Goal: Task Accomplishment & Management: Manage account settings

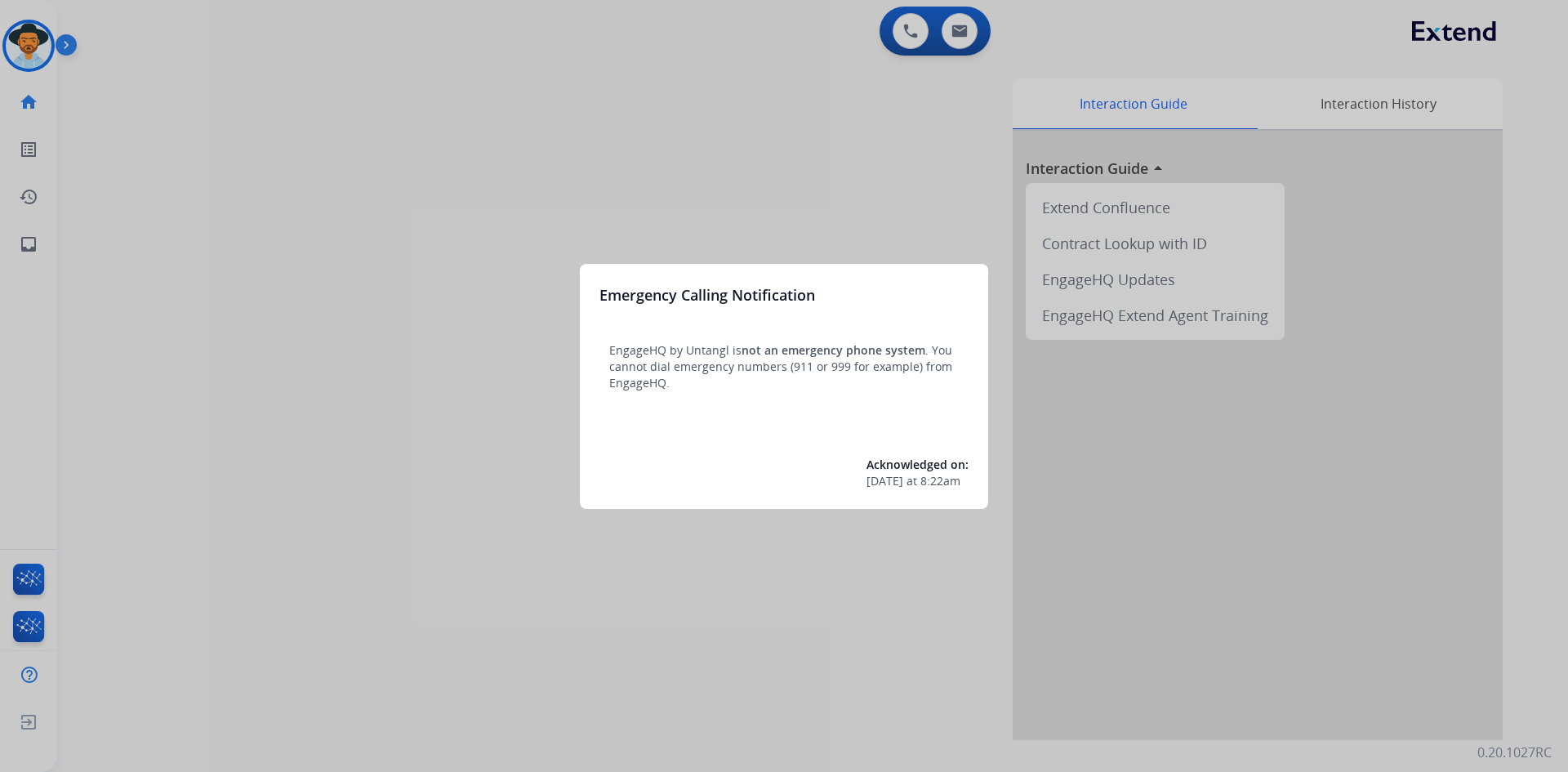
click at [368, 93] on div at bounding box center [784, 386] width 1568 height 772
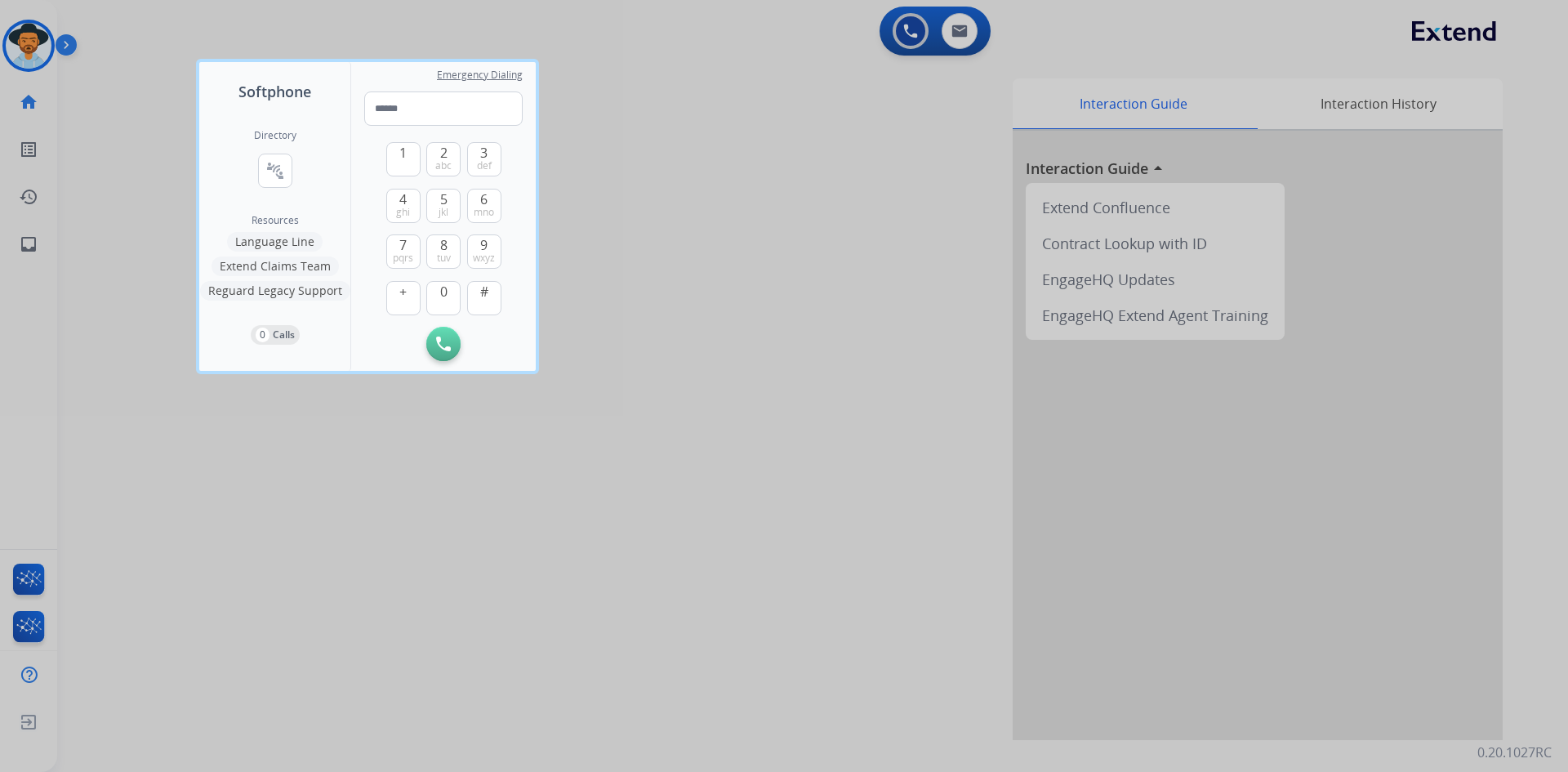
click at [696, 318] on div at bounding box center [784, 386] width 1568 height 772
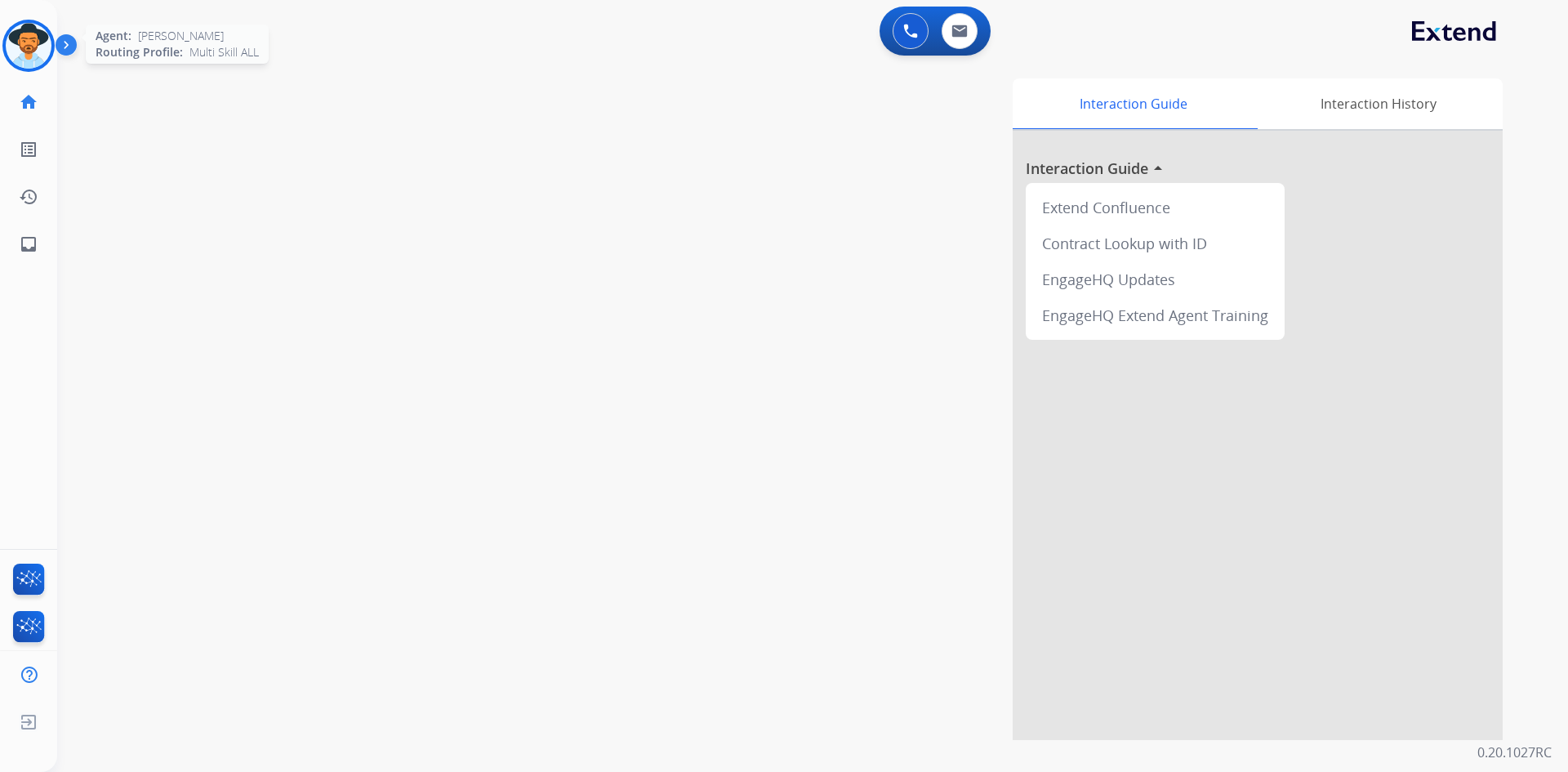
click at [23, 53] on img at bounding box center [28, 46] width 46 height 46
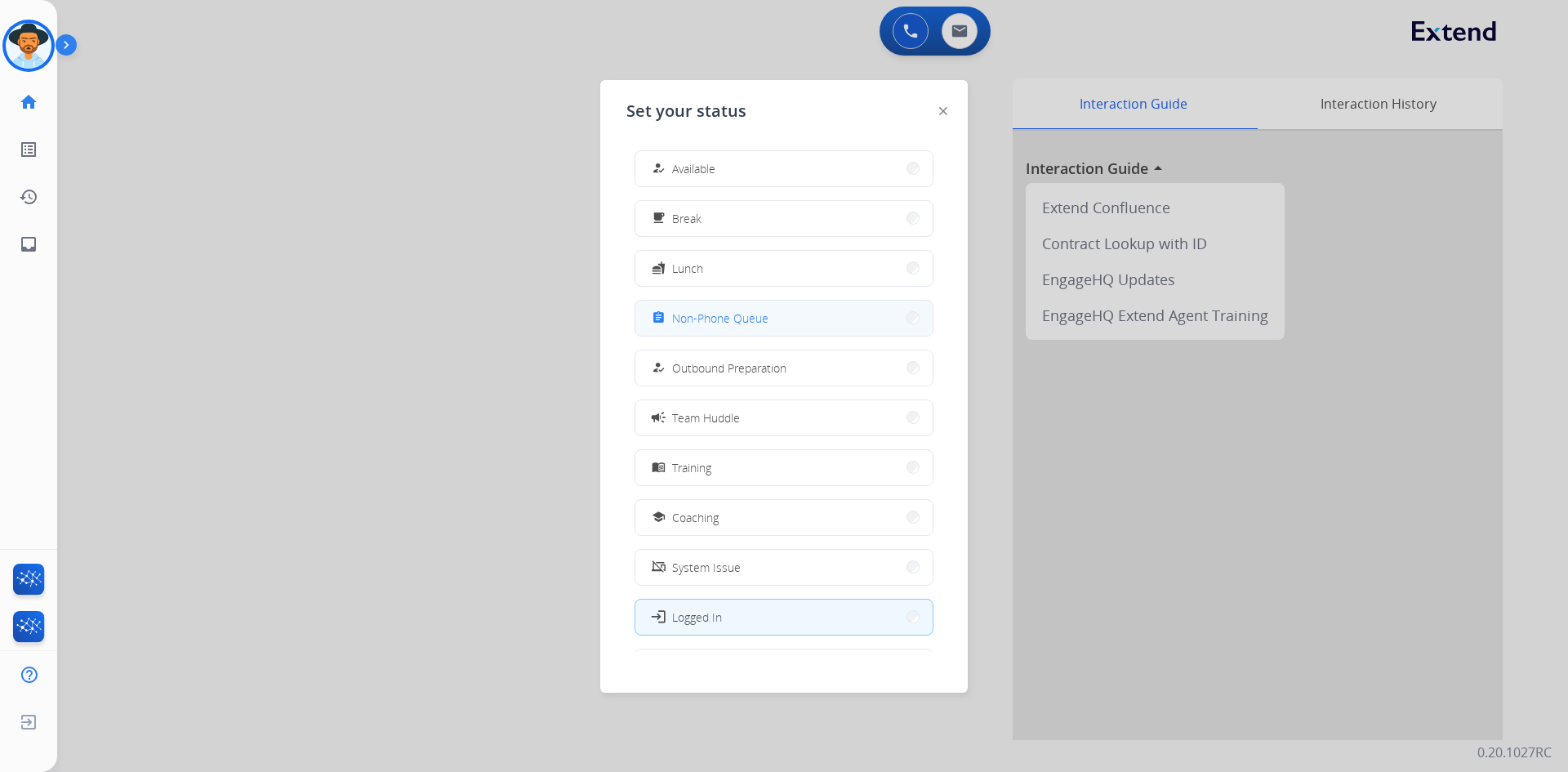
click at [774, 315] on button "assignment Non-Phone Queue" at bounding box center [784, 318] width 297 height 35
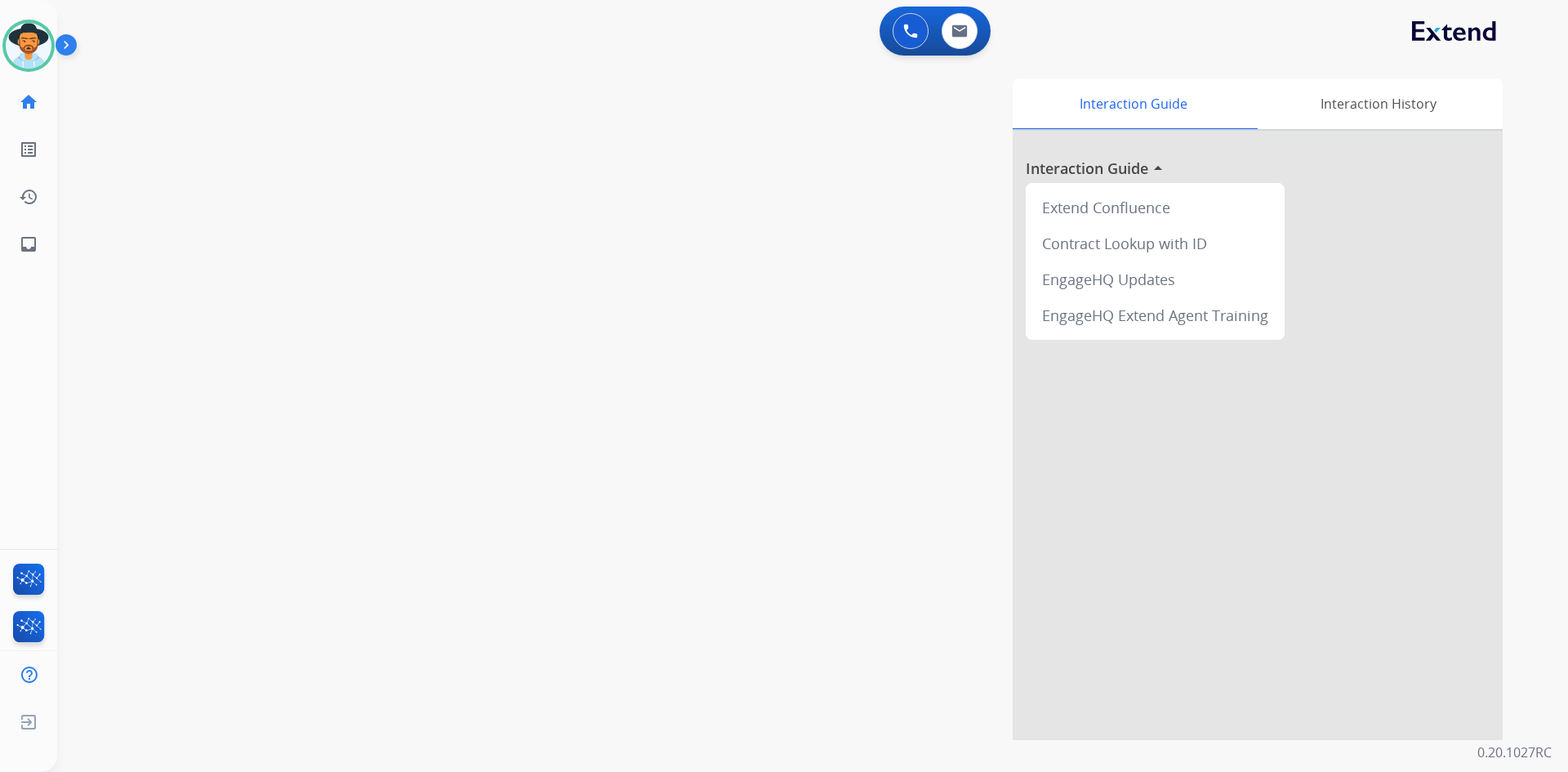
click at [67, 42] on img at bounding box center [69, 48] width 27 height 31
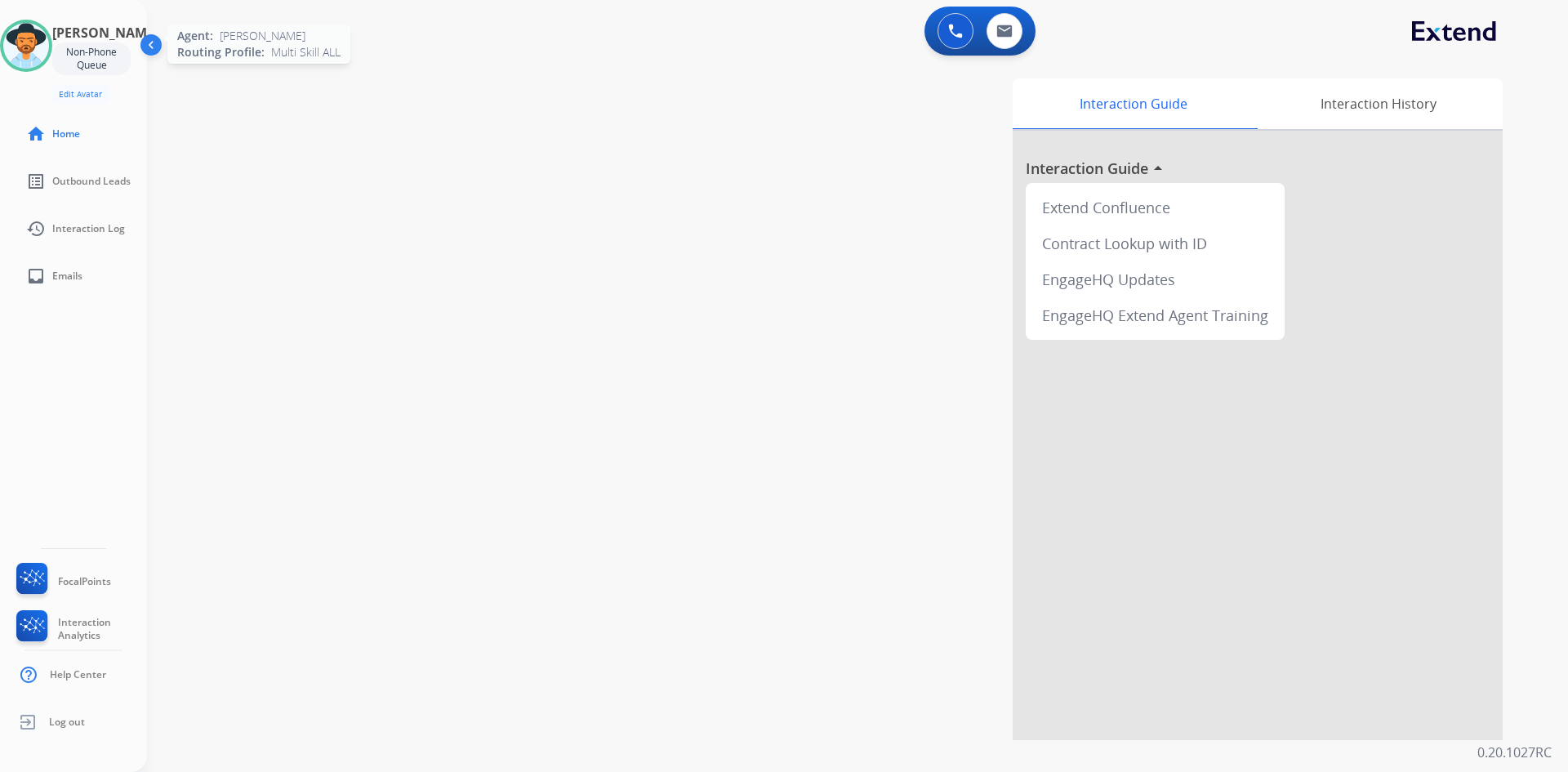
click at [32, 47] on img at bounding box center [27, 46] width 46 height 46
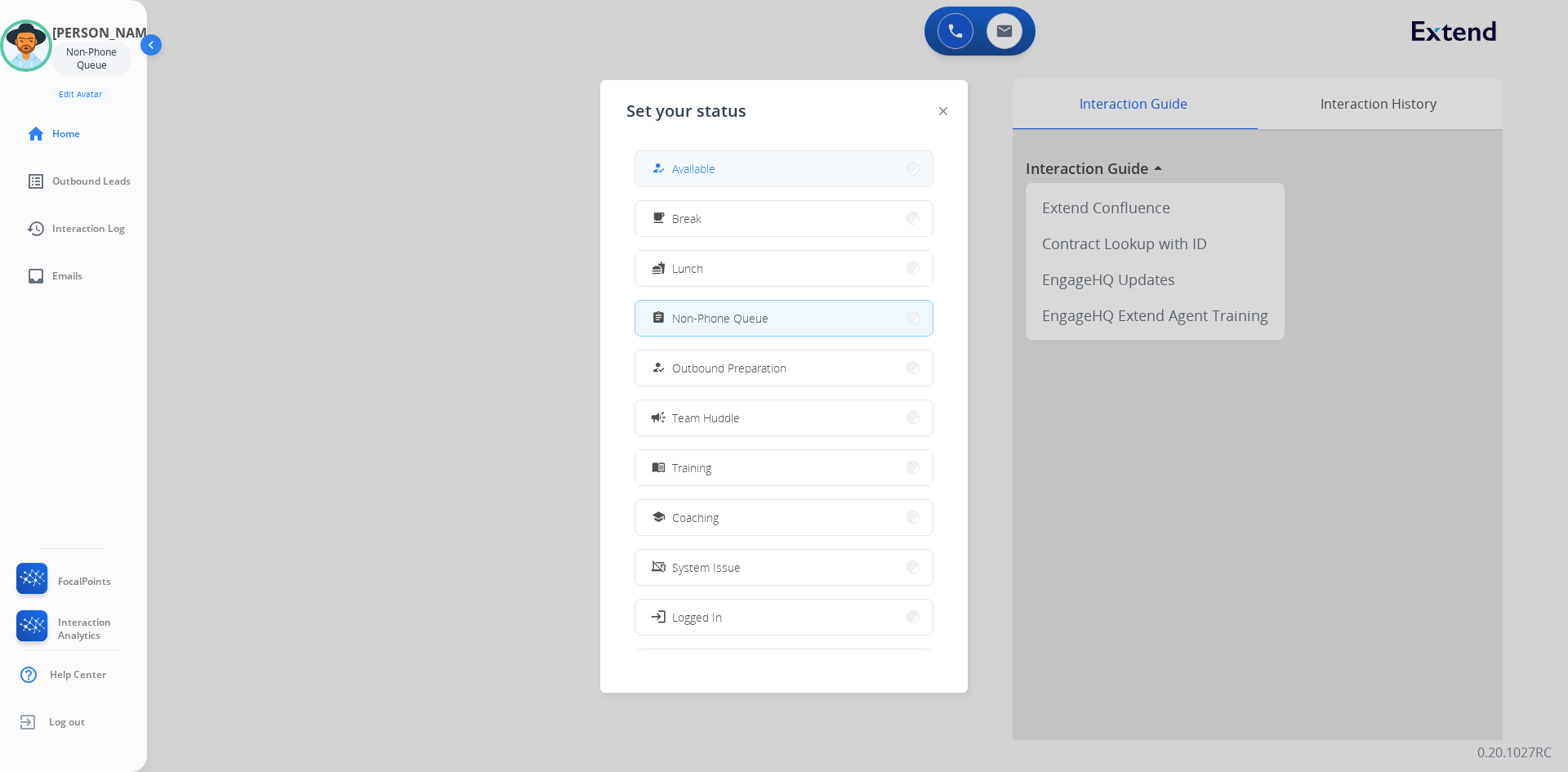
click at [709, 176] on span "Available" at bounding box center [693, 168] width 43 height 17
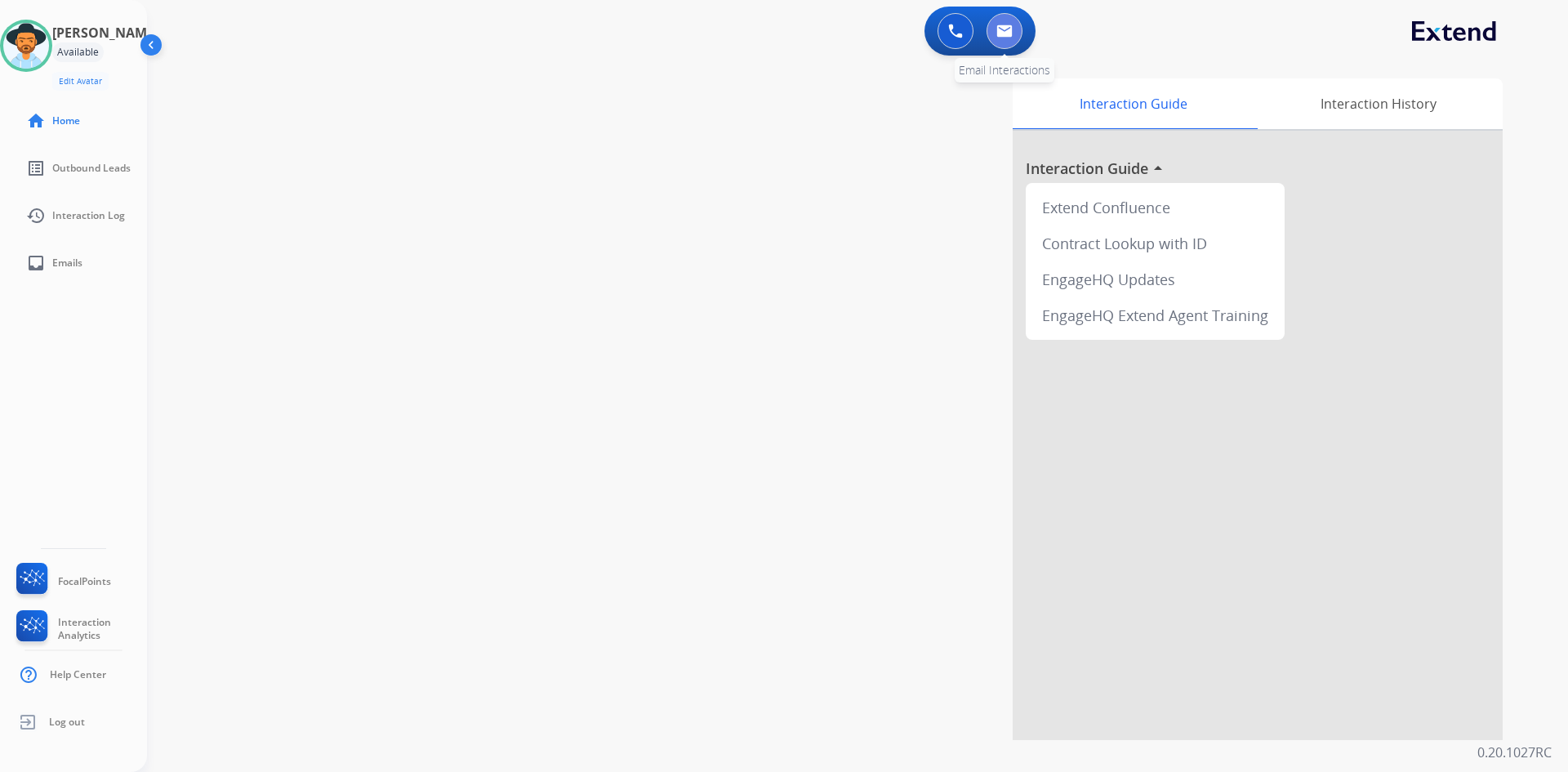
click at [1003, 37] on button at bounding box center [1005, 31] width 36 height 36
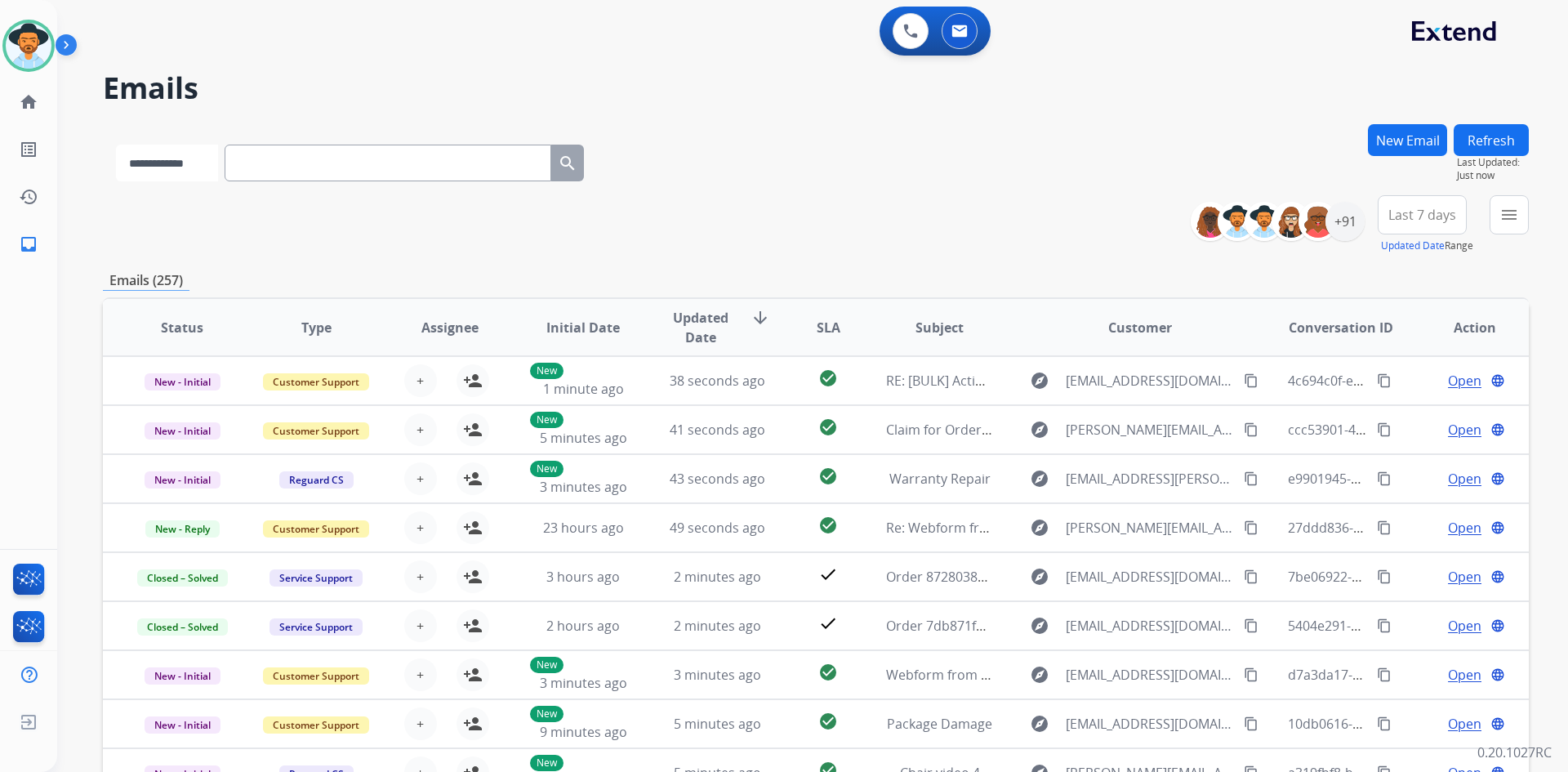
click at [172, 172] on select "**********" at bounding box center [166, 163] width 102 height 37
select select "**********"
click at [116, 144] on select "**********" at bounding box center [166, 163] width 102 height 37
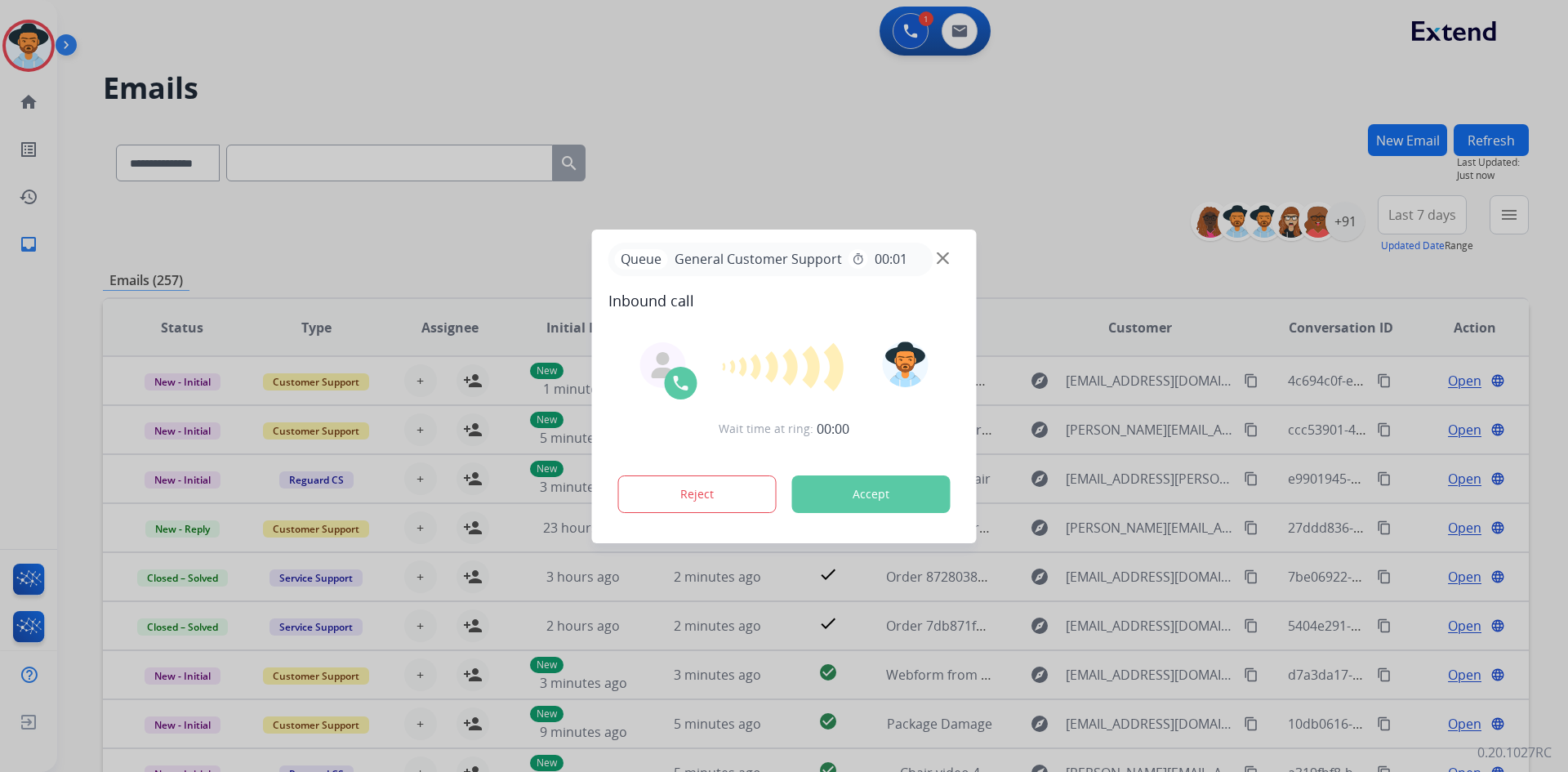
click at [336, 161] on div at bounding box center [784, 386] width 1568 height 772
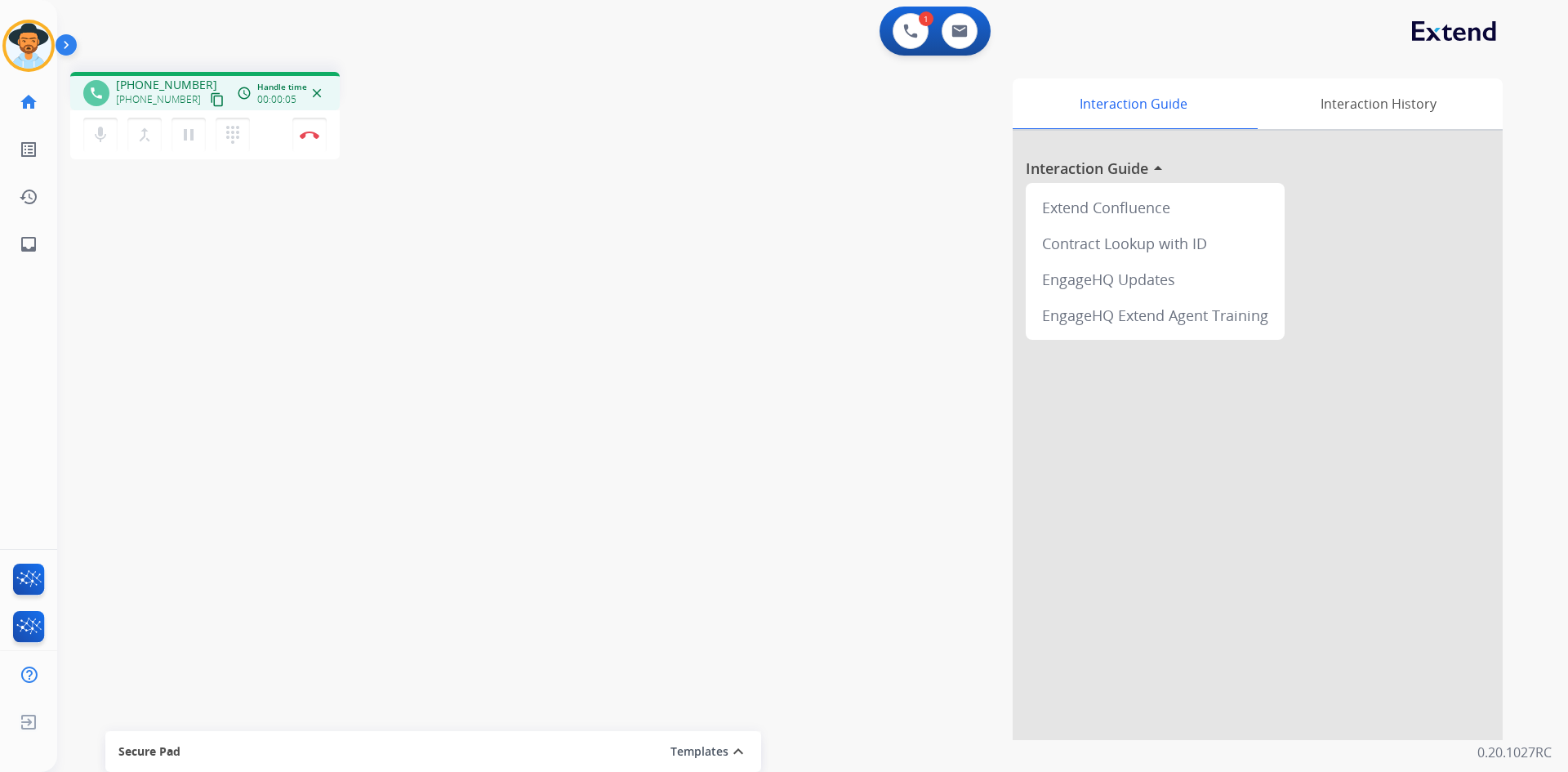
click at [634, 152] on div "Interaction Guide Interaction History Interaction Guide arrow_drop_up Extend Co…" at bounding box center [1021, 409] width 962 height 661
click at [314, 134] on img at bounding box center [310, 134] width 19 height 8
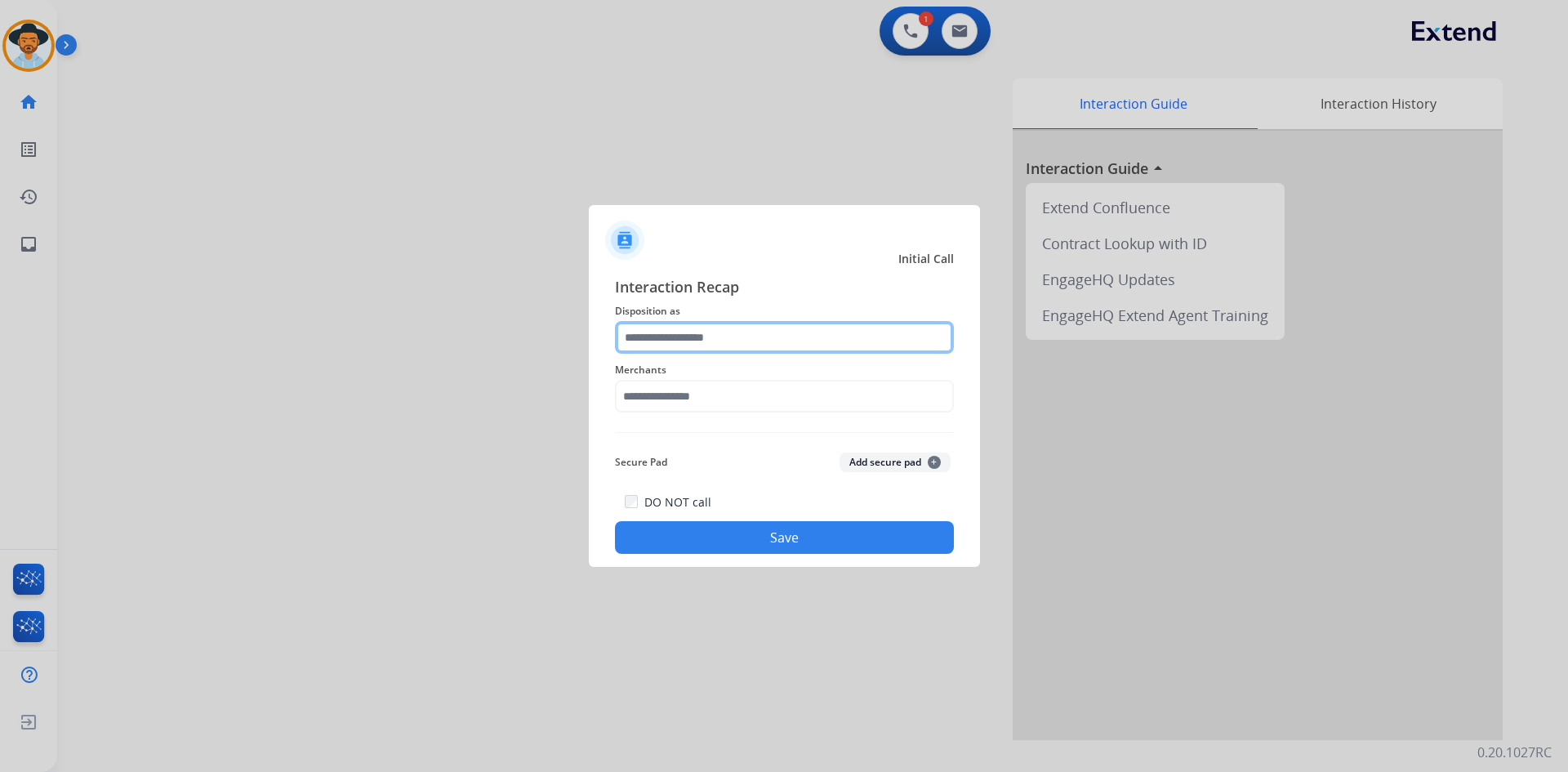
click at [715, 335] on input "text" at bounding box center [784, 337] width 339 height 33
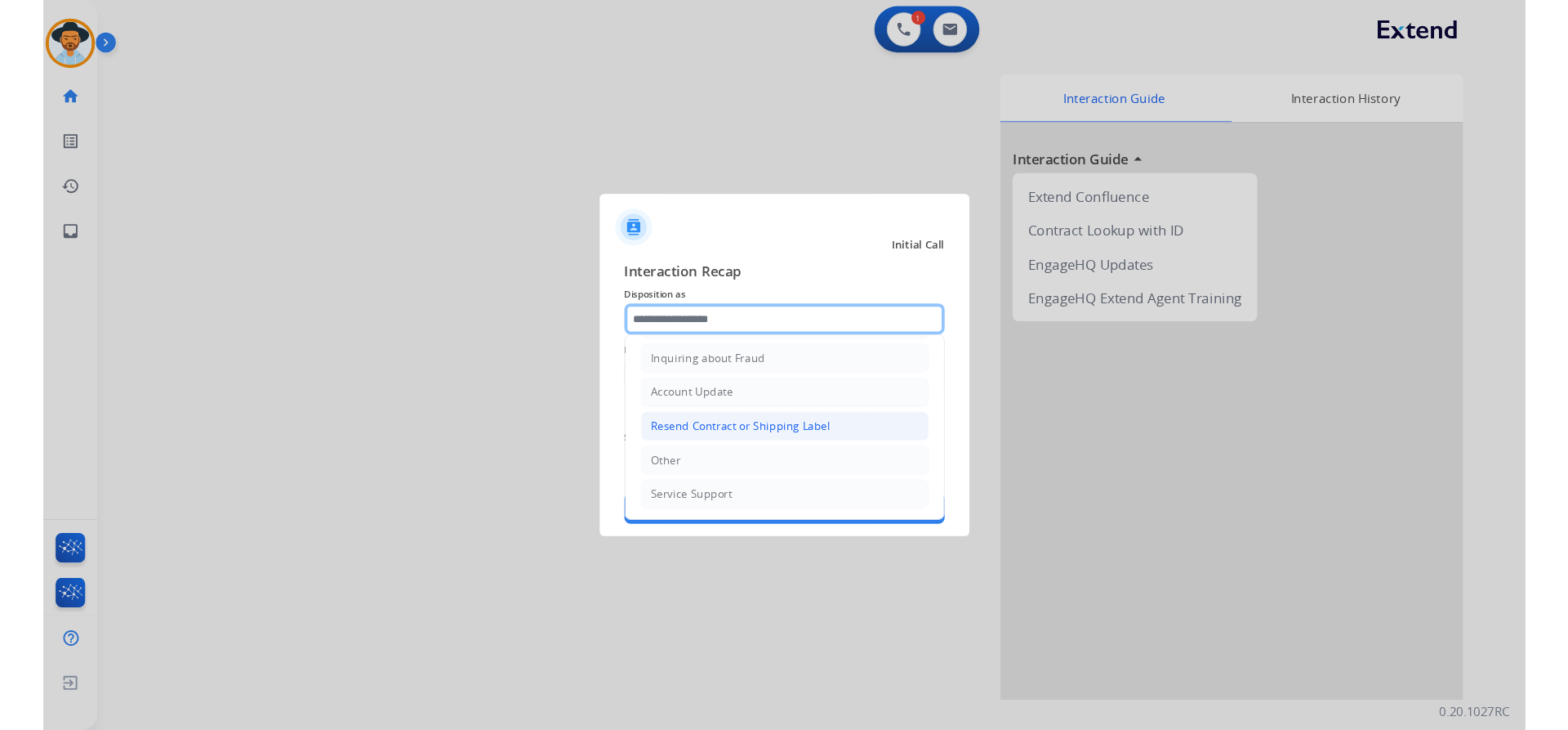
scroll to position [255, 0]
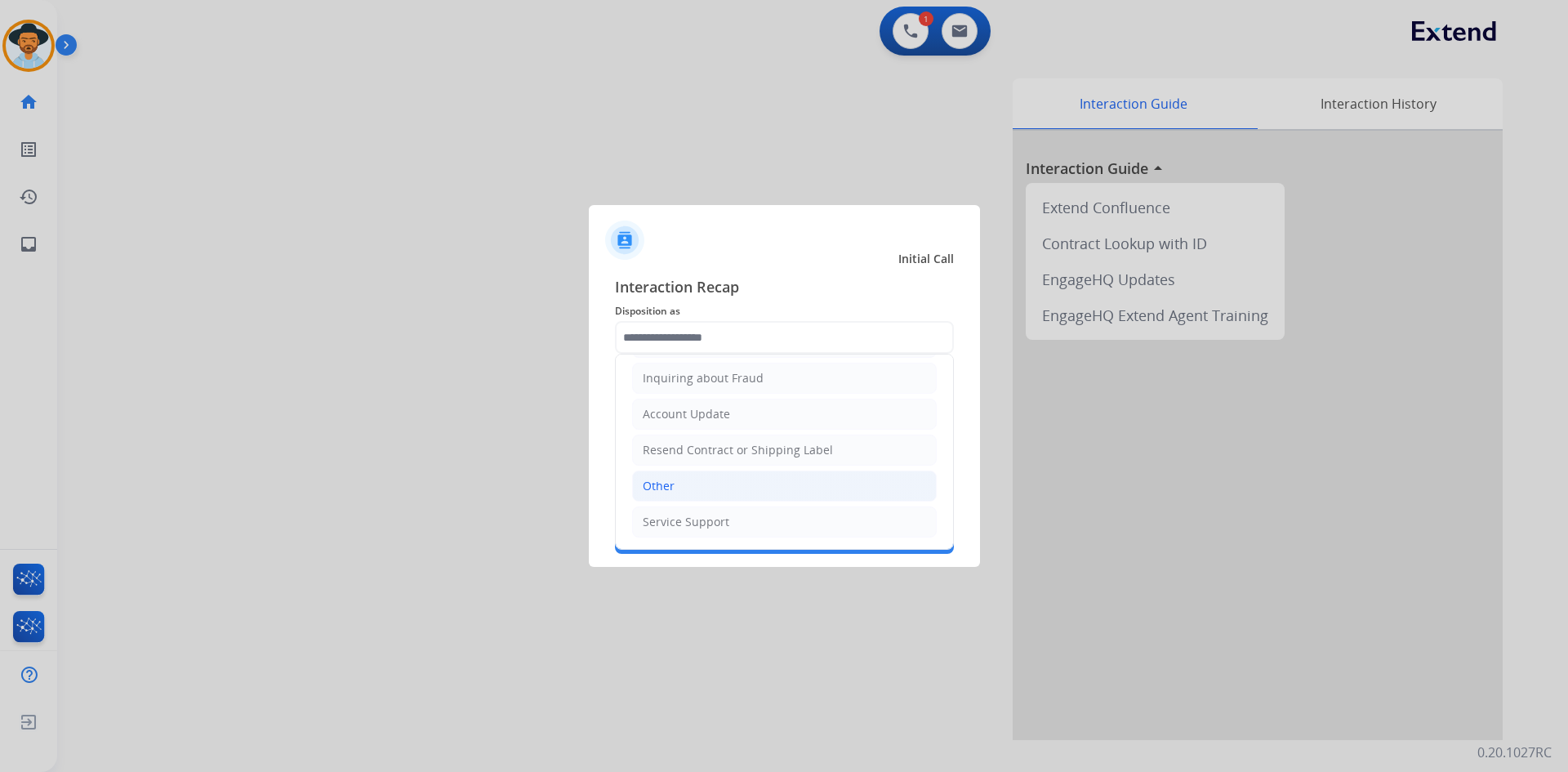
click at [715, 487] on li "Other" at bounding box center [784, 485] width 304 height 31
type input "*****"
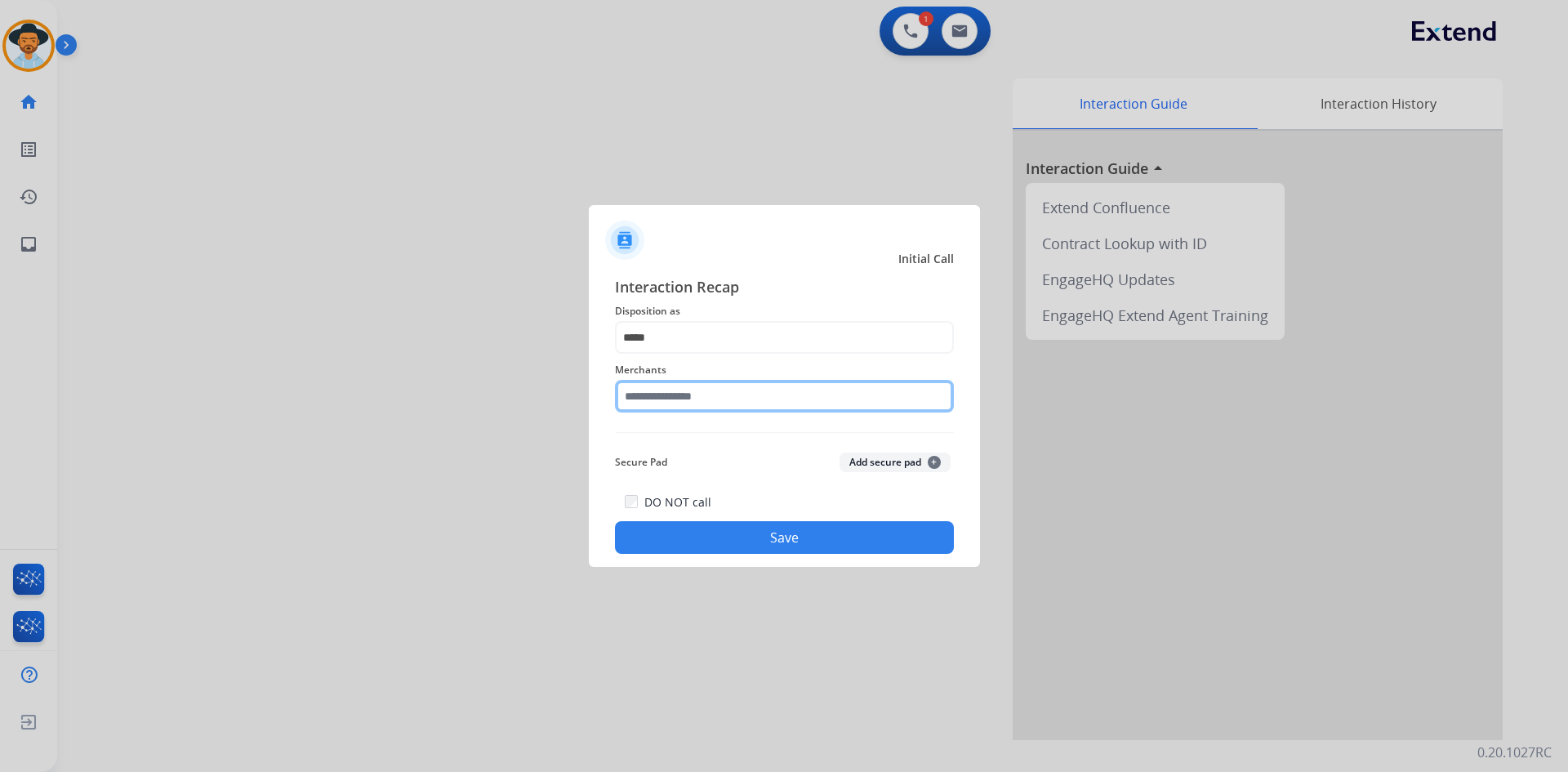
click at [701, 401] on input "text" at bounding box center [784, 395] width 339 height 33
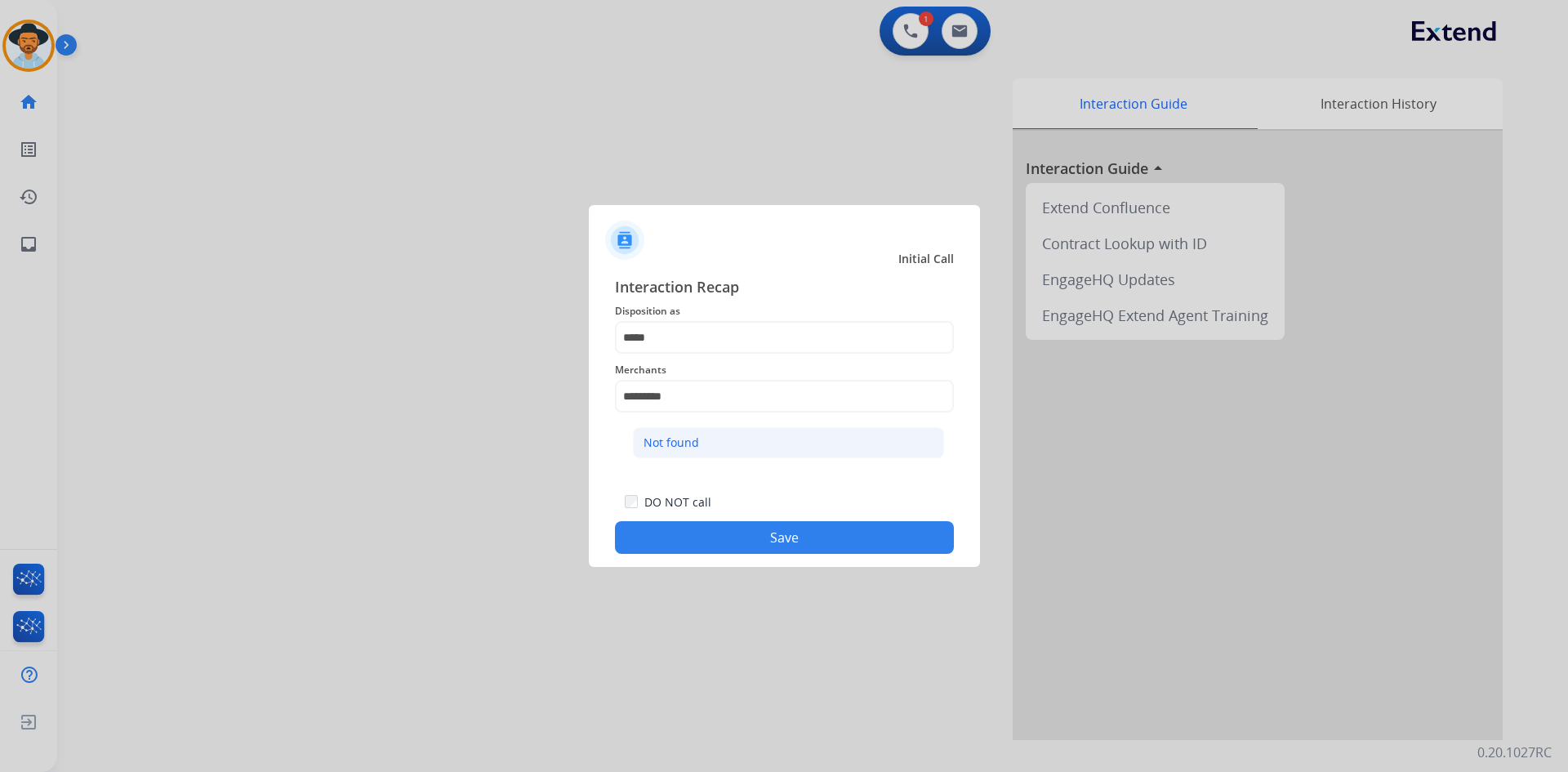
click at [731, 441] on li "Not found" at bounding box center [789, 442] width 311 height 31
type input "*********"
click at [774, 539] on button "Save" at bounding box center [784, 537] width 339 height 33
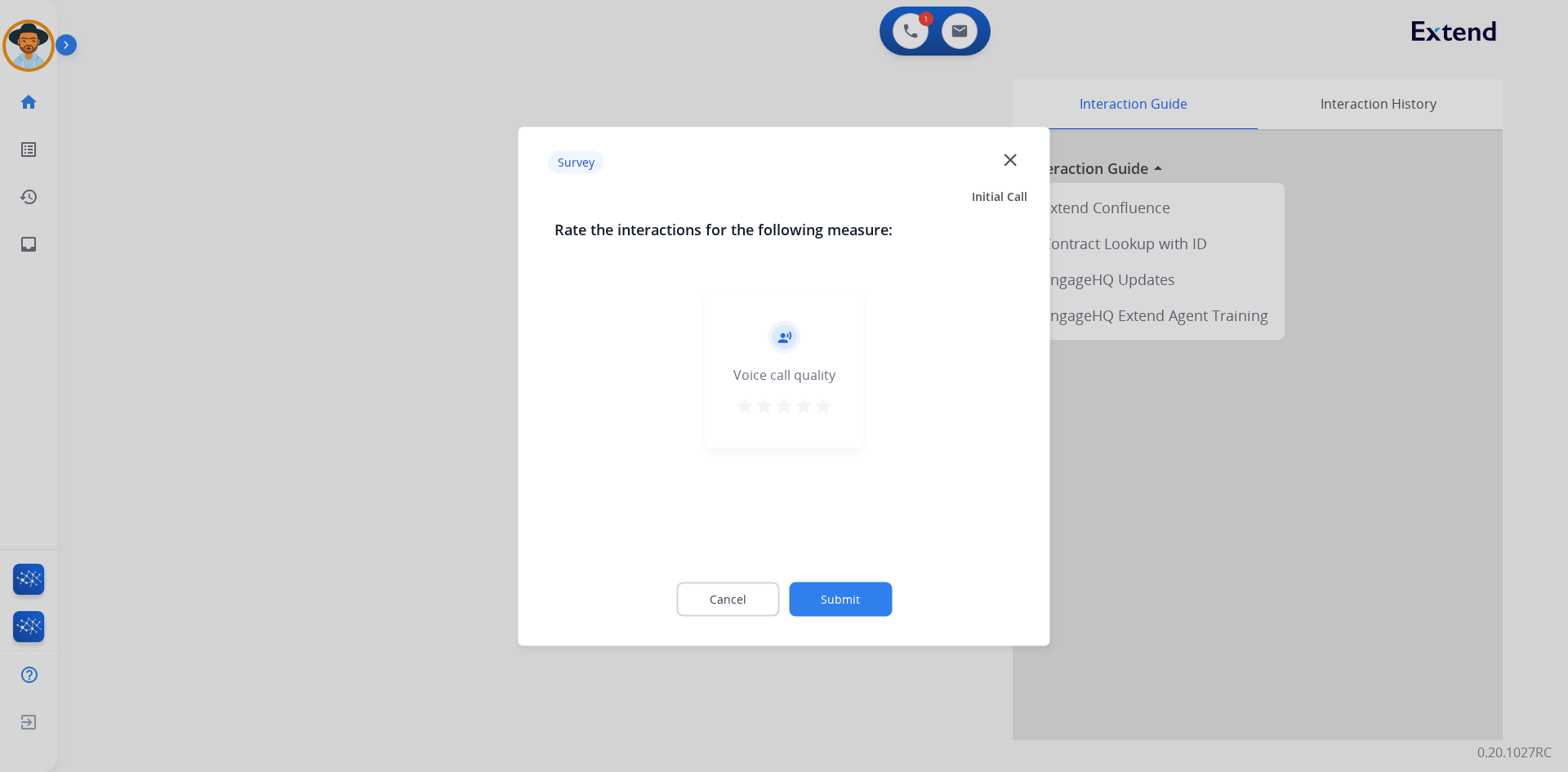
click at [743, 403] on mat-icon "star" at bounding box center [745, 405] width 19 height 19
click at [812, 592] on button "Submit" at bounding box center [840, 599] width 103 height 34
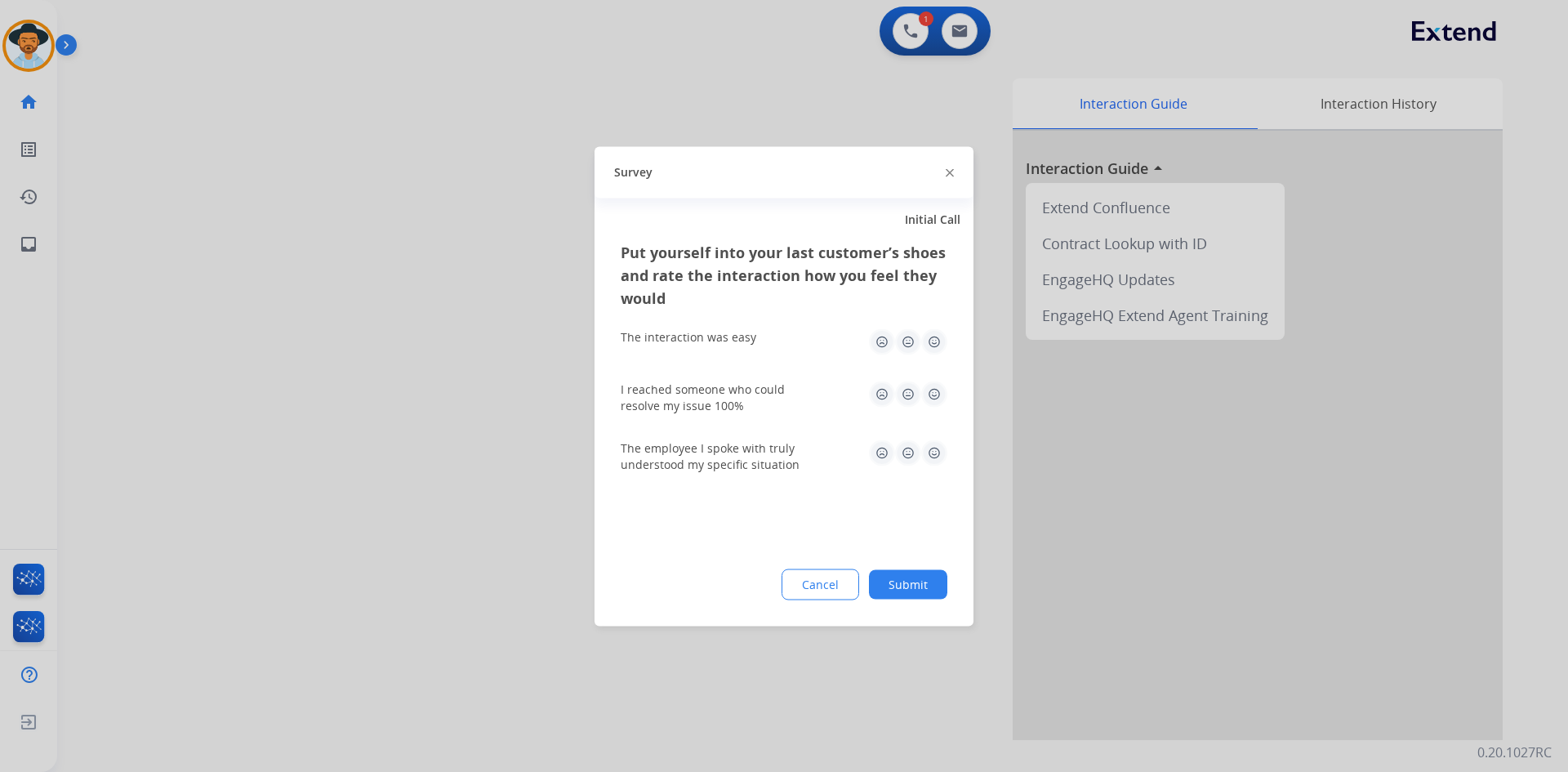
click at [938, 337] on img at bounding box center [935, 341] width 27 height 27
click at [929, 397] on img at bounding box center [935, 394] width 27 height 27
click at [935, 462] on img at bounding box center [935, 453] width 27 height 27
click at [922, 589] on button "Submit" at bounding box center [908, 584] width 79 height 29
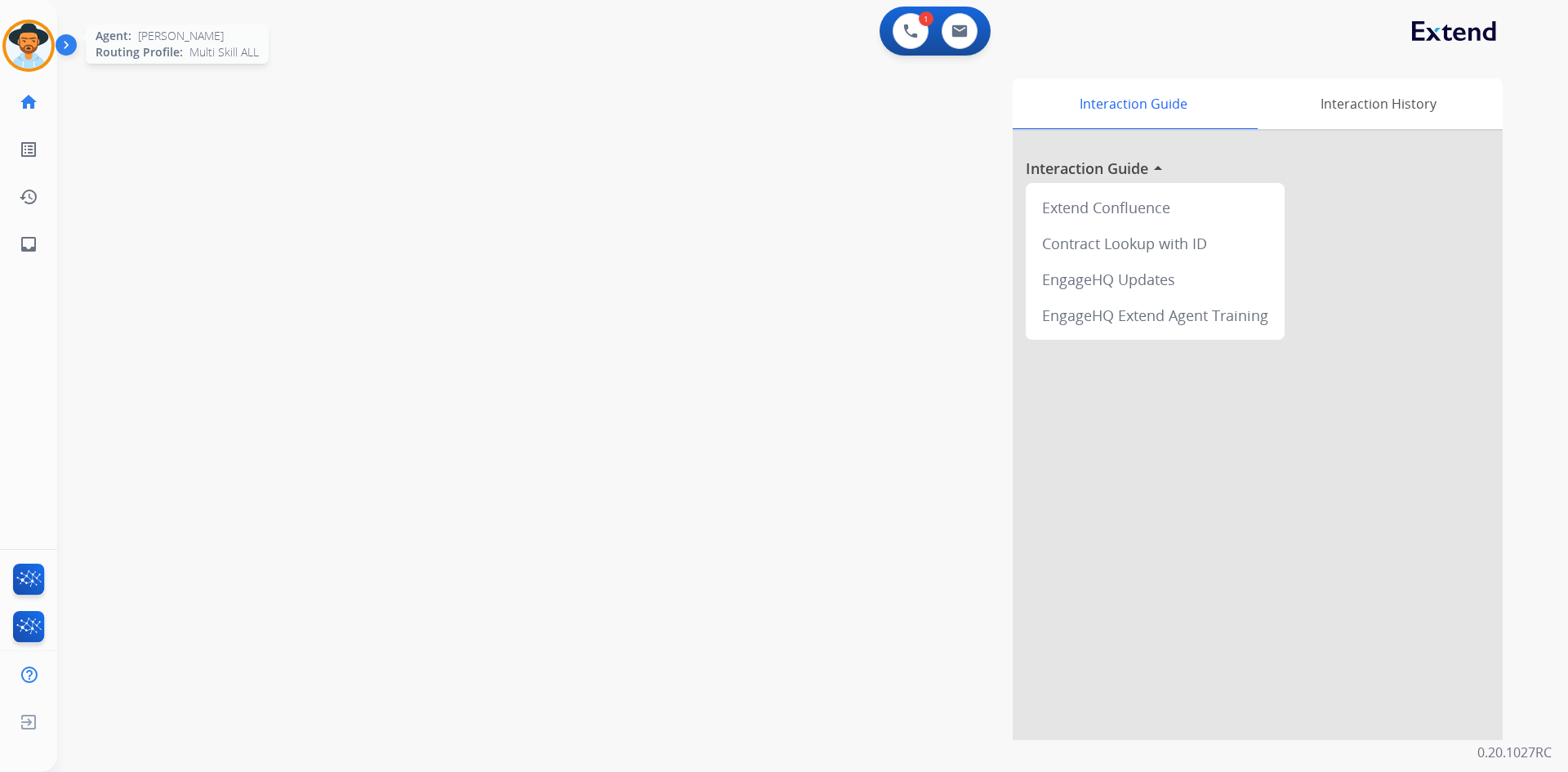
click at [27, 61] on img at bounding box center [28, 46] width 46 height 46
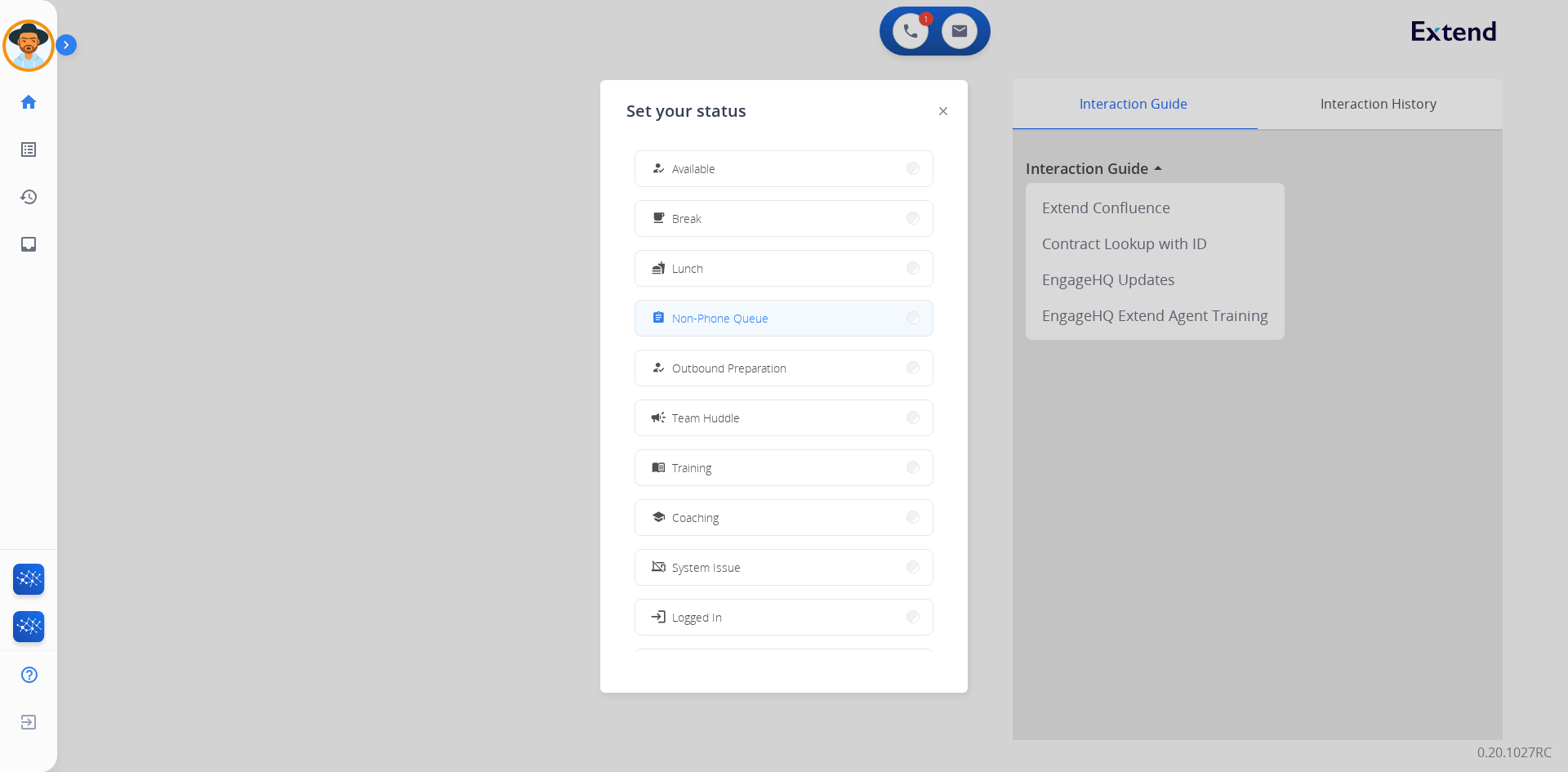
click at [812, 325] on button "assignment Non-Phone Queue" at bounding box center [784, 318] width 297 height 35
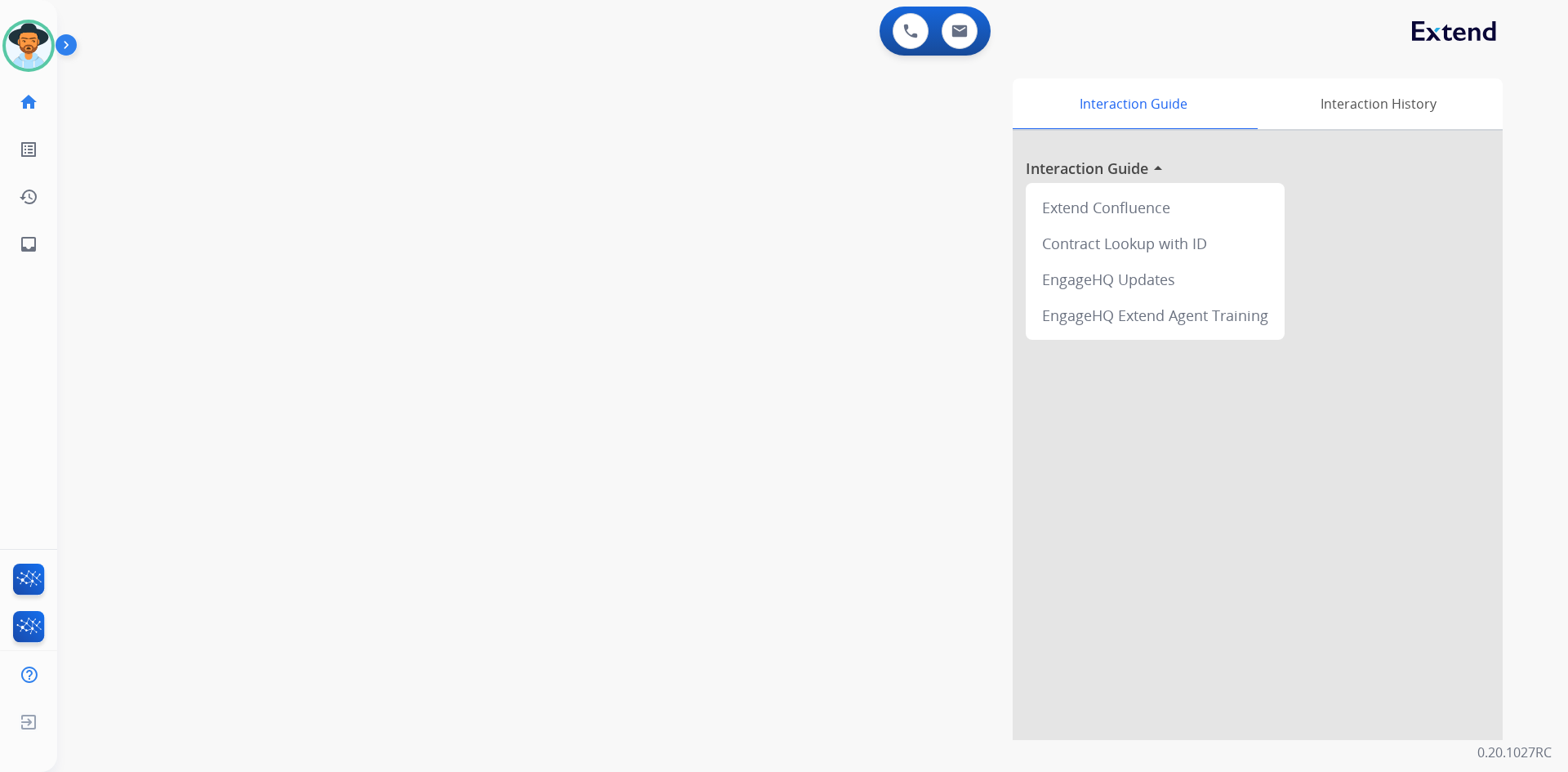
click at [666, 165] on div "Interaction Guide Interaction History Interaction Guide arrow_drop_up Extend Co…" at bounding box center [1021, 409] width 962 height 661
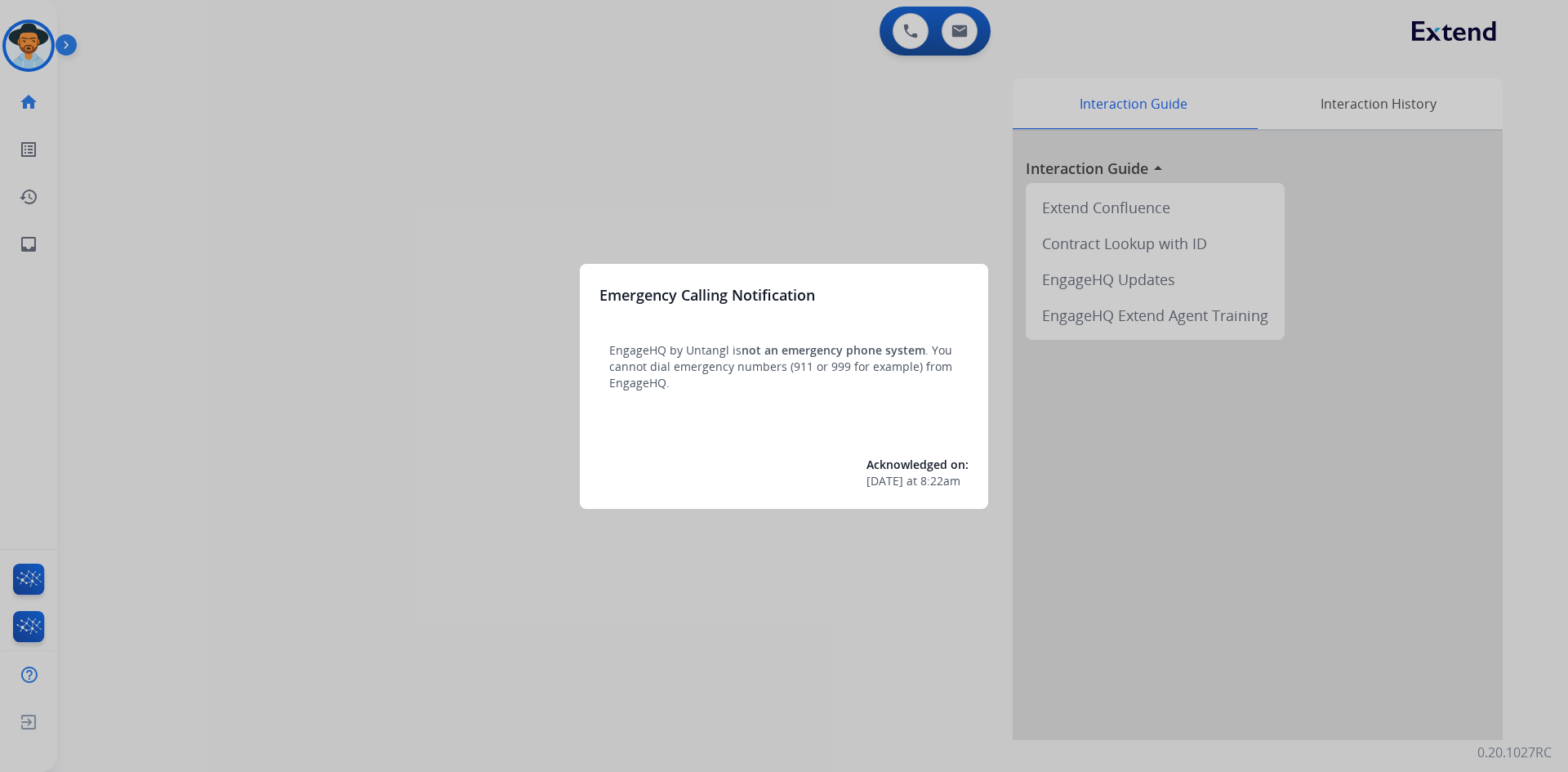
click at [348, 404] on div at bounding box center [784, 386] width 1568 height 772
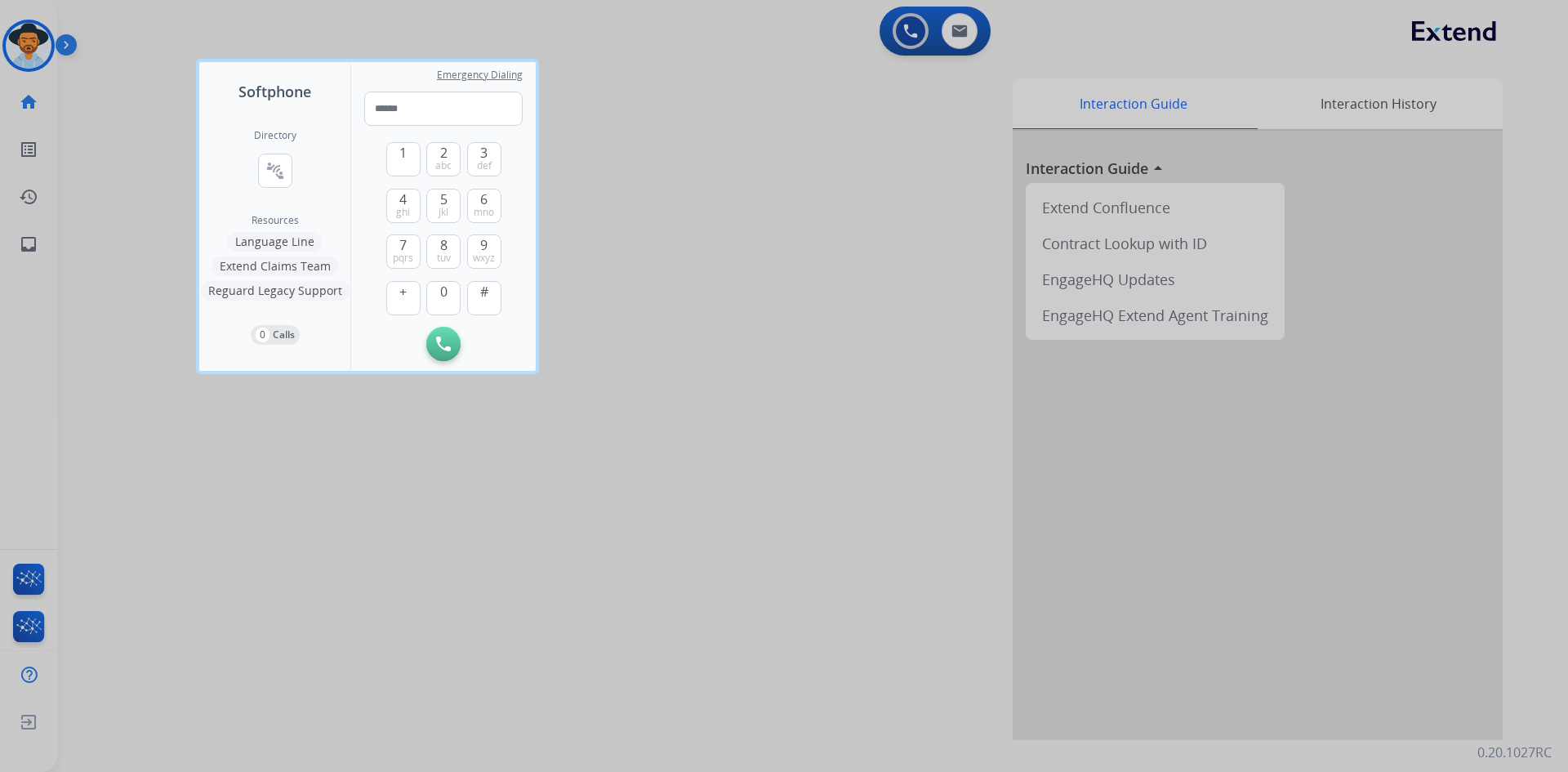
click at [348, 405] on div at bounding box center [784, 386] width 1568 height 772
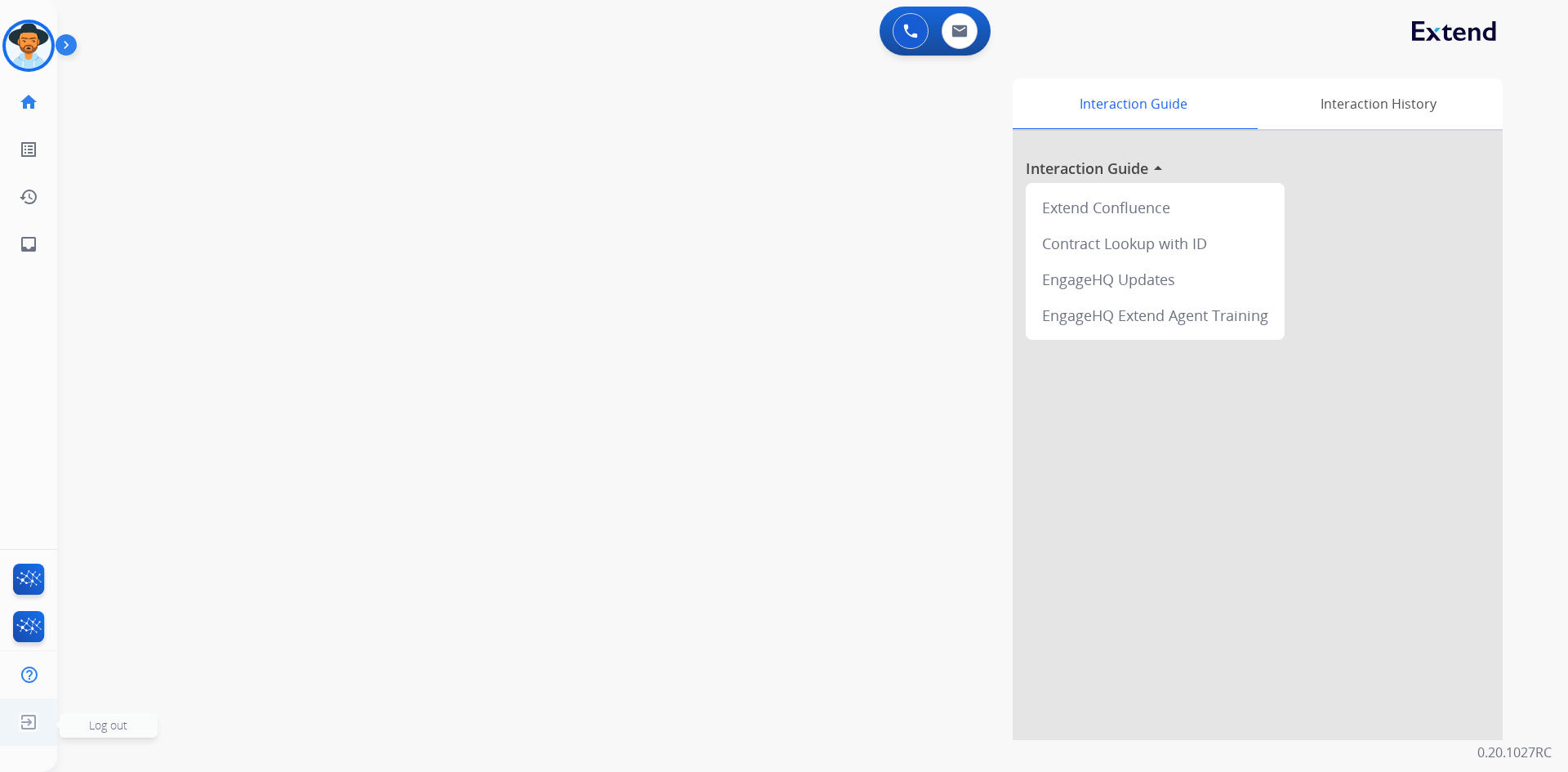
click at [130, 721] on span "Log out" at bounding box center [108, 725] width 98 height 25
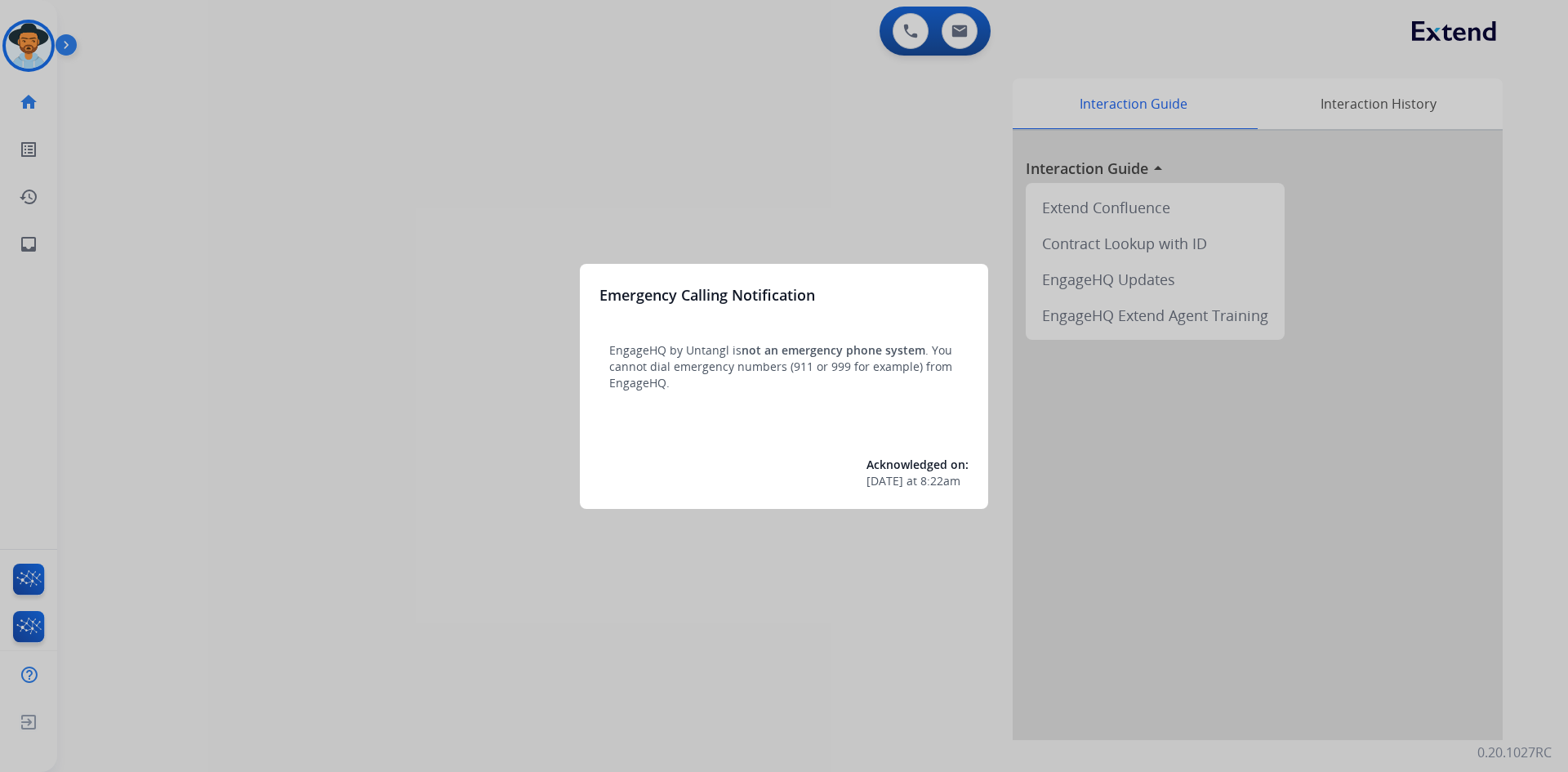
click at [393, 526] on div at bounding box center [784, 386] width 1568 height 772
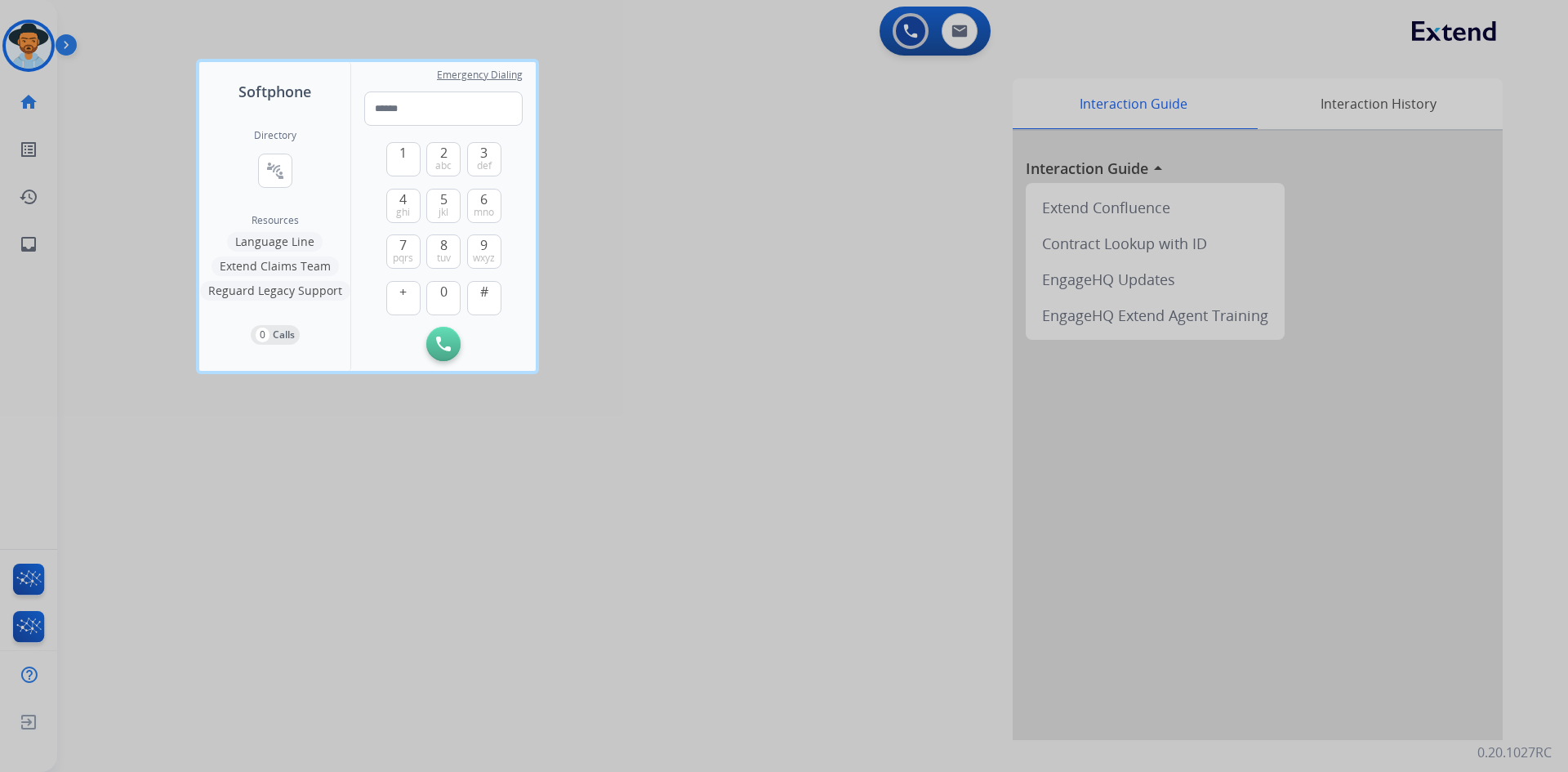
click at [264, 495] on div at bounding box center [784, 386] width 1568 height 772
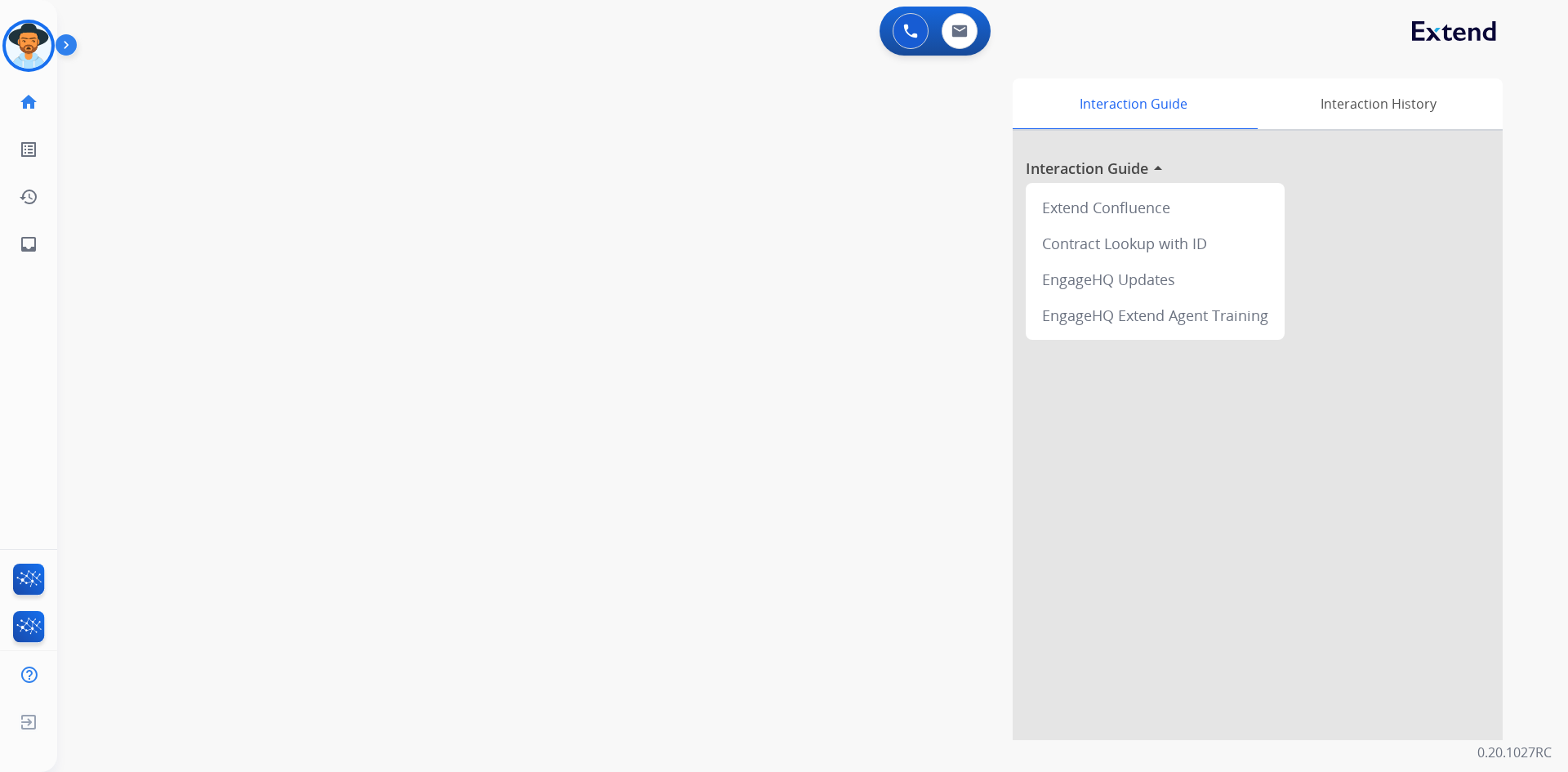
click at [65, 50] on img at bounding box center [69, 48] width 27 height 31
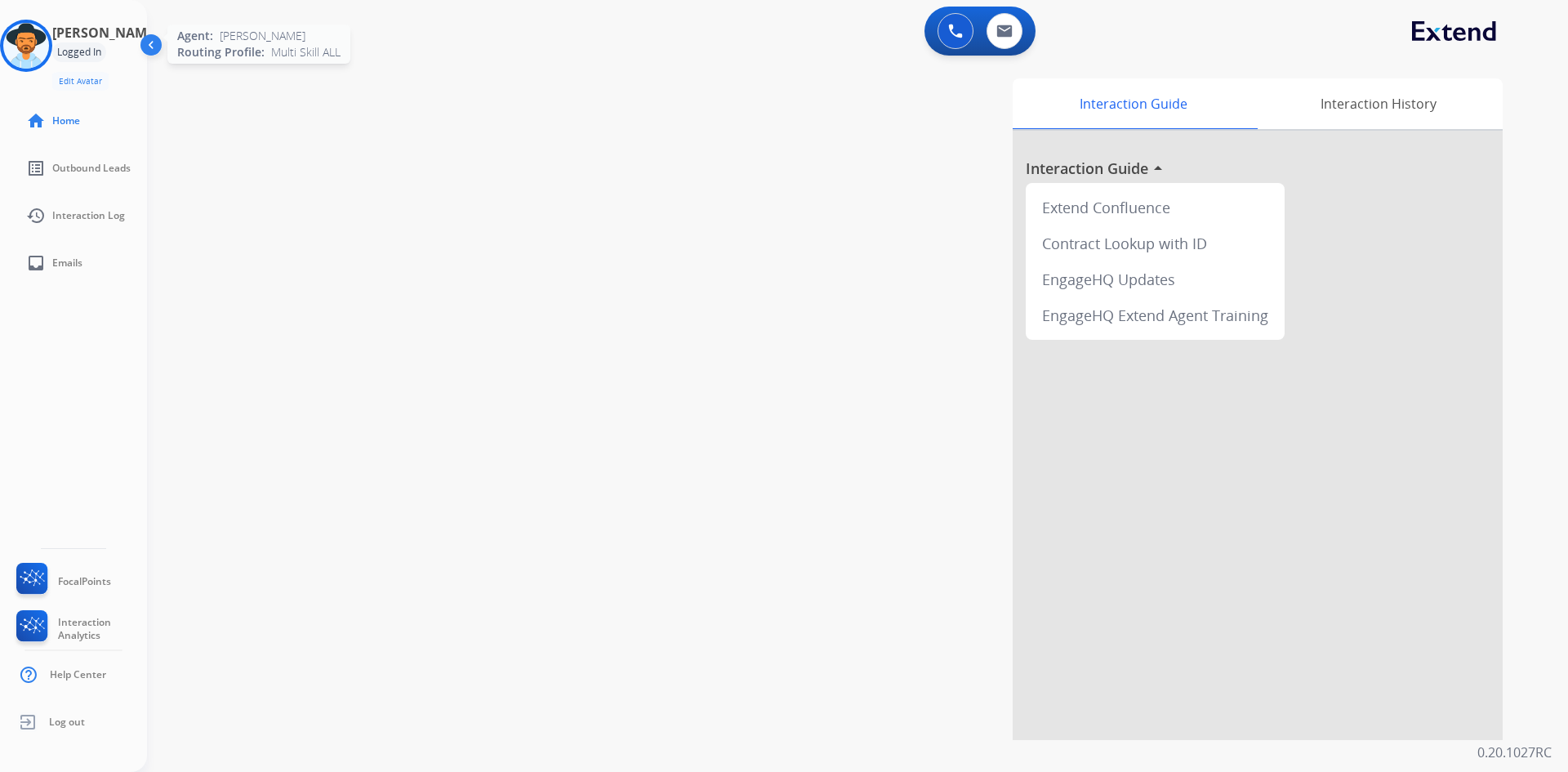
click at [16, 50] on div at bounding box center [26, 45] width 52 height 52
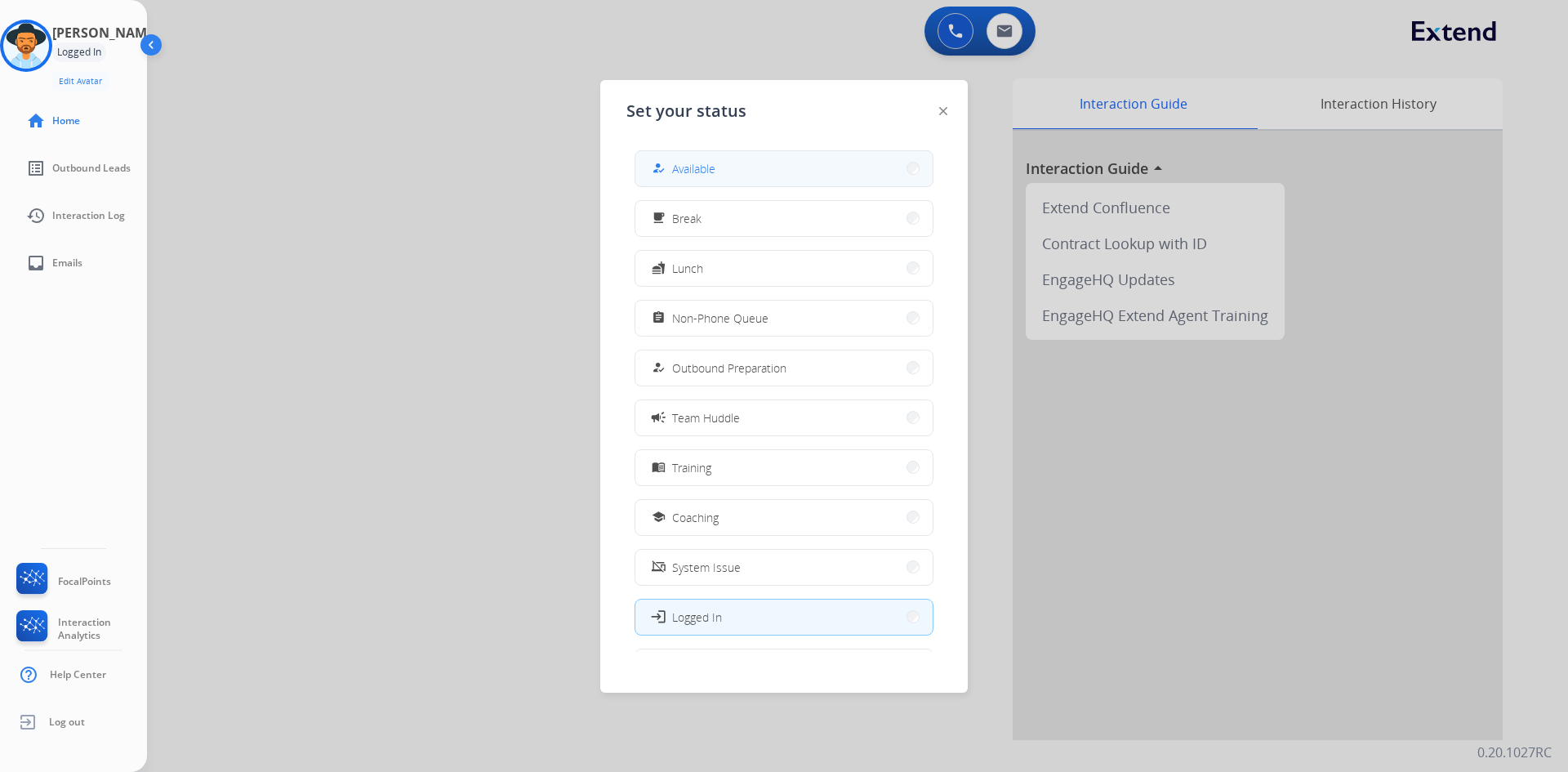
click at [706, 172] on span "Available" at bounding box center [693, 168] width 43 height 17
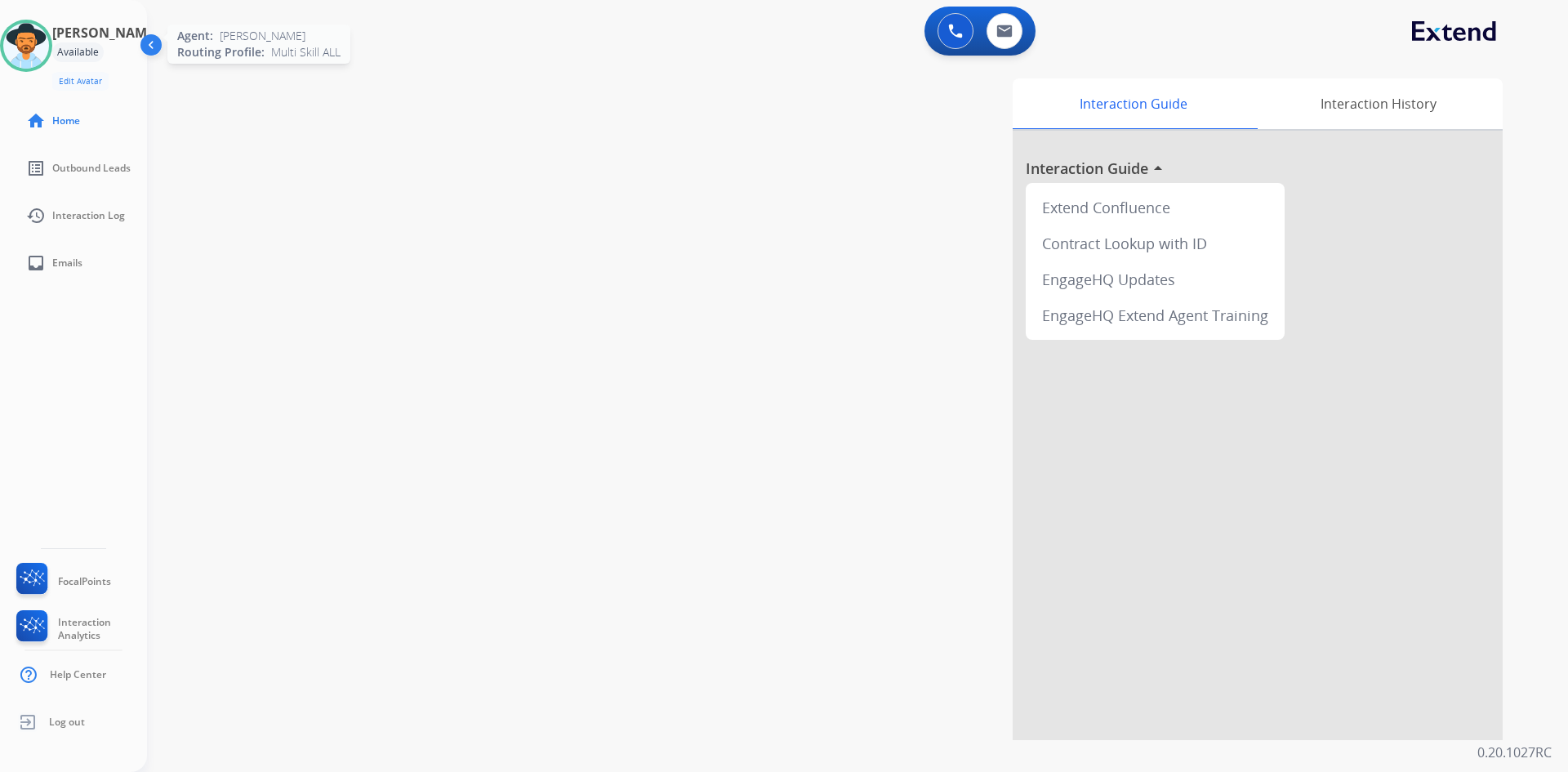
drag, startPoint x: 35, startPoint y: 48, endPoint x: 54, endPoint y: 60, distance: 22.5
click at [35, 48] on img at bounding box center [27, 46] width 46 height 46
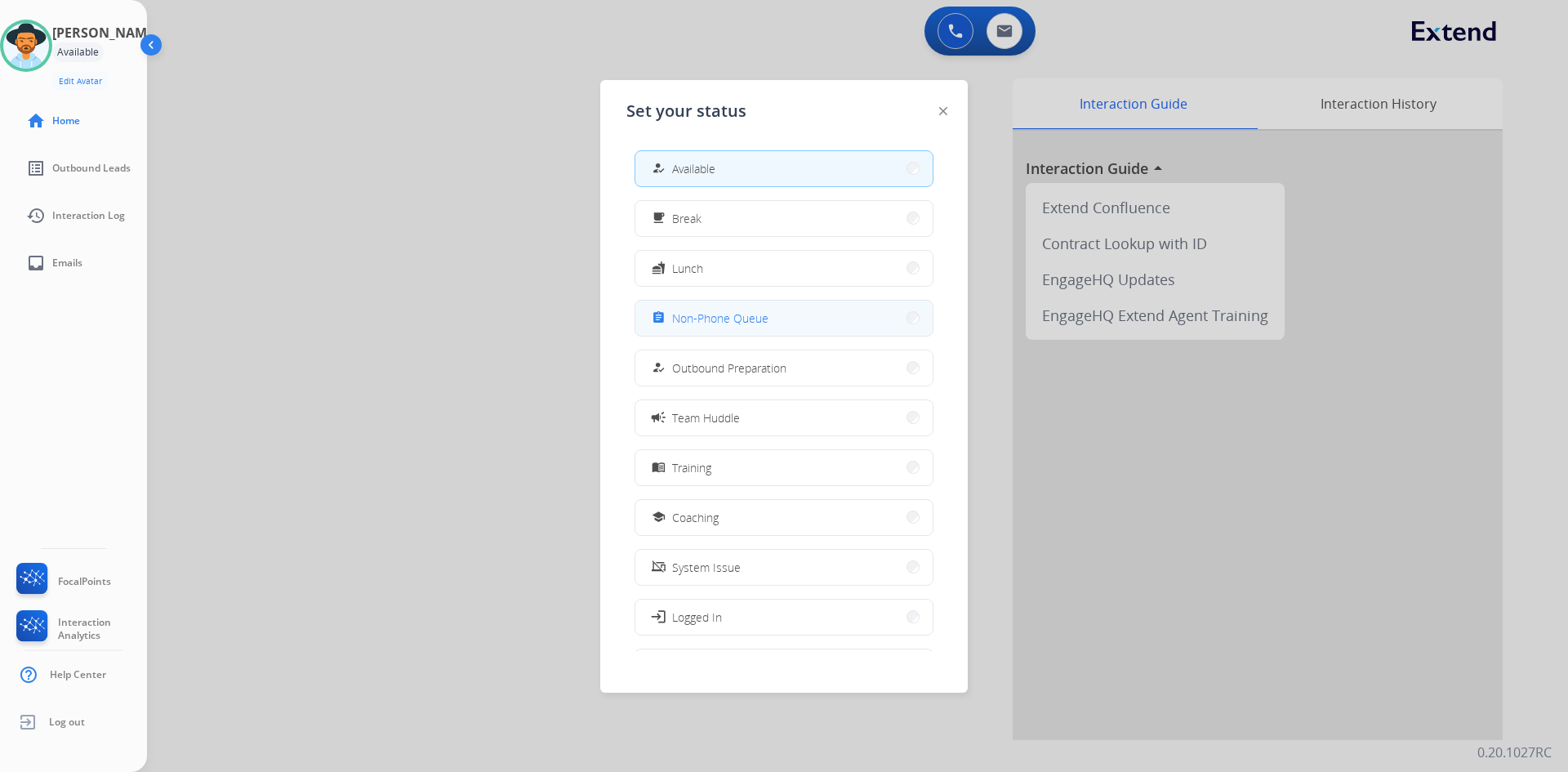
click at [761, 325] on span "Non-Phone Queue" at bounding box center [720, 317] width 96 height 17
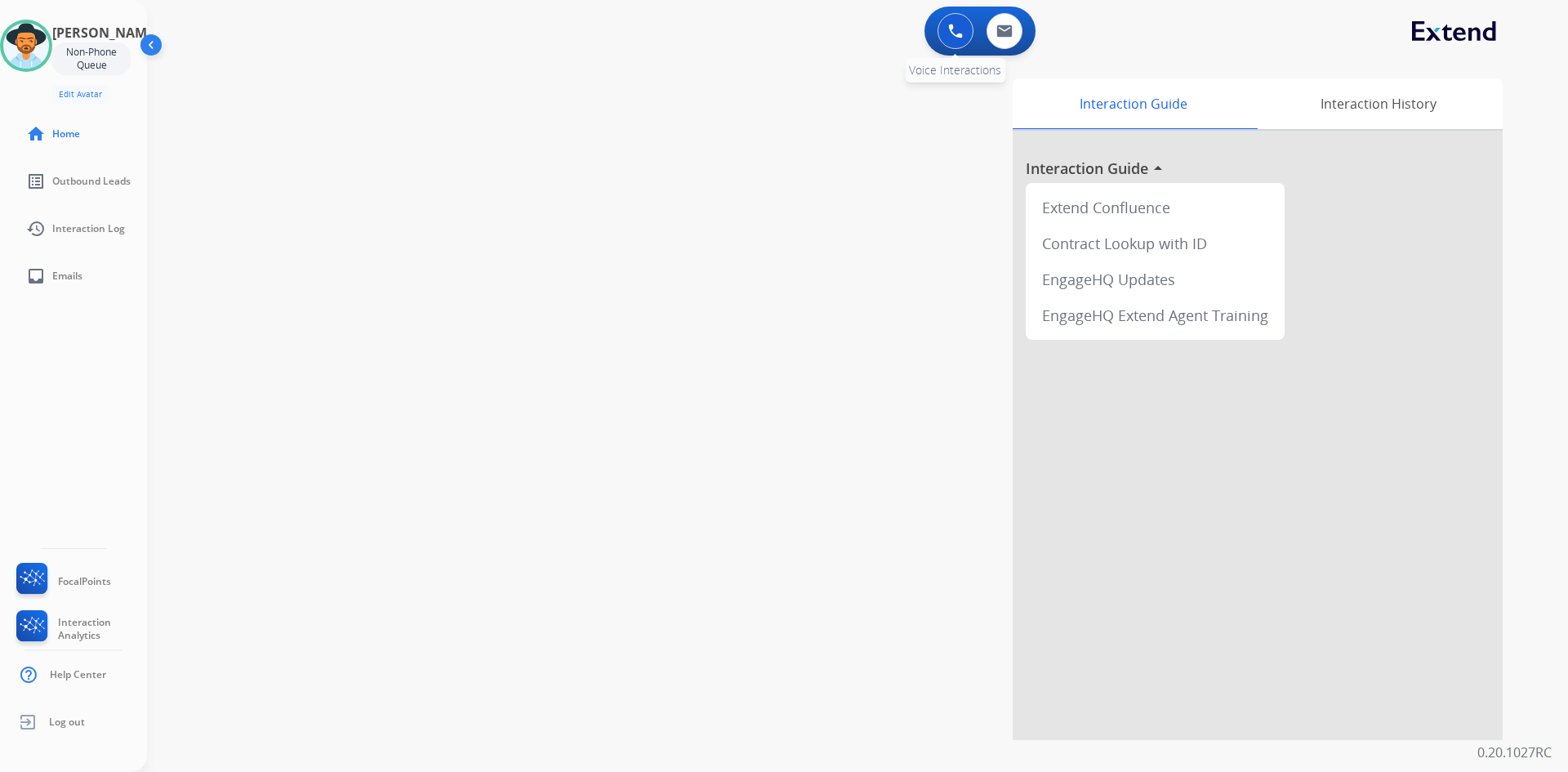
click at [966, 37] on button at bounding box center [955, 31] width 36 height 36
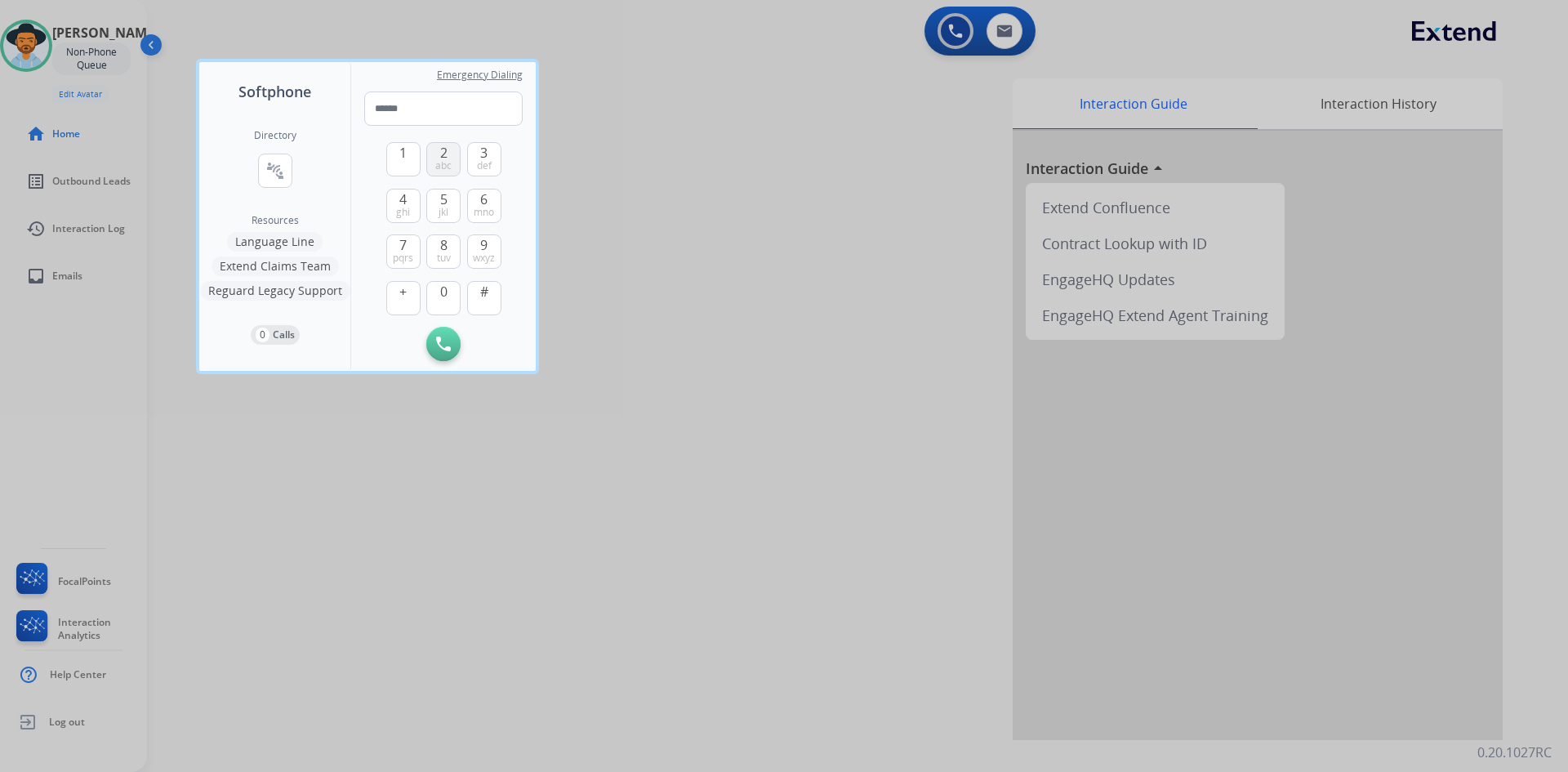
click at [438, 157] on button "2 abc" at bounding box center [443, 159] width 34 height 34
click at [416, 151] on button "1" at bounding box center [403, 159] width 34 height 34
click at [408, 255] on span "pqrs" at bounding box center [402, 257] width 20 height 13
click at [443, 153] on span "2" at bounding box center [444, 153] width 7 height 19
click at [453, 301] on button "0" at bounding box center [443, 298] width 34 height 34
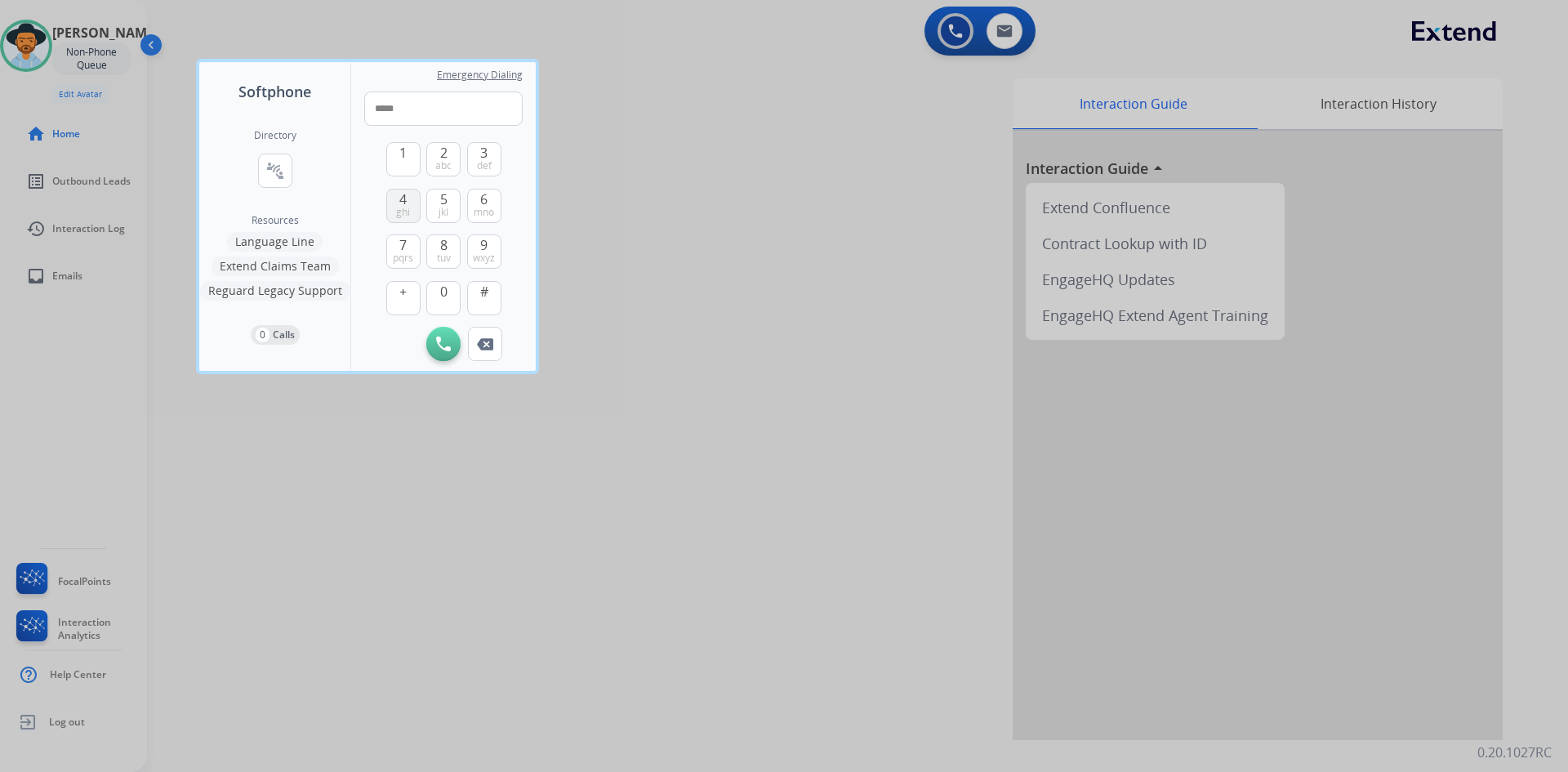
click at [412, 204] on button "4 ghi" at bounding box center [403, 205] width 34 height 34
click at [432, 251] on button "8 tuv" at bounding box center [443, 251] width 34 height 34
click at [408, 250] on button "7 pqrs" at bounding box center [403, 251] width 34 height 34
click at [448, 289] on button "0" at bounding box center [443, 298] width 34 height 34
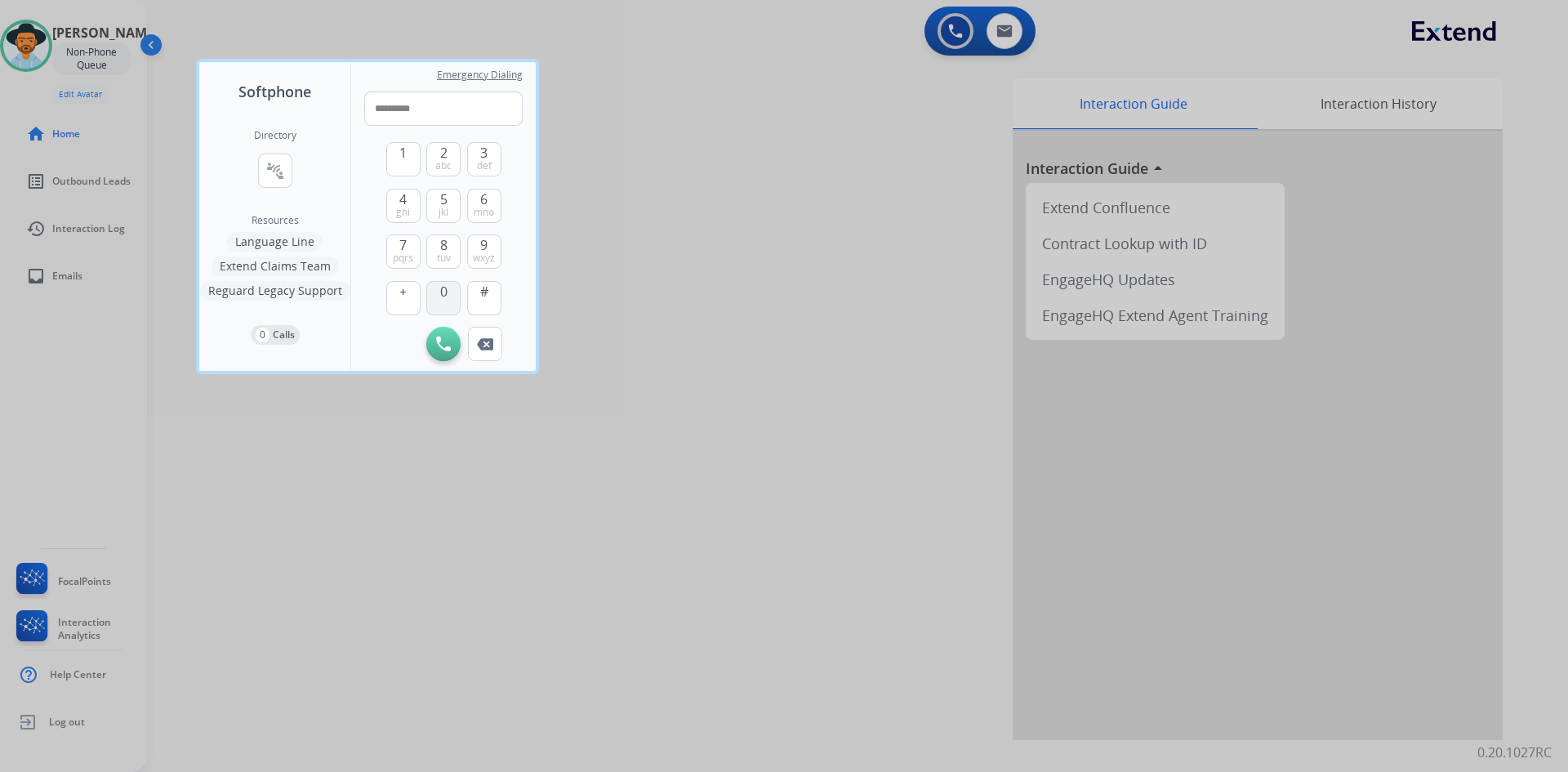
type input "**********"
click at [447, 347] on img at bounding box center [443, 343] width 15 height 15
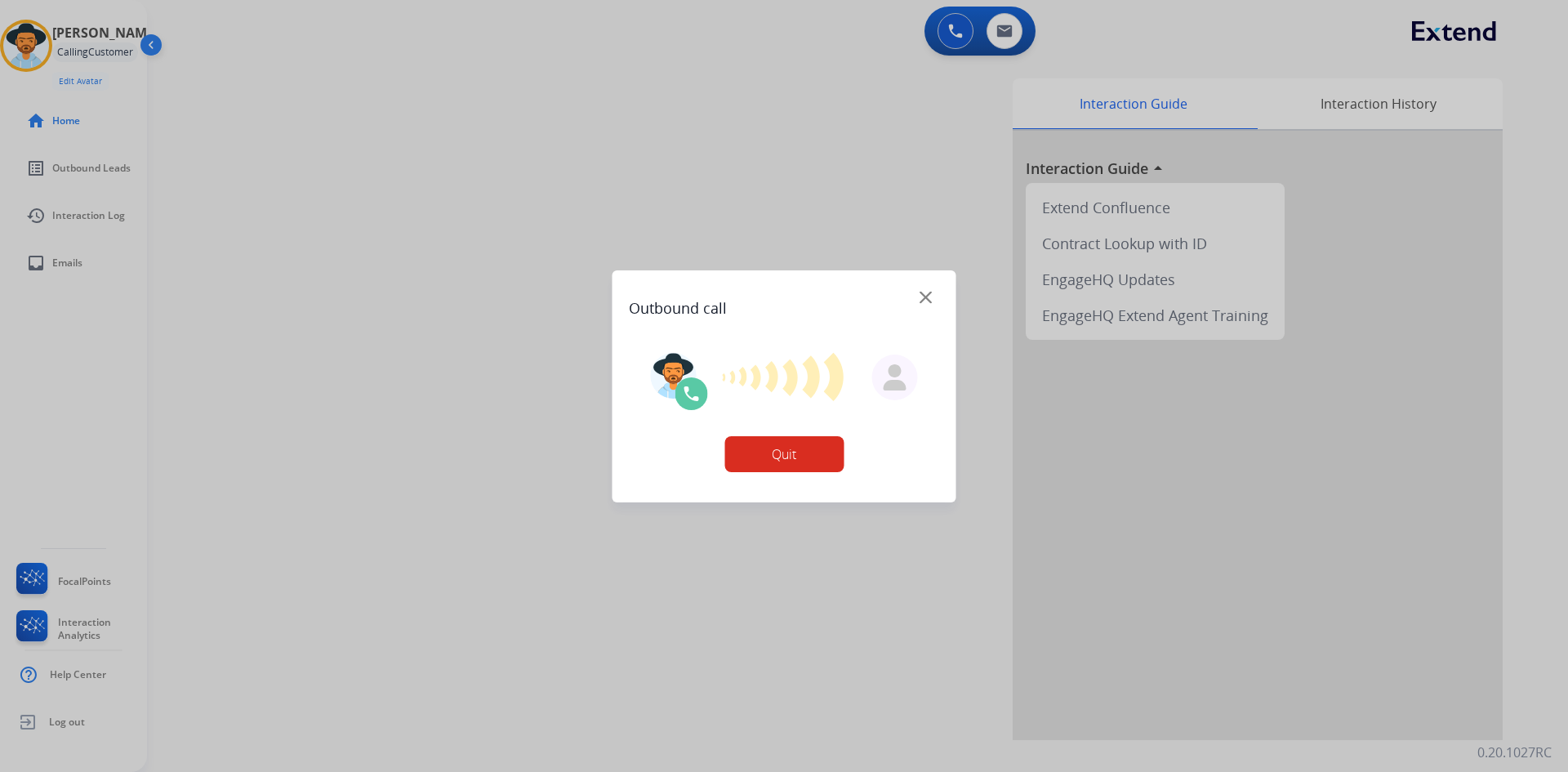
click at [774, 455] on button "Quit" at bounding box center [784, 454] width 119 height 36
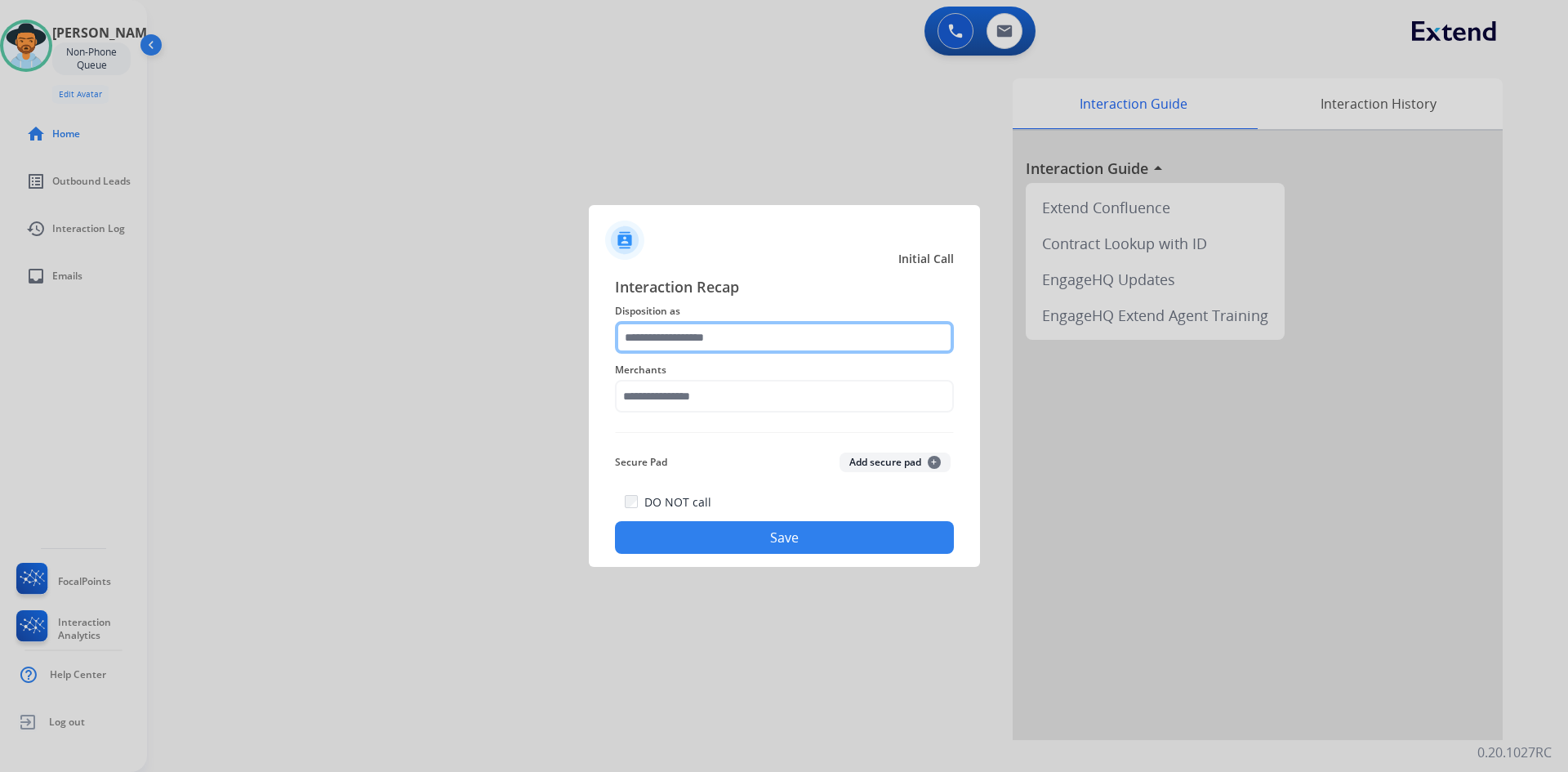
click at [730, 347] on input "text" at bounding box center [784, 337] width 339 height 33
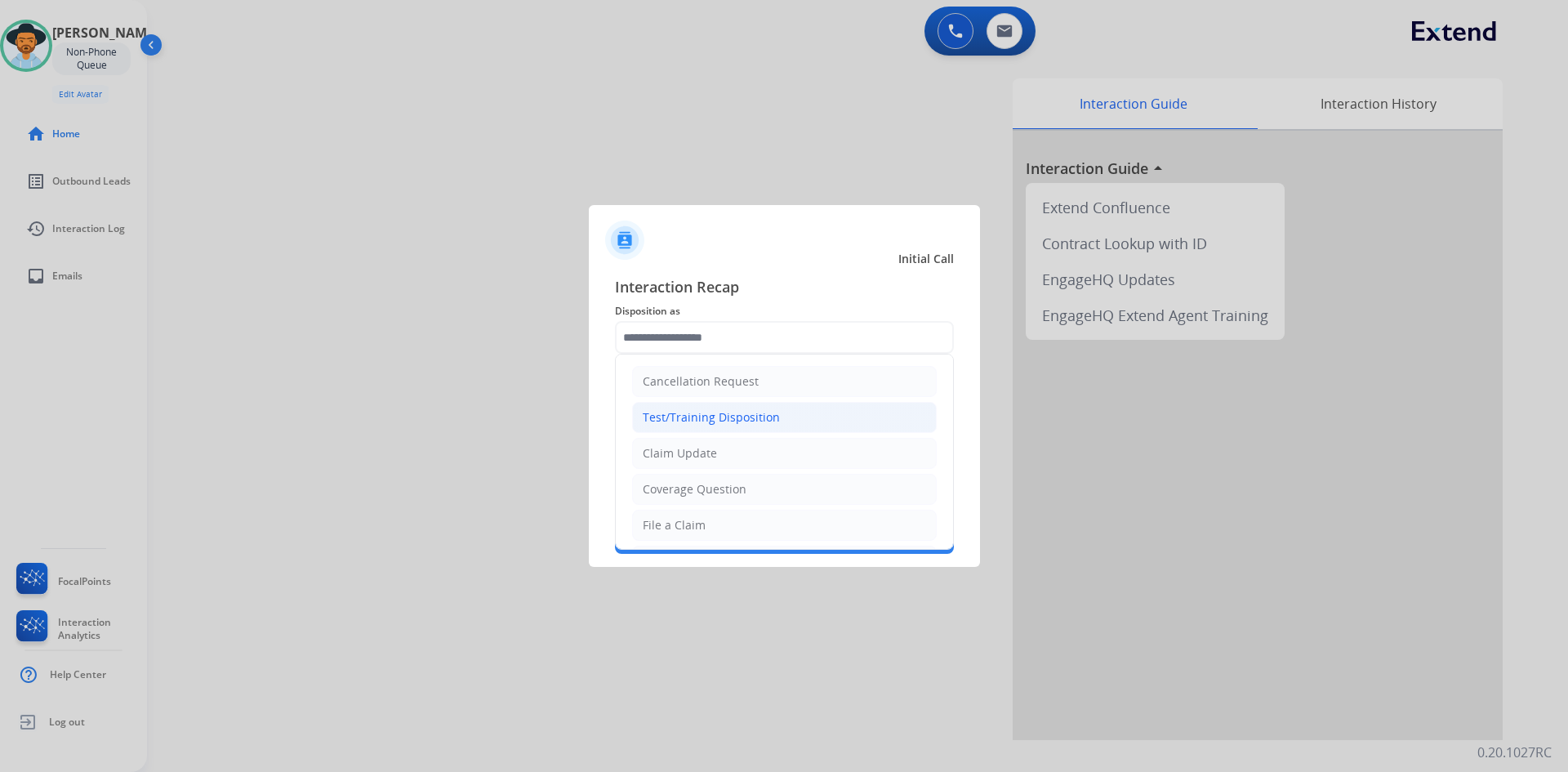
click at [735, 409] on div "Test/Training Disposition" at bounding box center [711, 417] width 137 height 16
type input "**********"
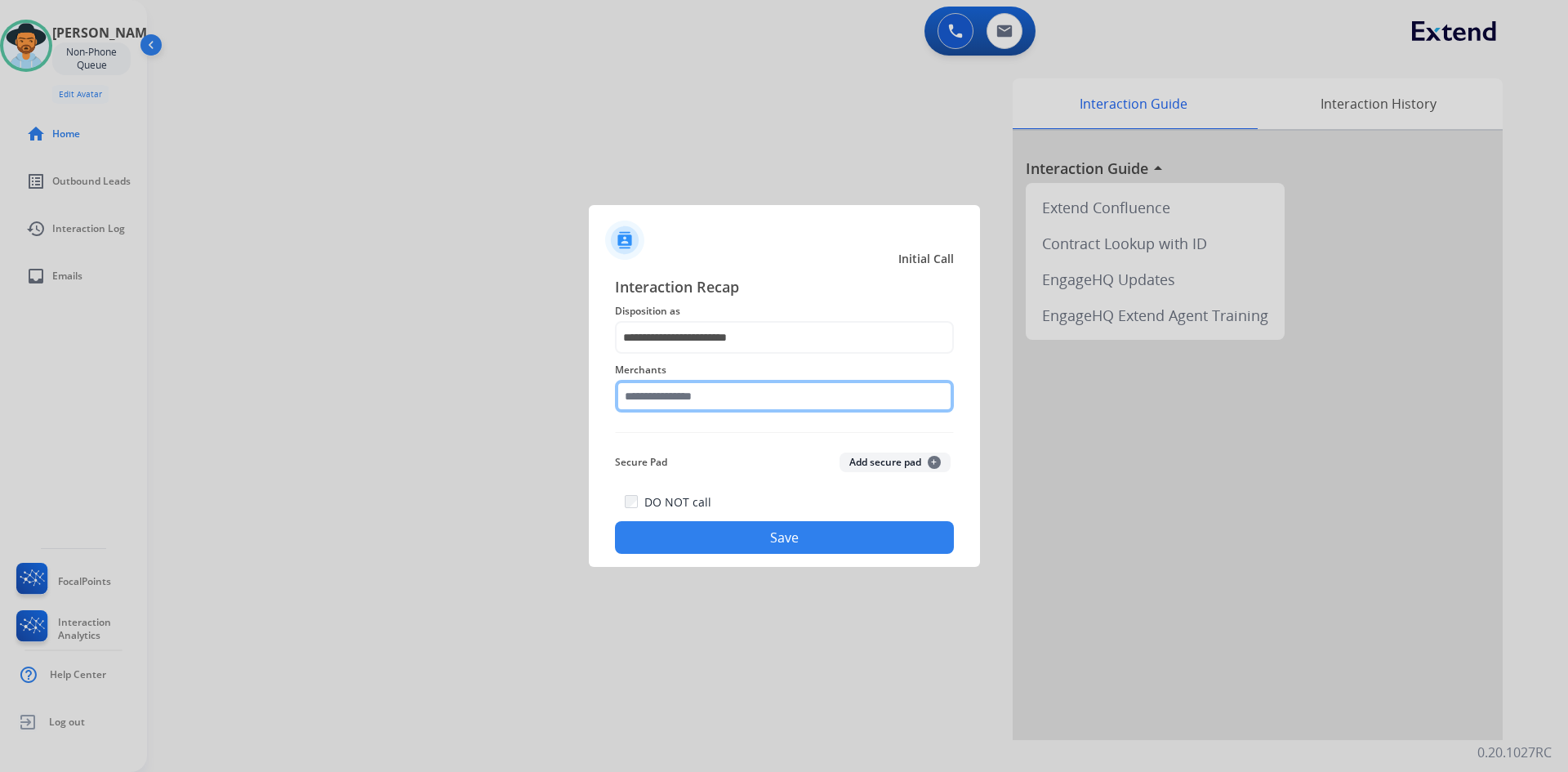
click at [727, 391] on input "text" at bounding box center [784, 395] width 339 height 33
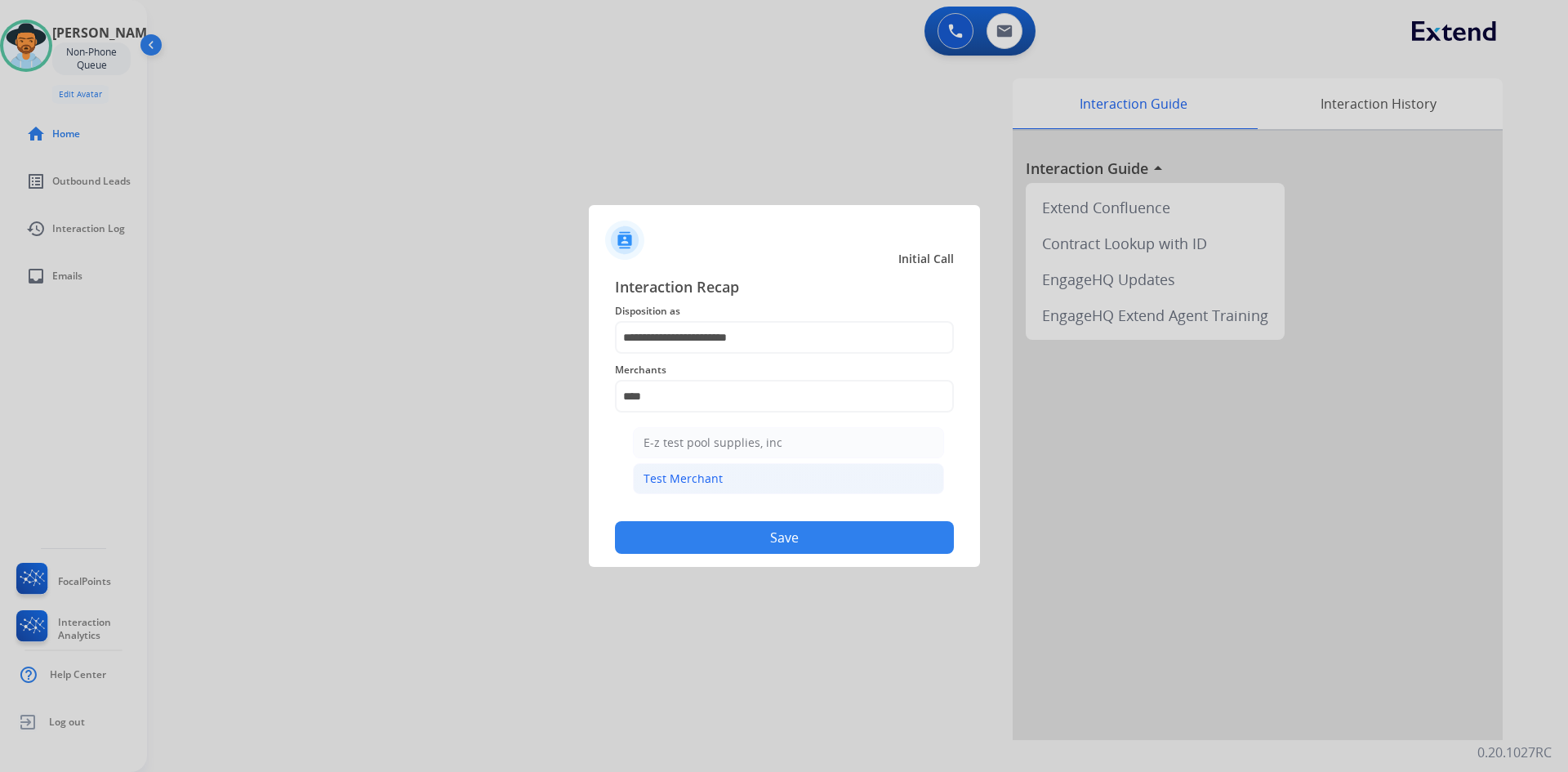
click at [727, 477] on li "Test Merchant" at bounding box center [789, 478] width 311 height 31
type input "**********"
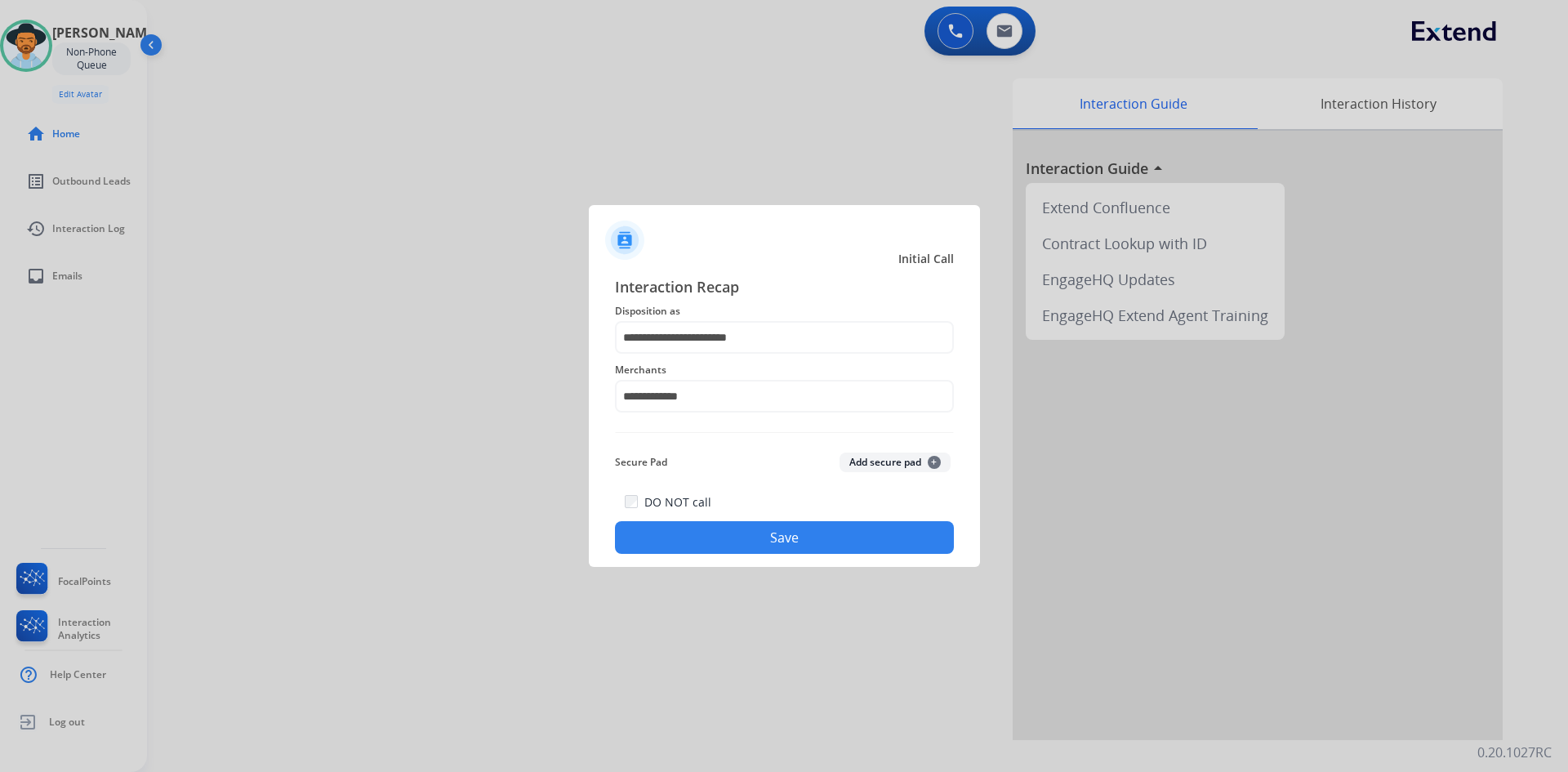
click at [776, 541] on button "Save" at bounding box center [784, 537] width 339 height 33
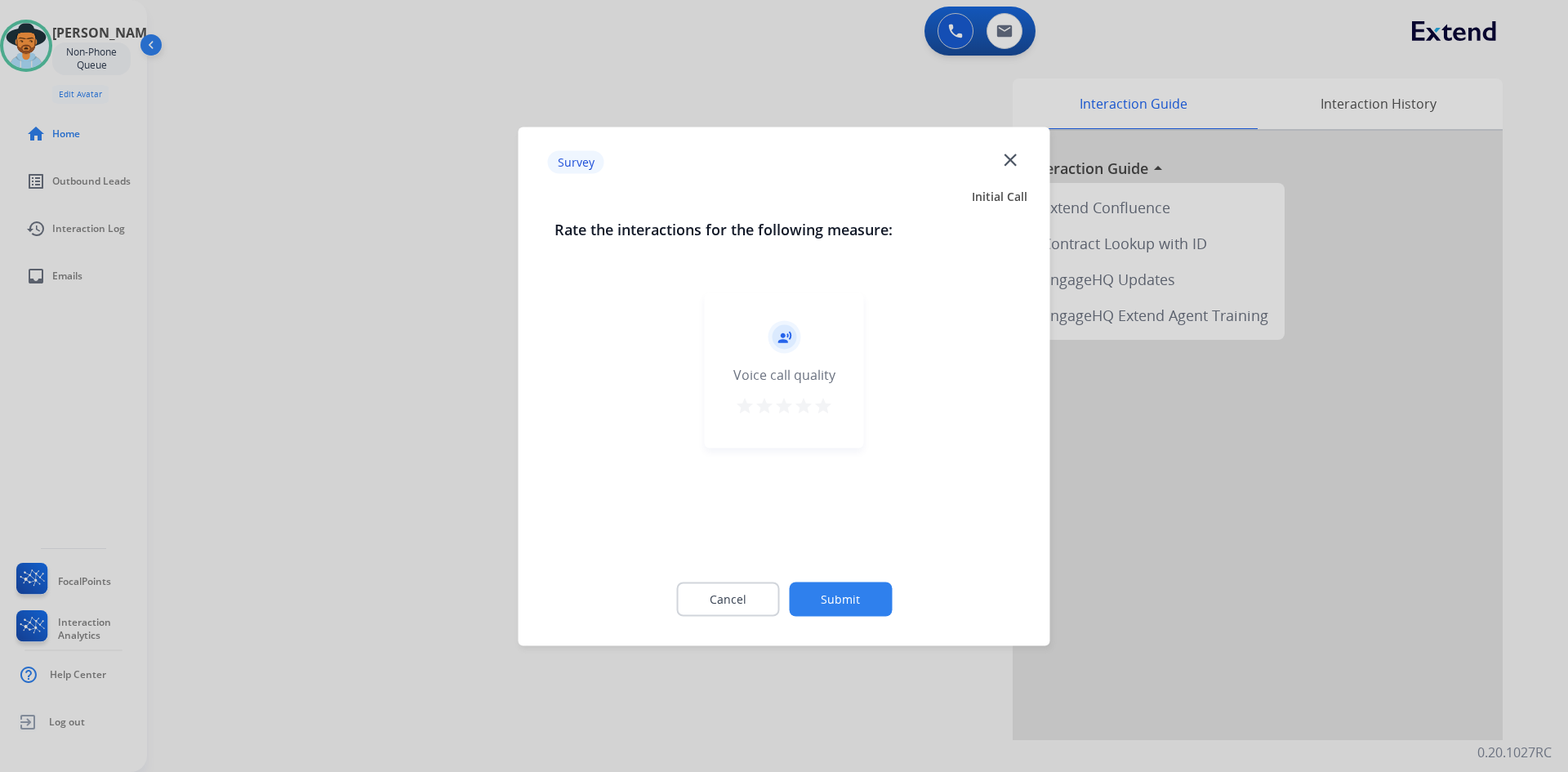
click at [822, 408] on mat-icon "star" at bounding box center [823, 405] width 19 height 19
click at [836, 588] on button "Submit" at bounding box center [840, 599] width 103 height 34
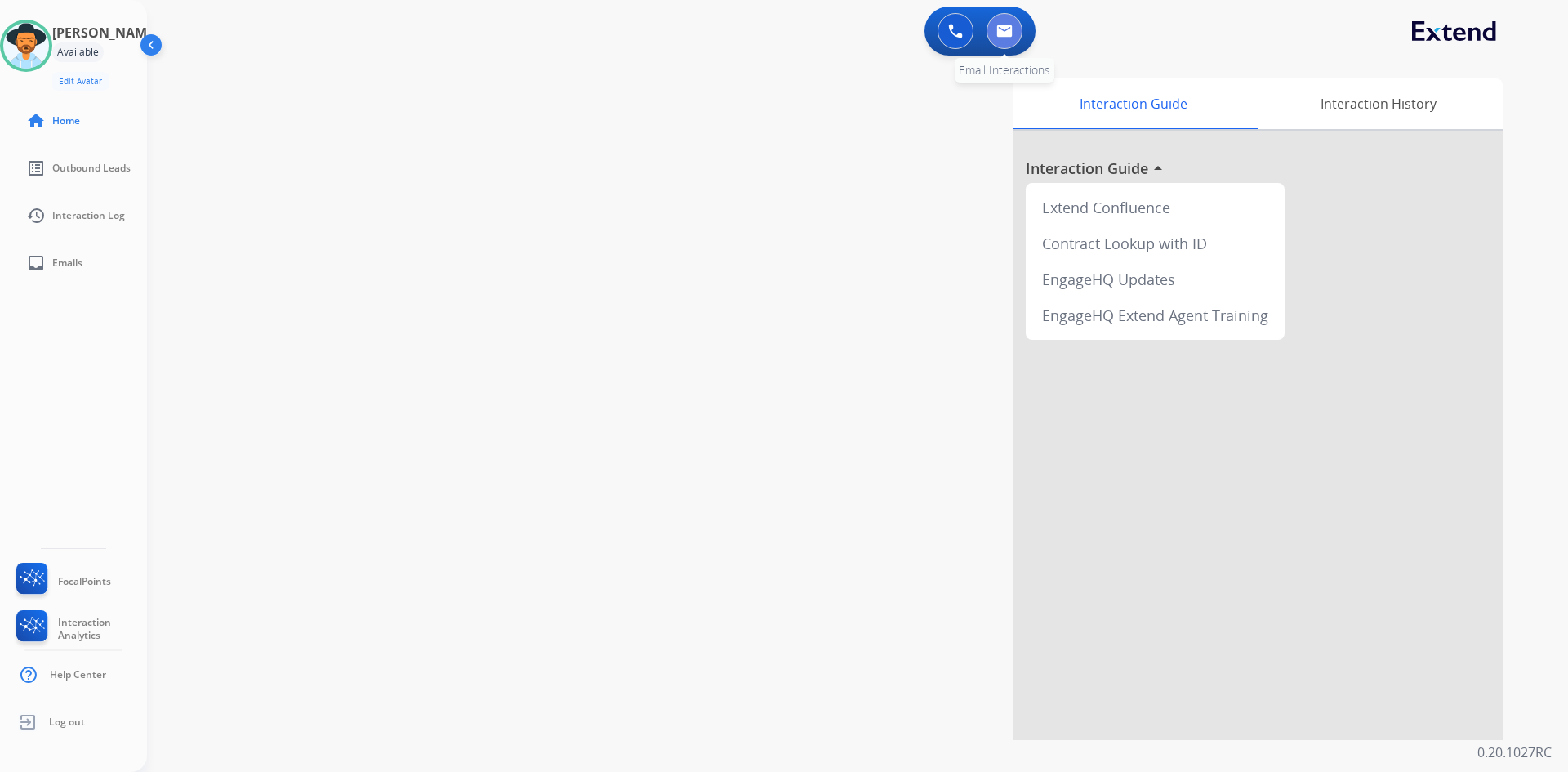
click at [998, 28] on img at bounding box center [1005, 31] width 16 height 13
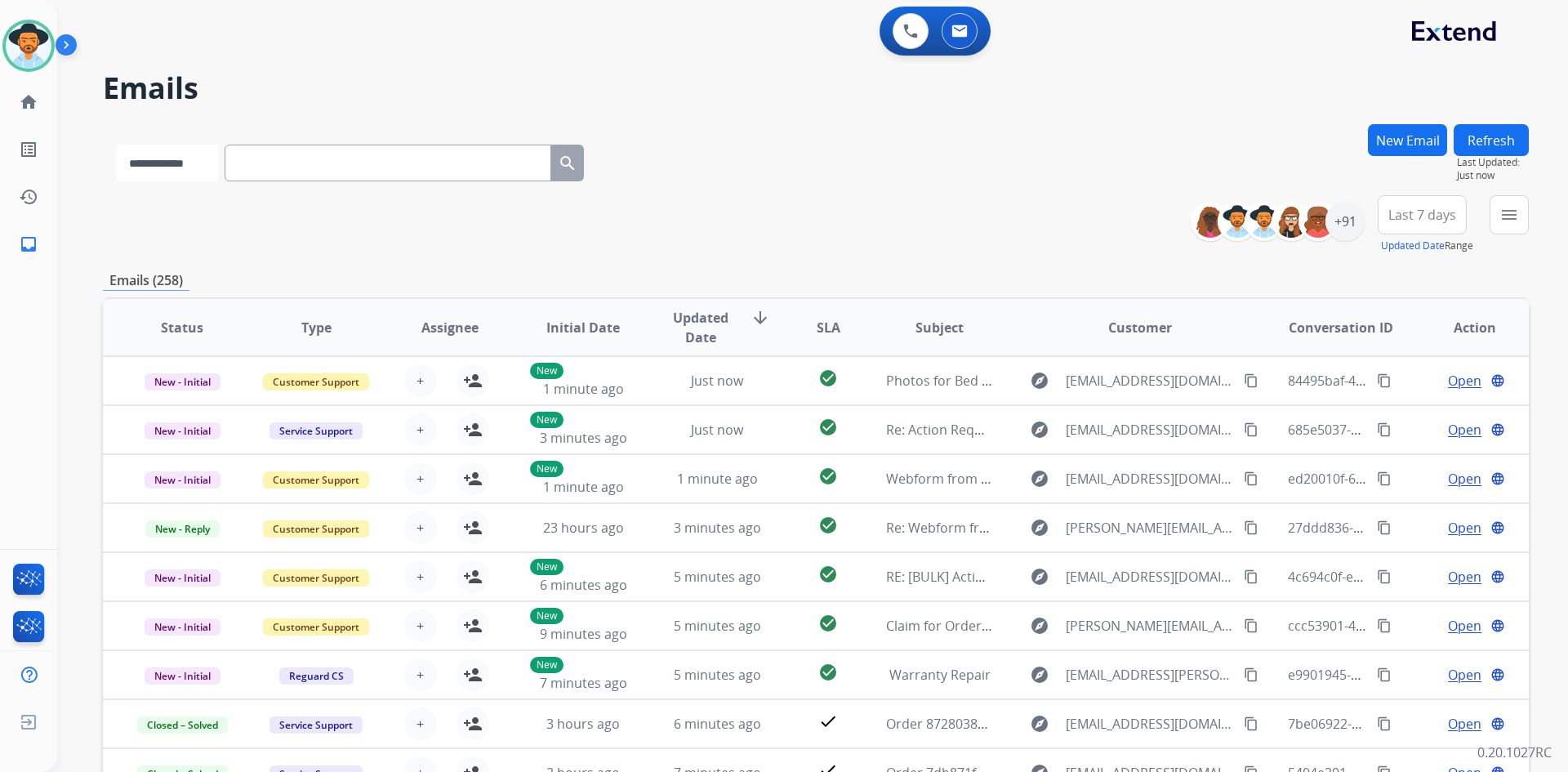
drag, startPoint x: 180, startPoint y: 159, endPoint x: 180, endPoint y: 177, distance: 18.0
click at [180, 159] on select "**********" at bounding box center [166, 163] width 102 height 37
select select "**********"
click at [116, 144] on select "**********" at bounding box center [166, 163] width 102 height 37
click at [320, 155] on input "text" at bounding box center [389, 163] width 326 height 37
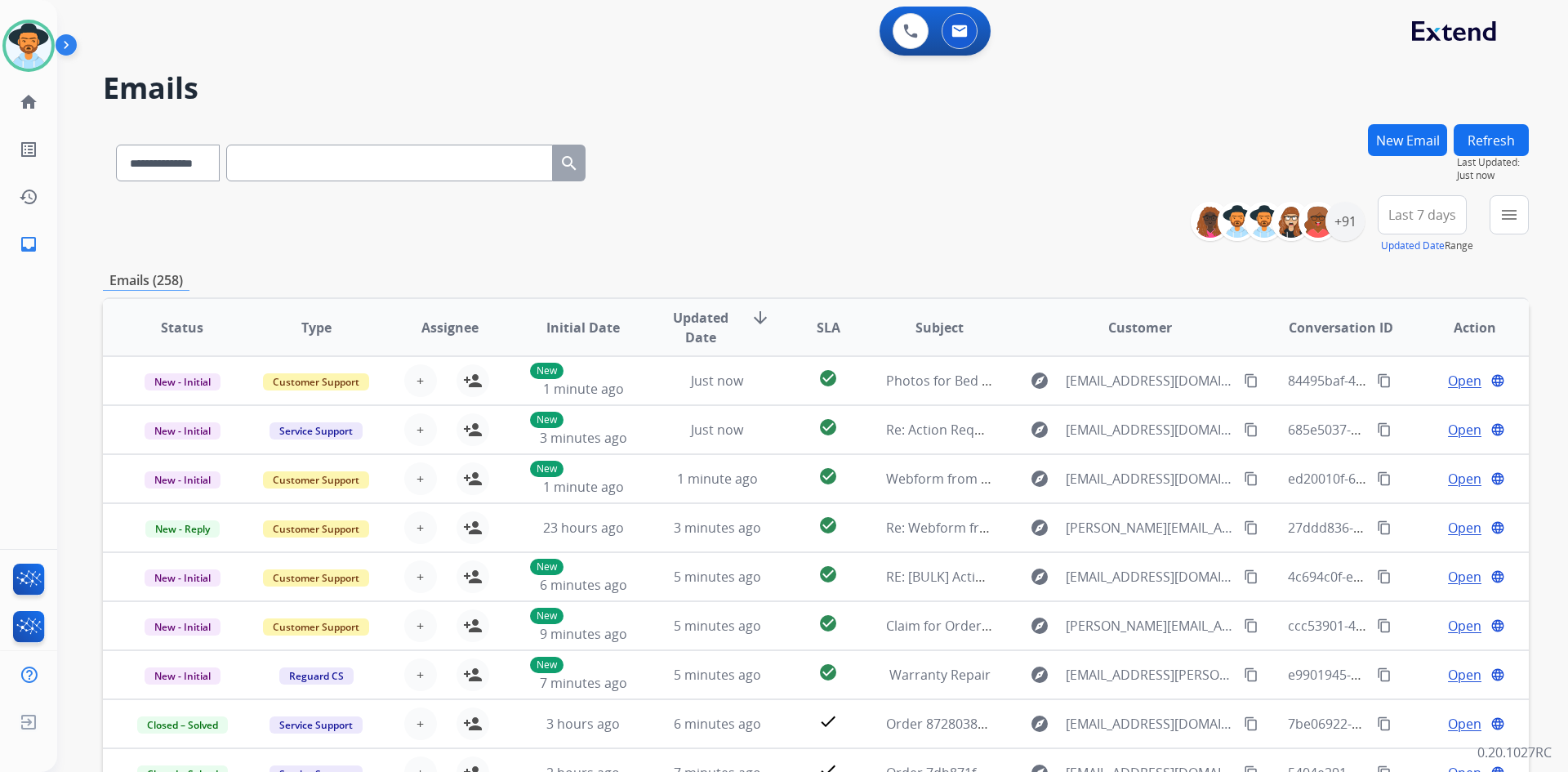
paste input "**********"
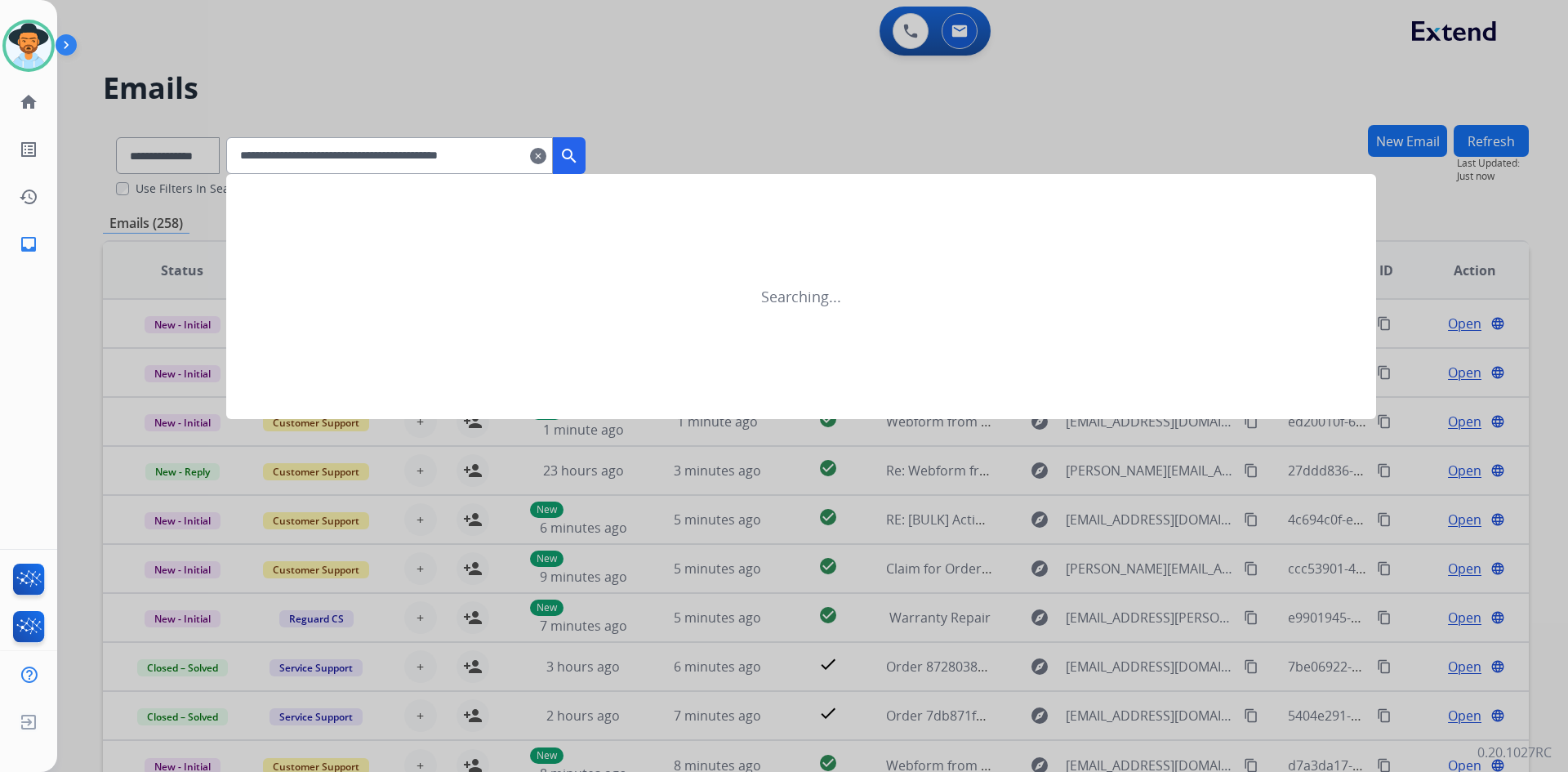
type input "**********"
click at [547, 155] on mat-icon "clear" at bounding box center [538, 156] width 16 height 19
select select "**********"
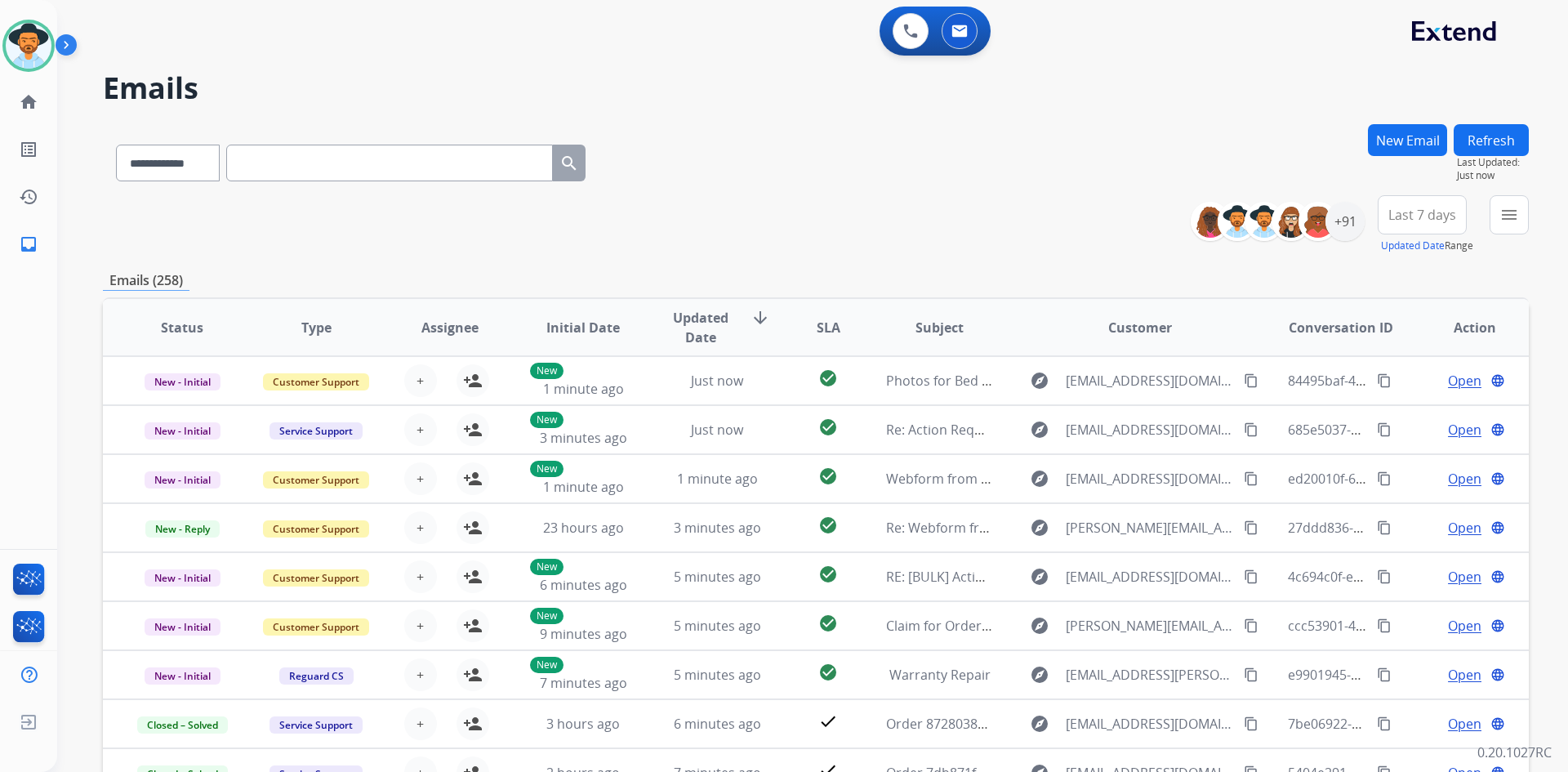
click at [302, 157] on input "text" at bounding box center [389, 163] width 326 height 37
paste input "**********"
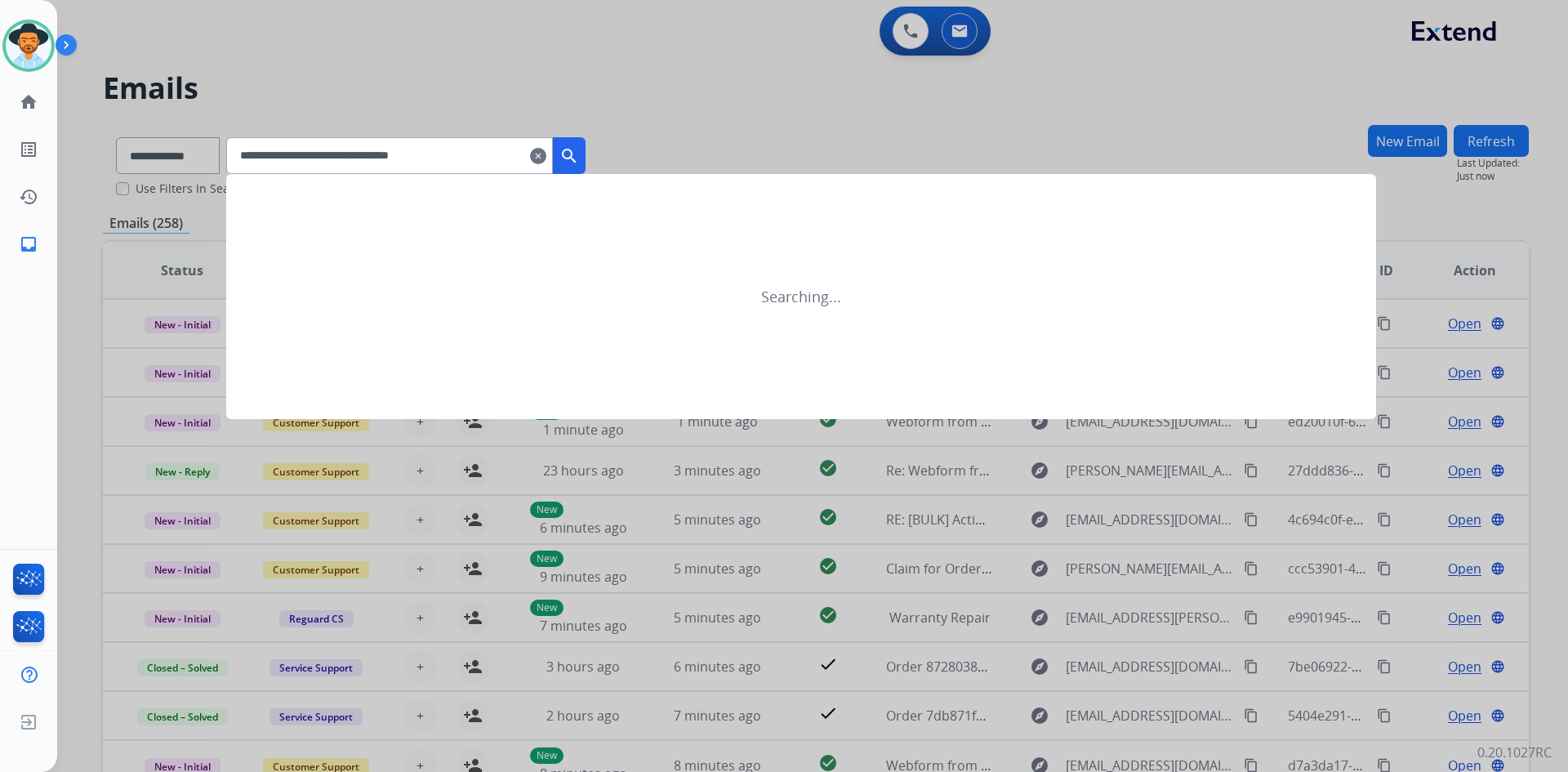
type input "**********"
click at [579, 154] on mat-icon "search" at bounding box center [570, 156] width 19 height 19
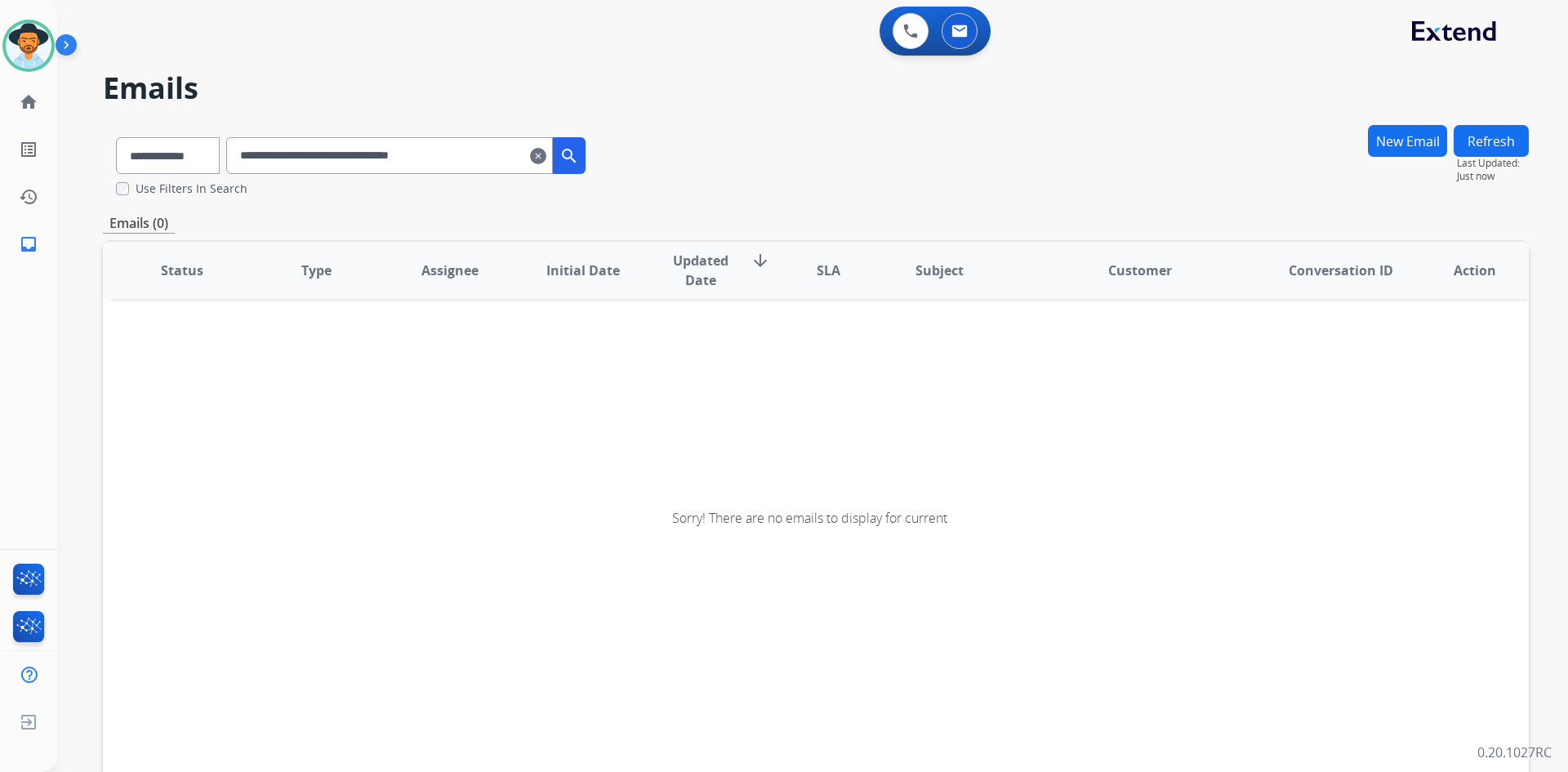
click at [262, 155] on input "**********" at bounding box center [389, 156] width 326 height 37
click at [149, 140] on select "**********" at bounding box center [166, 156] width 102 height 37
click at [116, 137] on select "**********" at bounding box center [166, 156] width 102 height 37
click at [585, 154] on button "search" at bounding box center [569, 156] width 33 height 37
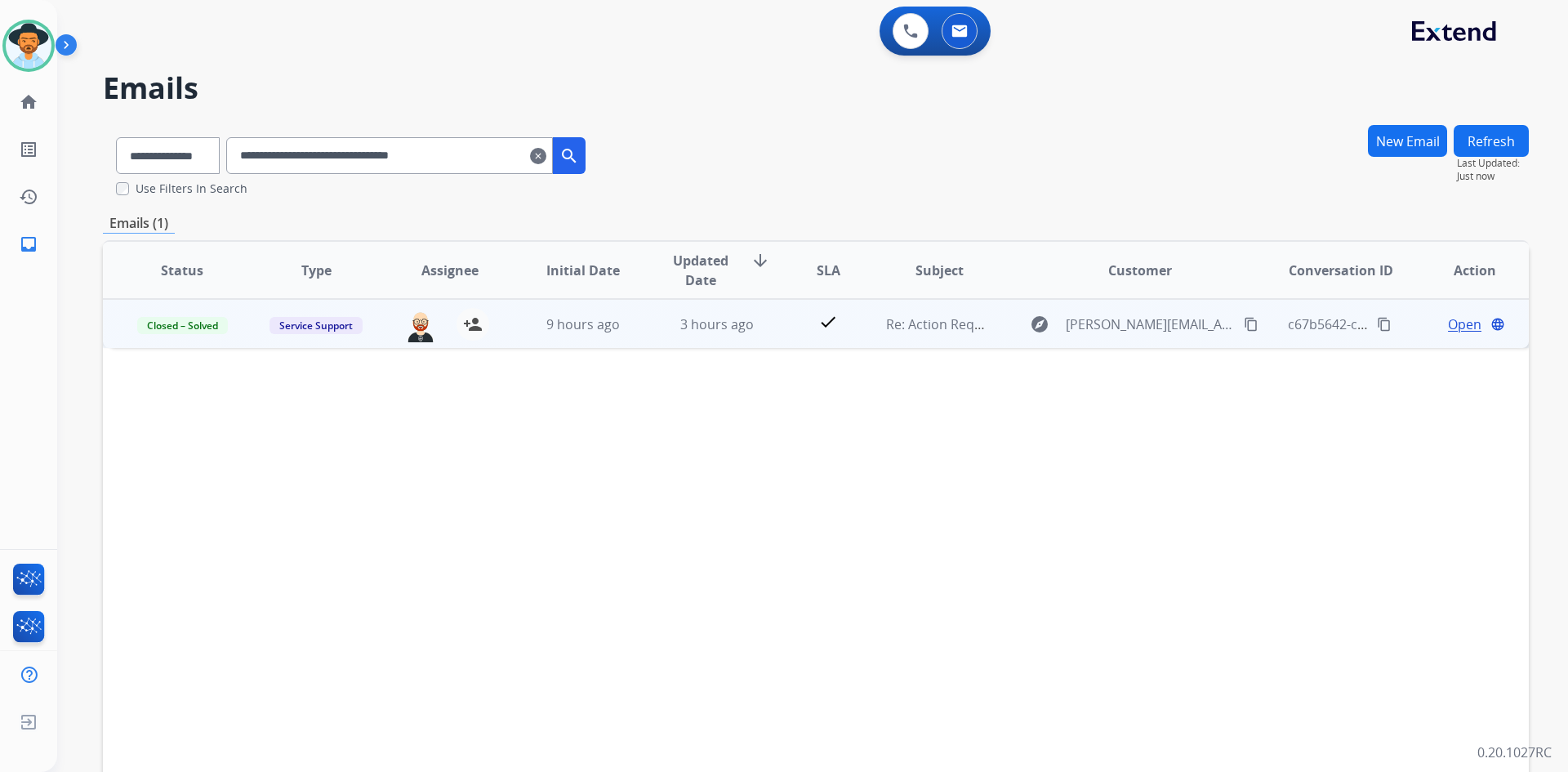
click at [1448, 329] on span "Open" at bounding box center [1465, 325] width 34 height 19
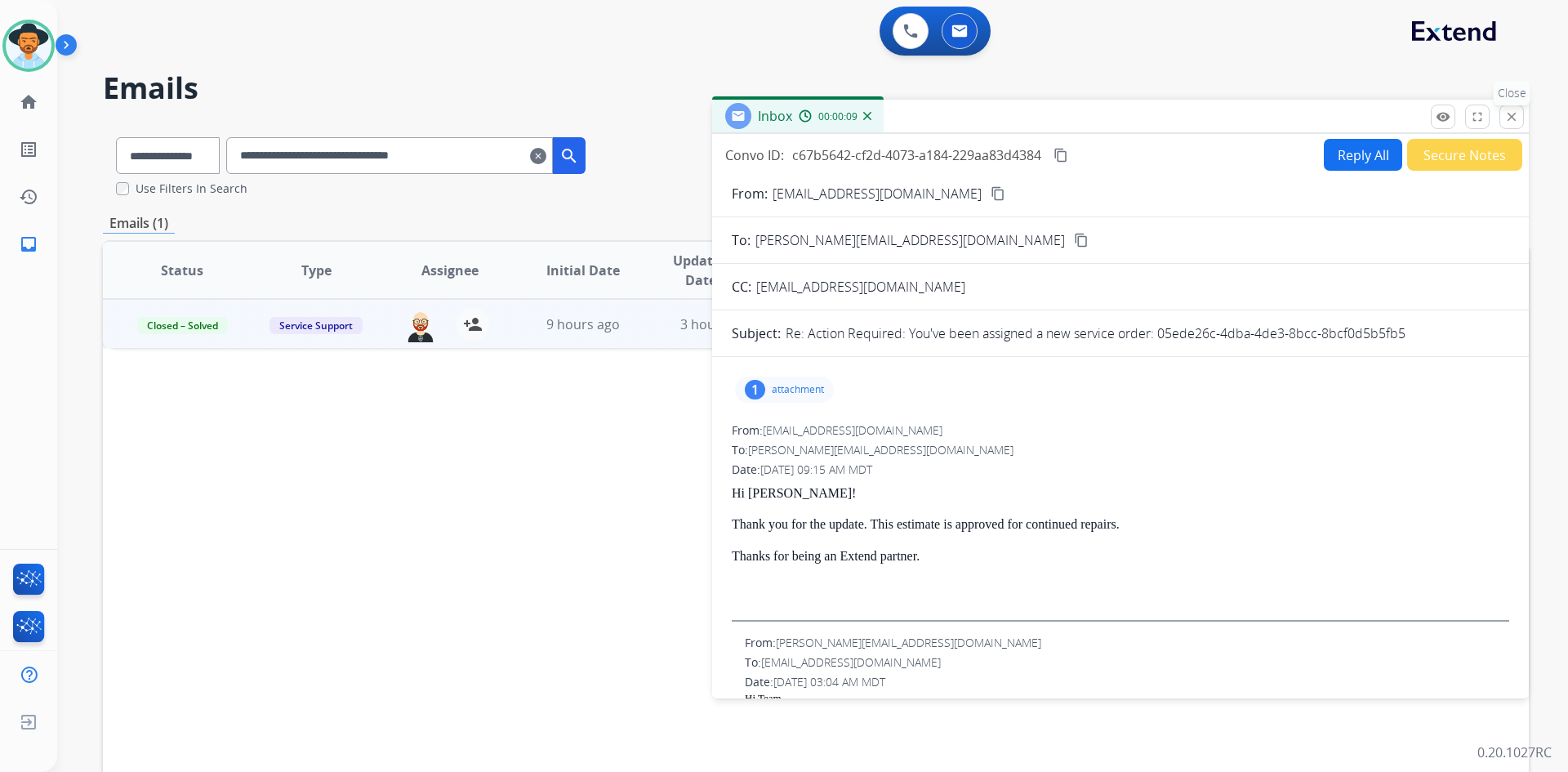
click at [1511, 122] on mat-icon "close" at bounding box center [1511, 117] width 15 height 15
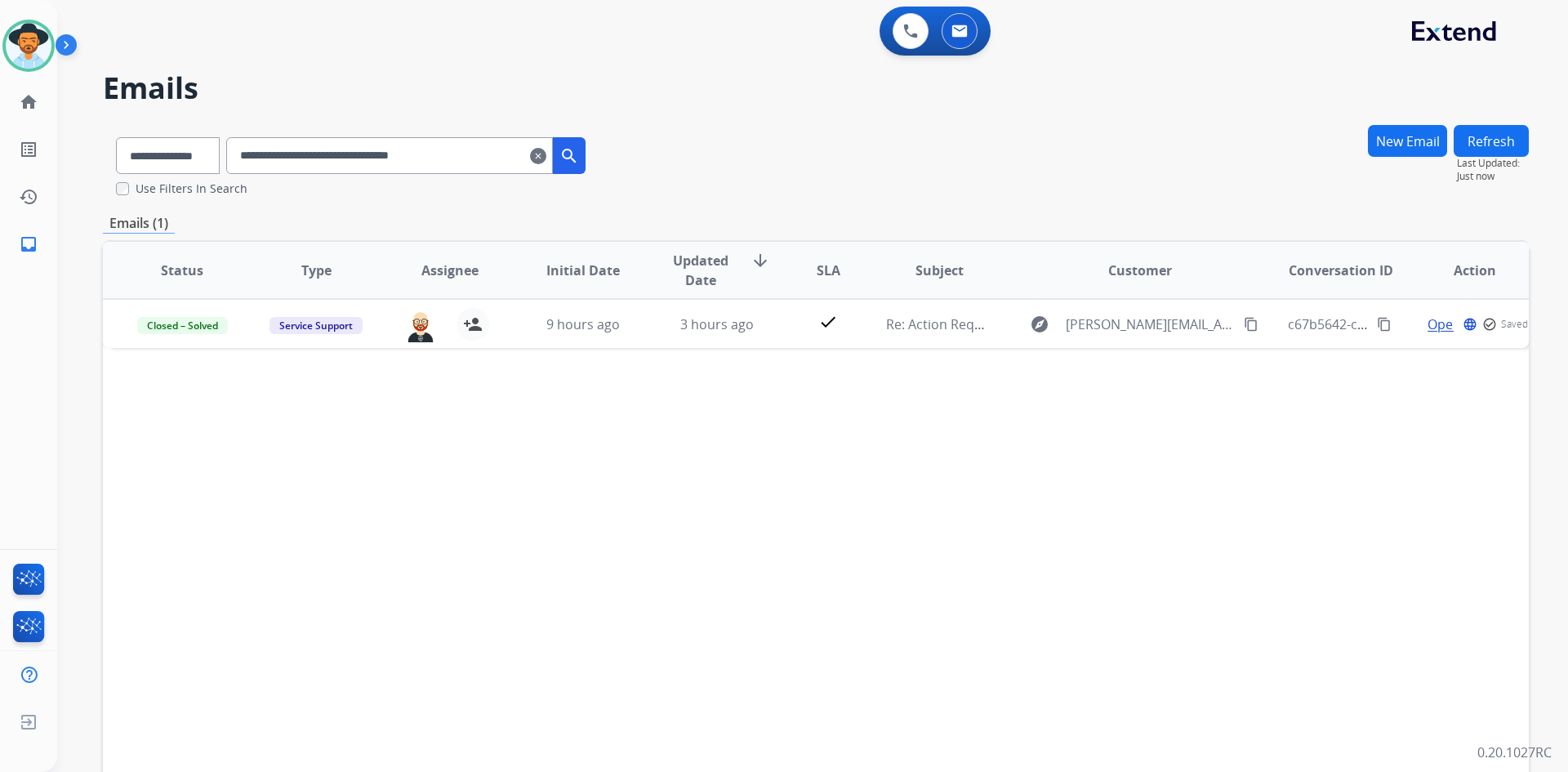
click at [547, 154] on mat-icon "clear" at bounding box center [538, 156] width 16 height 19
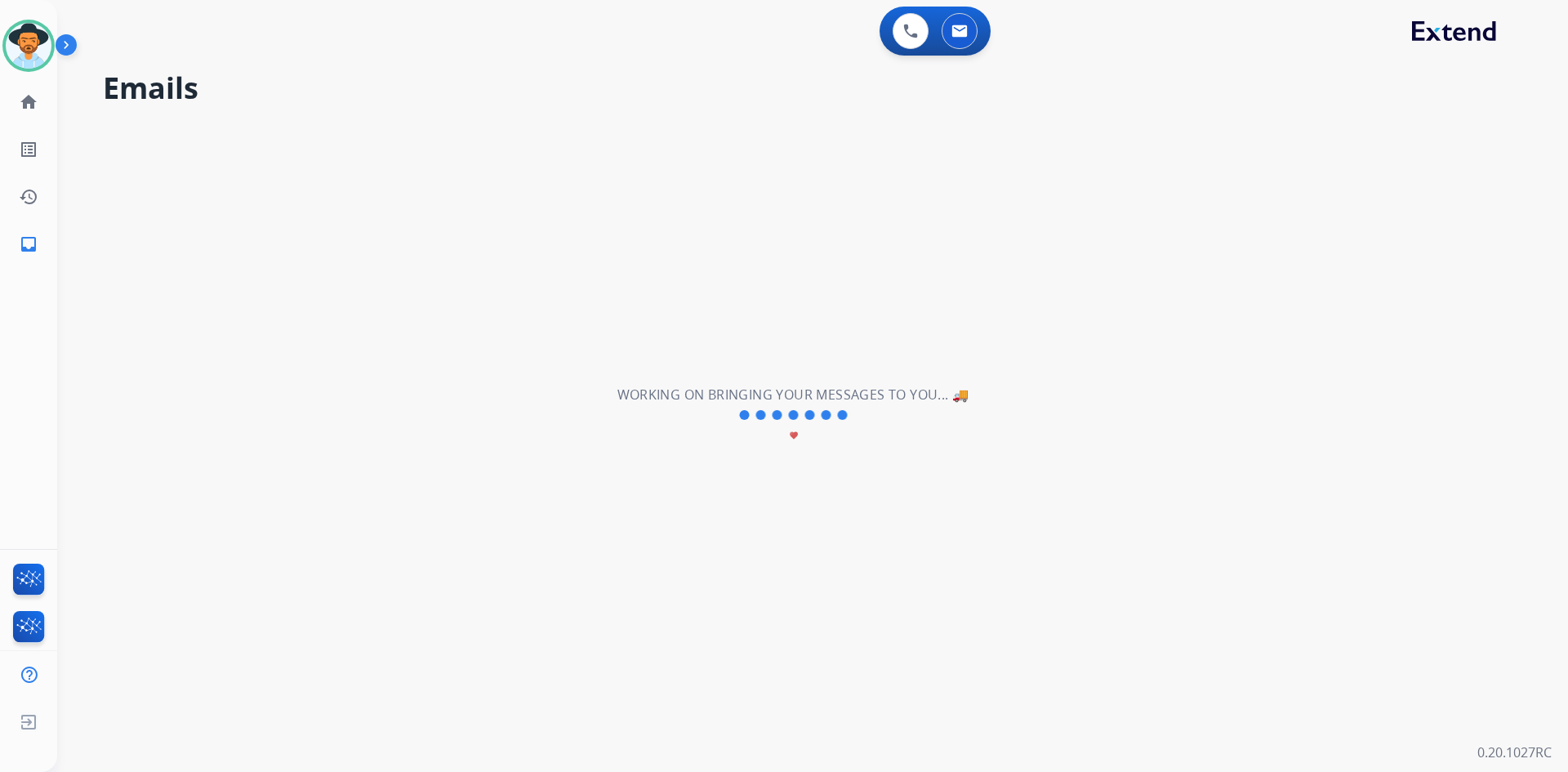
select select "**********"
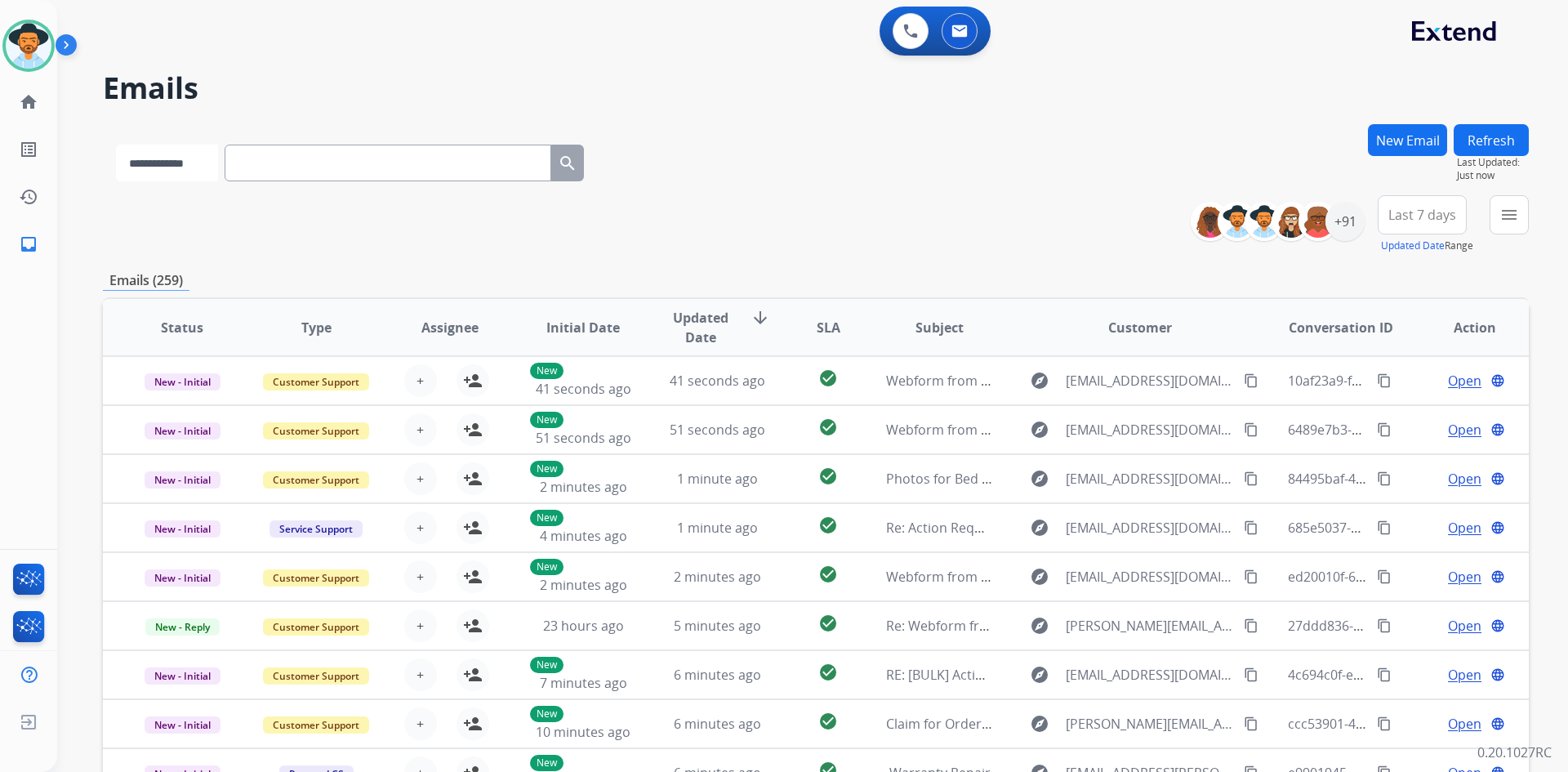
click at [192, 171] on select "**********" at bounding box center [166, 163] width 102 height 37
select select "**********"
click at [116, 144] on select "**********" at bounding box center [166, 163] width 102 height 37
click at [272, 149] on input "text" at bounding box center [389, 163] width 326 height 37
paste input "**********"
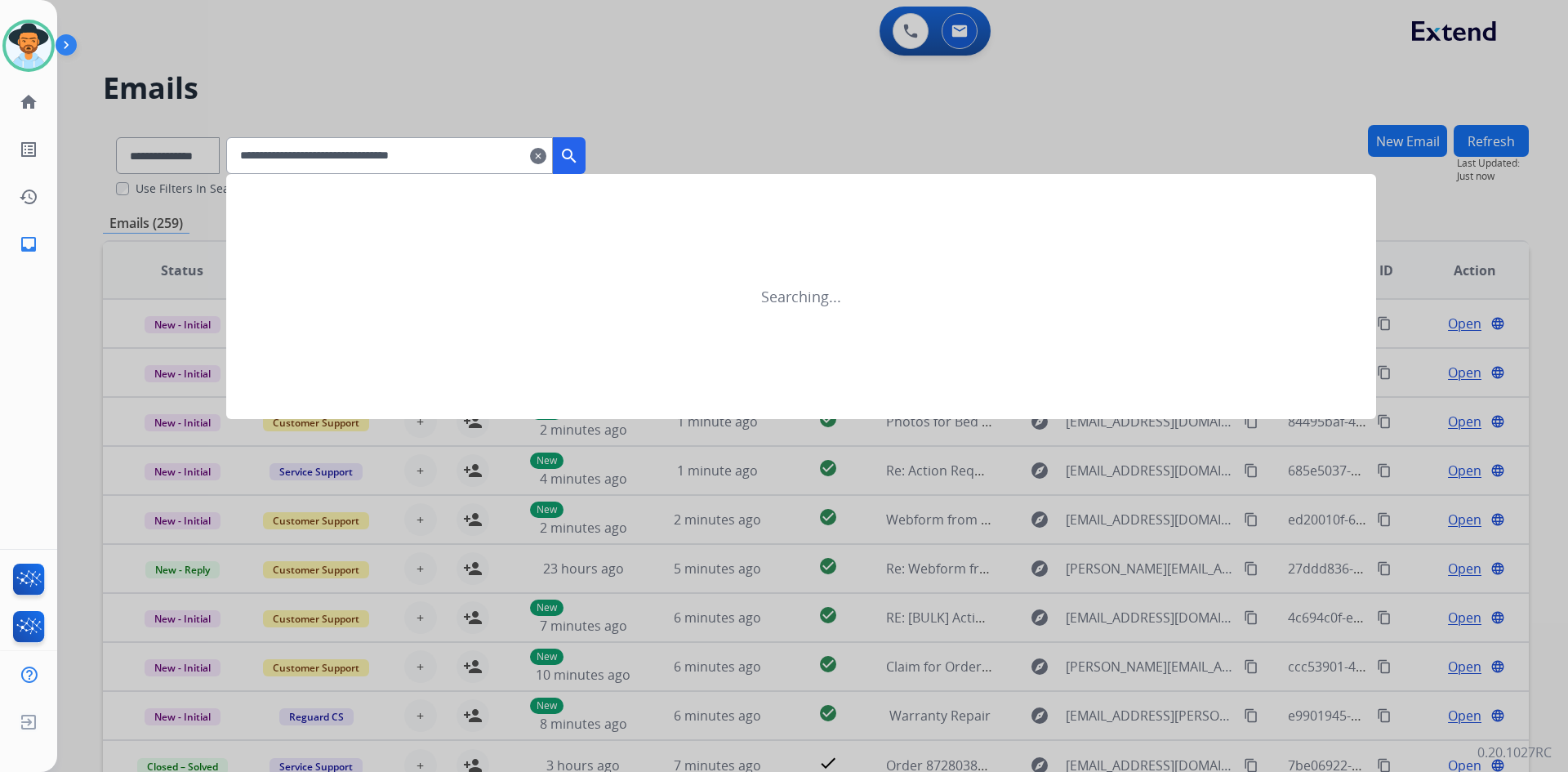
type input "**********"
click at [579, 151] on mat-icon "search" at bounding box center [570, 156] width 19 height 19
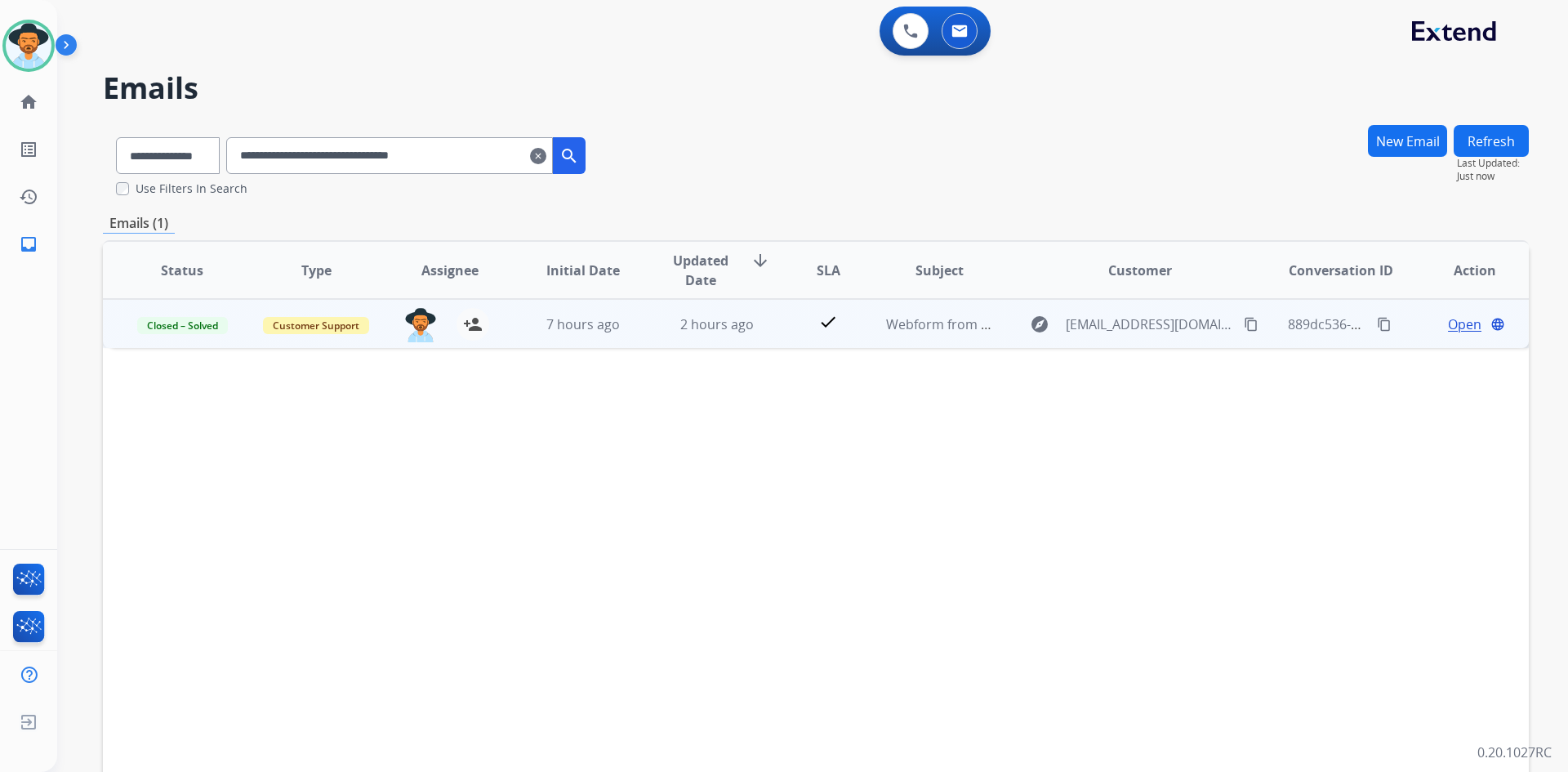
click at [1448, 329] on span "Open" at bounding box center [1465, 325] width 34 height 19
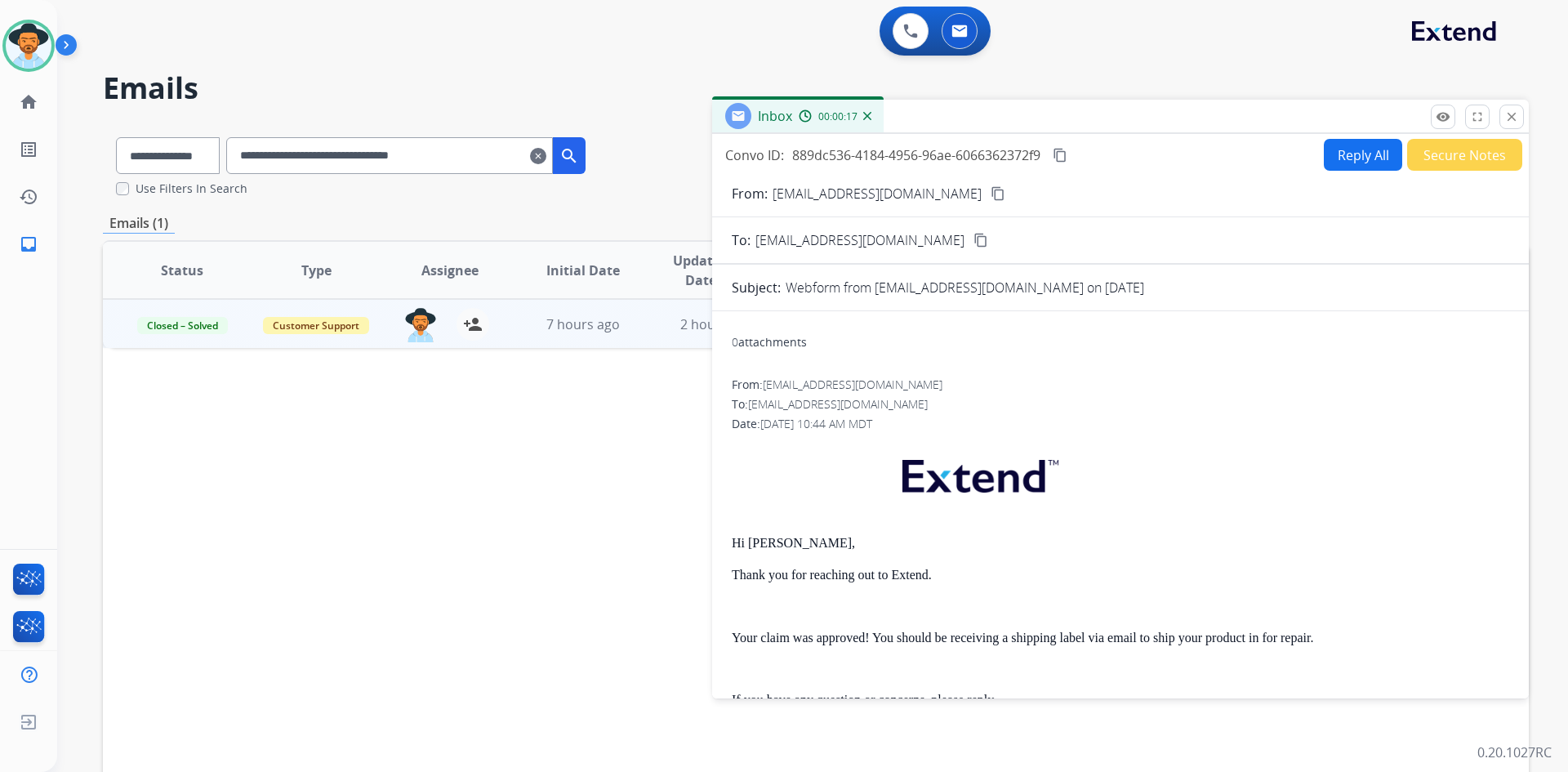
drag, startPoint x: 73, startPoint y: 48, endPoint x: 145, endPoint y: 88, distance: 82.4
click at [73, 48] on img at bounding box center [69, 48] width 27 height 31
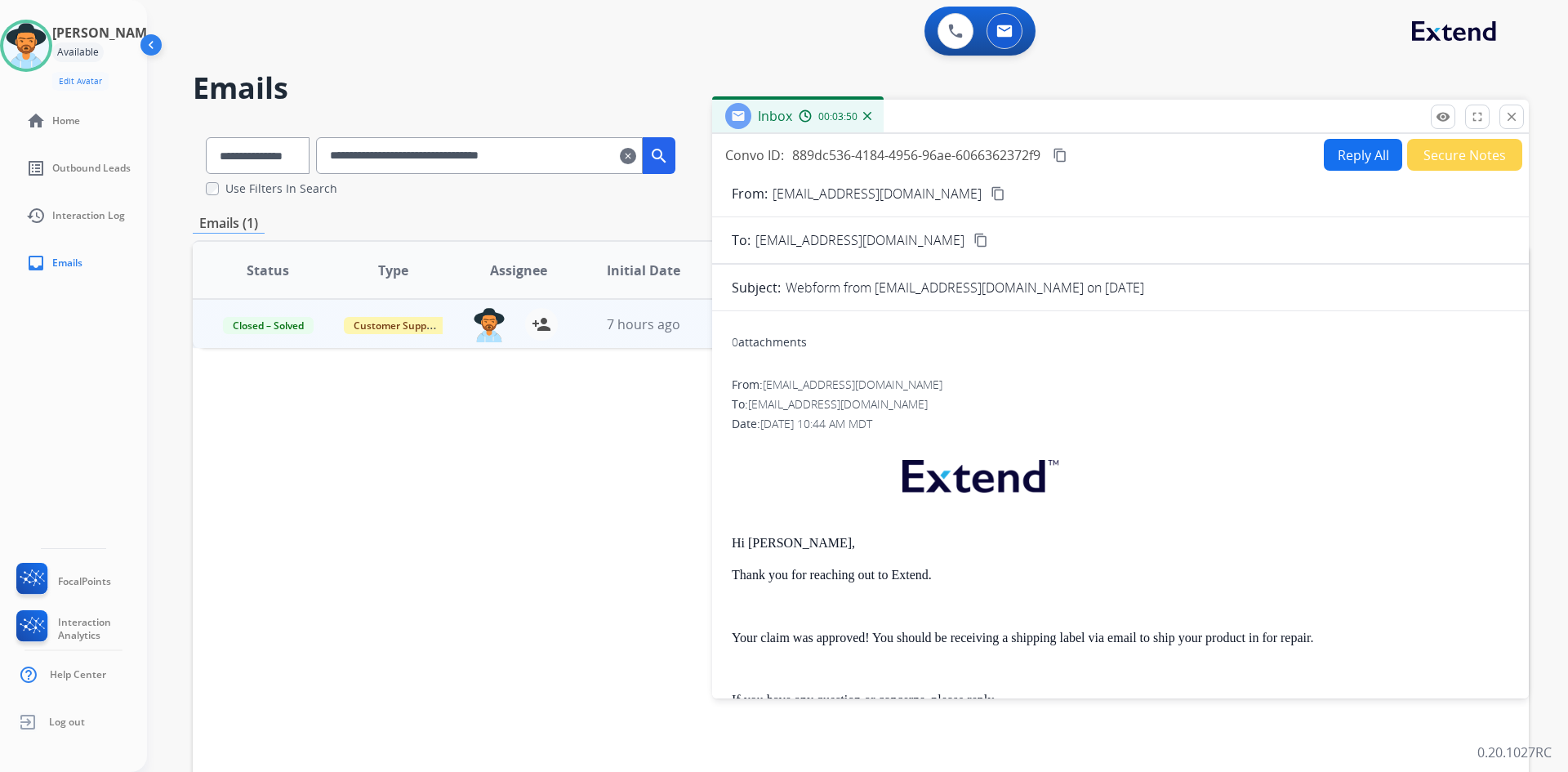
scroll to position [81, 0]
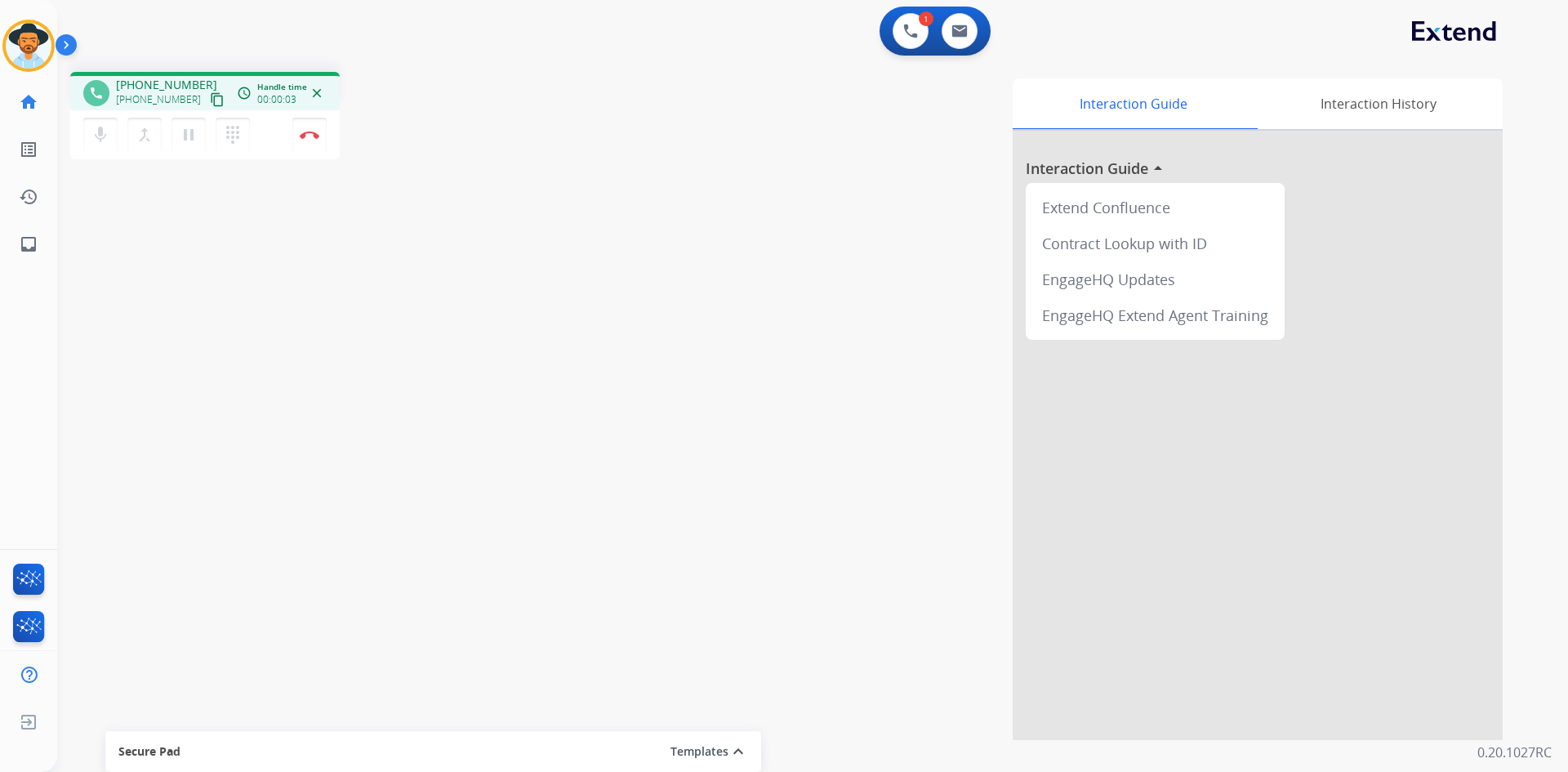
click at [210, 103] on mat-icon "content_copy" at bounding box center [217, 99] width 15 height 15
click at [312, 130] on button "Disconnect" at bounding box center [310, 134] width 34 height 34
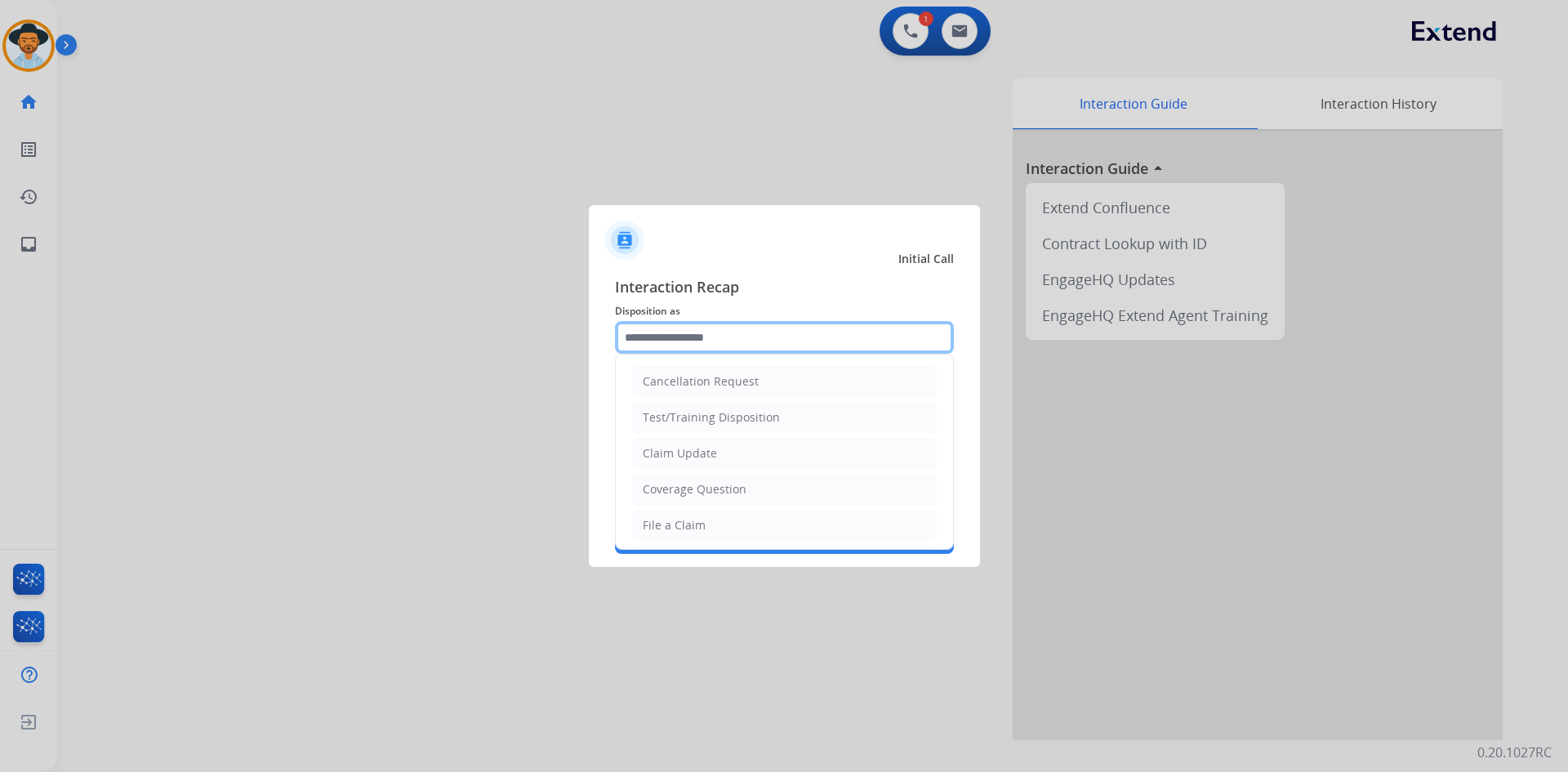
click at [777, 336] on input "text" at bounding box center [784, 337] width 339 height 33
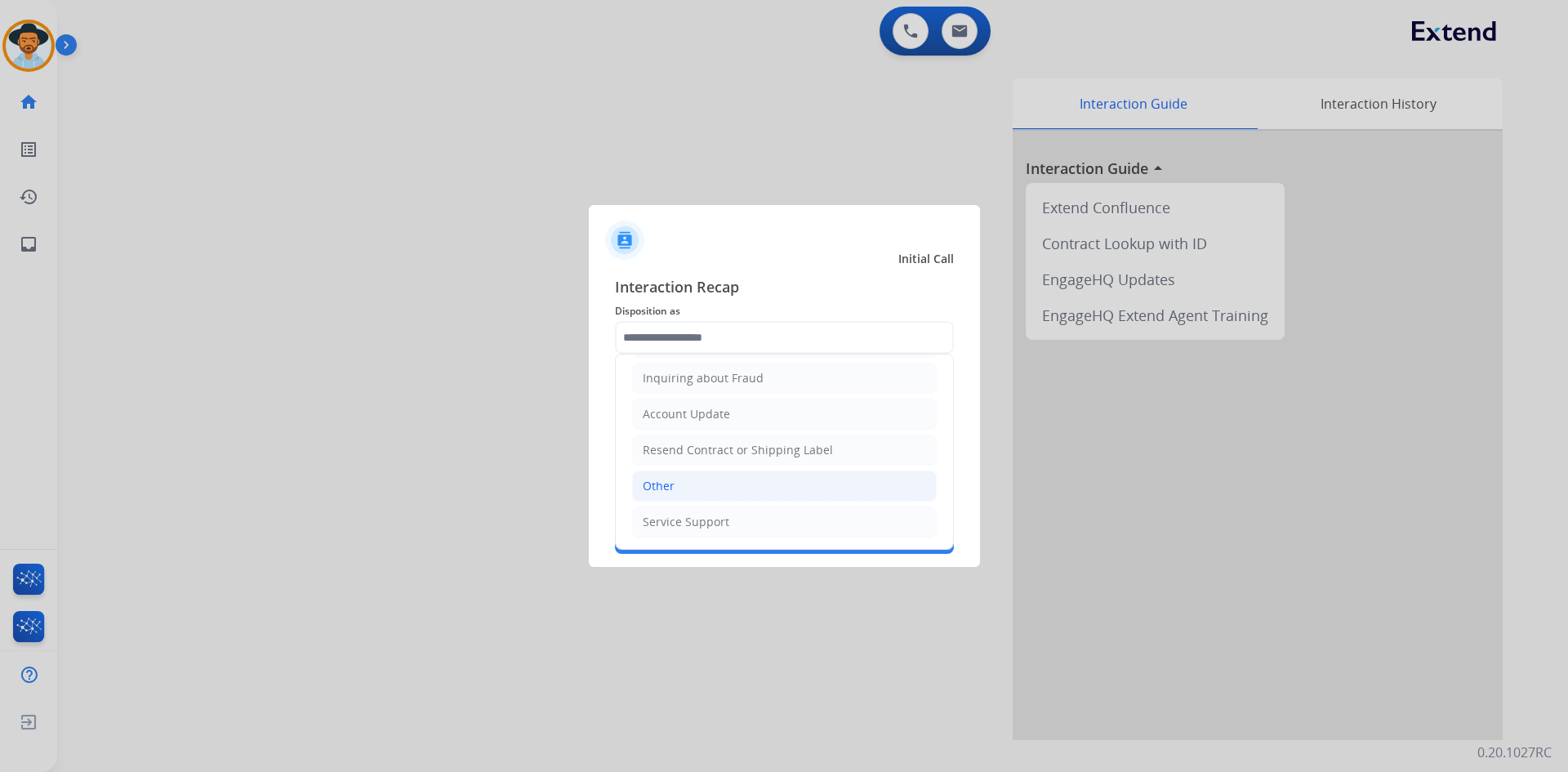
click at [774, 492] on li "Other" at bounding box center [784, 485] width 304 height 31
type input "*****"
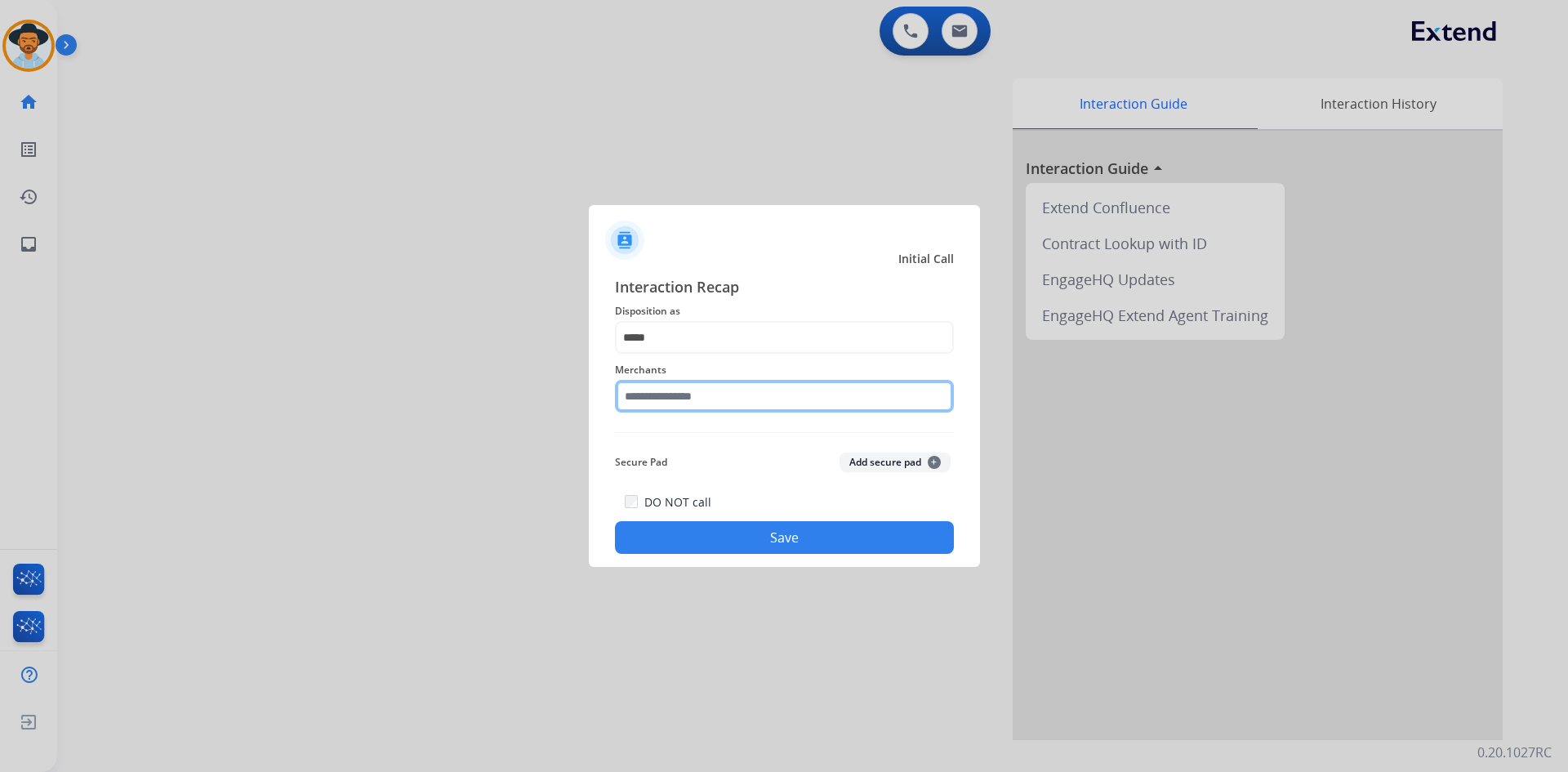
click at [708, 400] on input "text" at bounding box center [784, 395] width 339 height 33
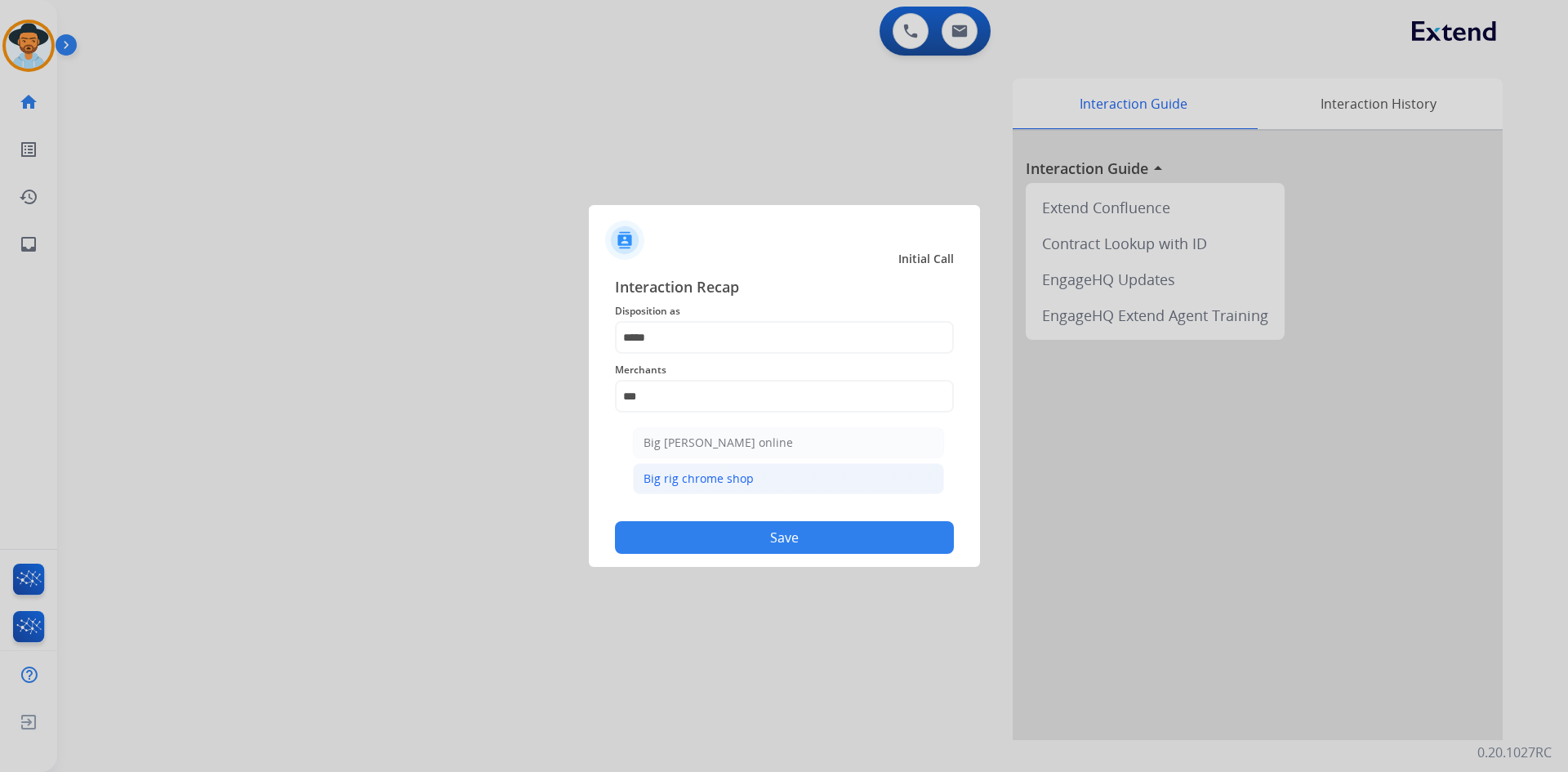
click at [784, 477] on li "Big rig chrome shop" at bounding box center [789, 478] width 311 height 31
type input "**********"
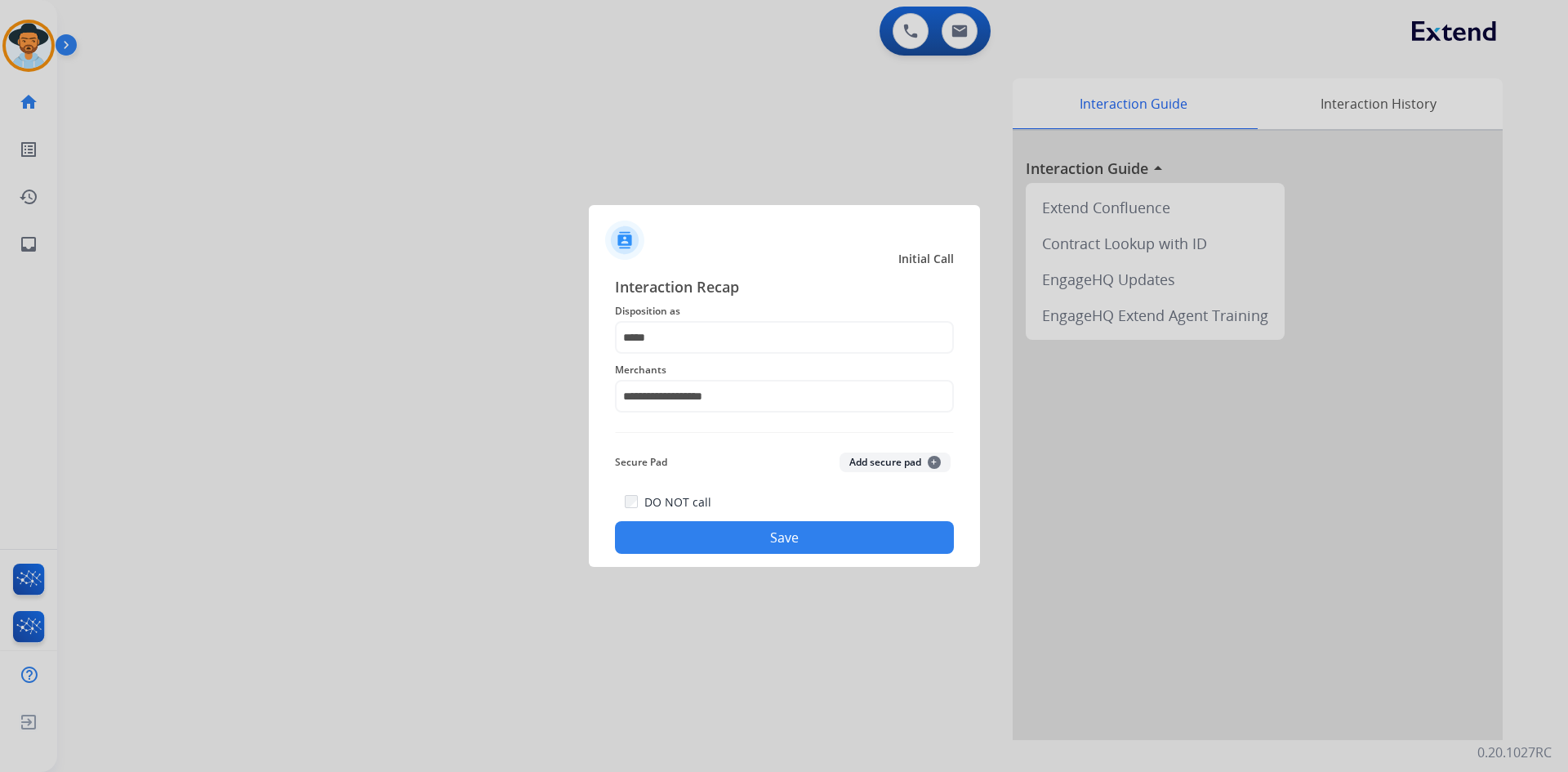
click at [786, 539] on button "Save" at bounding box center [784, 537] width 339 height 33
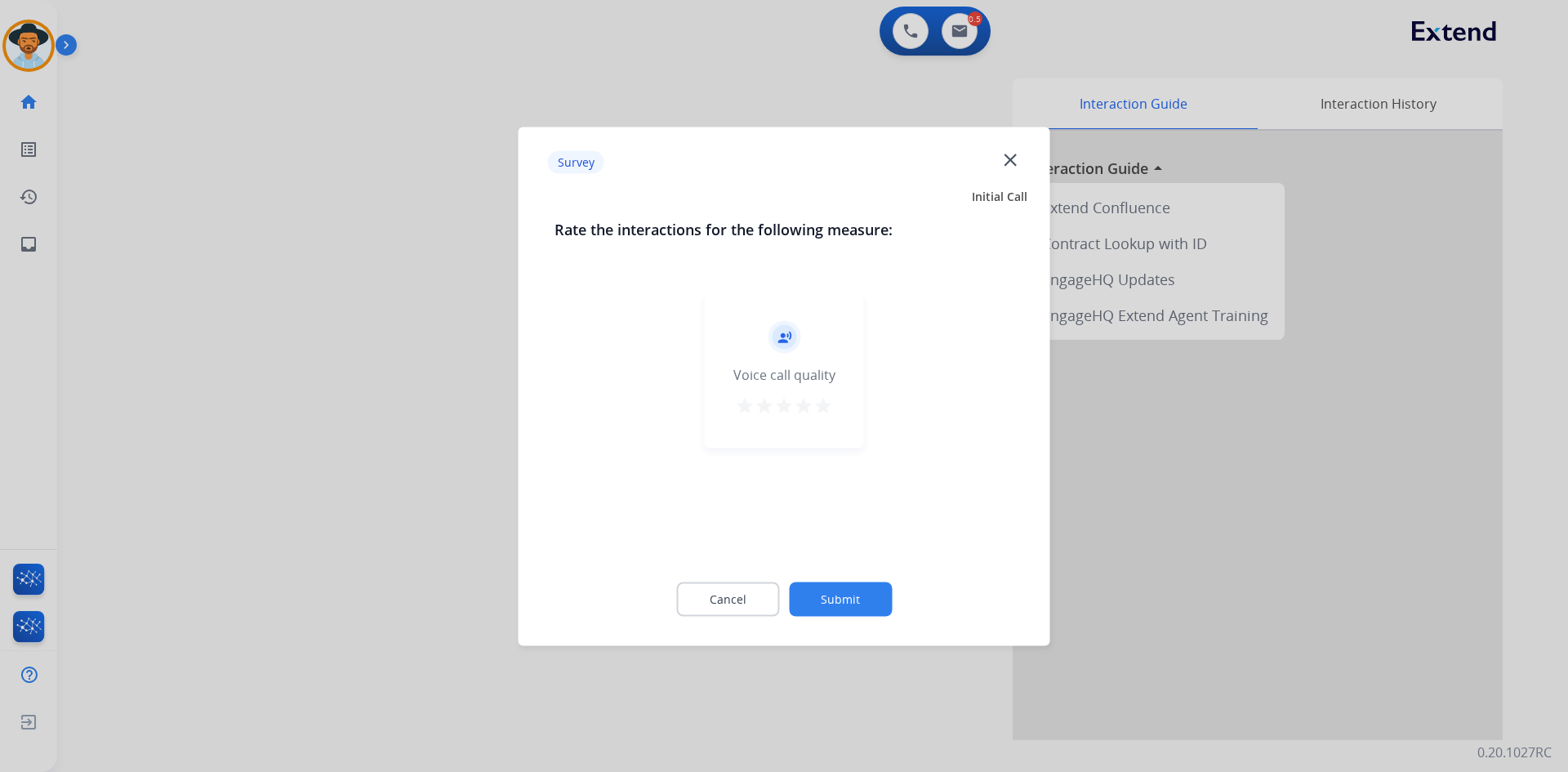
click at [822, 409] on mat-icon "star" at bounding box center [823, 405] width 19 height 19
click at [838, 604] on button "Submit" at bounding box center [840, 599] width 103 height 34
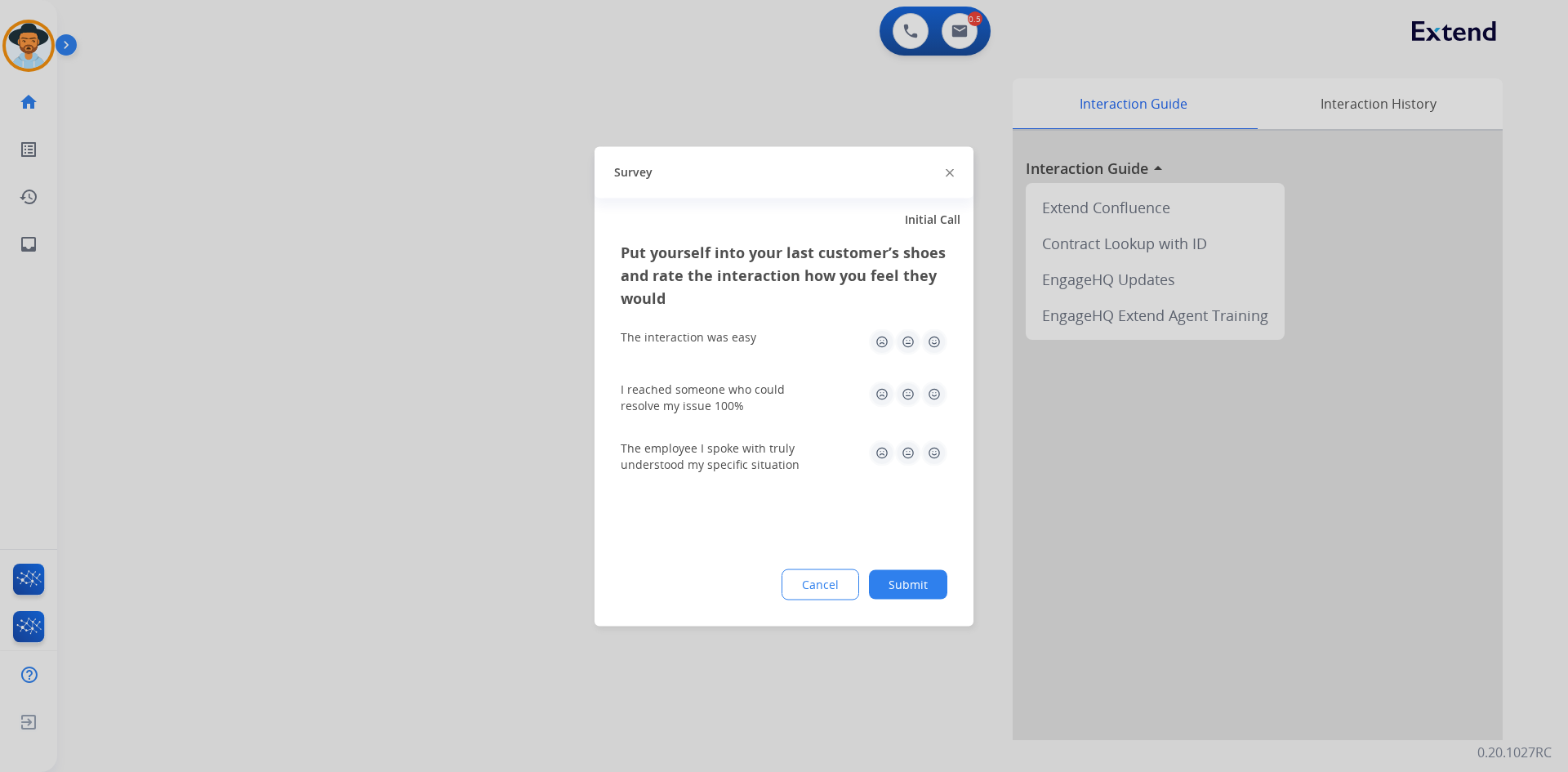
click at [935, 342] on img at bounding box center [935, 341] width 27 height 27
click at [881, 385] on img at bounding box center [883, 394] width 27 height 27
click at [939, 454] on img at bounding box center [935, 453] width 27 height 27
drag, startPoint x: 908, startPoint y: 583, endPoint x: 913, endPoint y: 565, distance: 18.7
click at [907, 583] on button "Submit" at bounding box center [908, 584] width 79 height 29
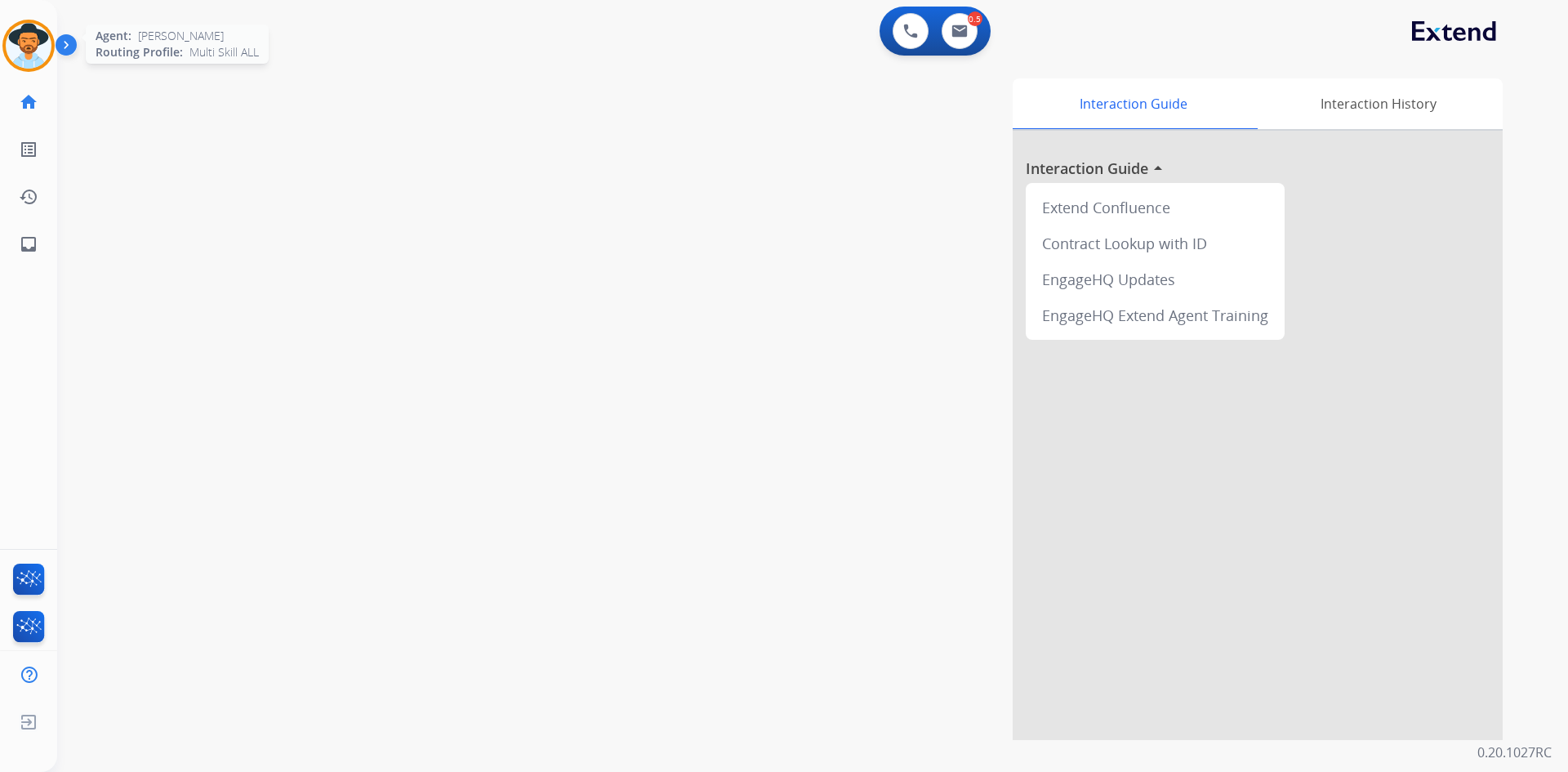
click at [22, 45] on img at bounding box center [28, 46] width 46 height 46
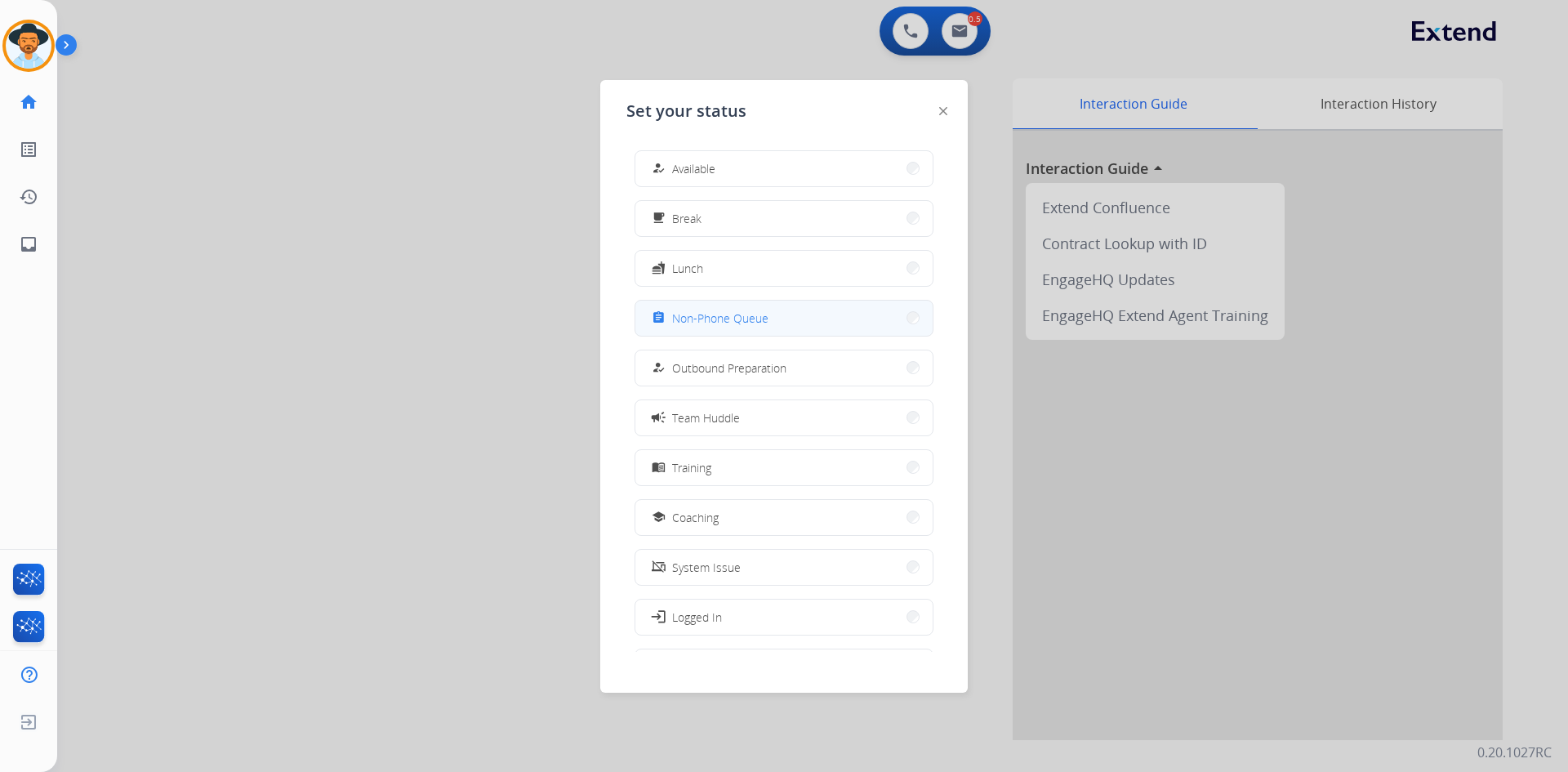
click at [765, 325] on span "Non-Phone Queue" at bounding box center [720, 317] width 96 height 17
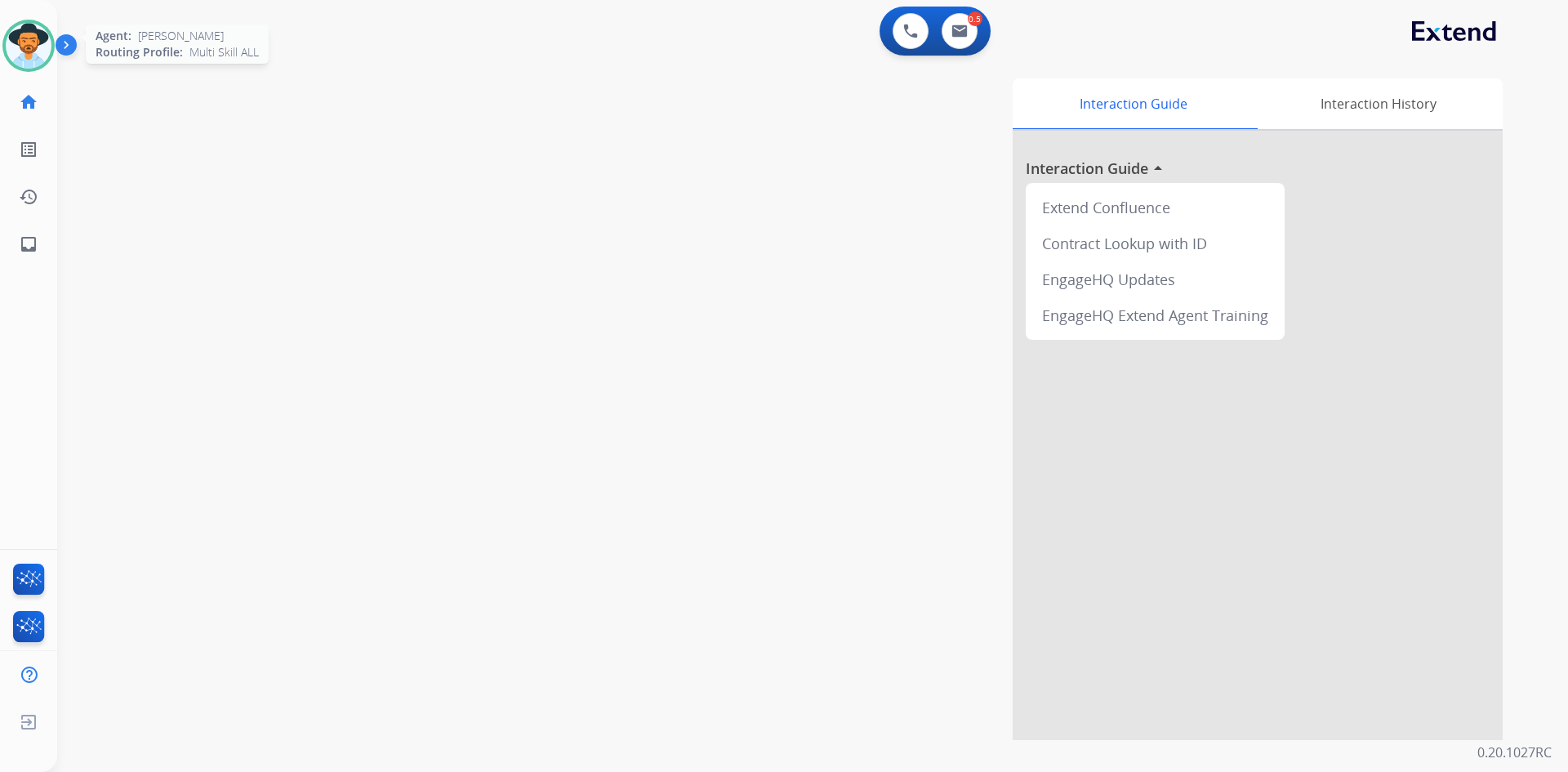
drag, startPoint x: 18, startPoint y: 48, endPoint x: 90, endPoint y: 61, distance: 73.2
click at [18, 48] on img at bounding box center [28, 46] width 46 height 46
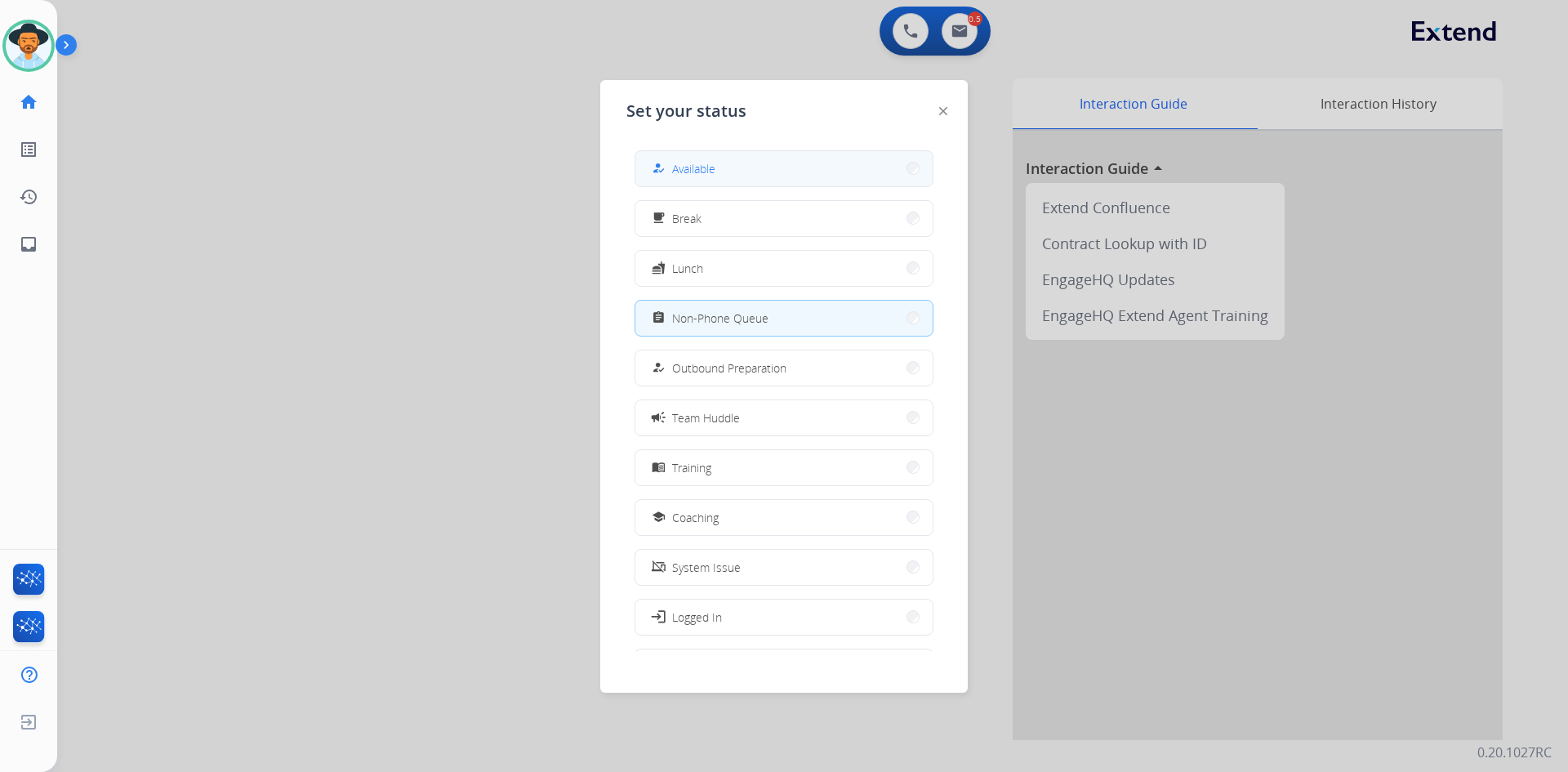
click at [769, 158] on button "how_to_reg Available" at bounding box center [784, 169] width 297 height 35
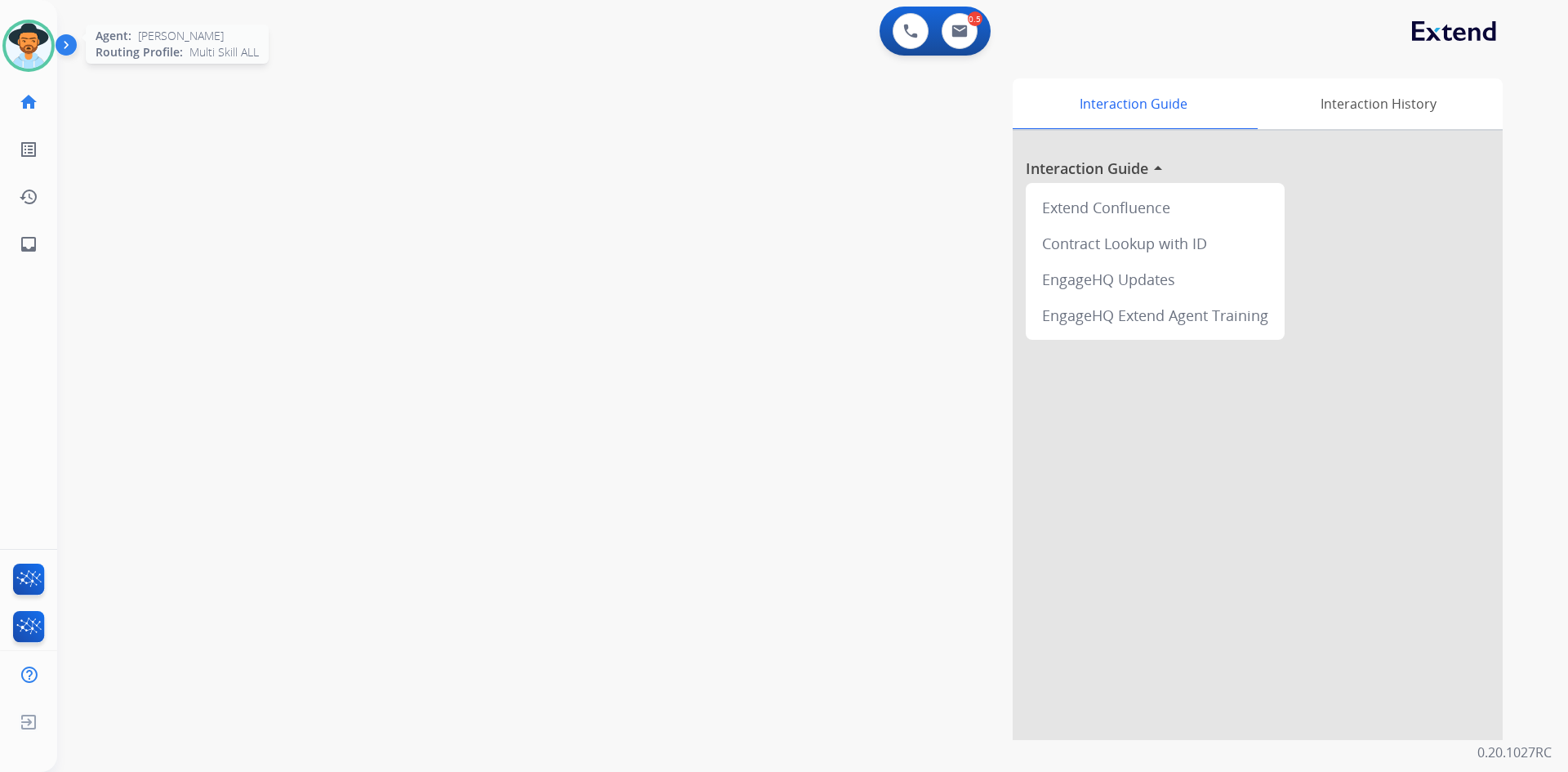
click at [24, 36] on img at bounding box center [28, 46] width 46 height 46
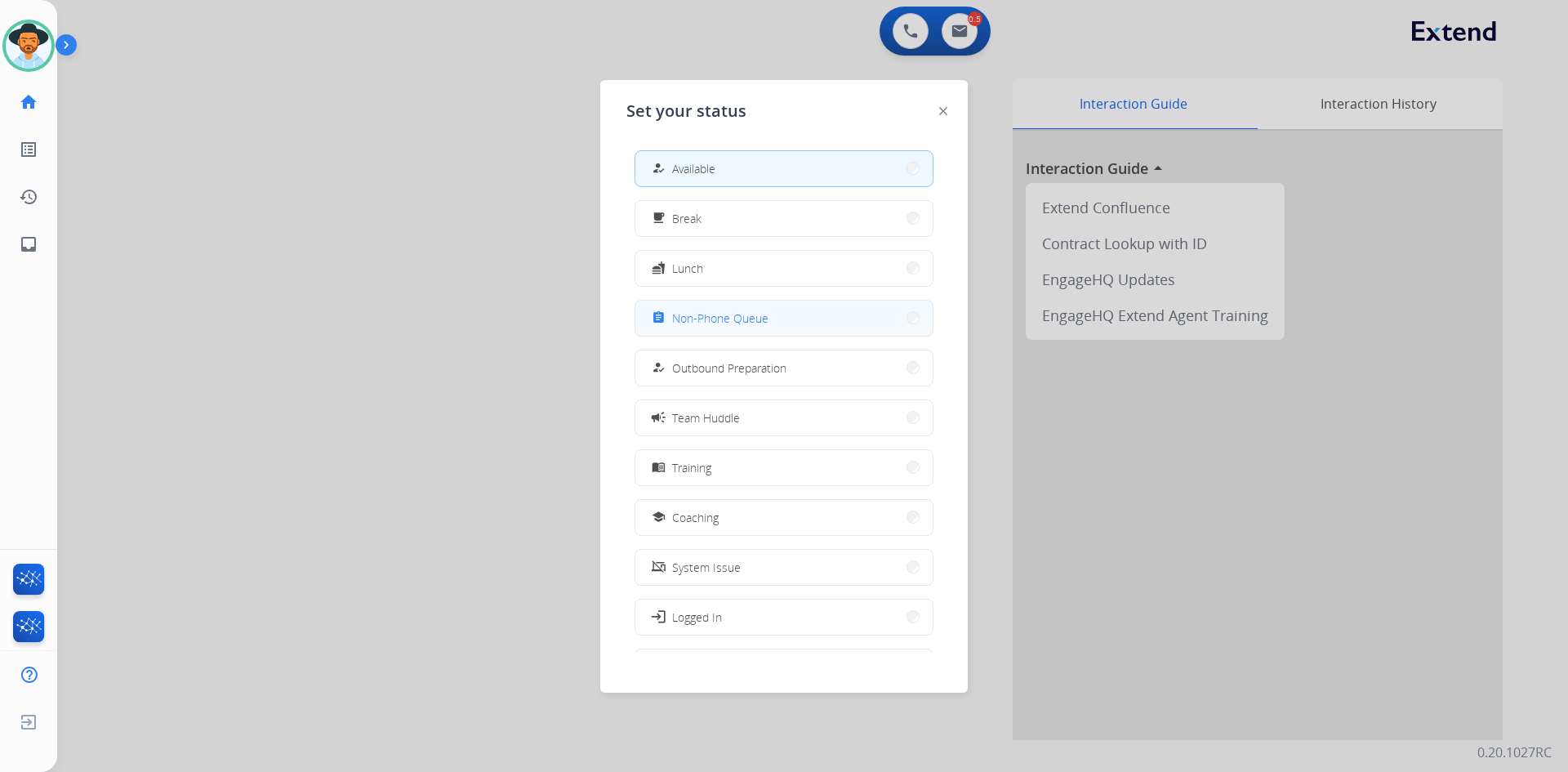
click at [761, 316] on span "Non-Phone Queue" at bounding box center [720, 317] width 96 height 17
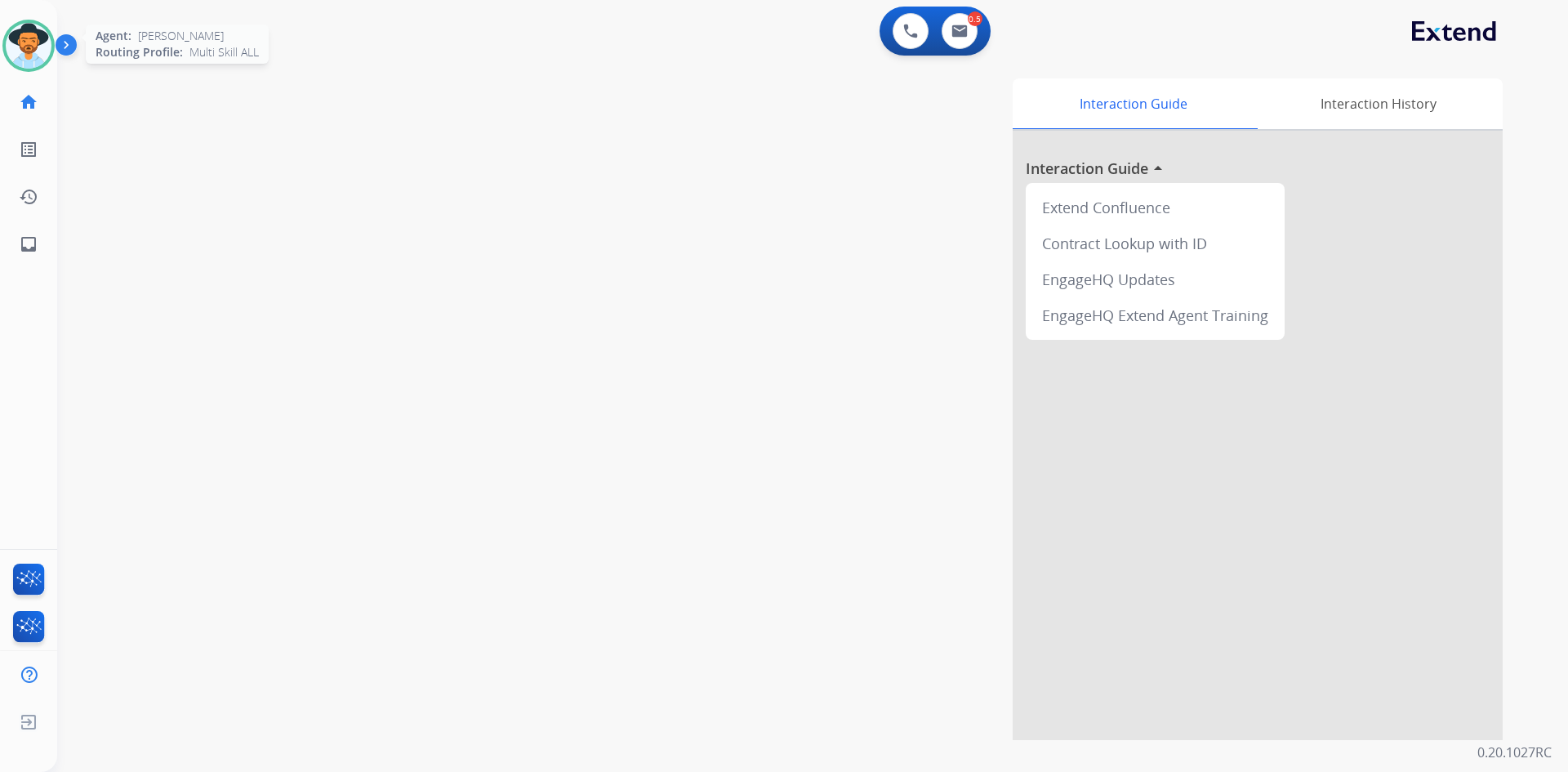
click at [30, 35] on img at bounding box center [28, 46] width 46 height 46
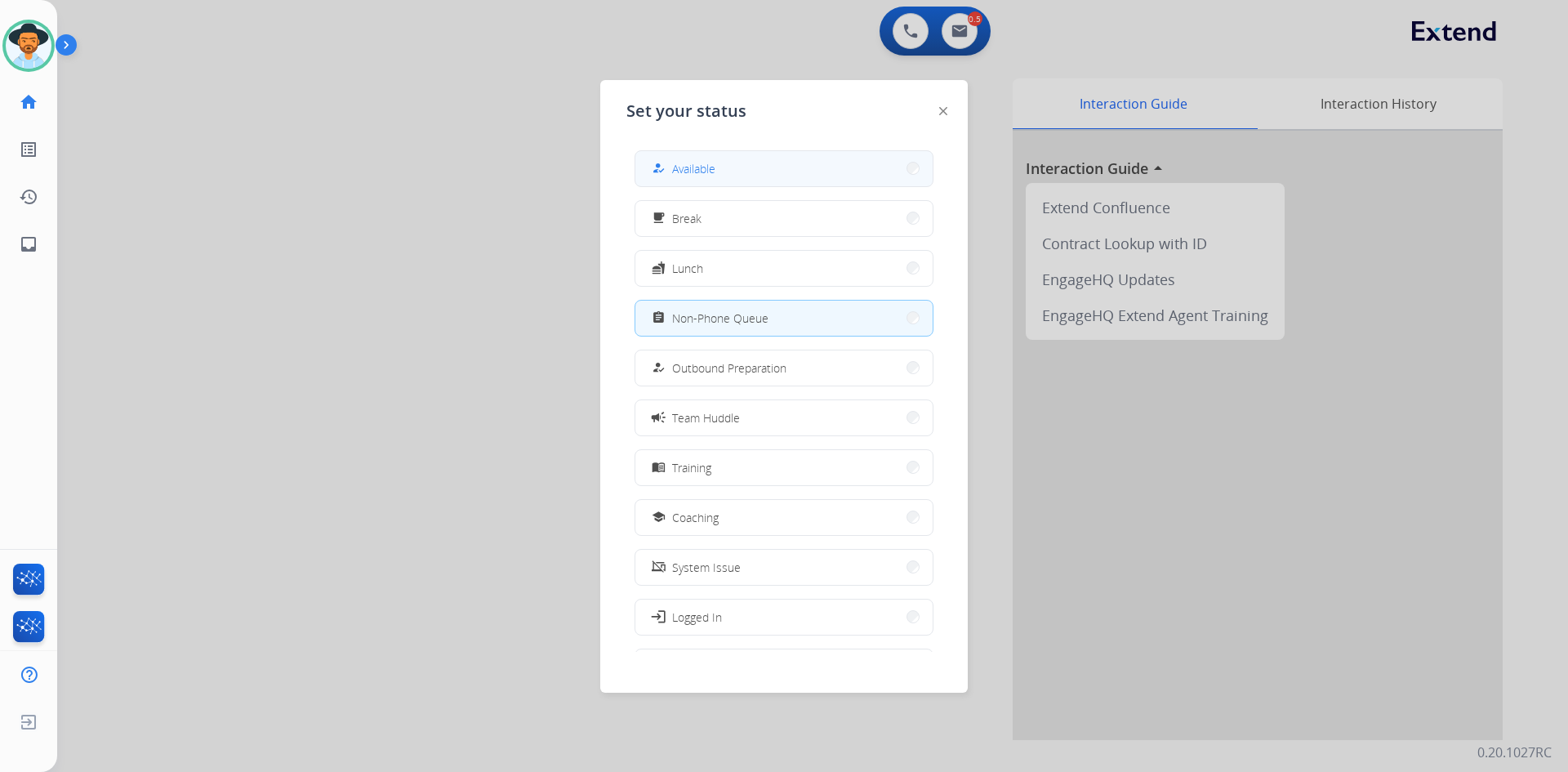
click at [741, 156] on button "how_to_reg Available" at bounding box center [784, 169] width 297 height 35
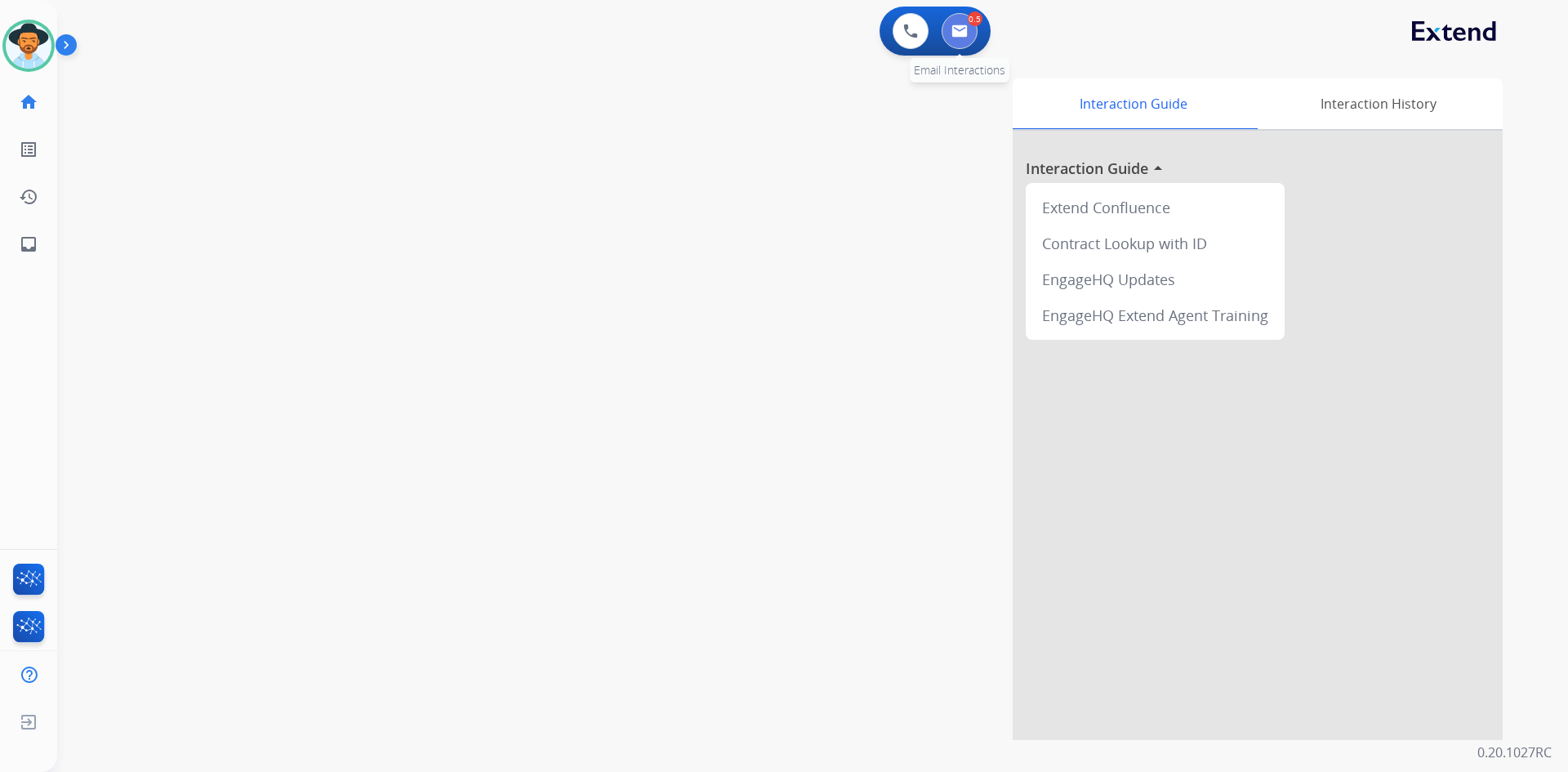
click at [966, 30] on img at bounding box center [960, 31] width 16 height 13
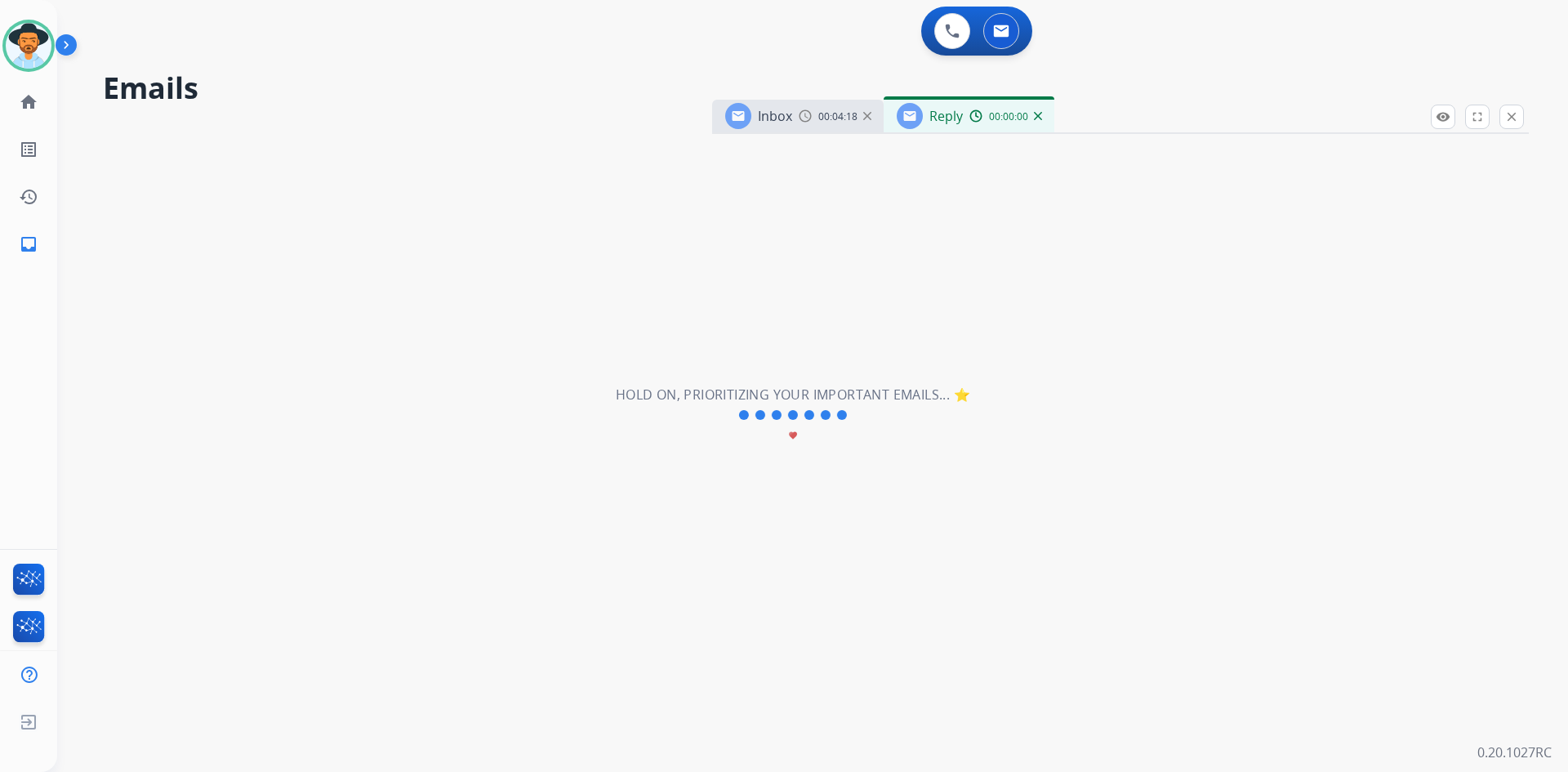
select select "**********"
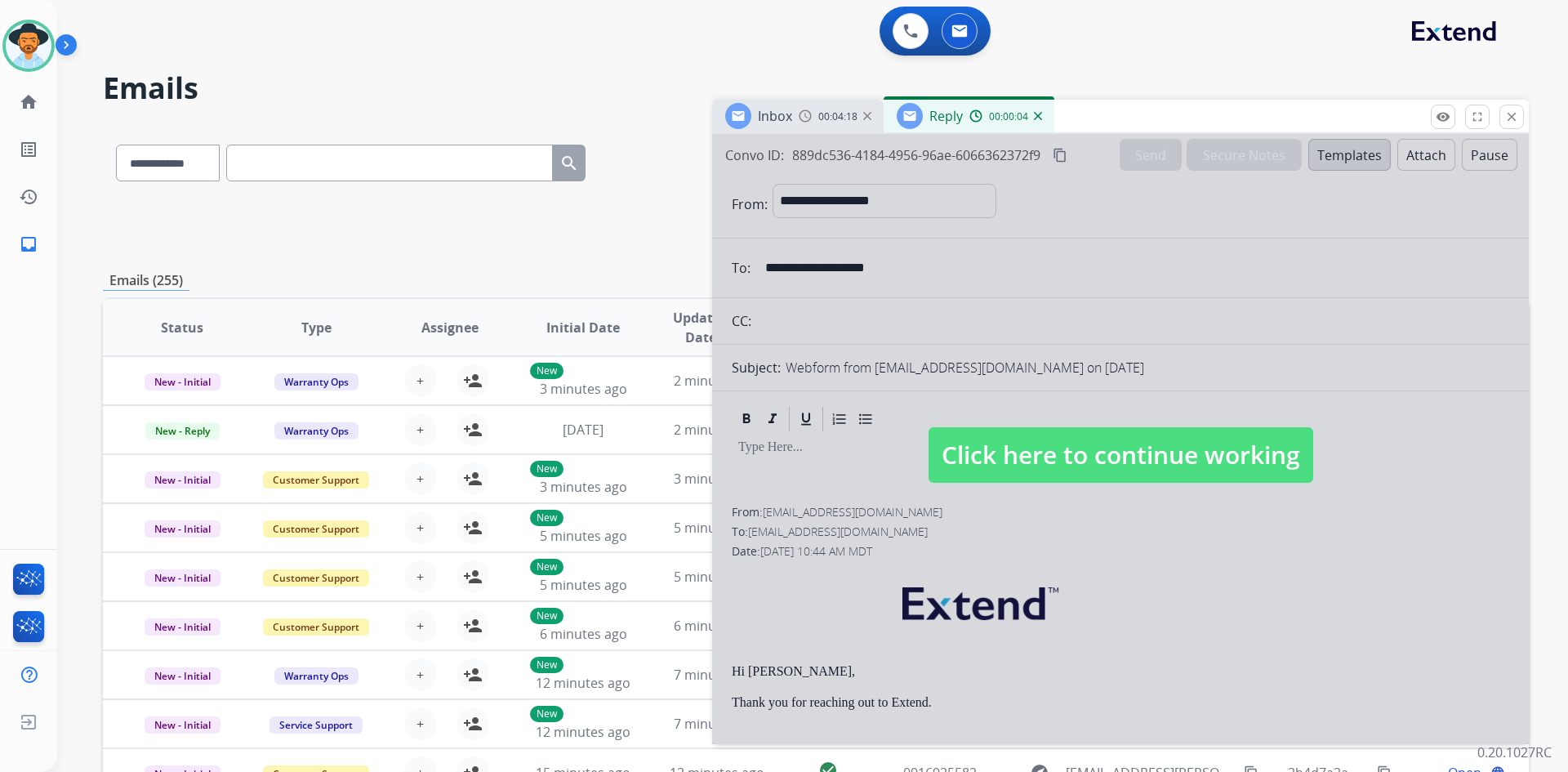
click at [1069, 459] on span "Click here to continue working" at bounding box center [1121, 455] width 385 height 56
select select
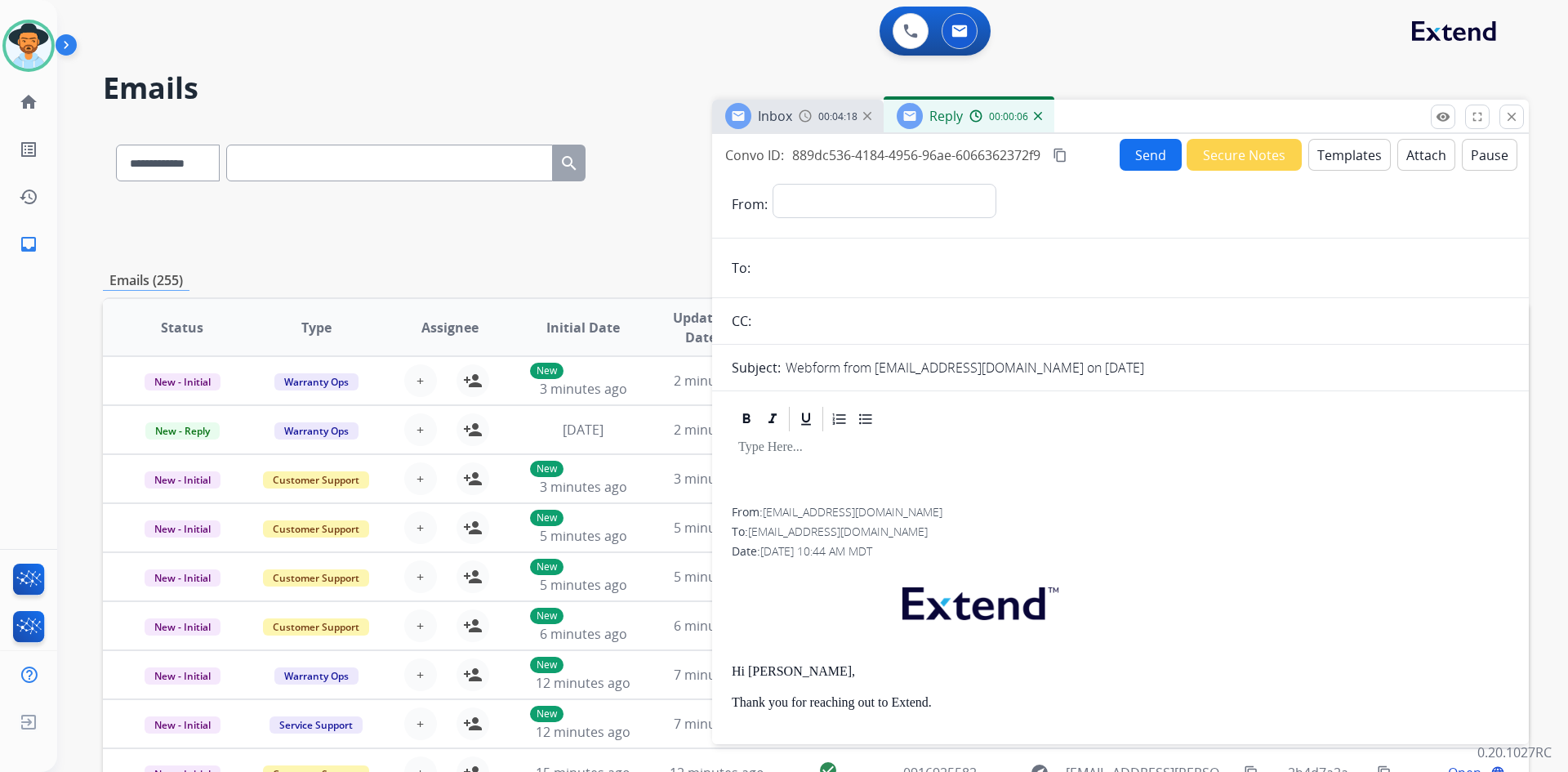
click at [1041, 116] on img at bounding box center [1037, 116] width 8 height 8
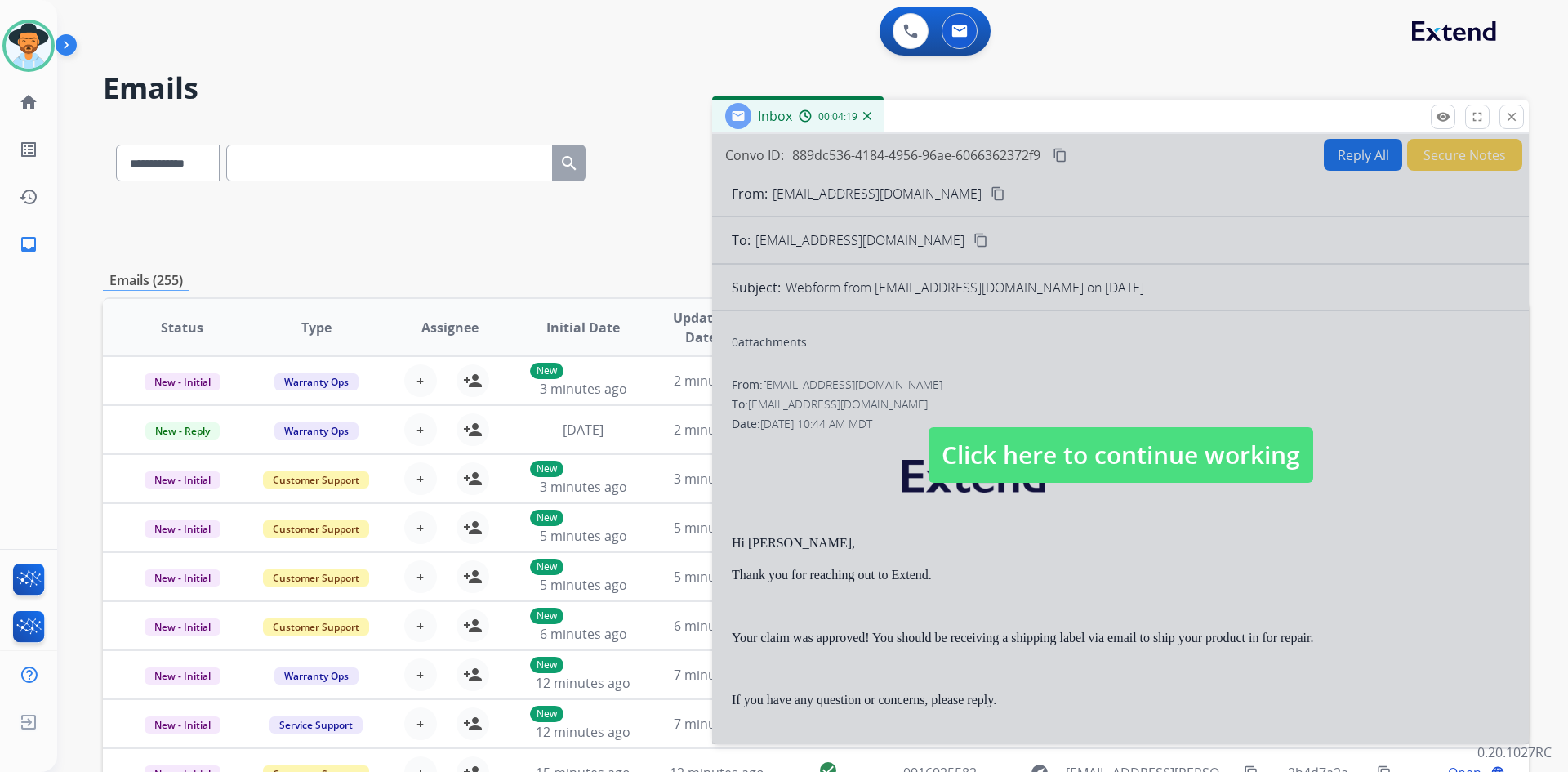
click at [1025, 467] on span "Click here to continue working" at bounding box center [1121, 455] width 385 height 56
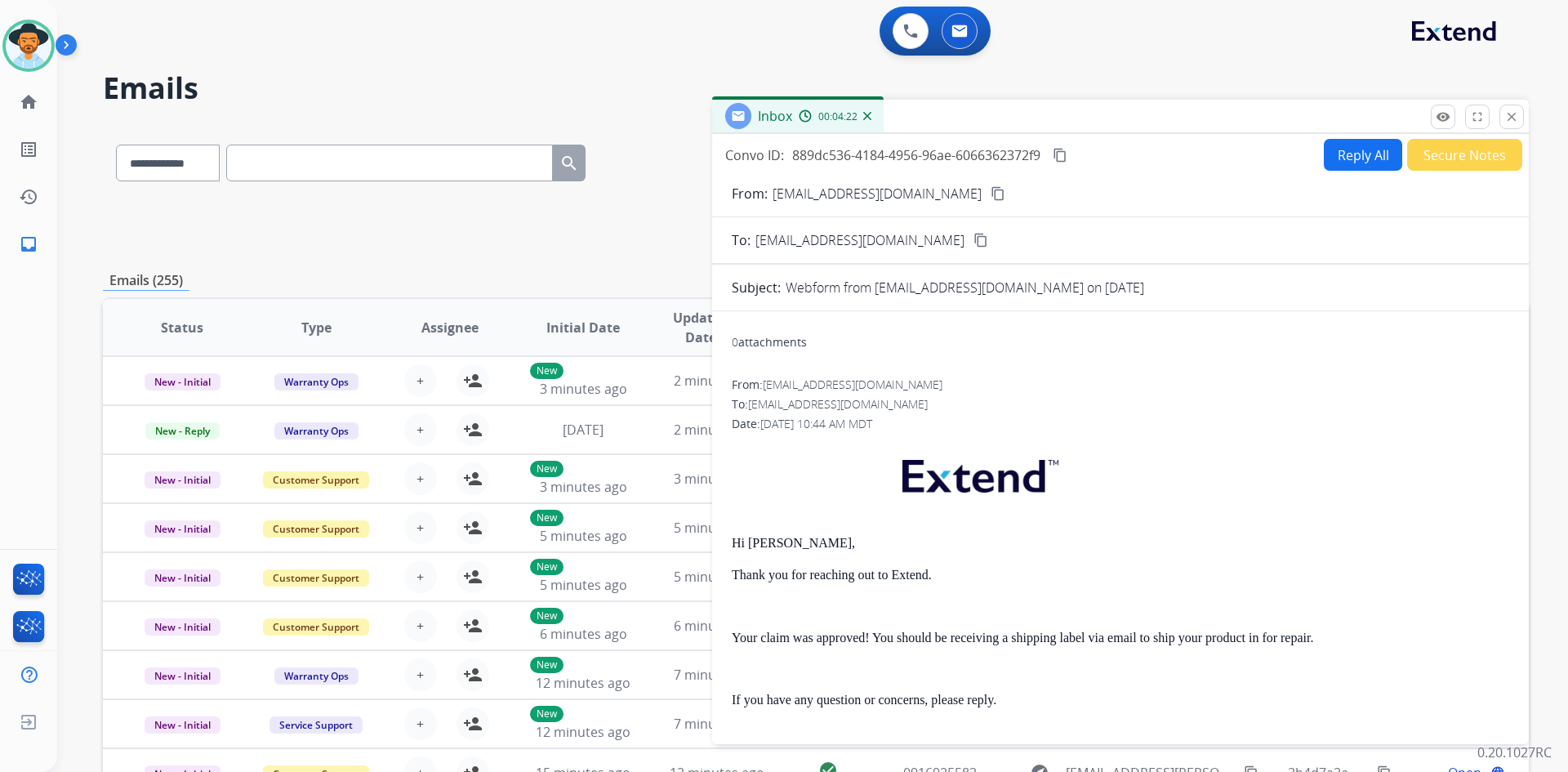
click at [1061, 155] on mat-icon "content_copy" at bounding box center [1059, 155] width 15 height 15
click at [1357, 155] on button "Reply All" at bounding box center [1363, 155] width 79 height 32
select select "**********"
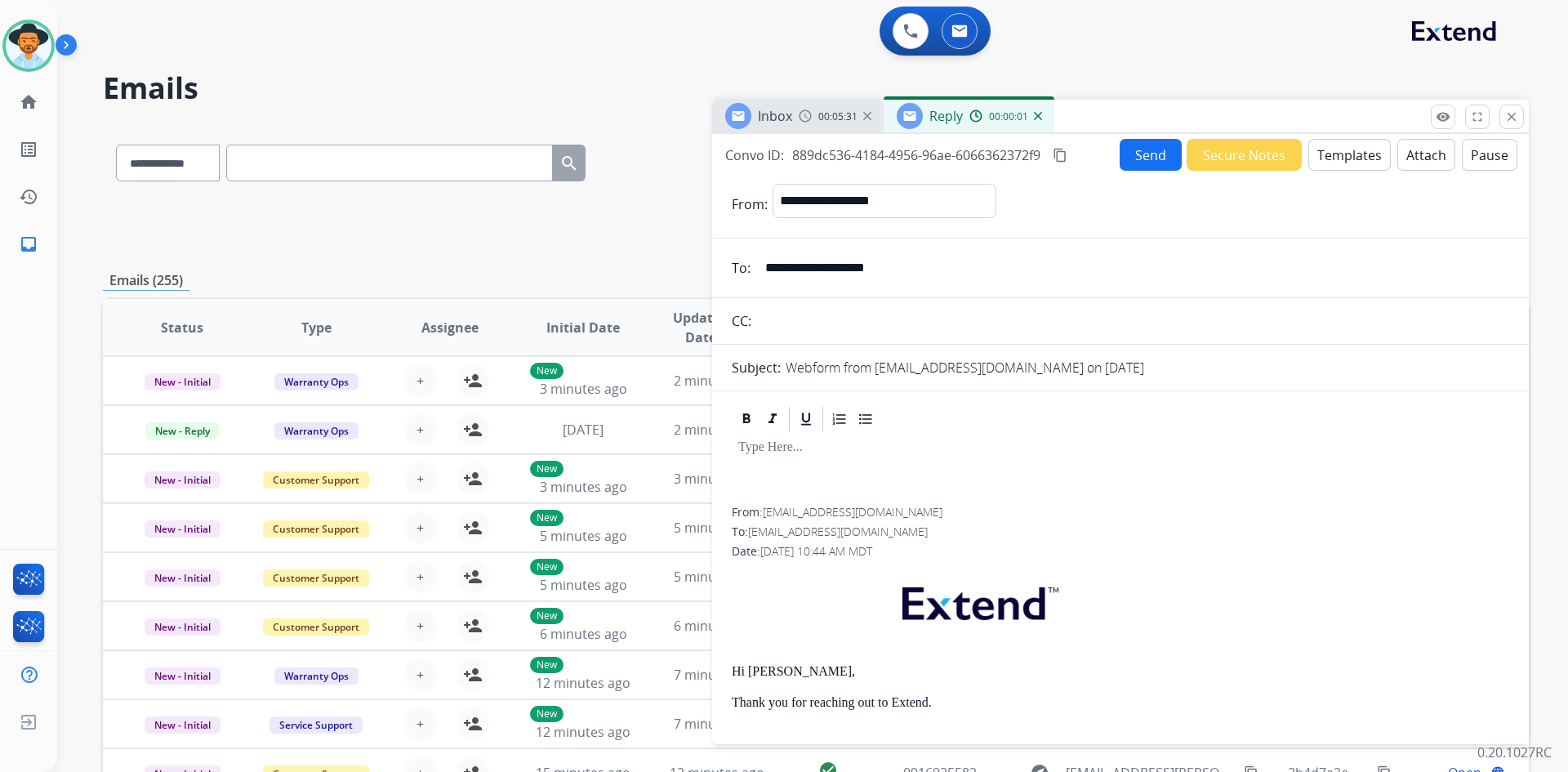
click at [1355, 155] on button "Templates" at bounding box center [1349, 155] width 82 height 32
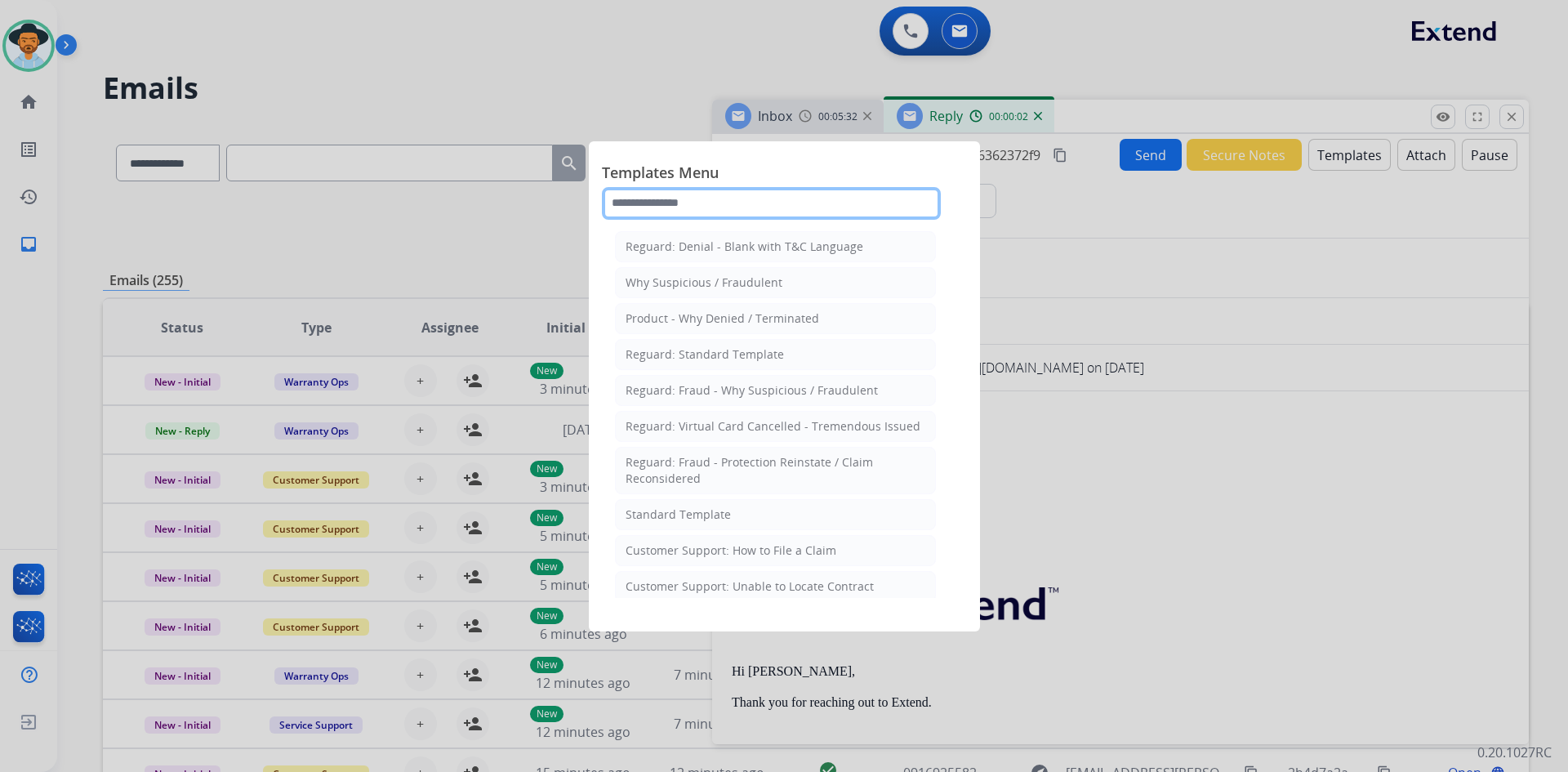
click at [727, 206] on input "text" at bounding box center [771, 203] width 339 height 33
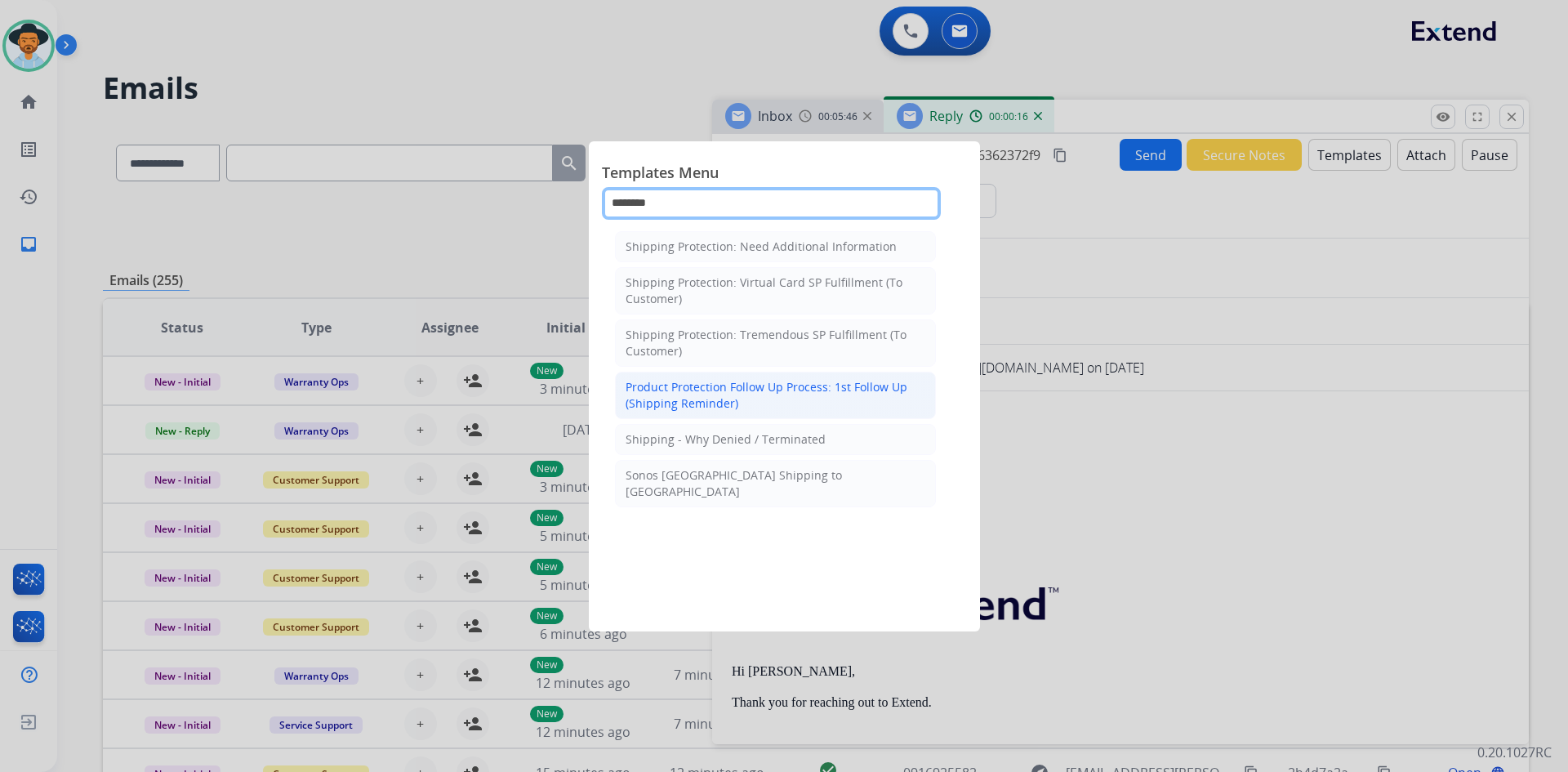
type input "********"
click at [867, 392] on div "Product Protection Follow Up Process: 1st Follow Up (Shipping Reminder)" at bounding box center [775, 394] width 300 height 33
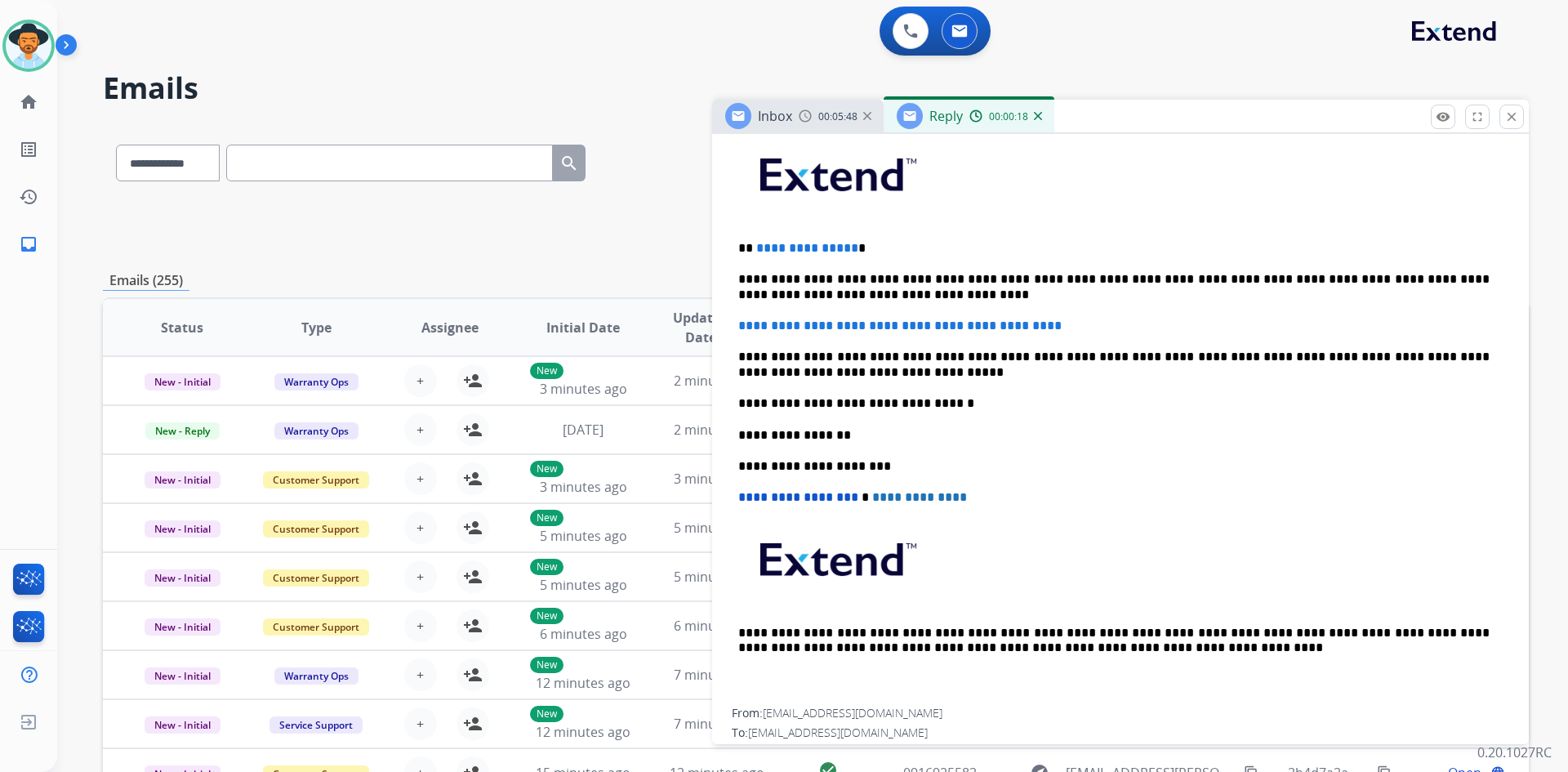
scroll to position [571, 0]
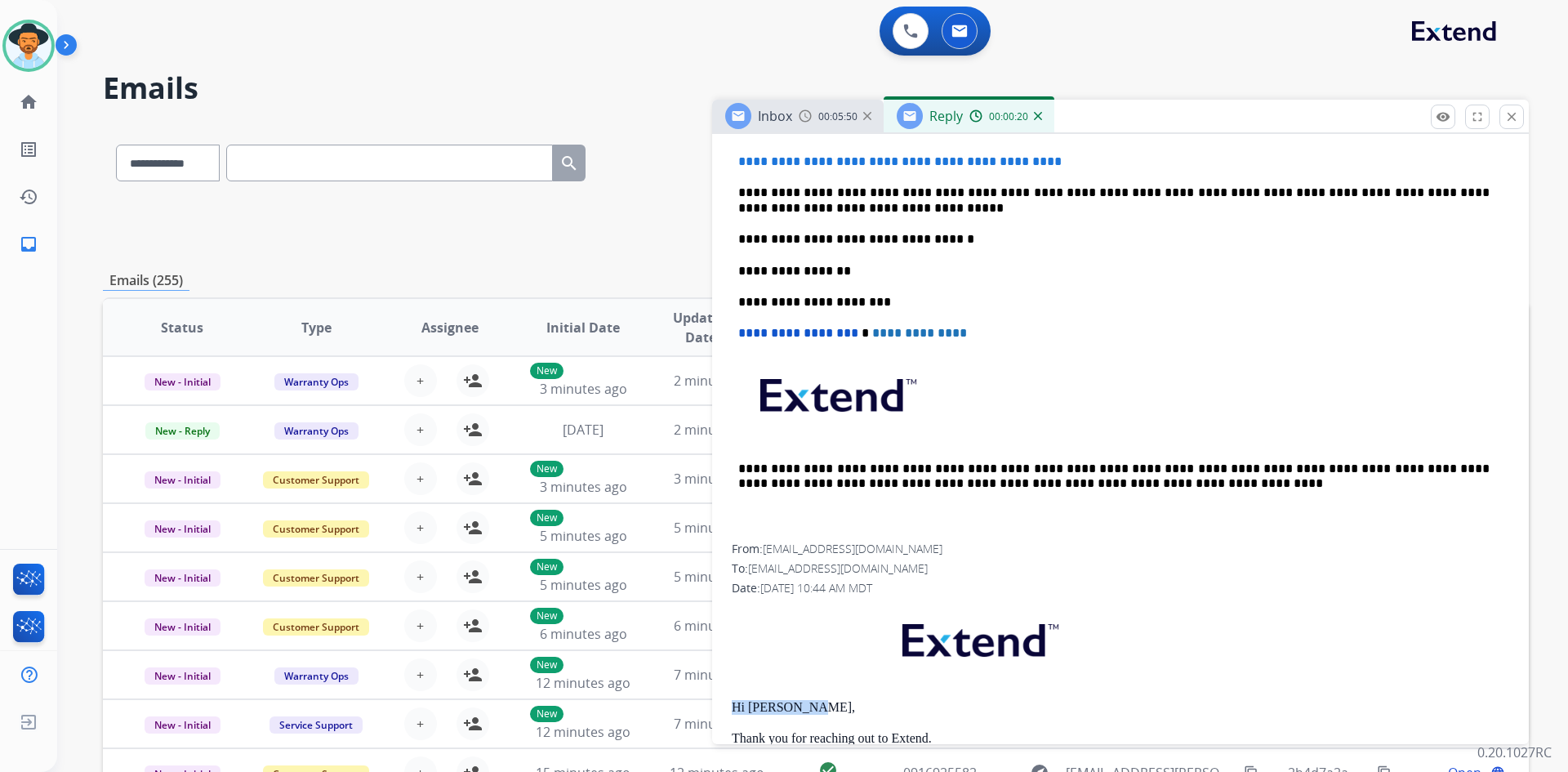
drag, startPoint x: 734, startPoint y: 703, endPoint x: 839, endPoint y: 707, distance: 105.1
click at [839, 707] on p "Hi [PERSON_NAME]," at bounding box center [1120, 707] width 777 height 15
copy p "Hi [PERSON_NAME],"
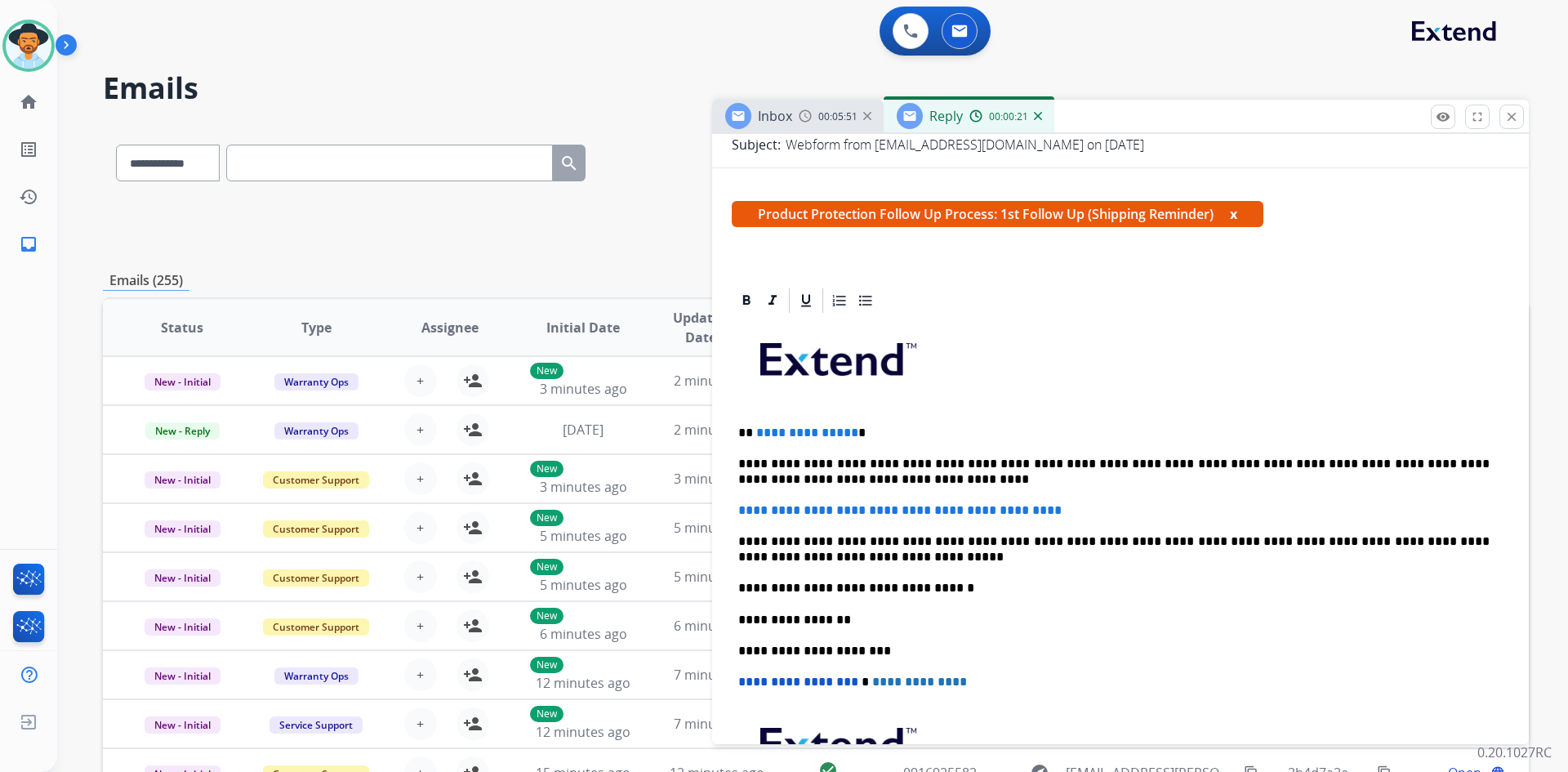
scroll to position [164, 0]
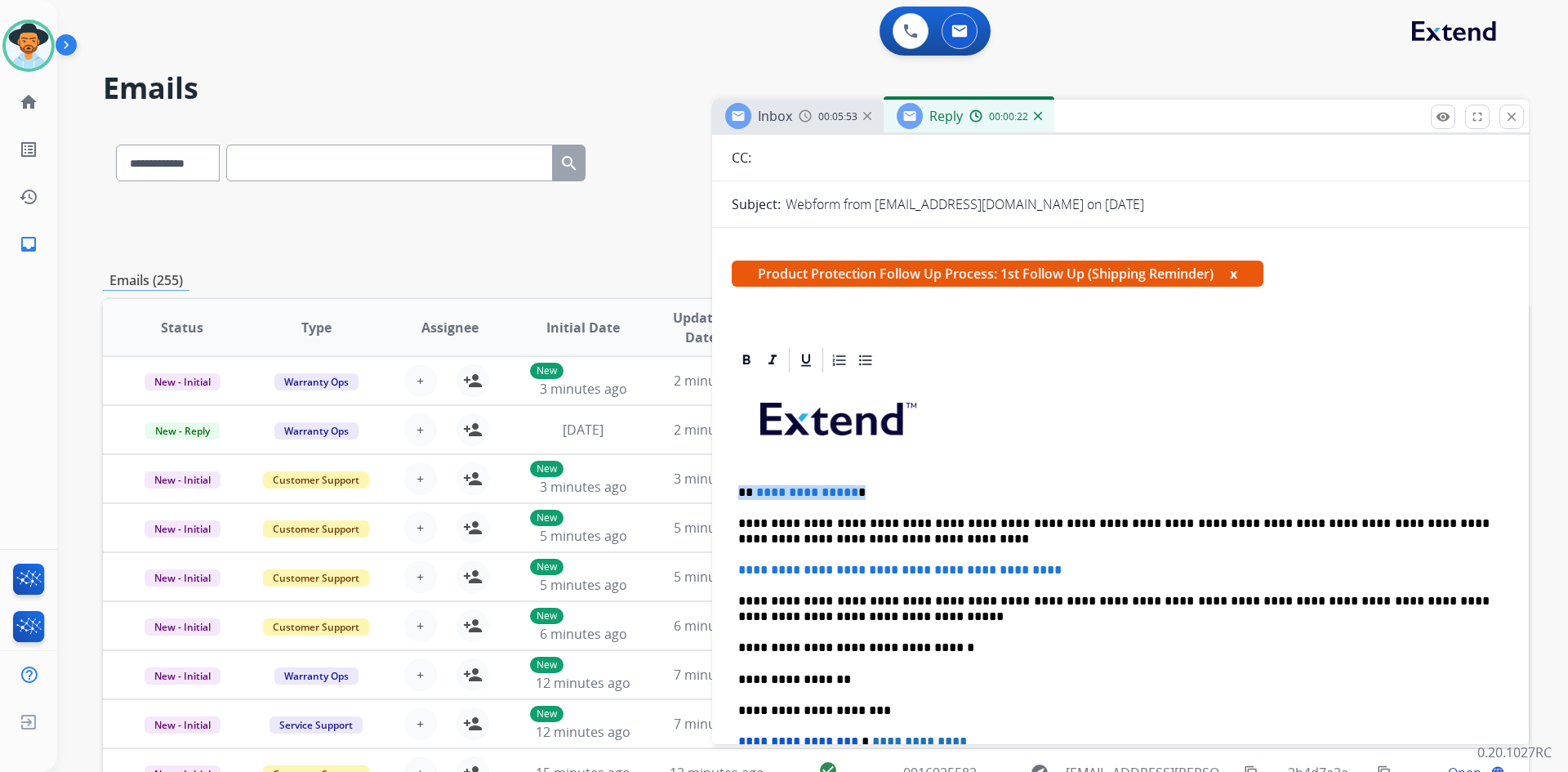
drag, startPoint x: 740, startPoint y: 490, endPoint x: 860, endPoint y: 493, distance: 120.0
click at [860, 493] on div "**********" at bounding box center [1120, 663] width 777 height 577
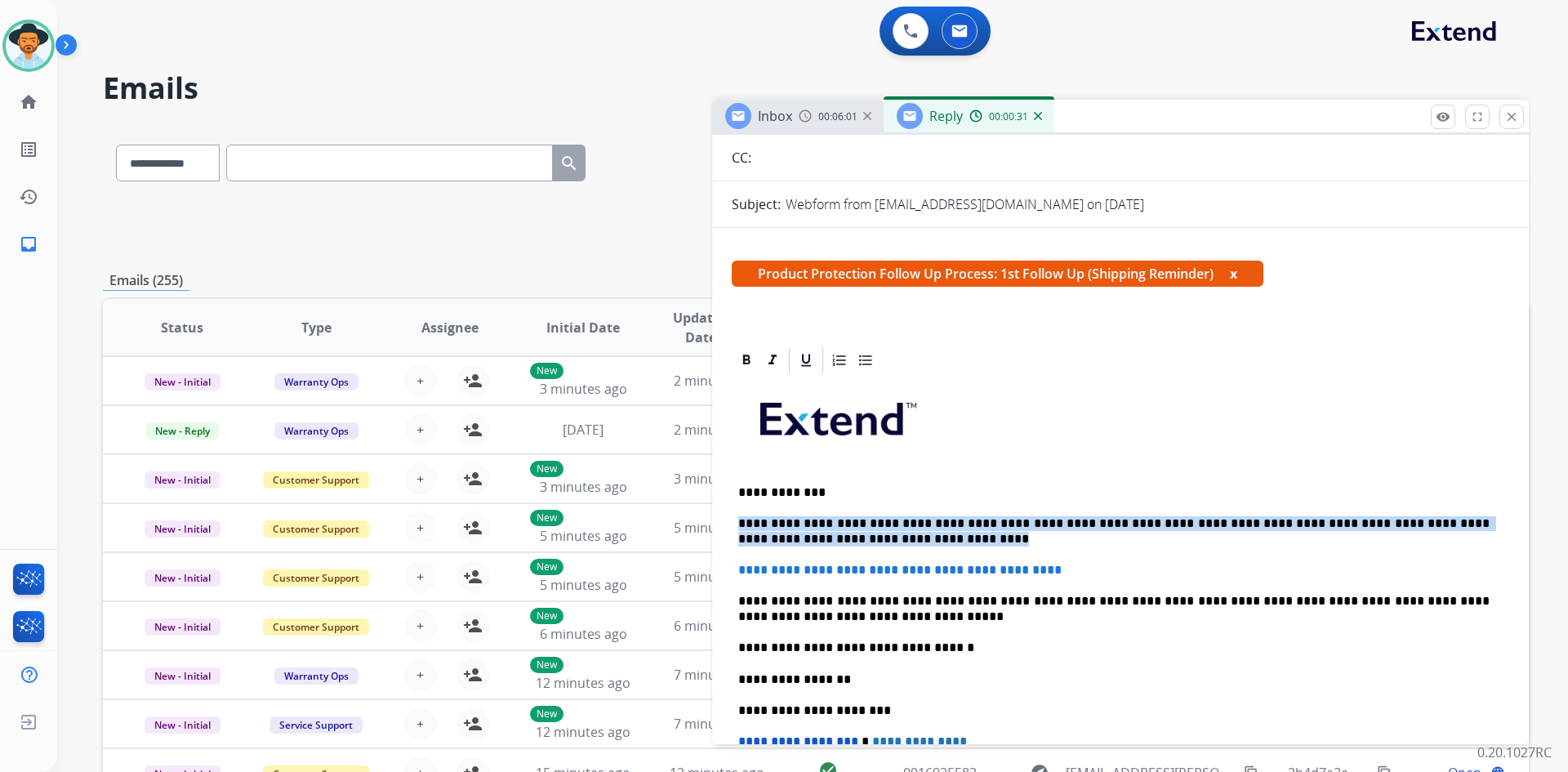
drag, startPoint x: 739, startPoint y: 522, endPoint x: 813, endPoint y: 537, distance: 75.5
click at [813, 537] on p "**********" at bounding box center [1114, 531] width 752 height 30
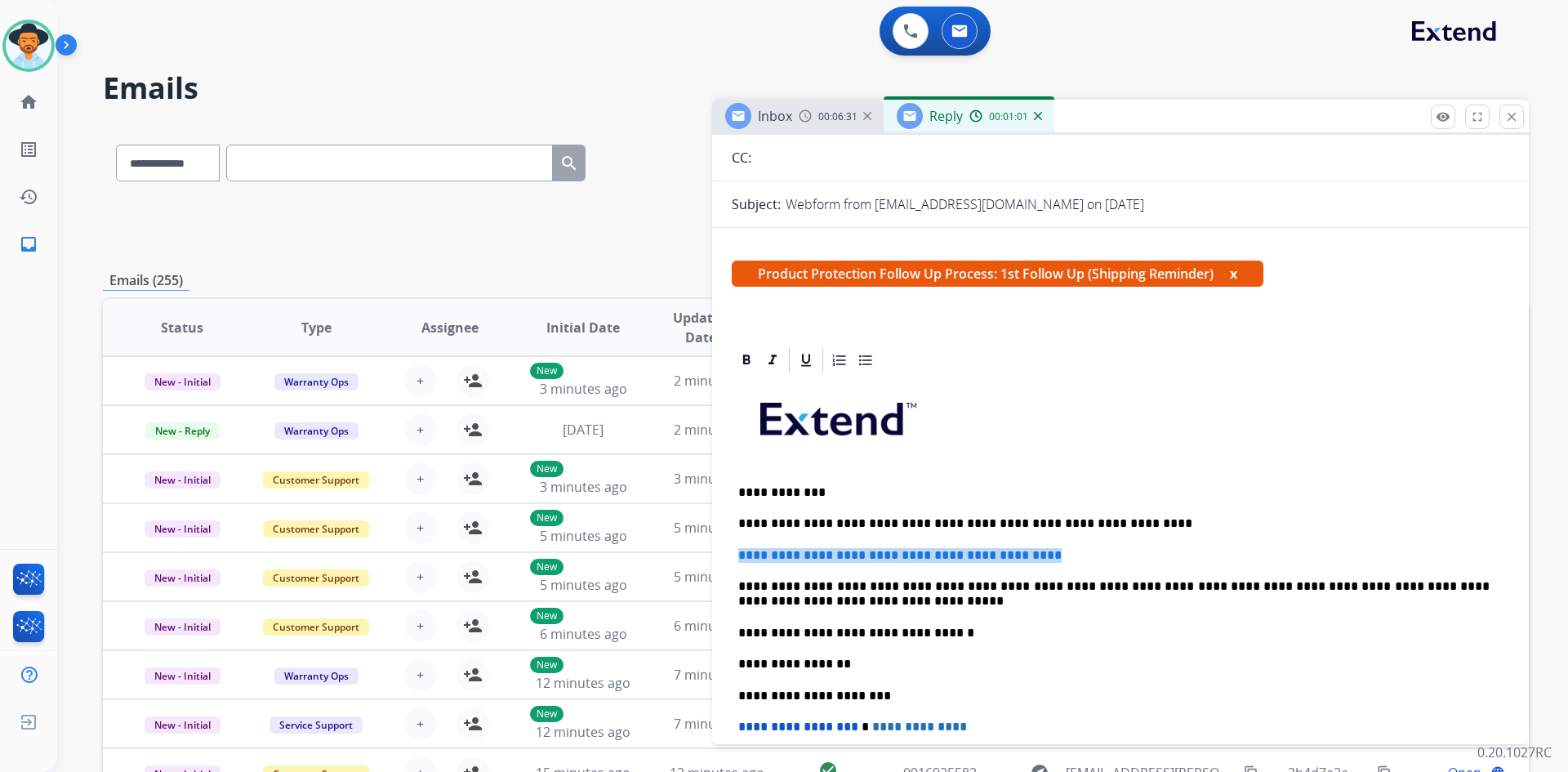
drag, startPoint x: 738, startPoint y: 550, endPoint x: 1033, endPoint y: 559, distance: 295.1
click at [1033, 559] on div "**********" at bounding box center [1120, 655] width 777 height 562
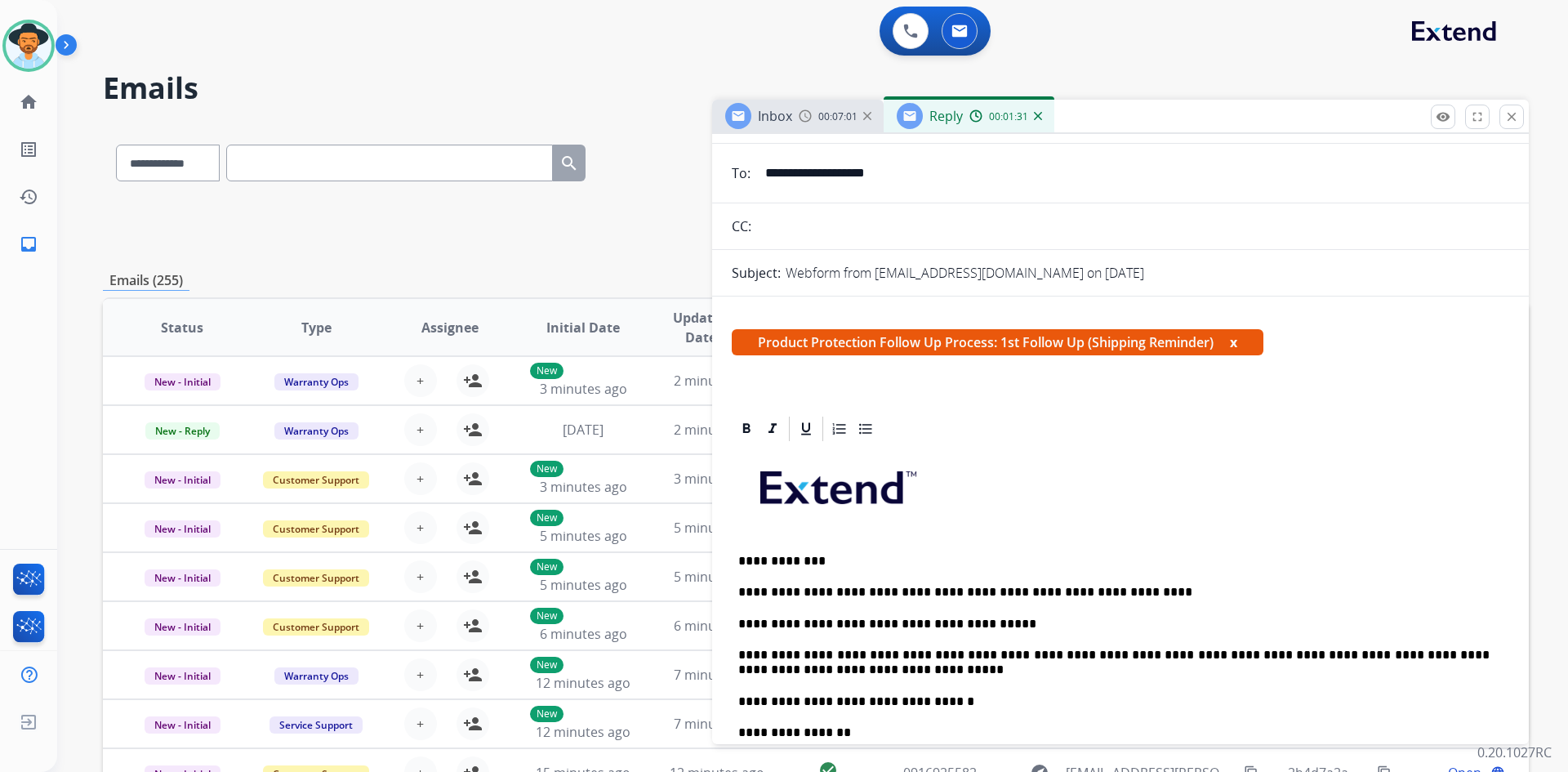
scroll to position [0, 0]
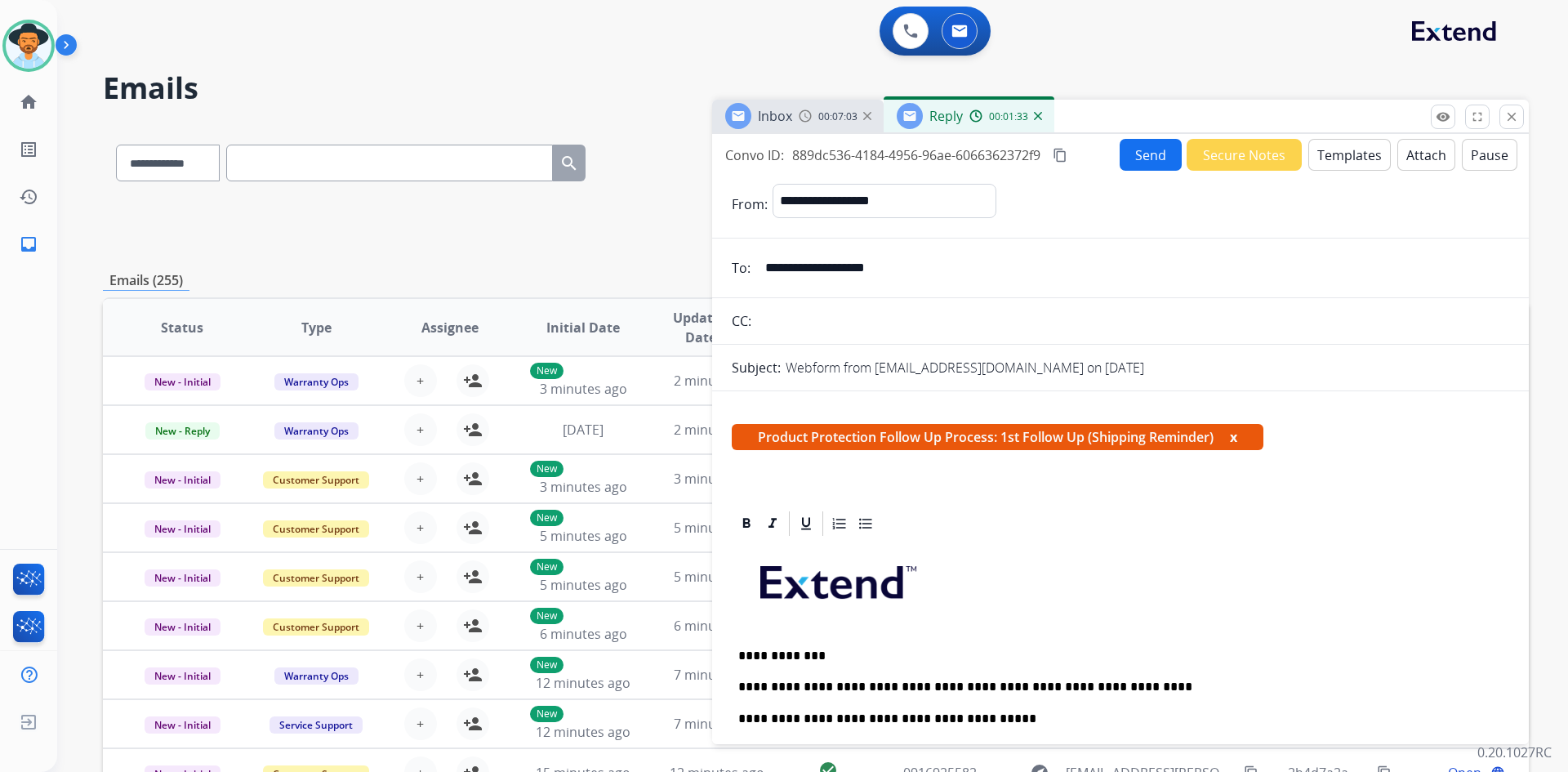
click at [1332, 159] on button "Templates" at bounding box center [1349, 155] width 82 height 32
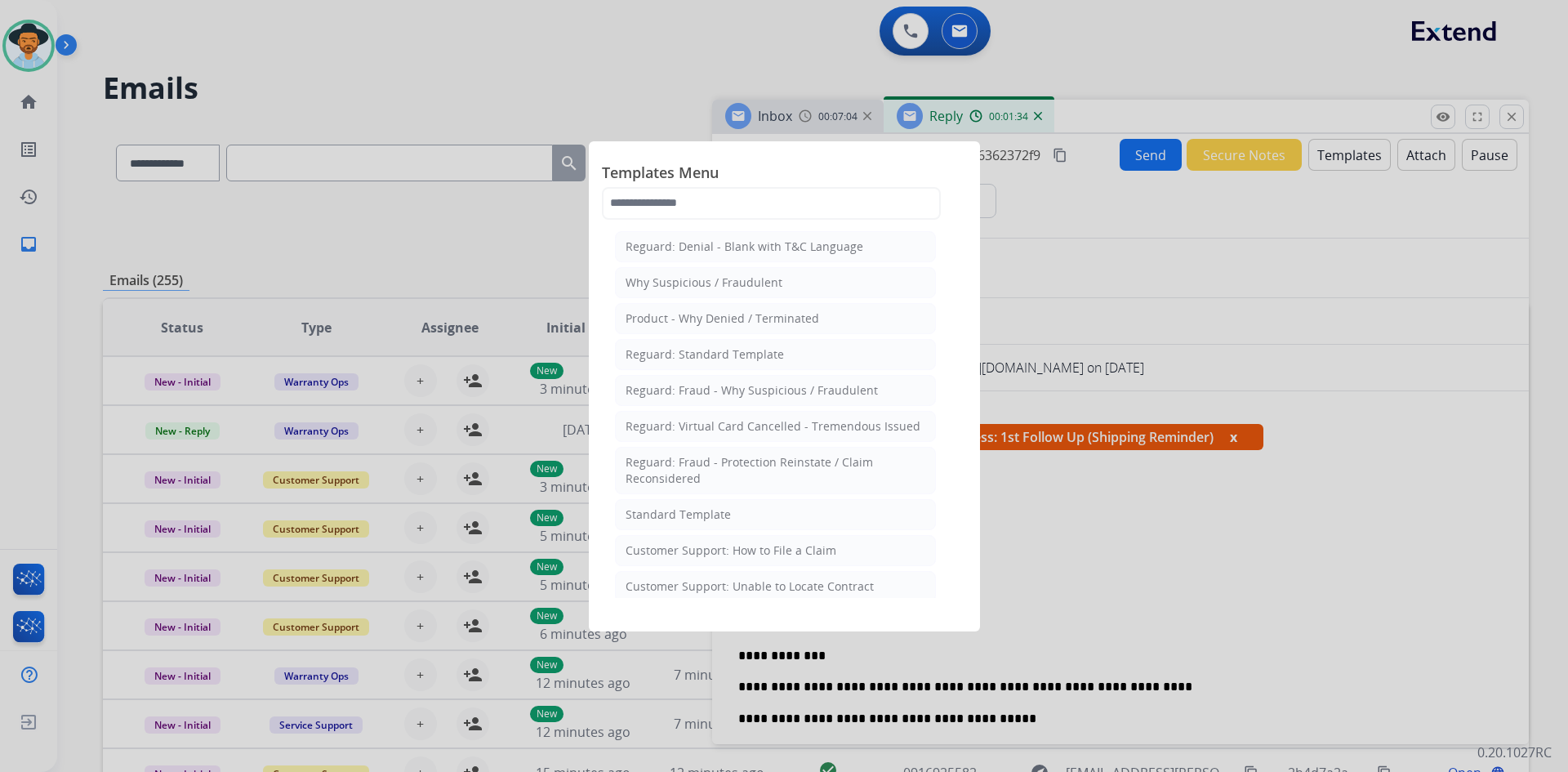
click at [1332, 159] on div at bounding box center [784, 386] width 1568 height 772
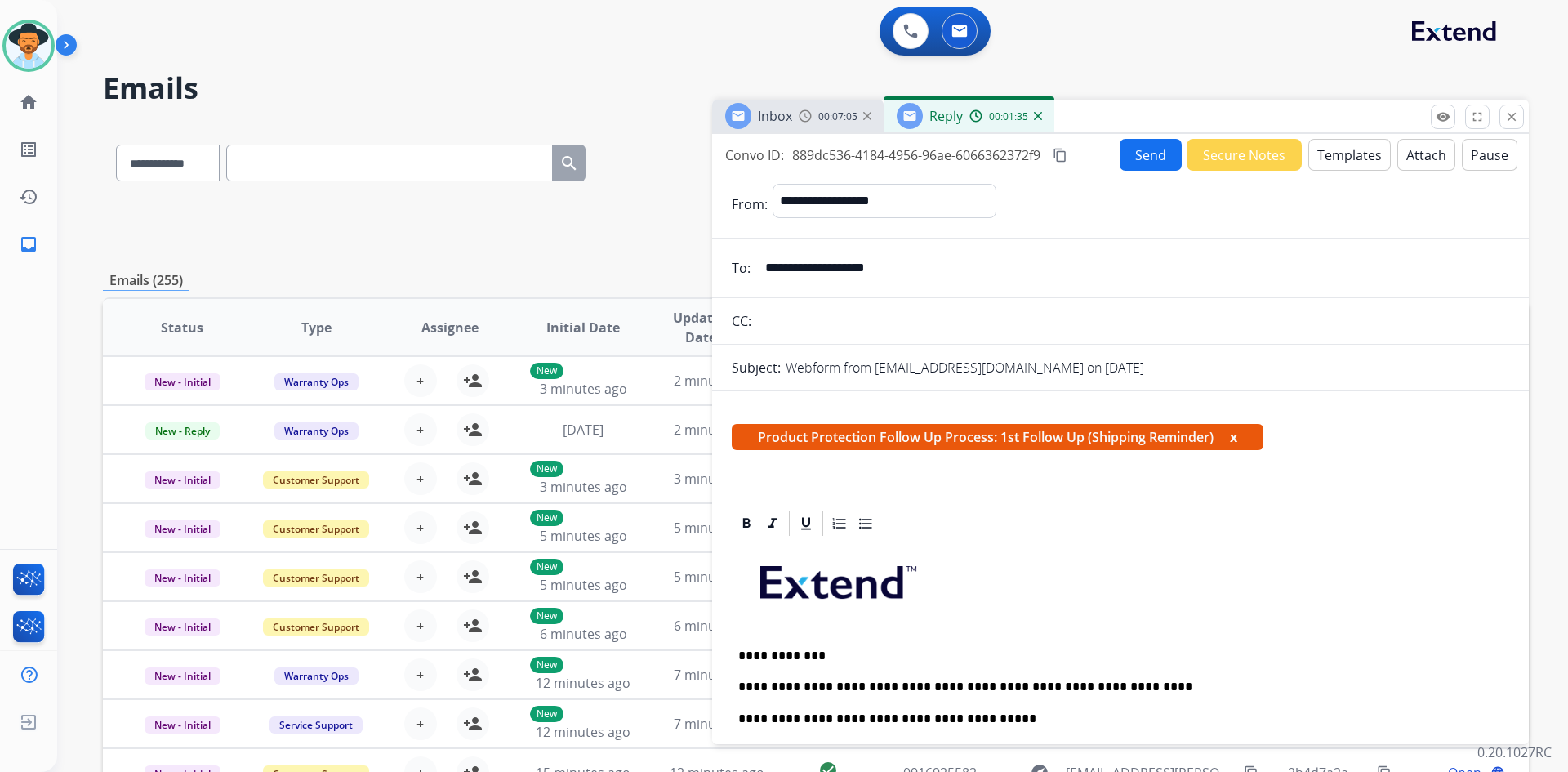
click at [1403, 157] on button "Attach" at bounding box center [1426, 155] width 58 height 32
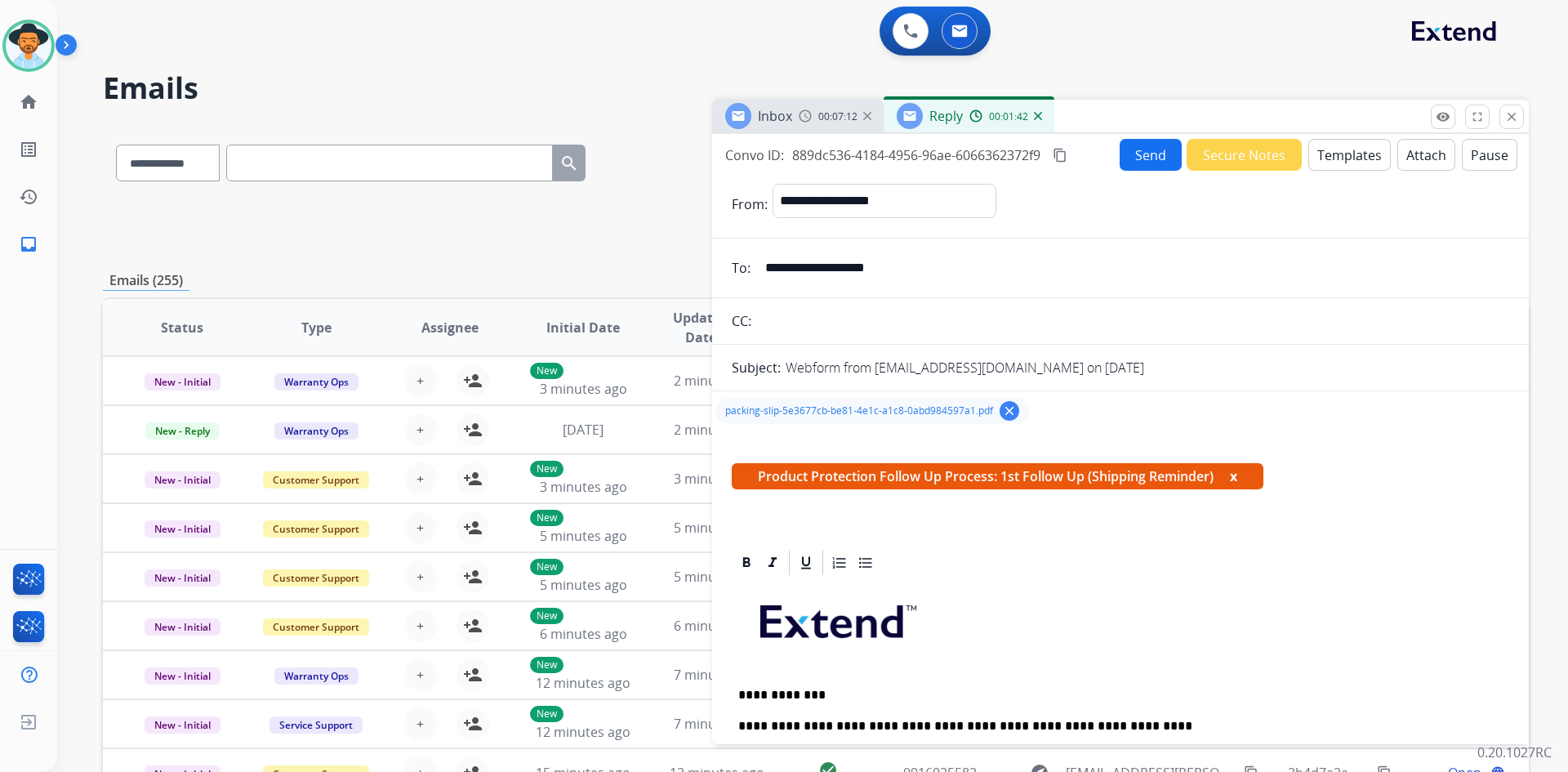
click at [1136, 149] on button "Send" at bounding box center [1151, 155] width 62 height 32
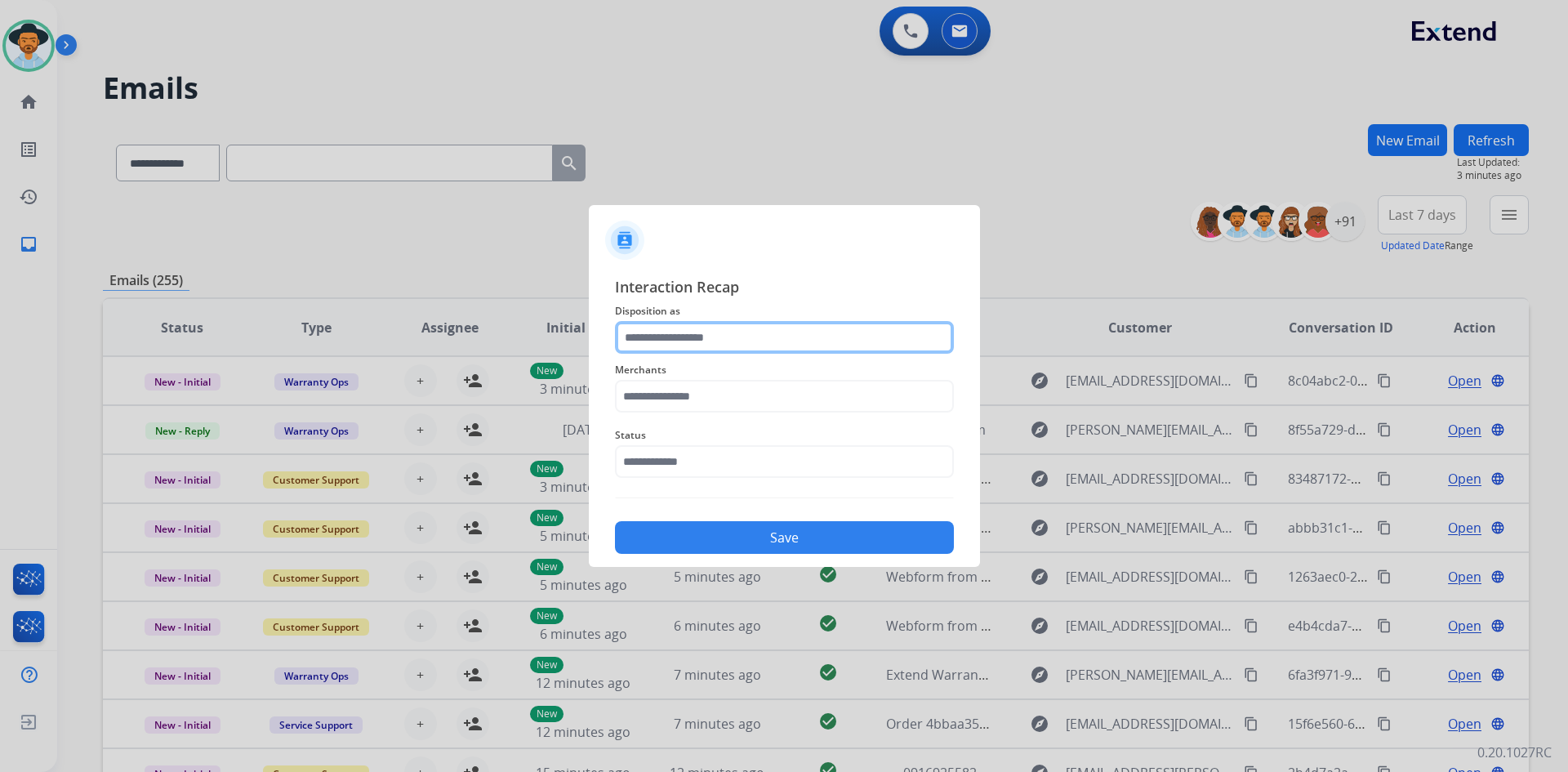
click at [794, 336] on input "text" at bounding box center [784, 337] width 339 height 33
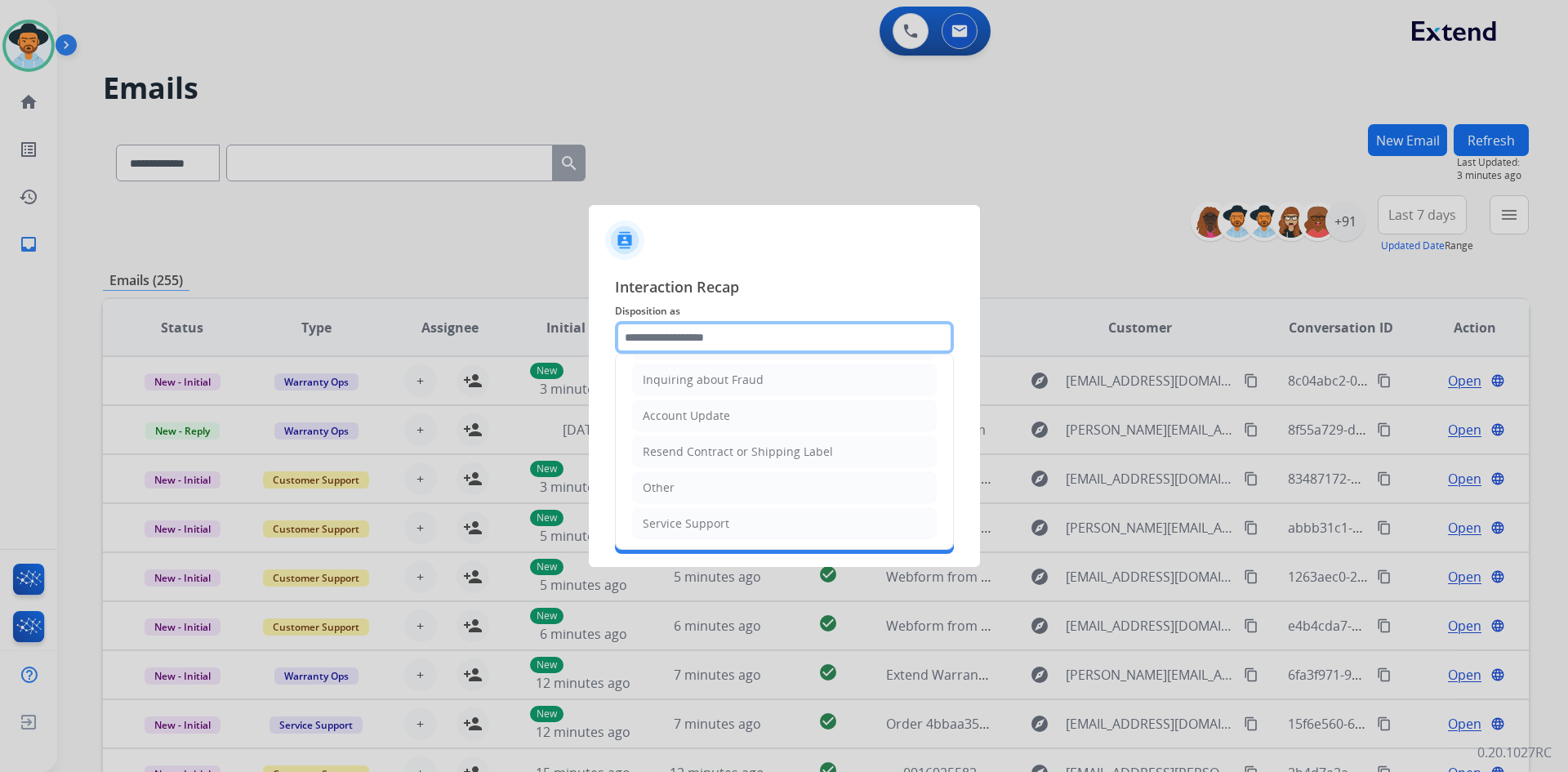
scroll to position [255, 0]
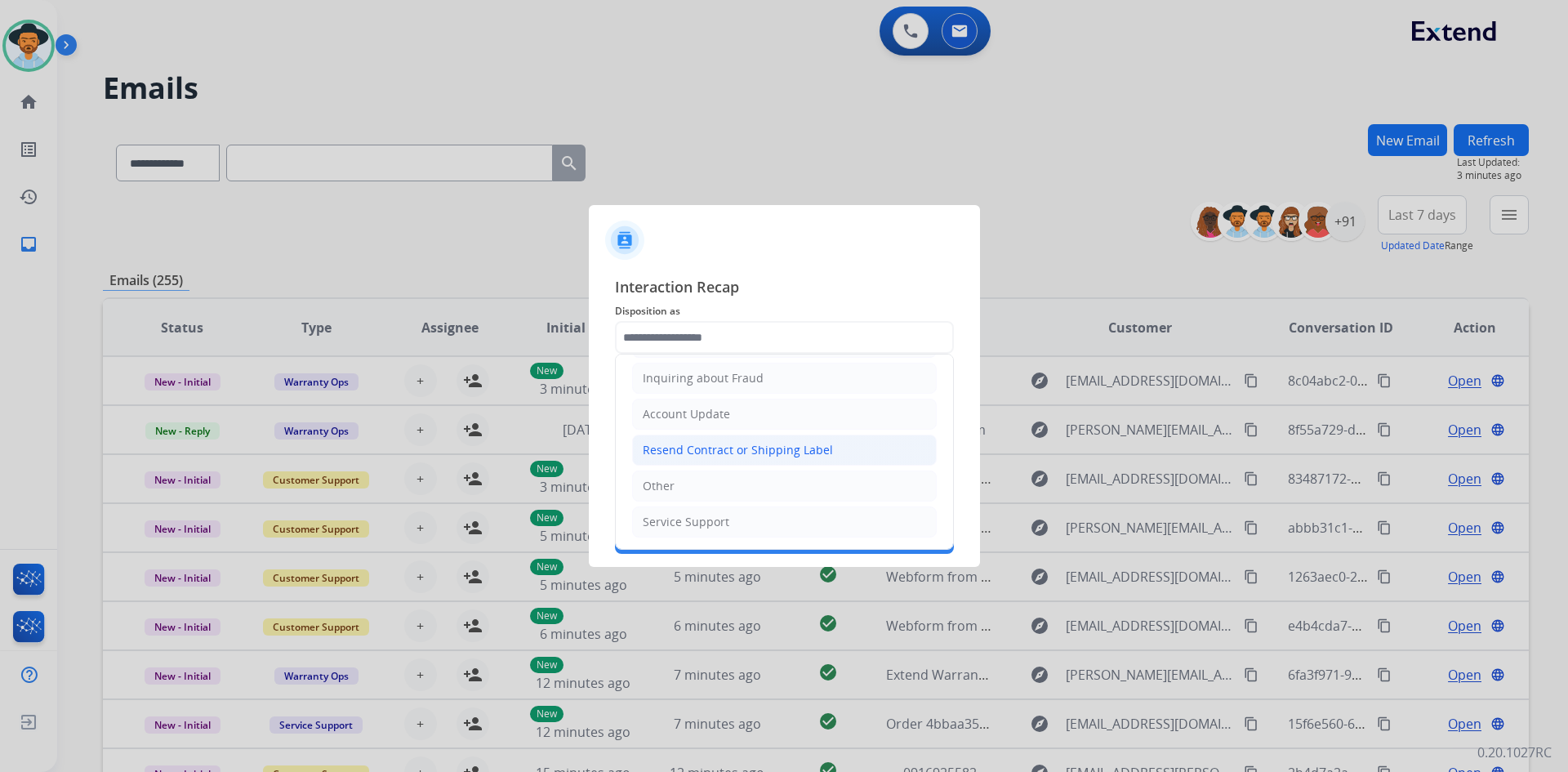
click at [778, 443] on div "Resend Contract or Shipping Label" at bounding box center [738, 450] width 190 height 16
type input "**********"
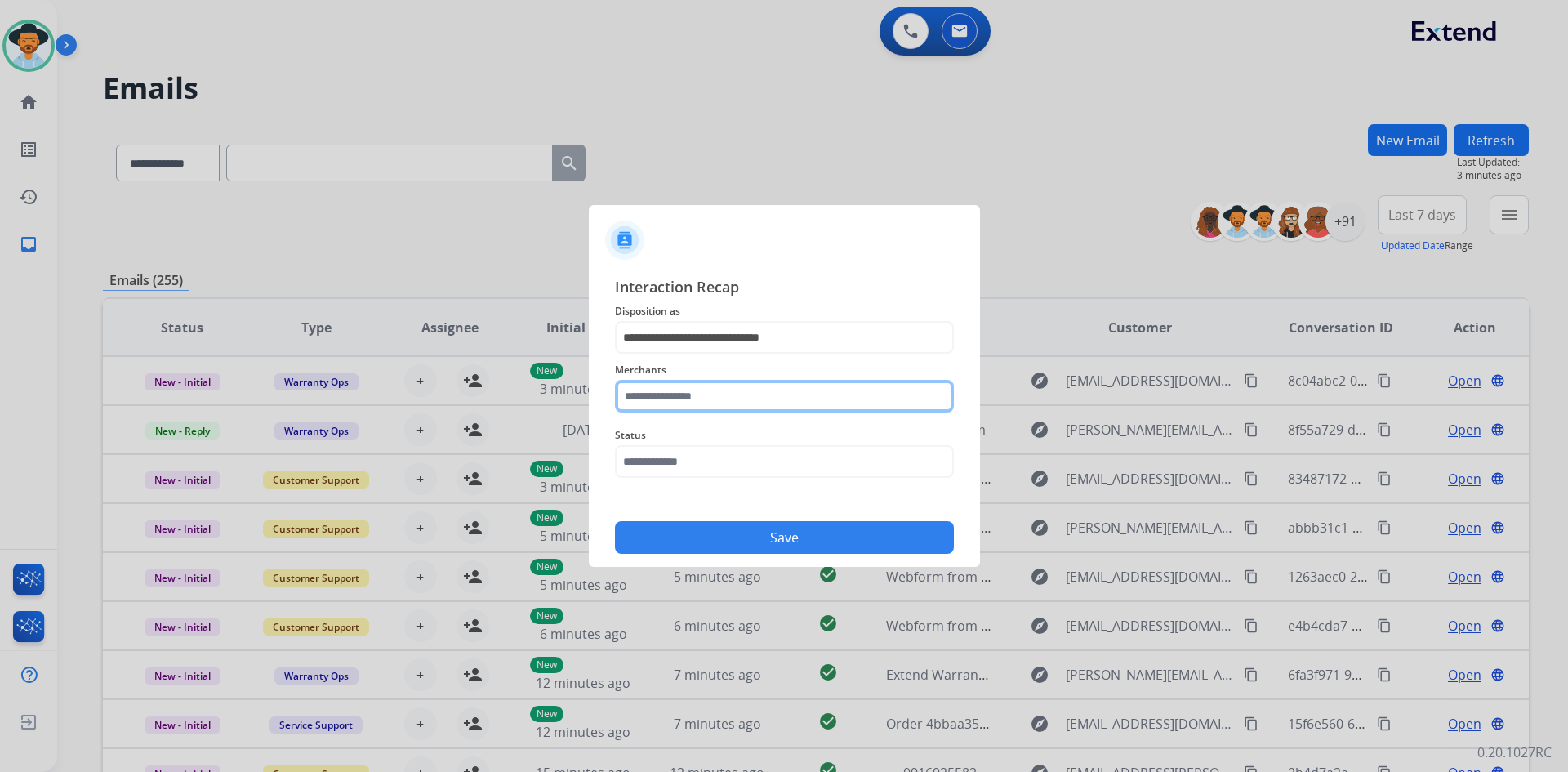
click at [668, 399] on input "text" at bounding box center [784, 395] width 339 height 33
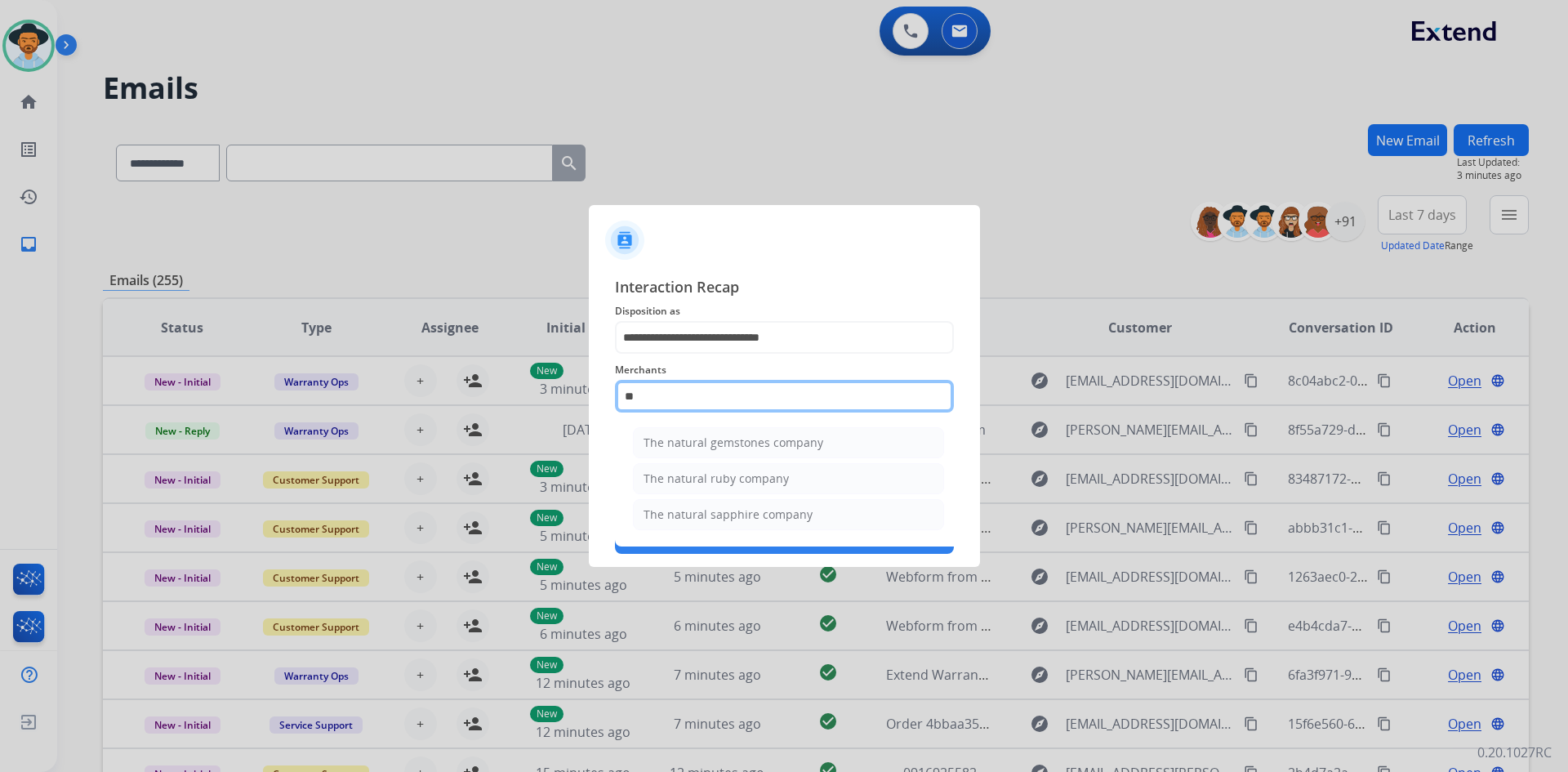
type input "*"
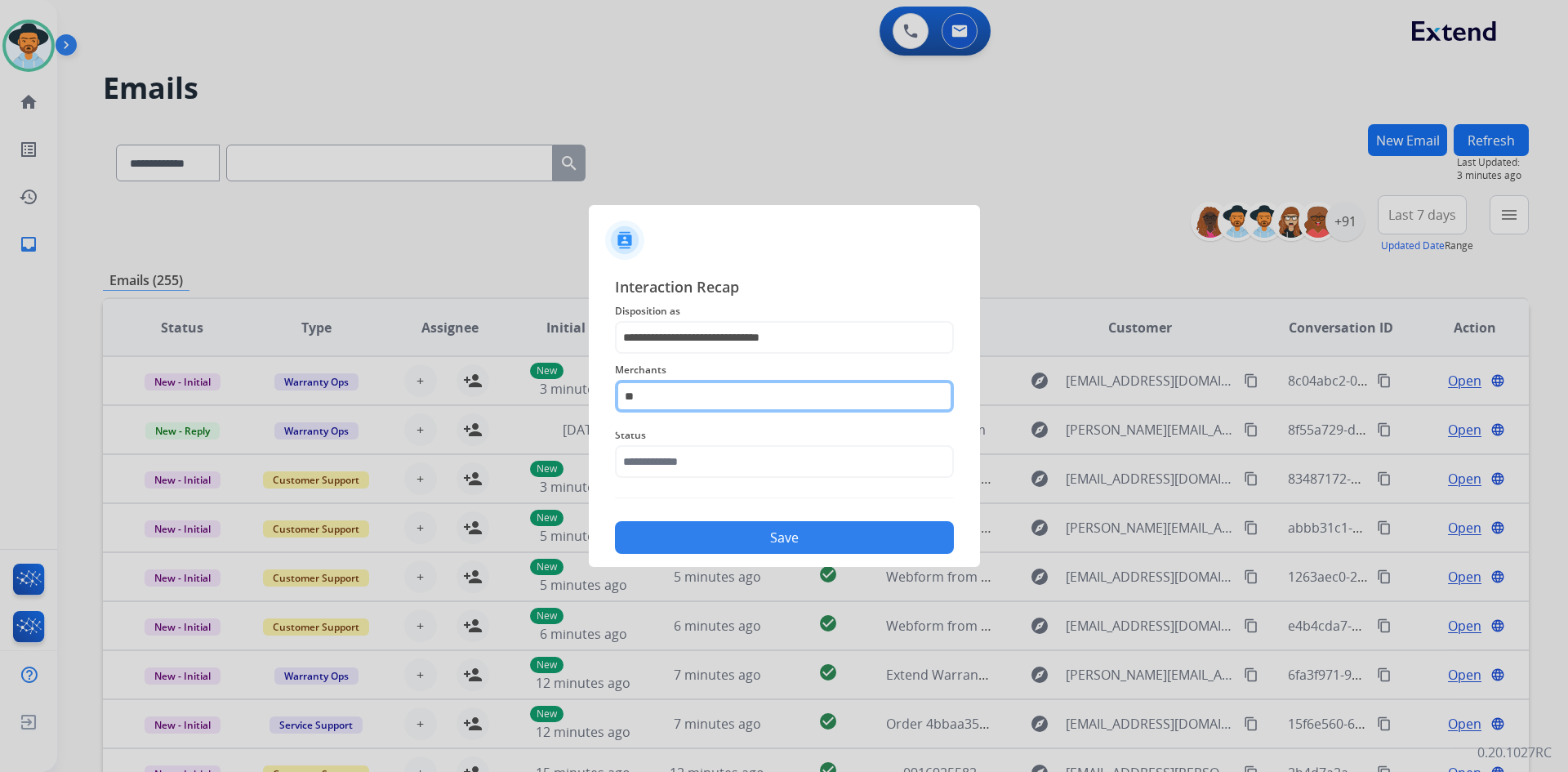
type input "*"
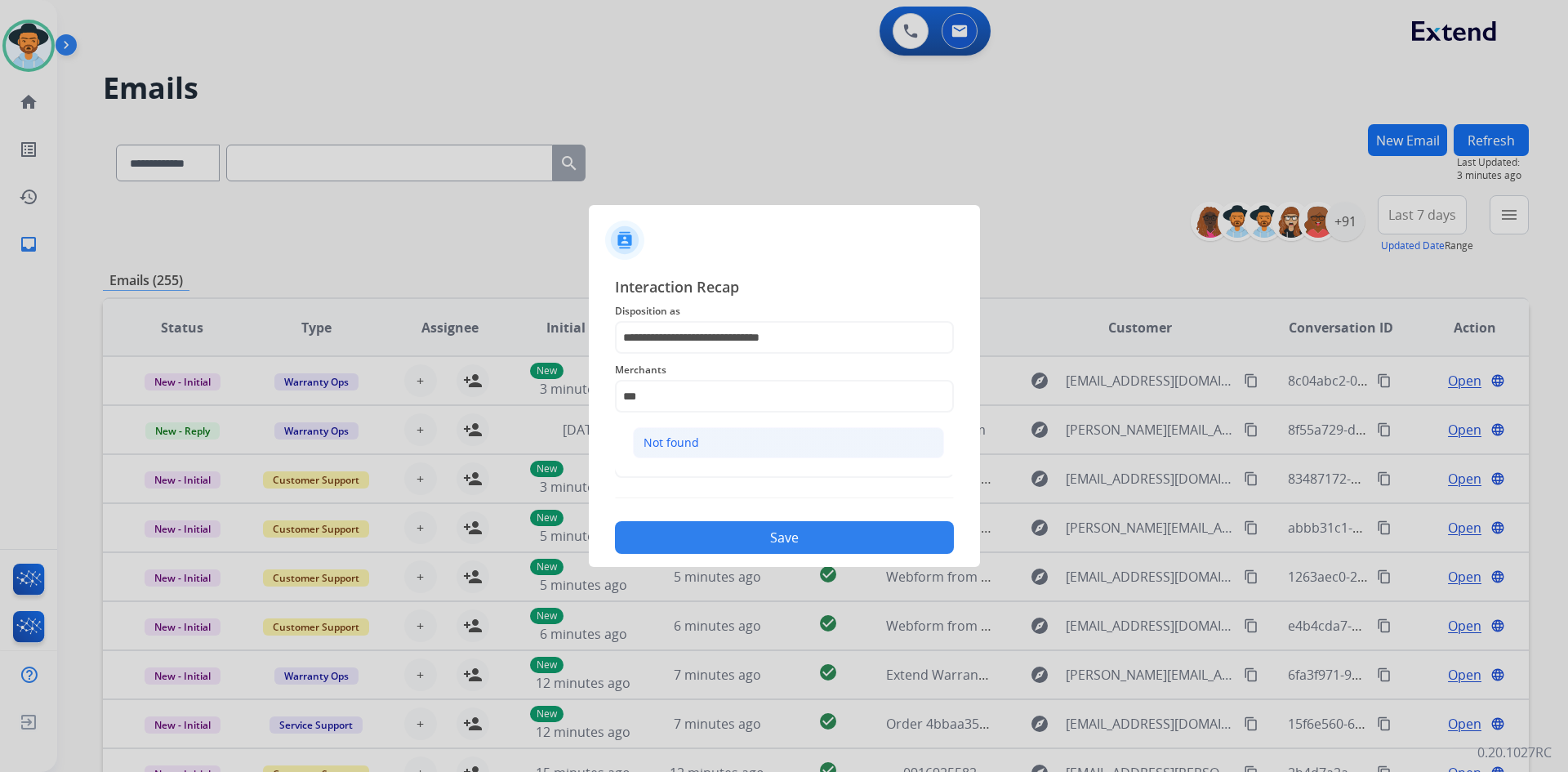
click at [715, 443] on li "Not found" at bounding box center [789, 442] width 311 height 31
type input "*********"
click at [716, 459] on input "text" at bounding box center [784, 461] width 339 height 33
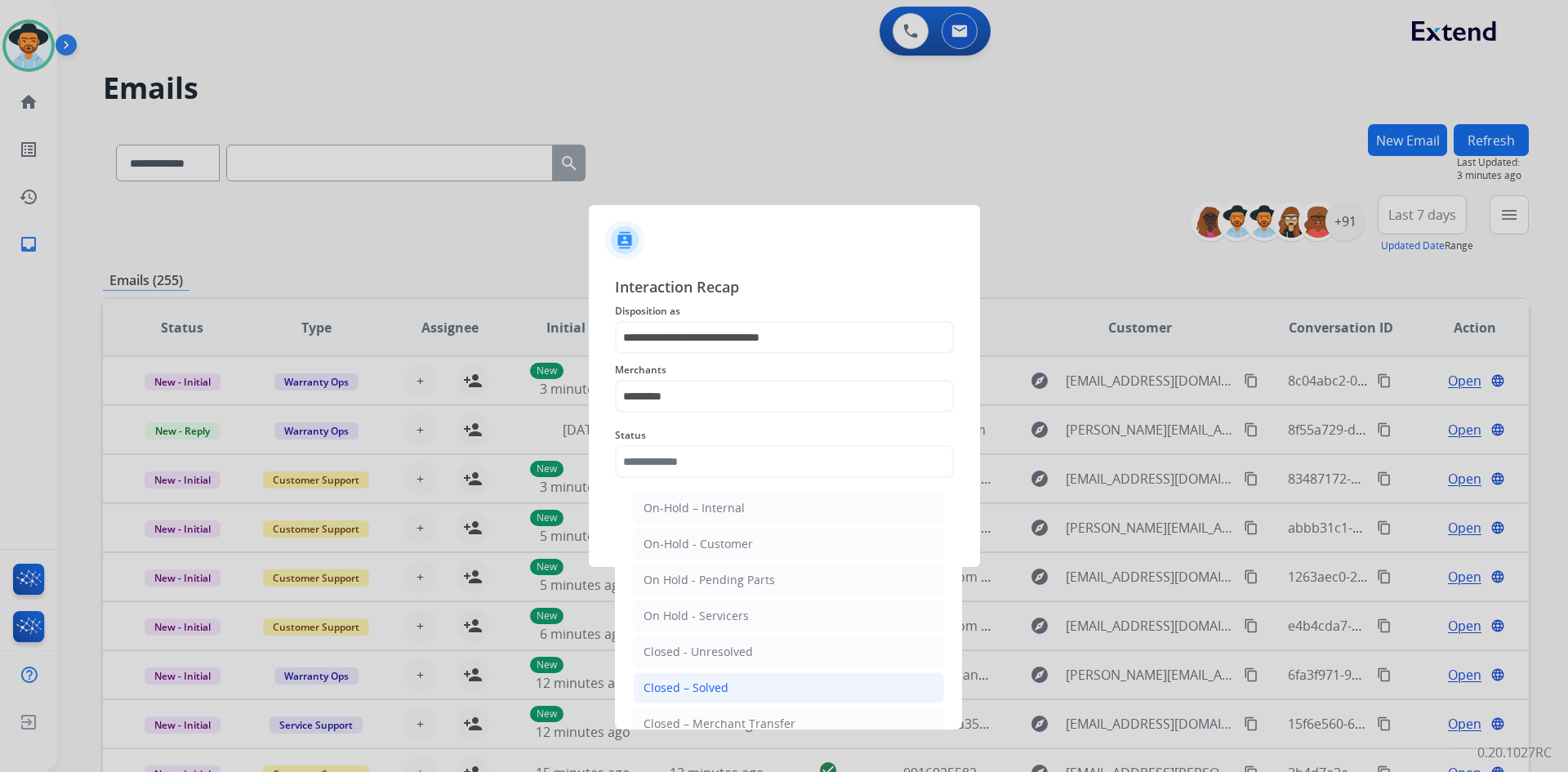
click at [721, 690] on div "Closed – Solved" at bounding box center [686, 687] width 85 height 16
type input "**********"
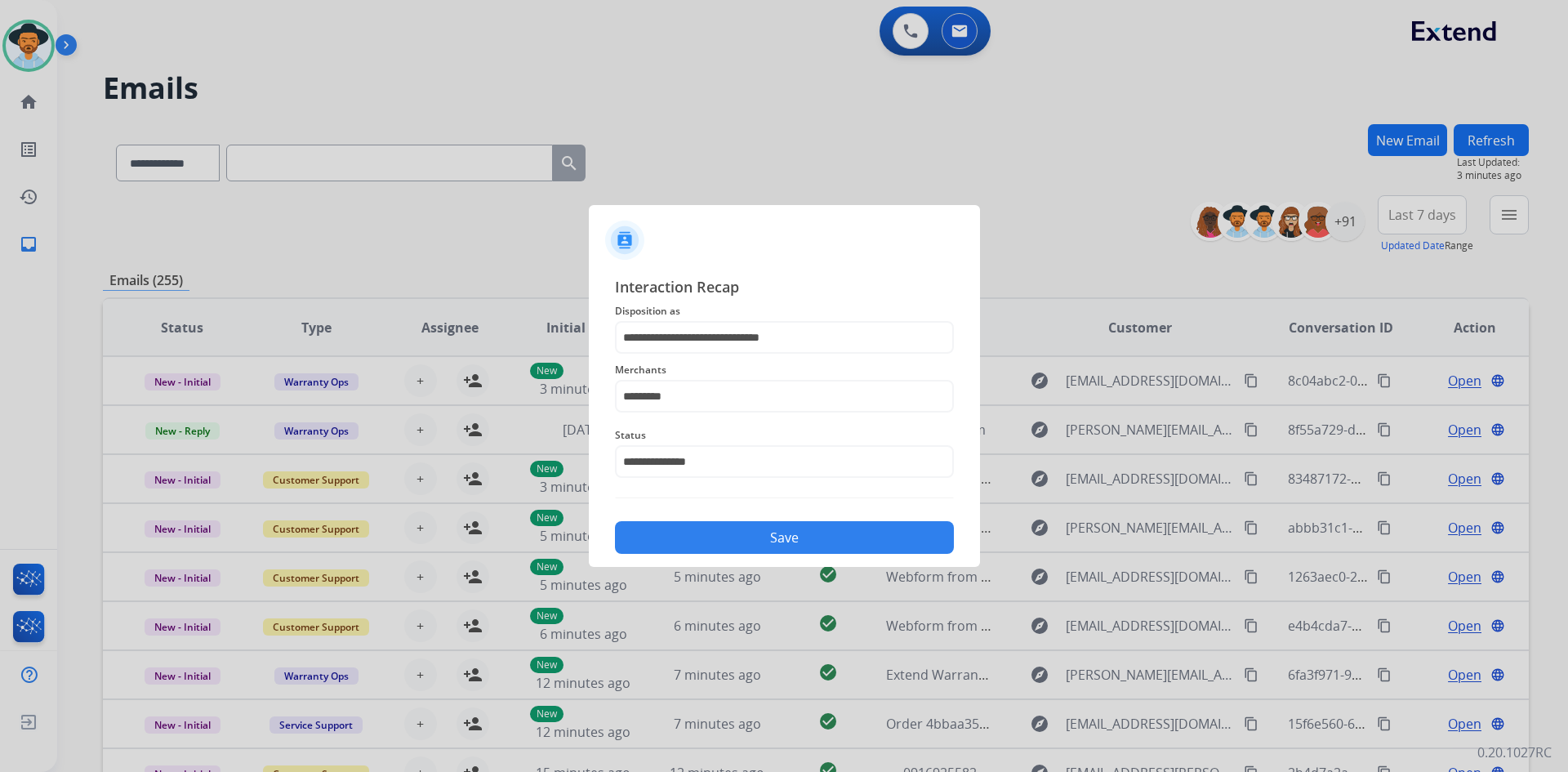
click at [780, 547] on button "Save" at bounding box center [784, 537] width 339 height 33
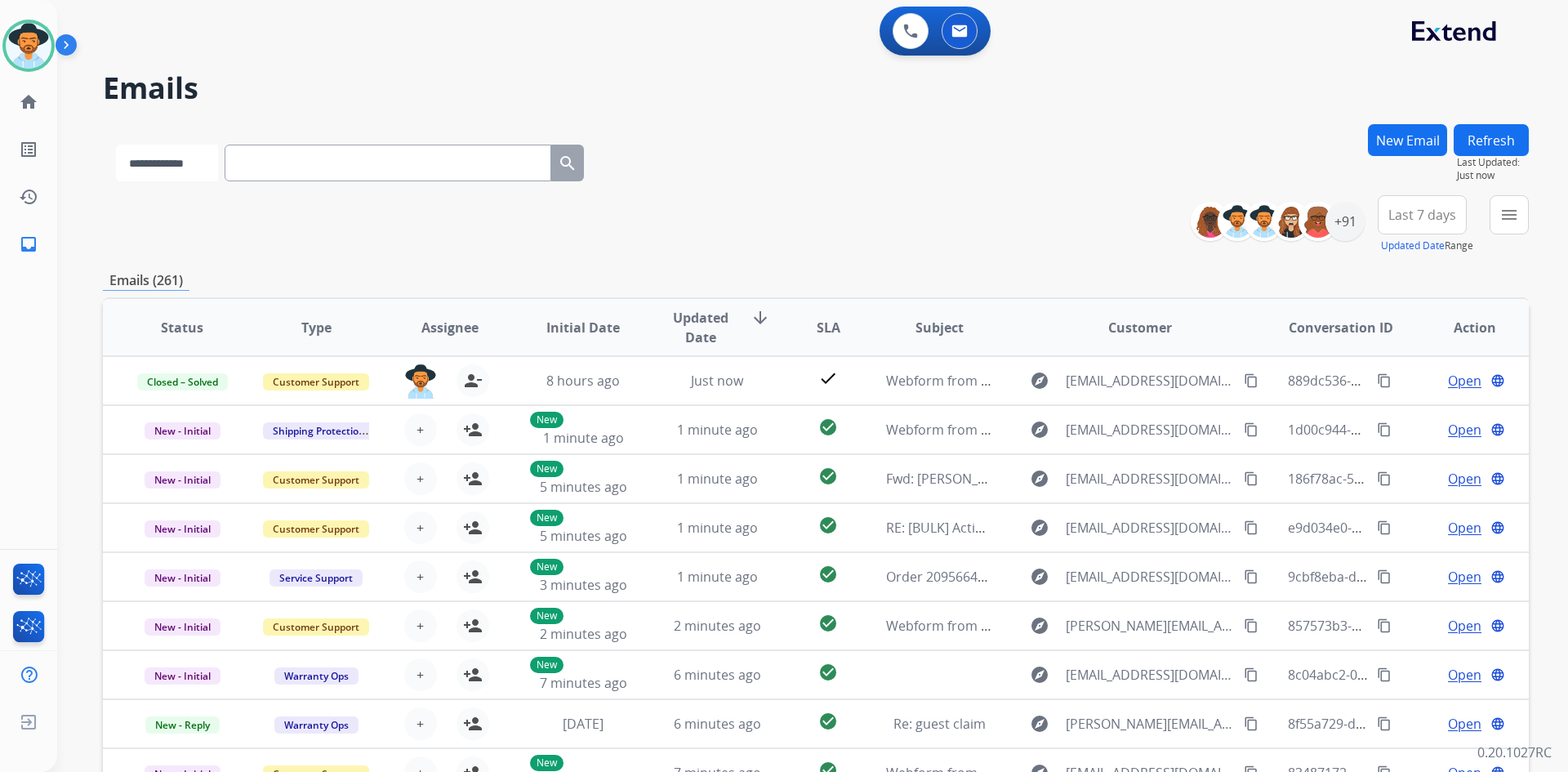
click at [182, 160] on select "**********" at bounding box center [166, 163] width 102 height 37
select select "**********"
click at [116, 144] on select "**********" at bounding box center [166, 163] width 102 height 37
click at [330, 154] on input "text" at bounding box center [389, 163] width 326 height 37
paste input "**********"
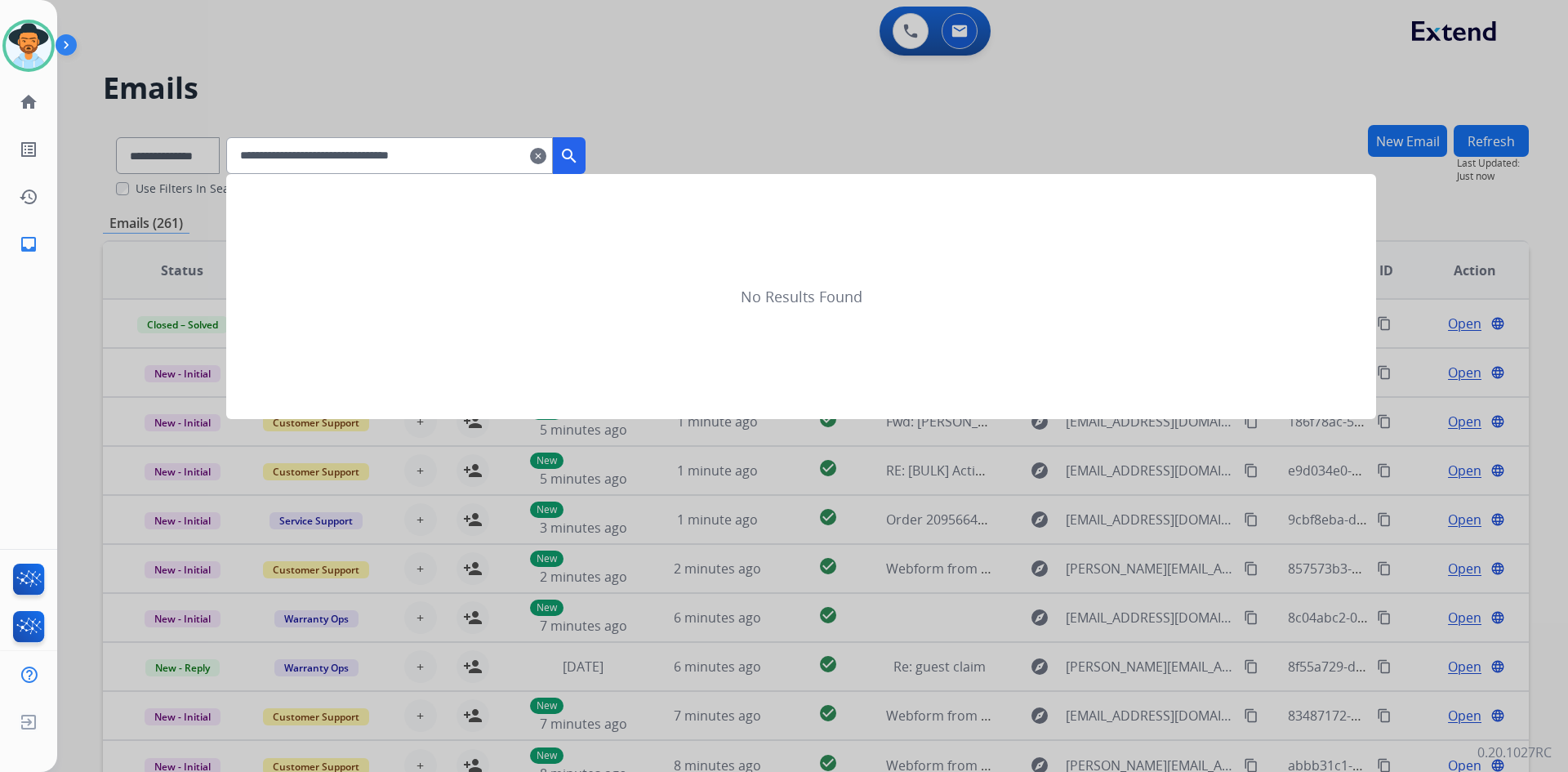
type input "**********"
click at [579, 151] on mat-icon "search" at bounding box center [570, 156] width 19 height 19
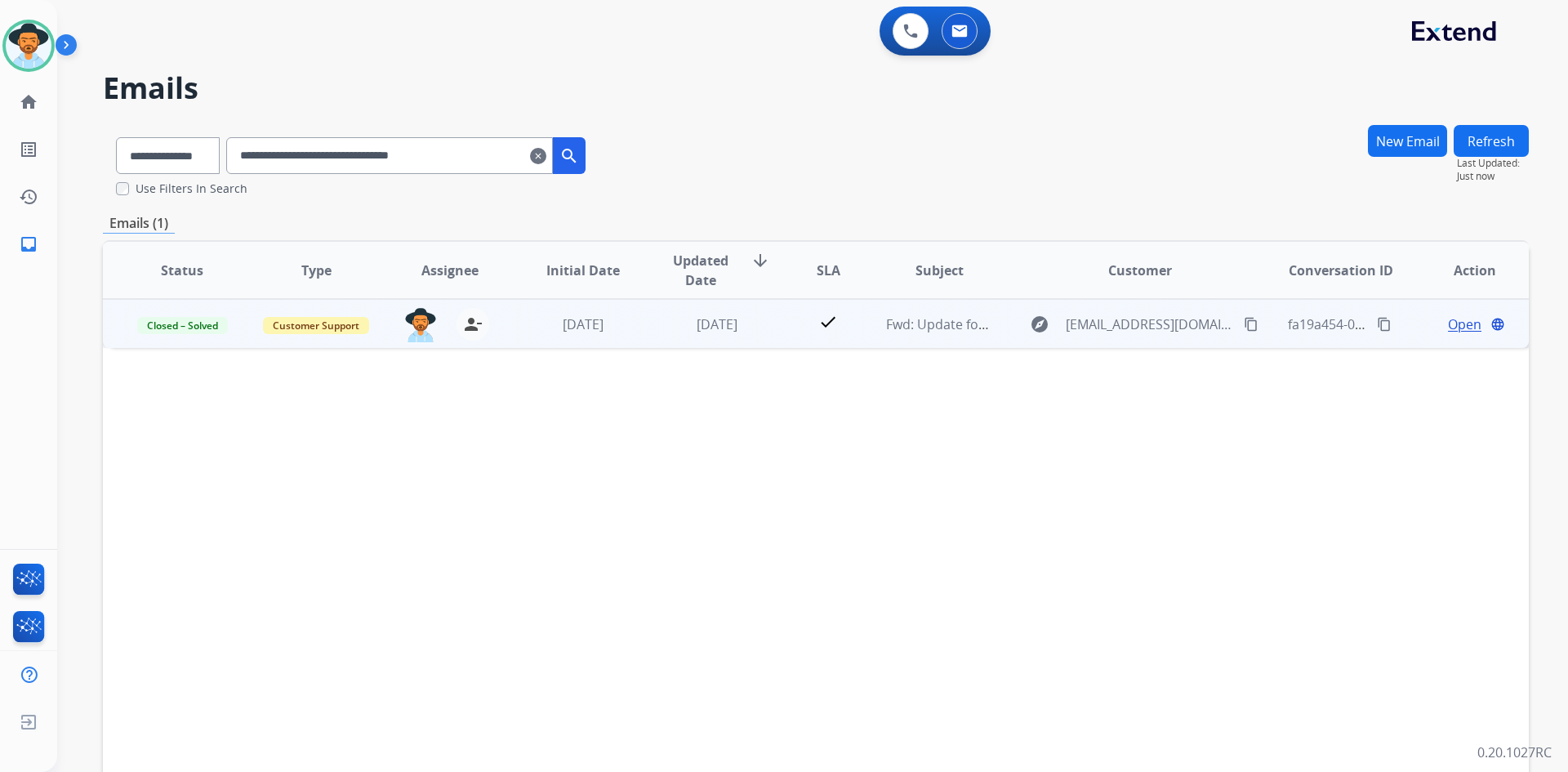
click at [1453, 318] on span "Open" at bounding box center [1465, 325] width 34 height 19
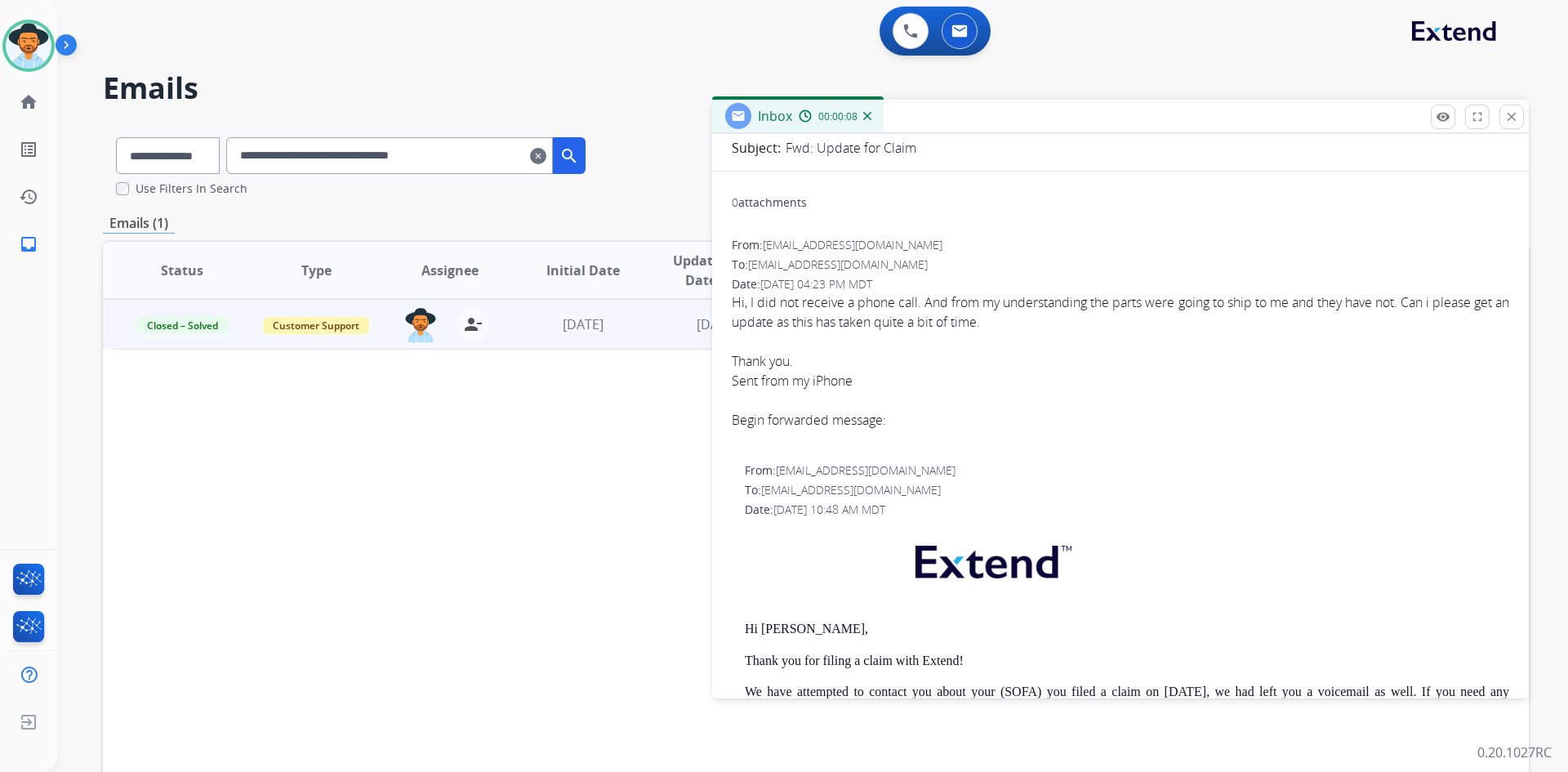
scroll to position [0, 0]
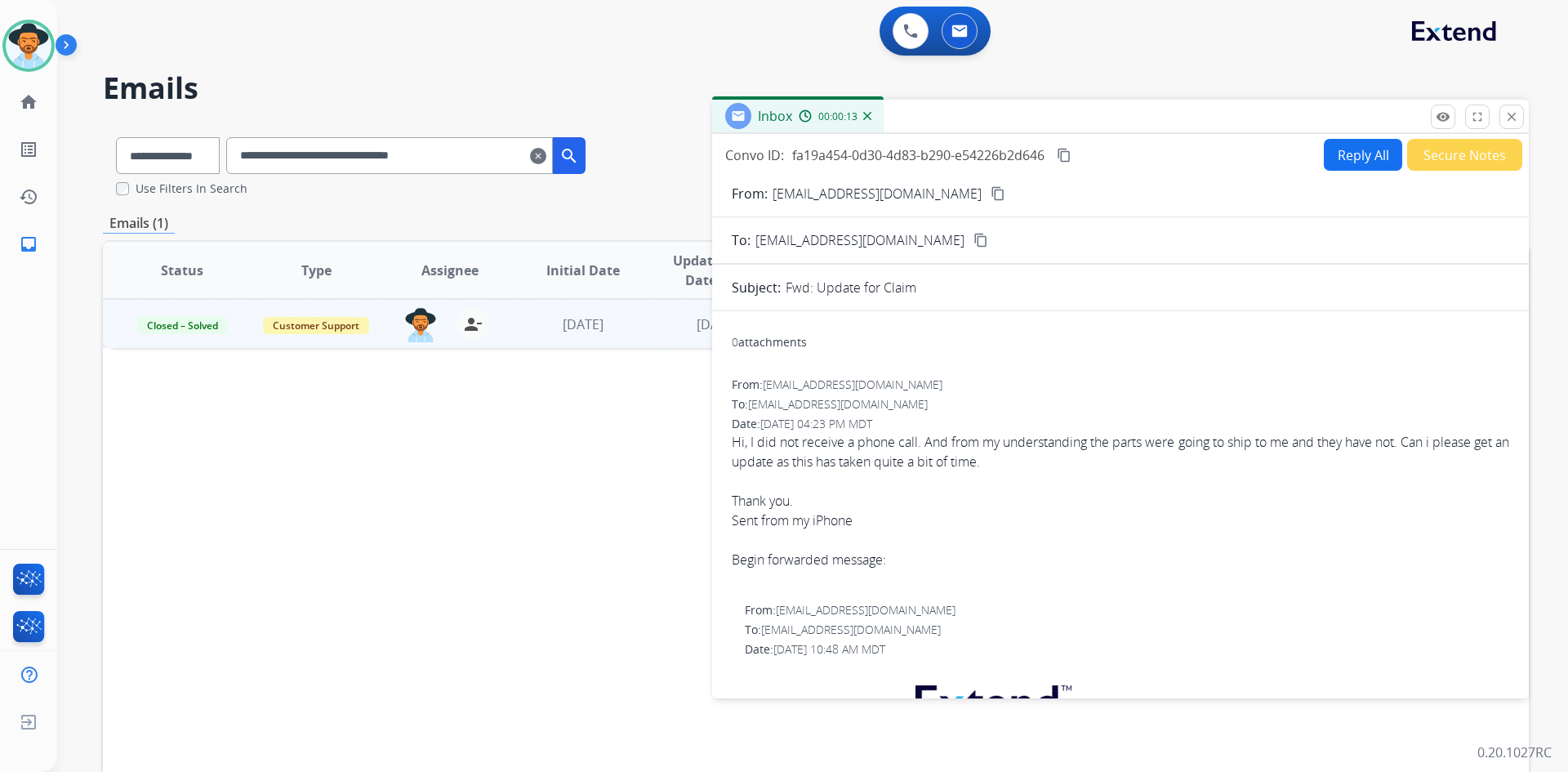
click at [1339, 155] on button "Reply All" at bounding box center [1363, 155] width 79 height 32
select select "**********"
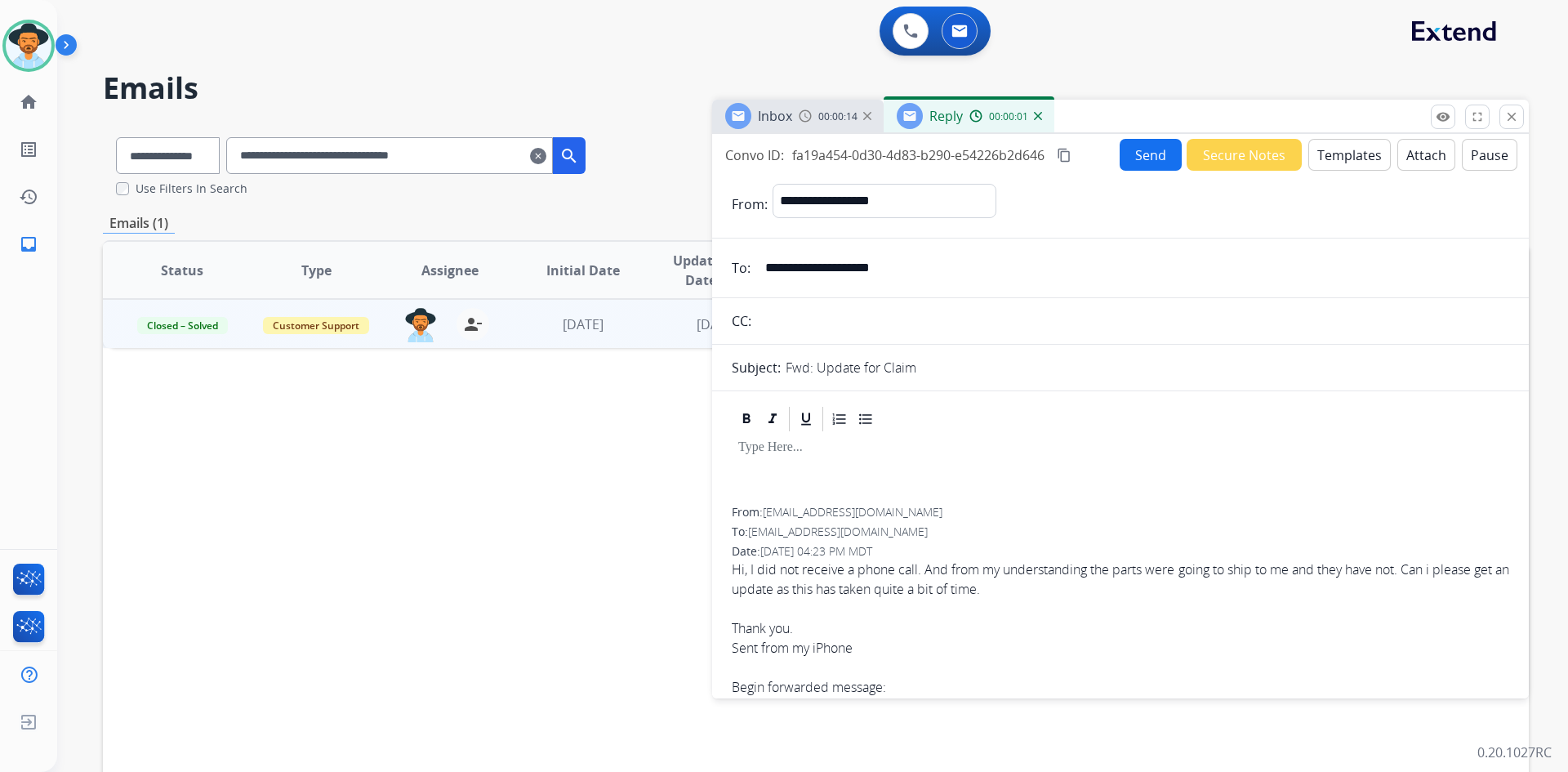
click at [1491, 157] on button "Pause" at bounding box center [1489, 155] width 56 height 32
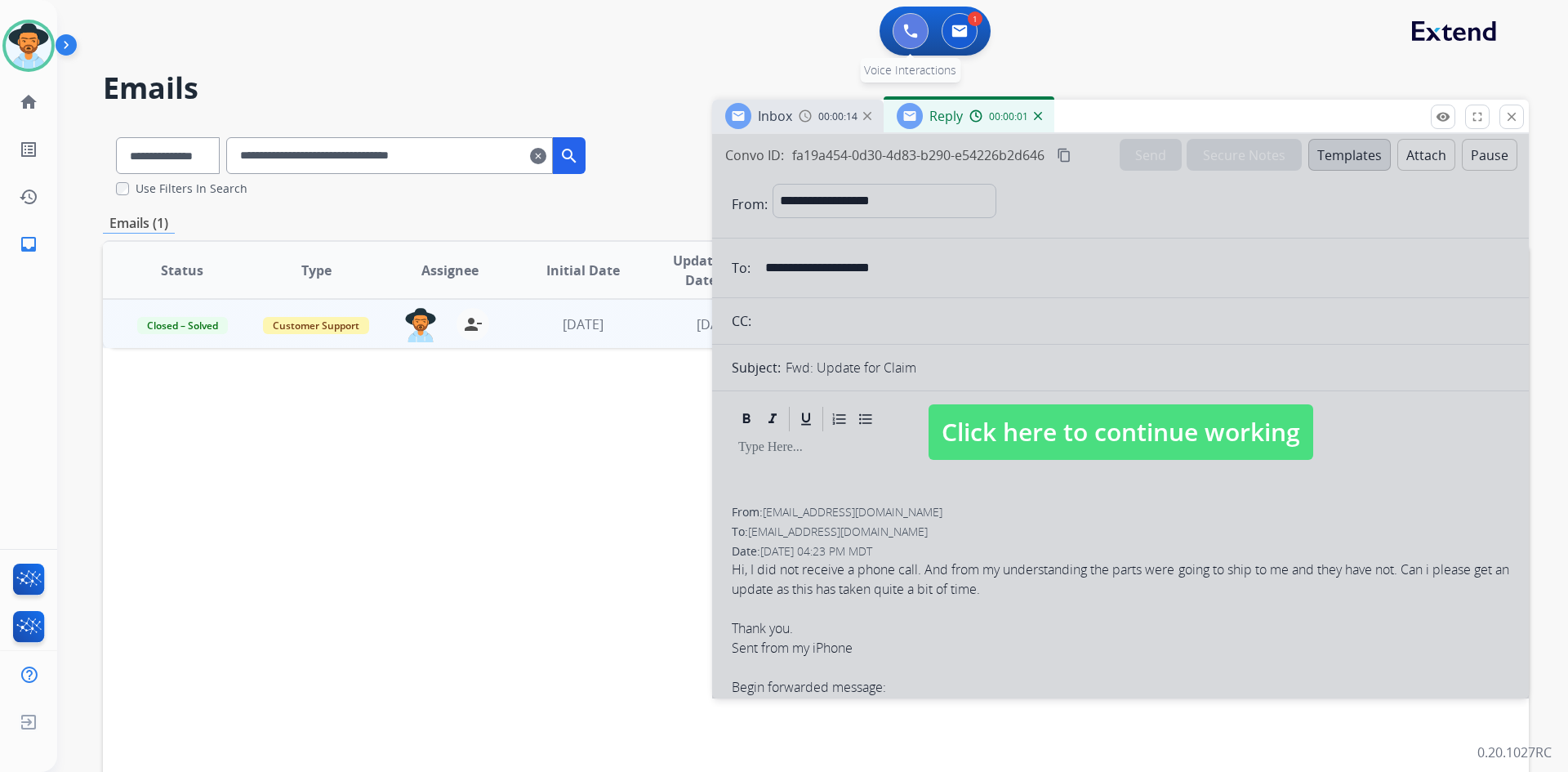
click at [913, 38] on button at bounding box center [910, 31] width 36 height 36
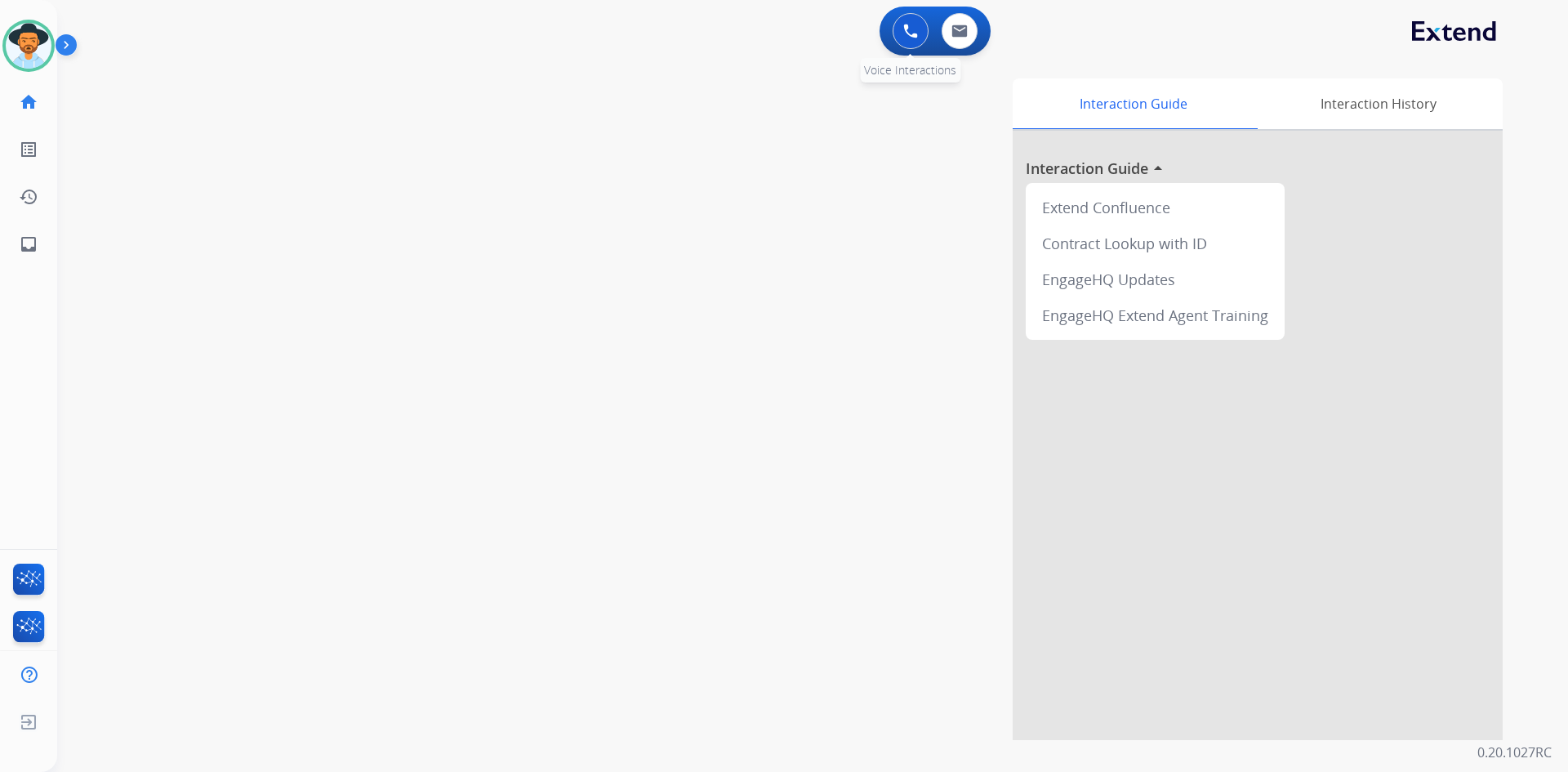
click at [907, 34] on img at bounding box center [910, 31] width 15 height 15
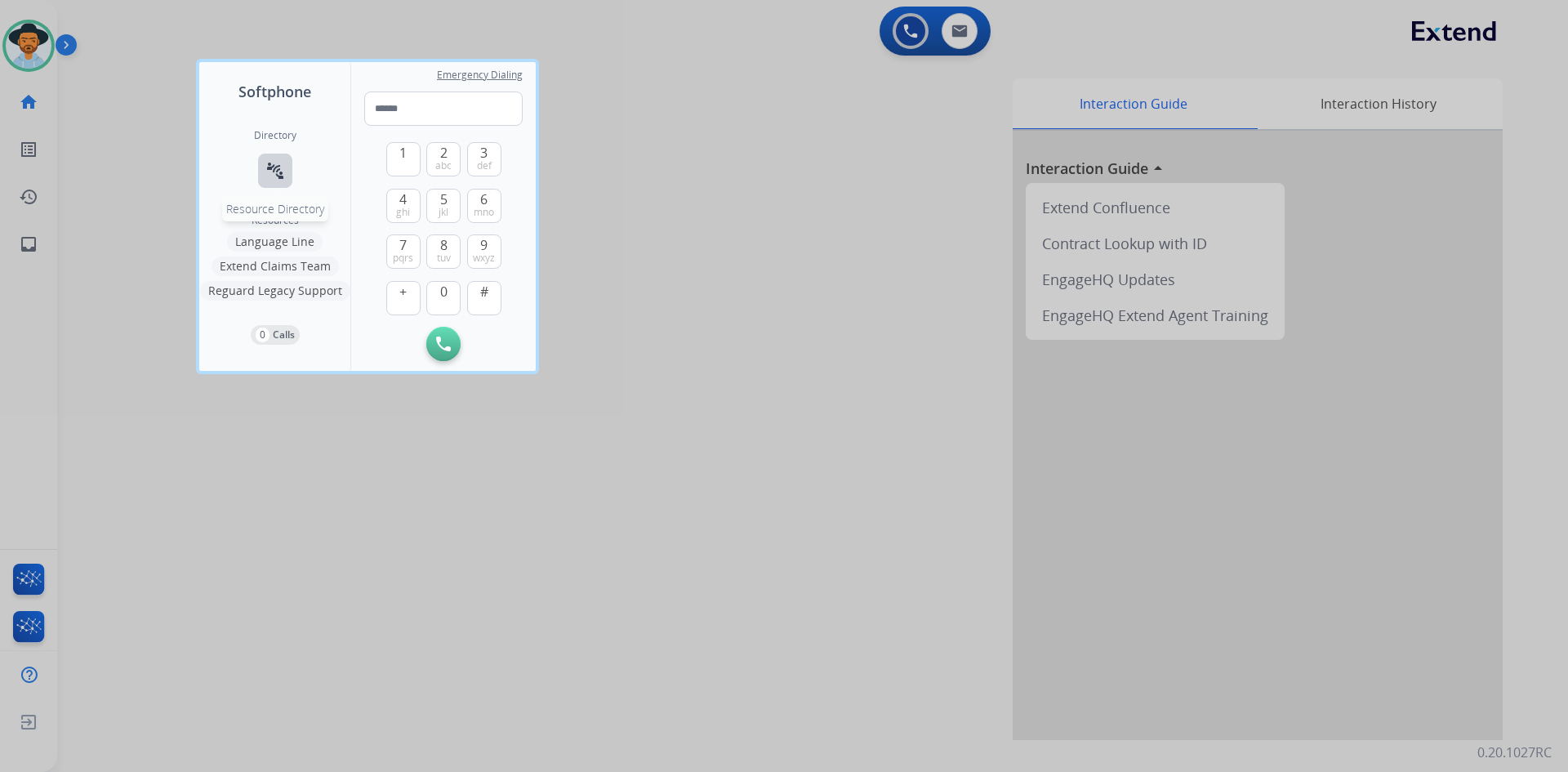
click at [270, 155] on button "connect_without_contact Resource Directory" at bounding box center [275, 171] width 34 height 34
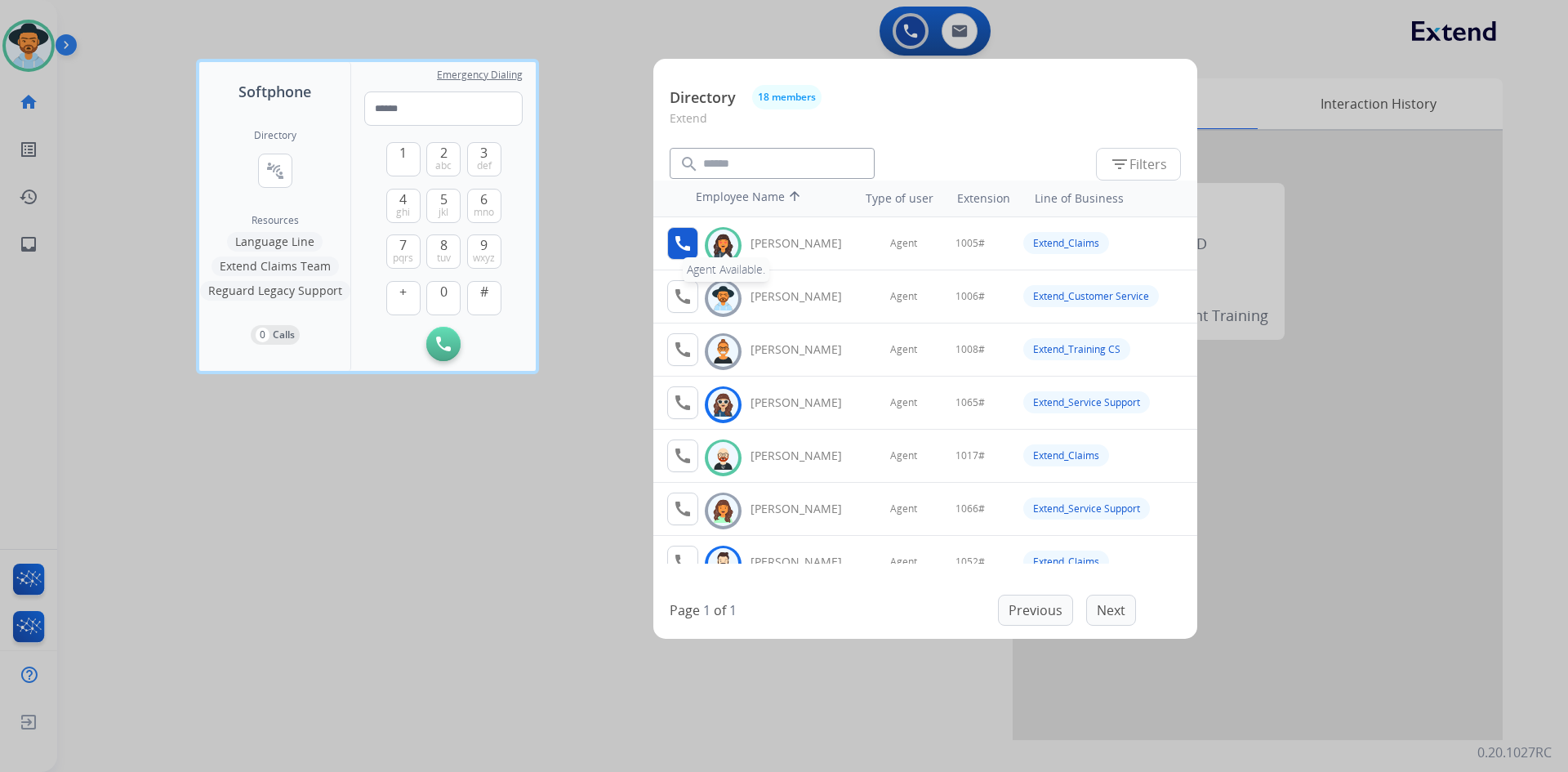
click at [685, 245] on mat-icon "call" at bounding box center [683, 243] width 19 height 19
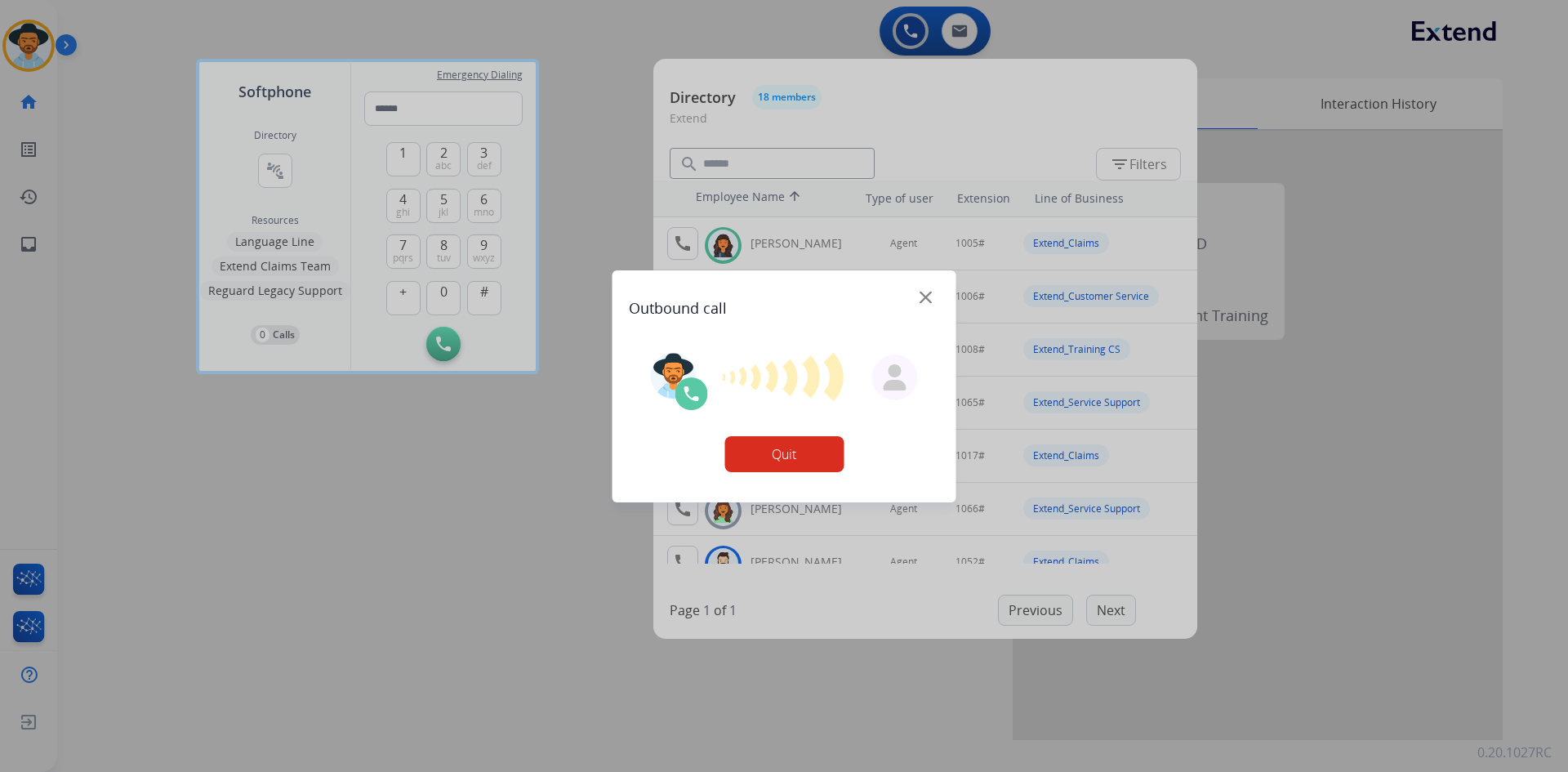
click at [685, 245] on div at bounding box center [784, 386] width 1568 height 772
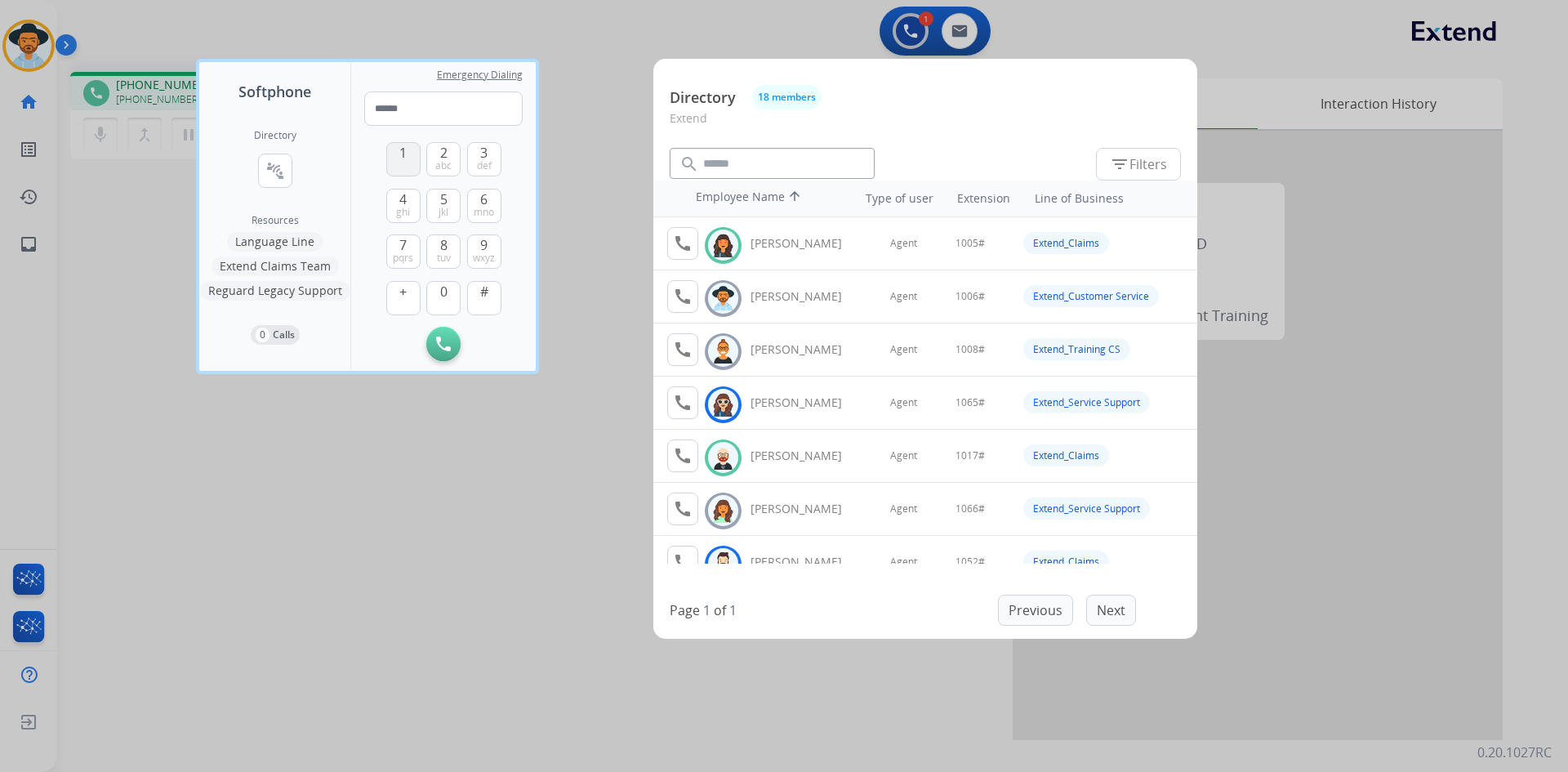
click at [402, 149] on span "1" at bounding box center [403, 153] width 7 height 19
click at [447, 297] on button "0" at bounding box center [443, 298] width 34 height 34
click at [432, 195] on button "5 jkl" at bounding box center [443, 205] width 34 height 34
click at [475, 294] on button "#" at bounding box center [484, 298] width 34 height 34
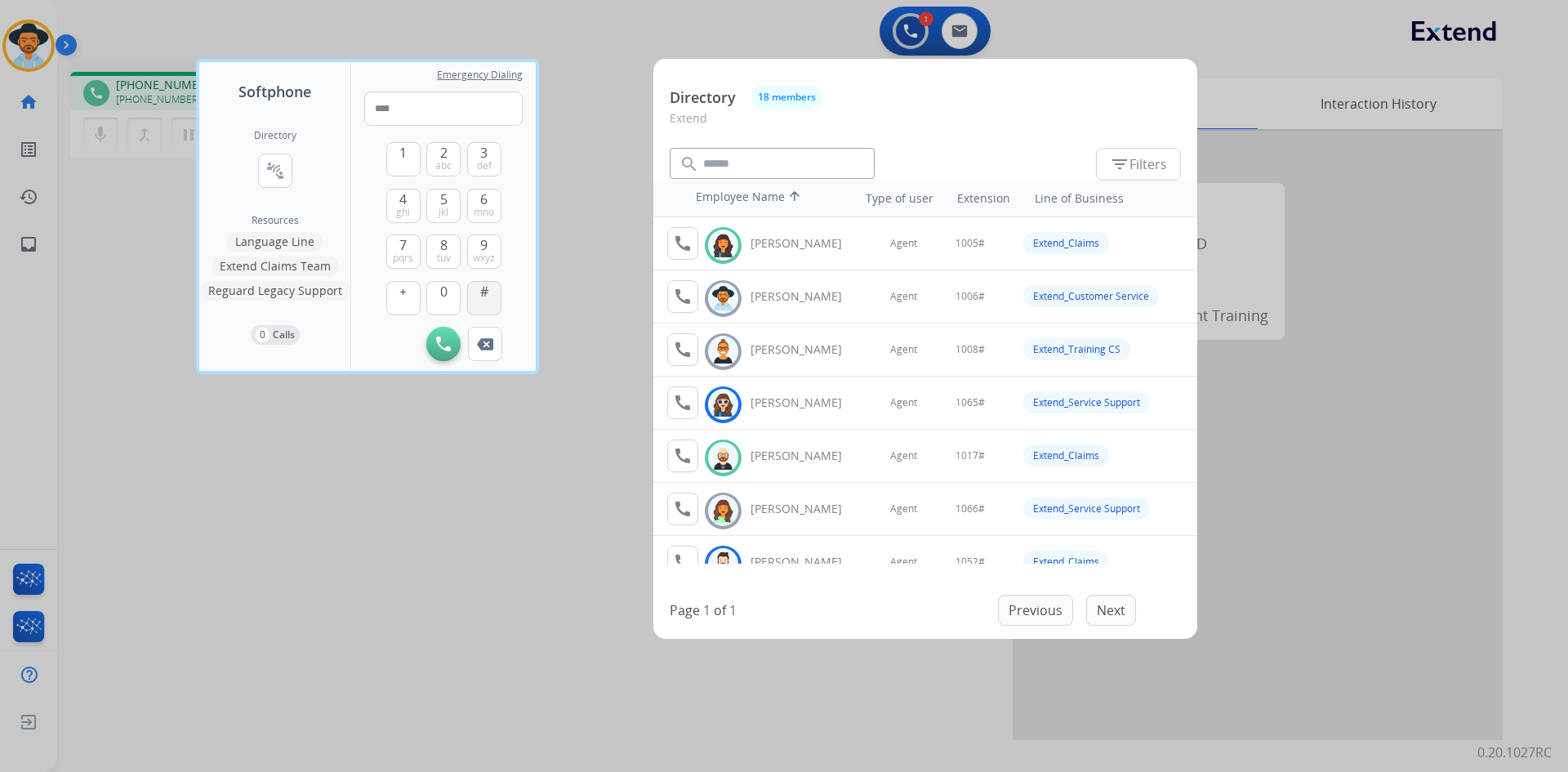
type input "*****"
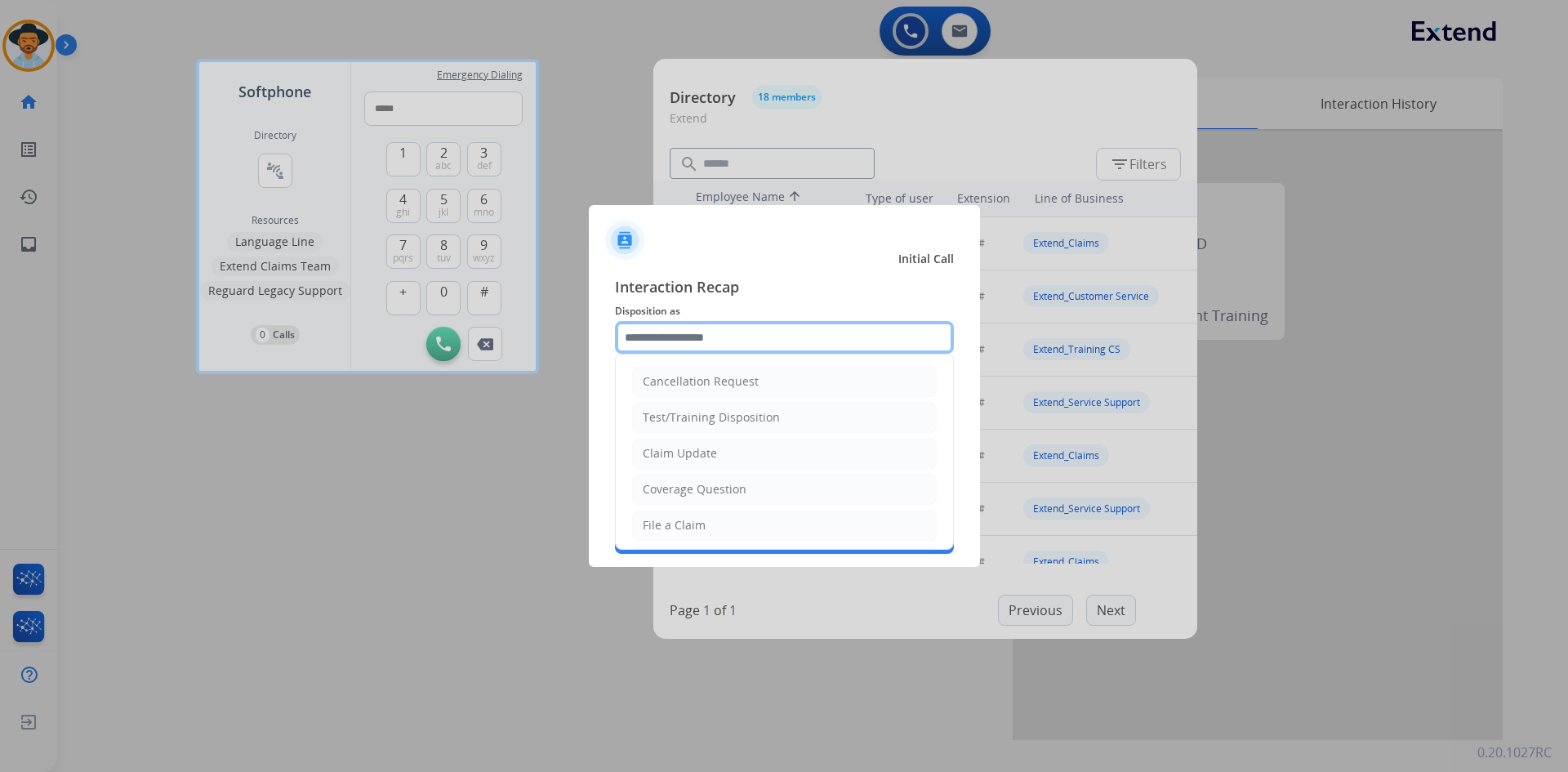
click at [723, 331] on input "text" at bounding box center [784, 337] width 339 height 33
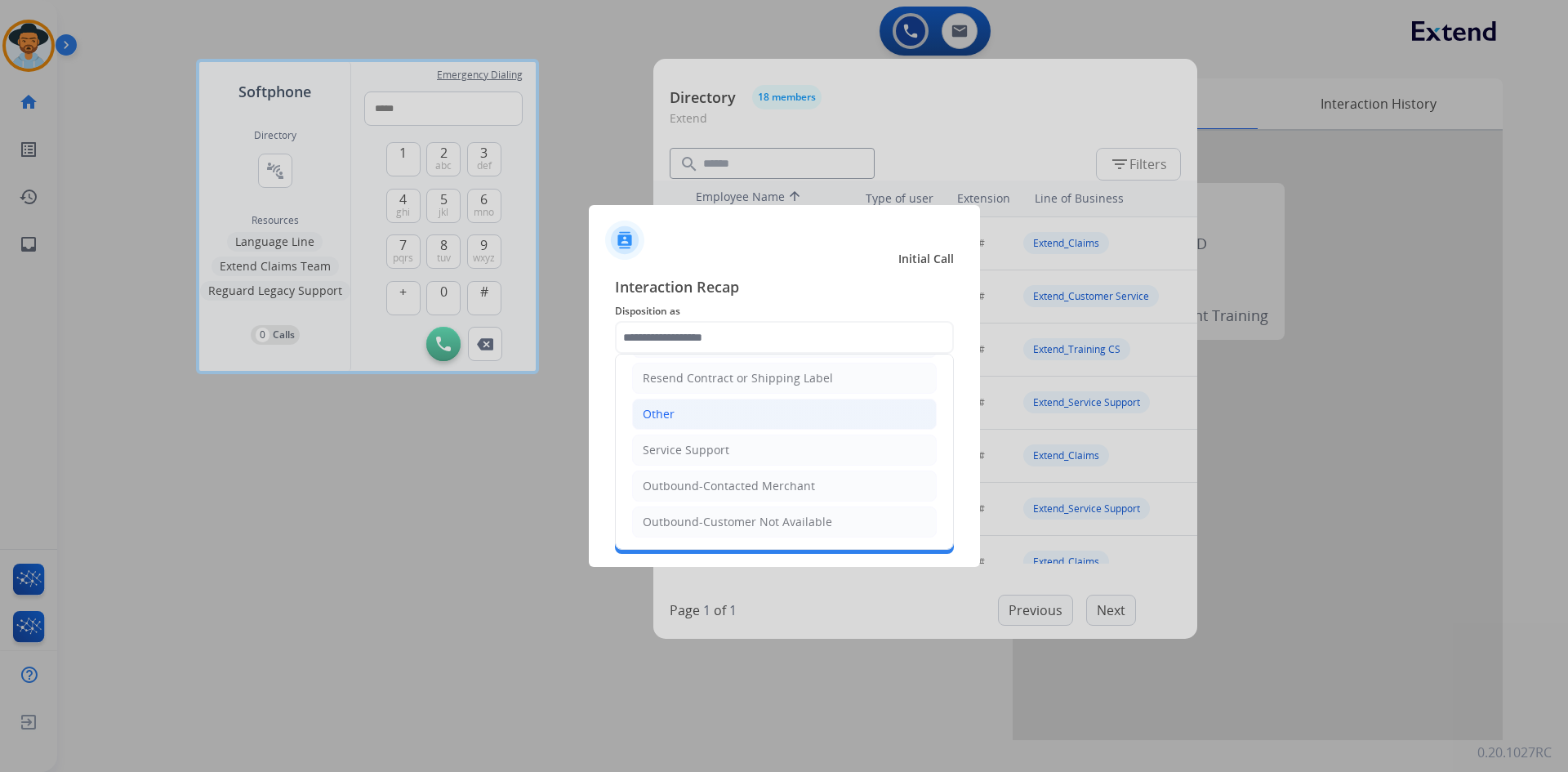
click at [740, 410] on li "Other" at bounding box center [784, 414] width 304 height 31
type input "*****"
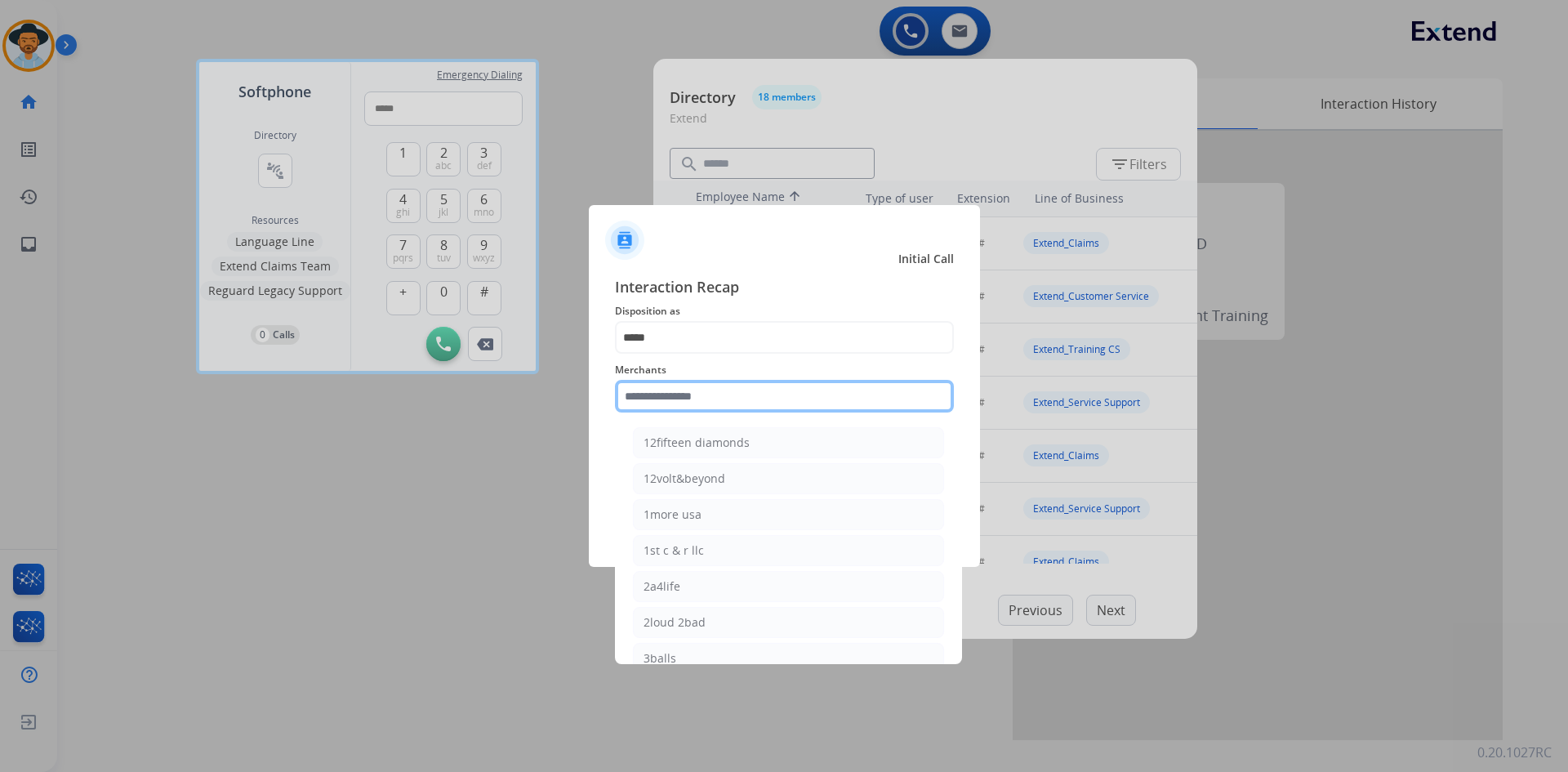
click at [740, 401] on input "text" at bounding box center [784, 395] width 339 height 33
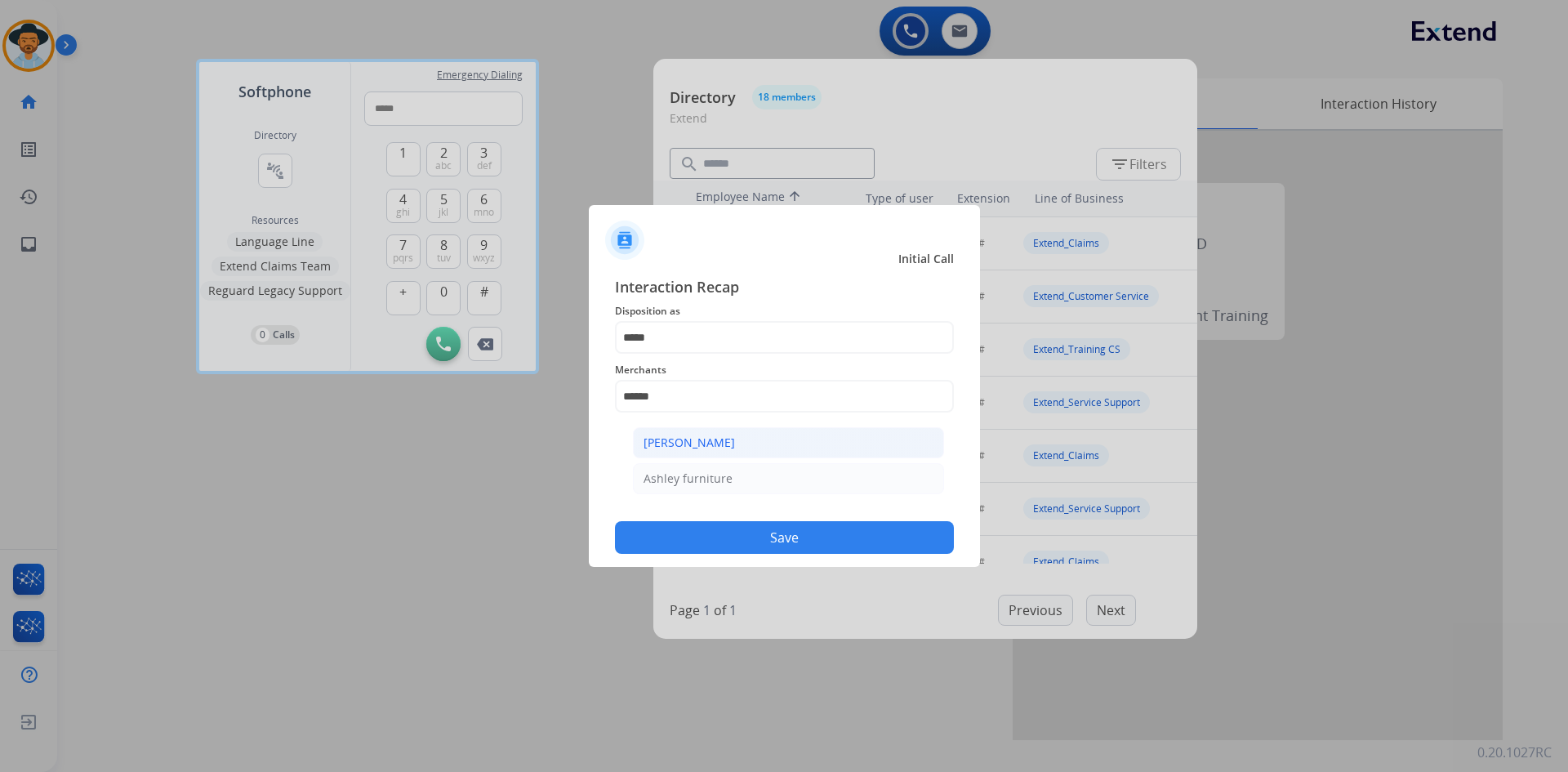
click at [731, 448] on div "[PERSON_NAME]" at bounding box center [689, 442] width 91 height 16
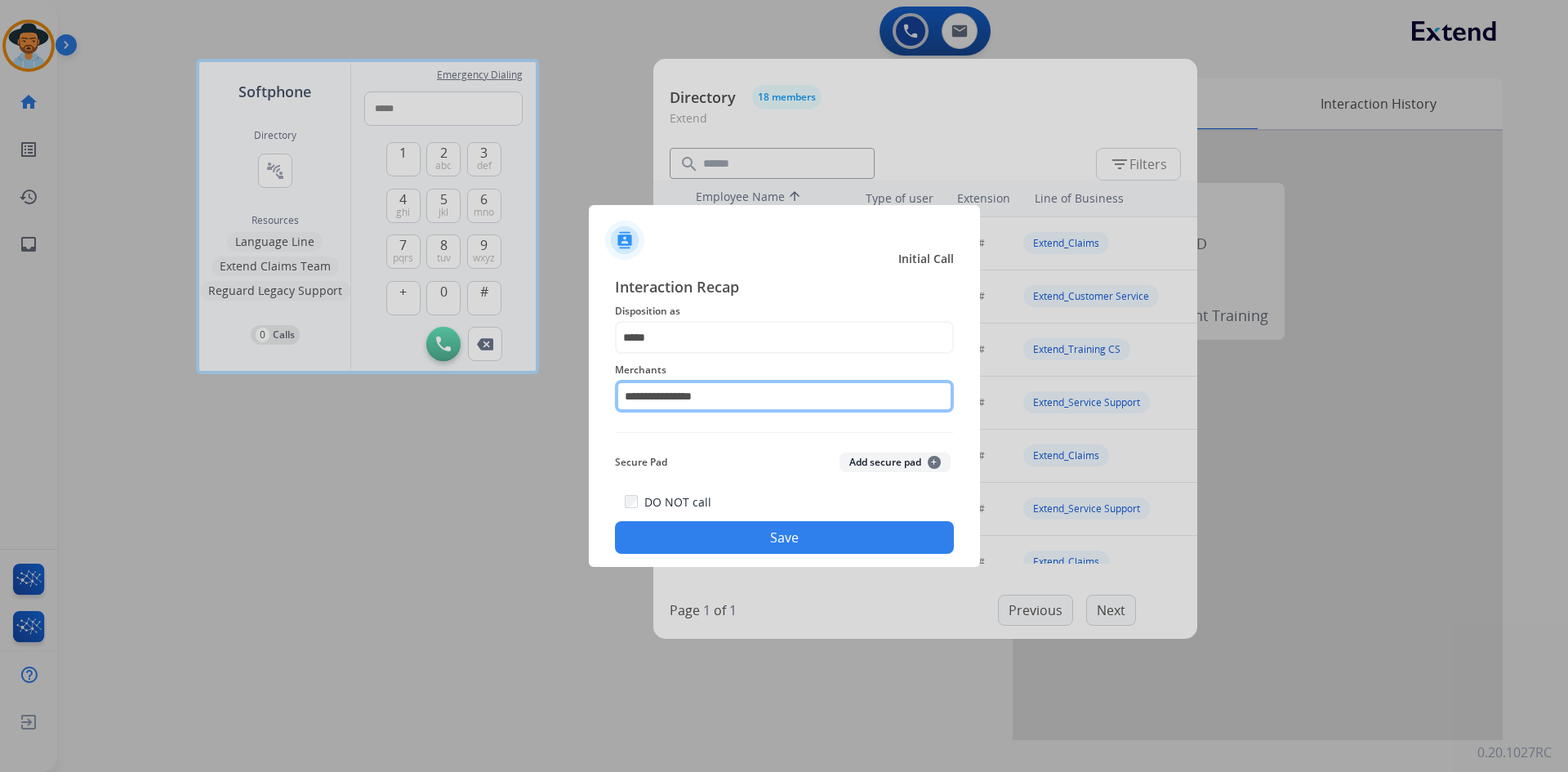
click at [769, 401] on input "**********" at bounding box center [784, 395] width 339 height 33
drag, startPoint x: 769, startPoint y: 401, endPoint x: 667, endPoint y: 400, distance: 102.0
click at [667, 400] on input "**********" at bounding box center [784, 395] width 339 height 33
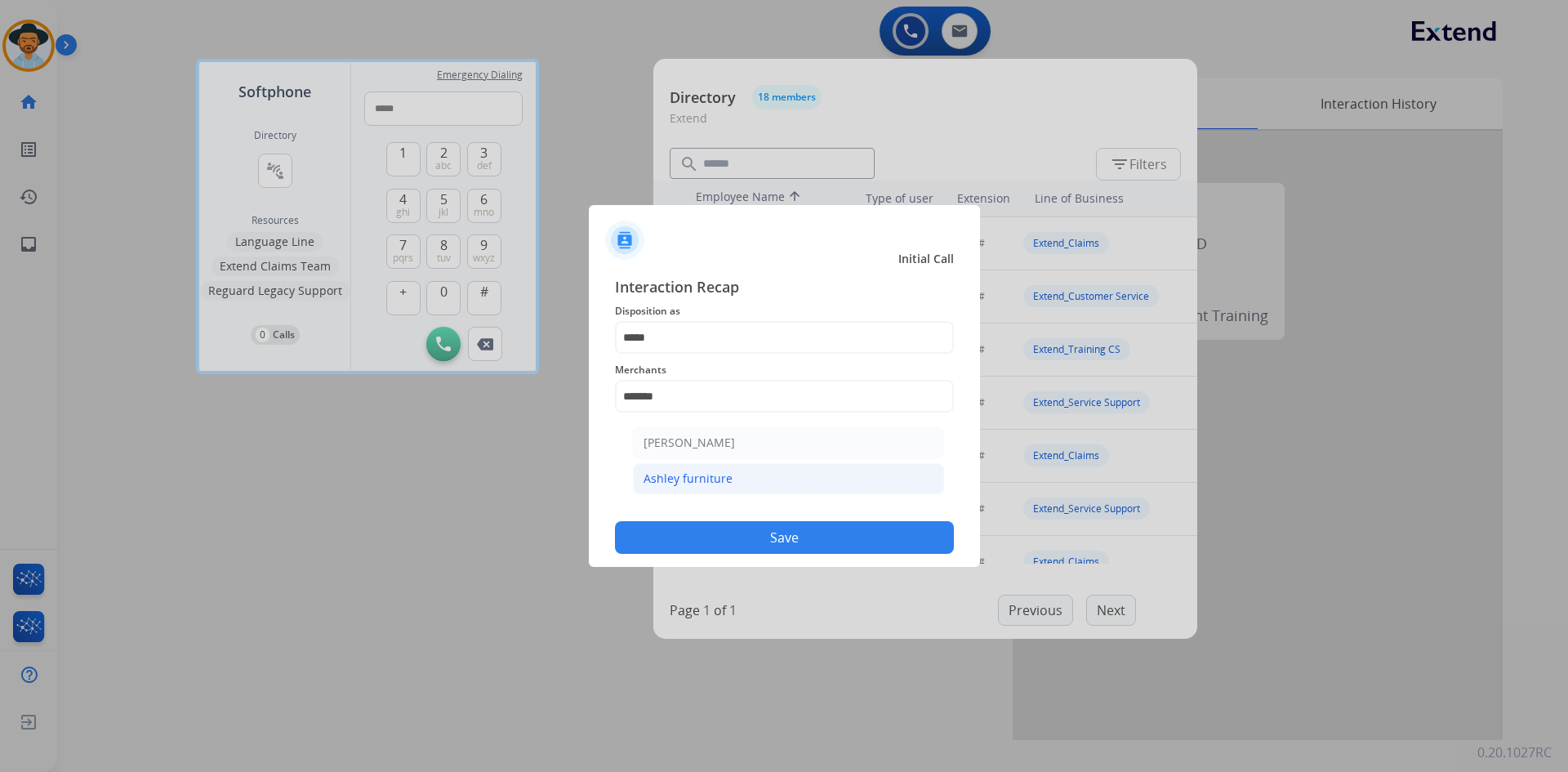
click at [744, 475] on li "Ashley furniture" at bounding box center [789, 478] width 311 height 31
type input "**********"
click at [768, 534] on button "Save" at bounding box center [784, 537] width 339 height 33
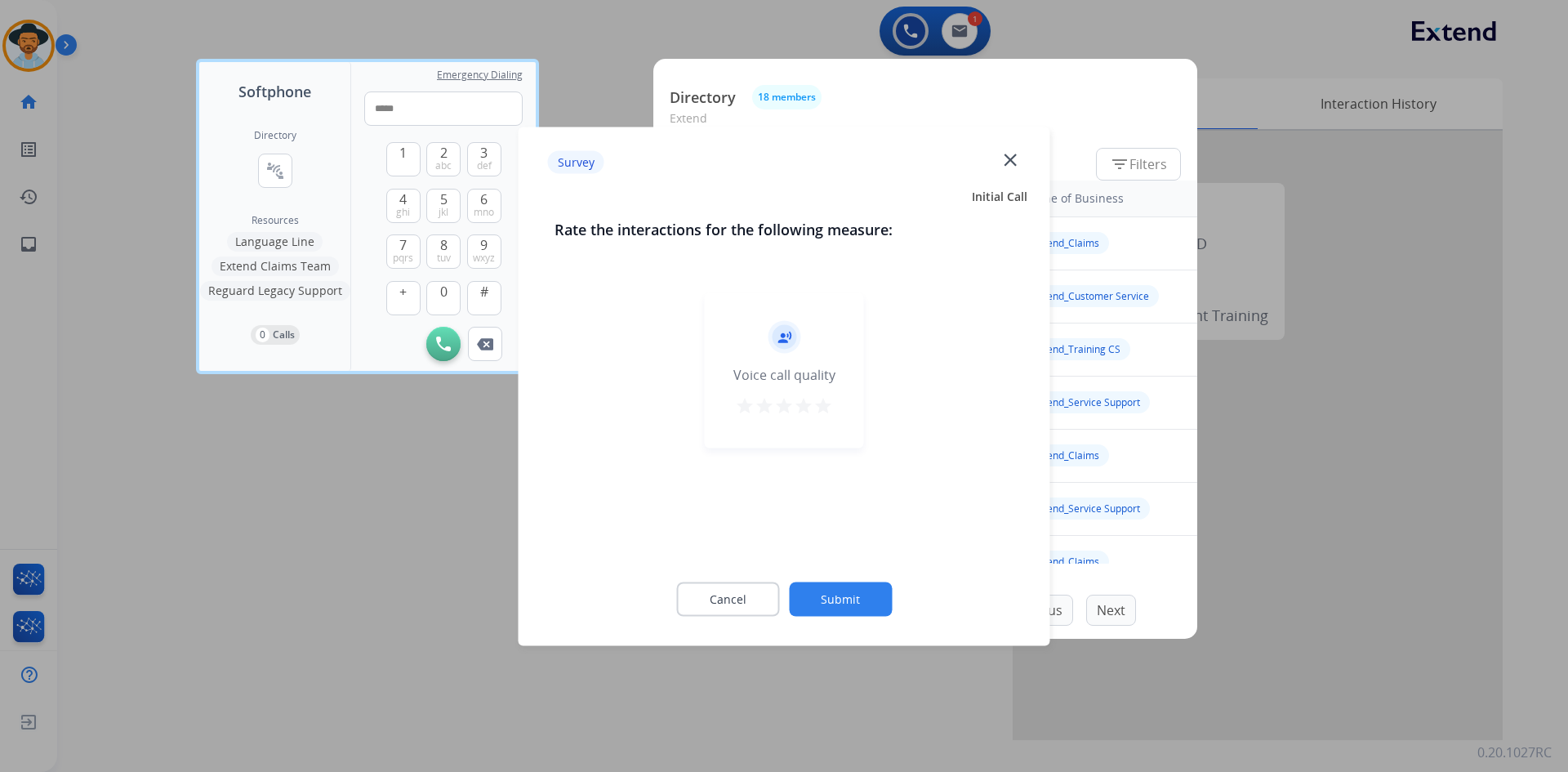
click at [828, 411] on mat-icon "star" at bounding box center [823, 405] width 19 height 19
click at [833, 592] on button "Submit" at bounding box center [840, 599] width 103 height 34
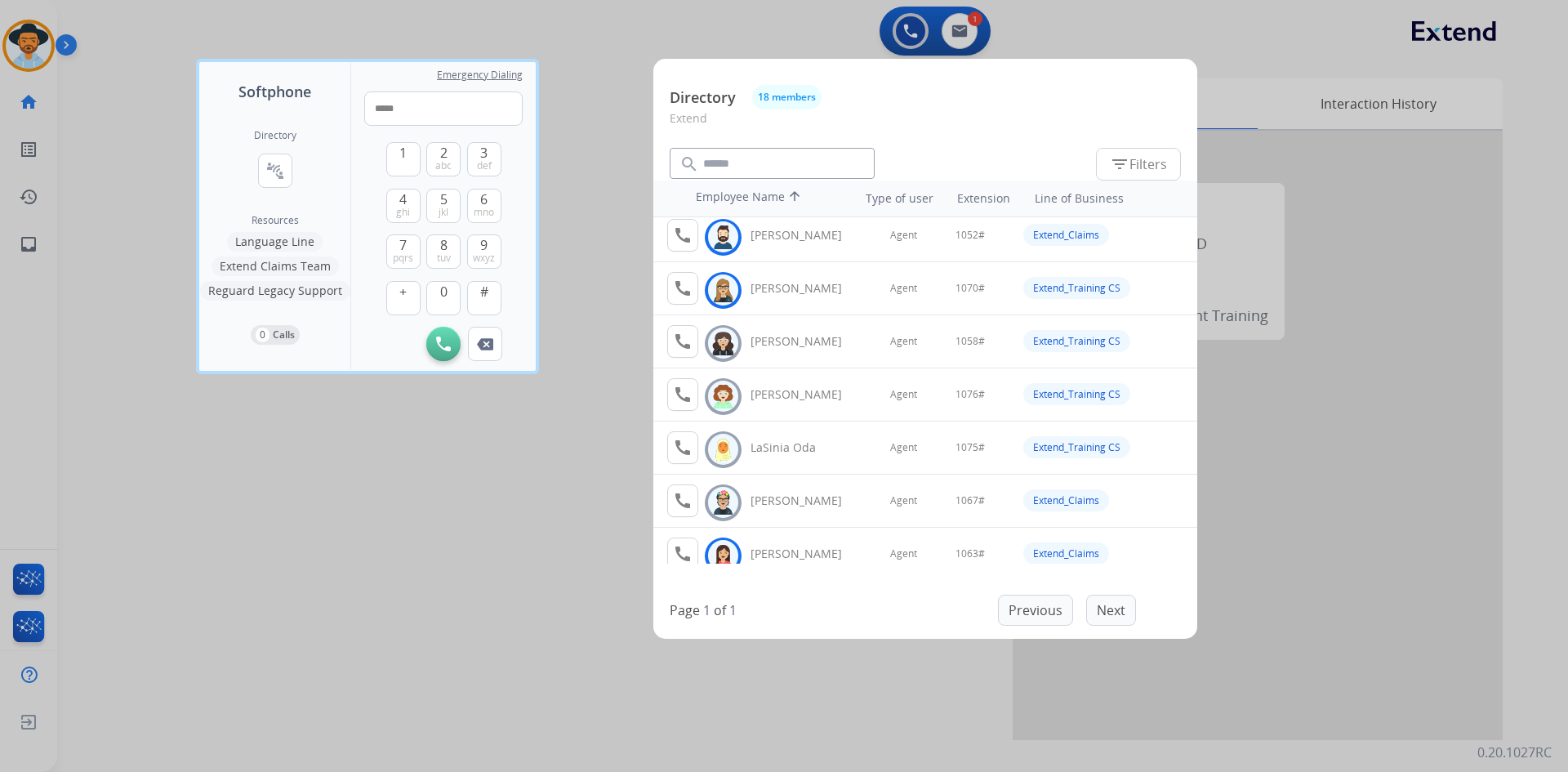
click at [413, 590] on div at bounding box center [784, 386] width 1568 height 772
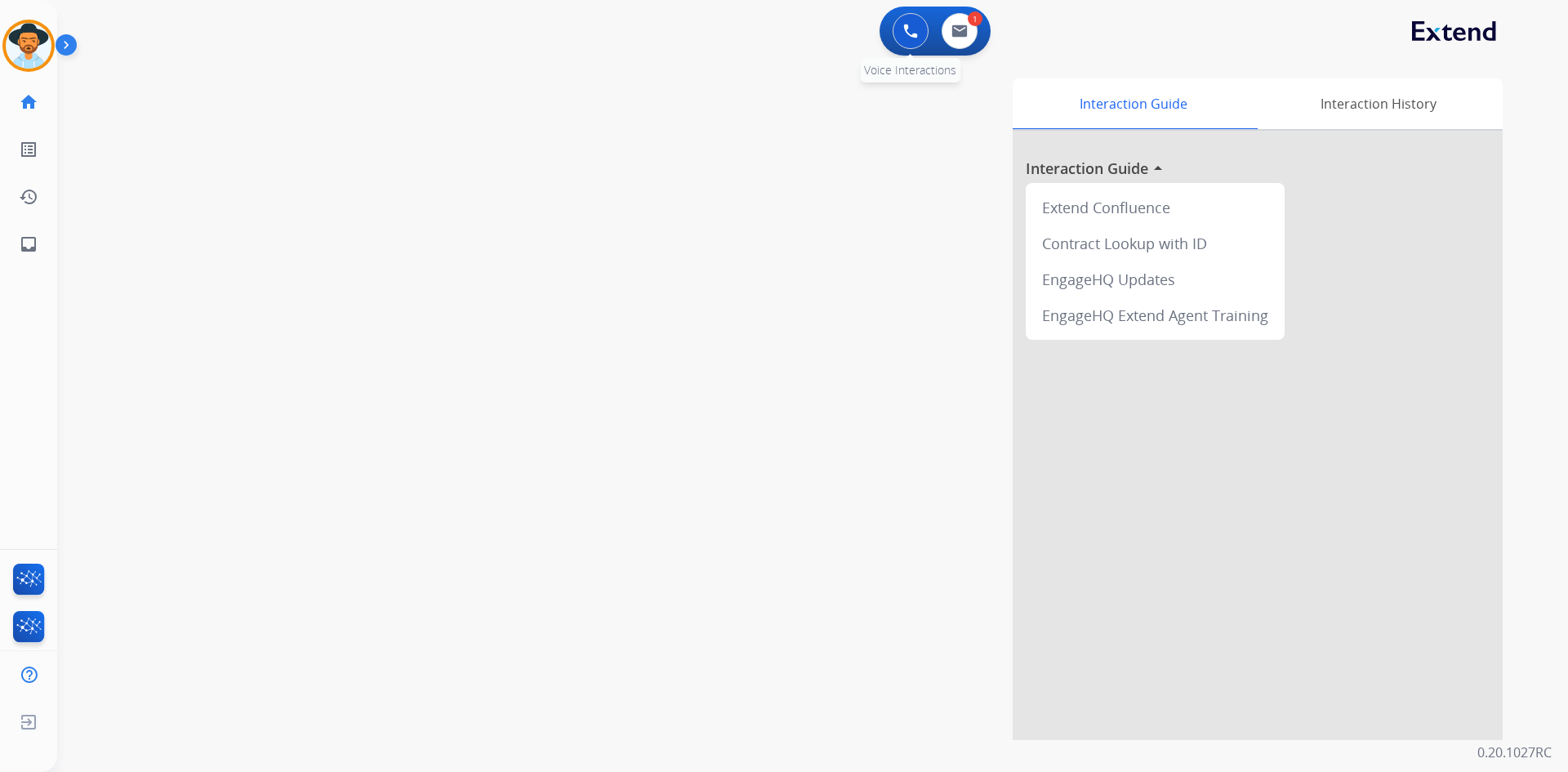
click at [906, 34] on img at bounding box center [910, 31] width 15 height 15
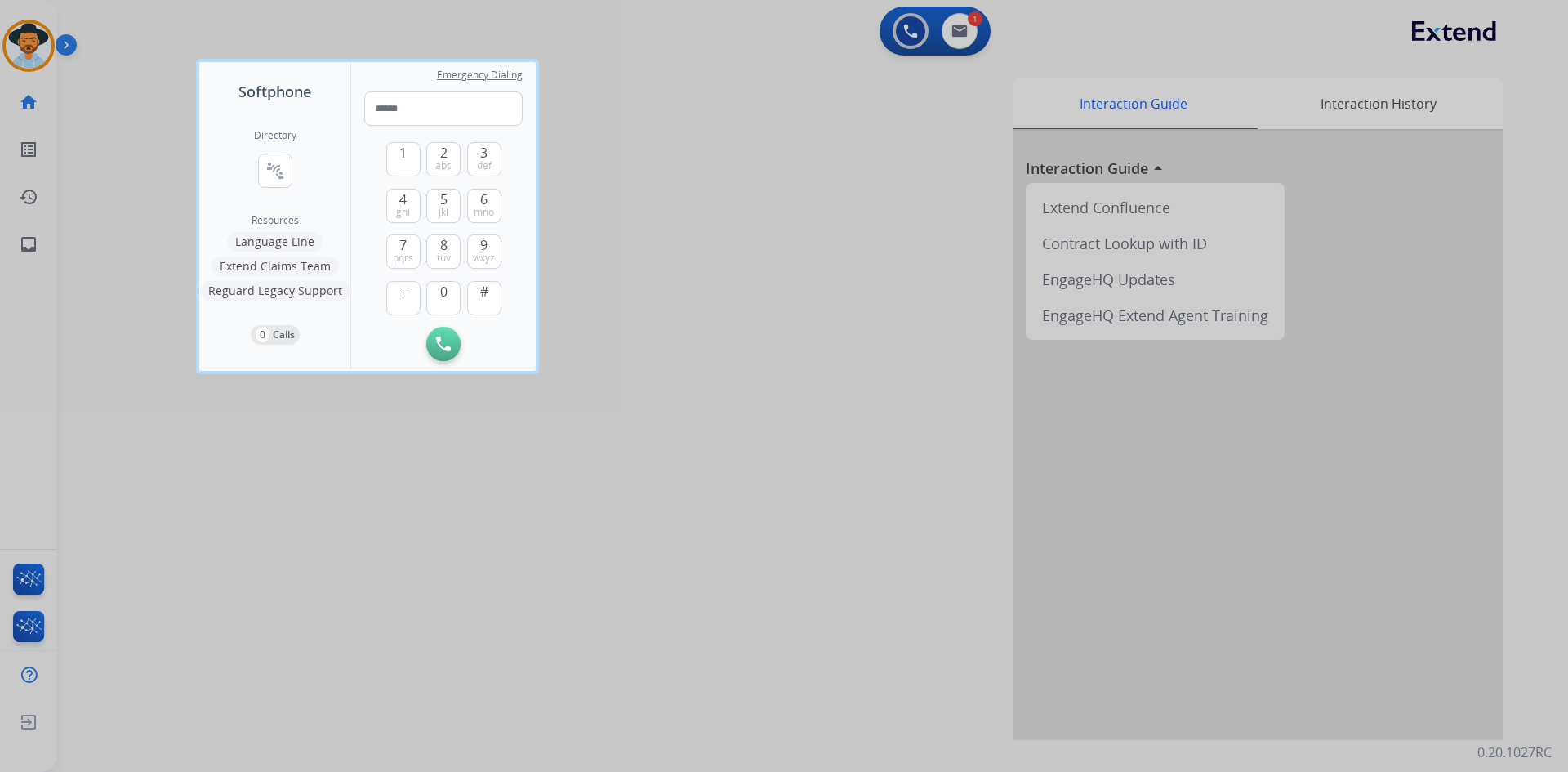
click at [34, 52] on div at bounding box center [784, 386] width 1568 height 772
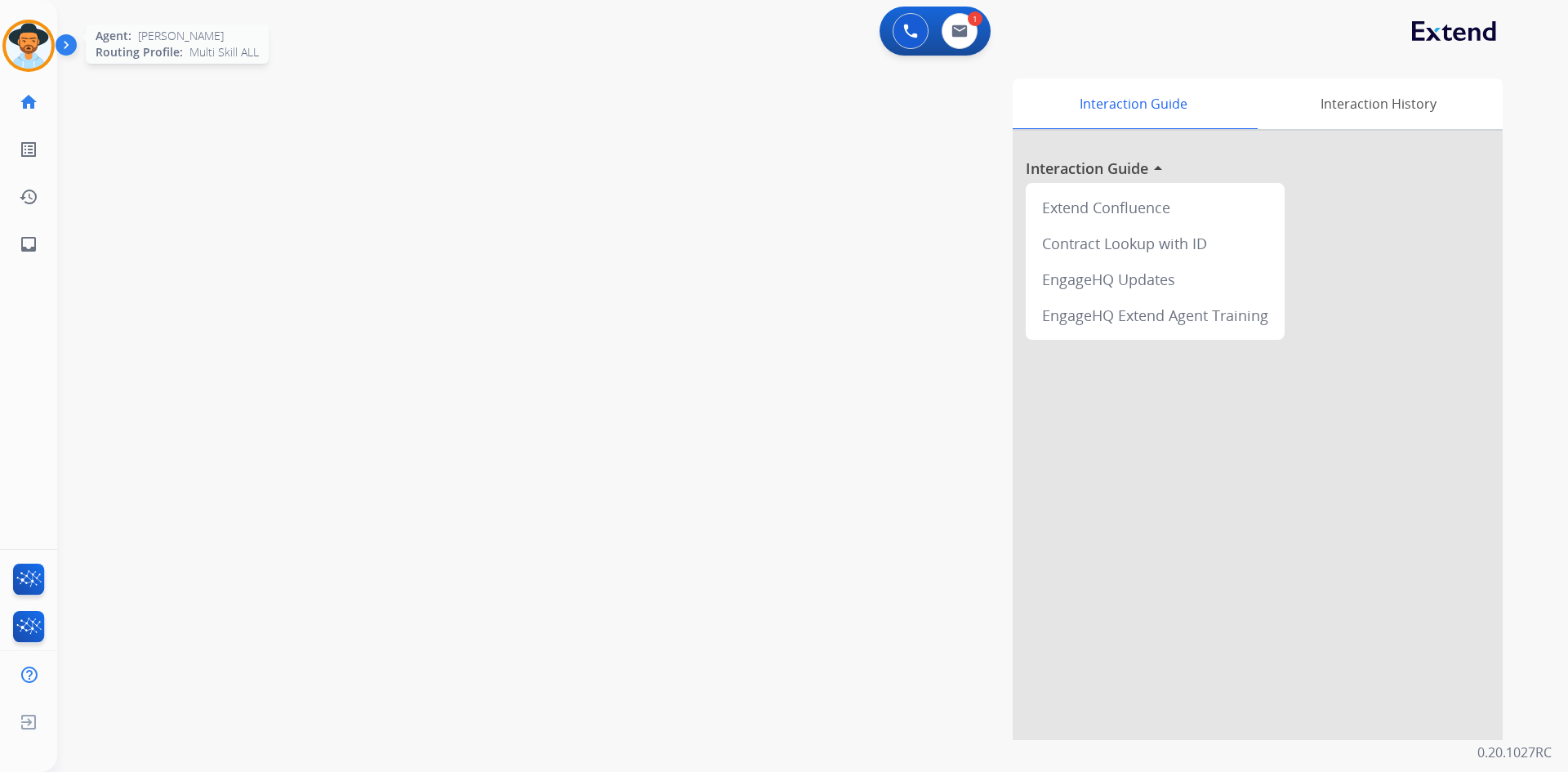
click at [28, 56] on img at bounding box center [28, 46] width 46 height 46
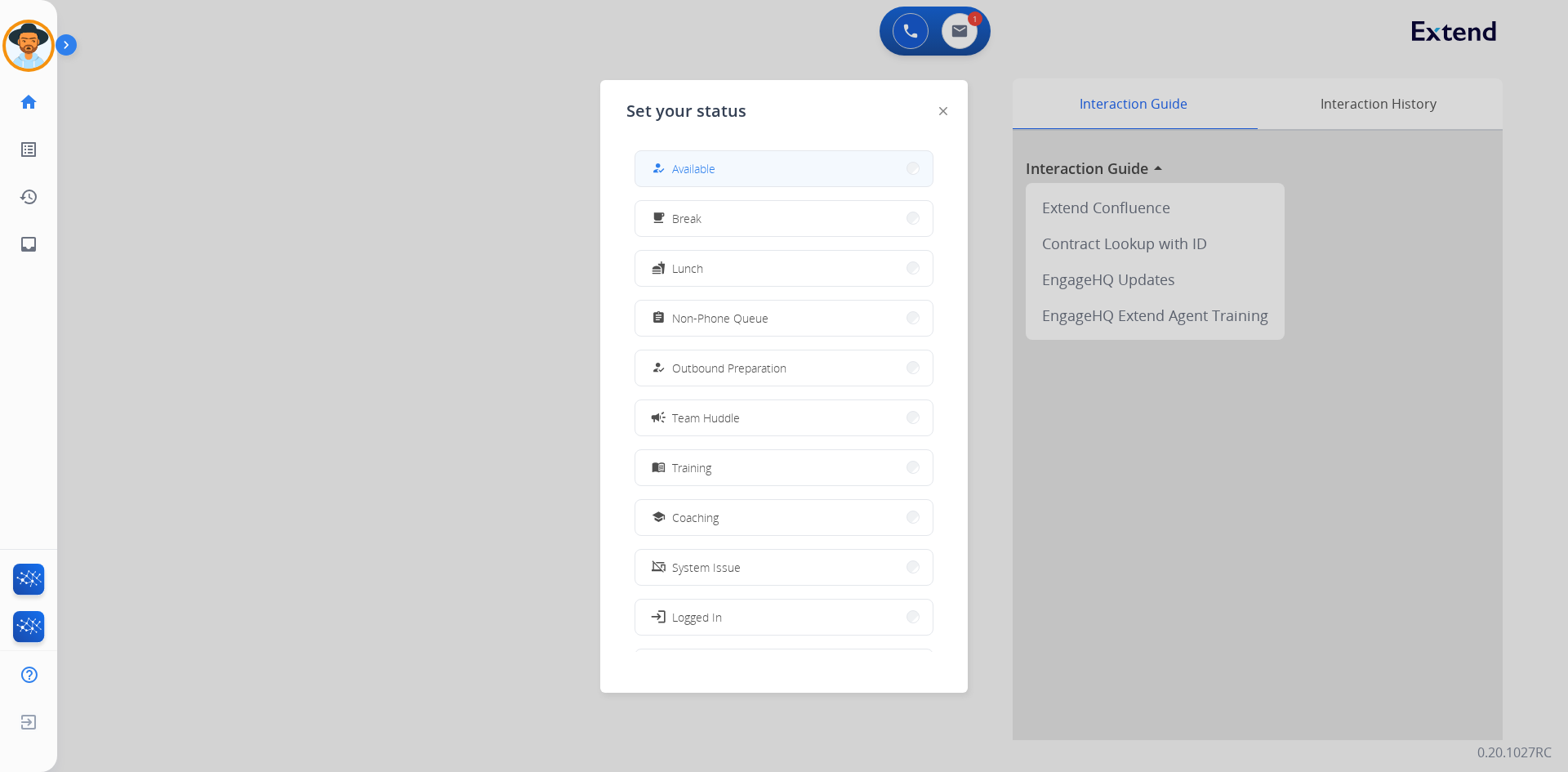
click at [764, 168] on button "how_to_reg Available" at bounding box center [784, 169] width 297 height 35
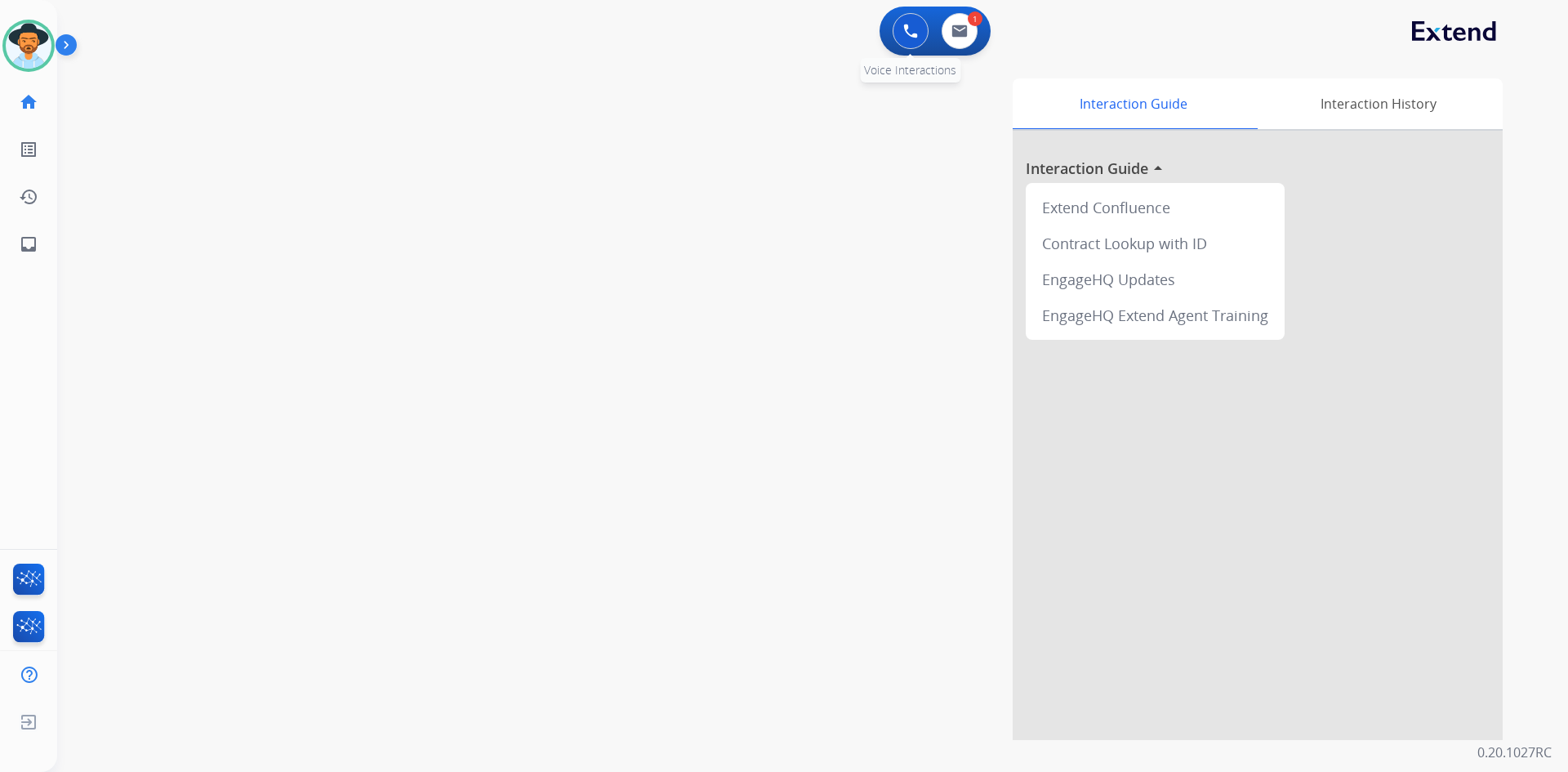
click at [911, 34] on img at bounding box center [910, 31] width 15 height 15
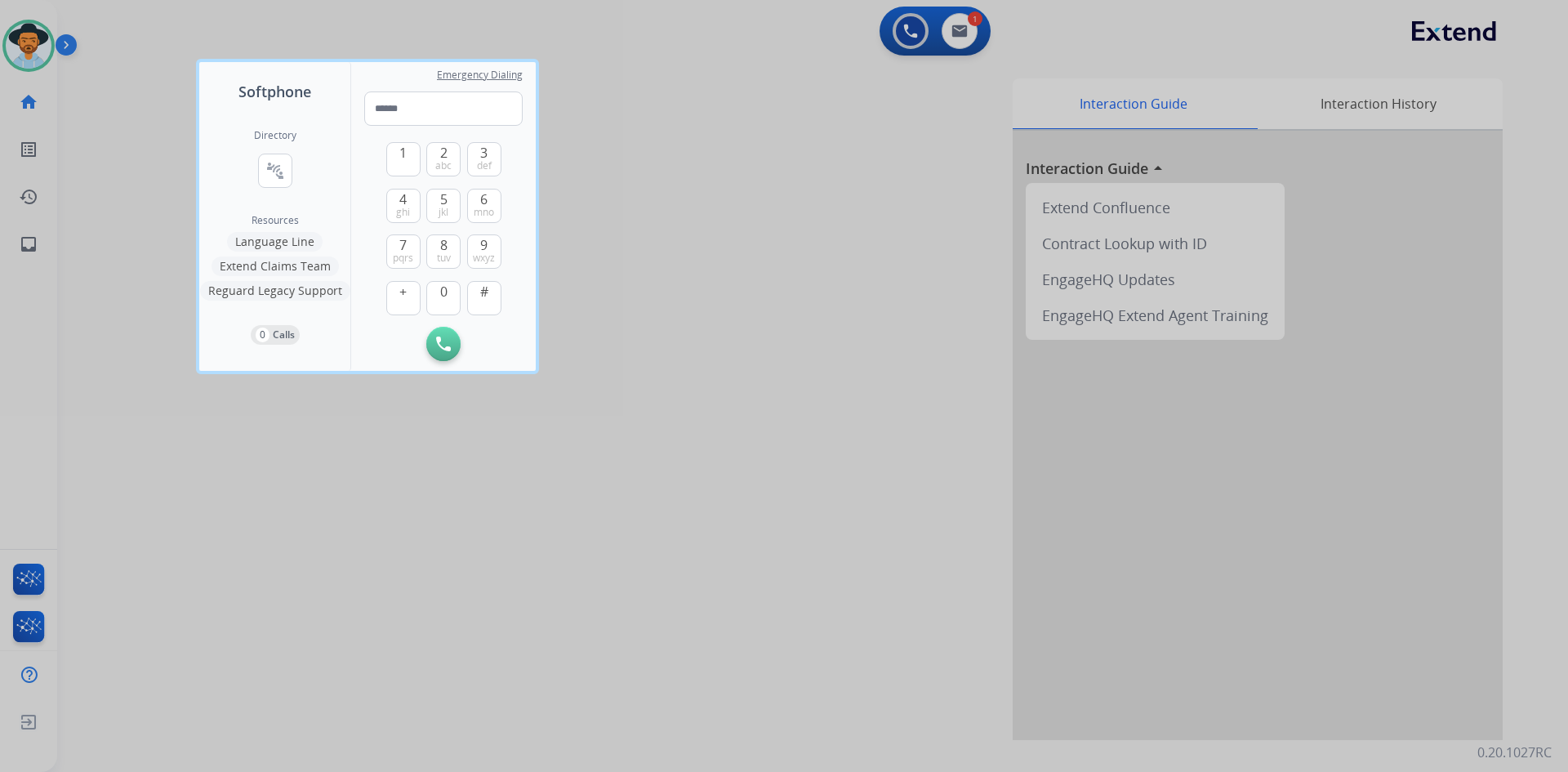
click at [277, 267] on button "Extend Claims Team" at bounding box center [275, 266] width 127 height 19
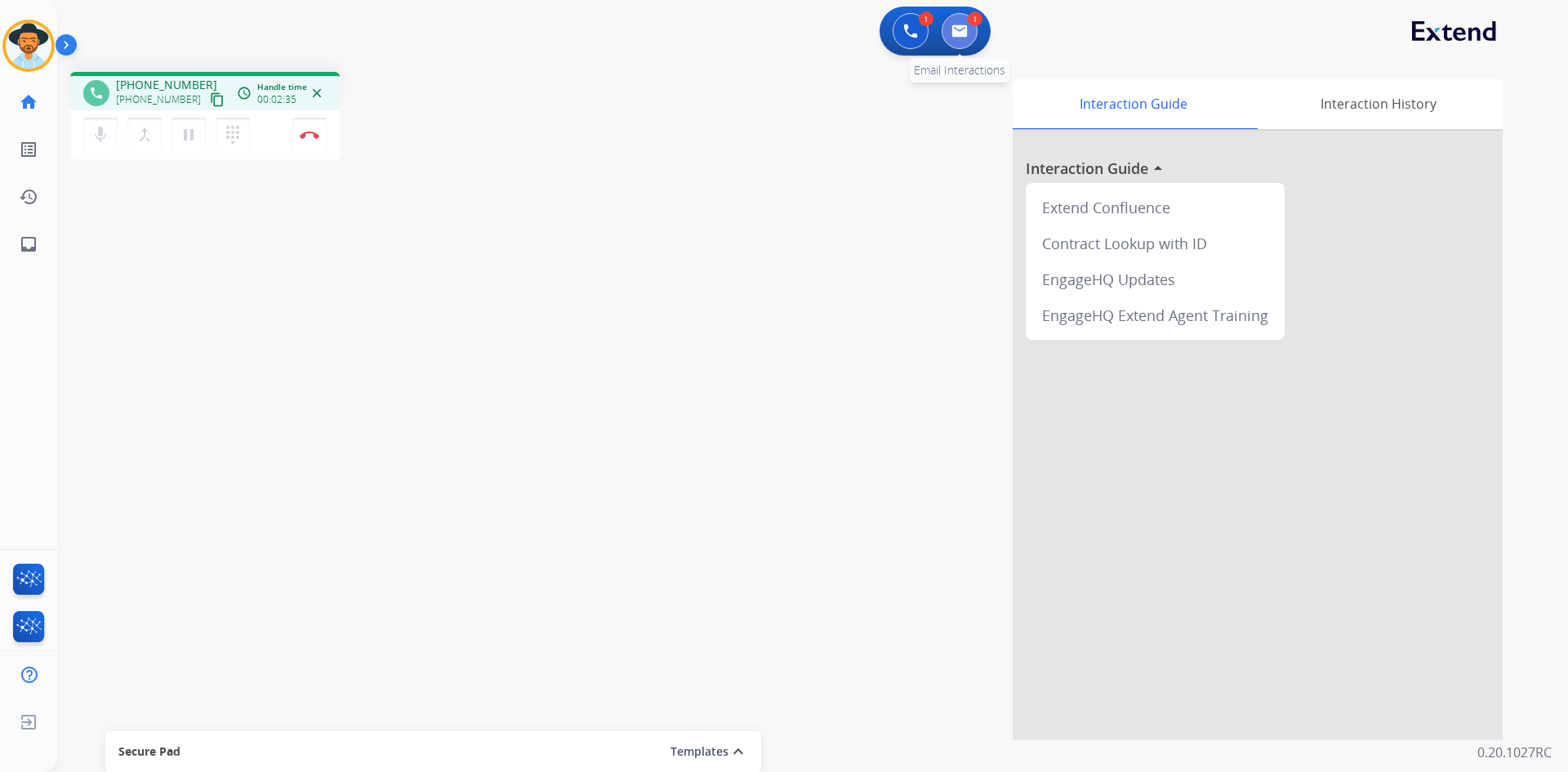
click at [964, 31] on img at bounding box center [960, 31] width 16 height 13
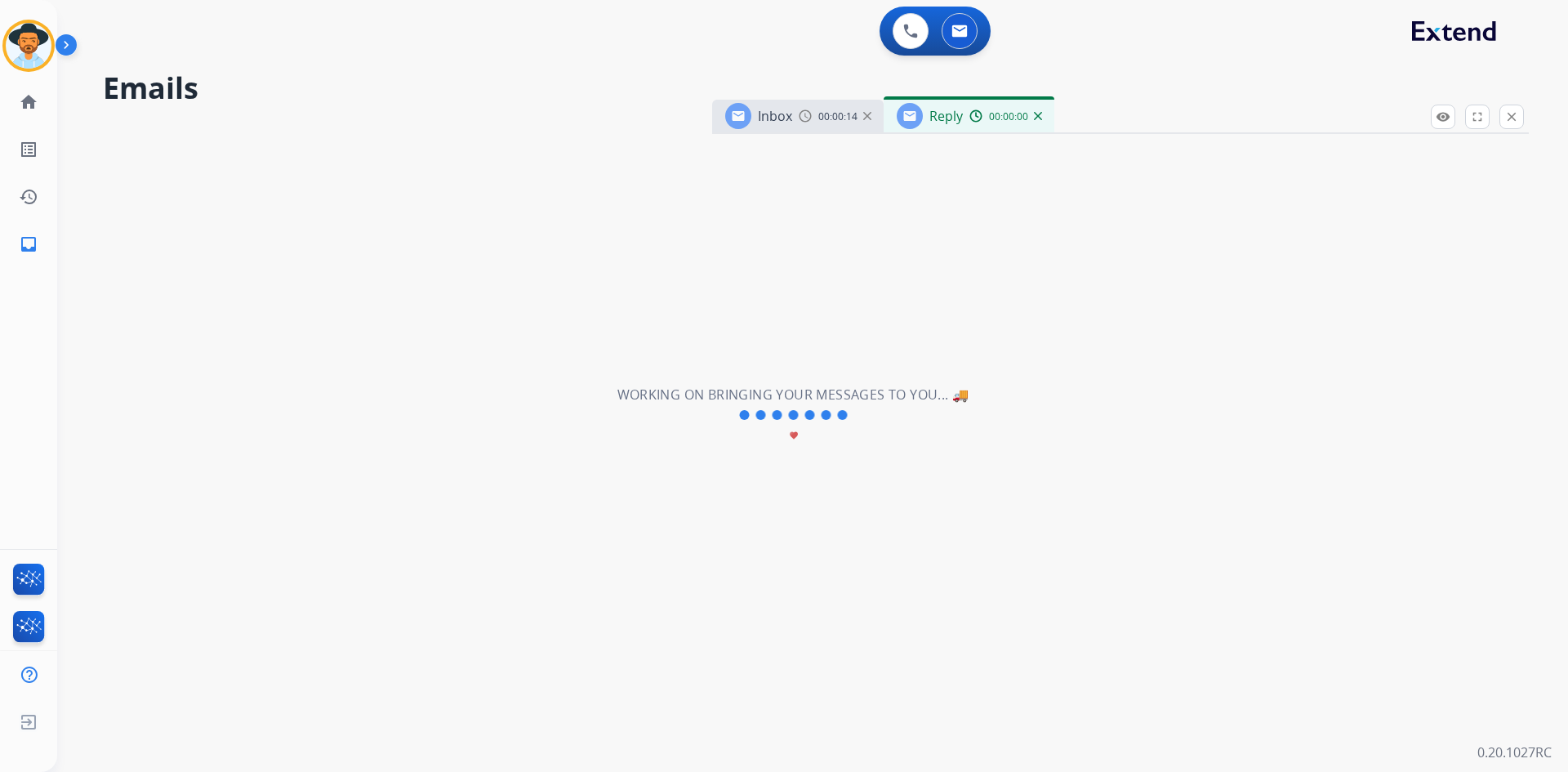
select select "**********"
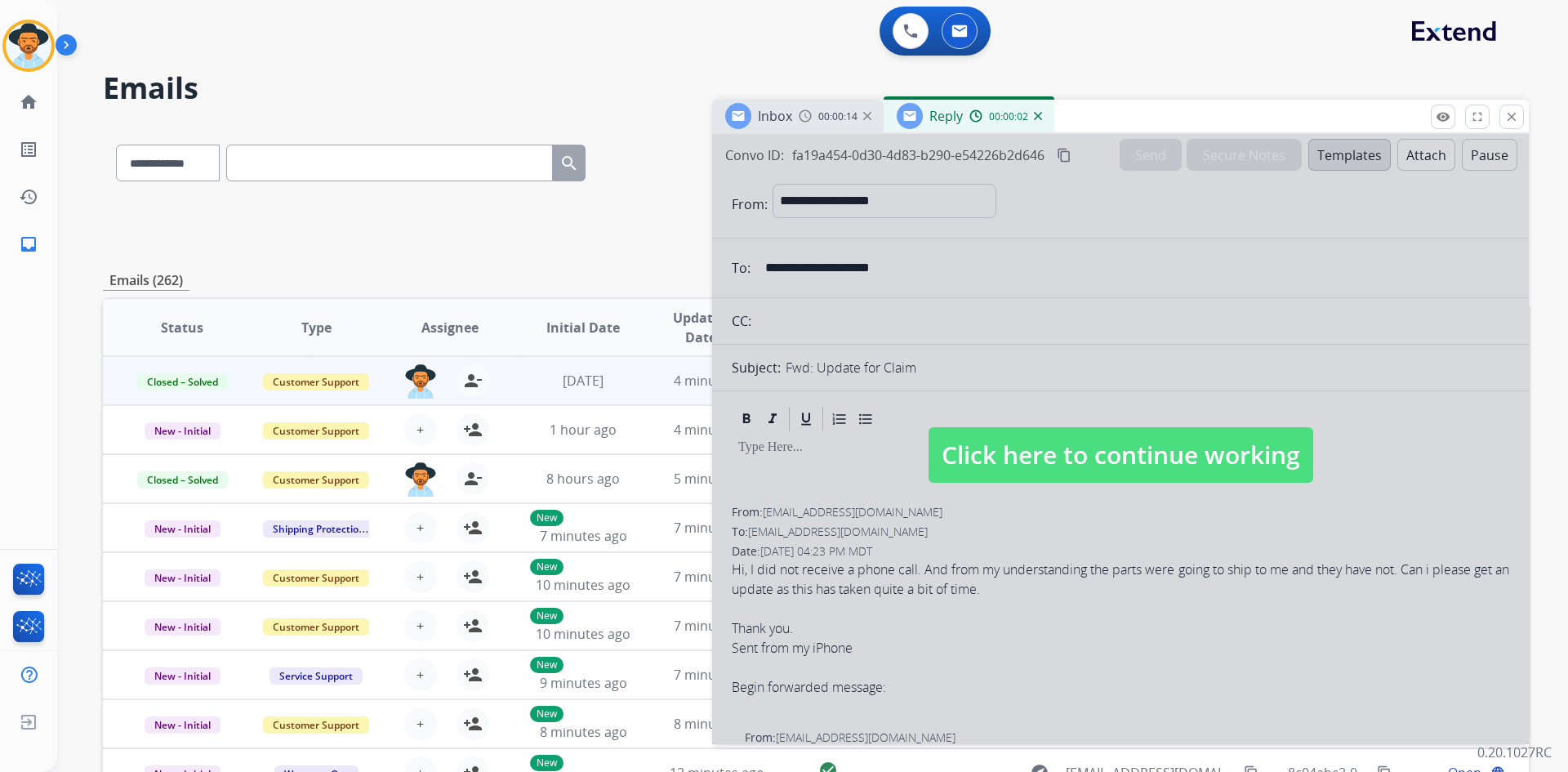
click at [1148, 444] on span "Click here to continue working" at bounding box center [1121, 455] width 385 height 56
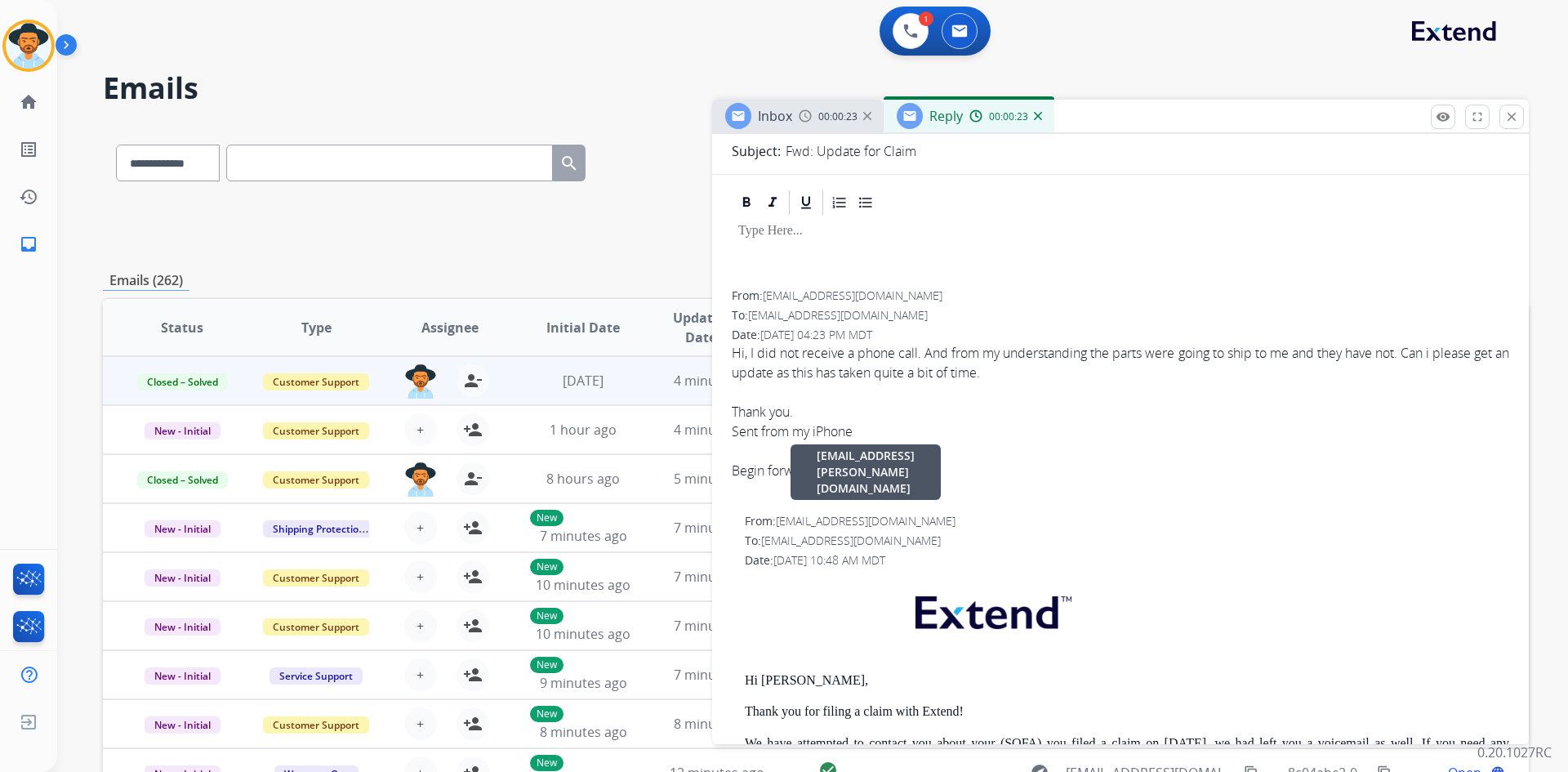
scroll to position [245, 0]
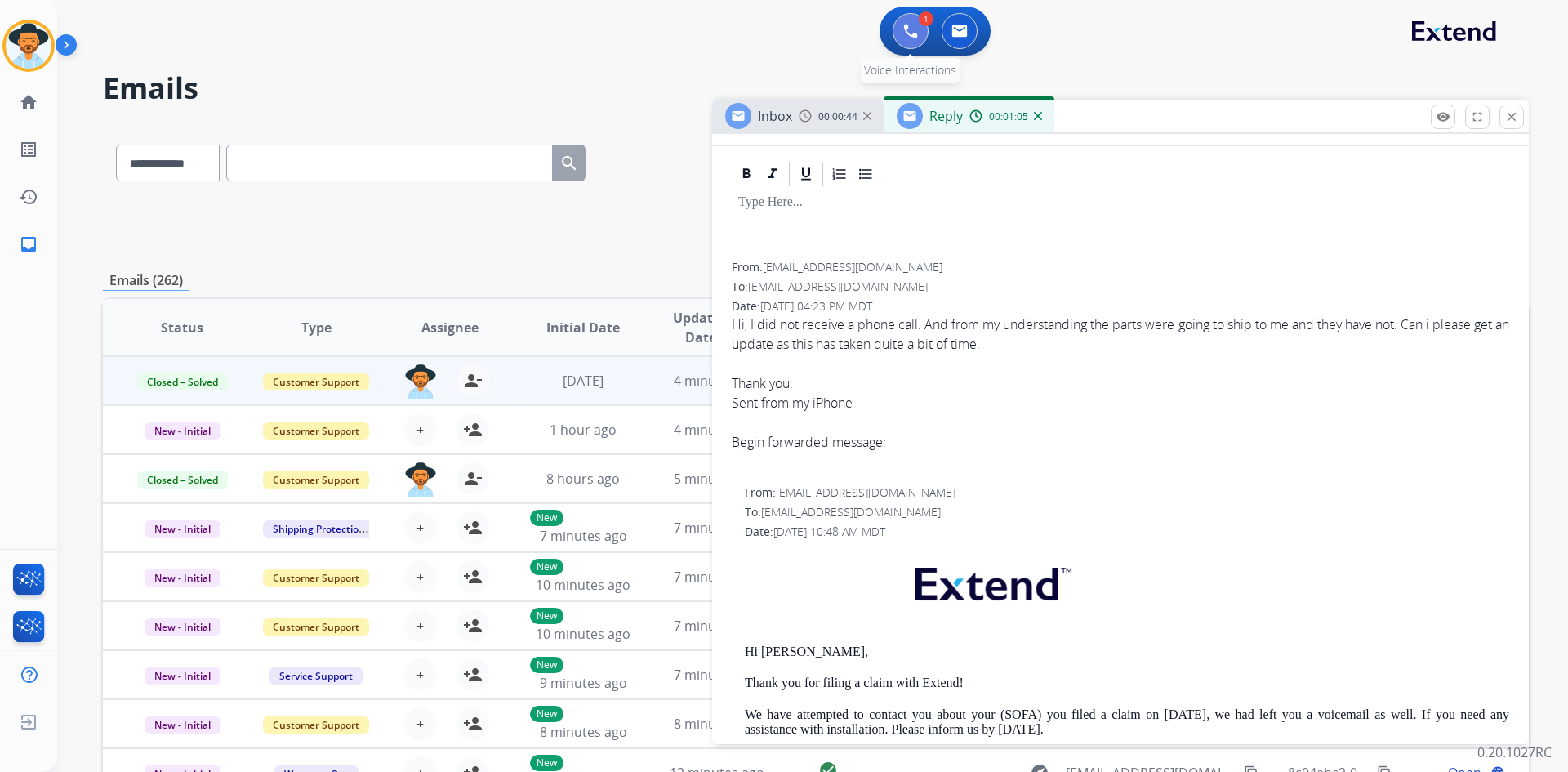
click at [906, 39] on button at bounding box center [910, 31] width 36 height 36
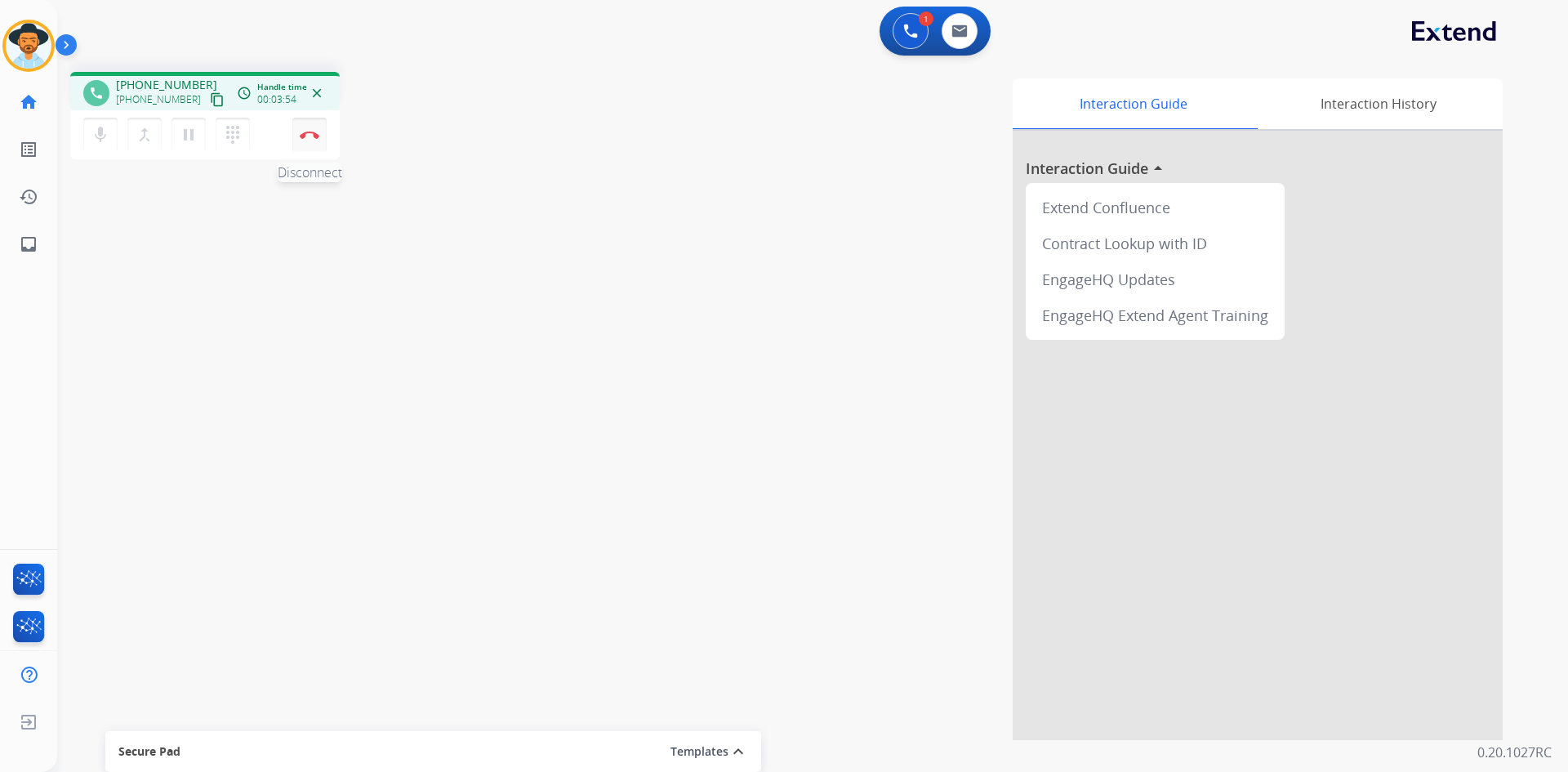
click at [316, 134] on img at bounding box center [310, 134] width 19 height 8
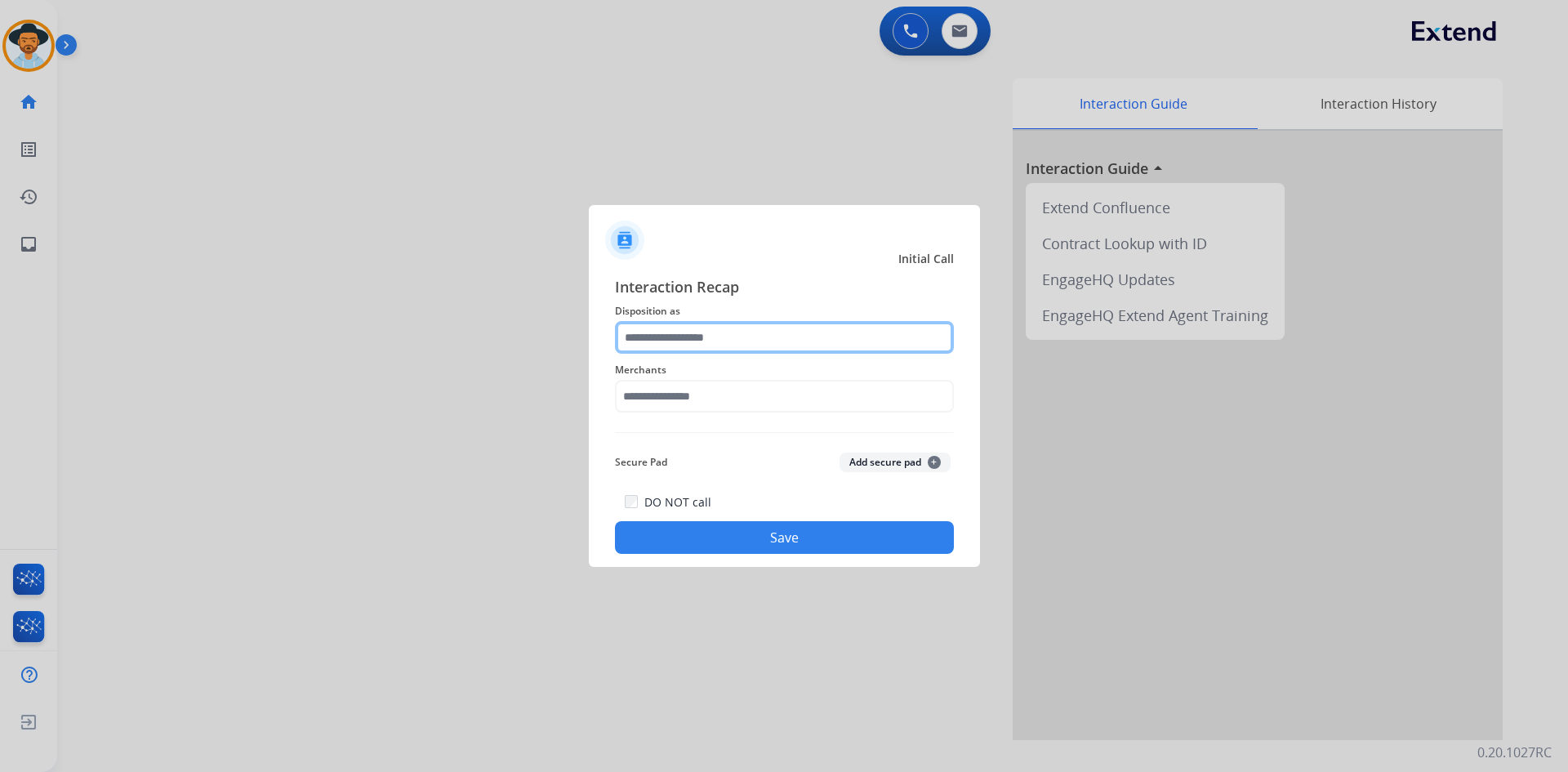
click at [812, 333] on input "text" at bounding box center [784, 337] width 339 height 33
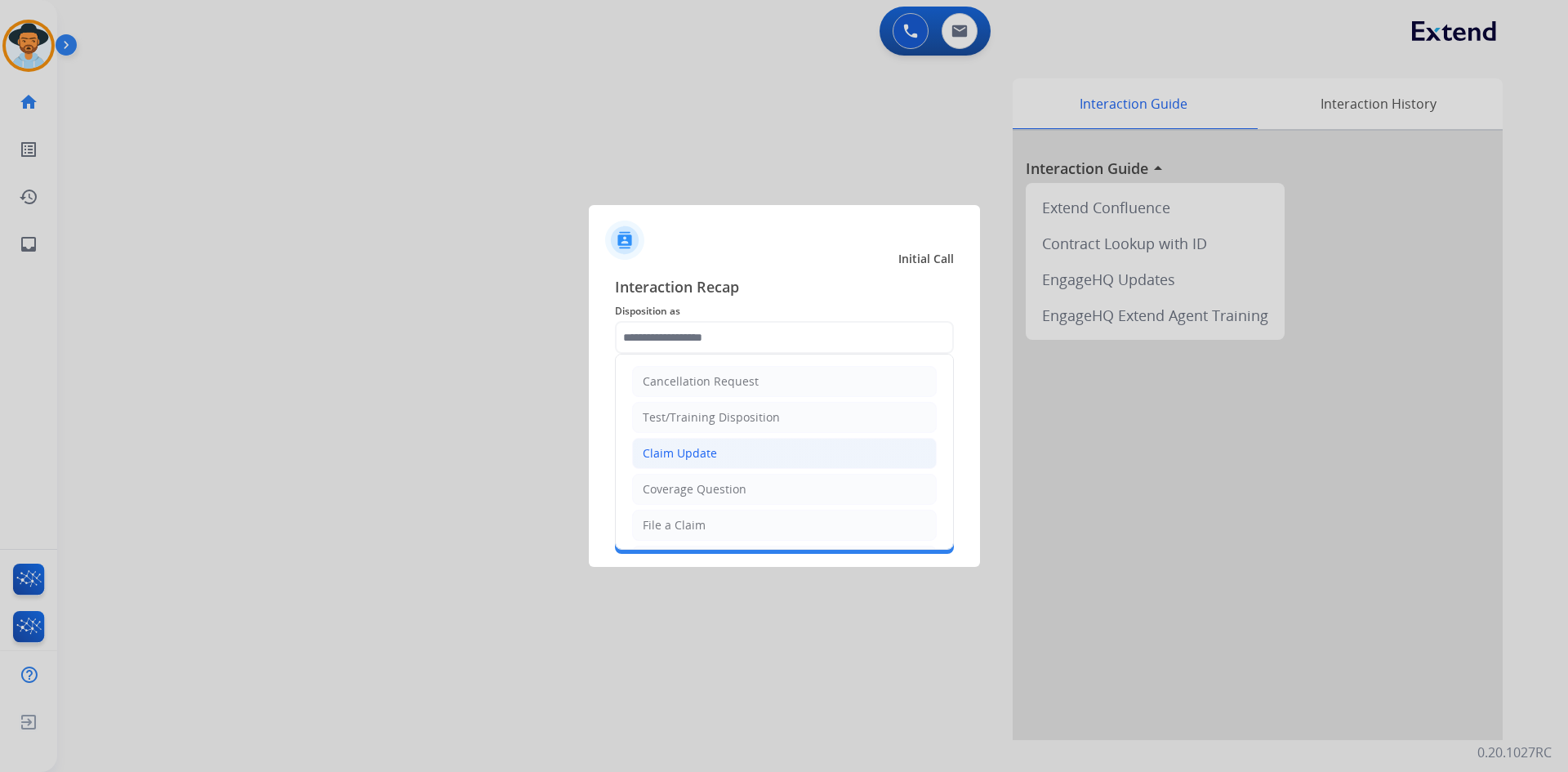
click at [795, 455] on li "Claim Update" at bounding box center [784, 453] width 304 height 31
type input "**********"
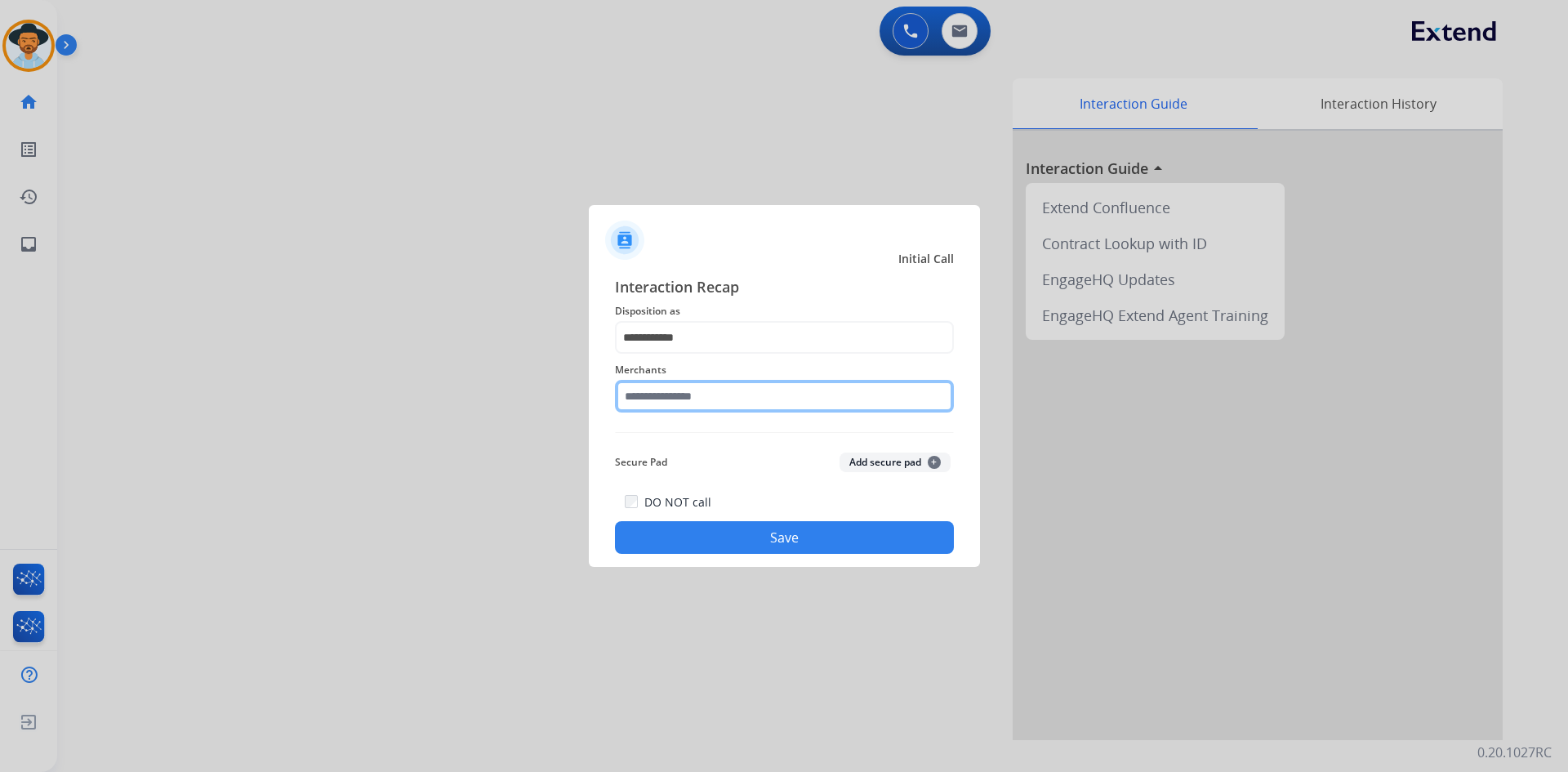
click at [696, 394] on input "text" at bounding box center [784, 395] width 339 height 33
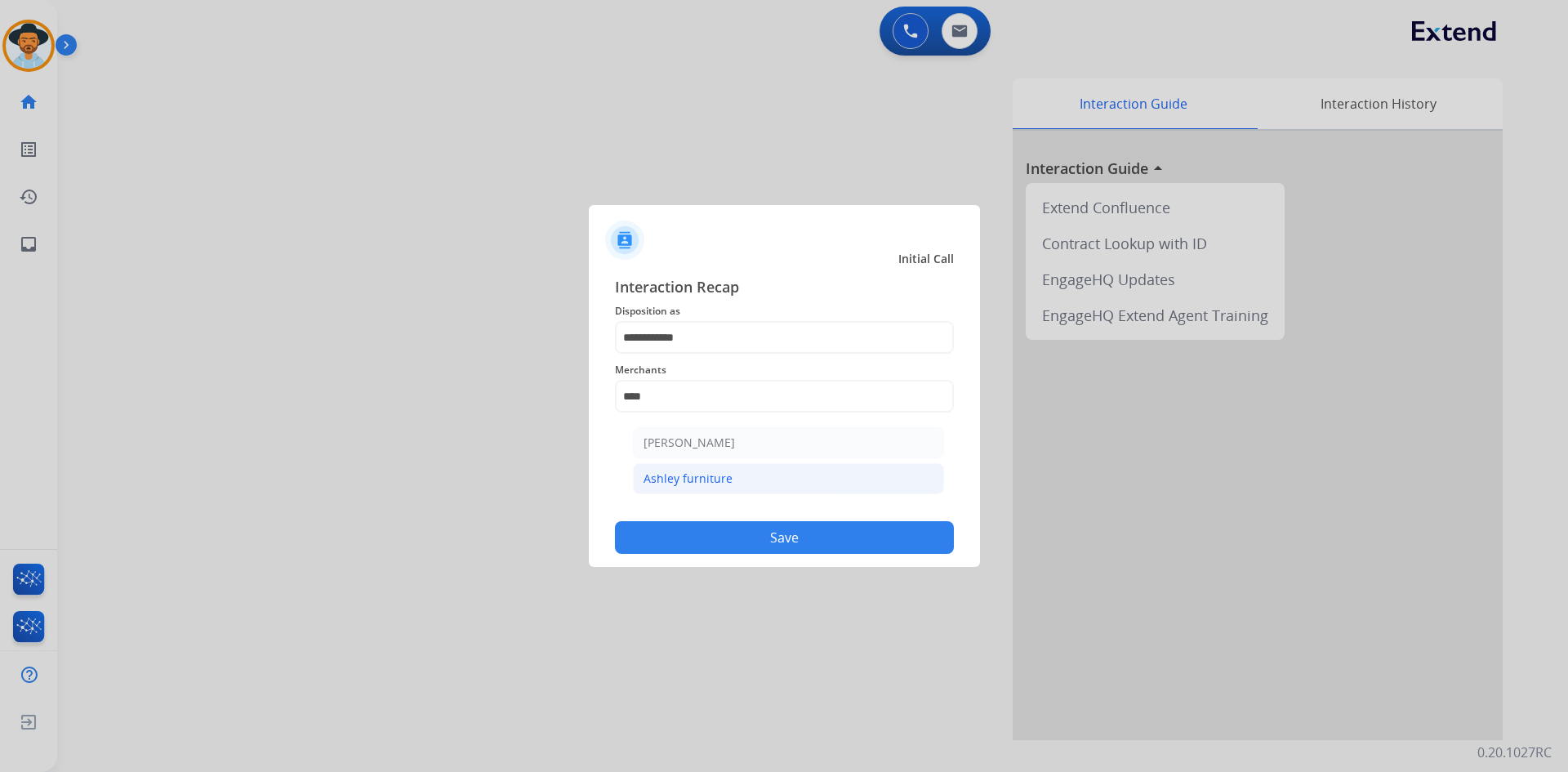
click at [743, 484] on li "Ashley furniture" at bounding box center [789, 478] width 311 height 31
type input "**********"
click at [834, 549] on button "Save" at bounding box center [784, 537] width 339 height 33
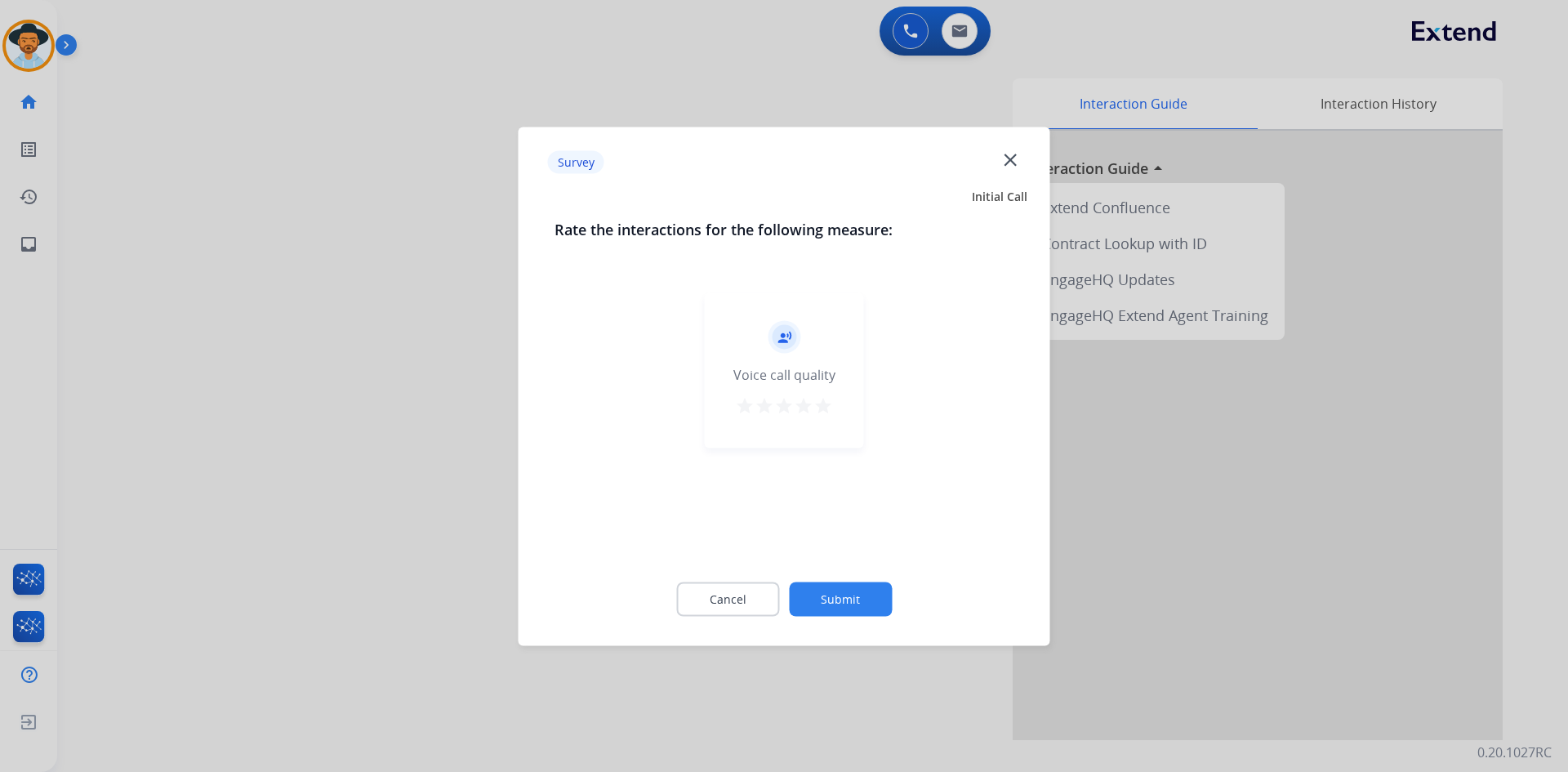
click at [823, 408] on mat-icon "star" at bounding box center [823, 405] width 19 height 19
click at [861, 594] on button "Submit" at bounding box center [840, 599] width 103 height 34
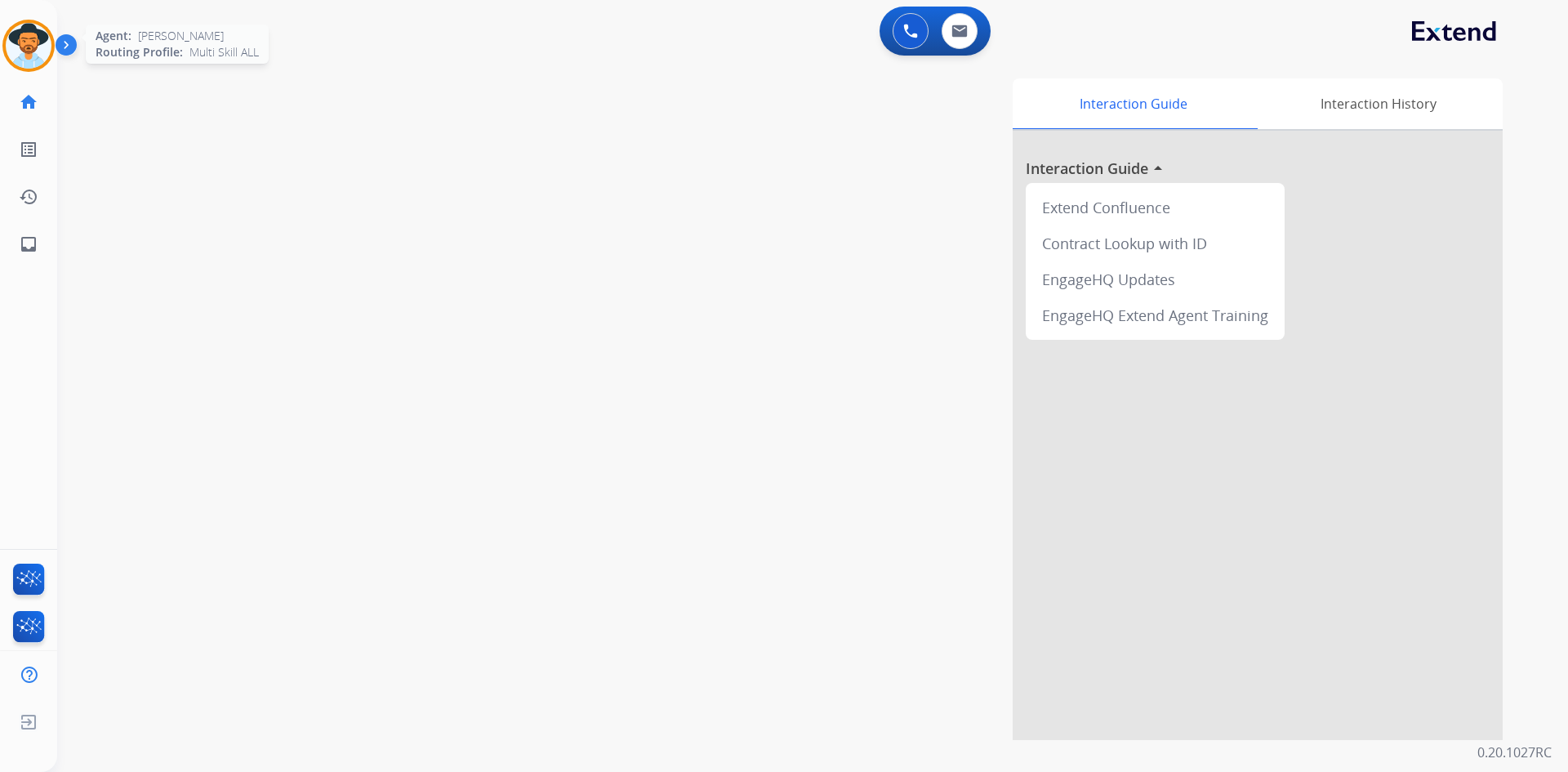
click at [21, 38] on img at bounding box center [28, 46] width 46 height 46
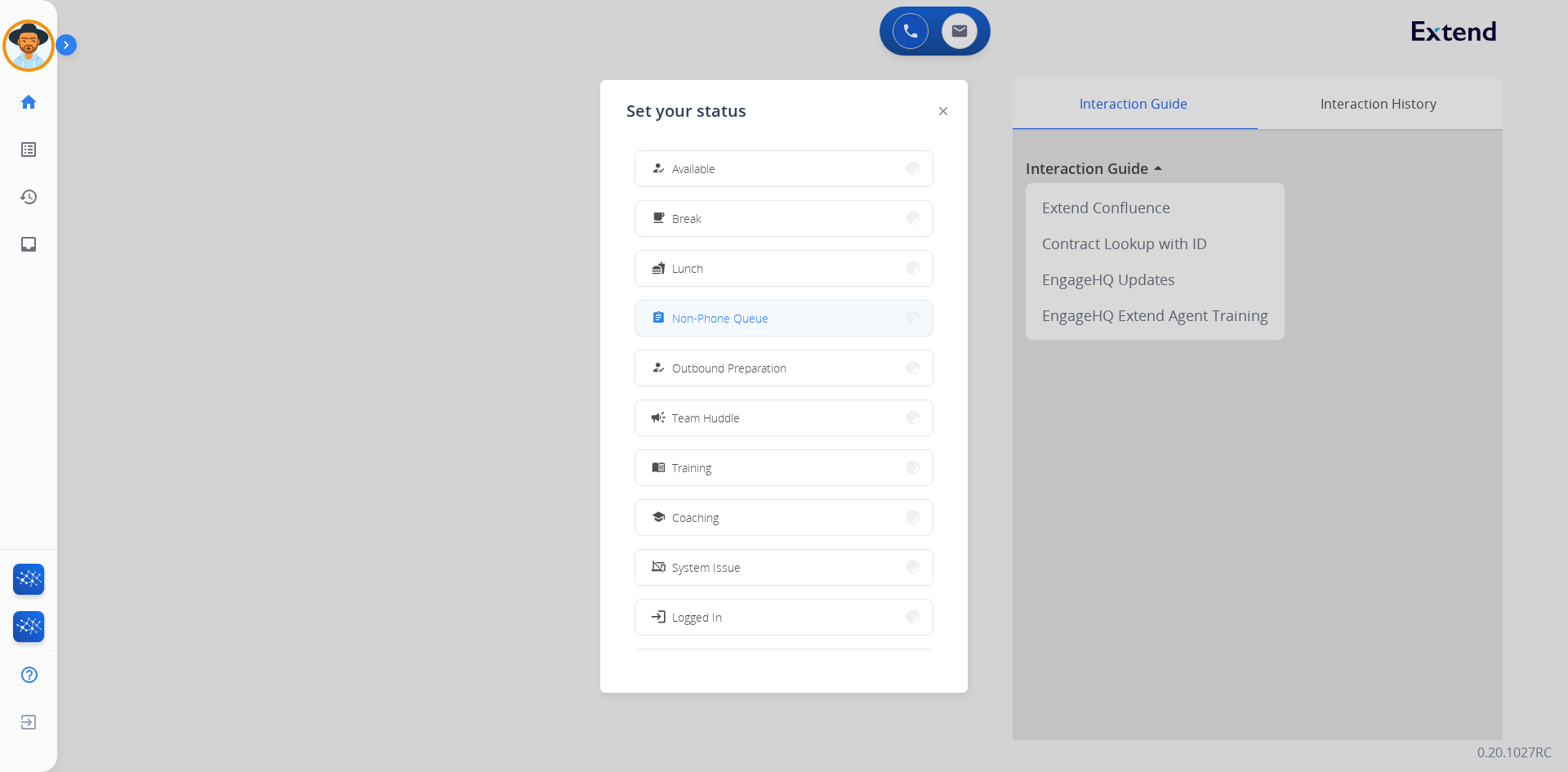
click at [790, 310] on button "assignment Non-Phone Queue" at bounding box center [784, 318] width 297 height 35
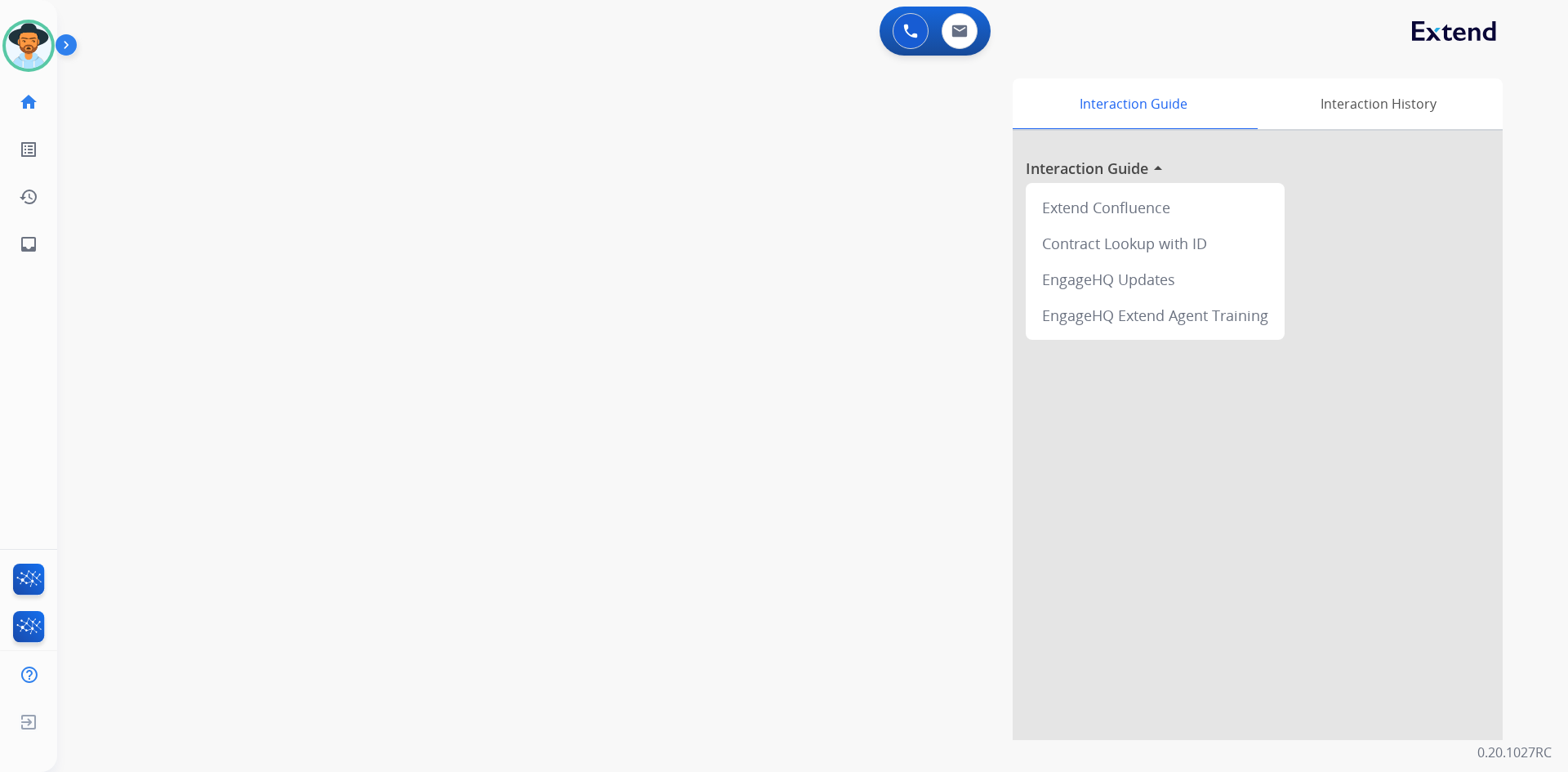
drag, startPoint x: 26, startPoint y: 41, endPoint x: 80, endPoint y: 64, distance: 58.7
click at [26, 41] on img at bounding box center [28, 46] width 46 height 46
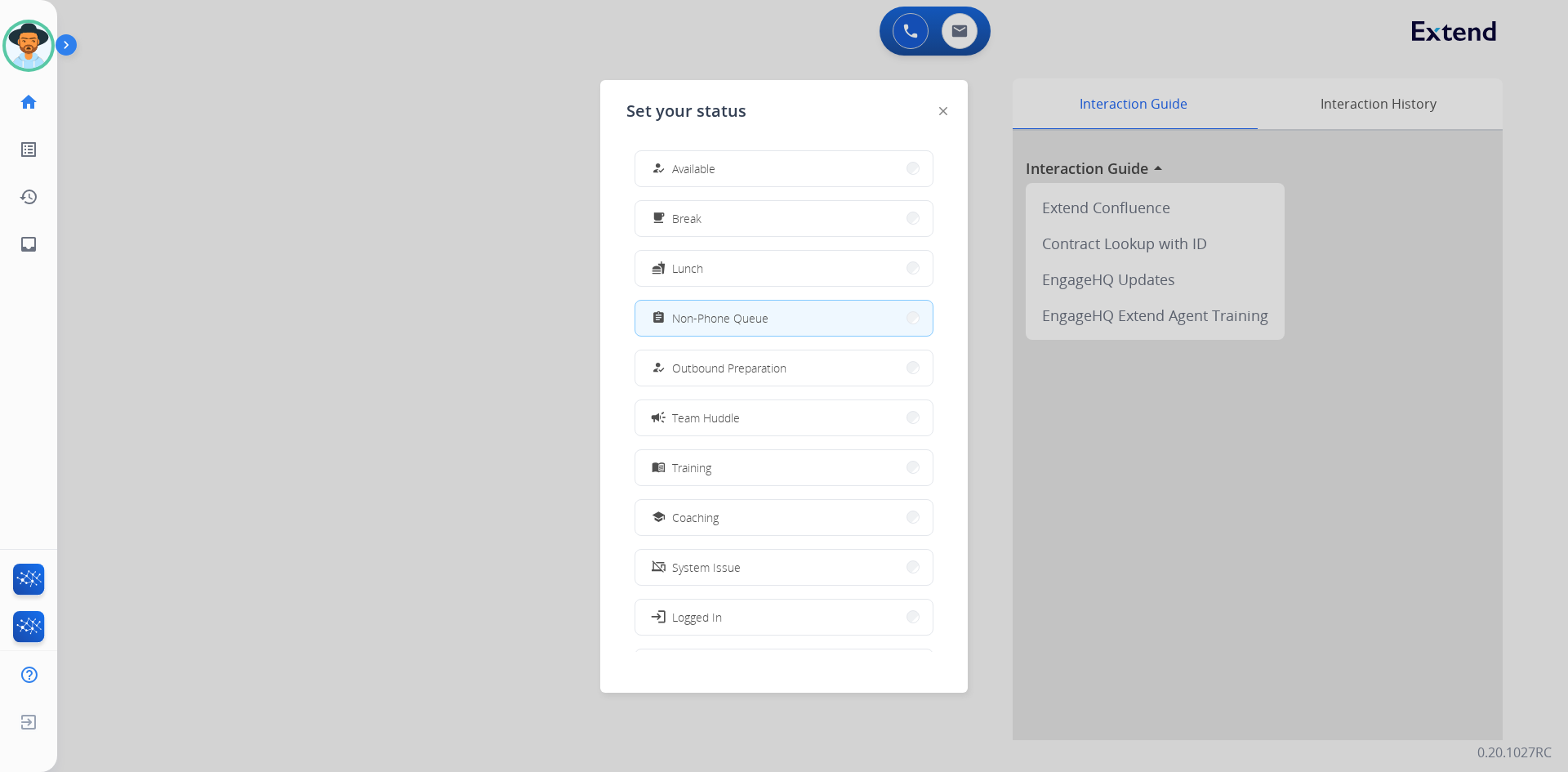
click at [467, 275] on div at bounding box center [784, 386] width 1568 height 772
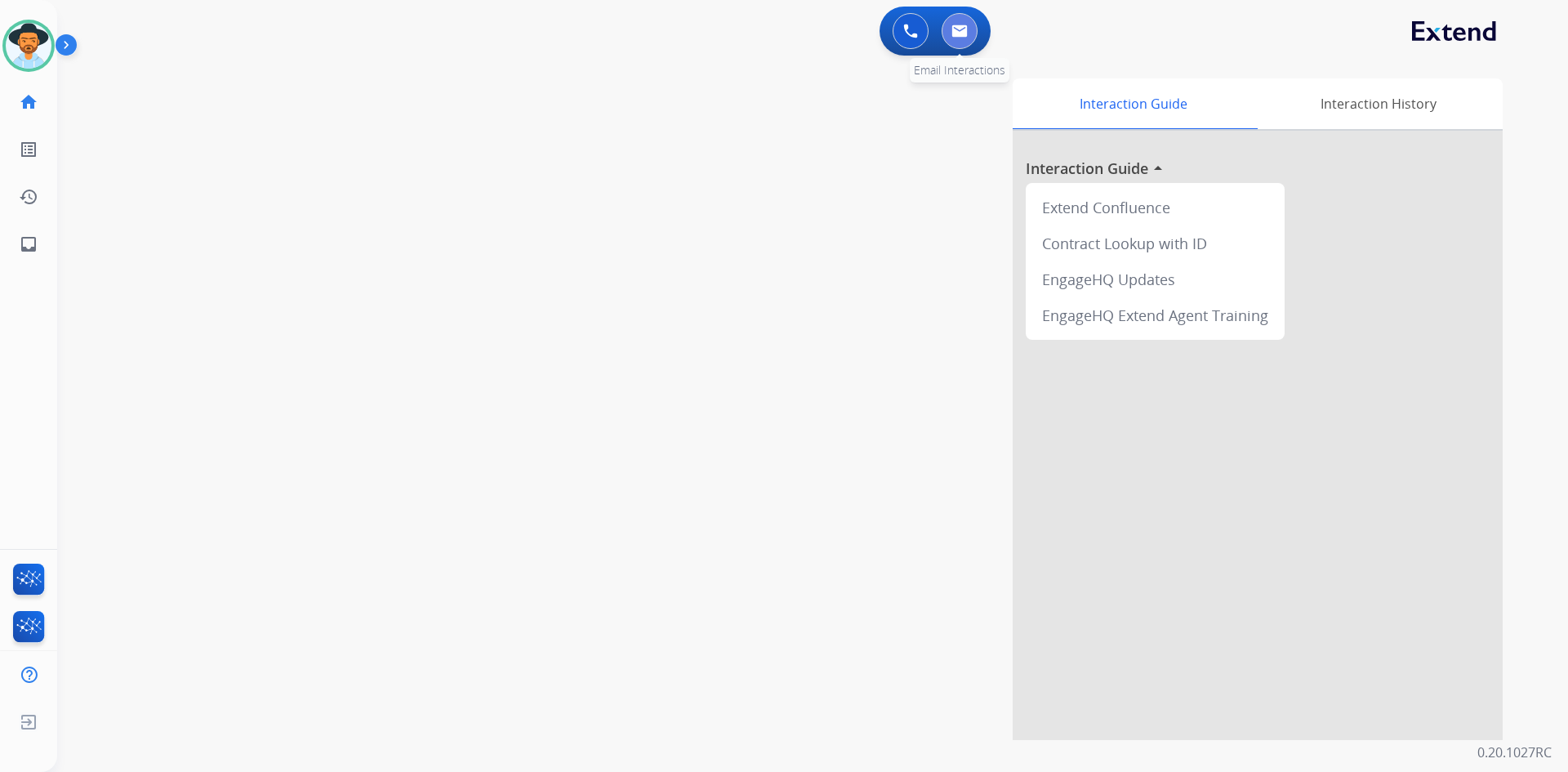
click at [966, 31] on img at bounding box center [960, 31] width 16 height 13
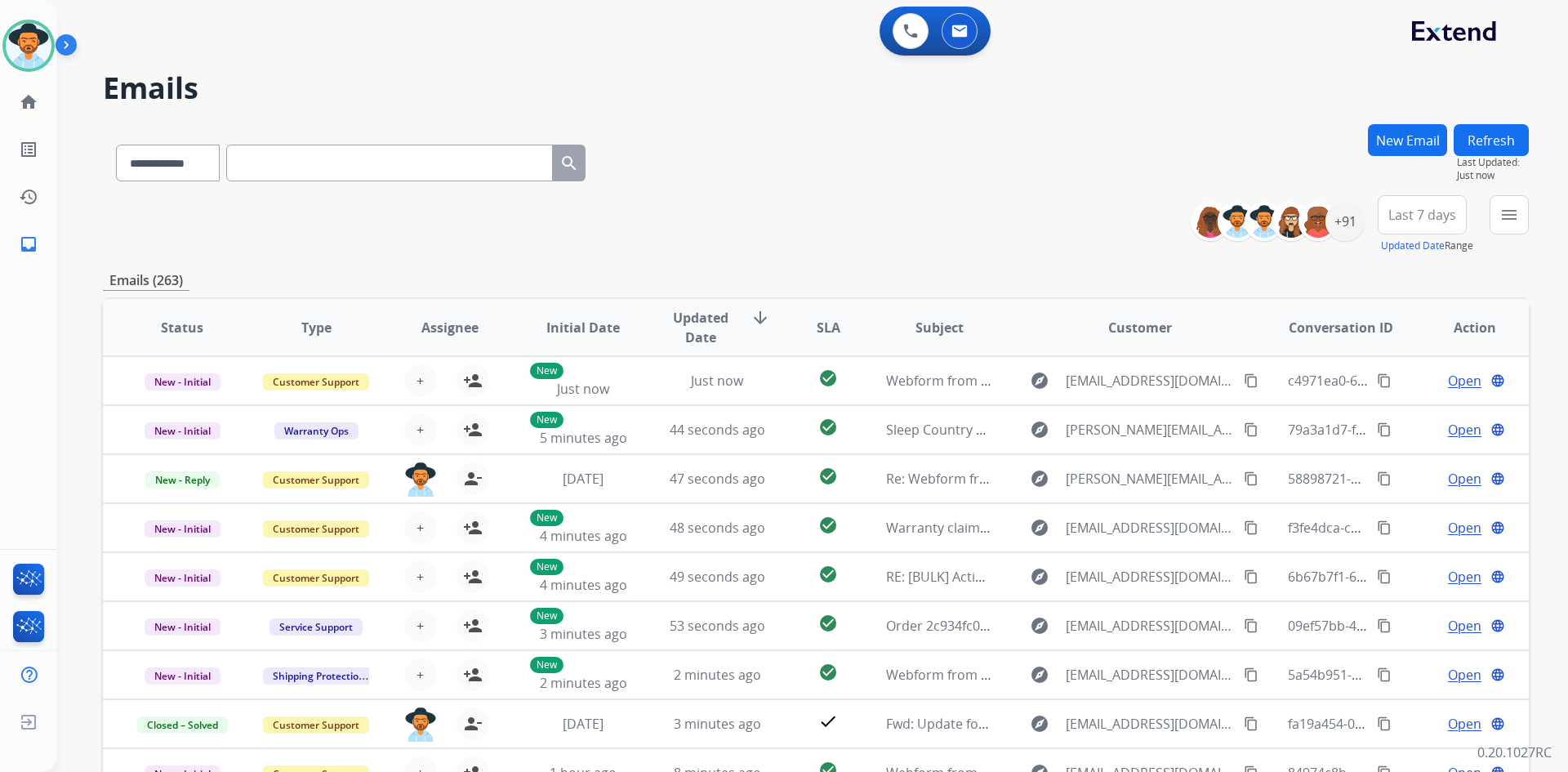
click at [340, 155] on input "text" at bounding box center [389, 163] width 326 height 37
paste input "**********"
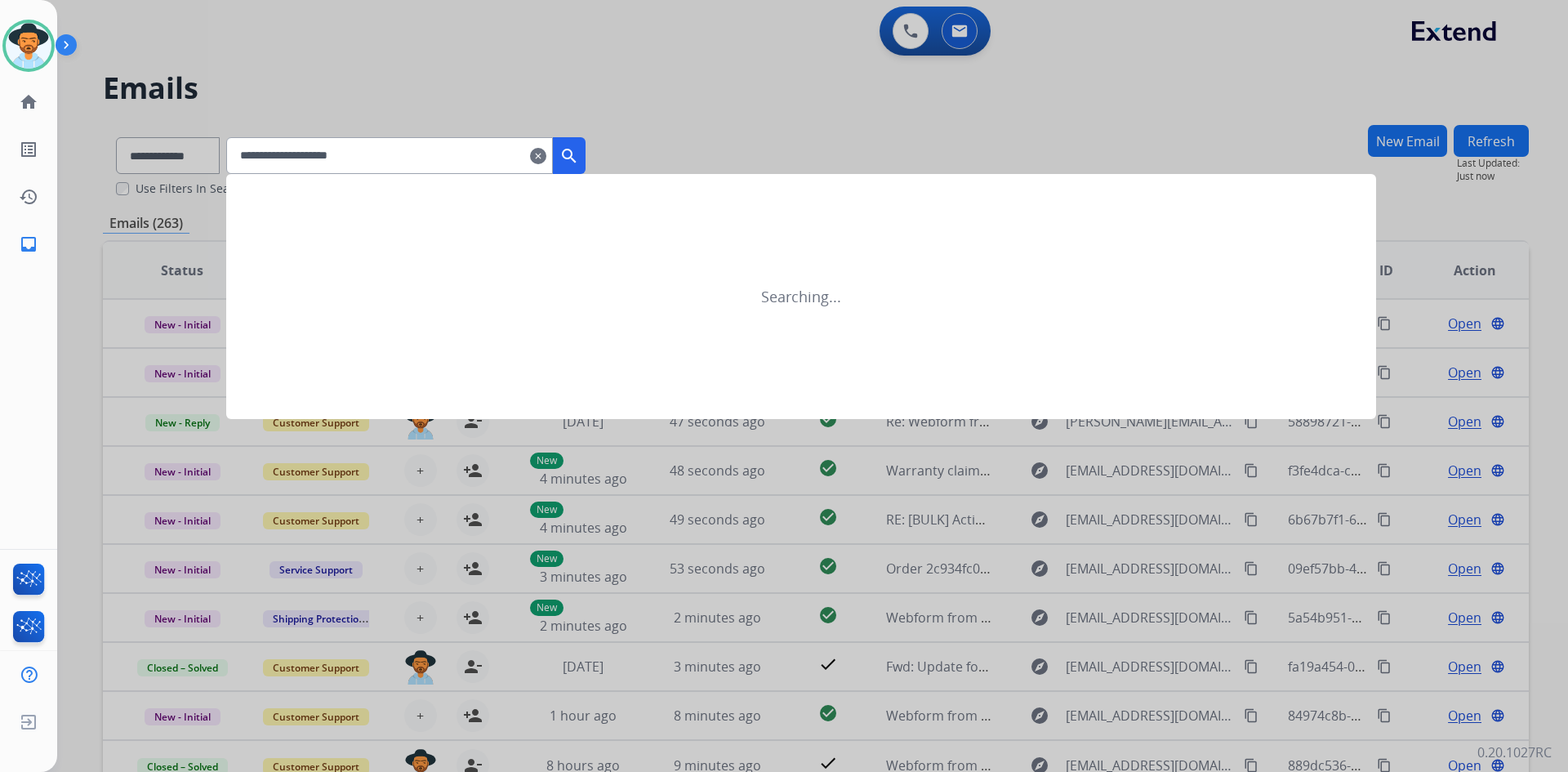
type input "**********"
click at [579, 153] on mat-icon "search" at bounding box center [570, 156] width 19 height 19
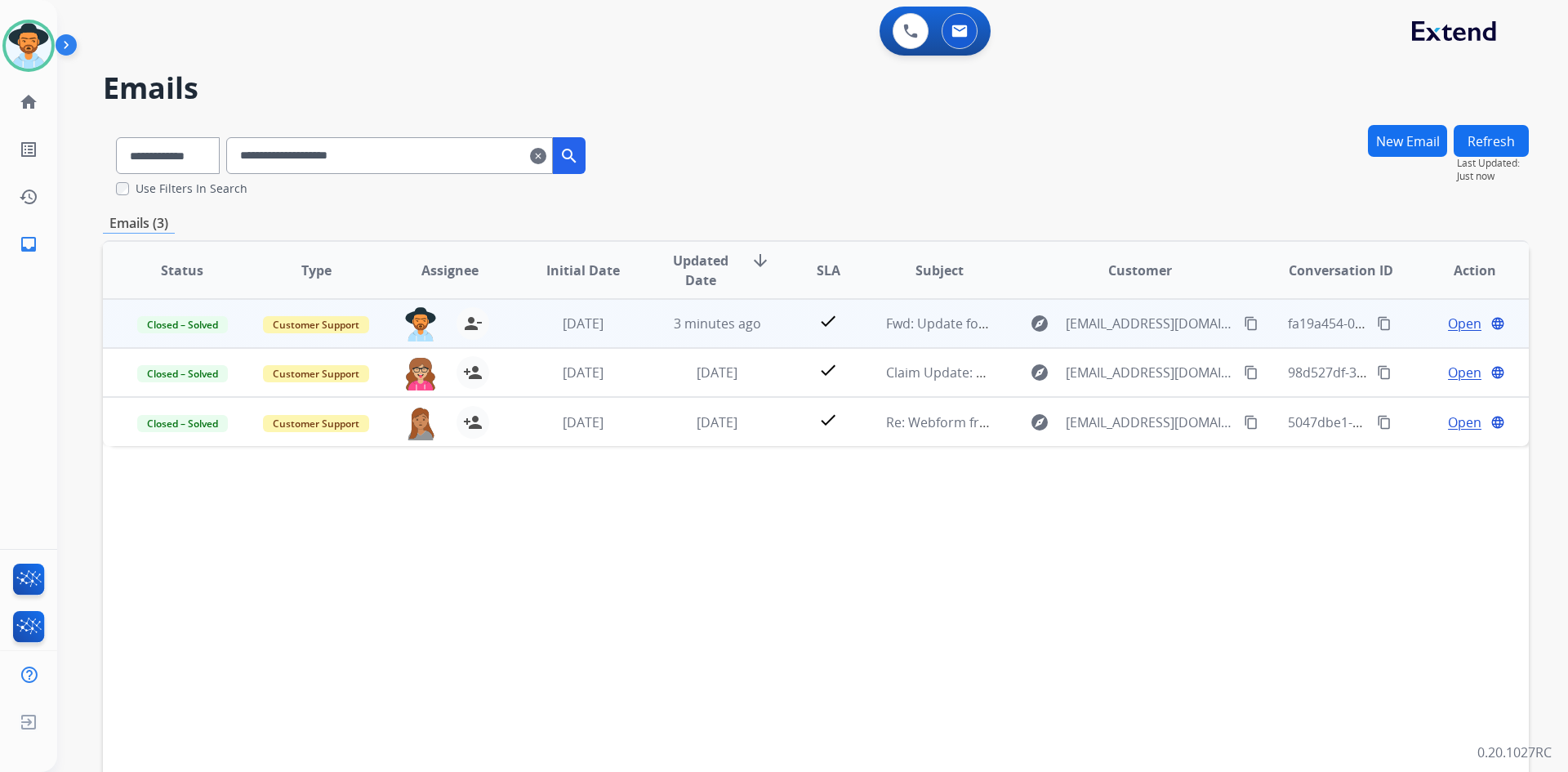
click at [1462, 319] on span "Open" at bounding box center [1465, 324] width 34 height 19
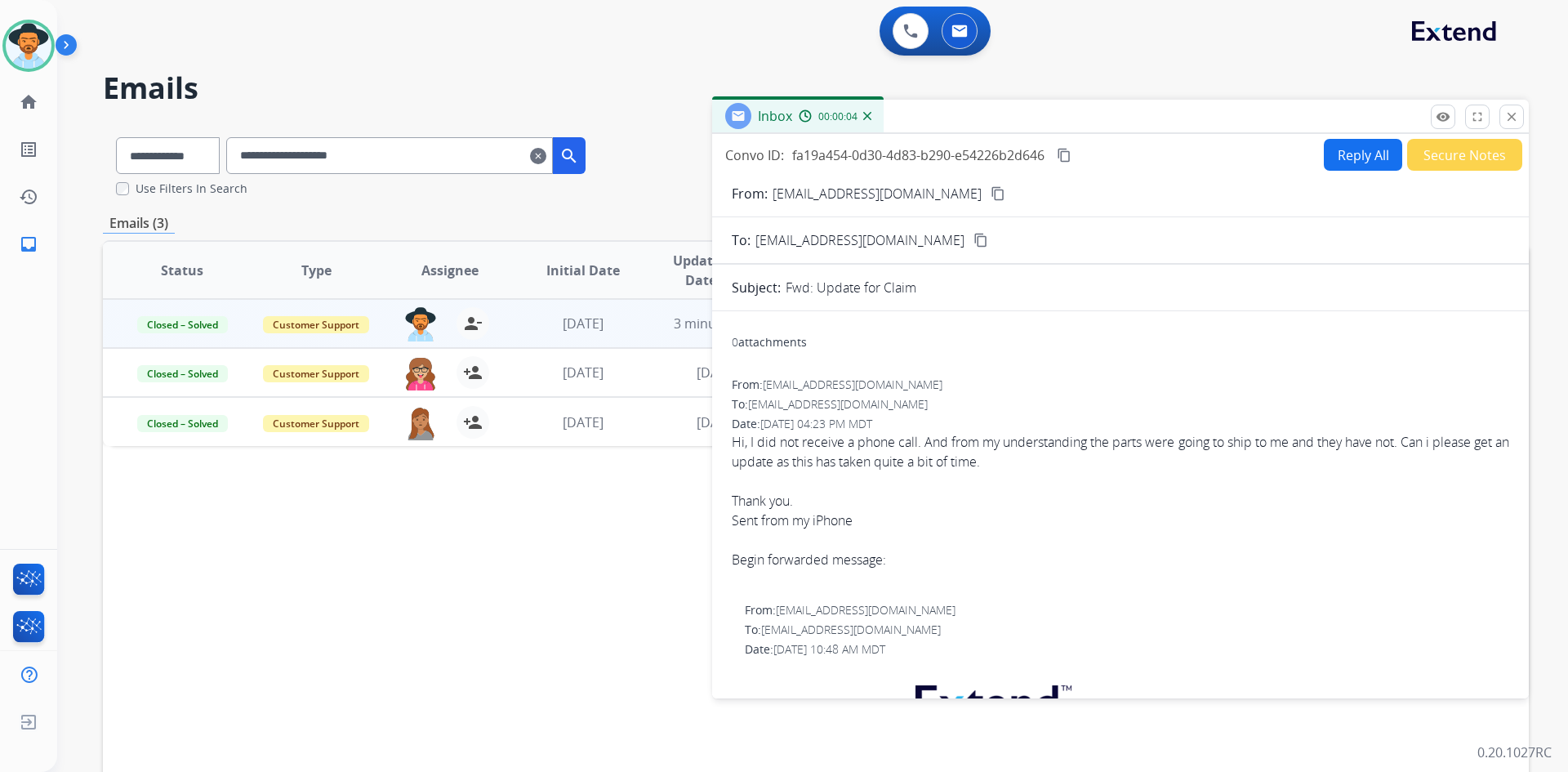
click at [1063, 157] on mat-icon "content_copy" at bounding box center [1064, 155] width 15 height 15
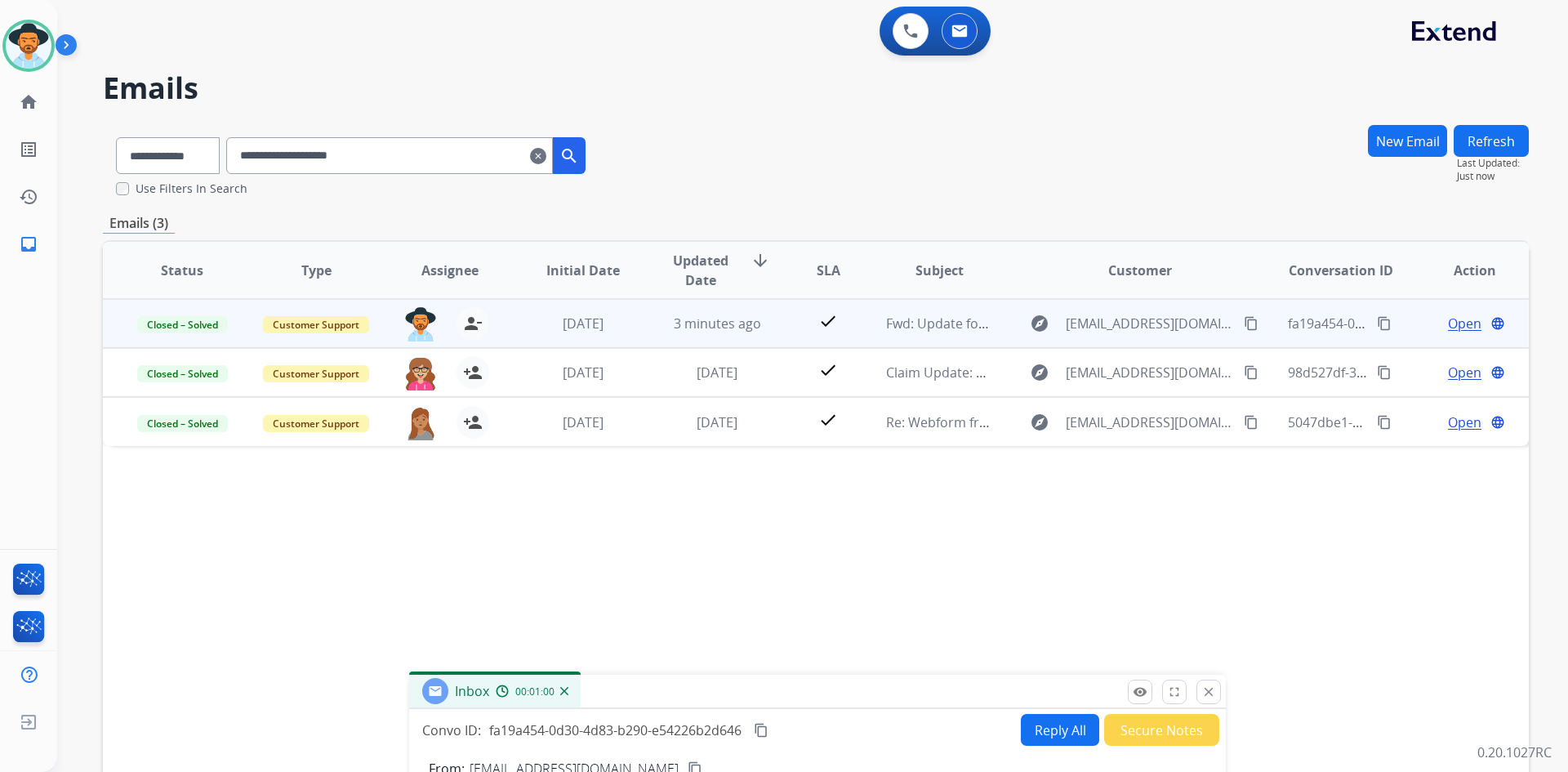
drag, startPoint x: 1327, startPoint y: 128, endPoint x: 1151, endPoint y: 665, distance: 565.1
click at [1029, 699] on div "Inbox 00:01:00" at bounding box center [817, 692] width 816 height 34
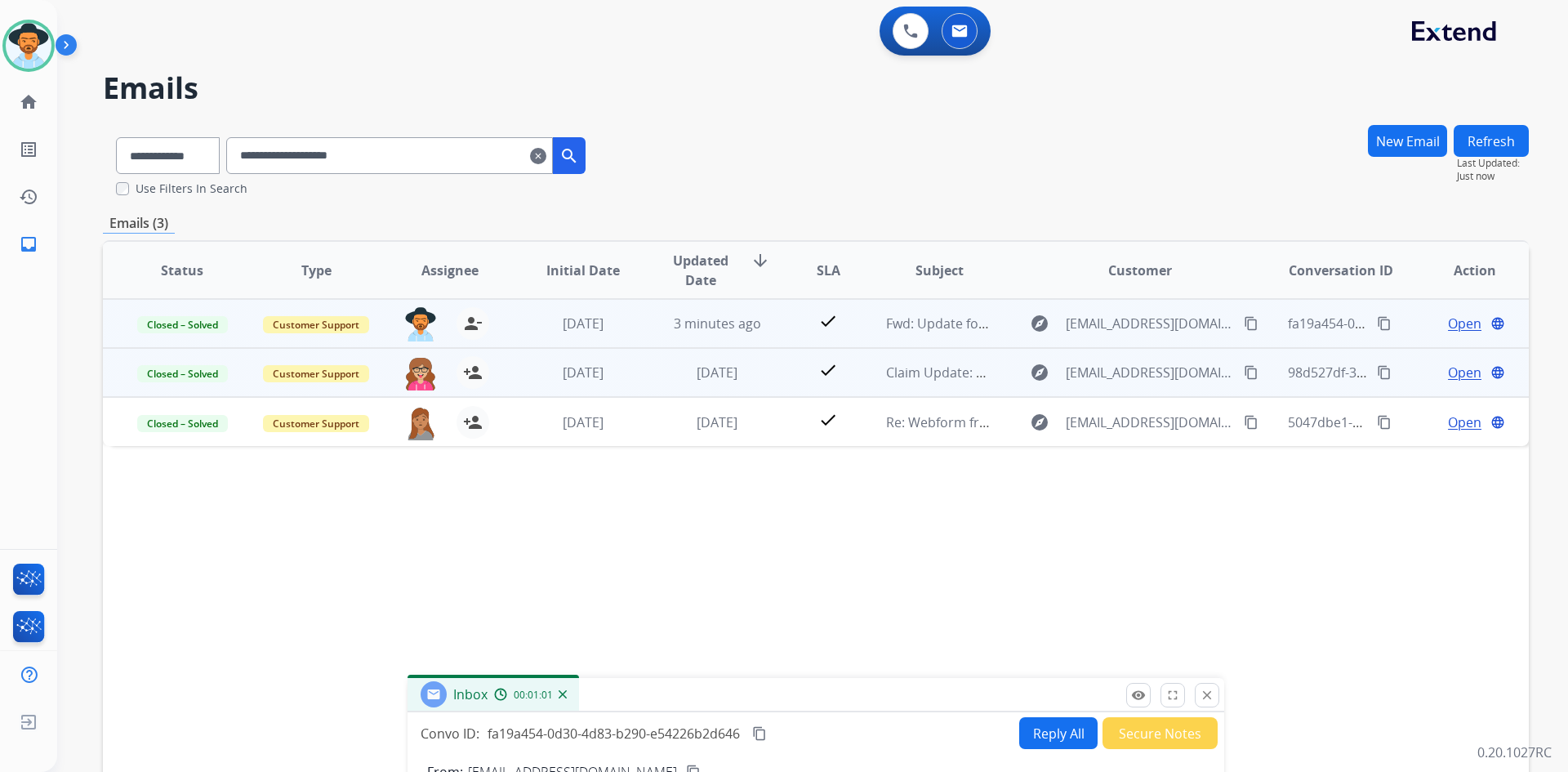
click at [1449, 368] on span "Open" at bounding box center [1465, 372] width 34 height 19
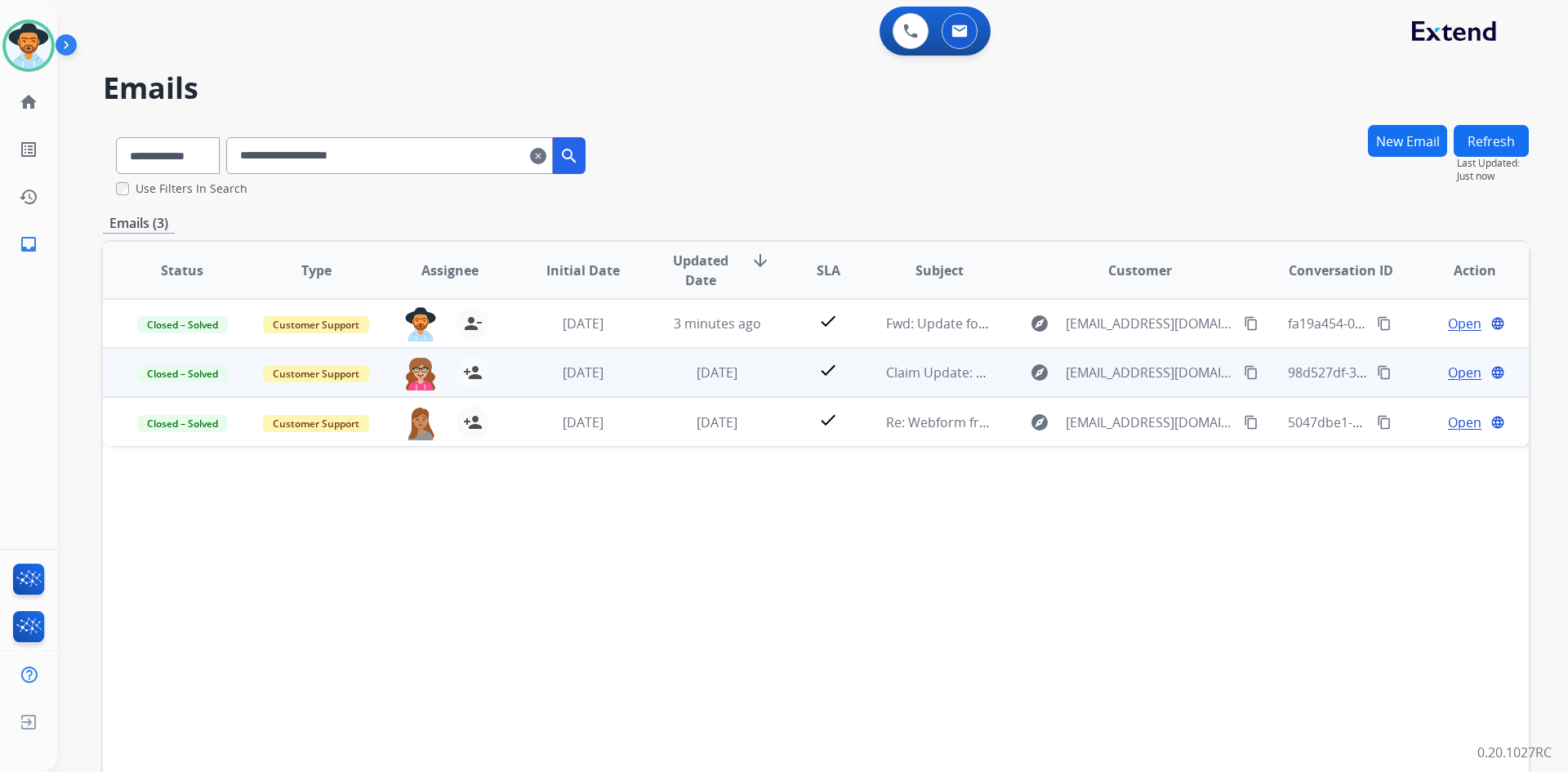
click at [1448, 371] on span "Open" at bounding box center [1465, 372] width 34 height 19
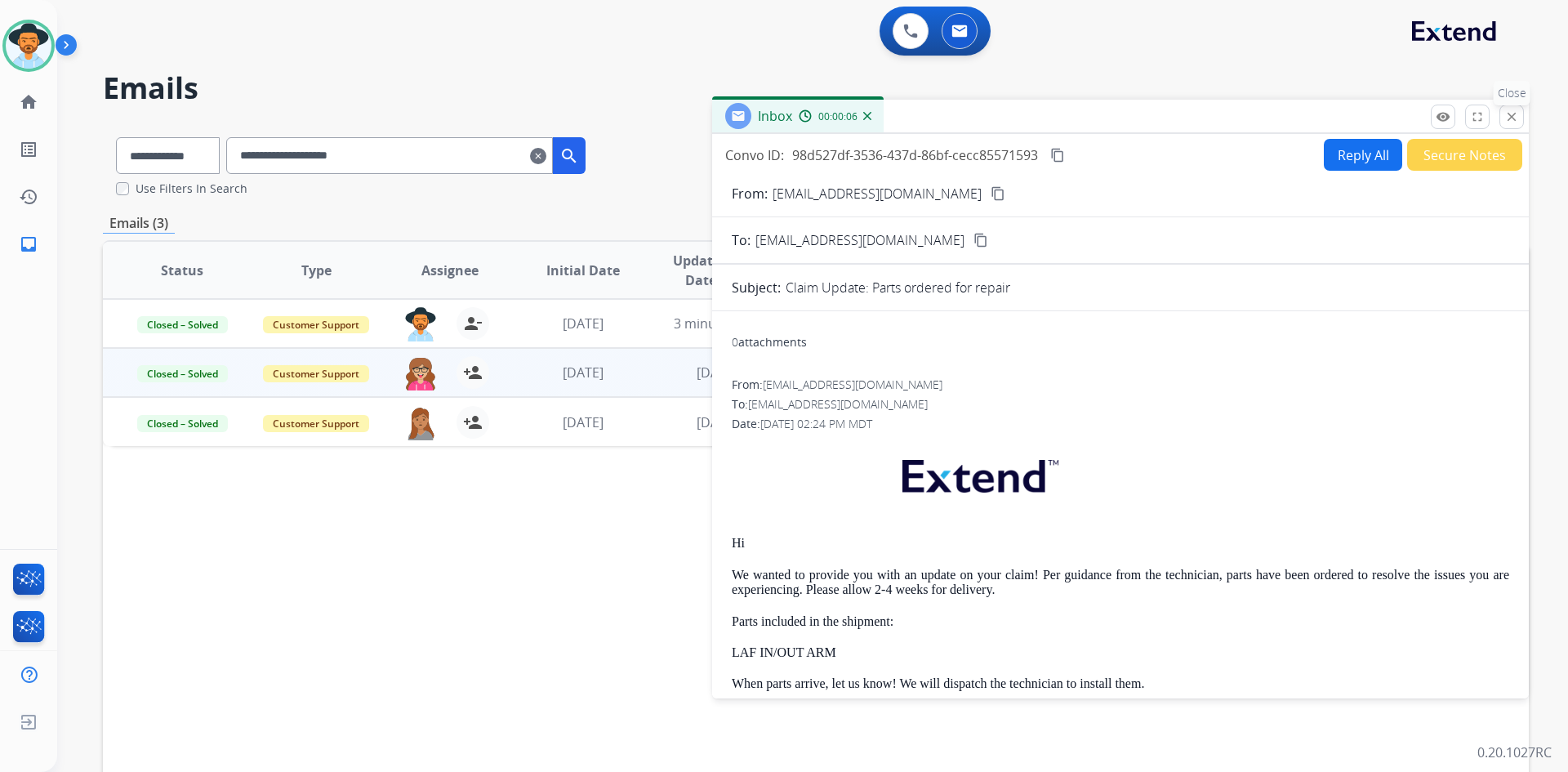
click at [1507, 112] on mat-icon "close" at bounding box center [1511, 117] width 15 height 15
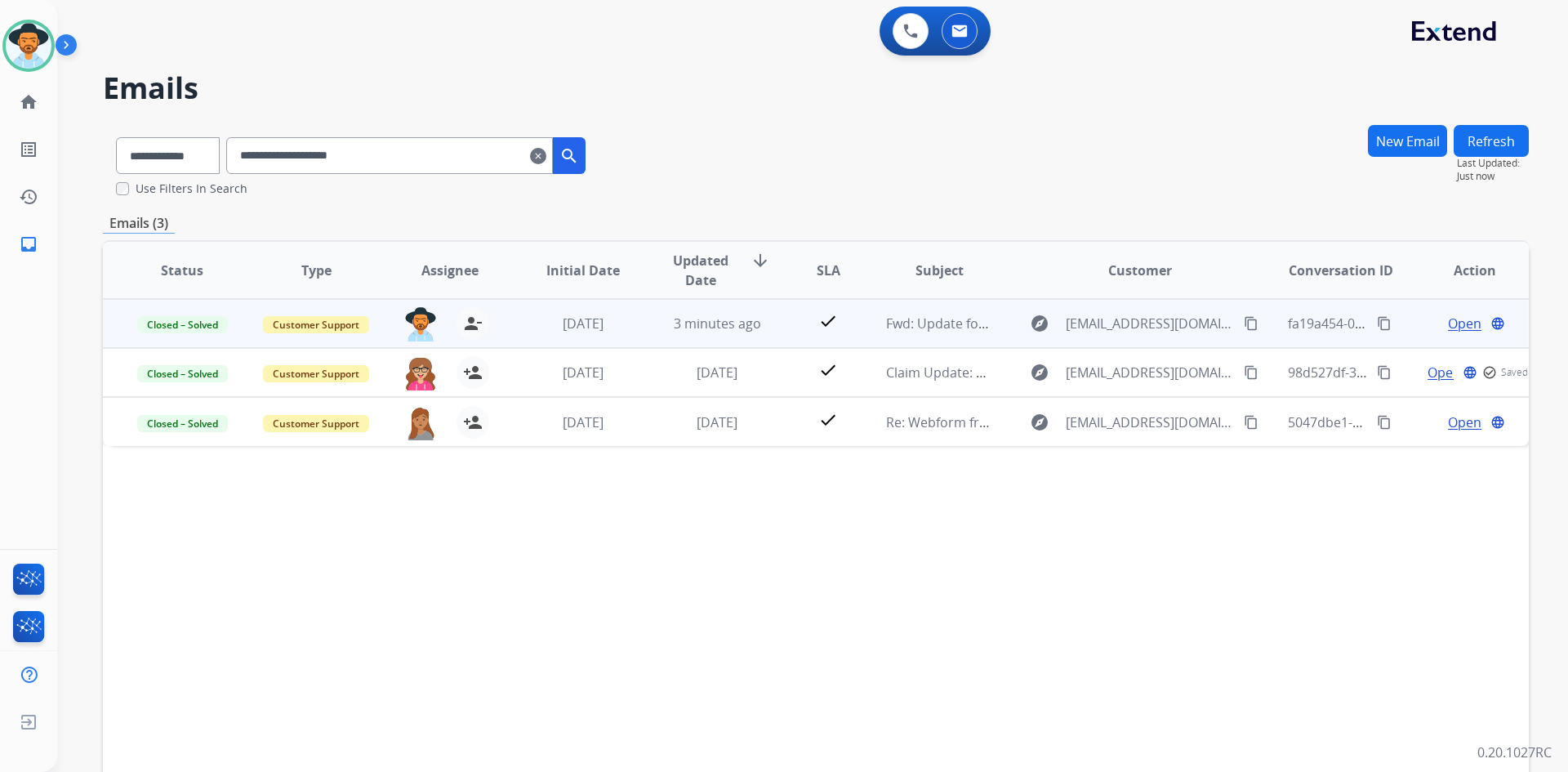
click at [1448, 316] on span "Open" at bounding box center [1465, 324] width 34 height 19
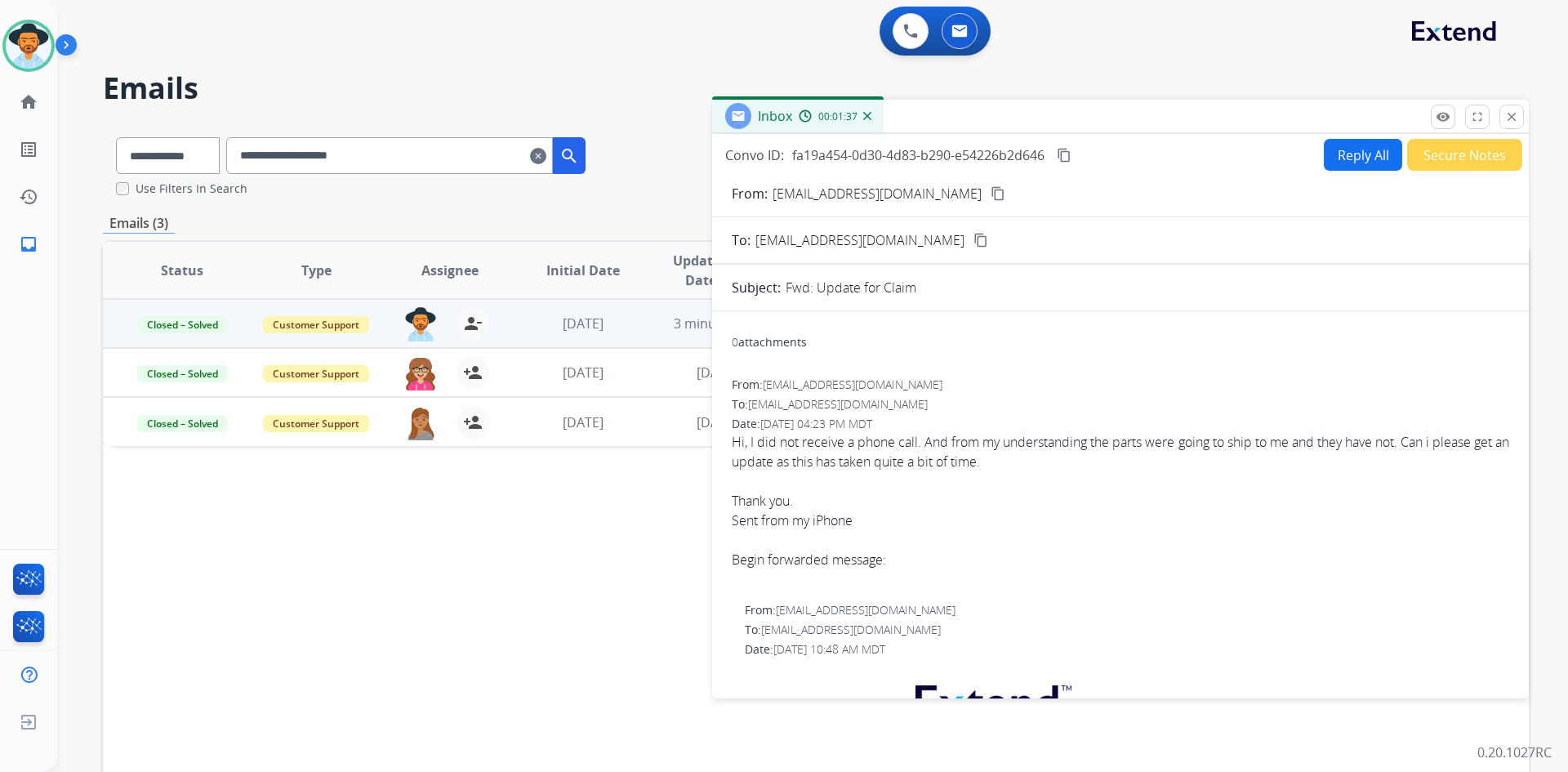
drag, startPoint x: 1064, startPoint y: 151, endPoint x: 938, endPoint y: 175, distance: 128.3
click at [1064, 151] on mat-icon "content_copy" at bounding box center [1064, 155] width 15 height 15
click at [1456, 156] on button "Secure Notes" at bounding box center [1465, 155] width 115 height 32
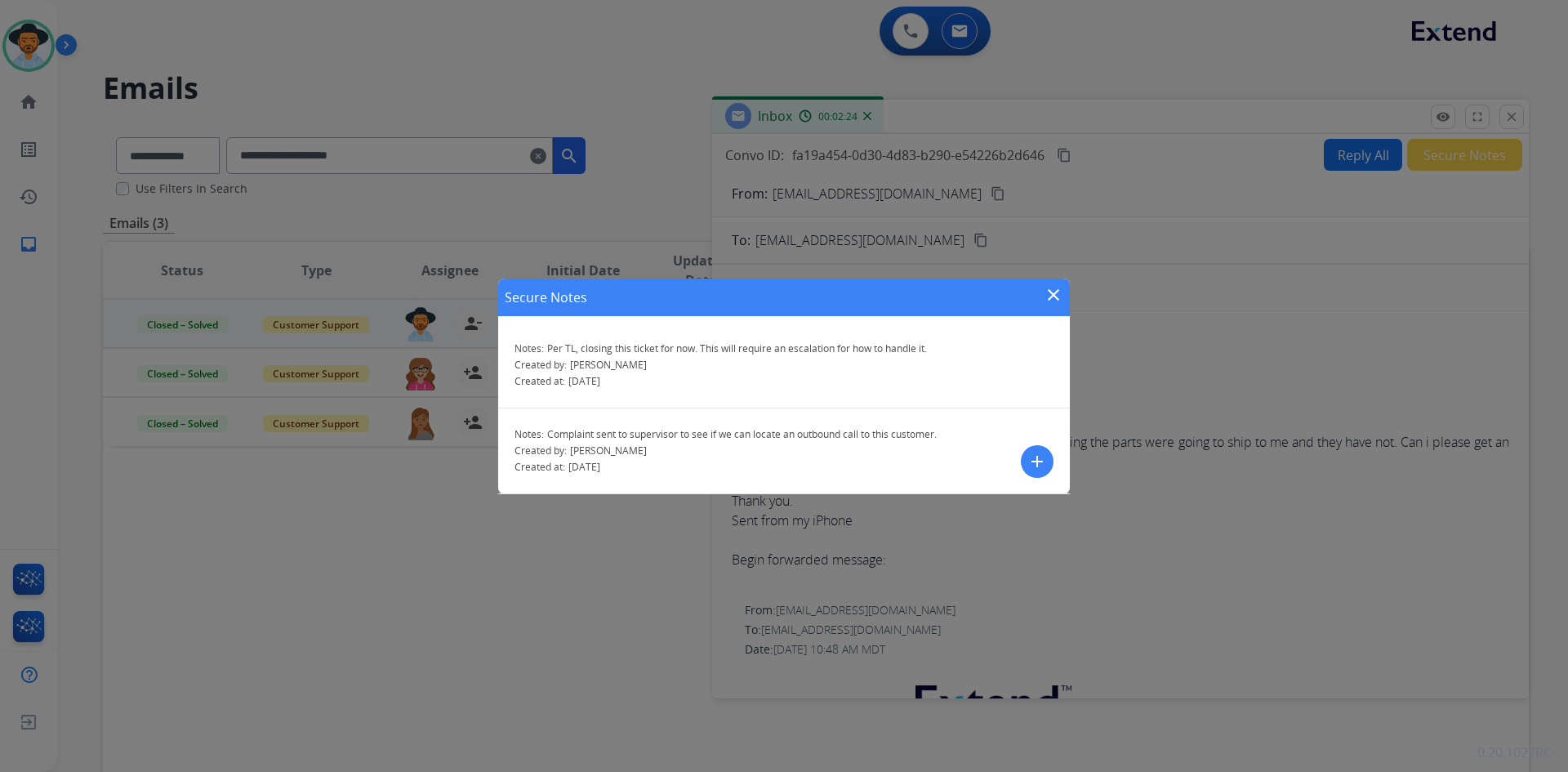
click at [1048, 462] on button "add" at bounding box center [1036, 461] width 33 height 33
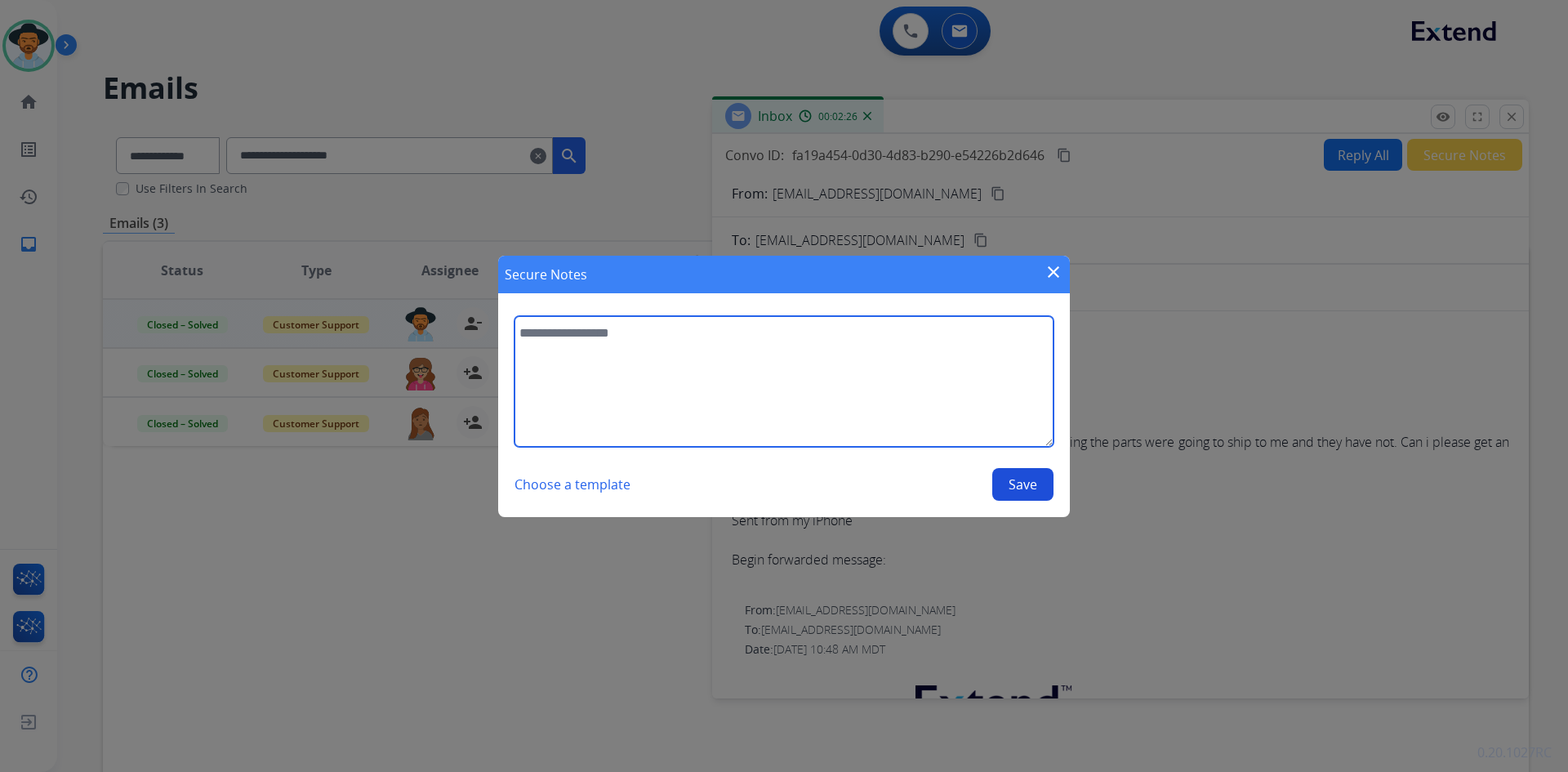
click at [738, 362] on textarea at bounding box center [784, 381] width 539 height 131
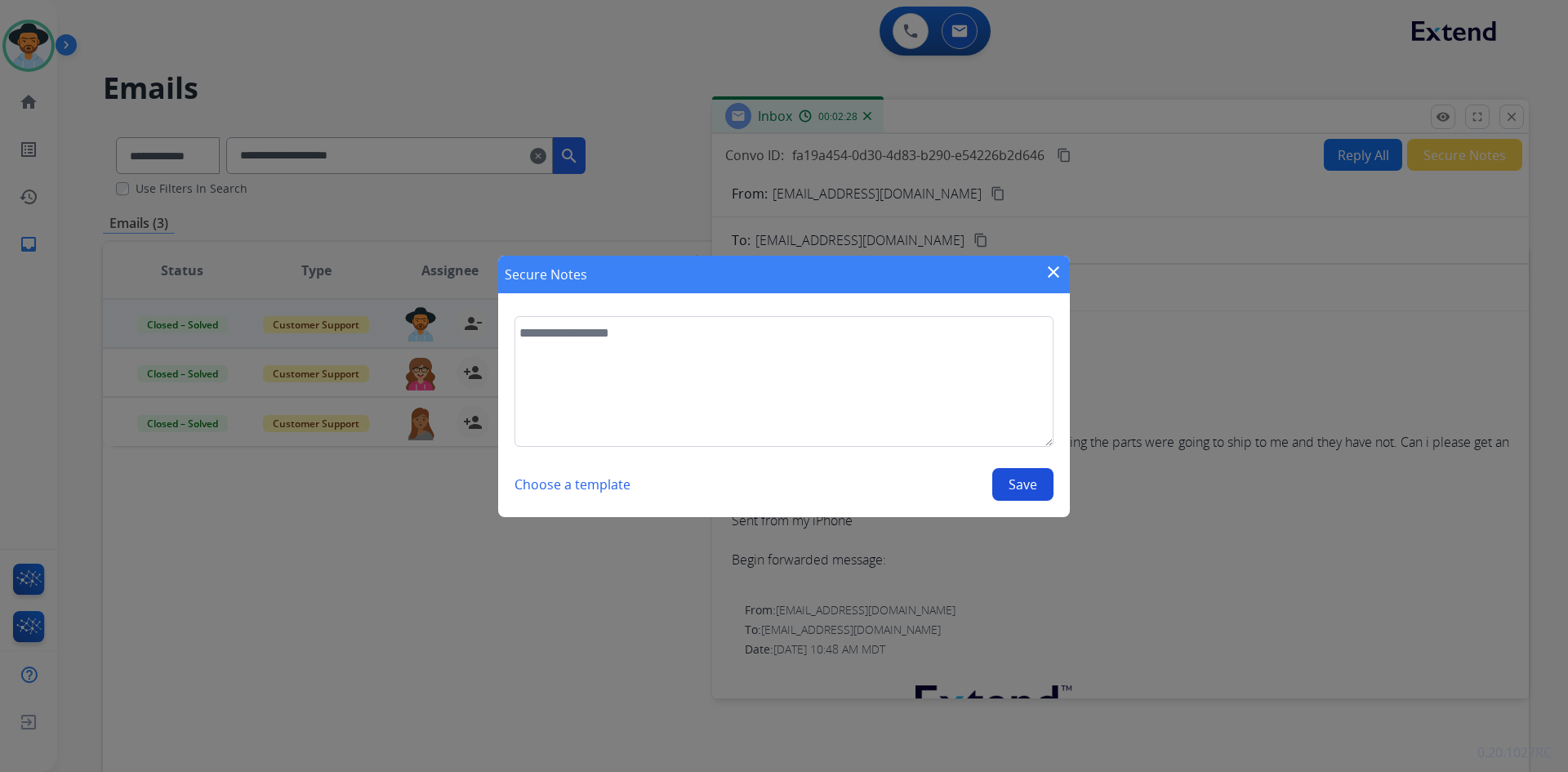
click at [1044, 273] on mat-icon "close" at bounding box center [1053, 271] width 19 height 19
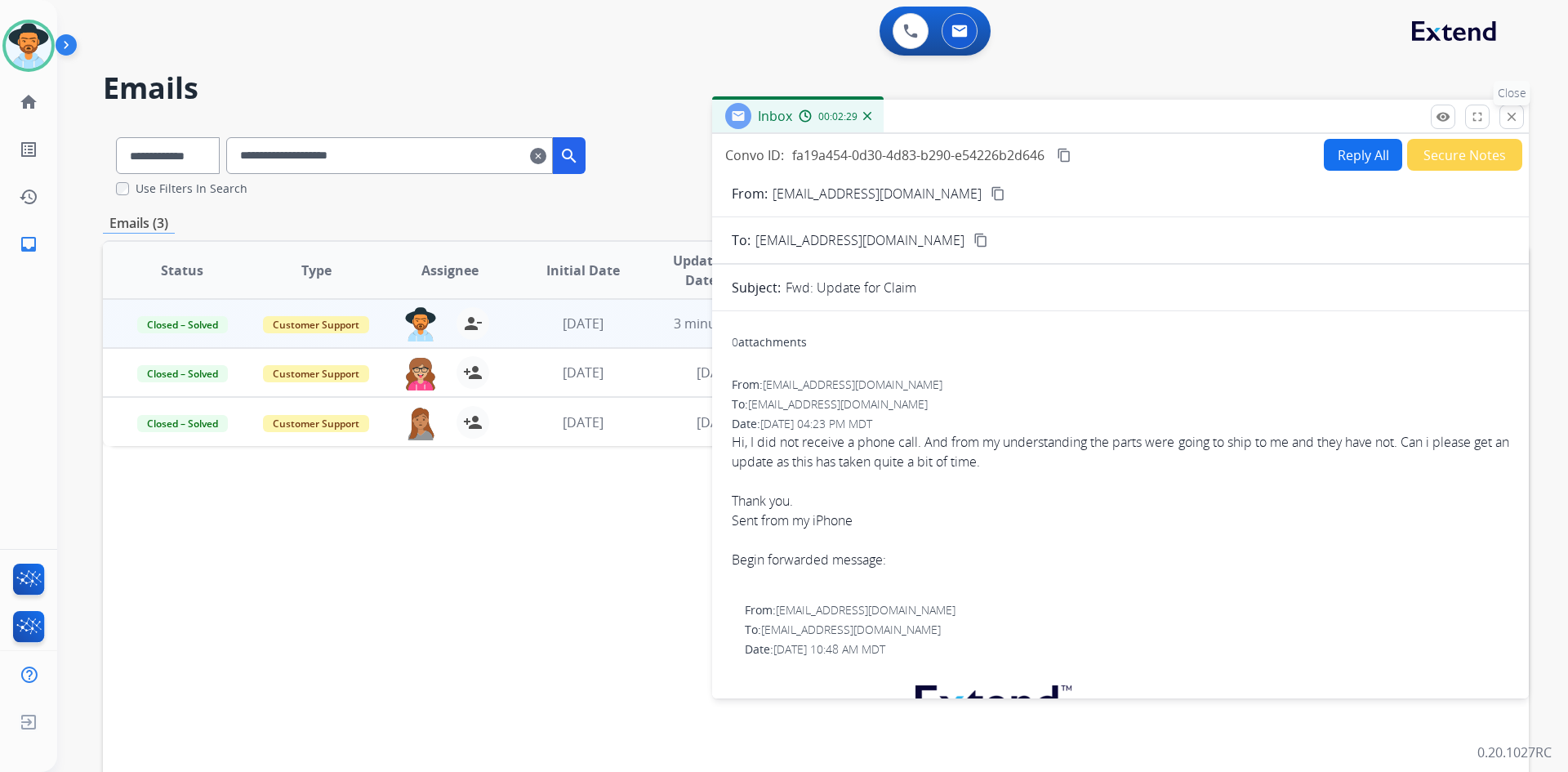
click at [1520, 123] on button "close Close" at bounding box center [1511, 117] width 25 height 25
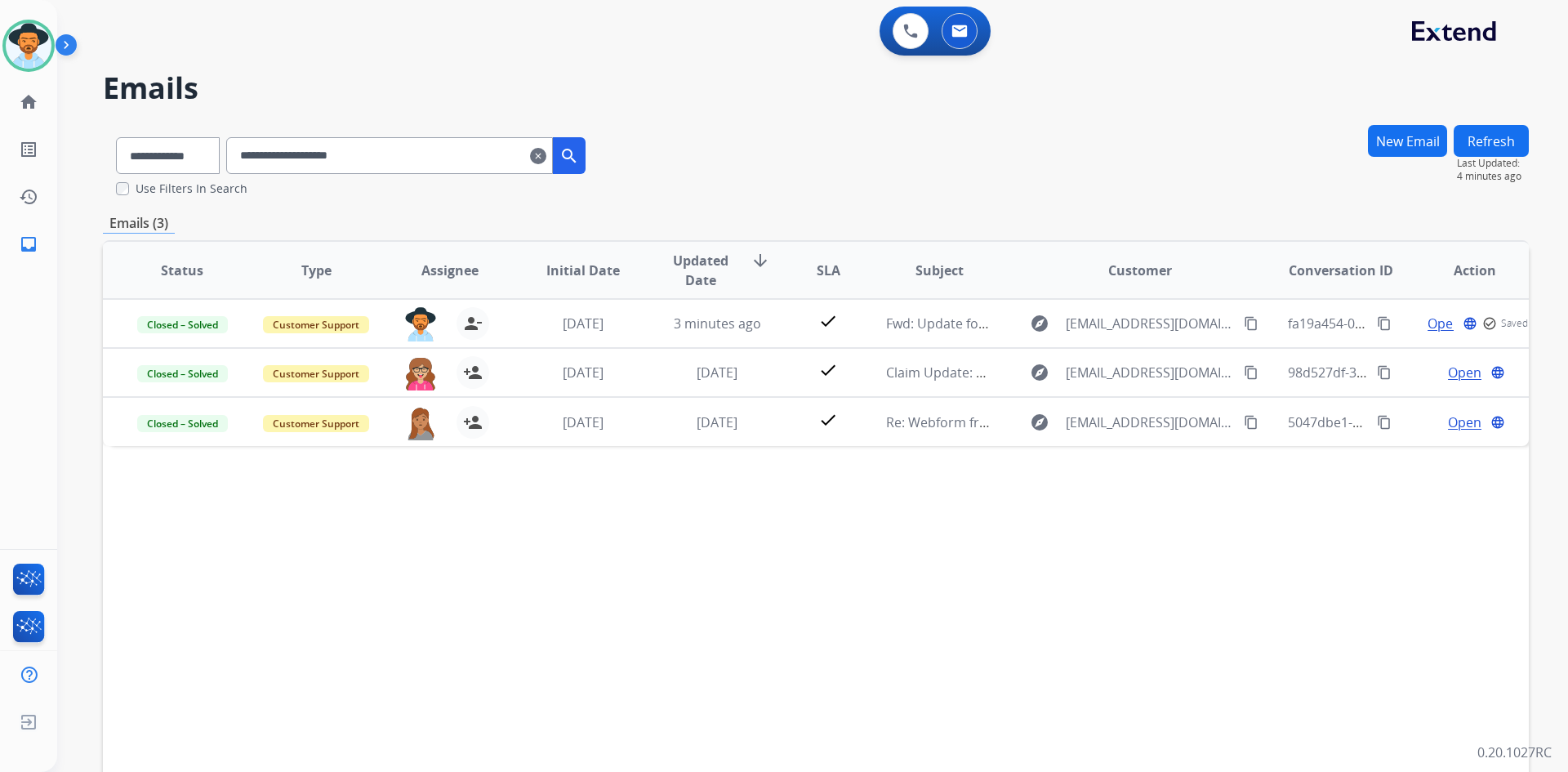
click at [425, 157] on input "**********" at bounding box center [389, 156] width 326 height 37
click at [1489, 143] on button "Refresh" at bounding box center [1491, 141] width 75 height 32
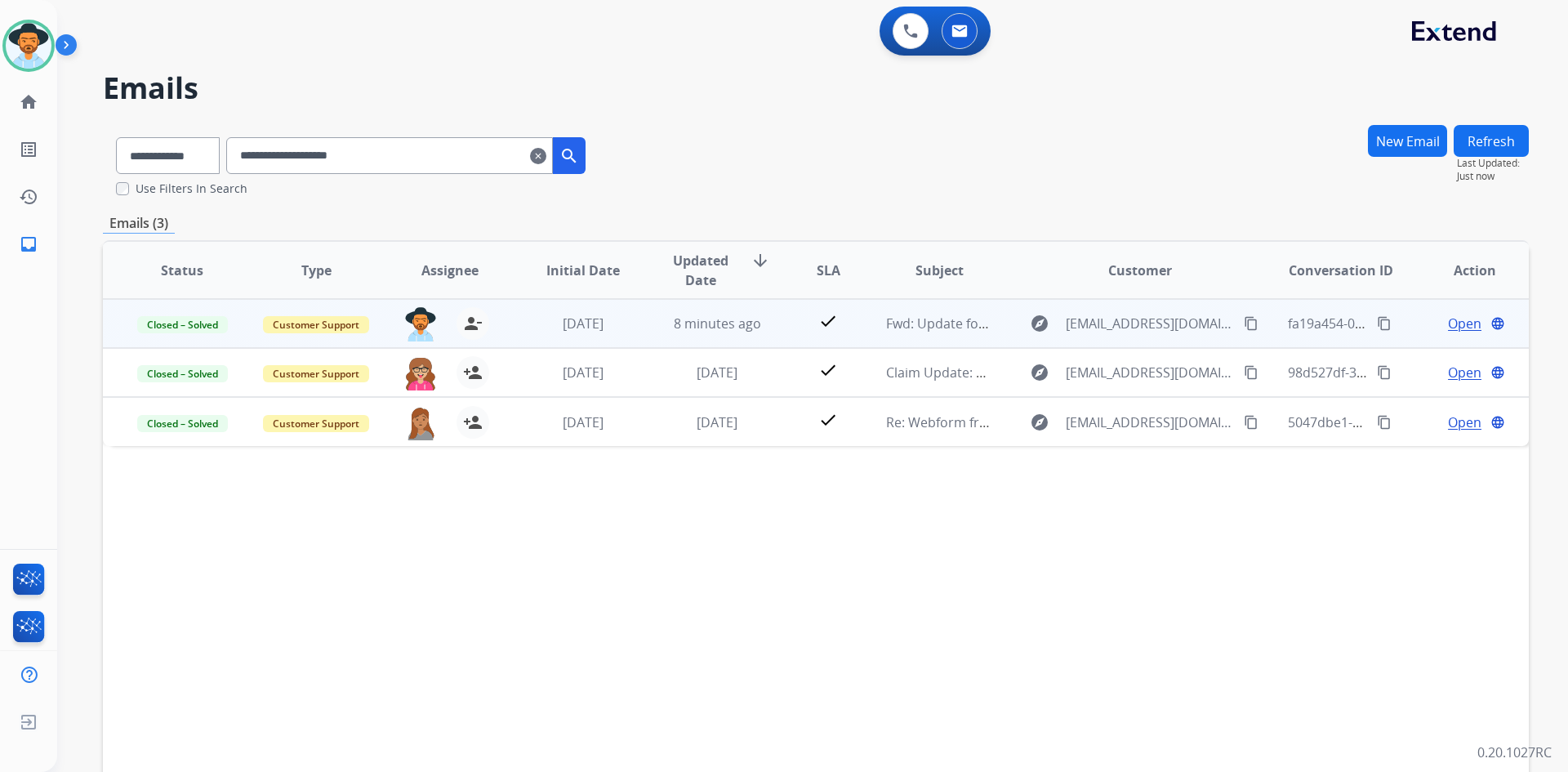
click at [1457, 325] on span "Open" at bounding box center [1465, 324] width 34 height 19
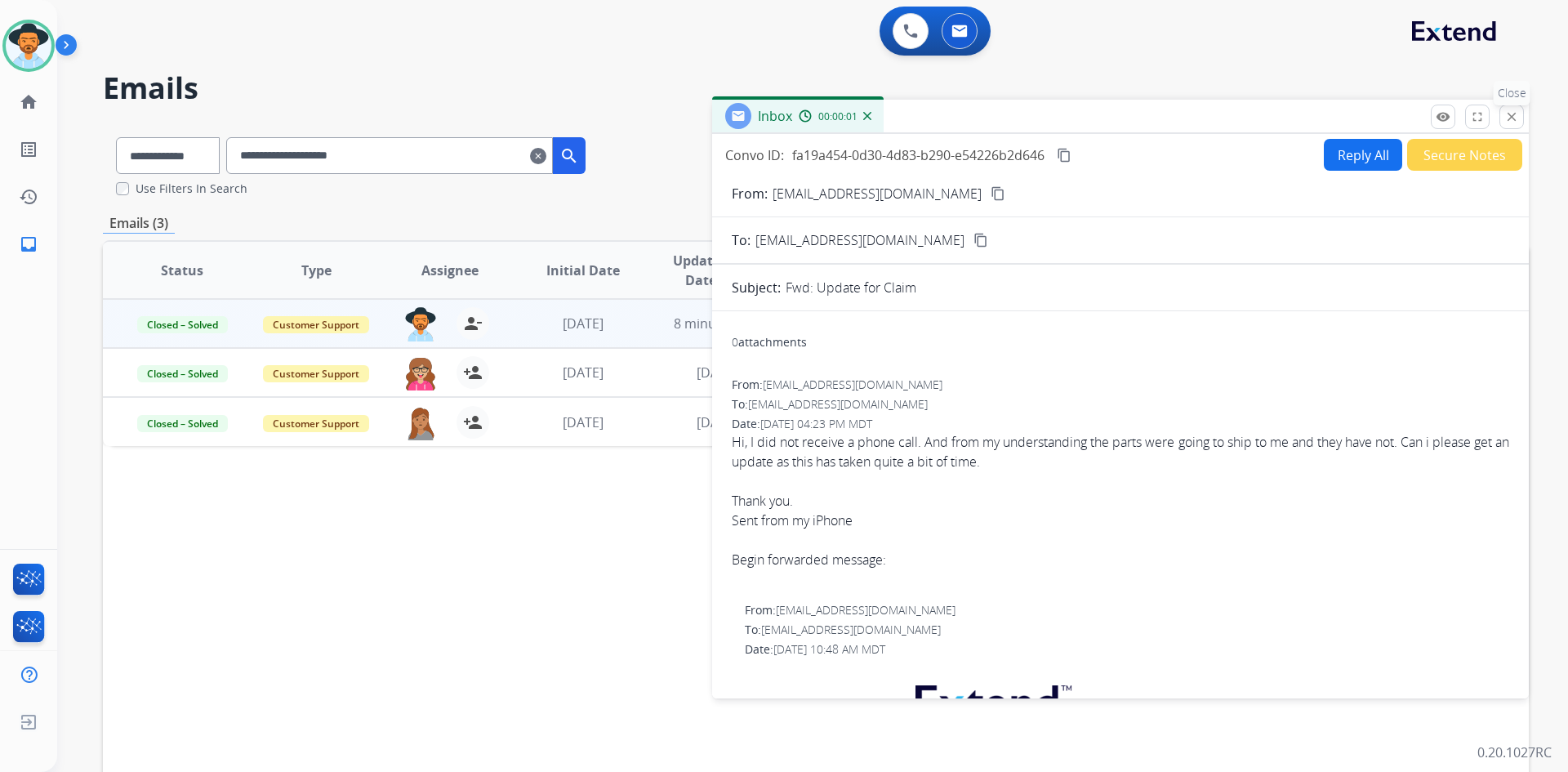
click at [1499, 115] on button "close Close" at bounding box center [1511, 117] width 25 height 25
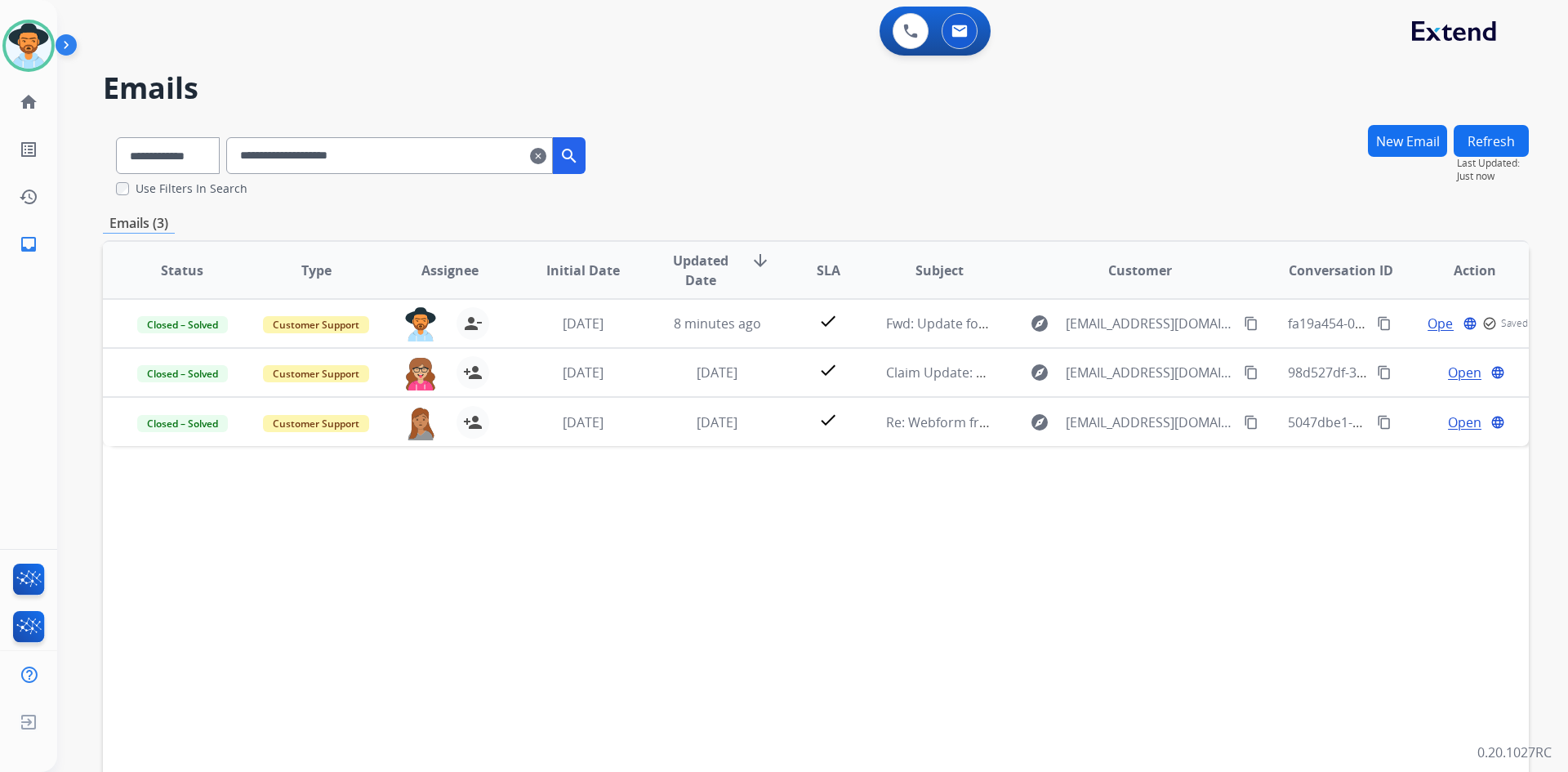
click at [547, 162] on mat-icon "clear" at bounding box center [538, 156] width 16 height 19
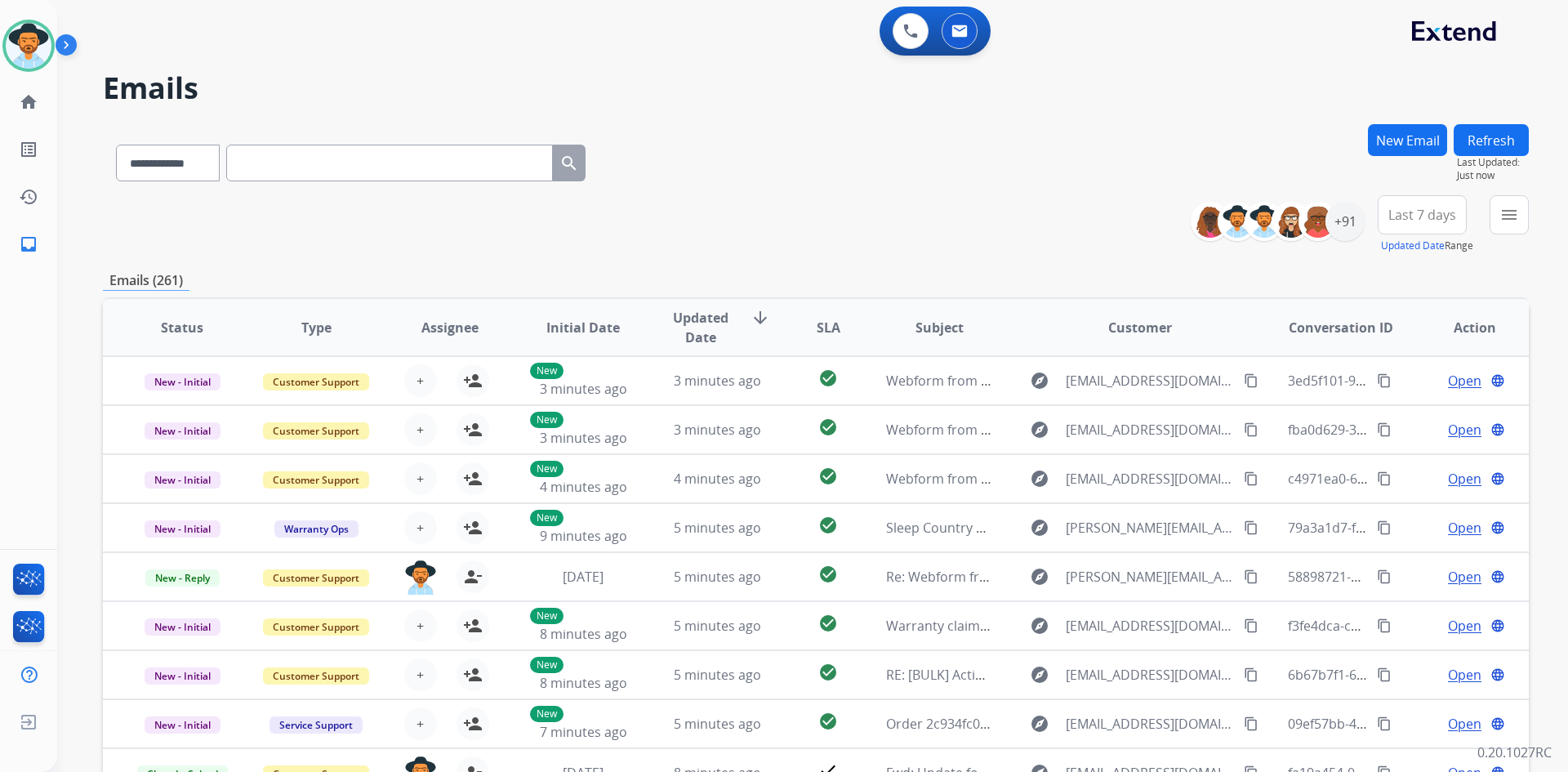
drag, startPoint x: 28, startPoint y: 50, endPoint x: 61, endPoint y: 57, distance: 33.7
click at [29, 50] on img at bounding box center [28, 46] width 46 height 46
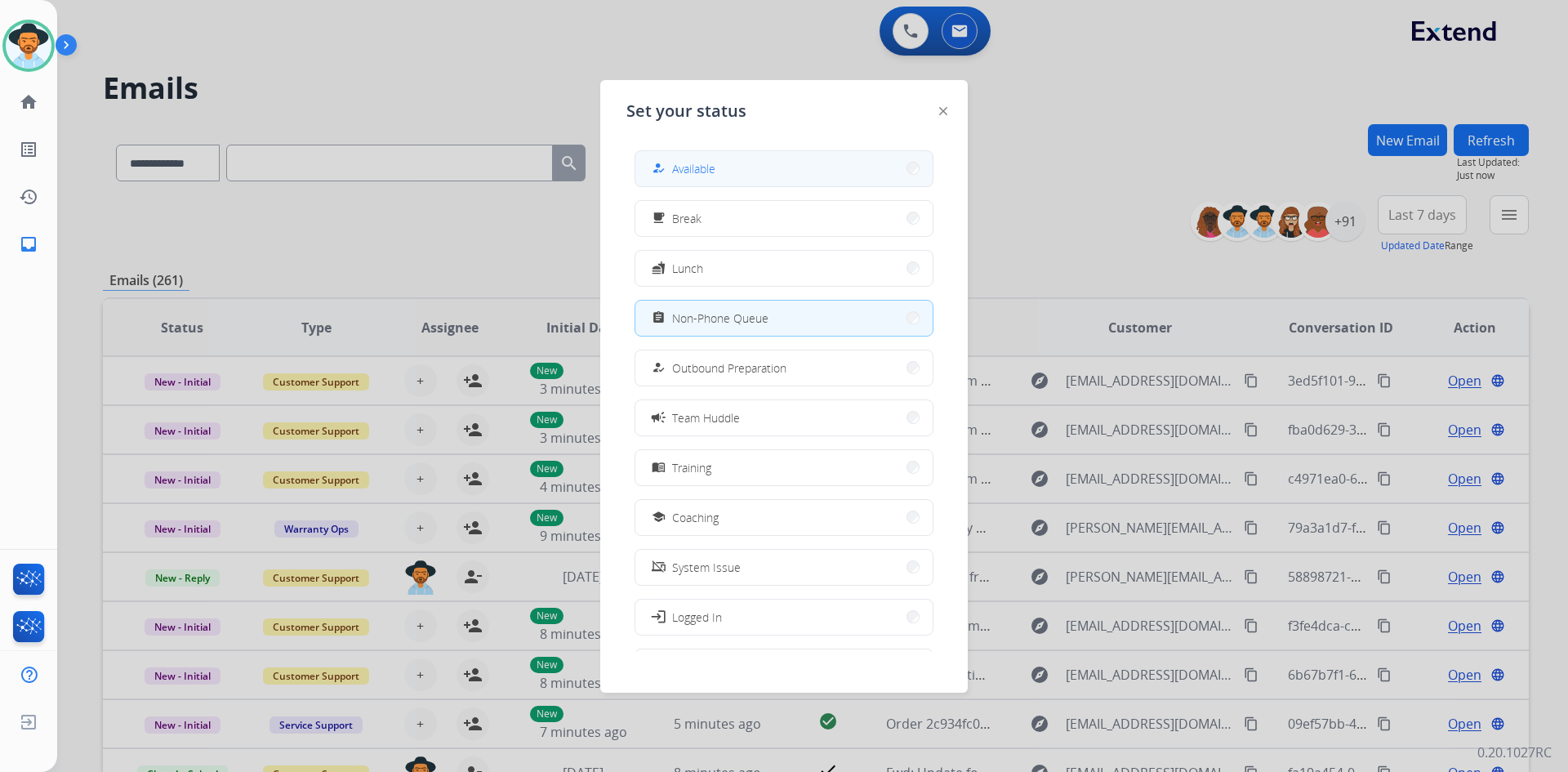
click at [758, 180] on button "how_to_reg Available" at bounding box center [784, 169] width 297 height 35
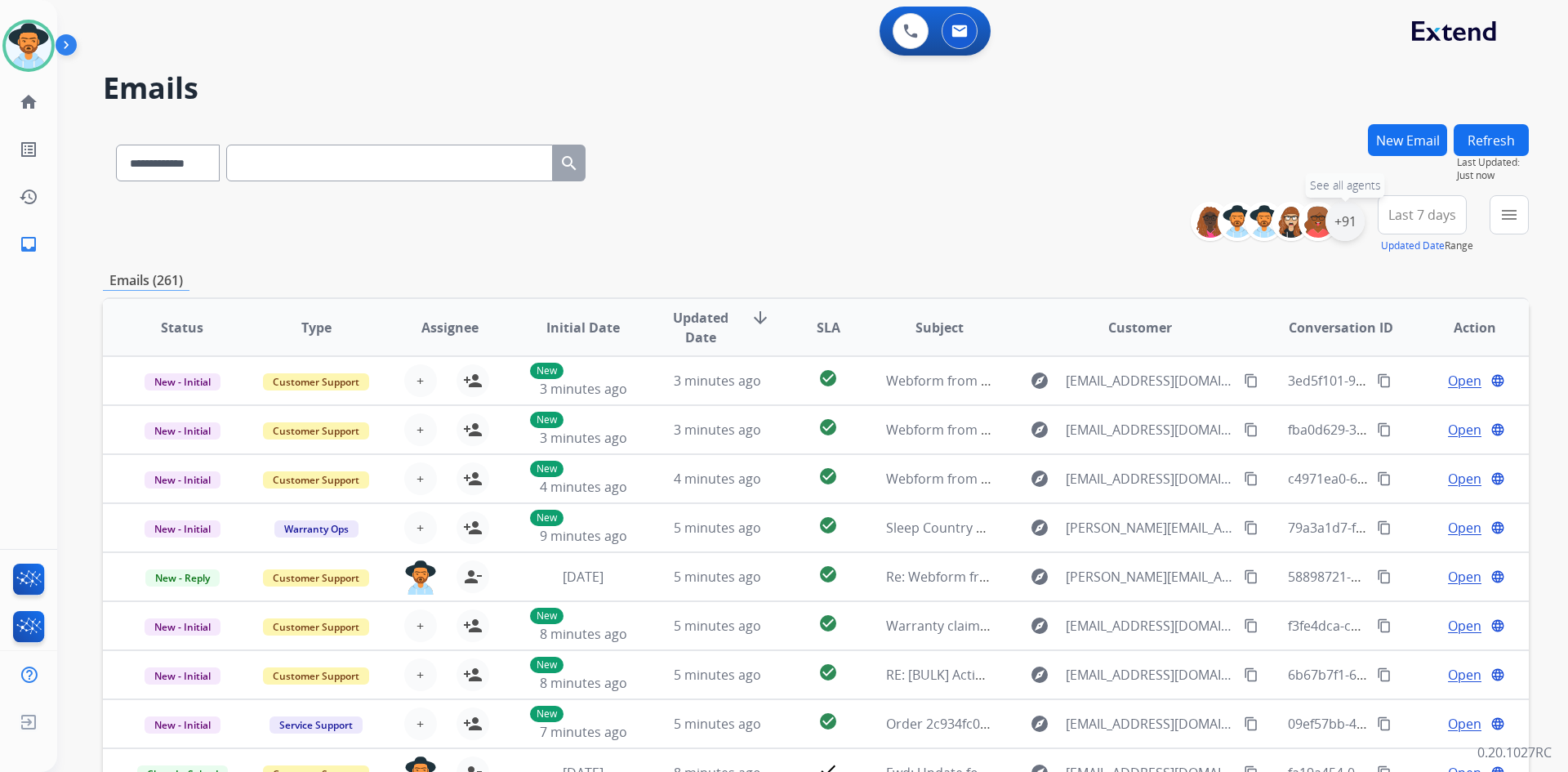
click at [1339, 227] on div "+91" at bounding box center [1345, 221] width 39 height 39
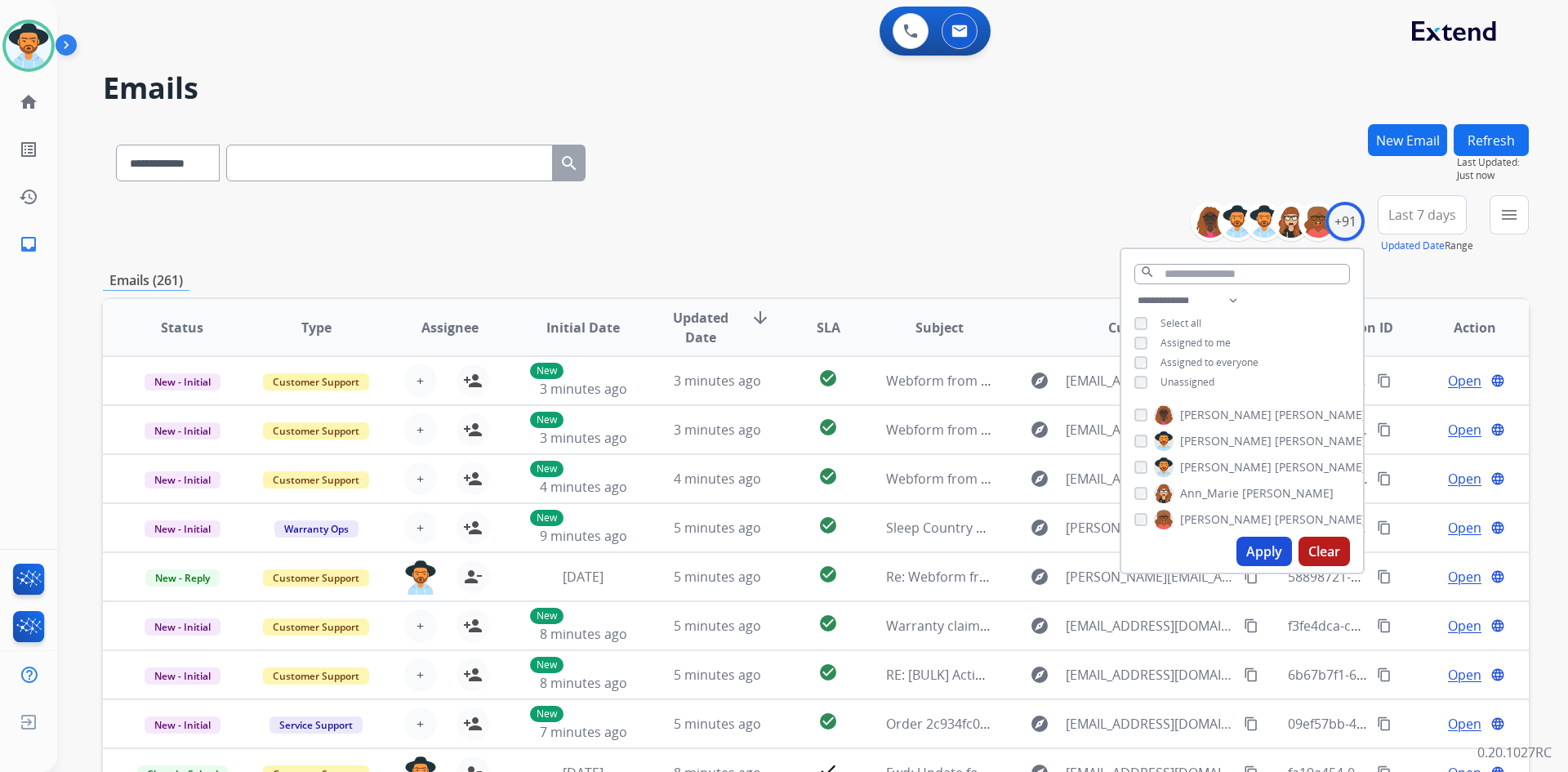
click at [1188, 381] on span "Unassigned" at bounding box center [1187, 382] width 54 height 14
click at [1263, 551] on button "Apply" at bounding box center [1264, 551] width 56 height 29
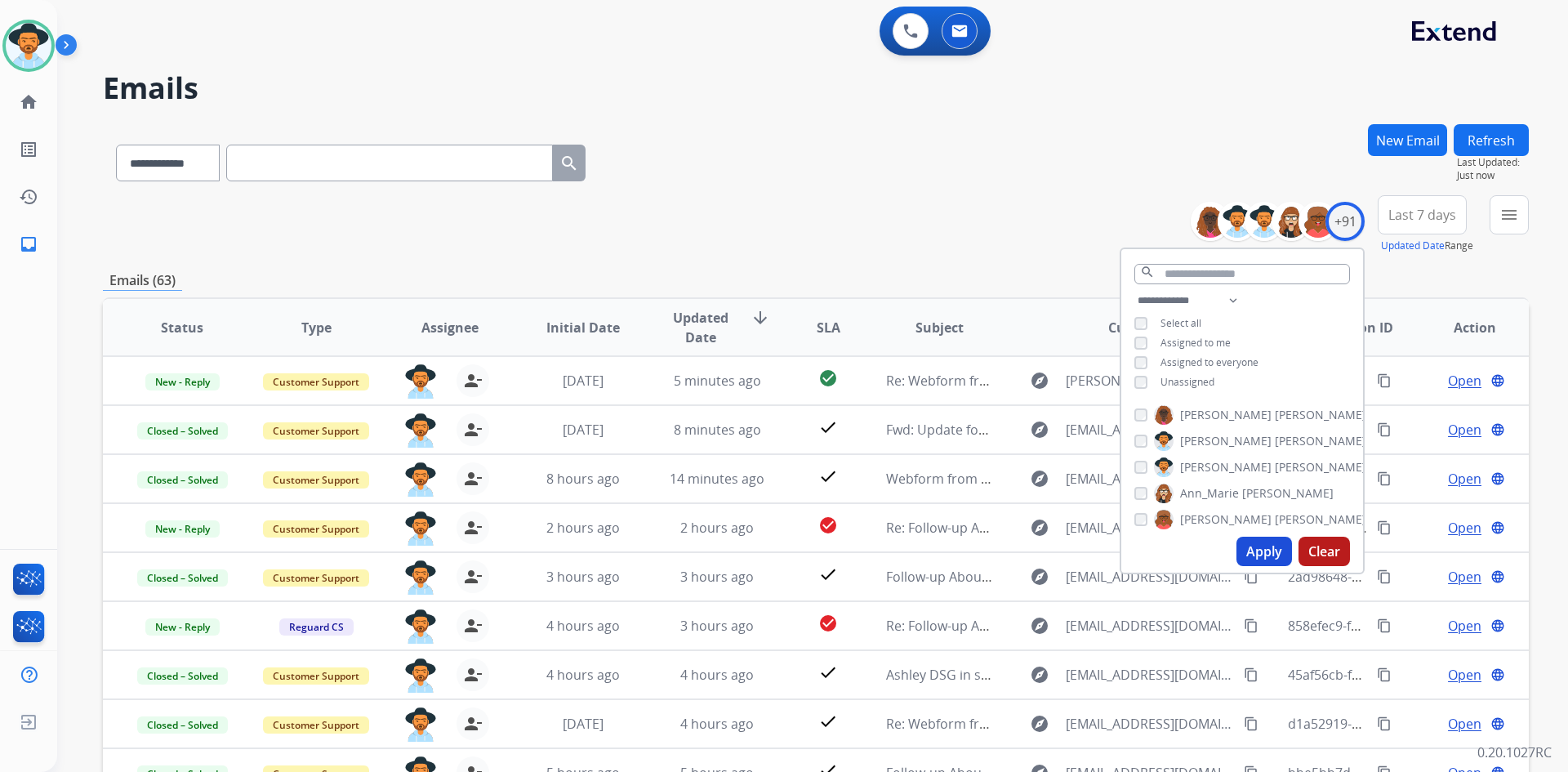
click at [763, 149] on div "**********" at bounding box center [815, 159] width 1426 height 71
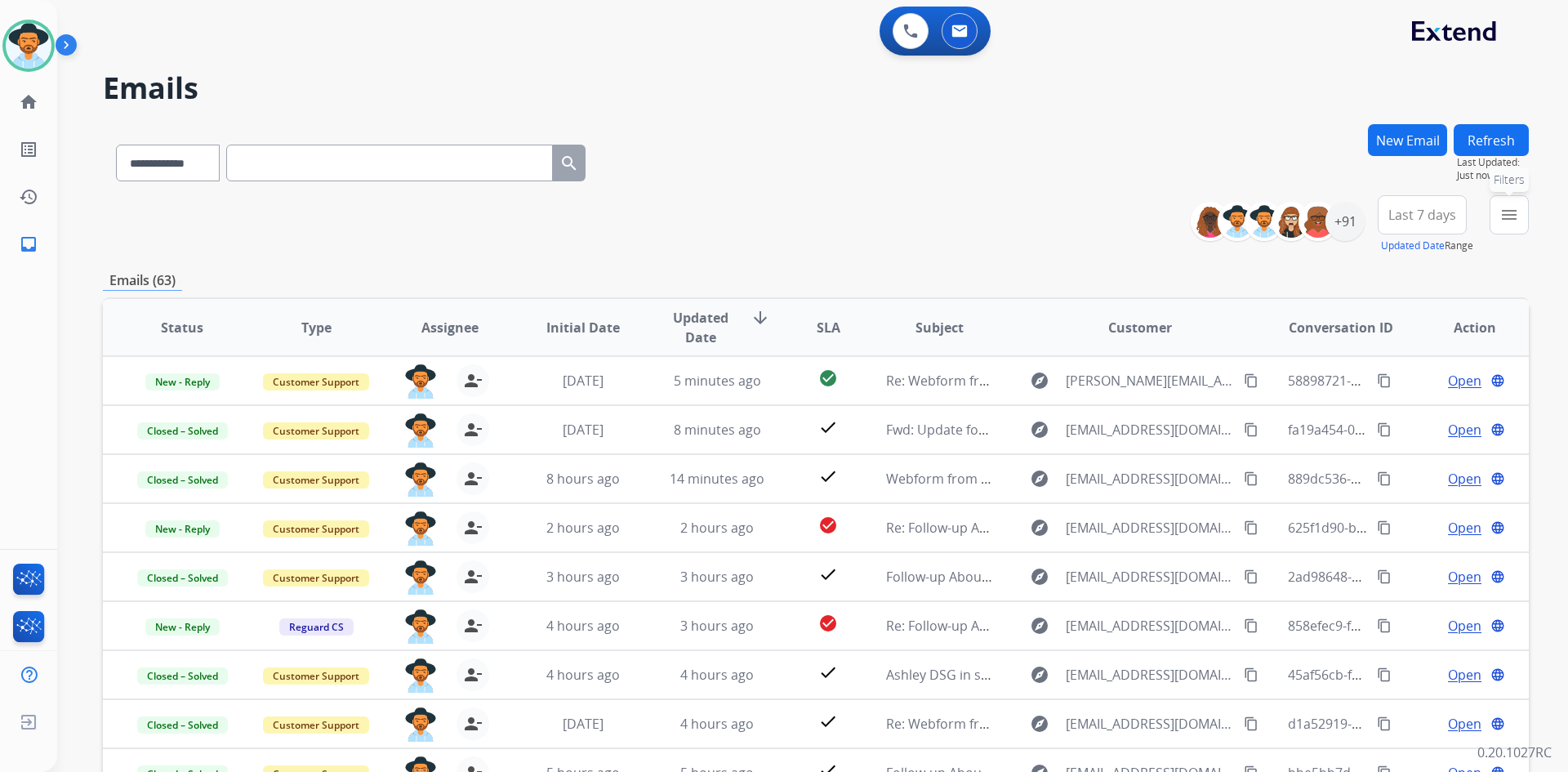
click at [1512, 216] on mat-icon "menu" at bounding box center [1509, 215] width 19 height 19
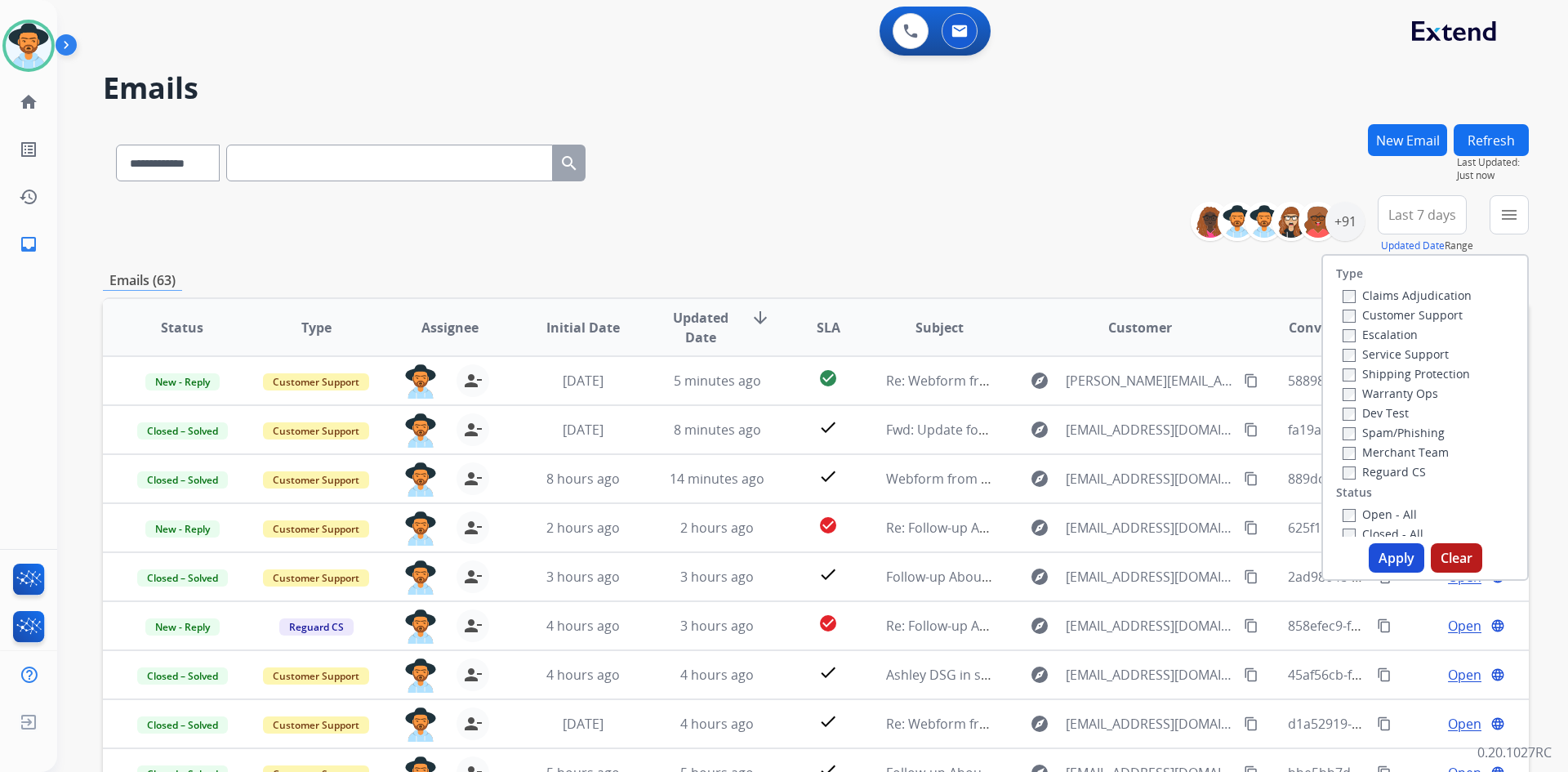
click at [1399, 515] on label "Open - All" at bounding box center [1380, 515] width 74 height 16
click at [1397, 555] on button "Apply" at bounding box center [1396, 557] width 56 height 29
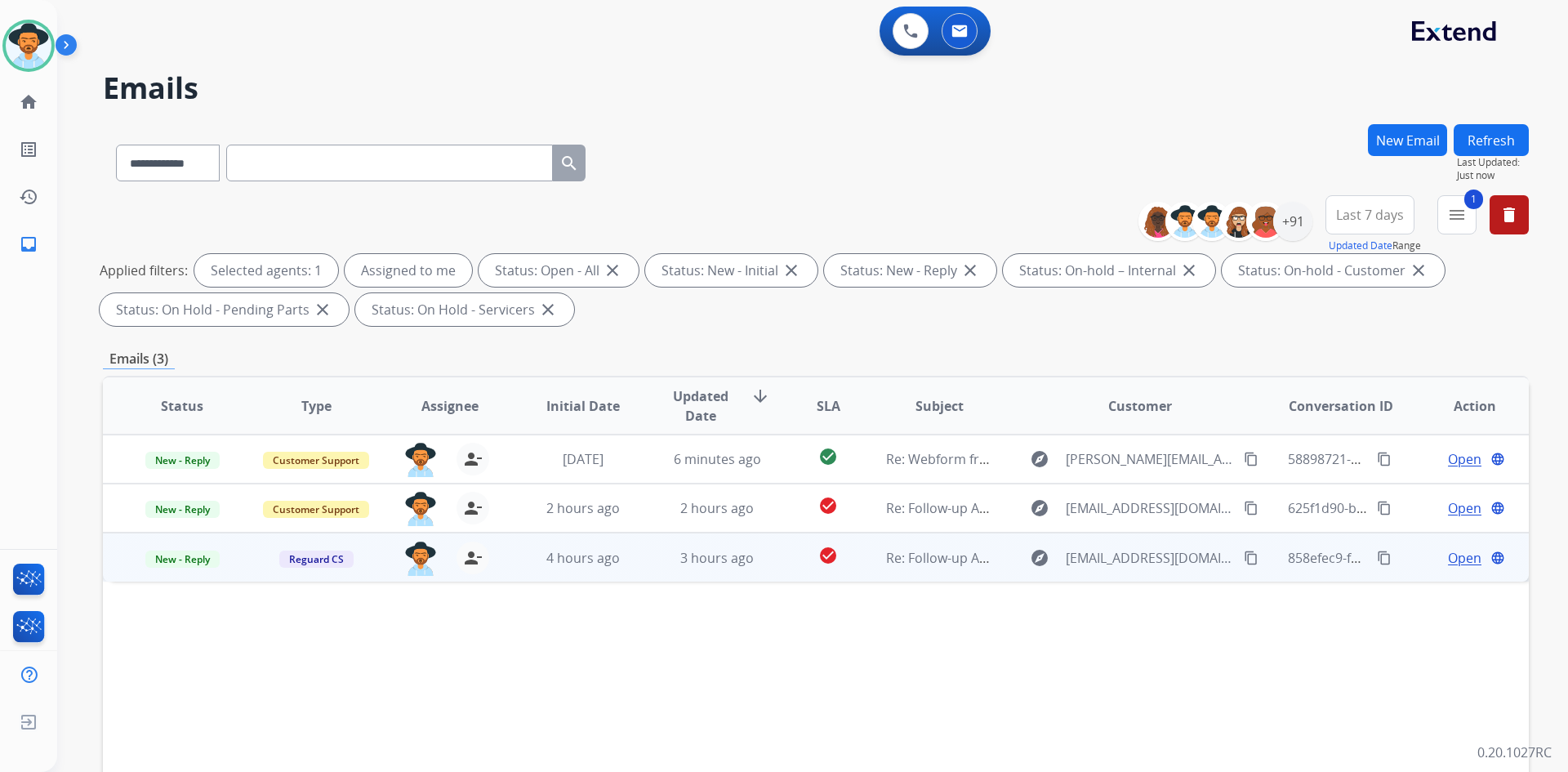
click at [1243, 560] on mat-icon "content_copy" at bounding box center [1251, 557] width 15 height 15
click at [1448, 556] on span "Open" at bounding box center [1465, 558] width 34 height 19
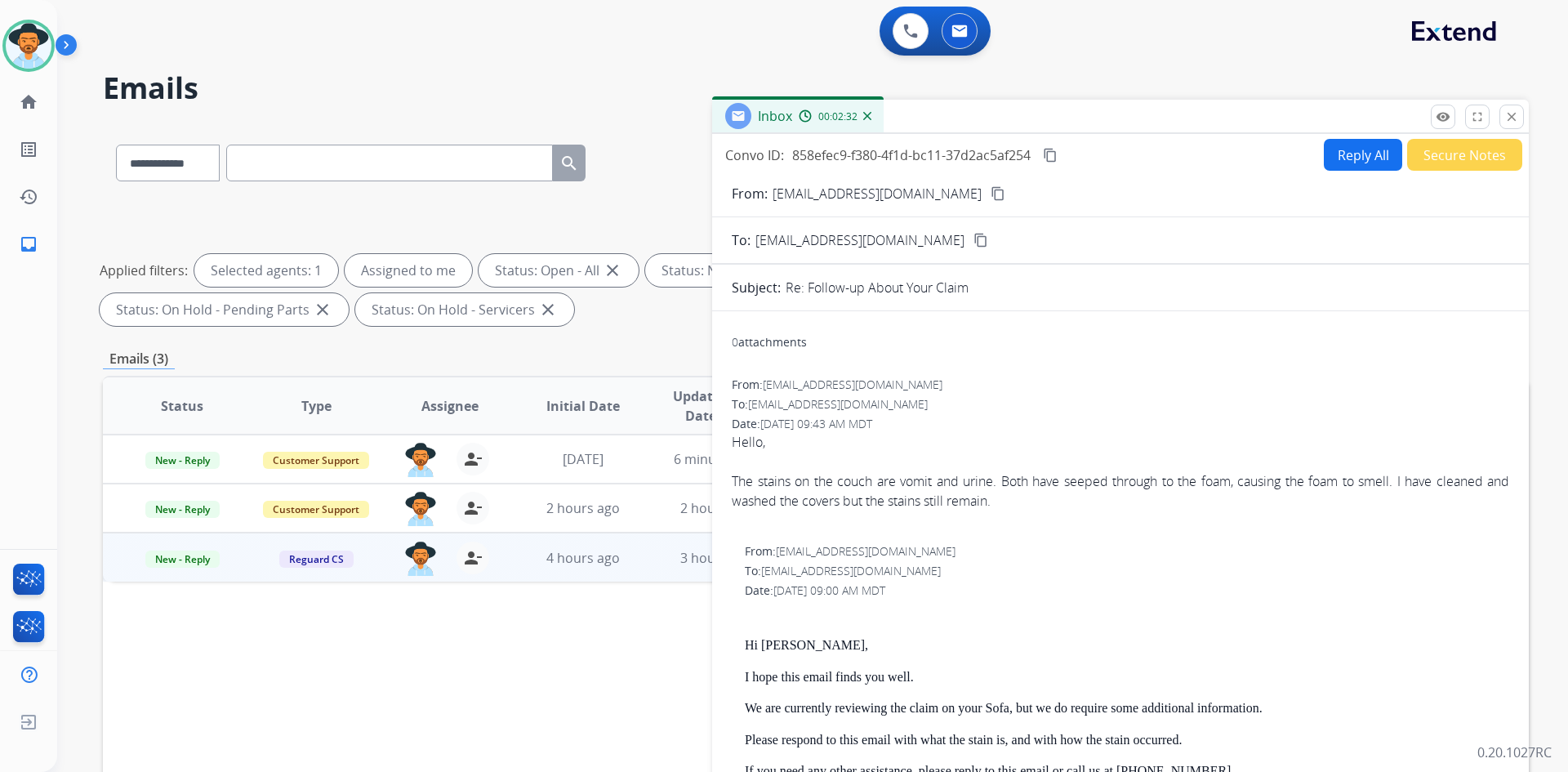
click at [1445, 149] on button "Secure Notes" at bounding box center [1465, 155] width 115 height 32
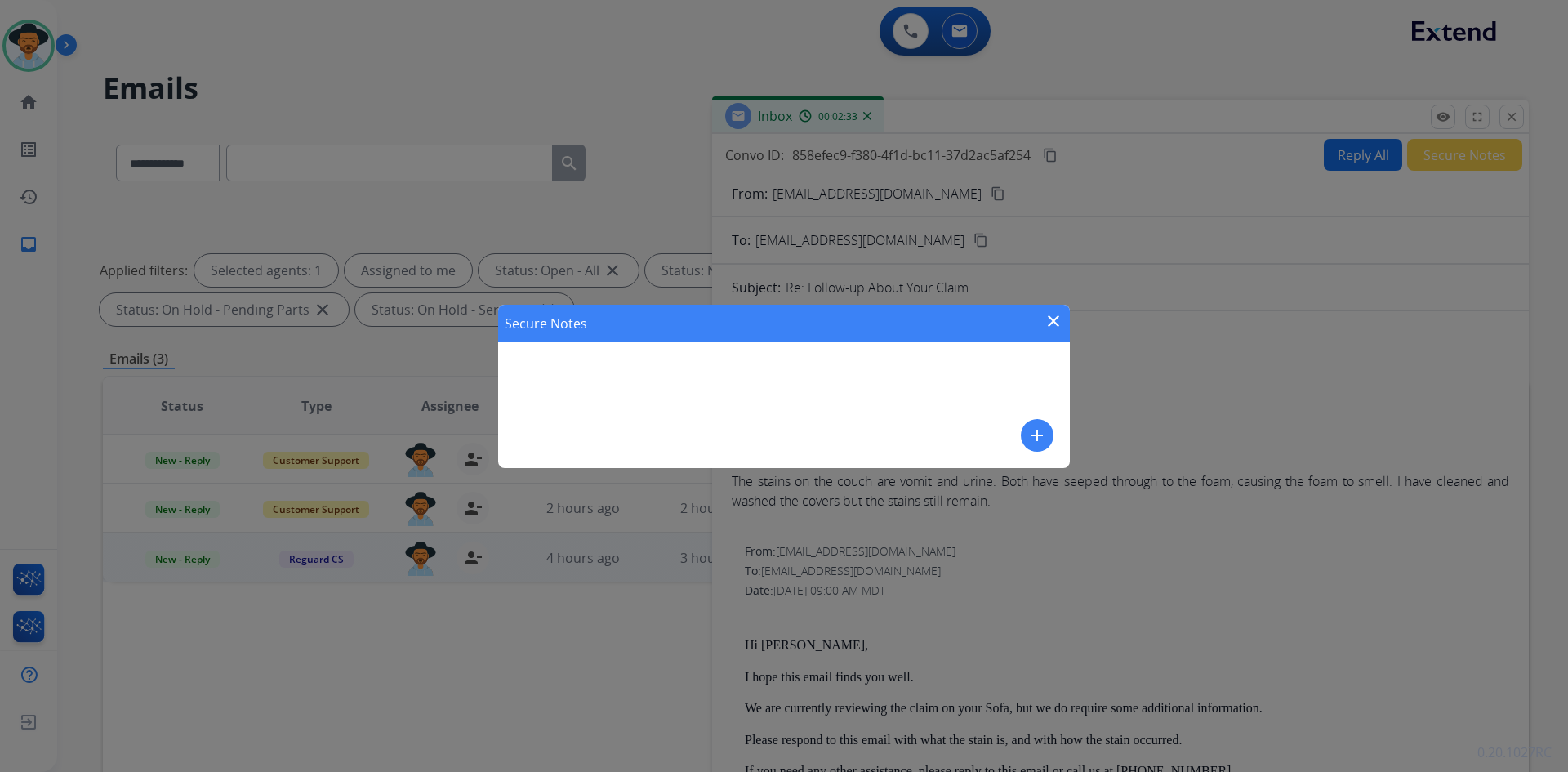
click at [1029, 441] on mat-icon "add" at bounding box center [1037, 435] width 19 height 19
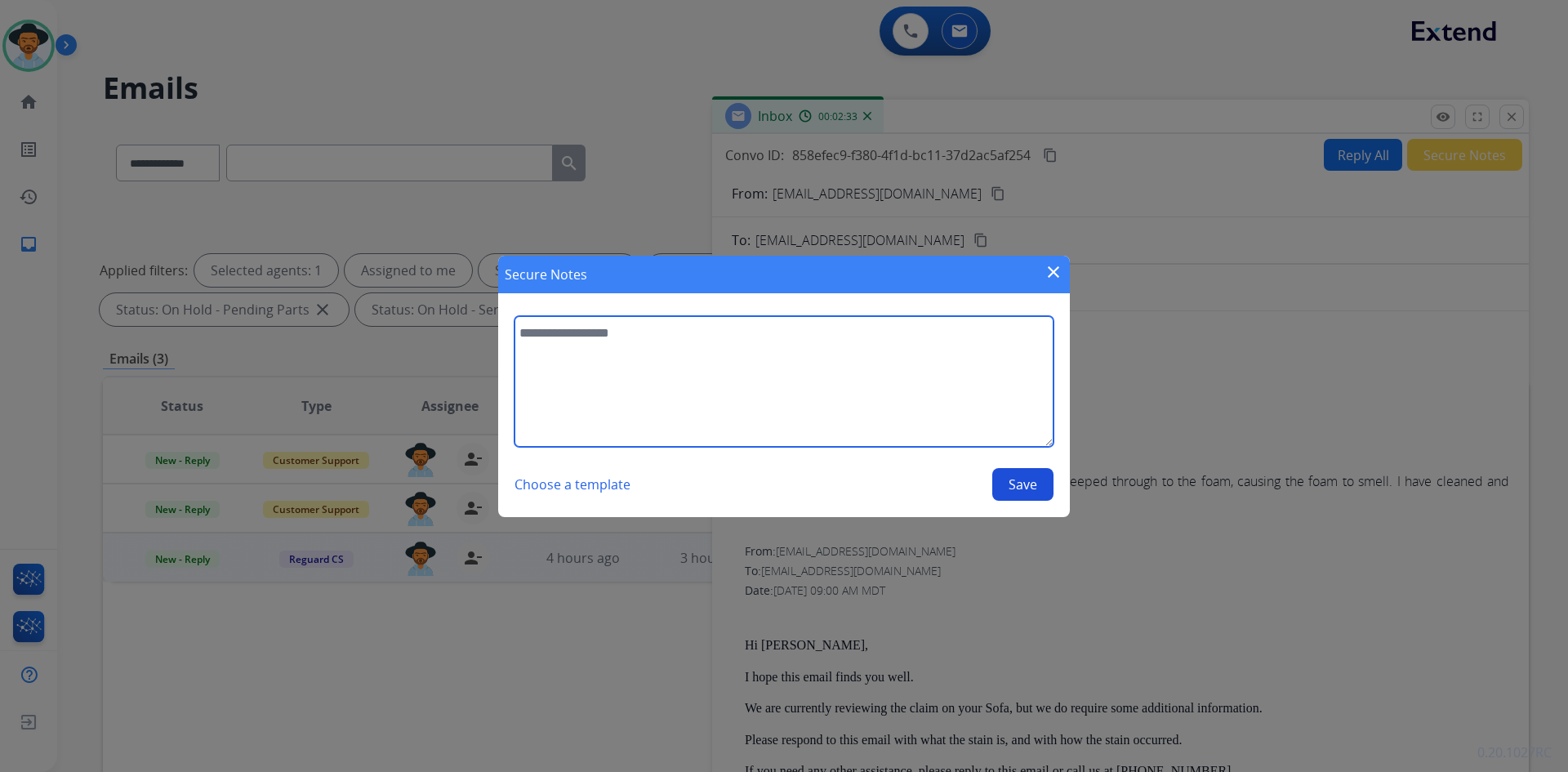
click at [551, 349] on textarea at bounding box center [784, 381] width 539 height 131
type textarea "*"
type textarea "**********"
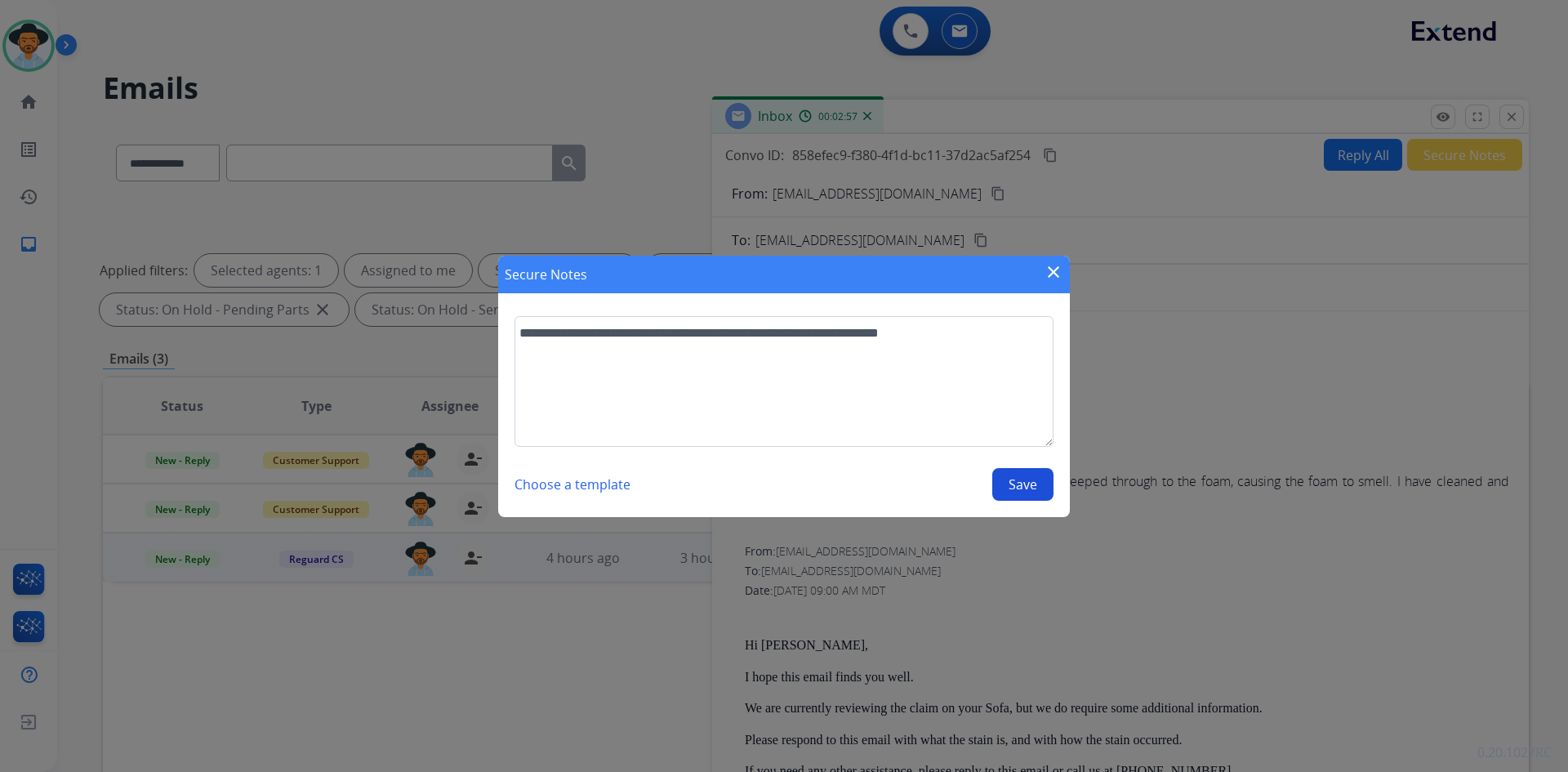
click at [1020, 492] on button "Save" at bounding box center [1022, 484] width 61 height 33
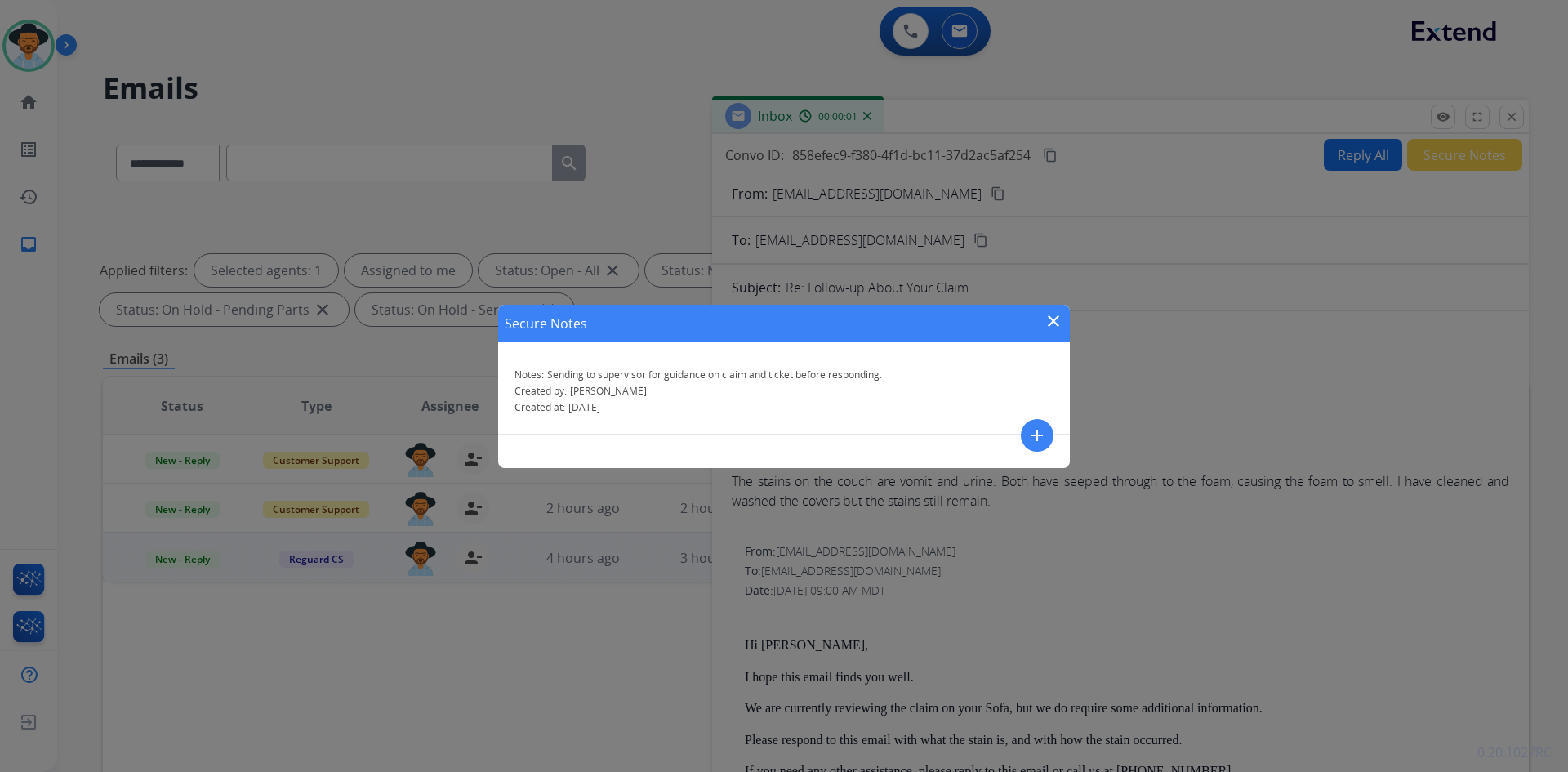
click at [1051, 320] on mat-icon "close" at bounding box center [1053, 321] width 19 height 19
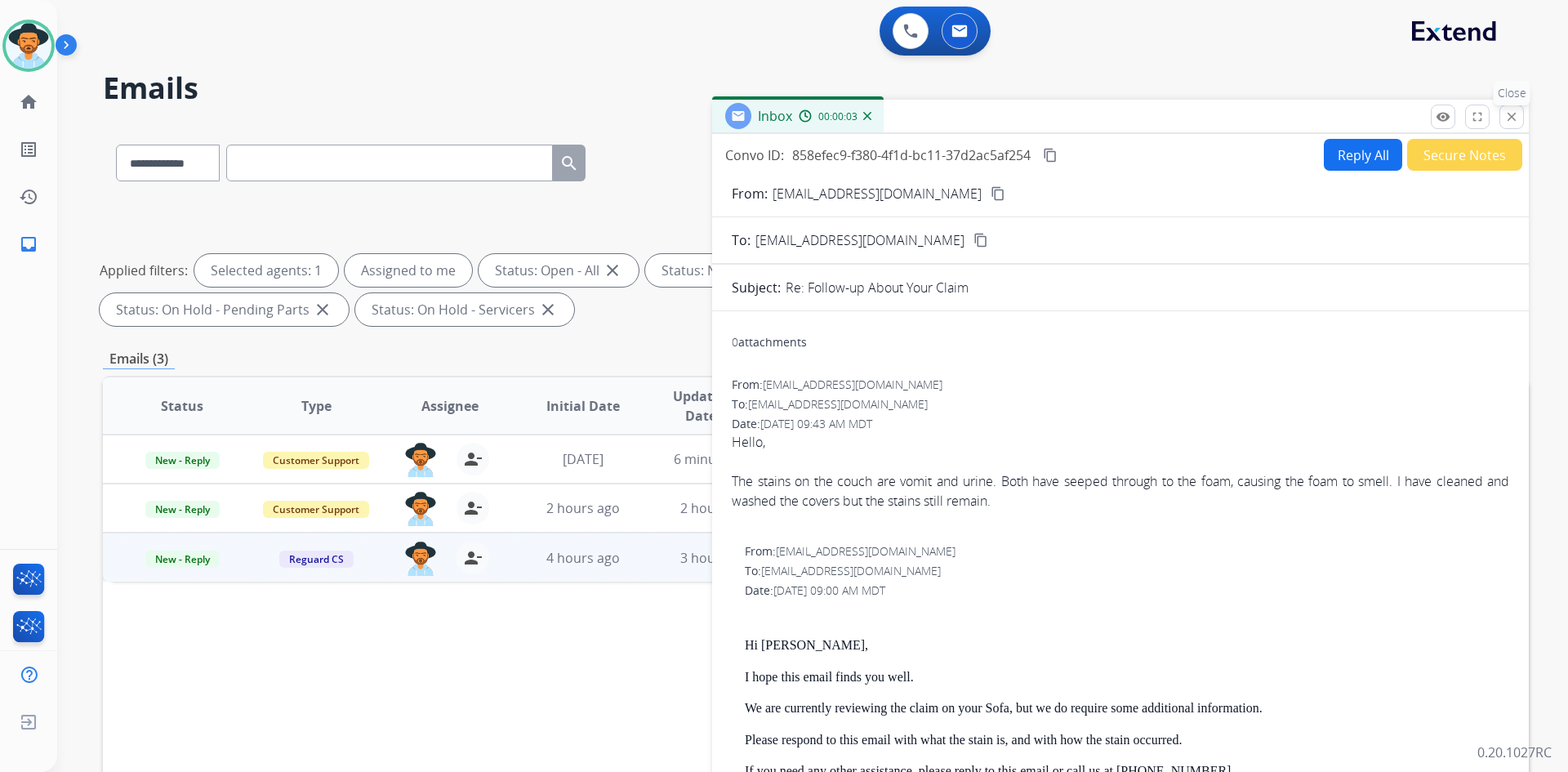
click at [1511, 118] on mat-icon "close" at bounding box center [1511, 117] width 15 height 15
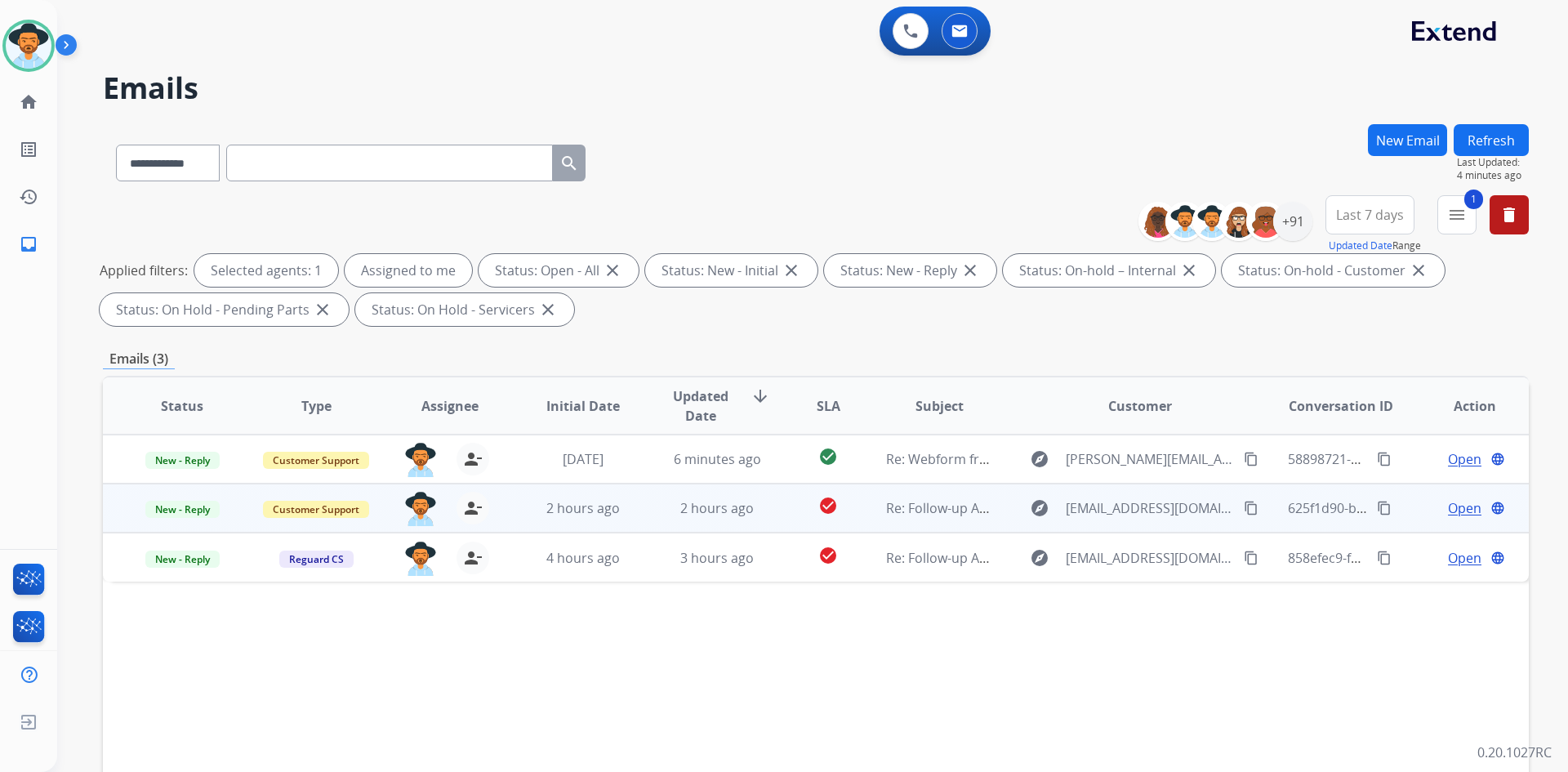
click at [1243, 508] on mat-icon "content_copy" at bounding box center [1251, 508] width 15 height 15
click at [1448, 508] on span "Open" at bounding box center [1465, 508] width 34 height 19
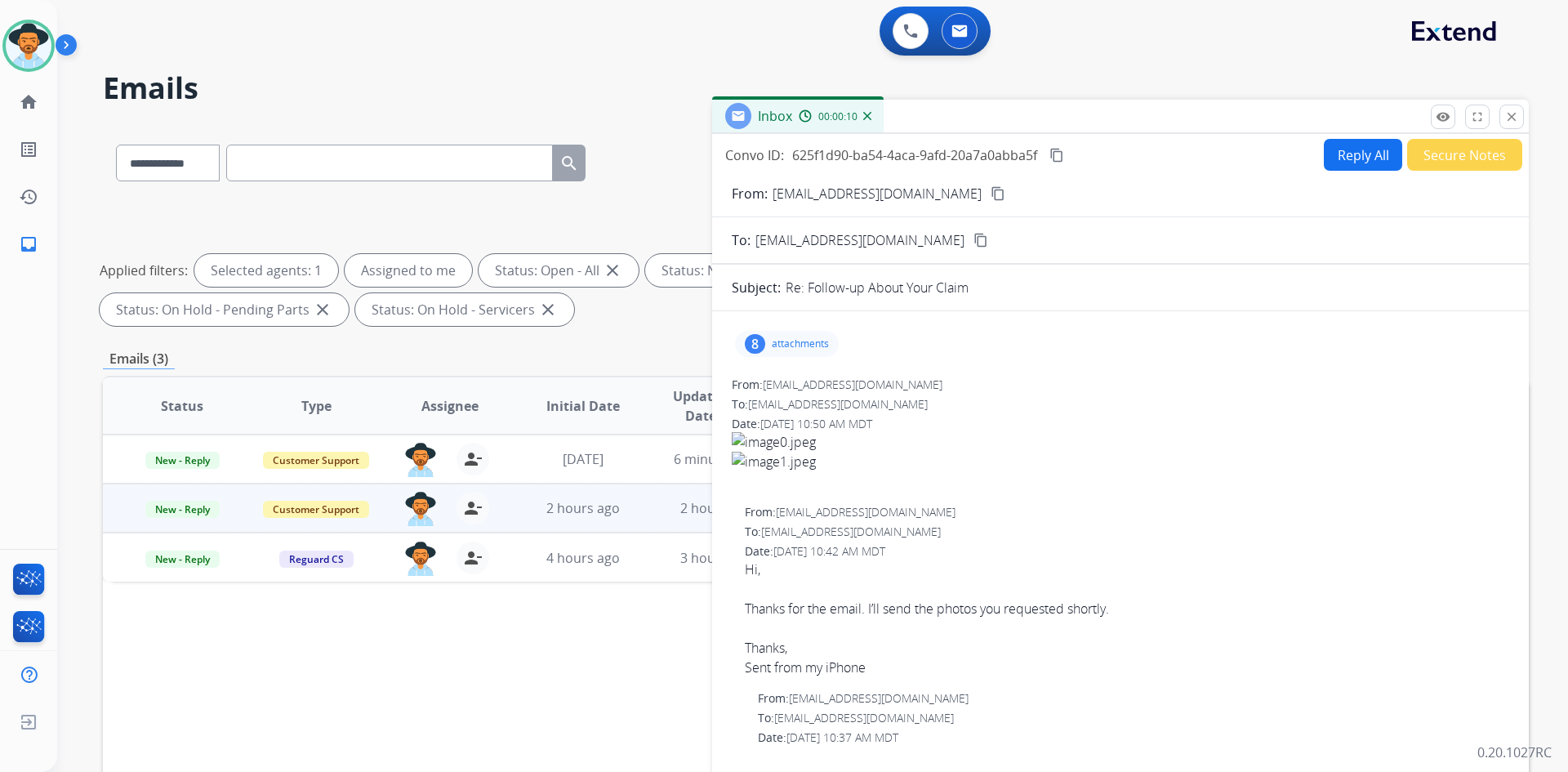
click at [805, 343] on p "attachments" at bounding box center [800, 343] width 57 height 13
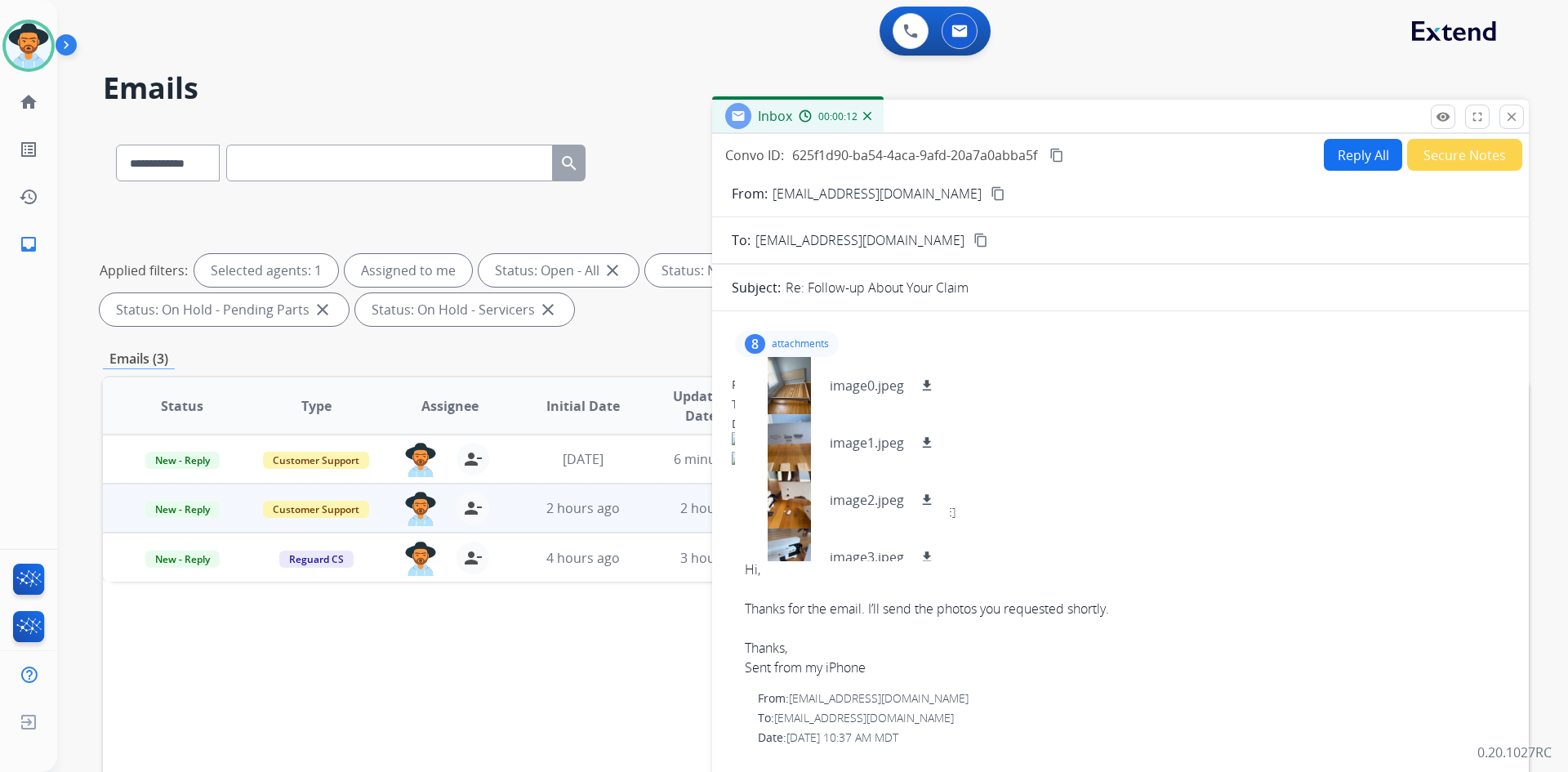
click at [74, 42] on img at bounding box center [69, 48] width 27 height 31
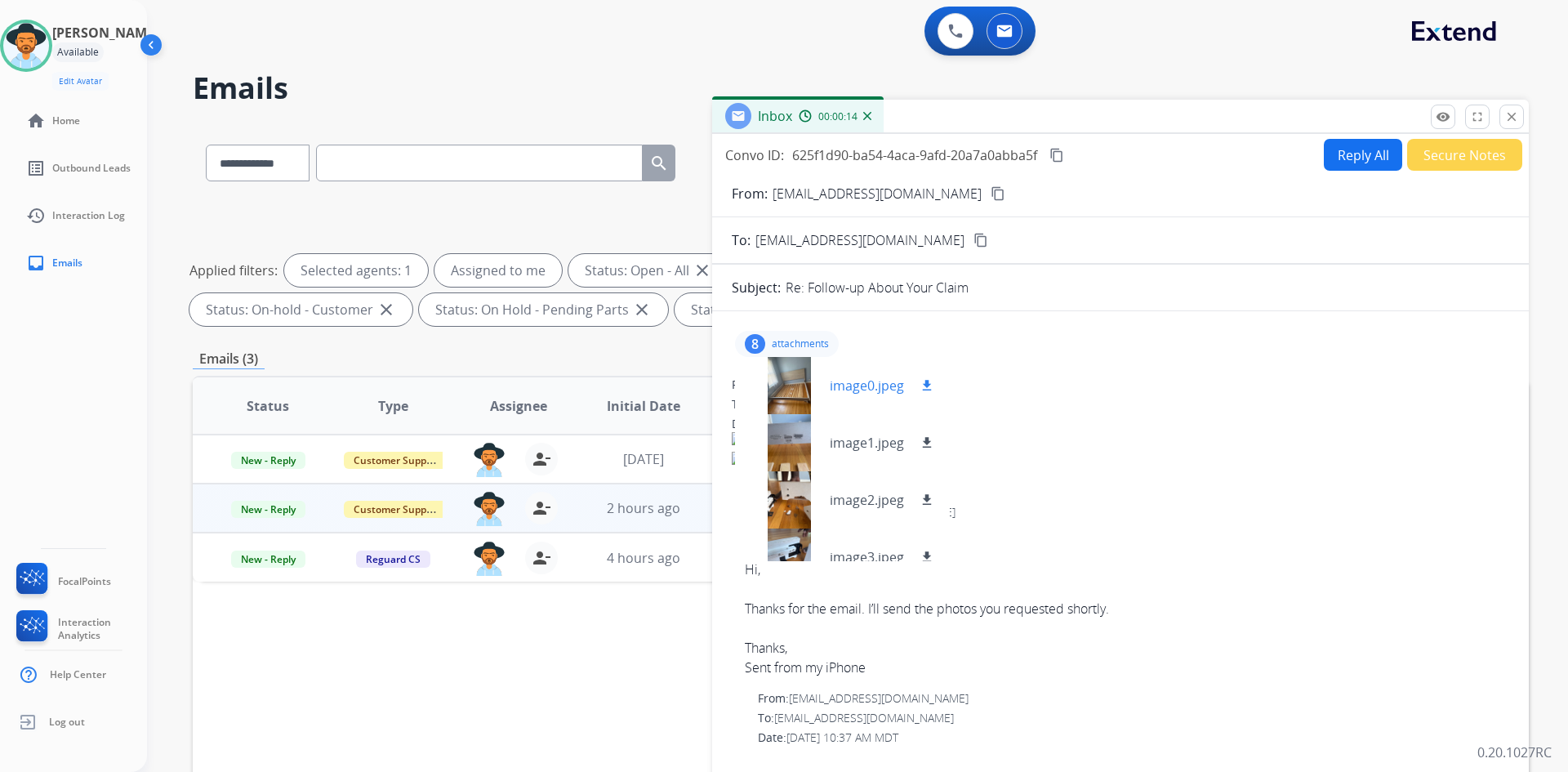
click at [890, 378] on p "image0.jpeg" at bounding box center [867, 386] width 74 height 19
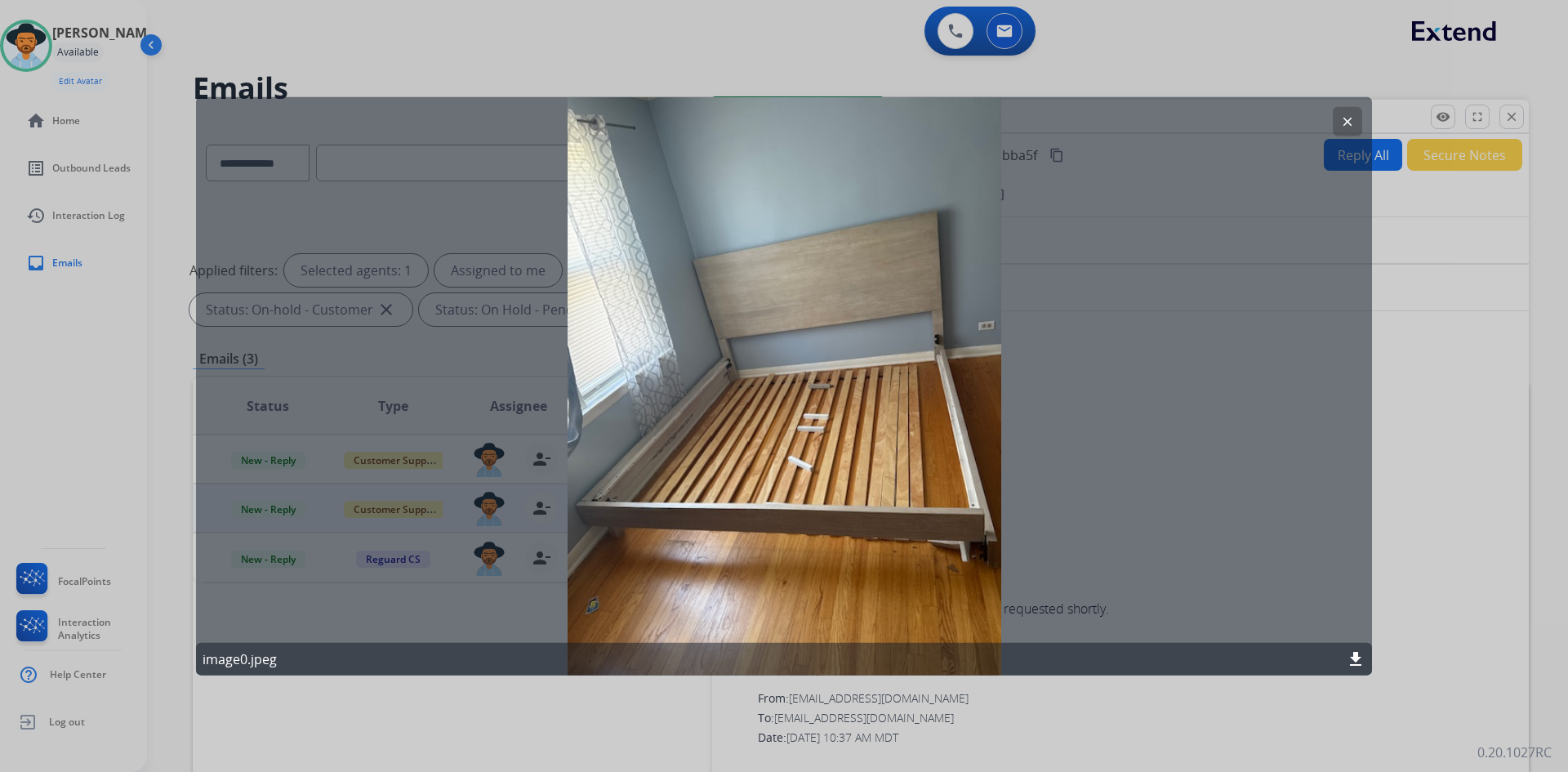
click at [1341, 118] on mat-icon "clear" at bounding box center [1347, 120] width 15 height 15
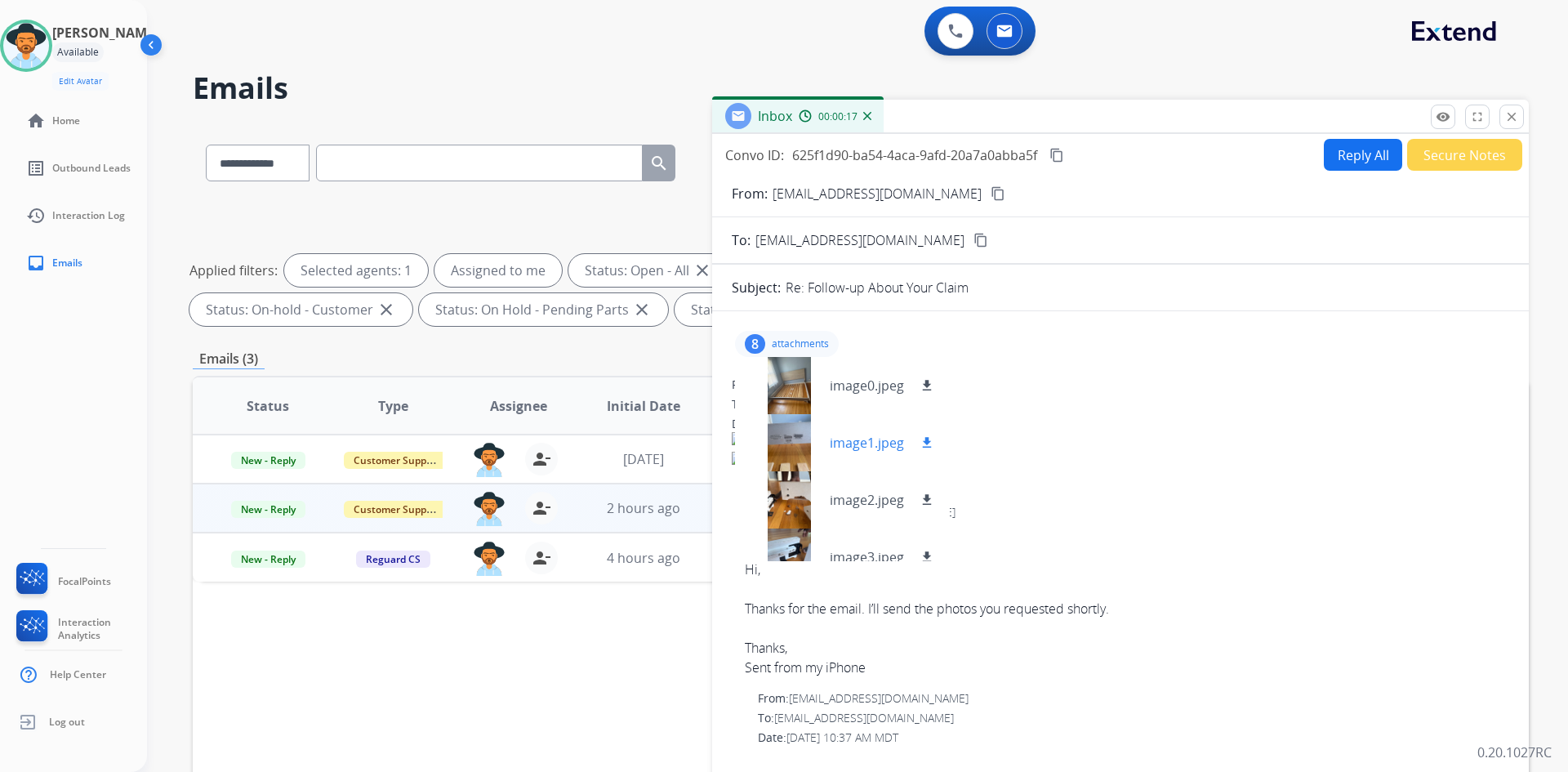
click at [880, 433] on p "image1.jpeg" at bounding box center [867, 442] width 74 height 19
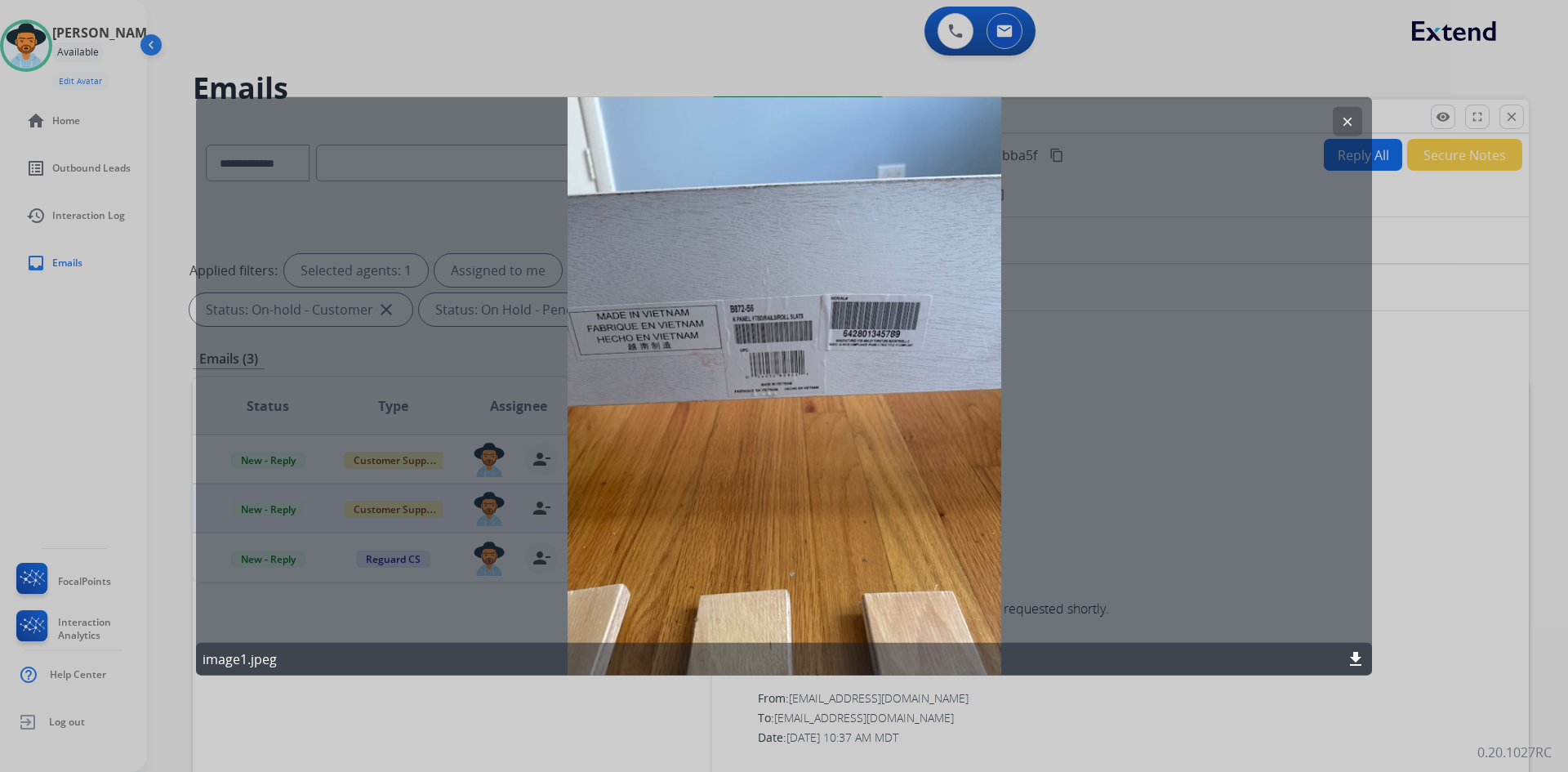
click at [1343, 111] on button "clear" at bounding box center [1347, 120] width 29 height 29
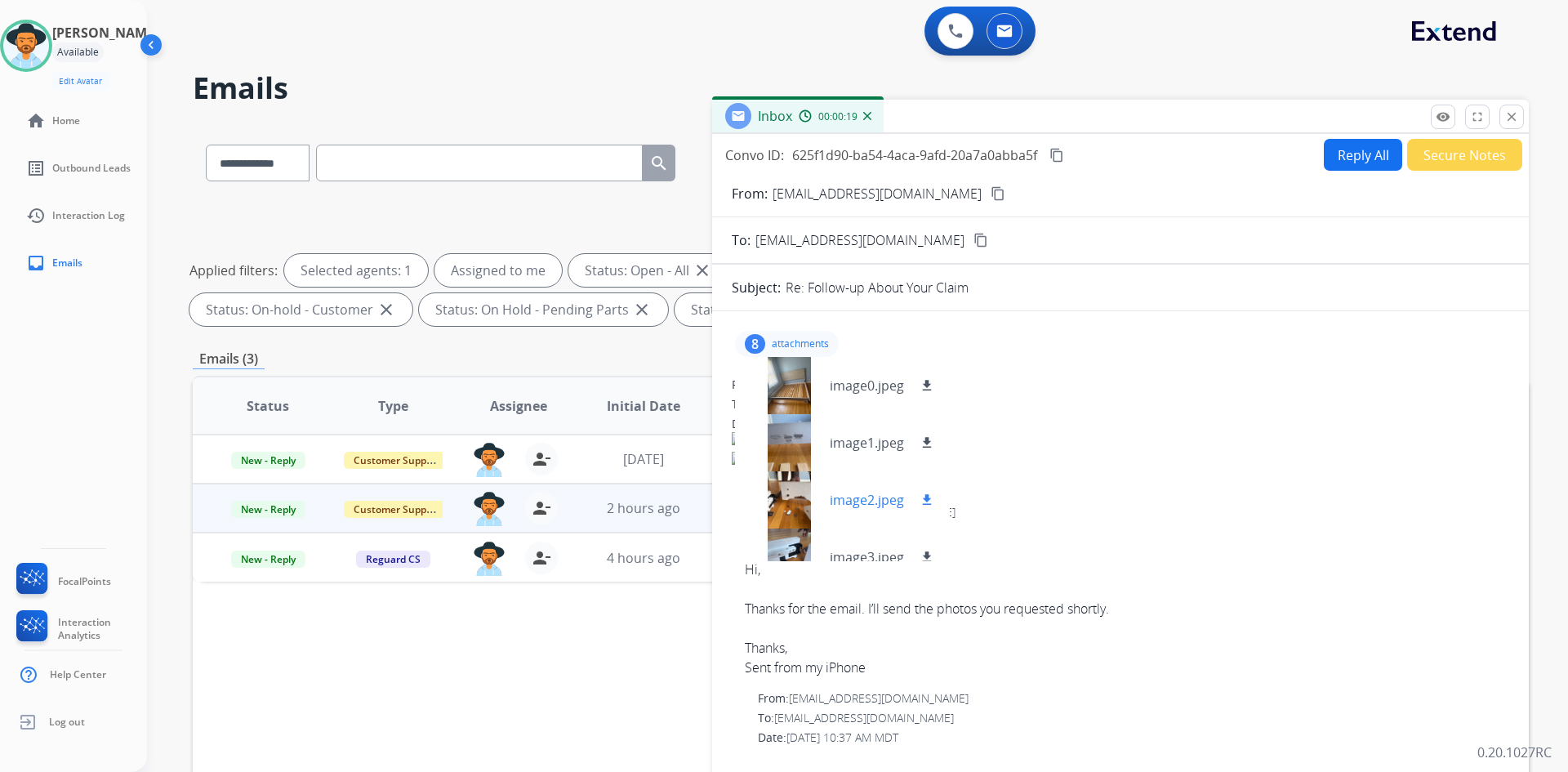
click at [875, 494] on p "image2.jpeg" at bounding box center [867, 500] width 74 height 19
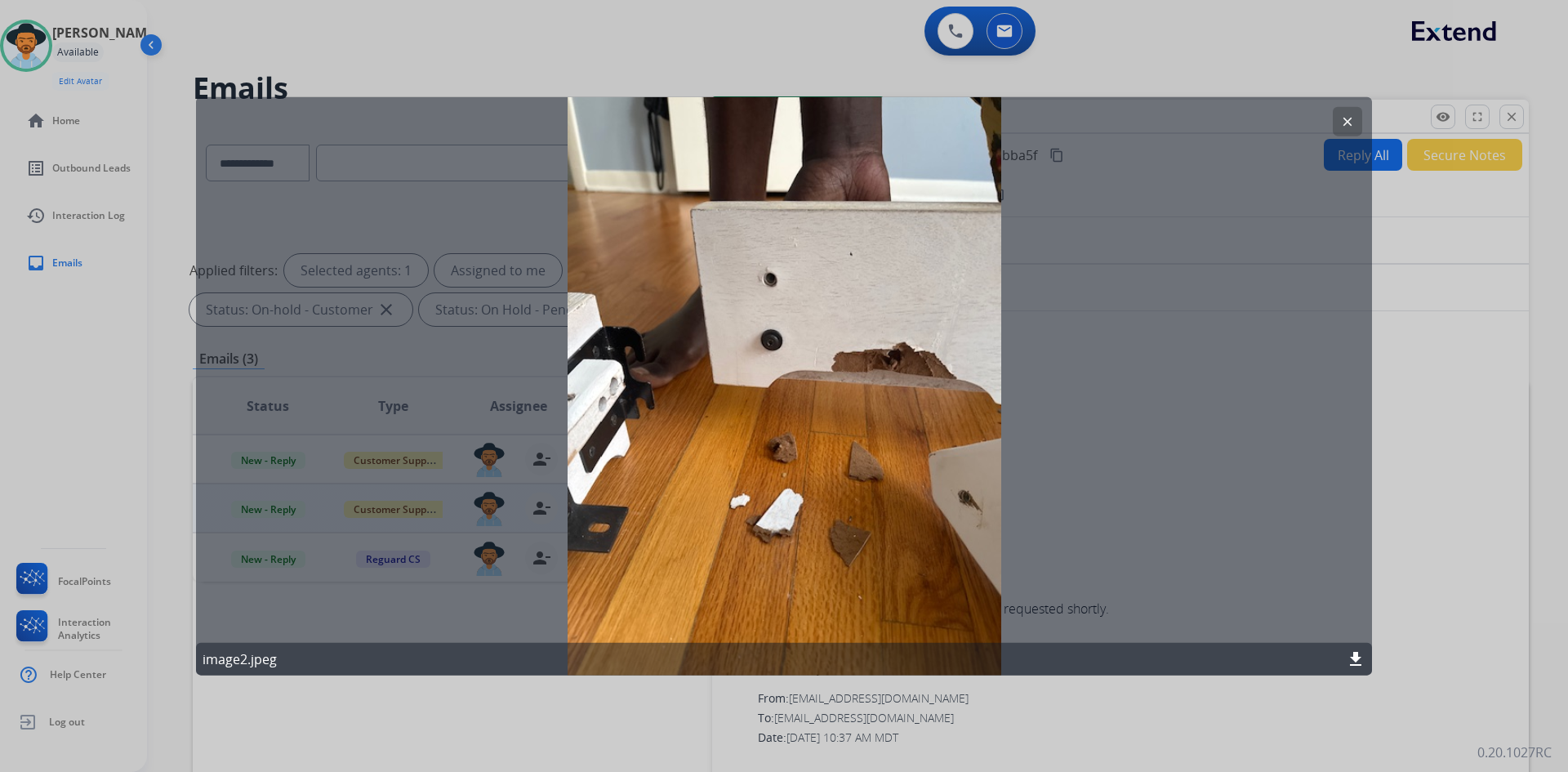
click at [1345, 122] on mat-icon "clear" at bounding box center [1347, 120] width 15 height 15
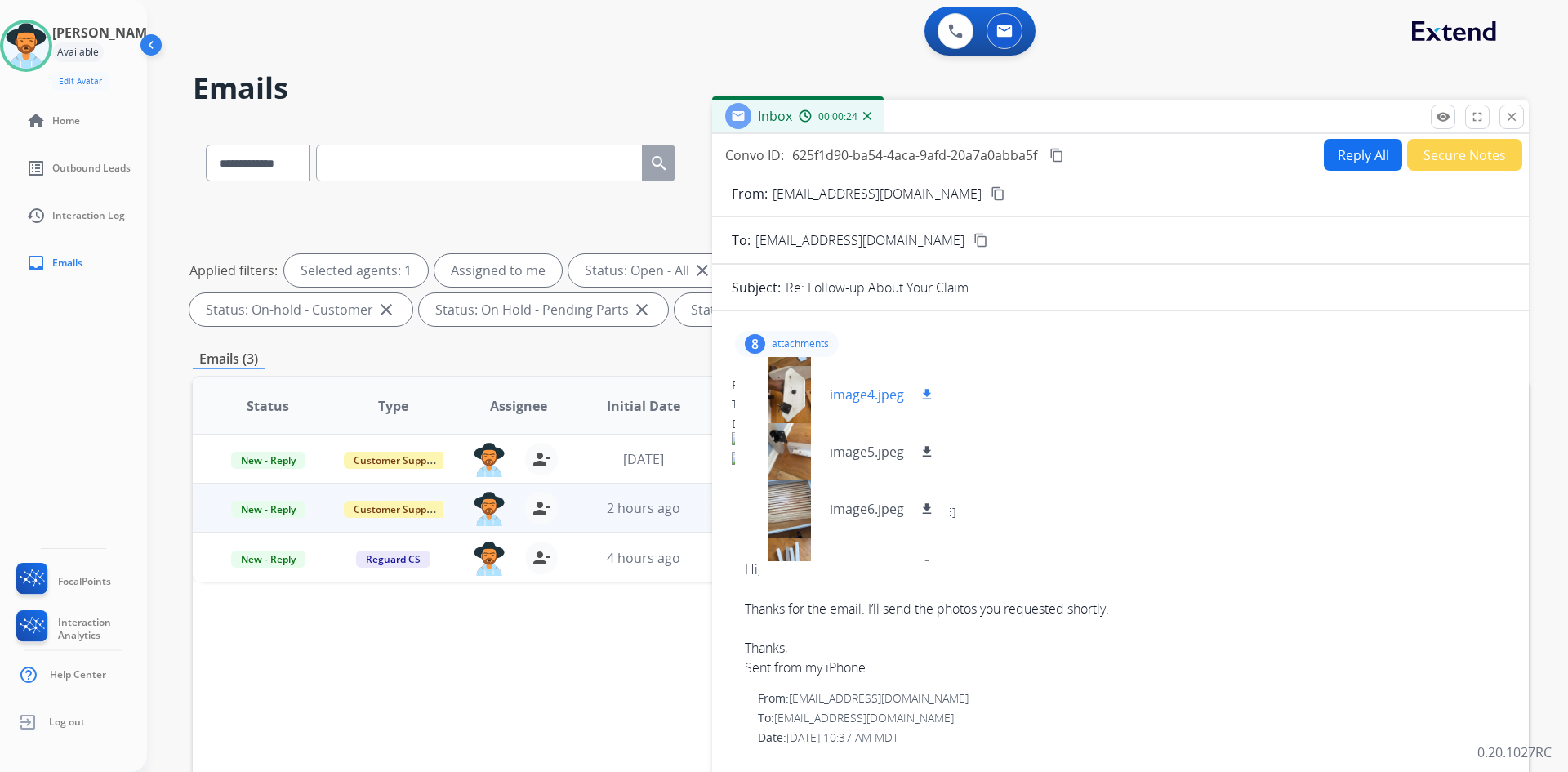
scroll to position [253, 0]
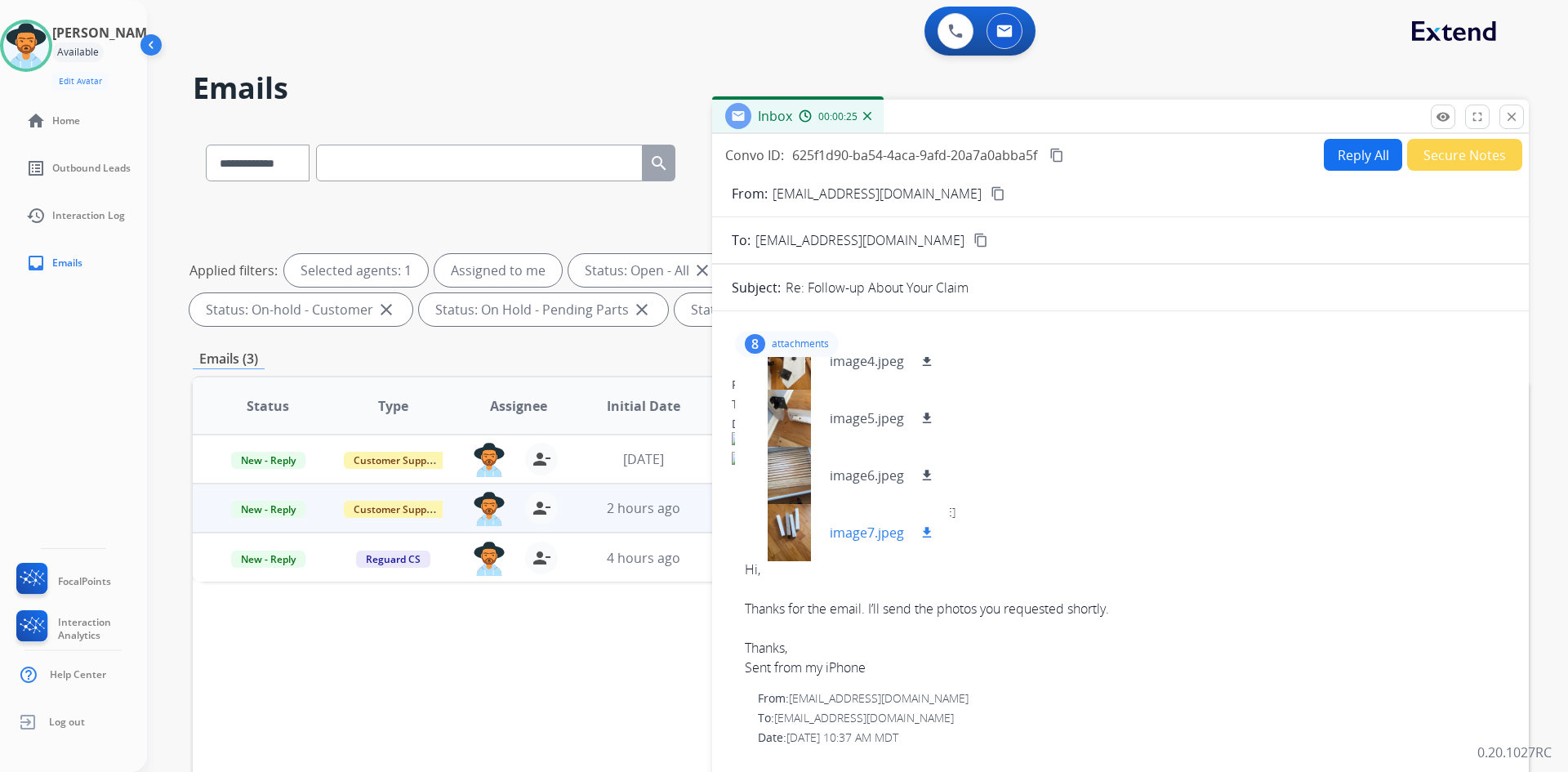
click at [863, 531] on p "image7.jpeg" at bounding box center [867, 532] width 74 height 19
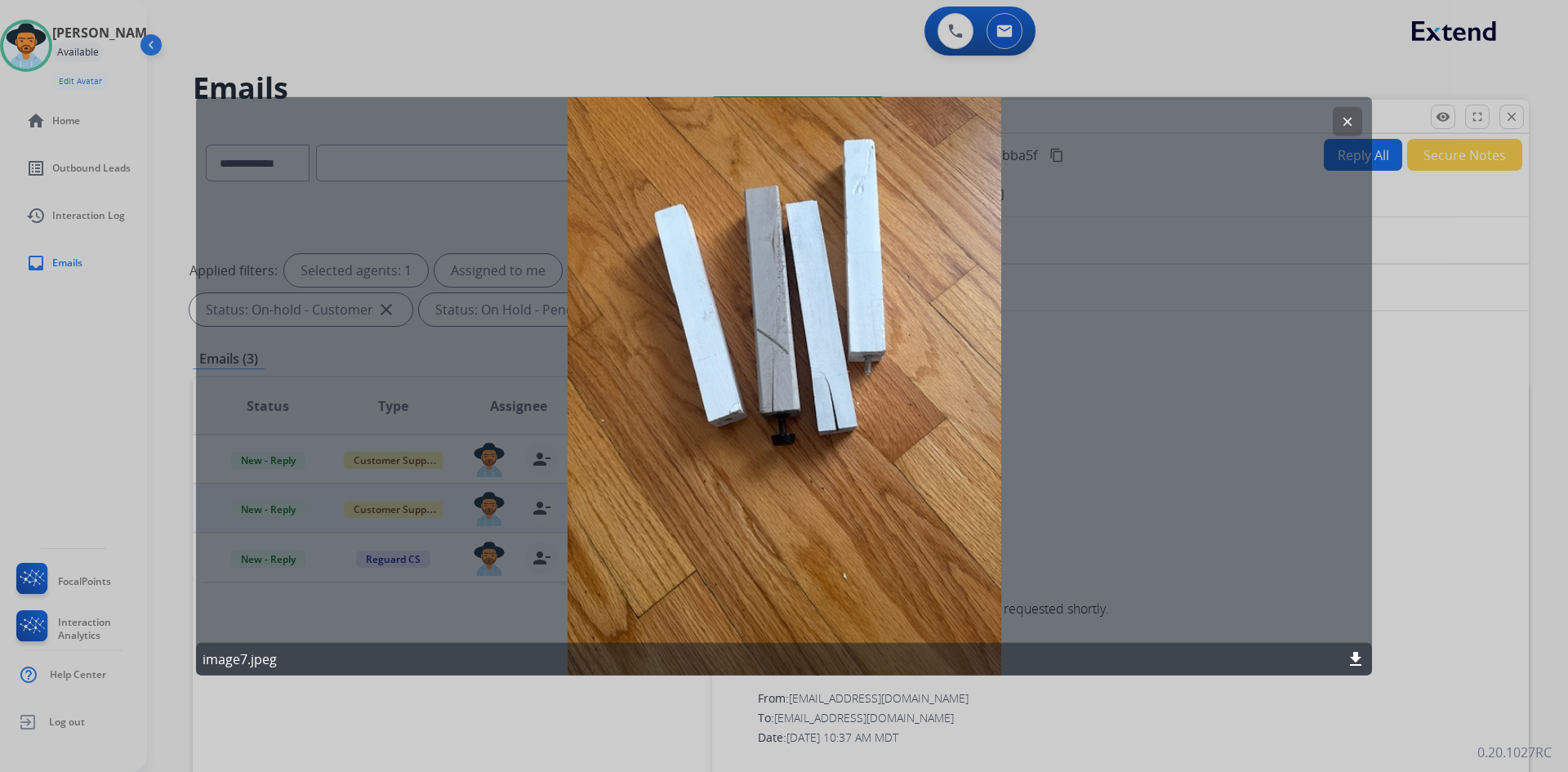
click at [1353, 116] on mat-icon "clear" at bounding box center [1347, 120] width 15 height 15
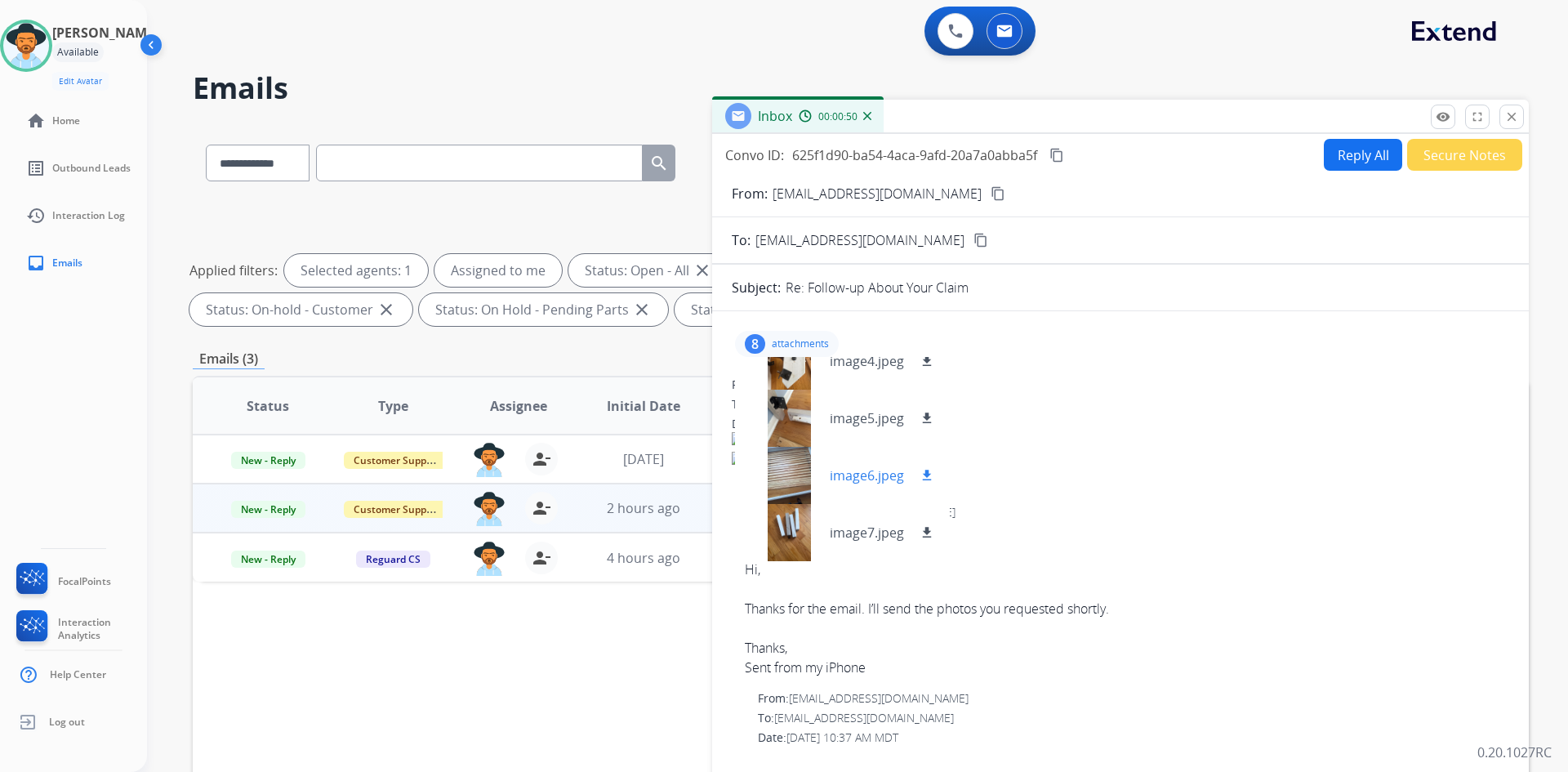
click at [866, 464] on div "image6.jpeg download" at bounding box center [842, 475] width 215 height 57
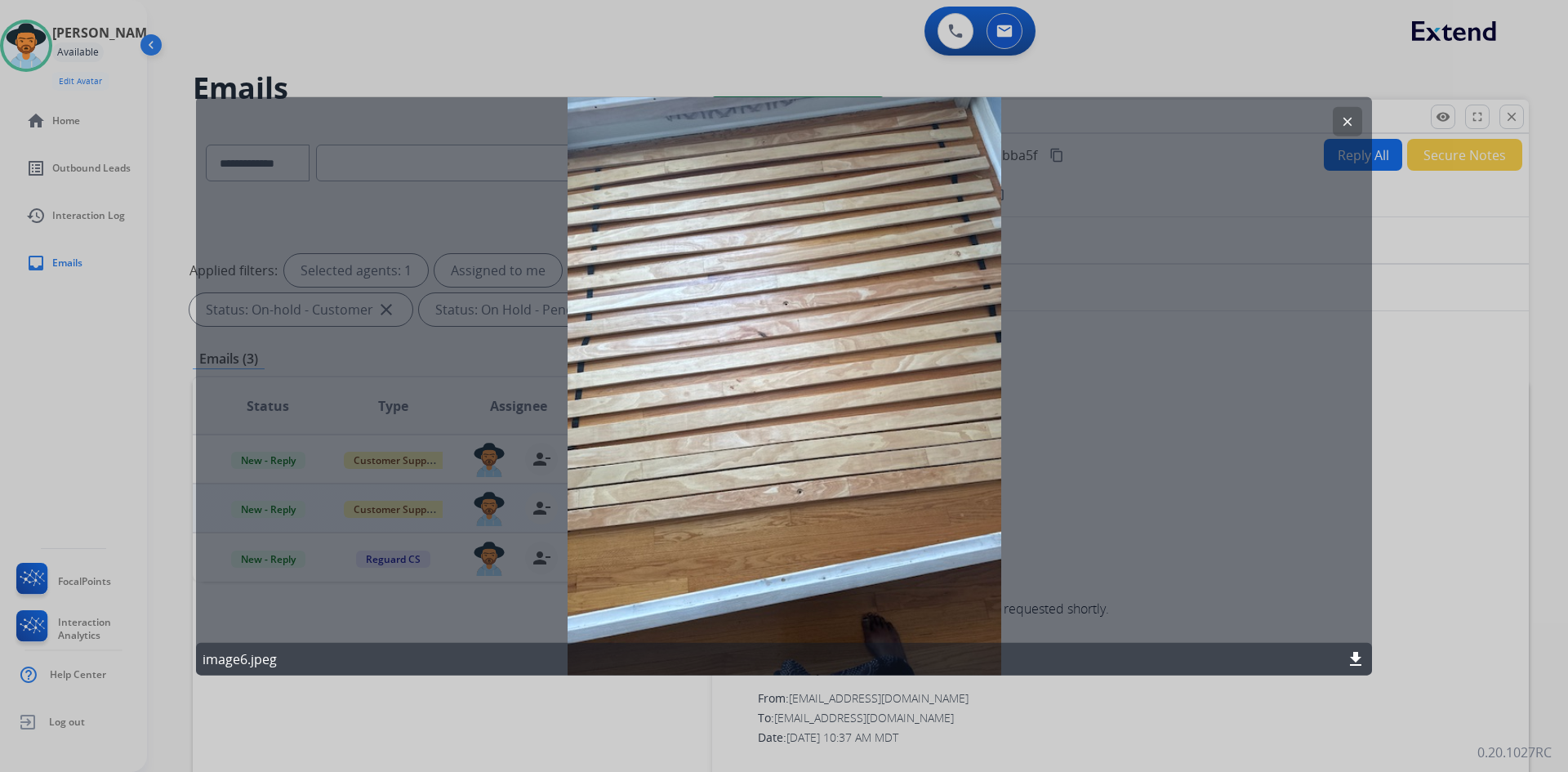
click at [1338, 118] on button "clear" at bounding box center [1347, 120] width 29 height 29
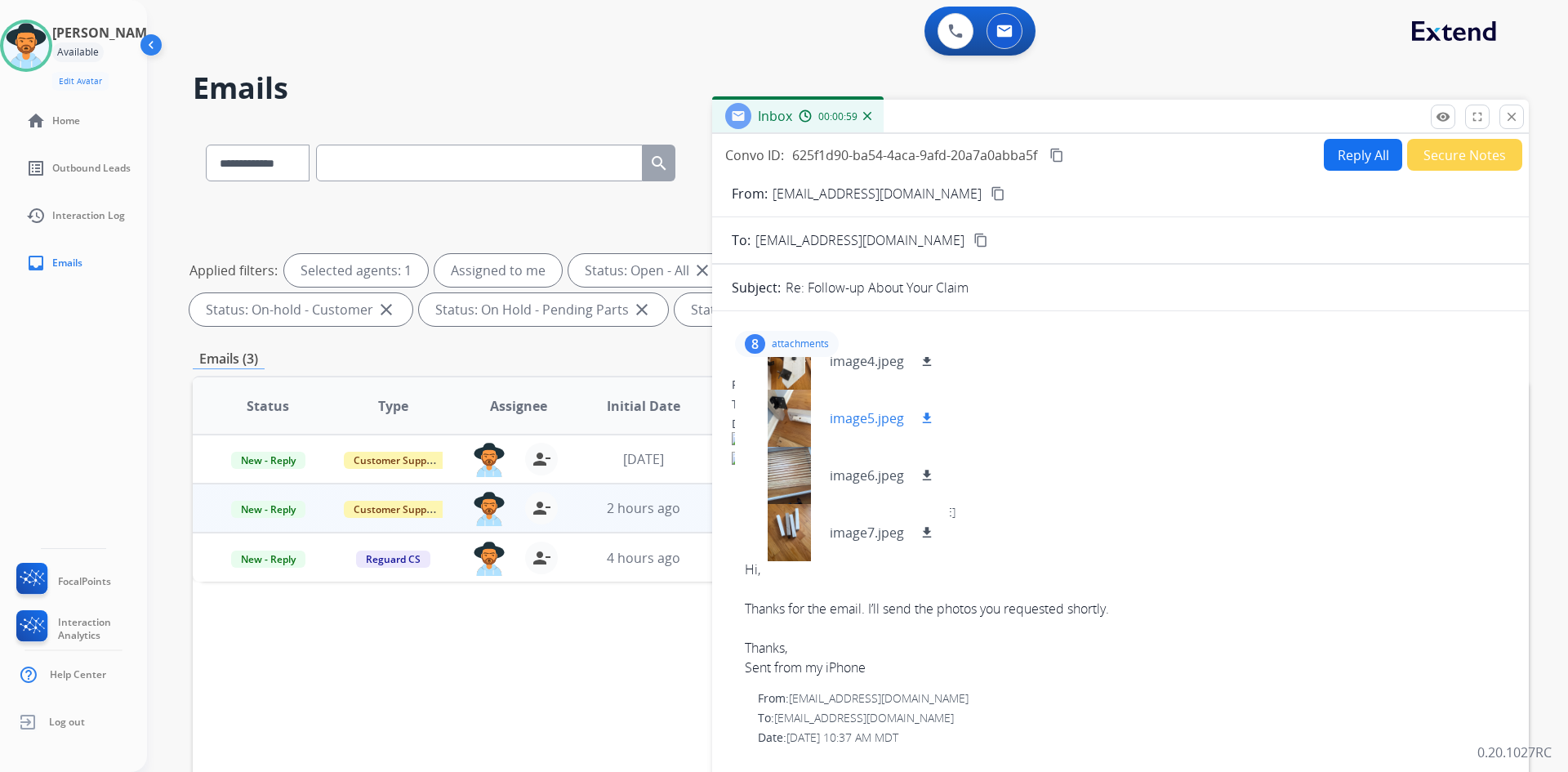
click at [879, 424] on p "image5.jpeg" at bounding box center [867, 418] width 74 height 19
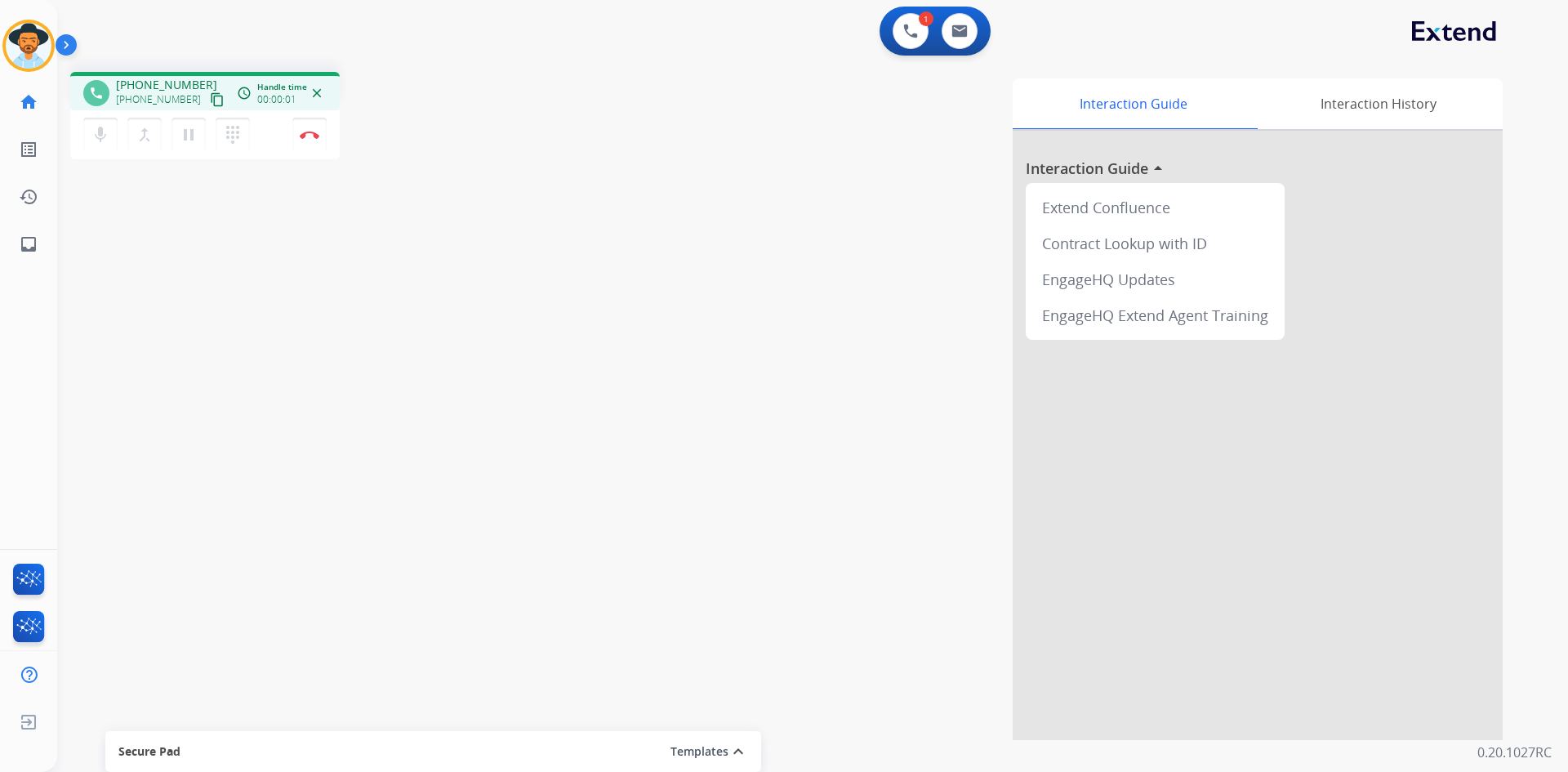
drag, startPoint x: 202, startPoint y: 102, endPoint x: 181, endPoint y: 103, distance: 21.0
click at [210, 102] on mat-icon "content_copy" at bounding box center [217, 99] width 15 height 15
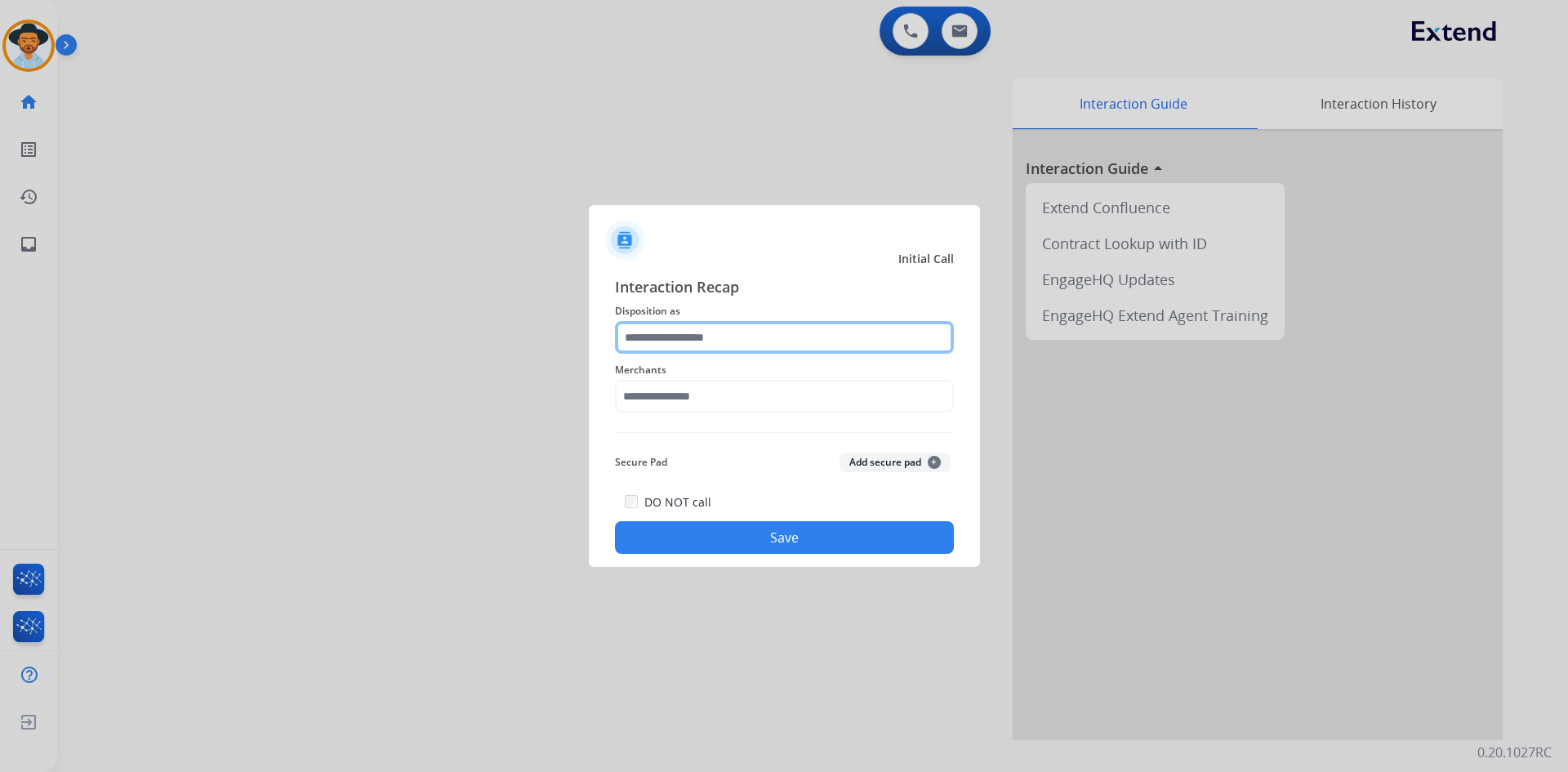
click at [729, 347] on input "text" at bounding box center [784, 337] width 339 height 33
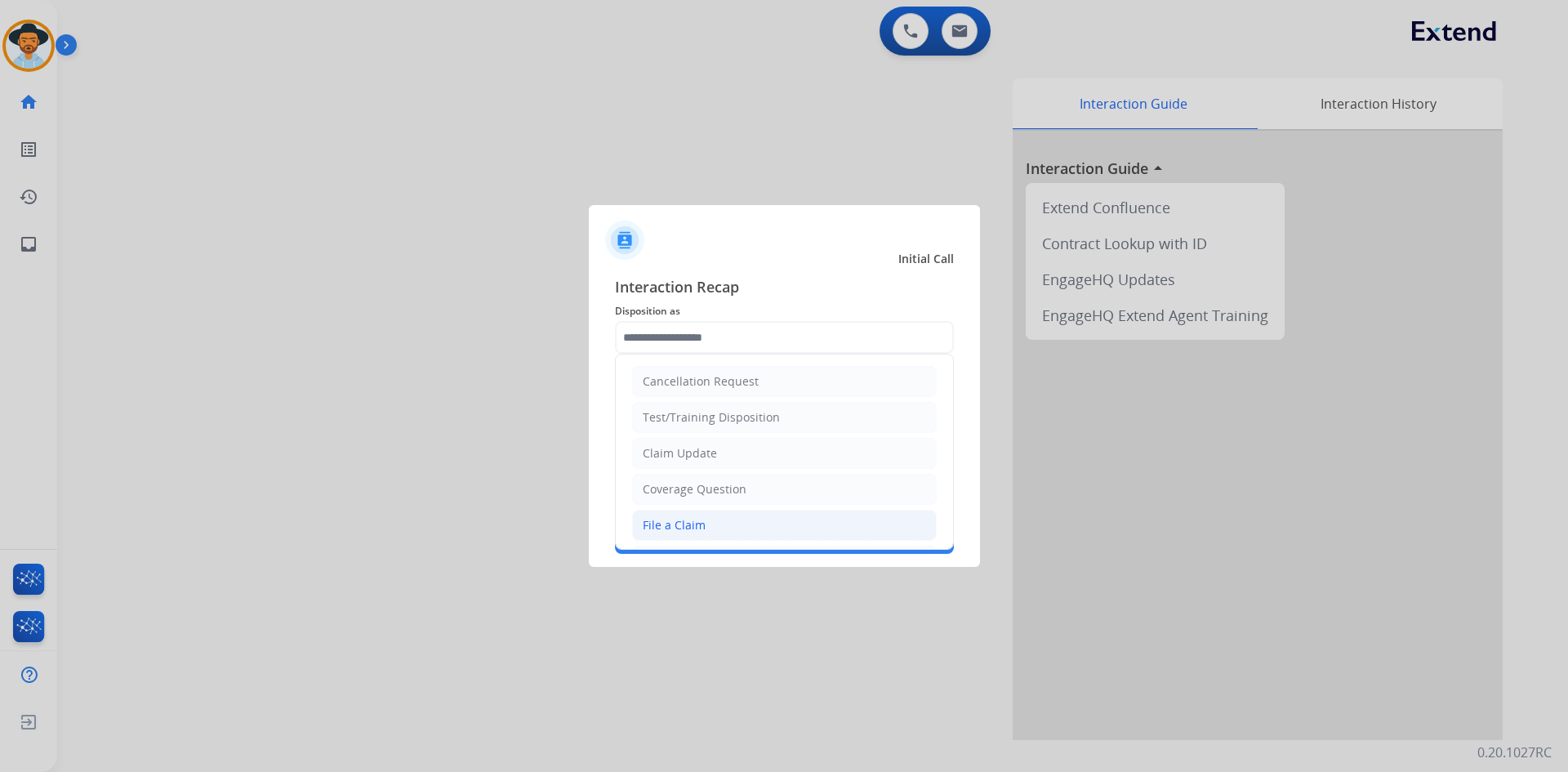
click at [744, 528] on li "File a Claim" at bounding box center [784, 524] width 304 height 31
type input "**********"
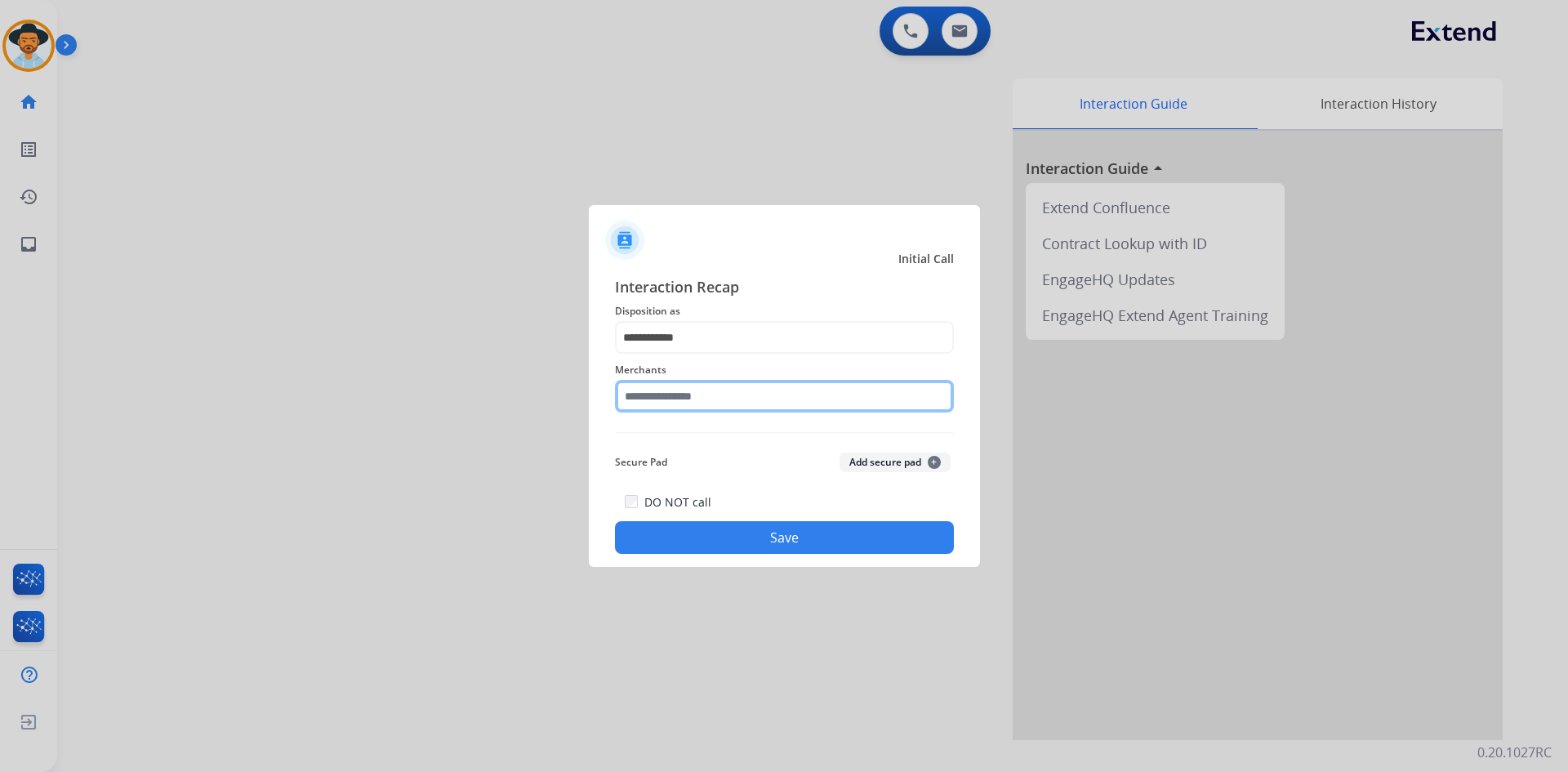
click at [678, 395] on input "text" at bounding box center [784, 395] width 339 height 33
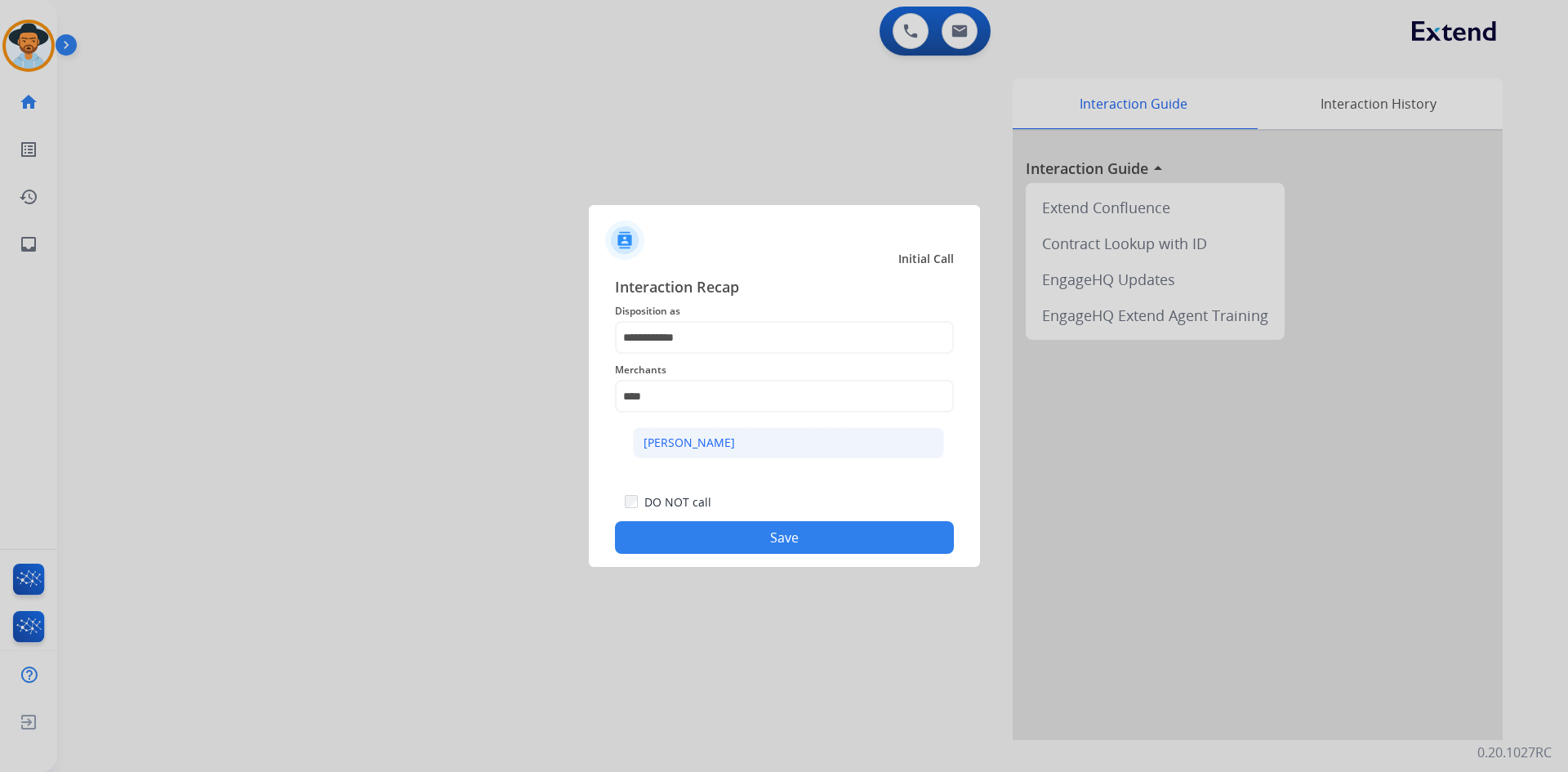
click at [737, 440] on li "[PERSON_NAME]" at bounding box center [789, 442] width 311 height 31
type input "**********"
click at [787, 539] on button "Save" at bounding box center [784, 537] width 339 height 33
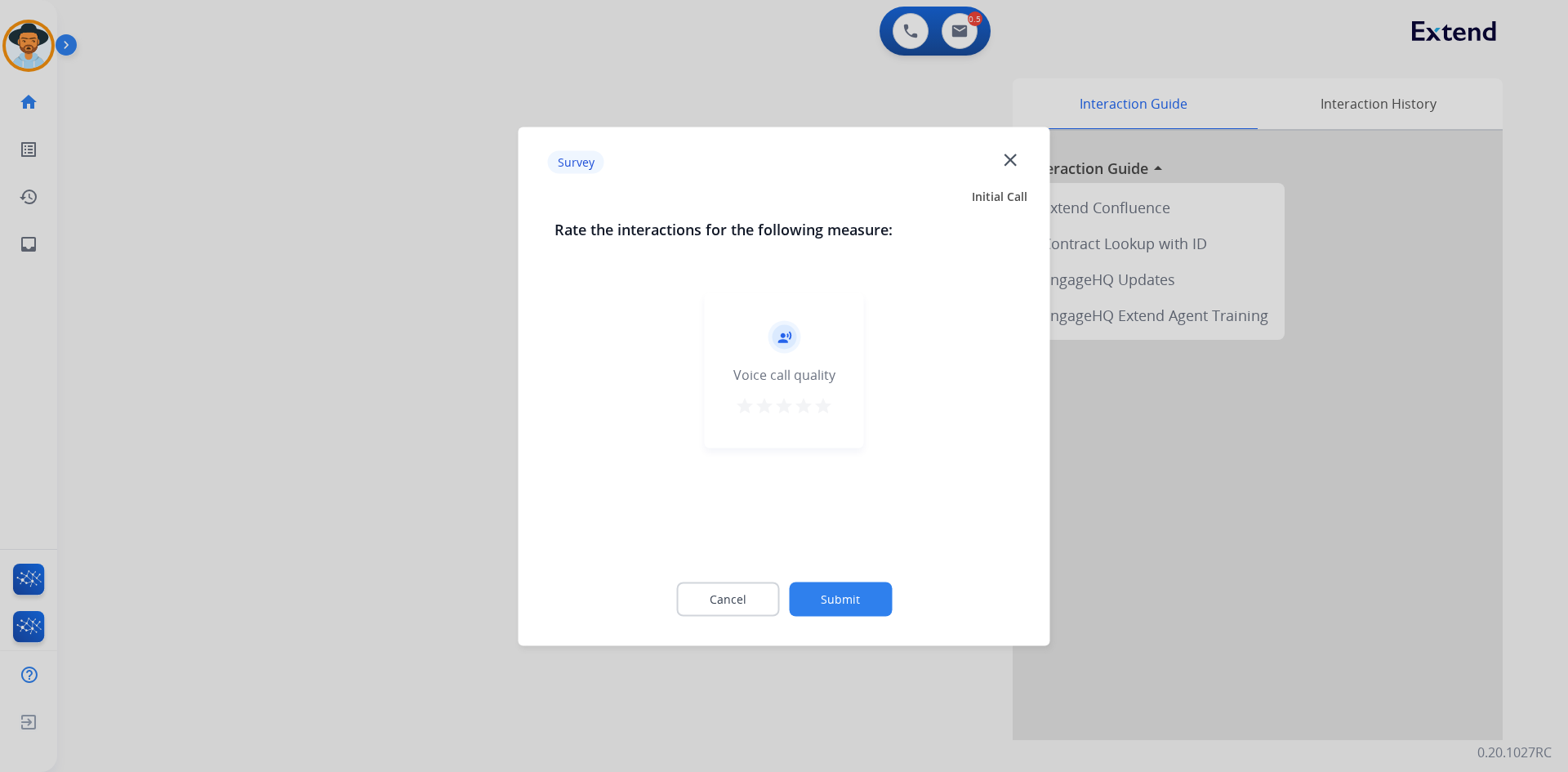
click at [822, 404] on mat-icon "star" at bounding box center [823, 405] width 19 height 19
click at [822, 599] on button "Submit" at bounding box center [840, 599] width 103 height 34
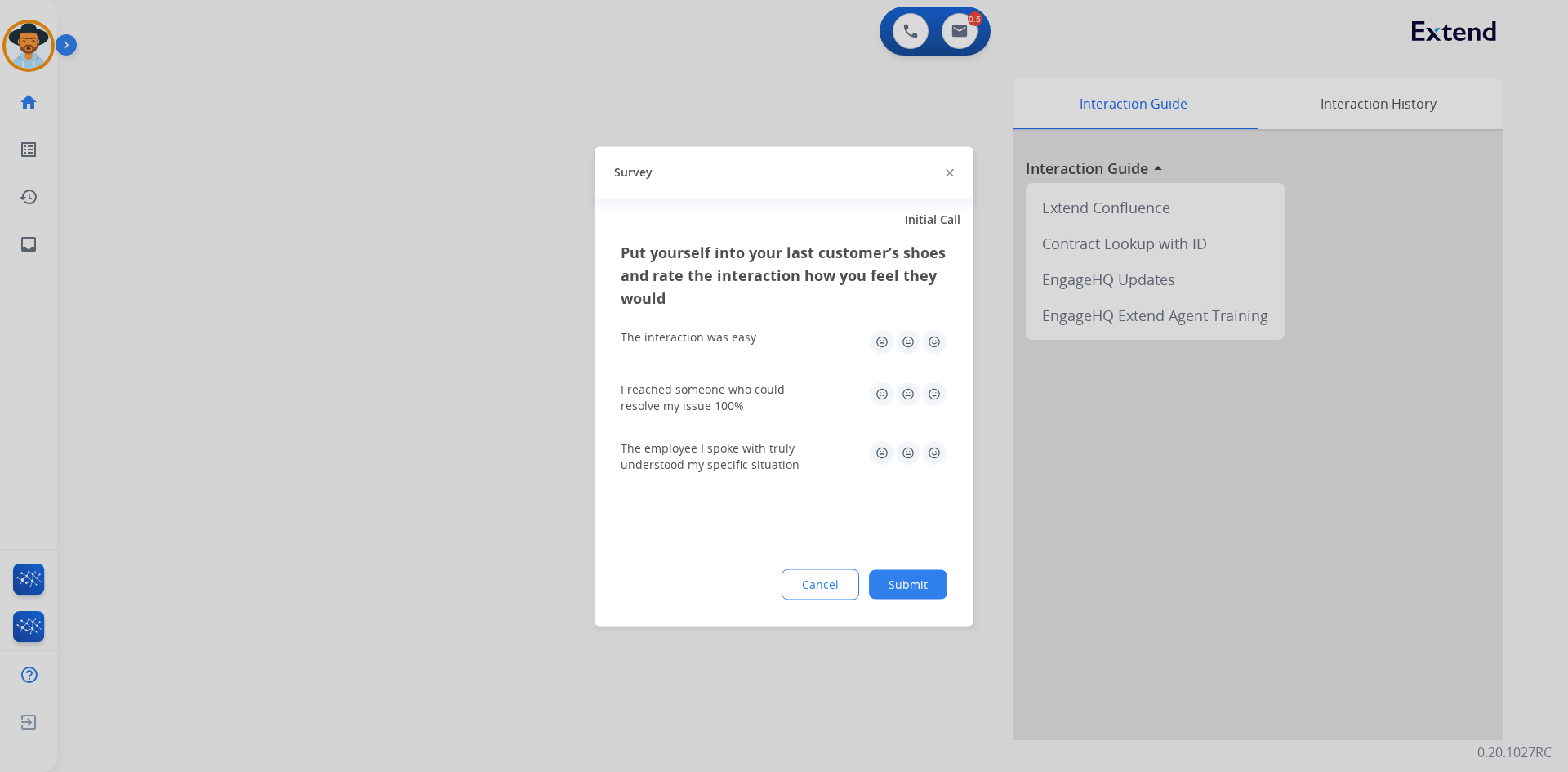
click at [929, 337] on img at bounding box center [935, 341] width 27 height 27
click at [937, 389] on img at bounding box center [935, 394] width 27 height 27
click at [936, 451] on img at bounding box center [935, 453] width 27 height 27
click at [899, 588] on button "Submit" at bounding box center [908, 584] width 79 height 29
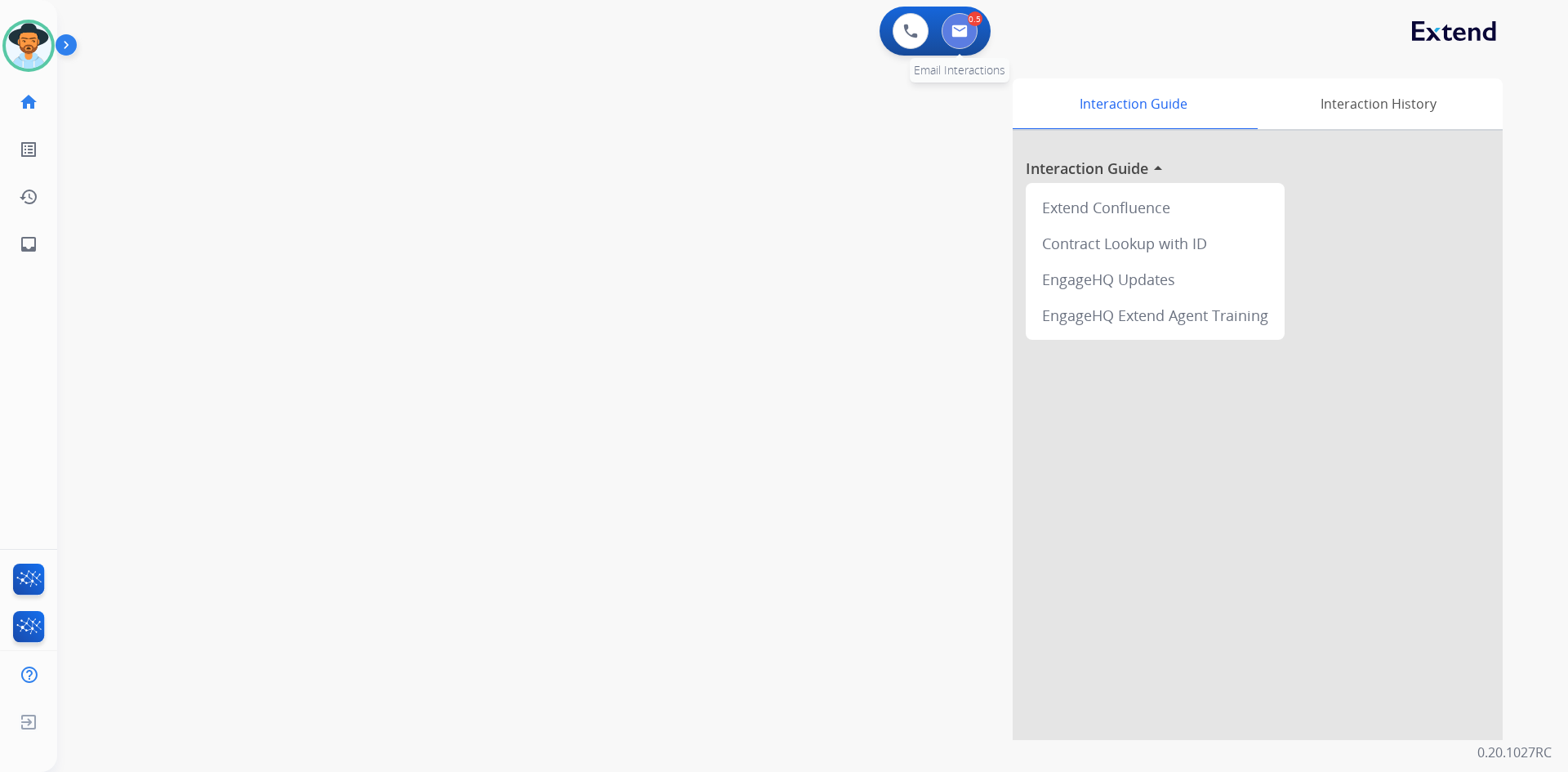
click at [970, 38] on button at bounding box center [960, 31] width 36 height 36
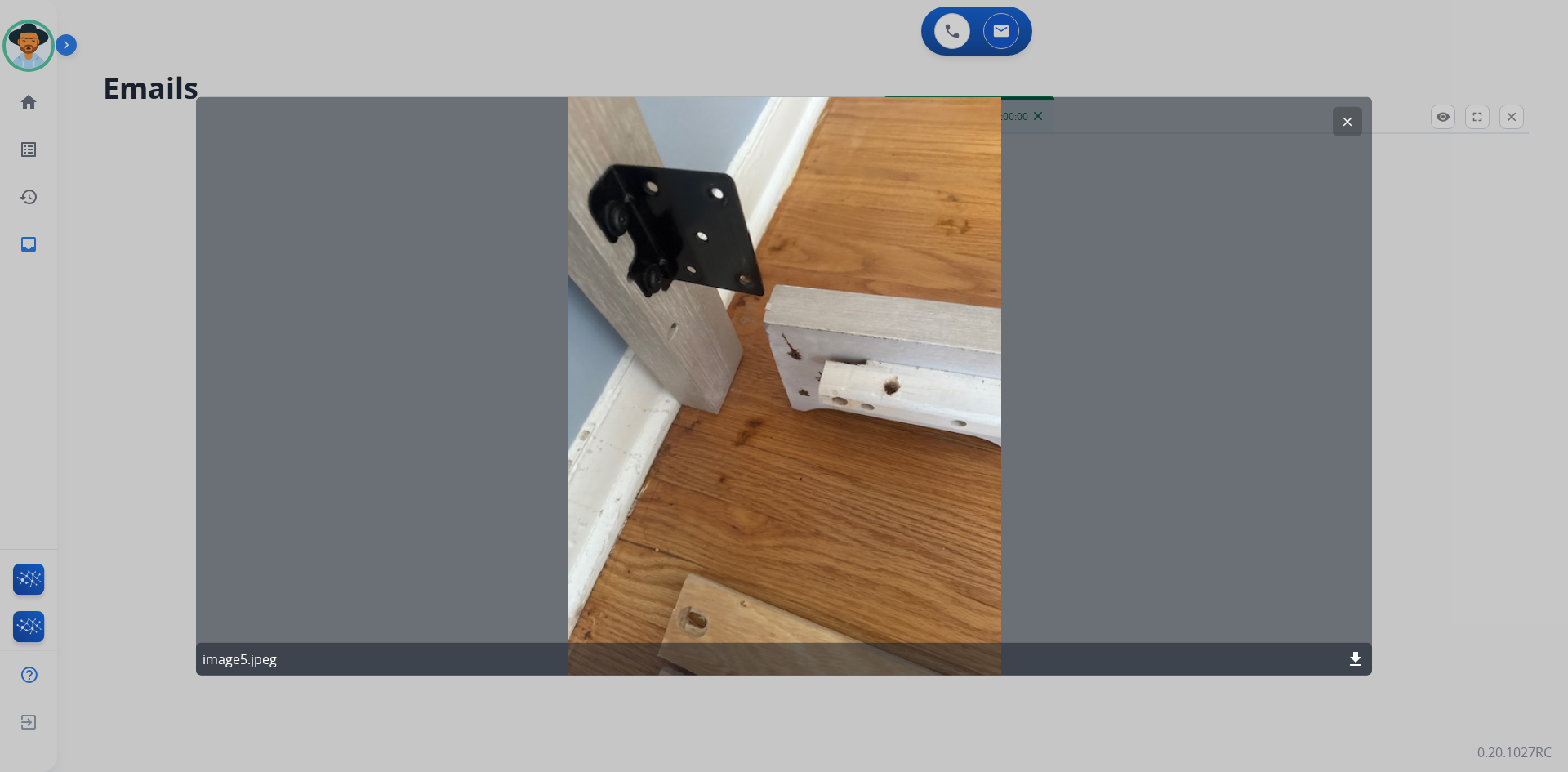
select select "**********"
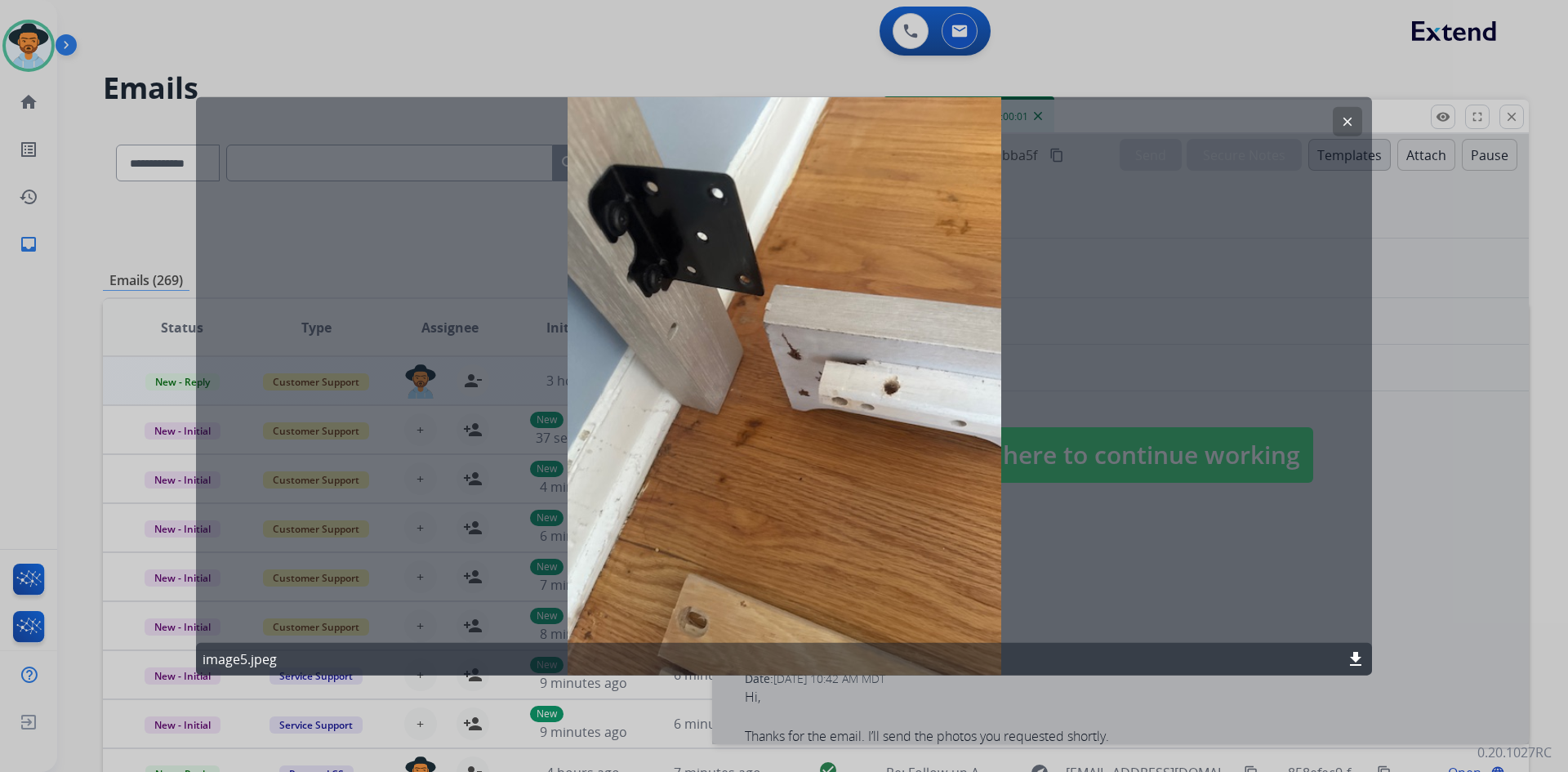
click at [1354, 120] on mat-icon "clear" at bounding box center [1347, 120] width 15 height 15
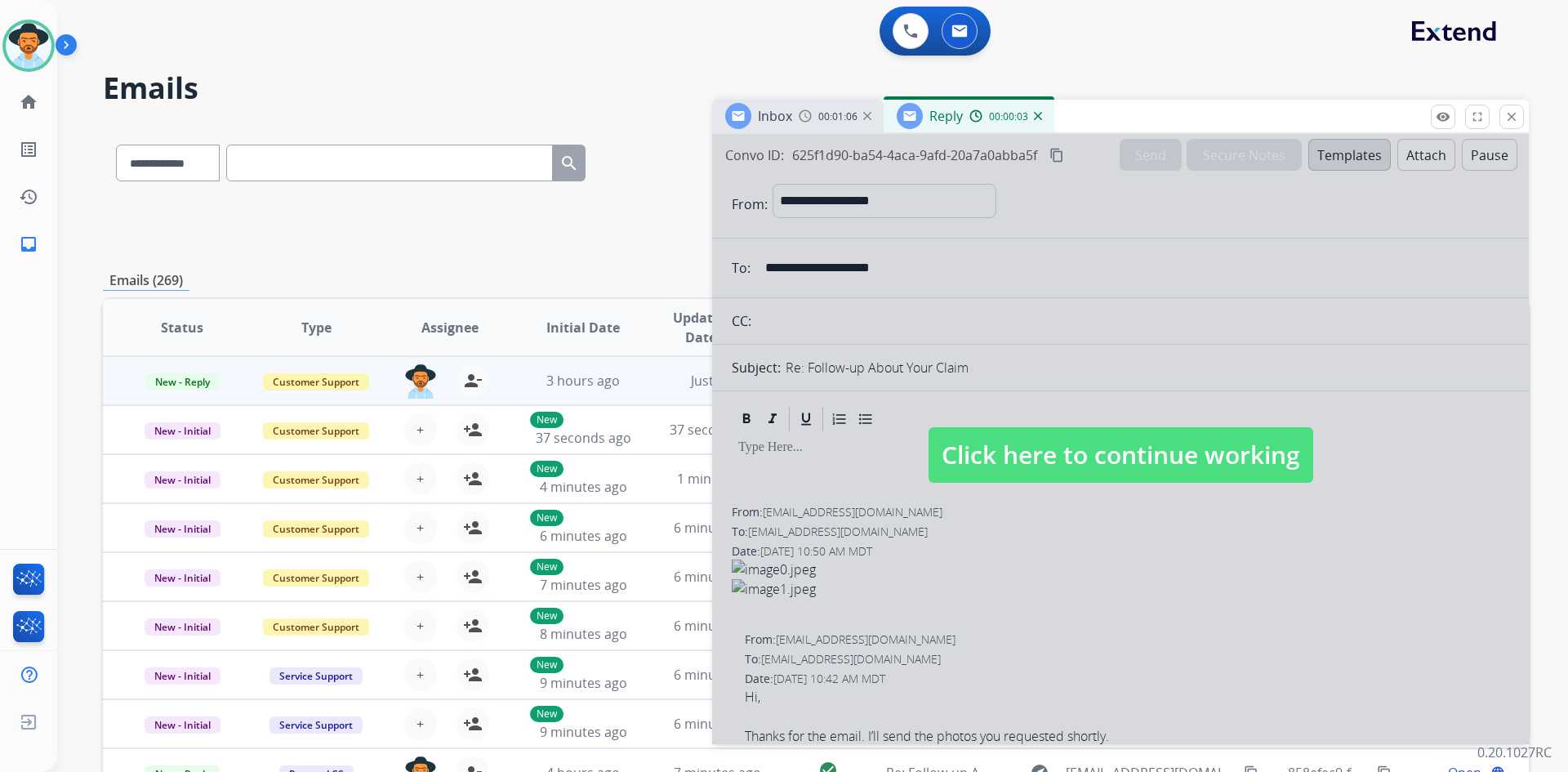
click at [1066, 442] on span "Click here to continue working" at bounding box center [1121, 455] width 385 height 56
select select
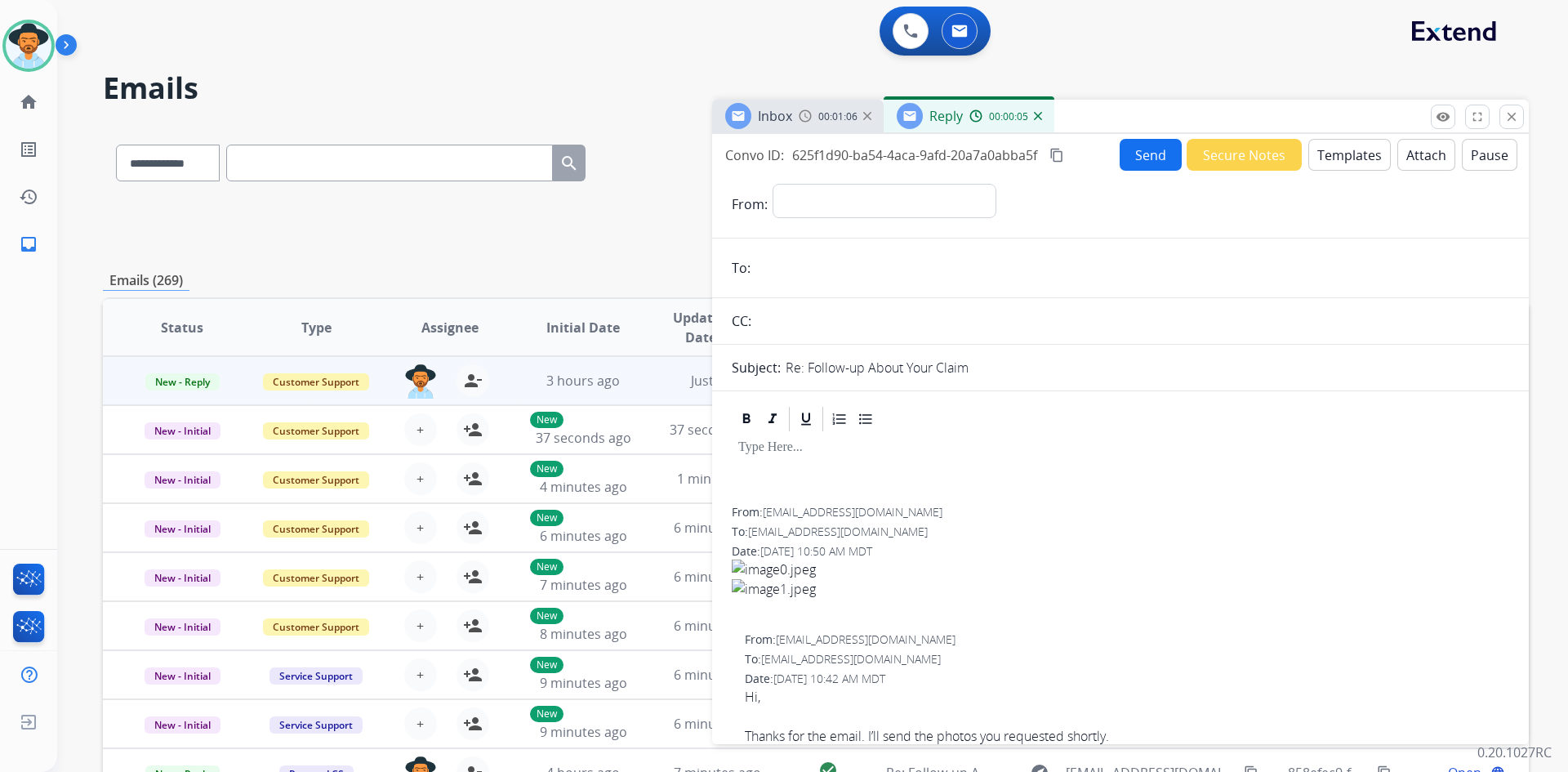
click at [1039, 113] on img at bounding box center [1037, 116] width 8 height 8
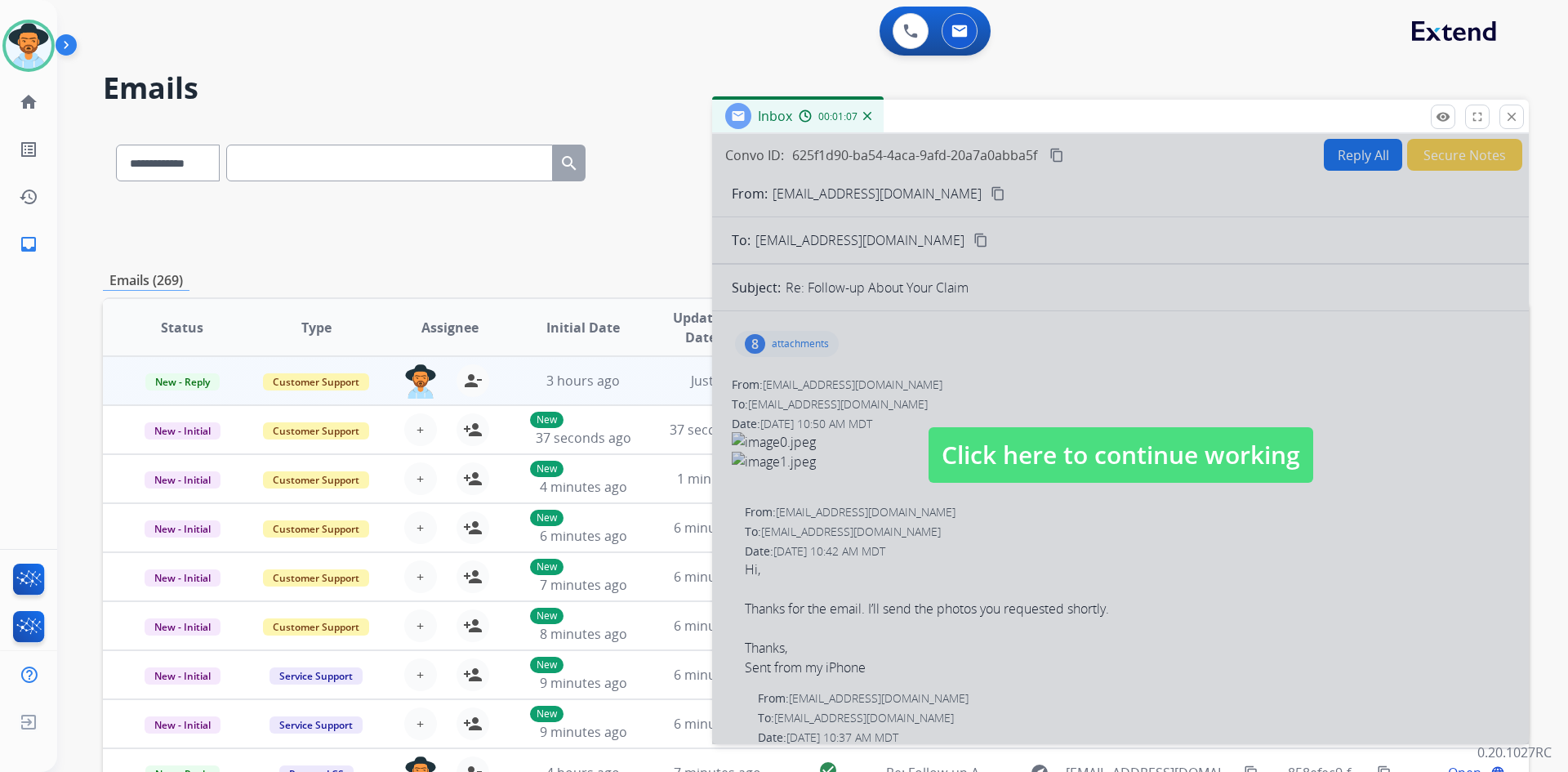
click at [1070, 456] on span "Click here to continue working" at bounding box center [1121, 455] width 385 height 56
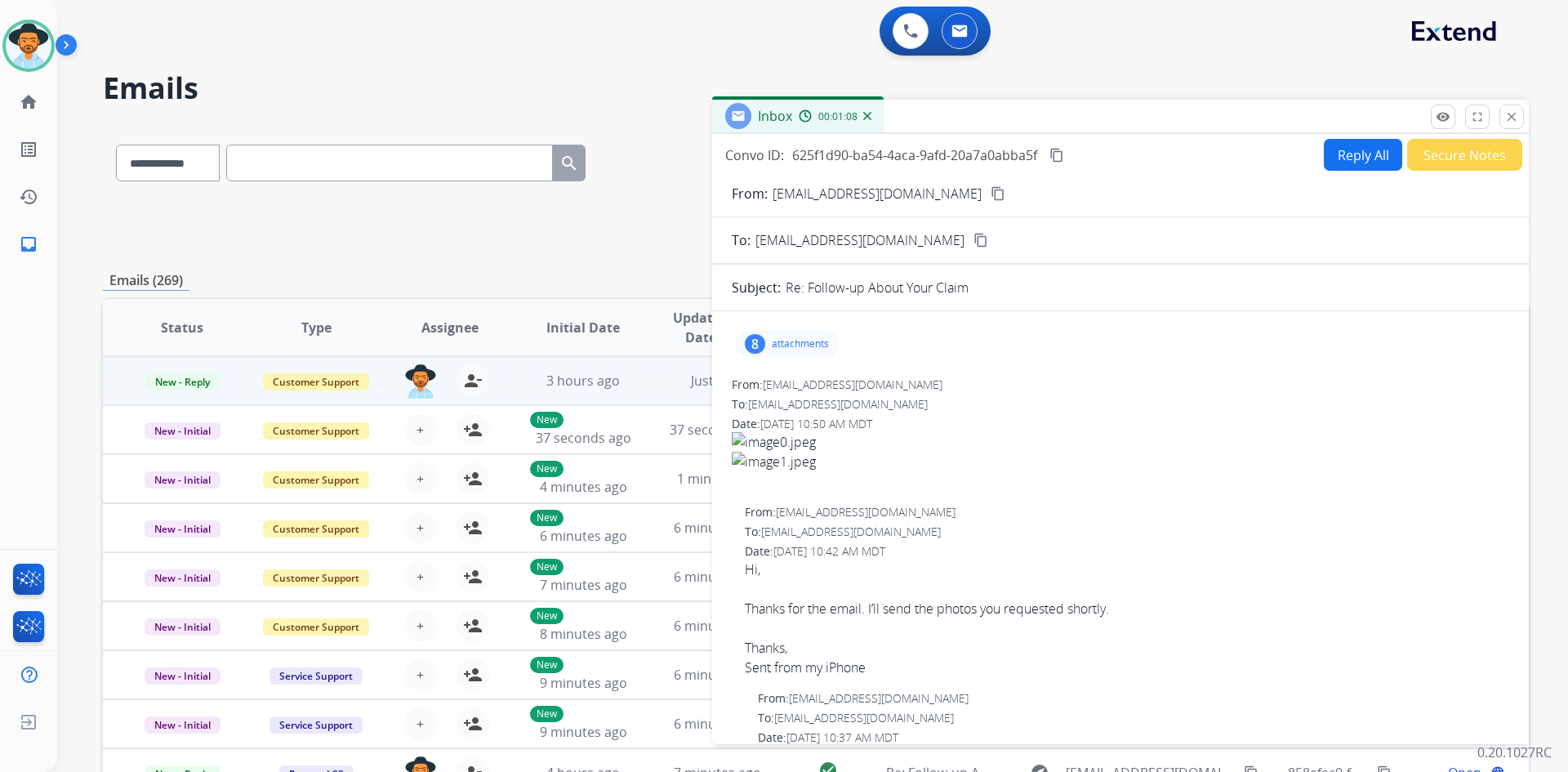
click at [788, 349] on p "attachments" at bounding box center [800, 343] width 57 height 13
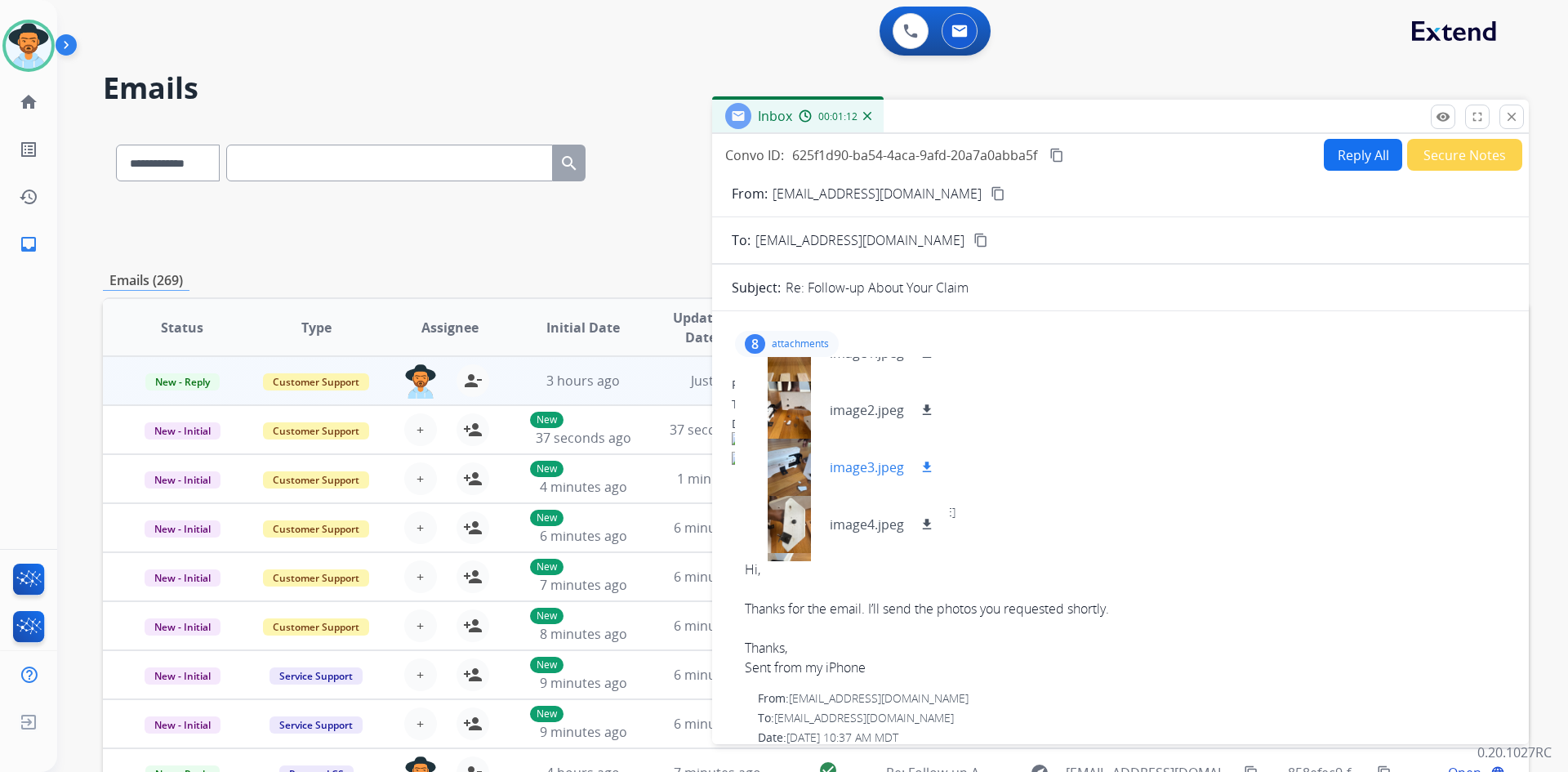
scroll to position [172, 0]
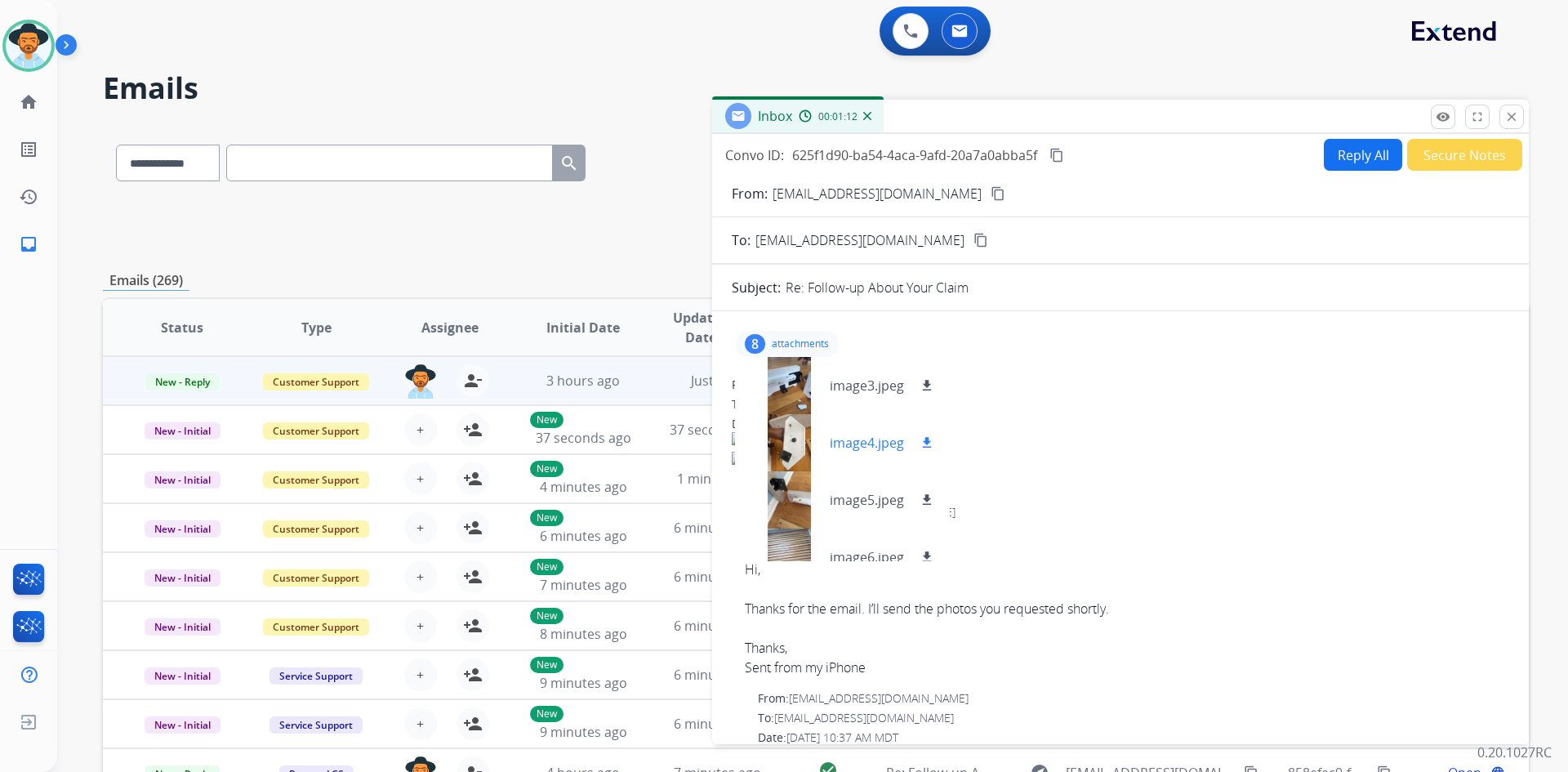
click at [863, 442] on p "image4.jpeg" at bounding box center [867, 442] width 74 height 19
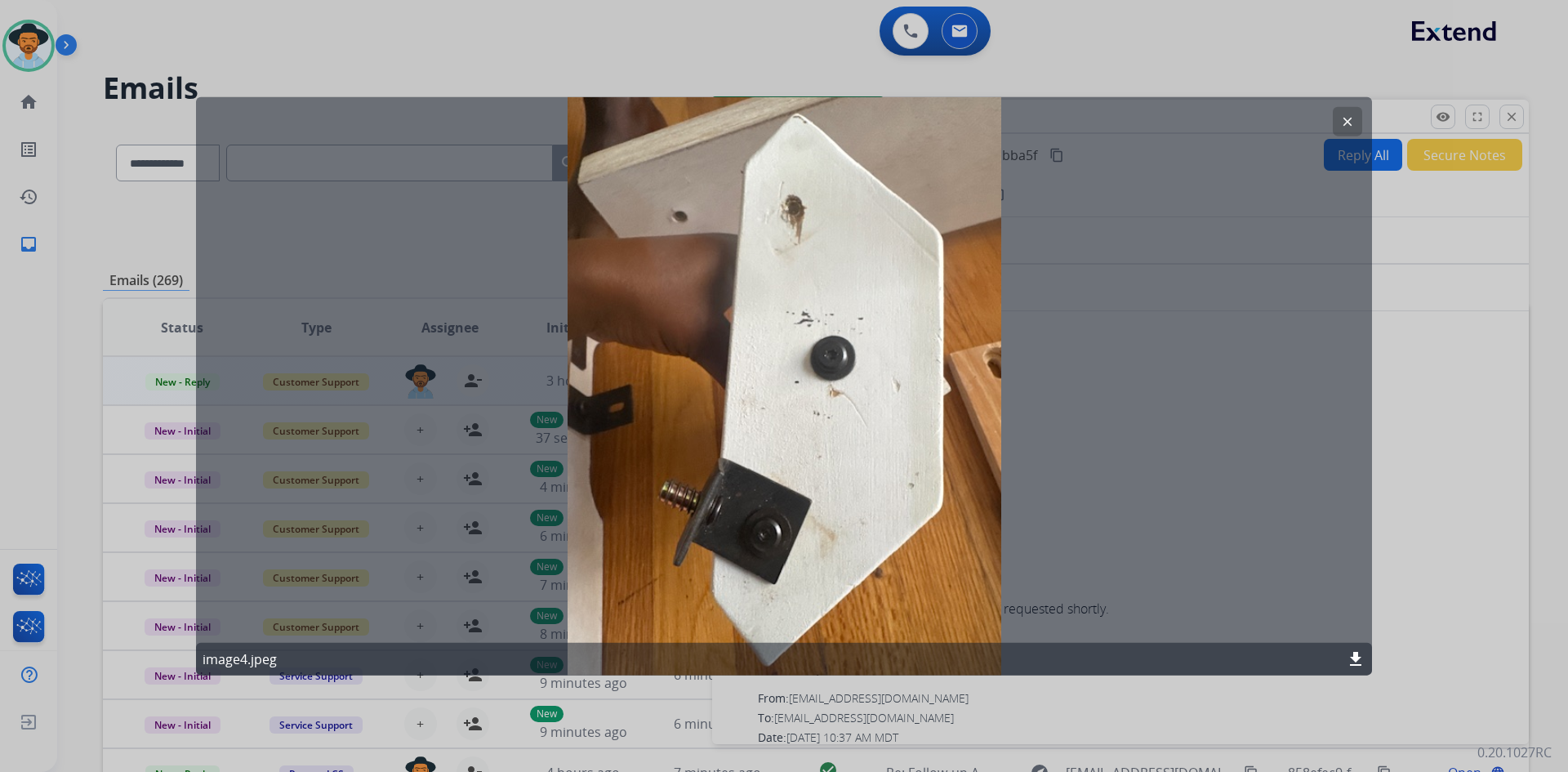
click at [1347, 120] on mat-icon "clear" at bounding box center [1347, 120] width 15 height 15
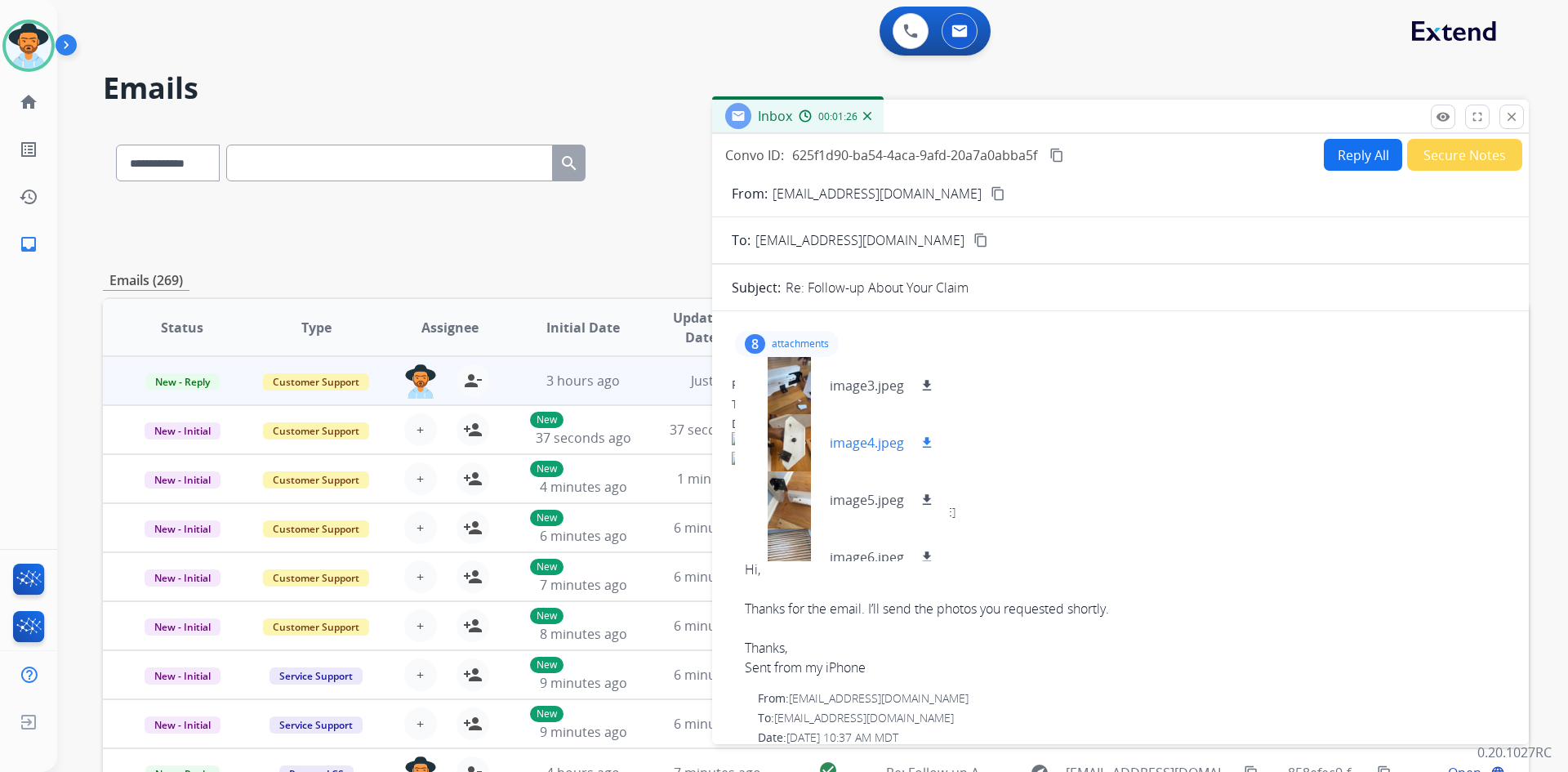
scroll to position [90, 0]
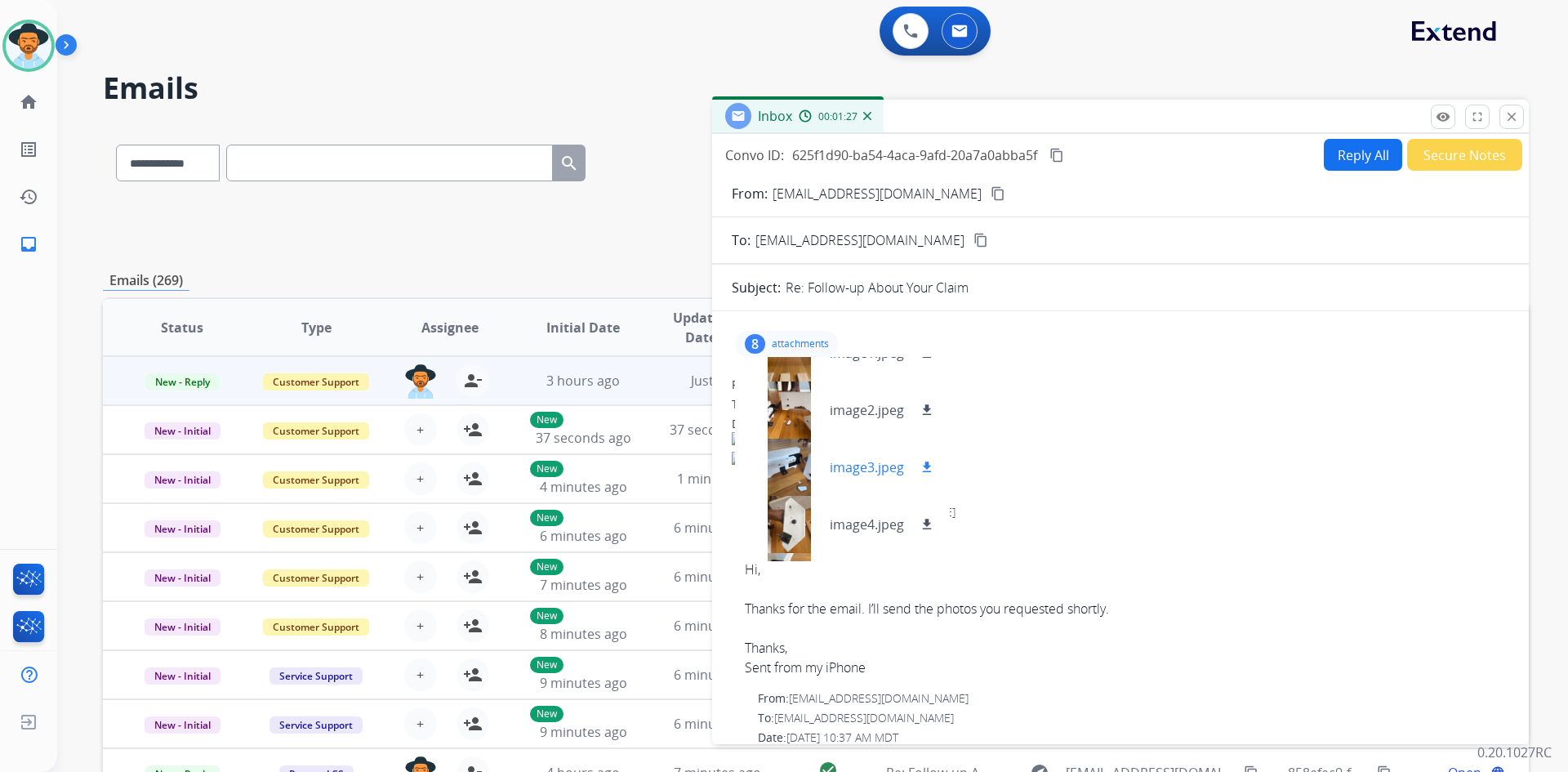
click at [871, 462] on p "image3.jpeg" at bounding box center [867, 467] width 74 height 19
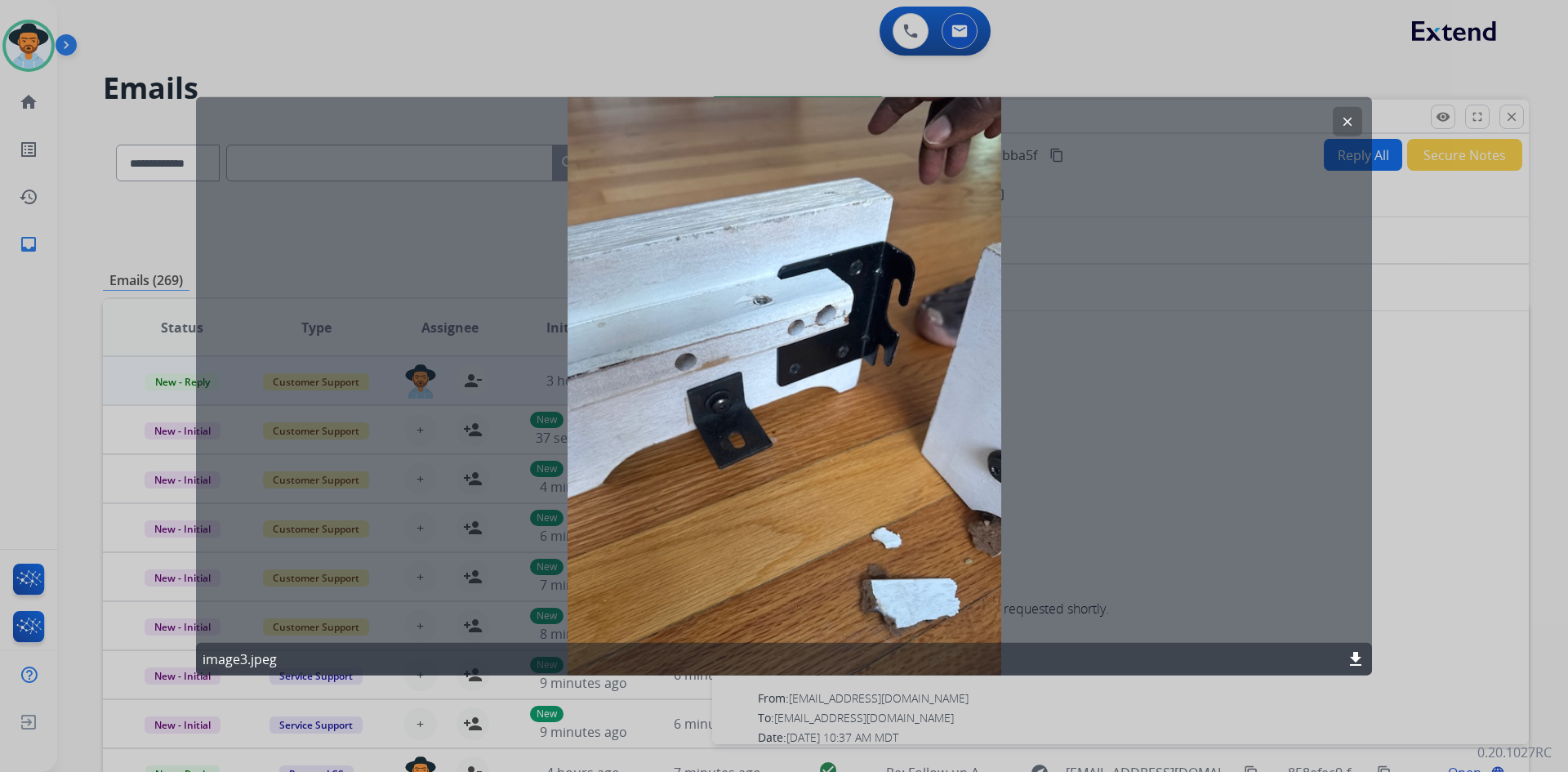
click at [1350, 123] on mat-icon "clear" at bounding box center [1347, 120] width 15 height 15
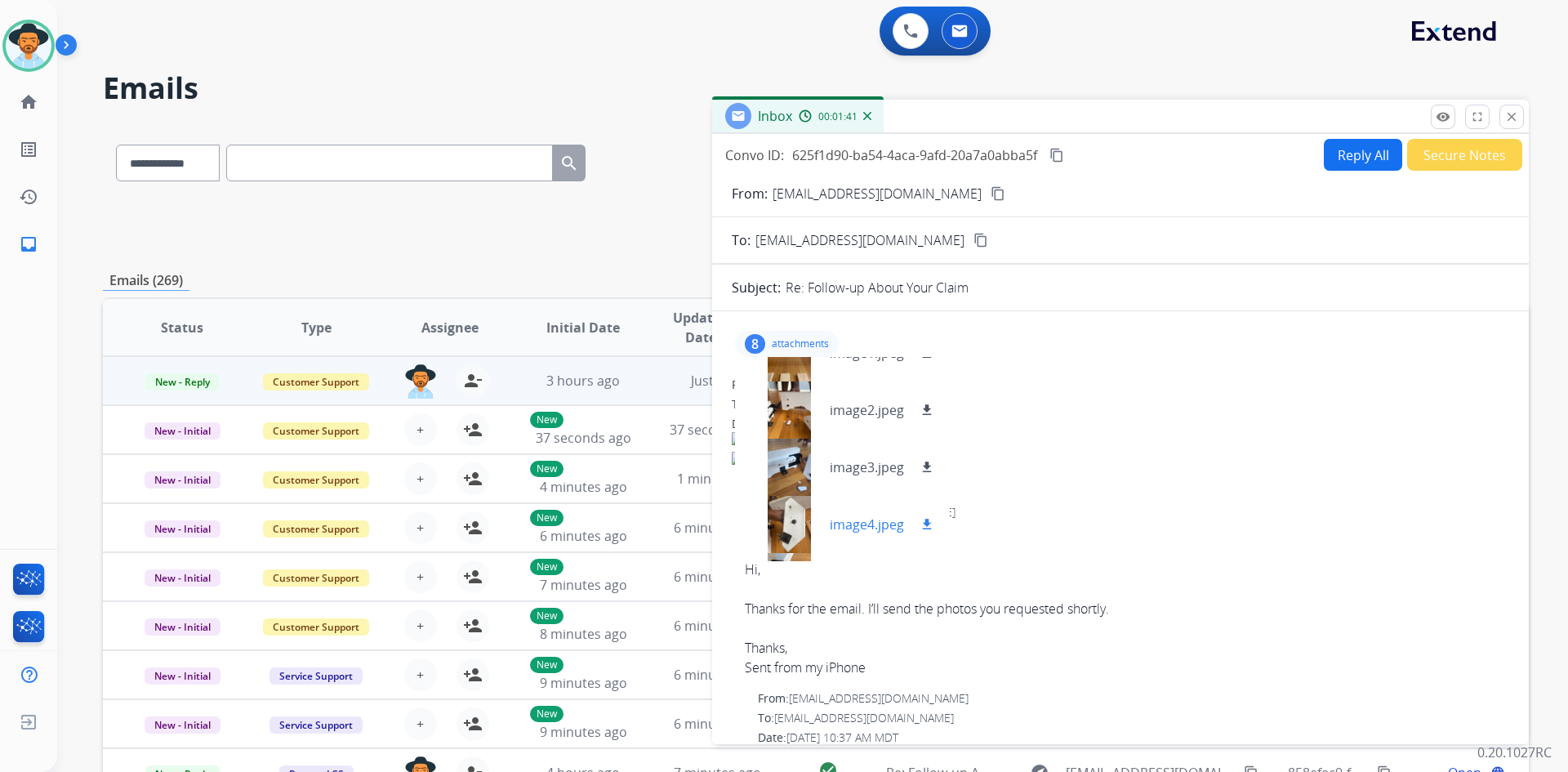
scroll to position [8, 0]
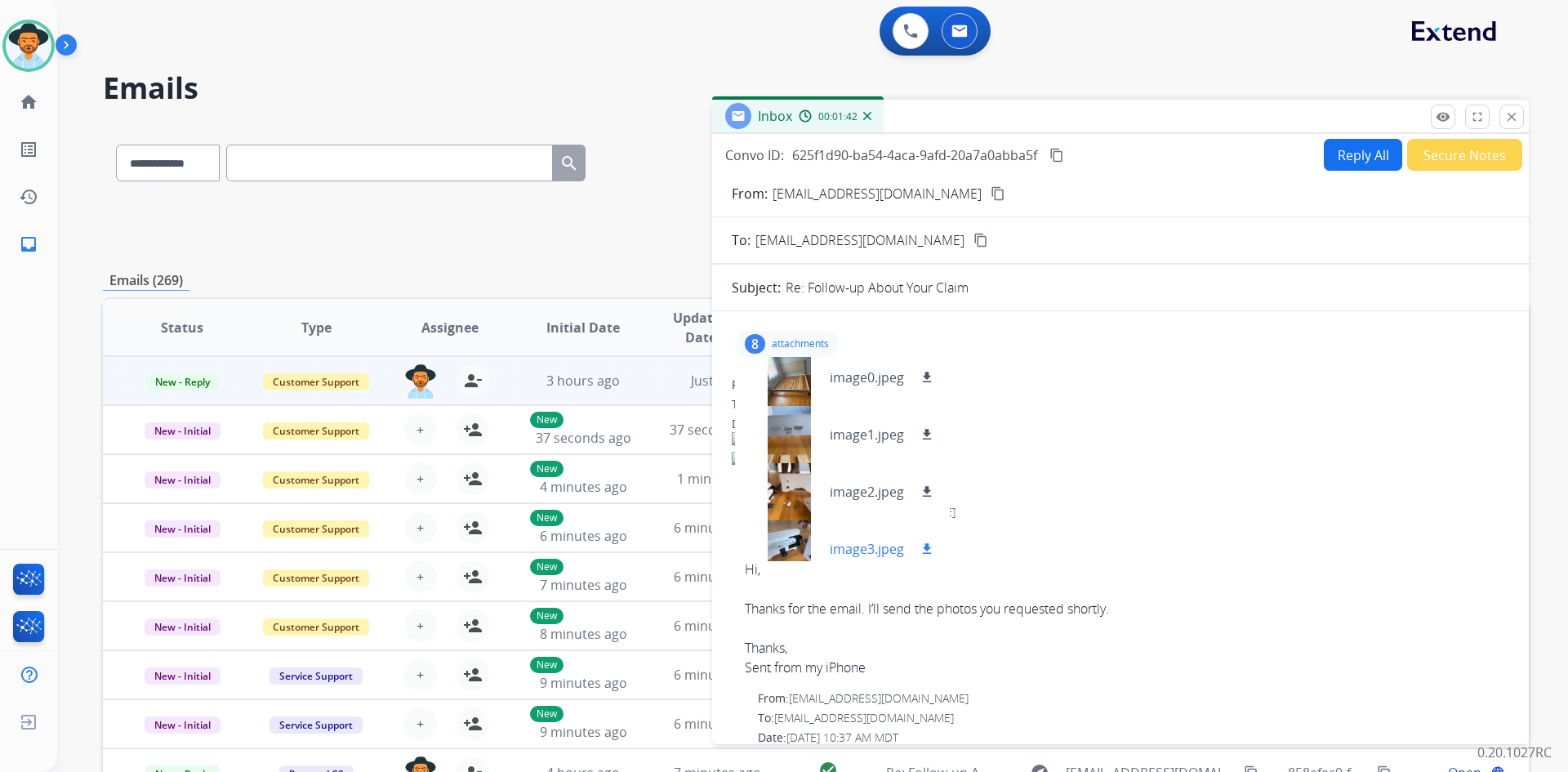
click at [882, 539] on p "image3.jpeg" at bounding box center [867, 548] width 74 height 19
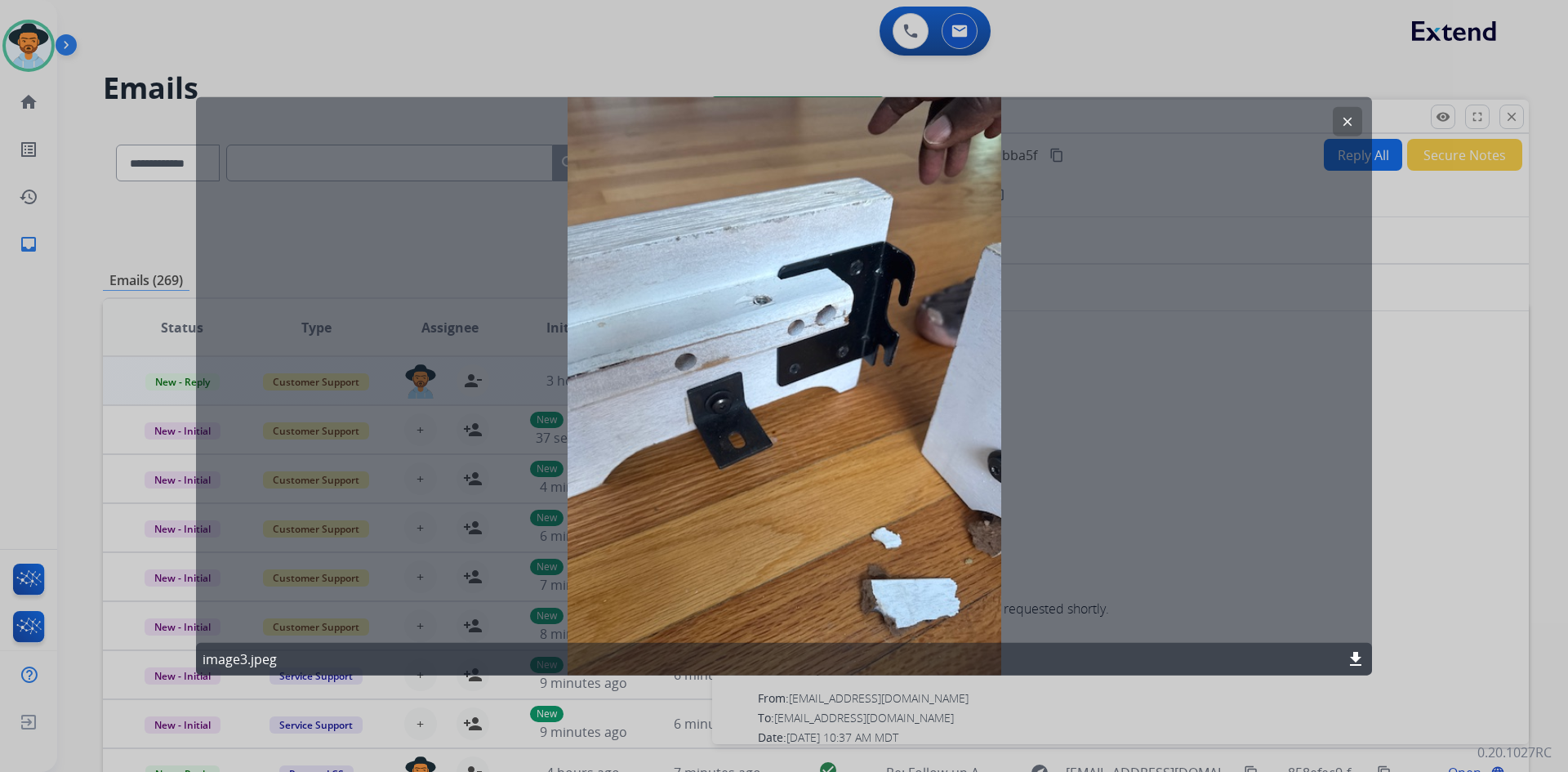
click at [1349, 123] on mat-icon "clear" at bounding box center [1347, 120] width 15 height 15
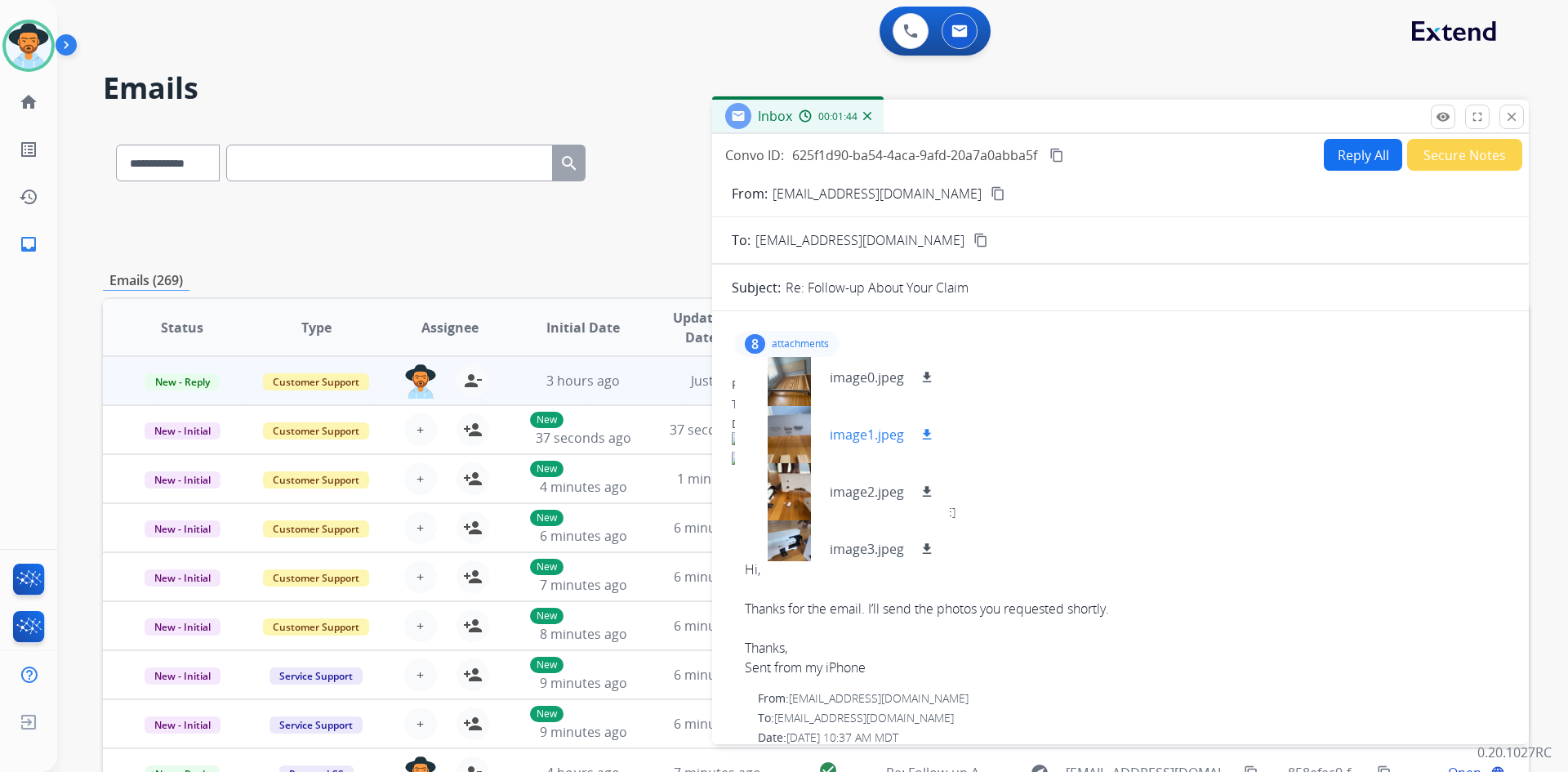
click at [879, 428] on p "image1.jpeg" at bounding box center [867, 434] width 74 height 19
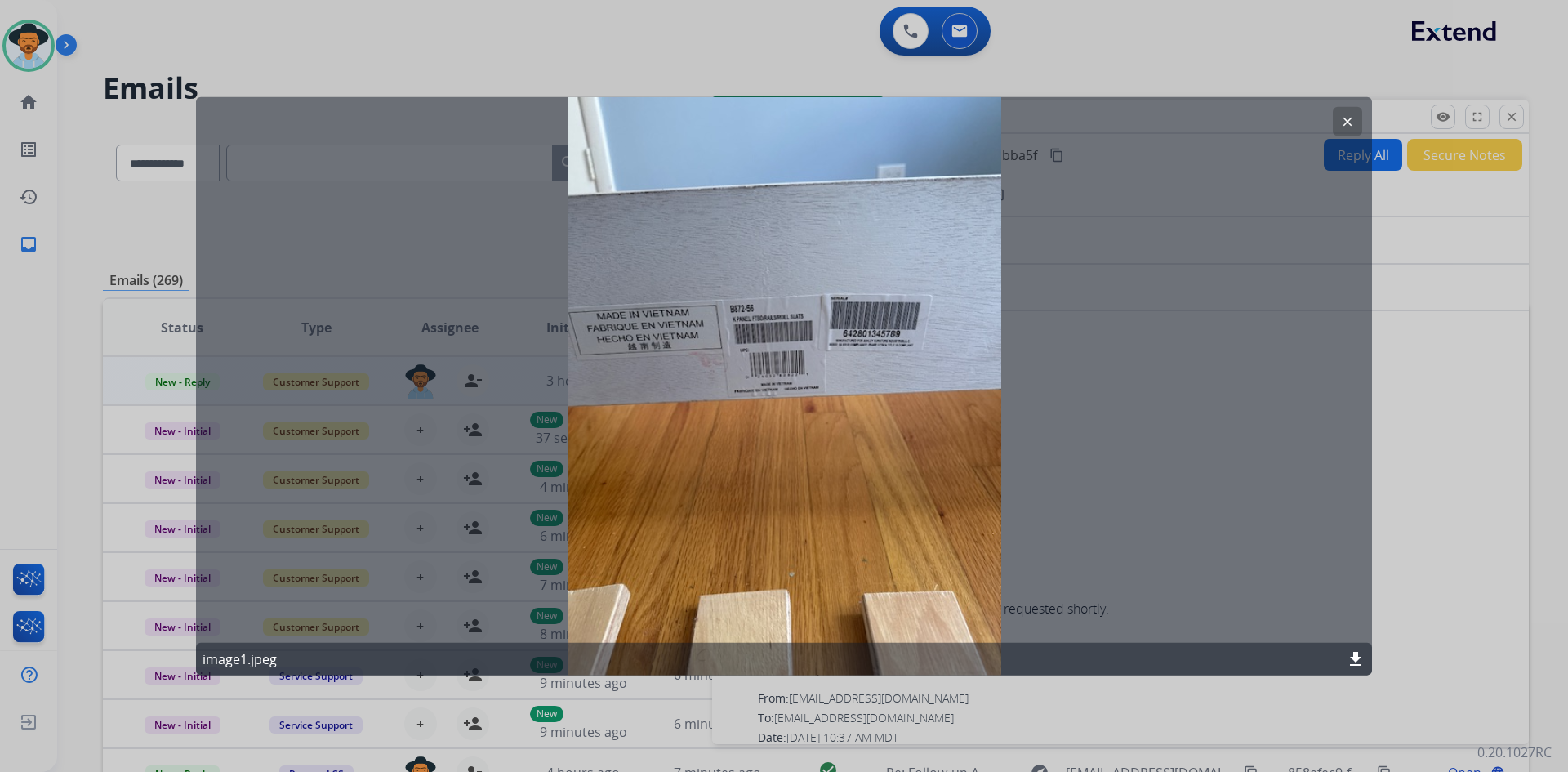
drag, startPoint x: 1338, startPoint y: 120, endPoint x: 1237, endPoint y: 150, distance: 105.4
click at [1338, 120] on button "clear" at bounding box center [1347, 120] width 29 height 29
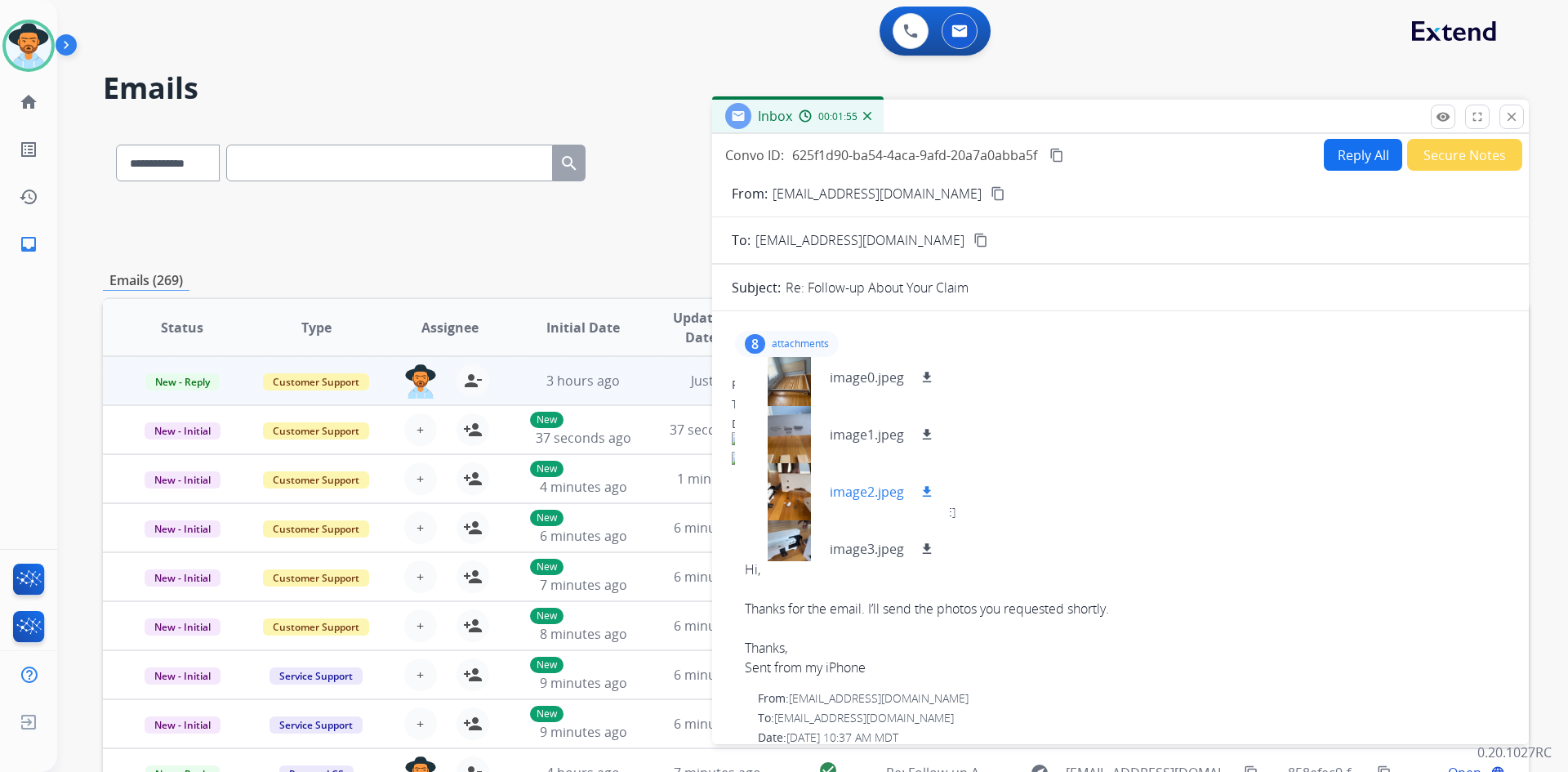
scroll to position [0, 0]
click at [873, 381] on p "image0.jpeg" at bounding box center [867, 386] width 74 height 19
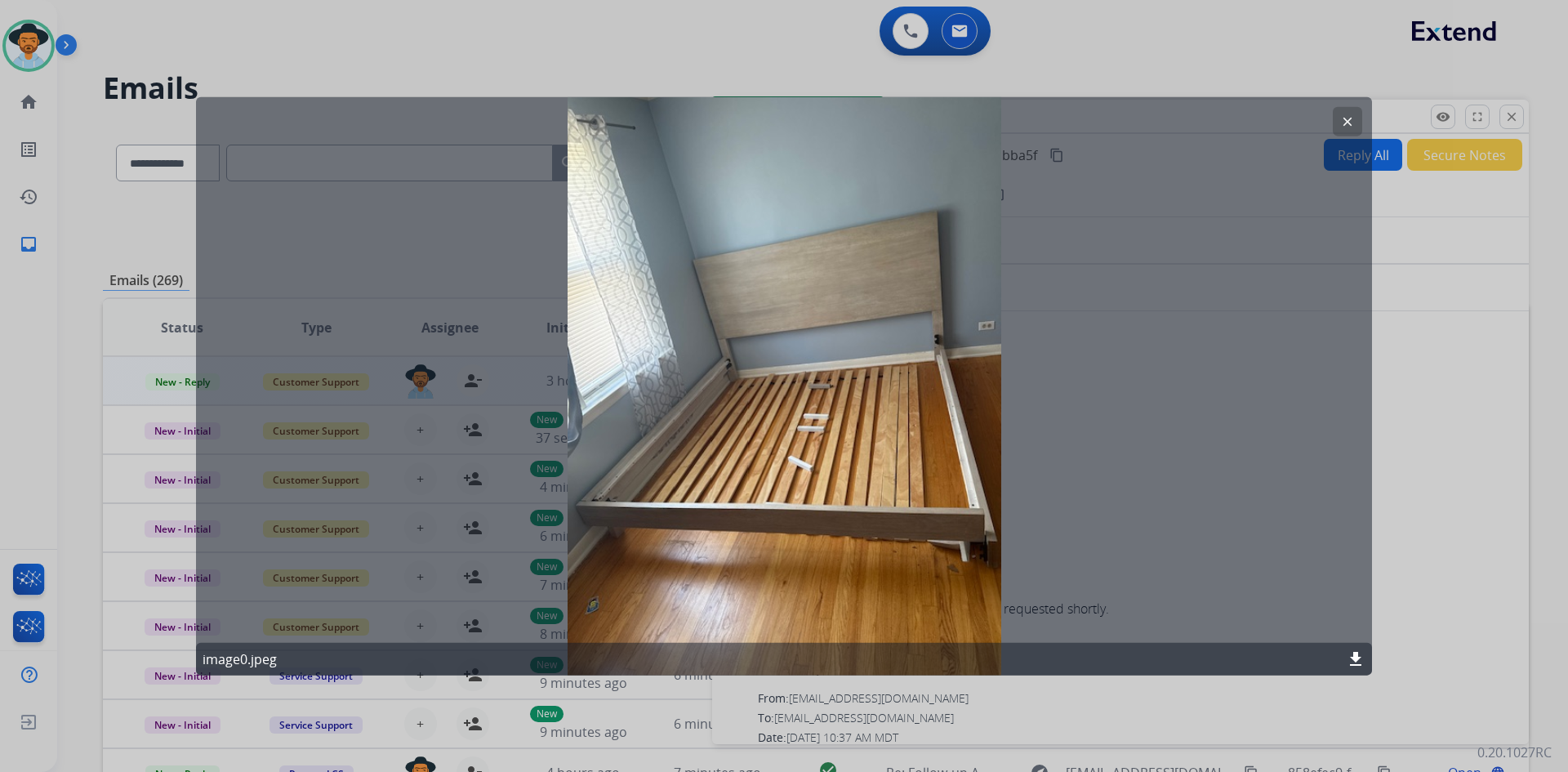
click at [1350, 112] on button "clear" at bounding box center [1347, 120] width 29 height 29
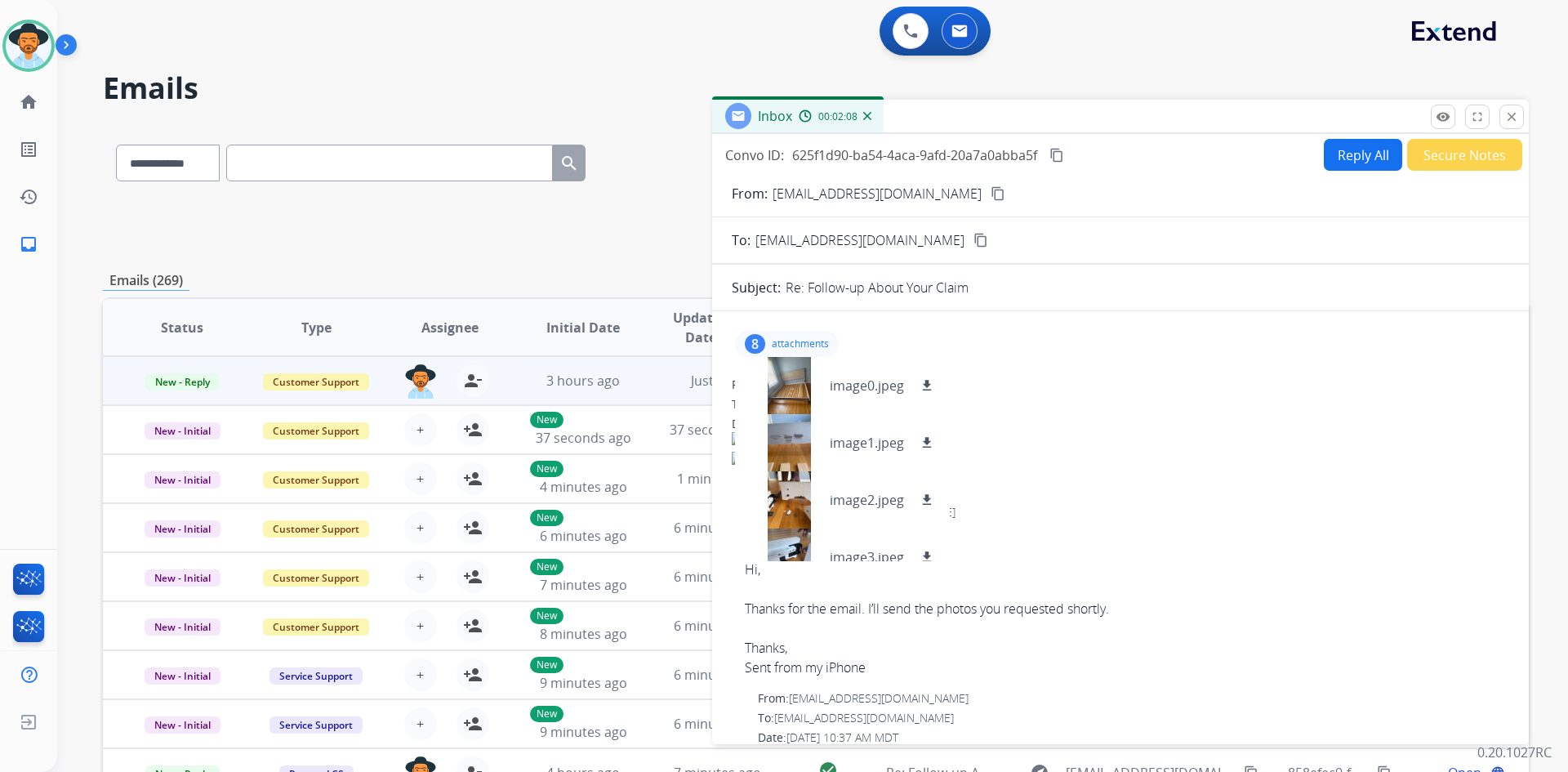
click at [796, 347] on p "attachments" at bounding box center [800, 343] width 57 height 13
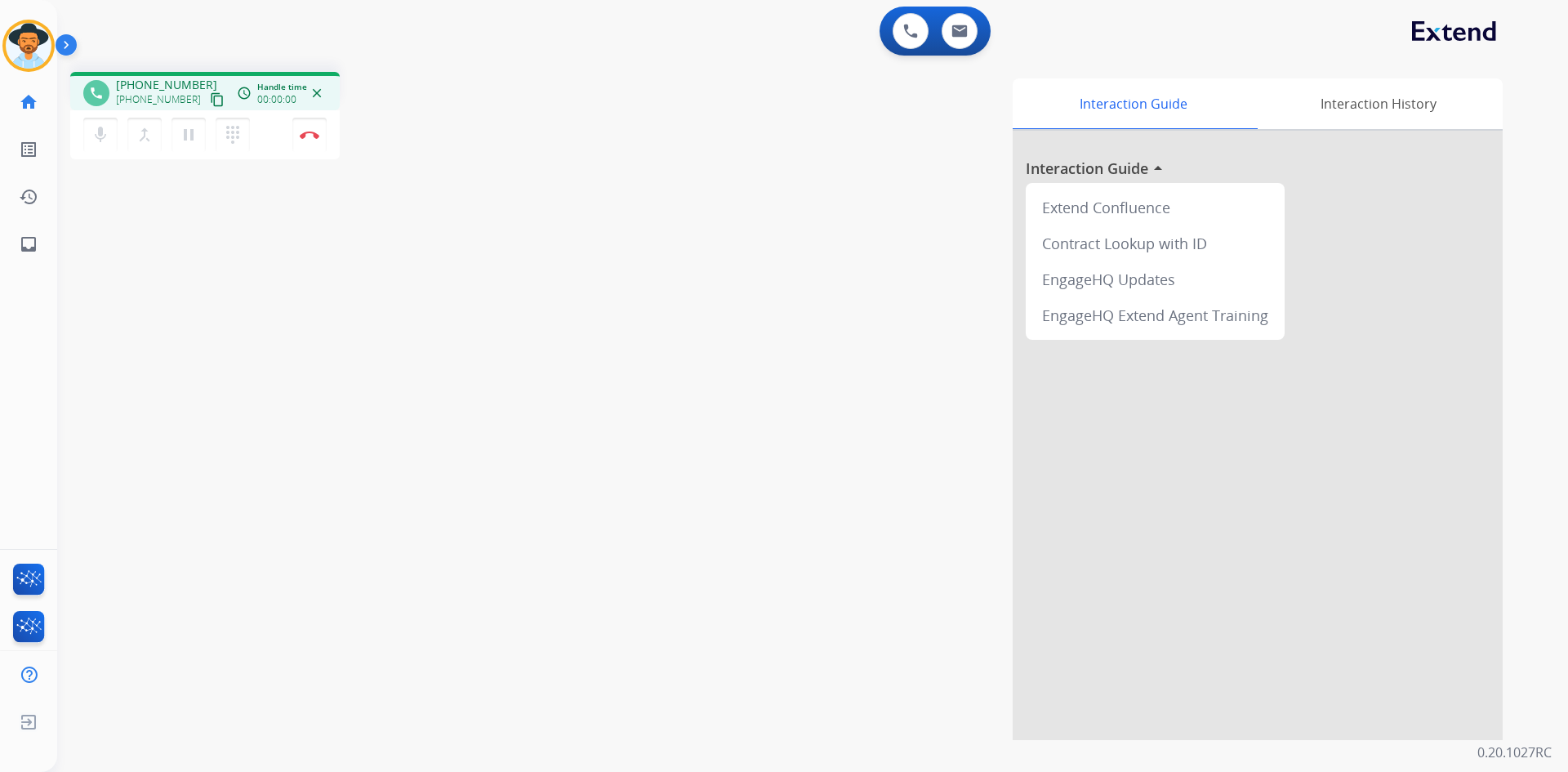
click at [210, 102] on mat-icon "content_copy" at bounding box center [217, 99] width 15 height 15
drag, startPoint x: 202, startPoint y: 100, endPoint x: 139, endPoint y: 109, distance: 63.6
click at [210, 100] on mat-icon "content_copy" at bounding box center [217, 99] width 15 height 15
click at [317, 143] on button "Disconnect" at bounding box center [310, 134] width 34 height 34
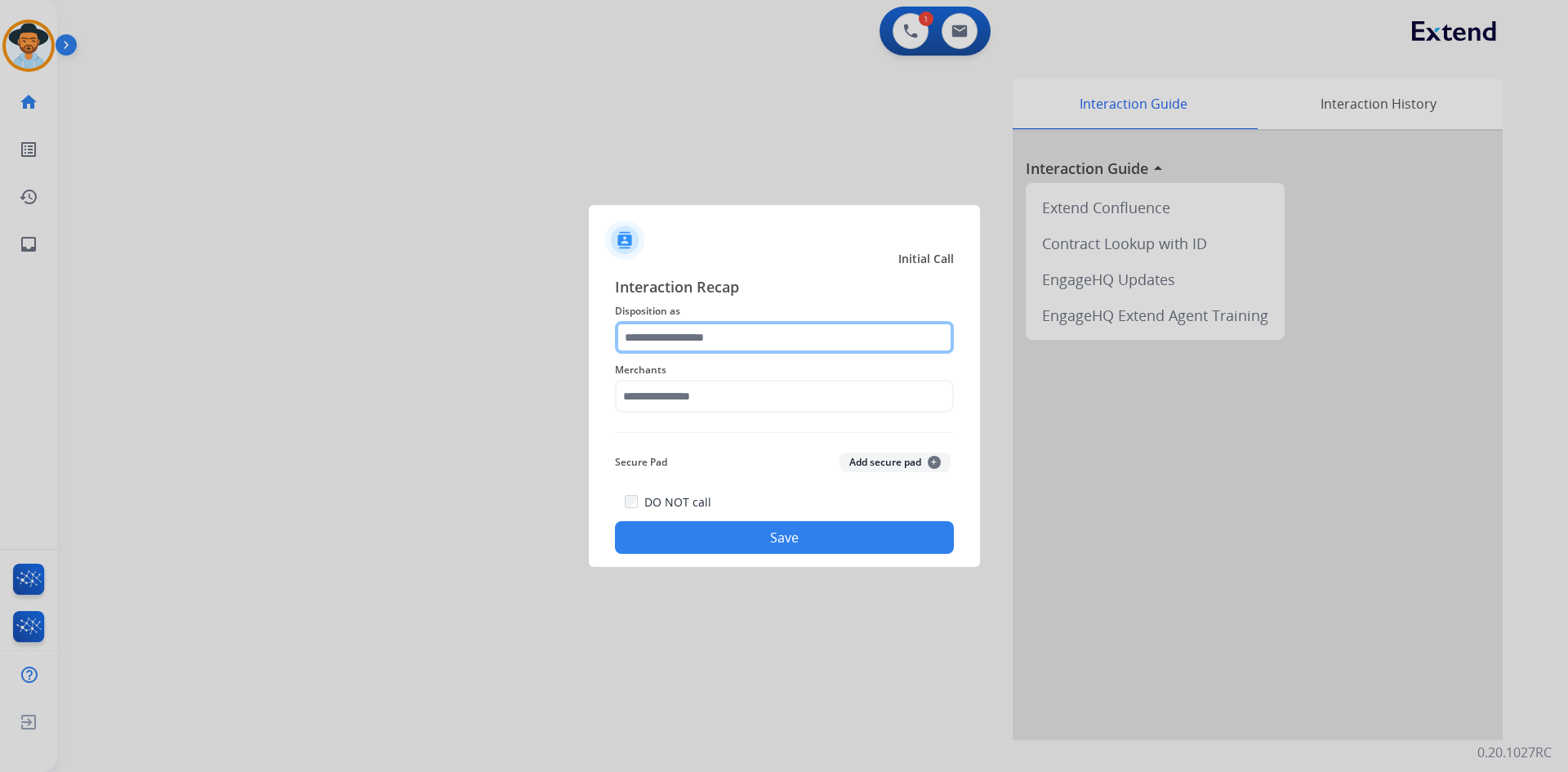
click at [798, 346] on input "text" at bounding box center [784, 337] width 339 height 33
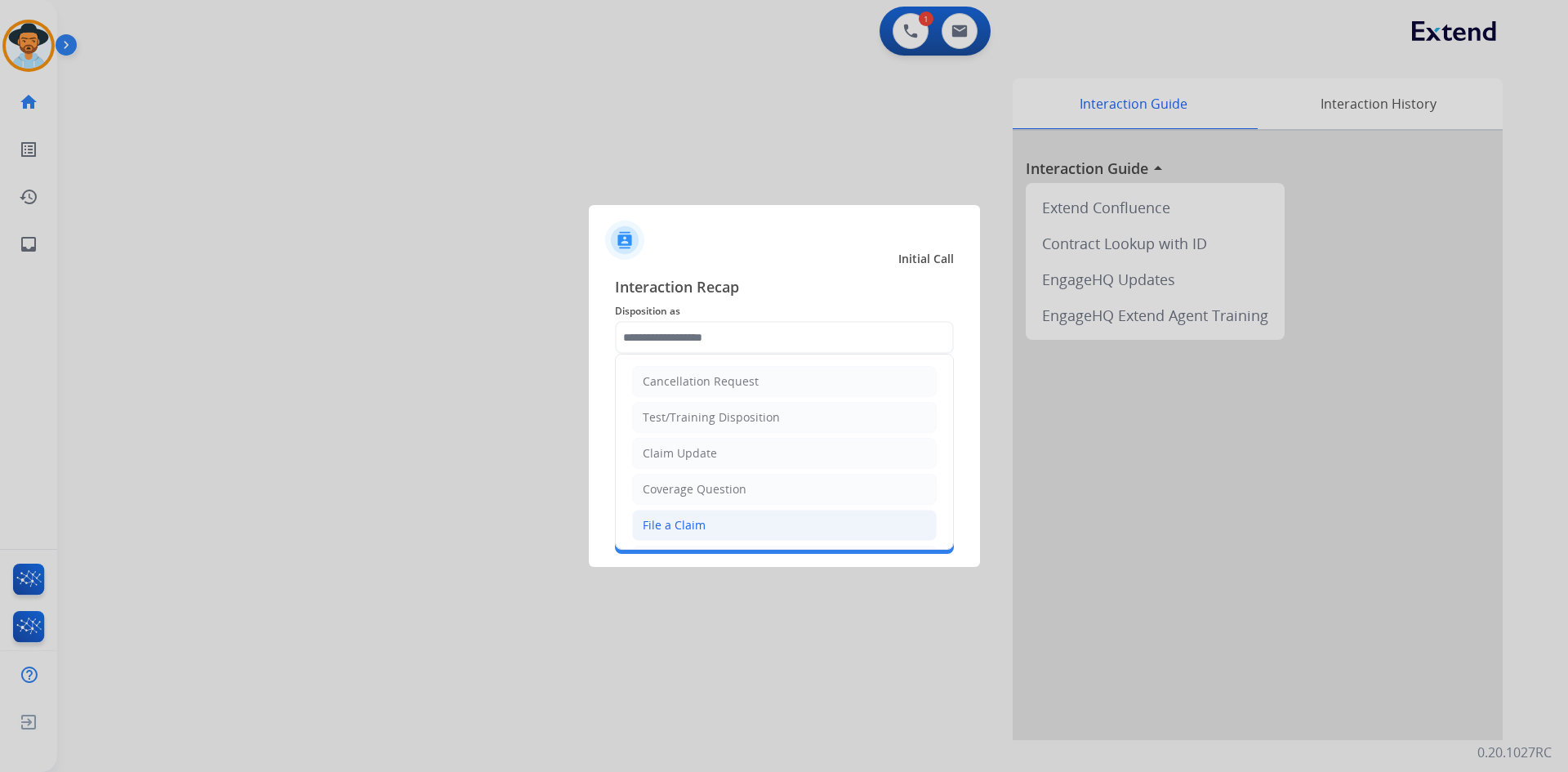
click at [741, 524] on li "File a Claim" at bounding box center [784, 524] width 304 height 31
type input "**********"
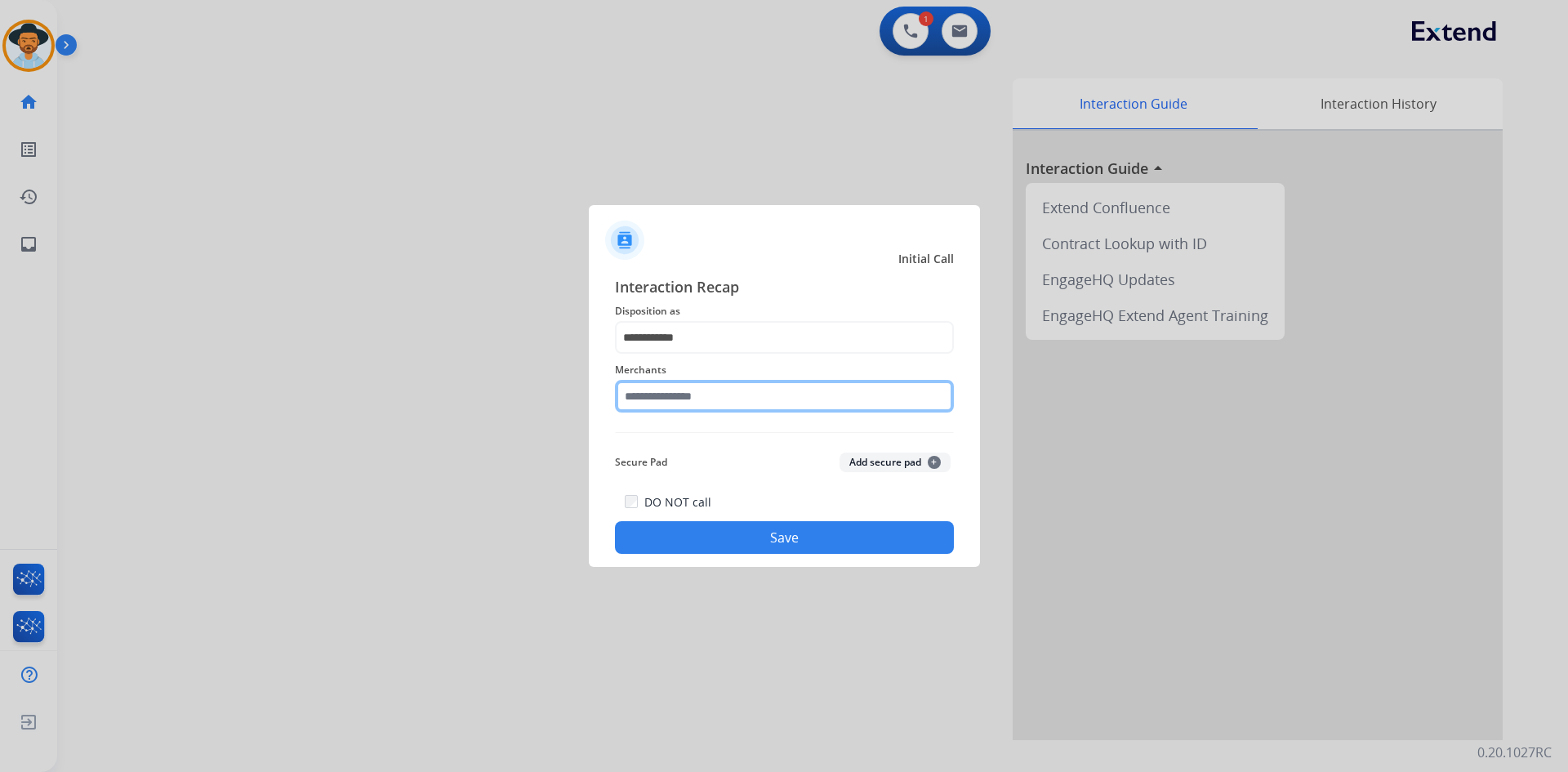
click at [677, 386] on input "text" at bounding box center [784, 395] width 339 height 33
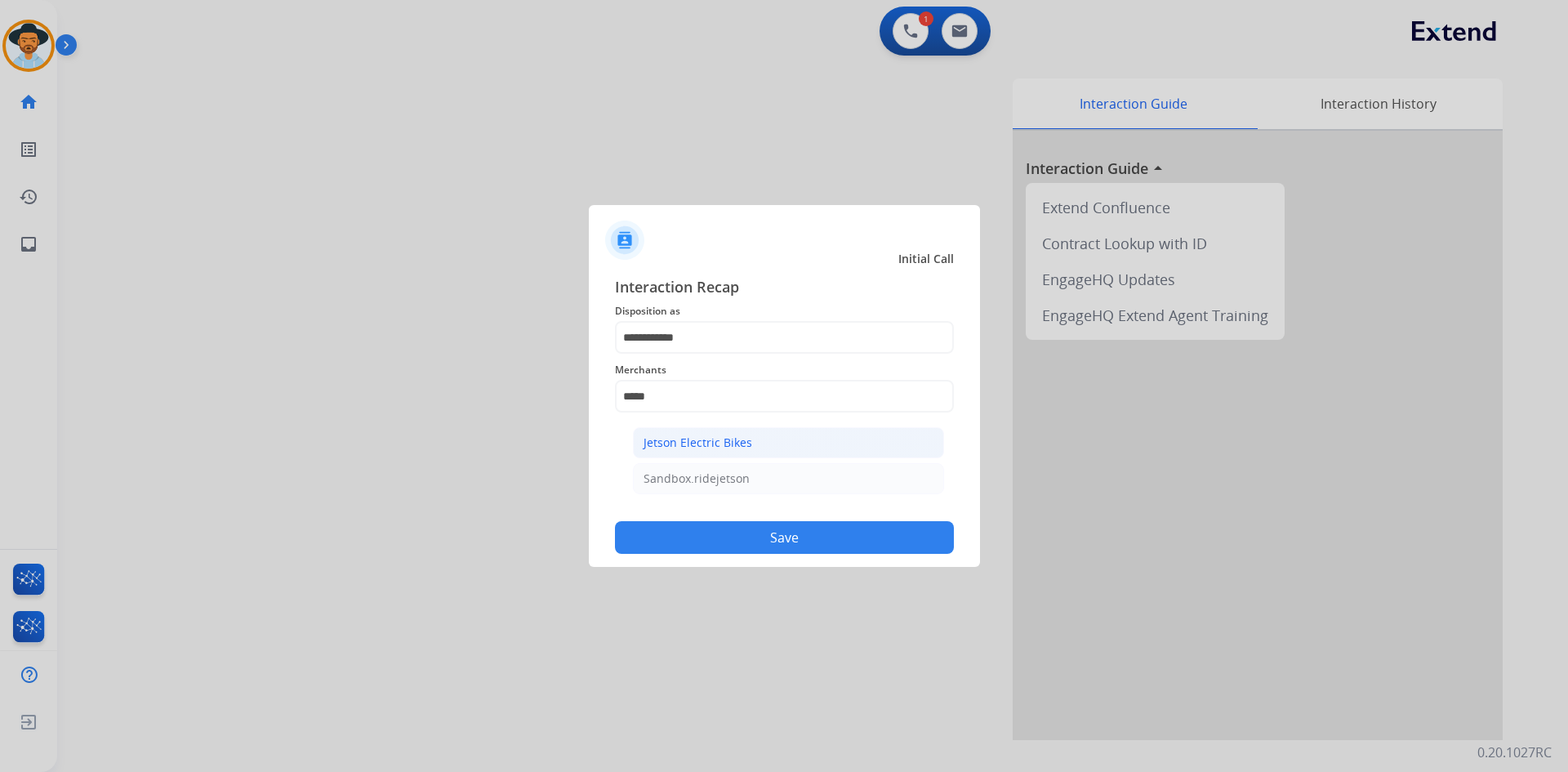
click at [722, 441] on div "Jetson Electric Bikes" at bounding box center [698, 442] width 109 height 16
type input "**********"
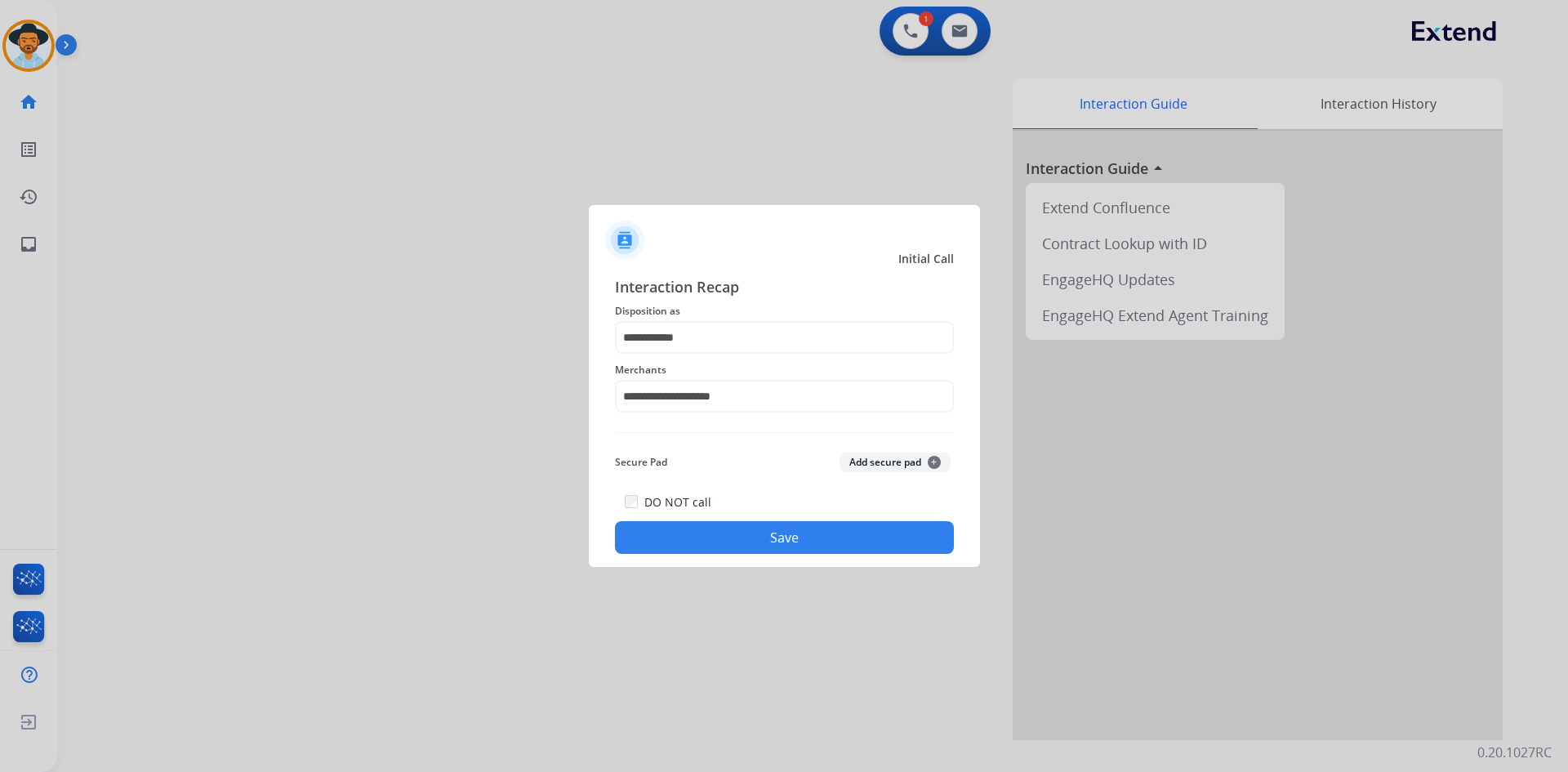
click at [827, 535] on button "Save" at bounding box center [784, 537] width 339 height 33
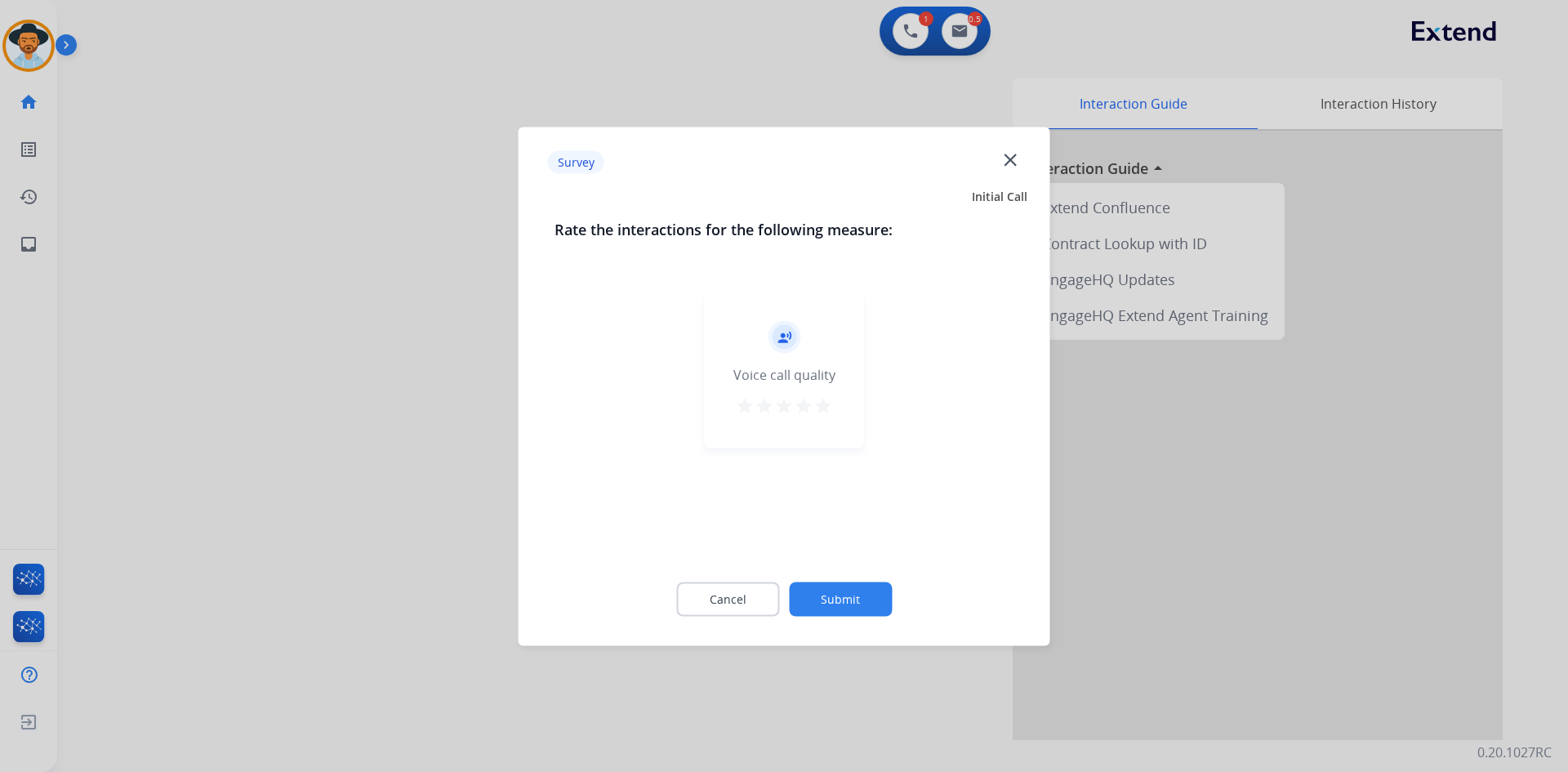
click at [829, 410] on mat-icon "star" at bounding box center [823, 405] width 19 height 19
click at [874, 599] on button "Submit" at bounding box center [840, 599] width 103 height 34
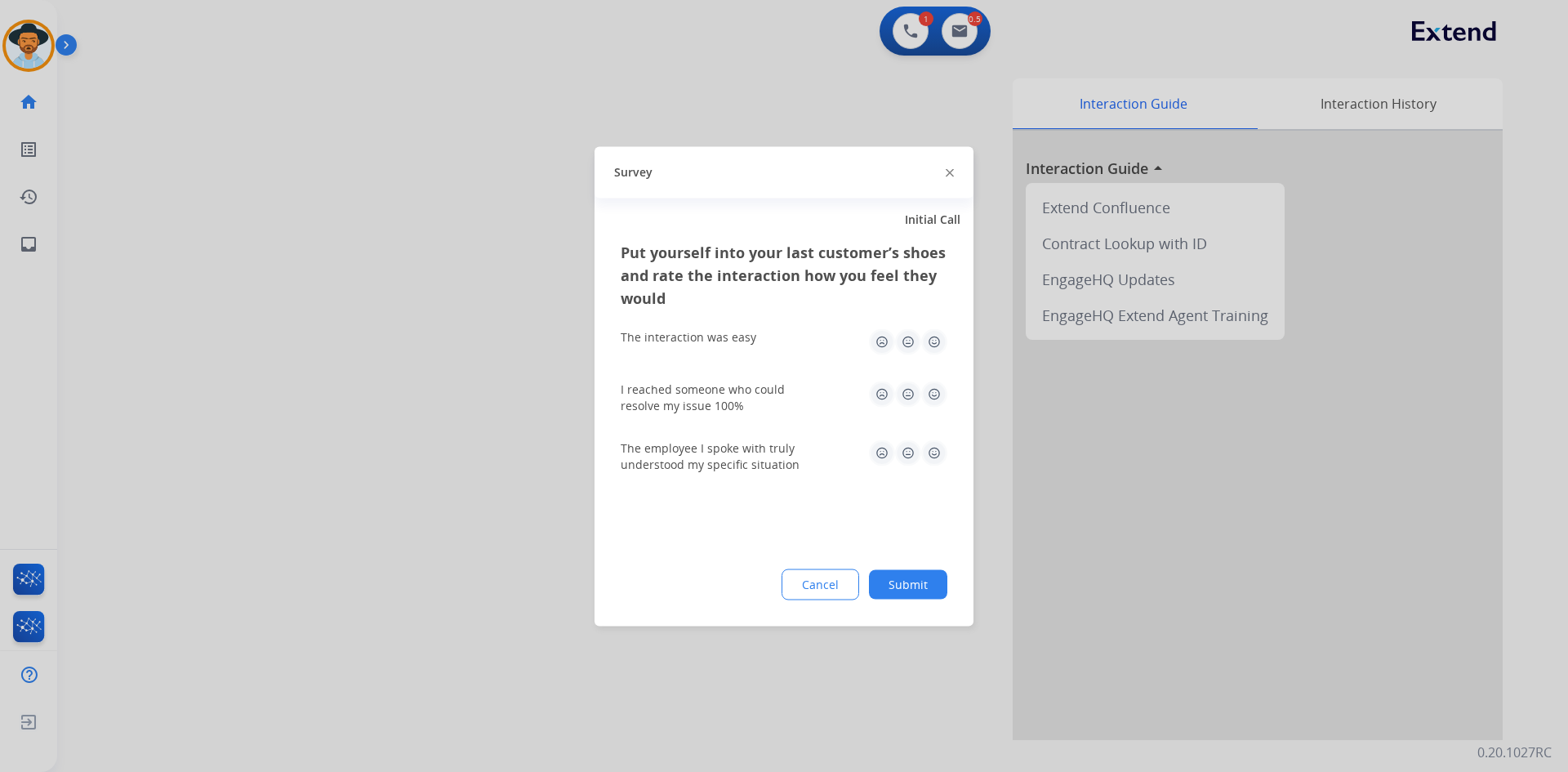
click at [944, 338] on img at bounding box center [935, 341] width 27 height 27
click at [934, 394] on img at bounding box center [935, 394] width 27 height 27
click at [932, 453] on img at bounding box center [935, 453] width 27 height 27
click at [918, 578] on button "Submit" at bounding box center [908, 584] width 79 height 29
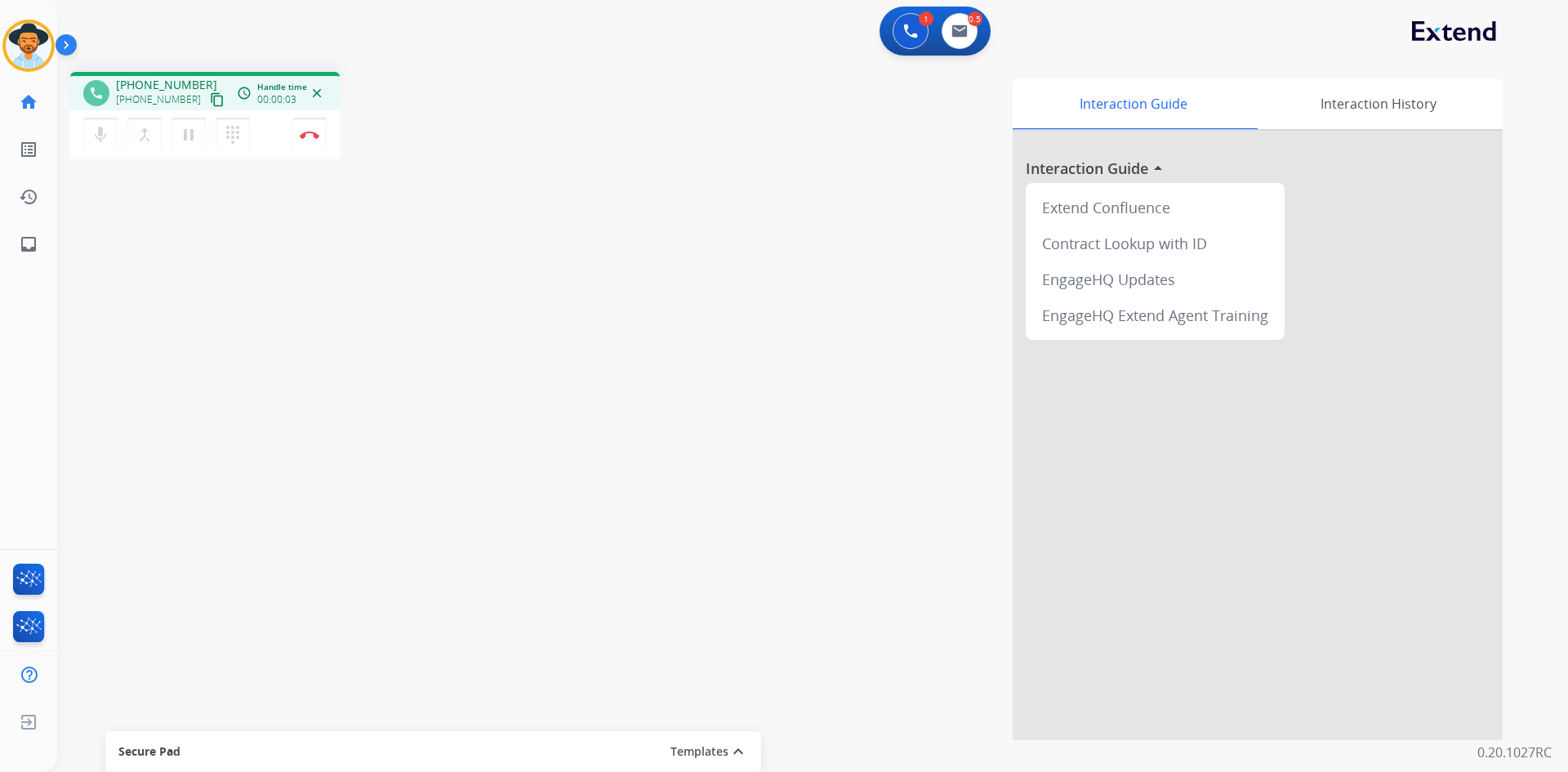
click at [210, 101] on mat-icon "content_copy" at bounding box center [217, 99] width 15 height 15
click at [317, 136] on img at bounding box center [310, 134] width 19 height 8
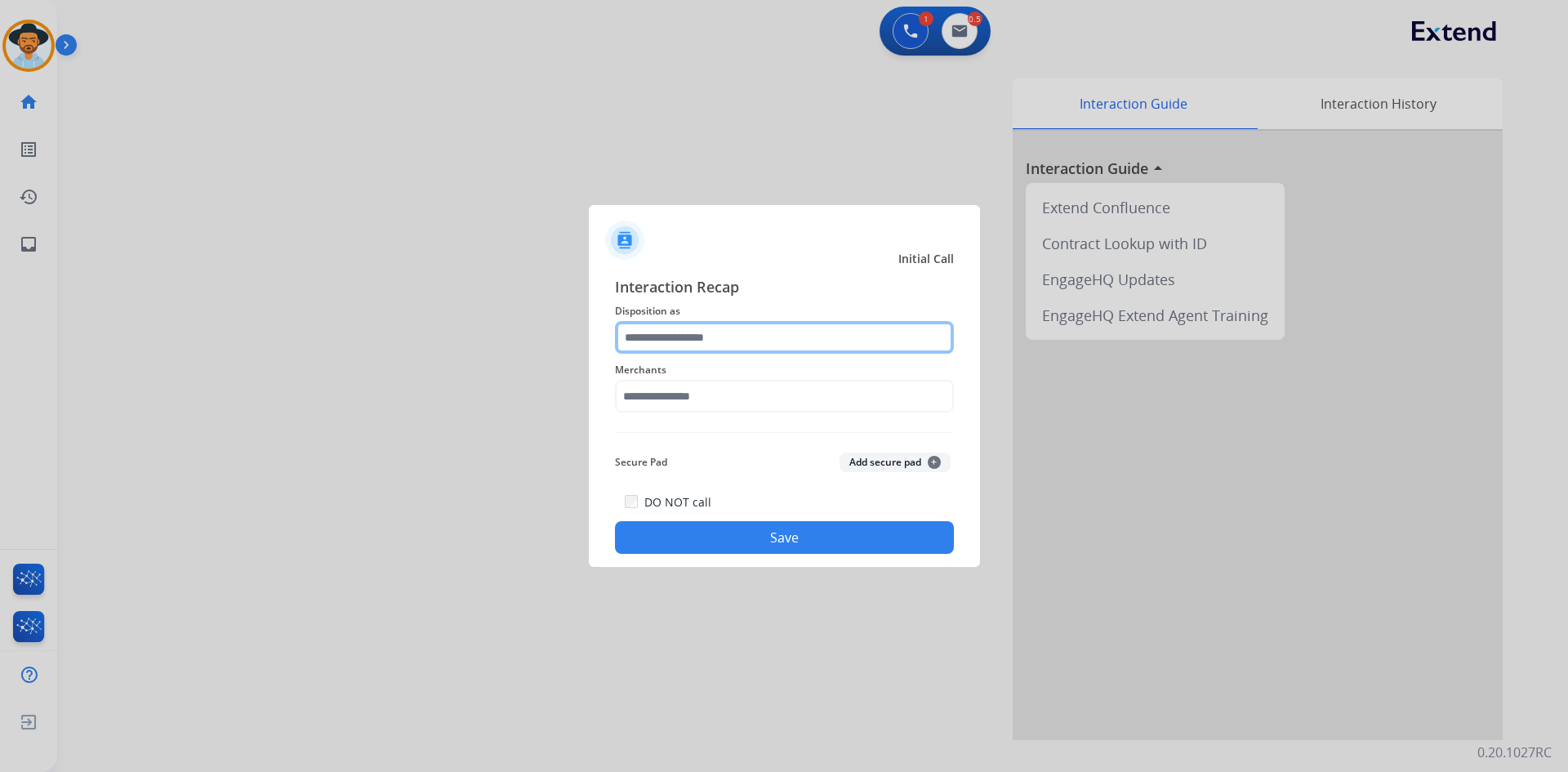
click at [685, 339] on input "text" at bounding box center [784, 337] width 339 height 33
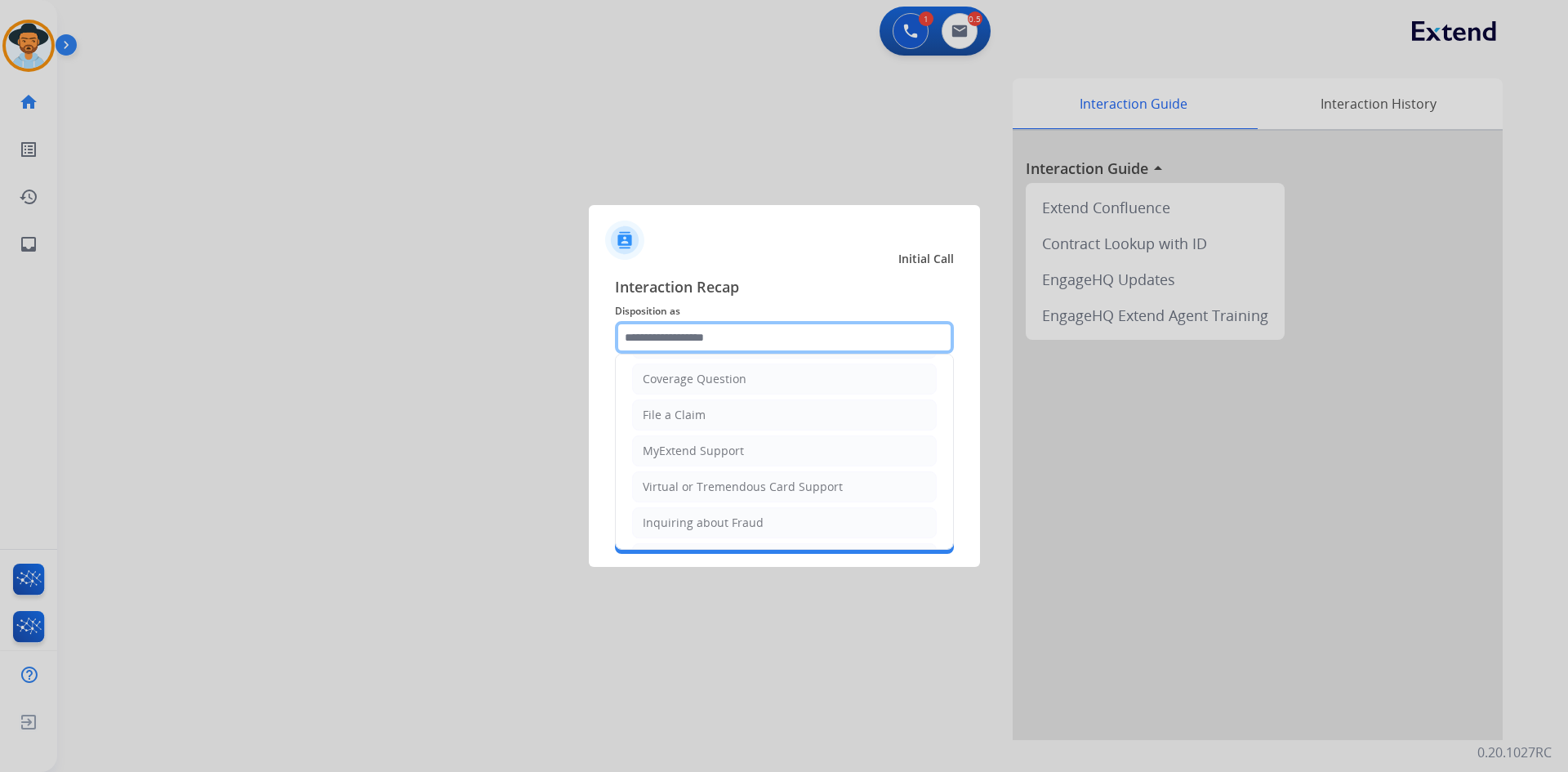
scroll to position [255, 0]
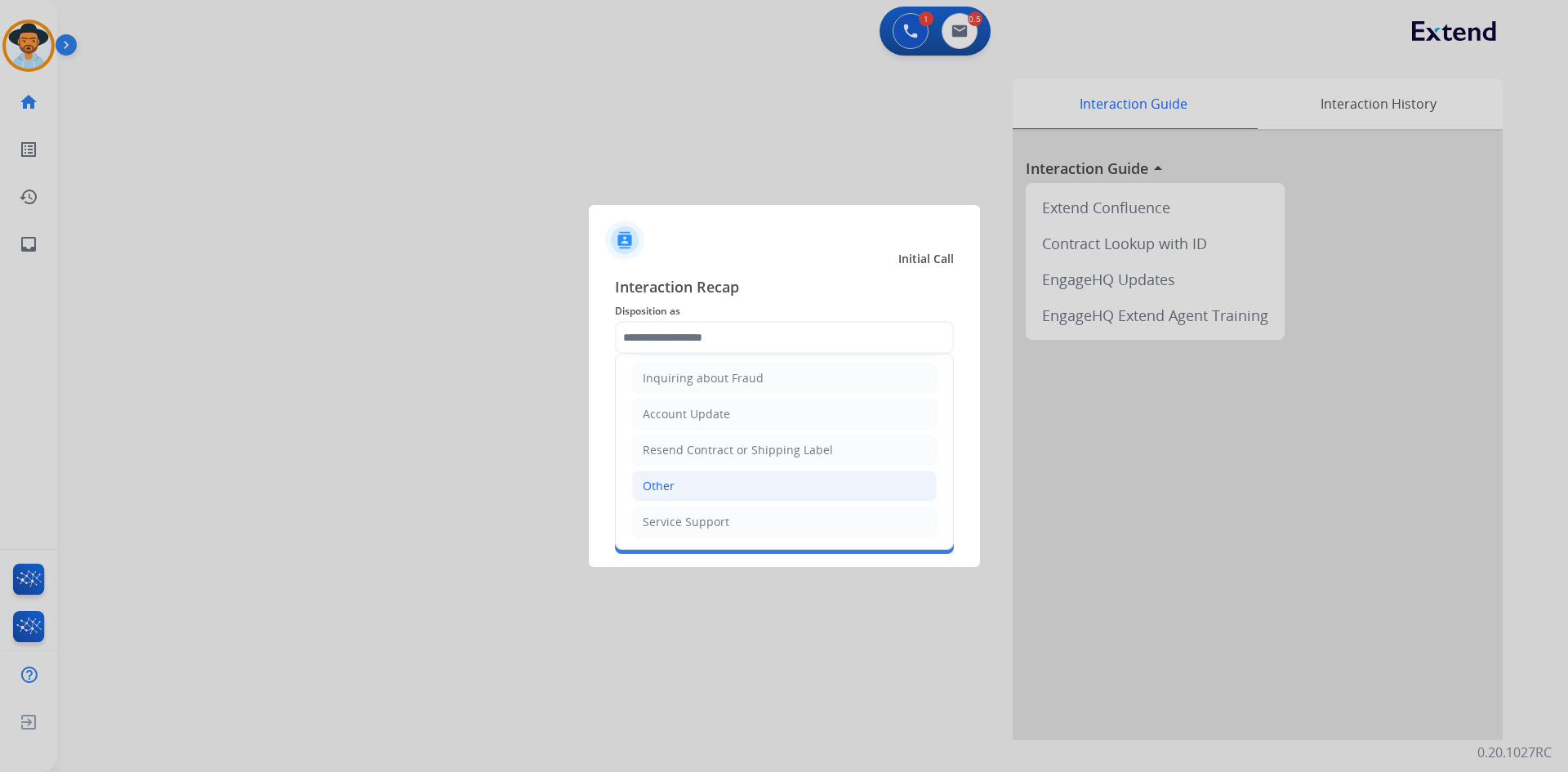
click at [712, 489] on li "Other" at bounding box center [784, 485] width 304 height 31
type input "*****"
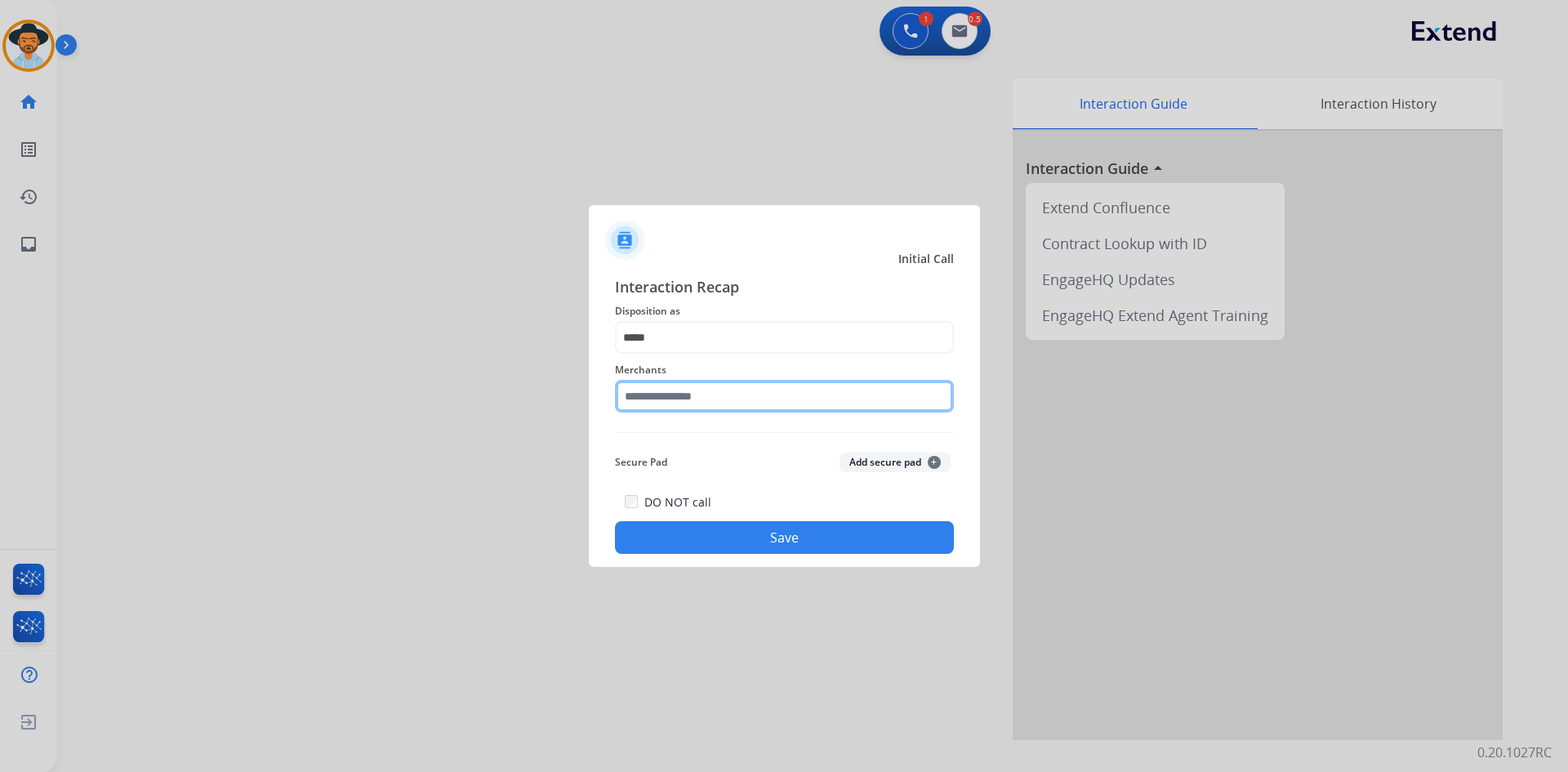
click at [715, 399] on input "text" at bounding box center [784, 395] width 339 height 33
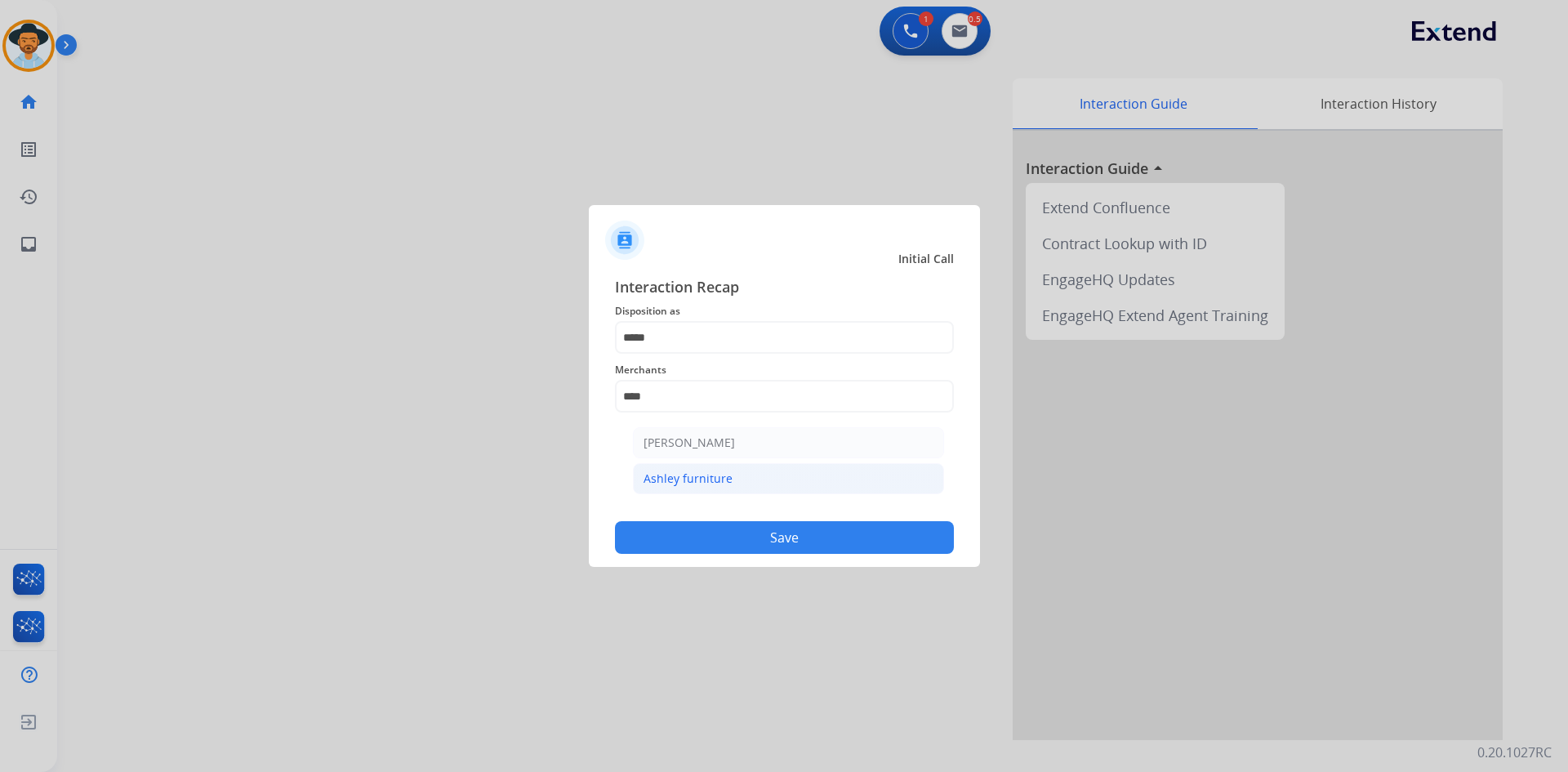
click at [765, 488] on li "Ashley furniture" at bounding box center [789, 478] width 311 height 31
type input "**********"
click at [803, 539] on button "Save" at bounding box center [784, 537] width 339 height 33
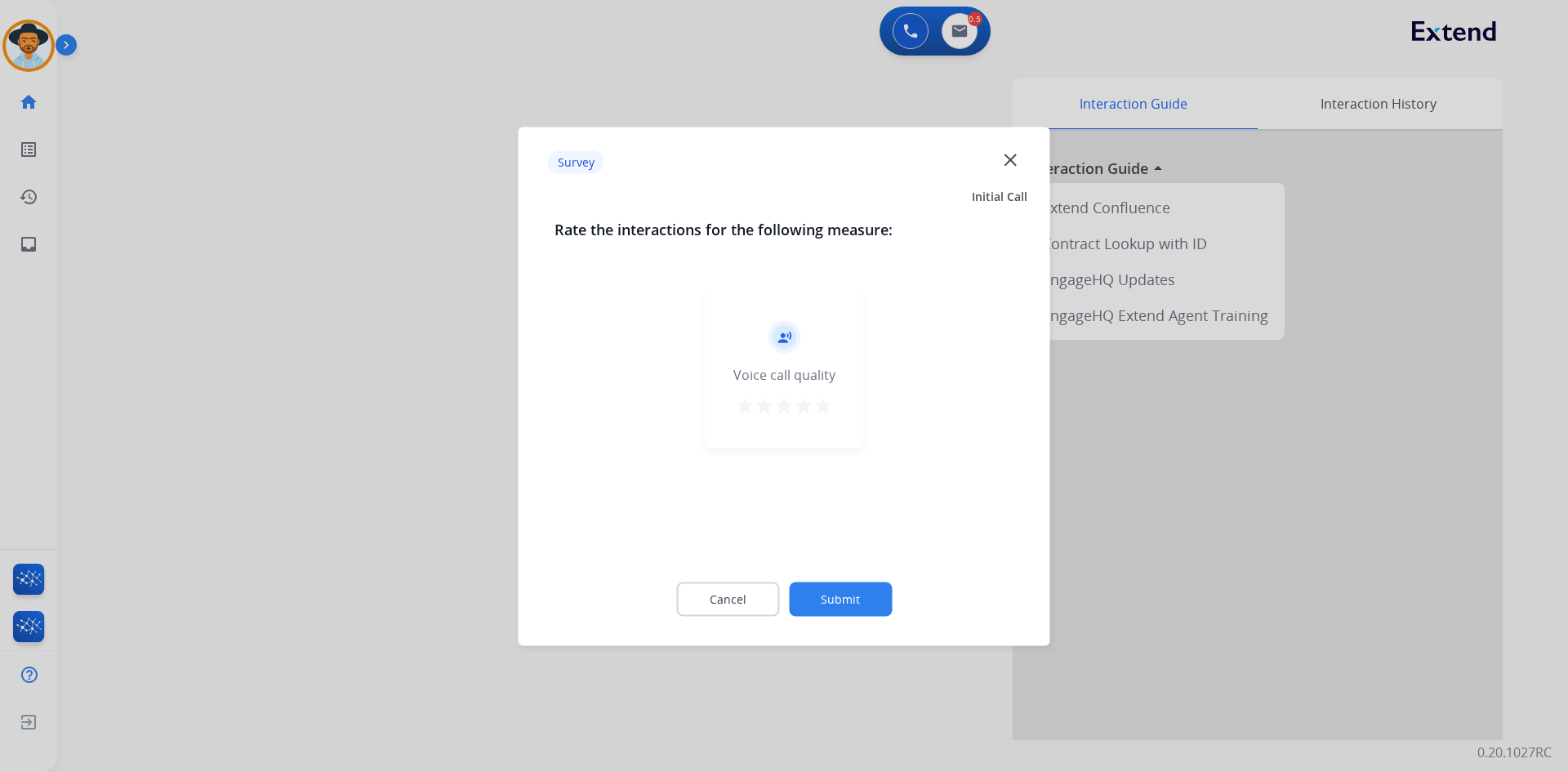
click at [745, 416] on button "star" at bounding box center [745, 408] width 19 height 25
click at [847, 605] on button "Submit" at bounding box center [840, 599] width 103 height 34
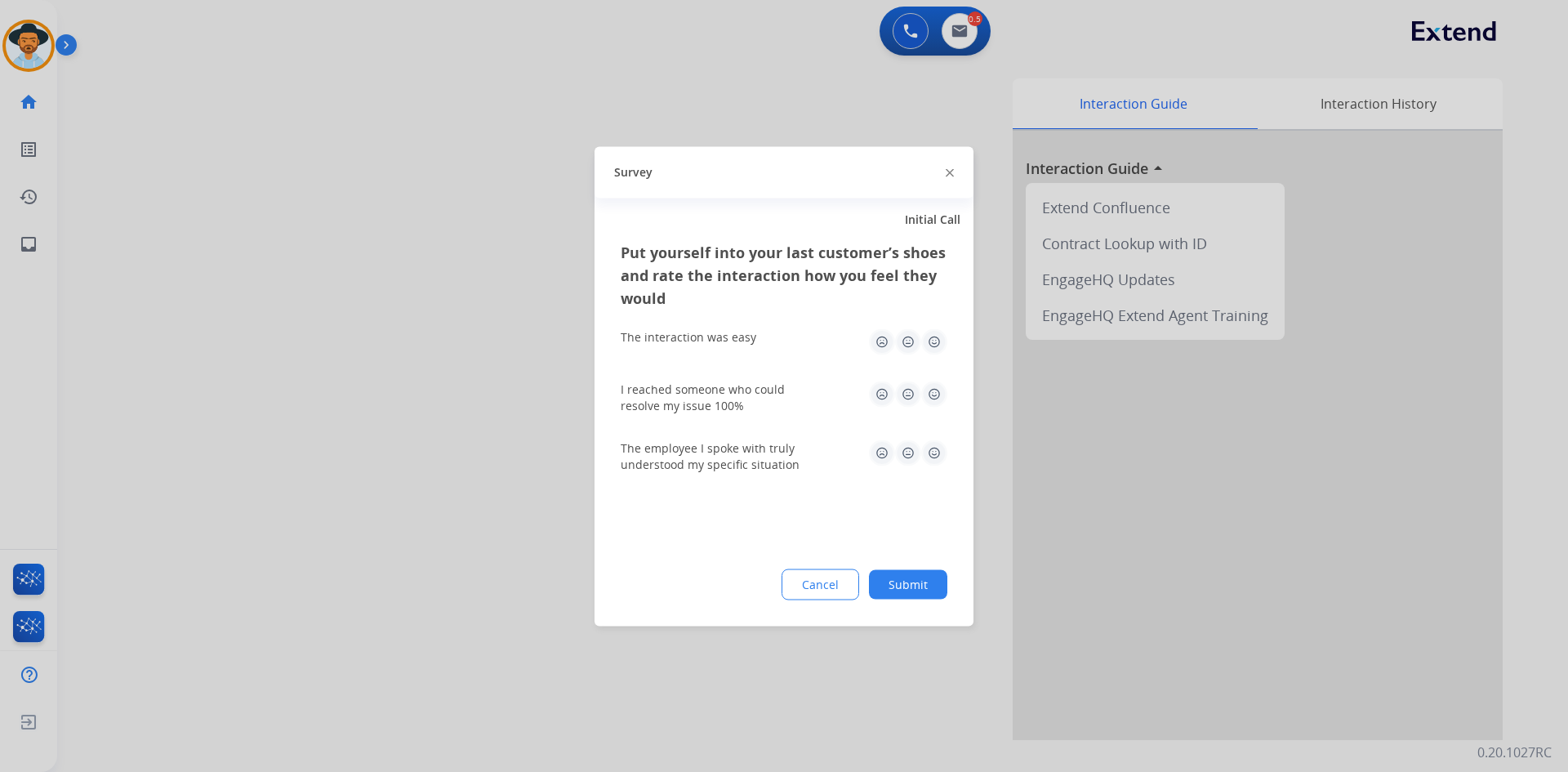
click at [910, 340] on img at bounding box center [908, 341] width 27 height 27
click at [909, 394] on img at bounding box center [908, 394] width 27 height 27
click at [905, 463] on img at bounding box center [908, 453] width 27 height 27
click at [904, 592] on button "Submit" at bounding box center [908, 584] width 79 height 29
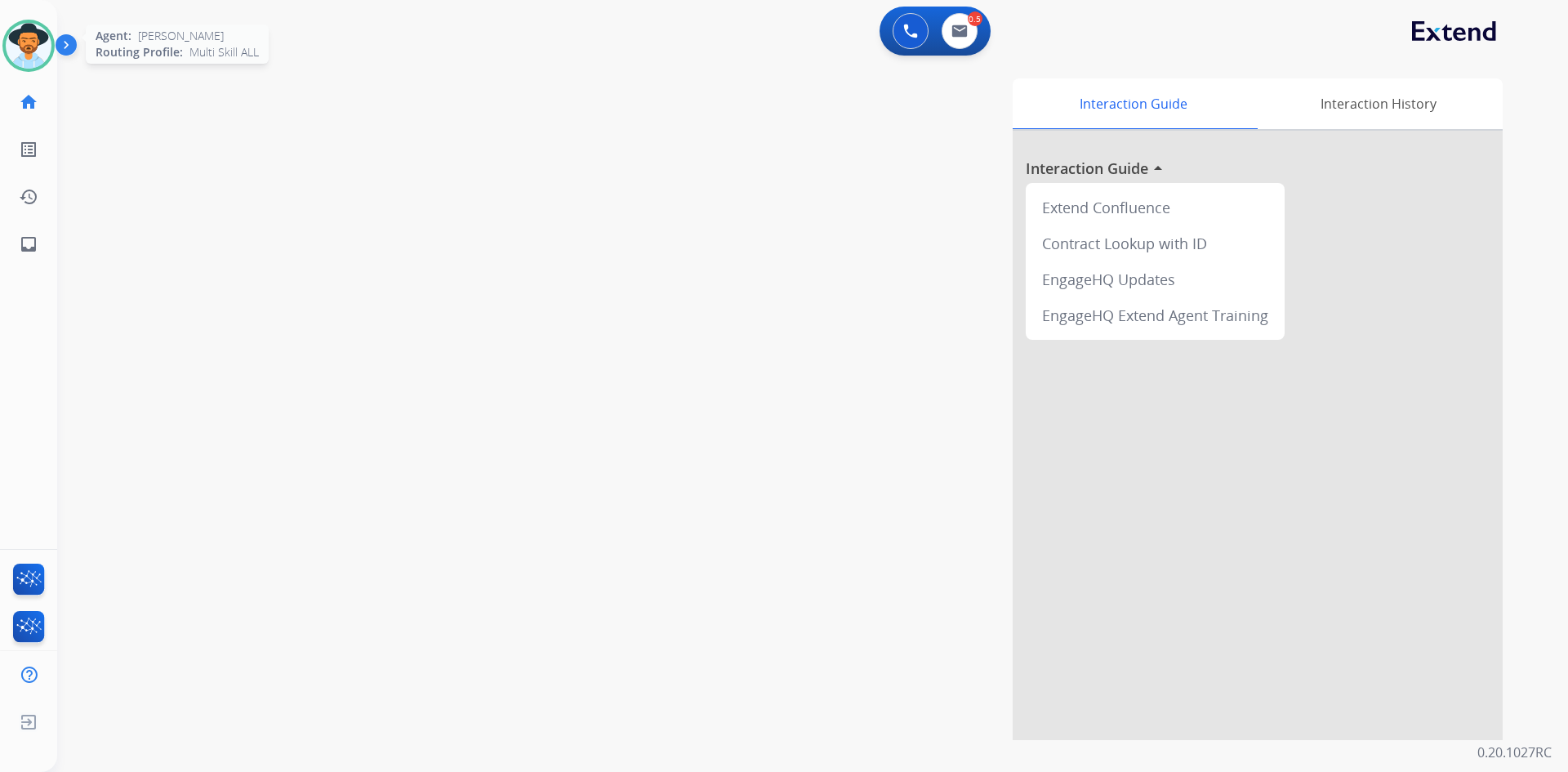
drag, startPoint x: 44, startPoint y: 53, endPoint x: 84, endPoint y: 57, distance: 40.2
click at [44, 53] on img at bounding box center [28, 46] width 46 height 46
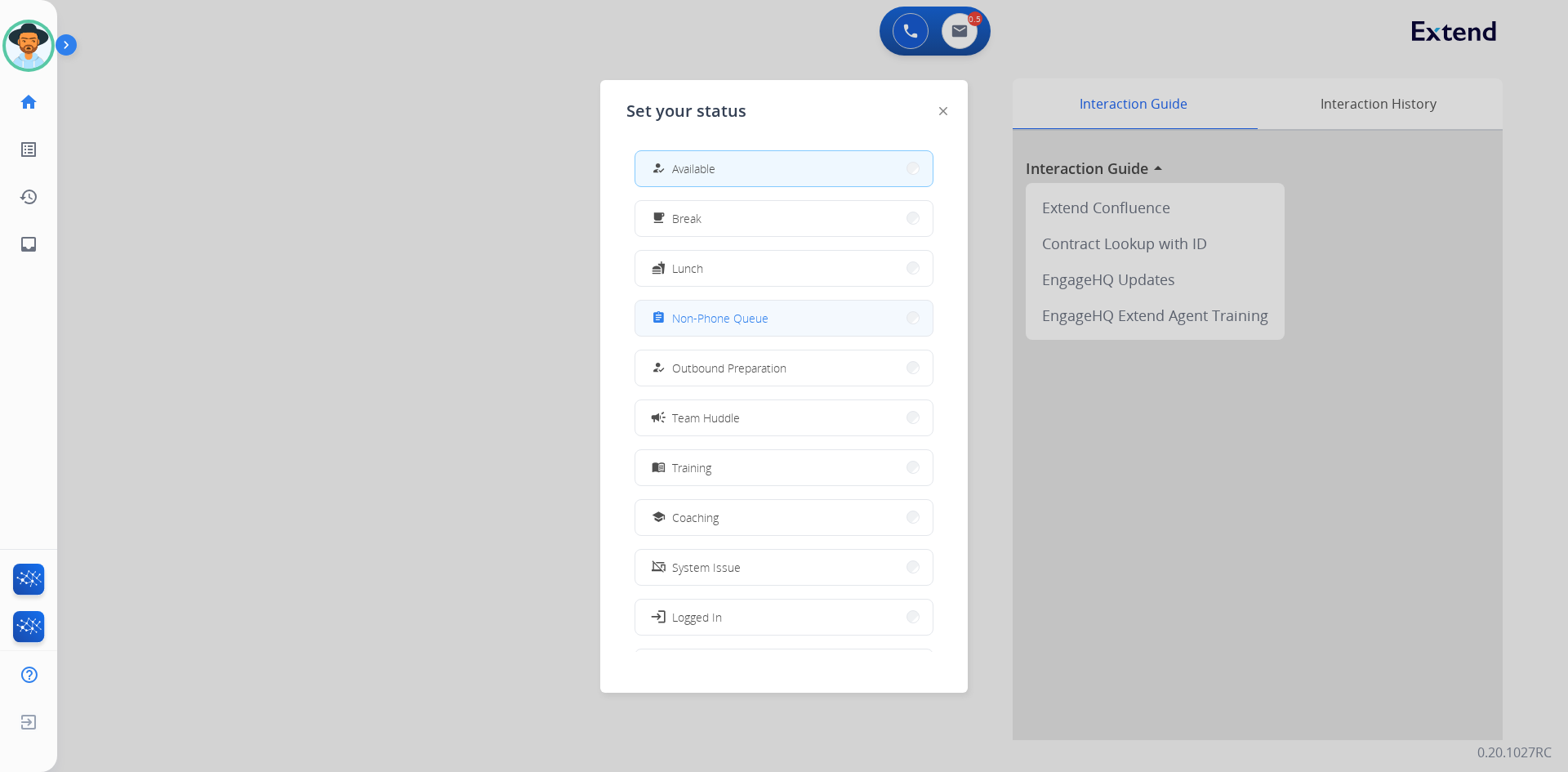
click at [777, 314] on button "assignment Non-Phone Queue" at bounding box center [784, 318] width 297 height 35
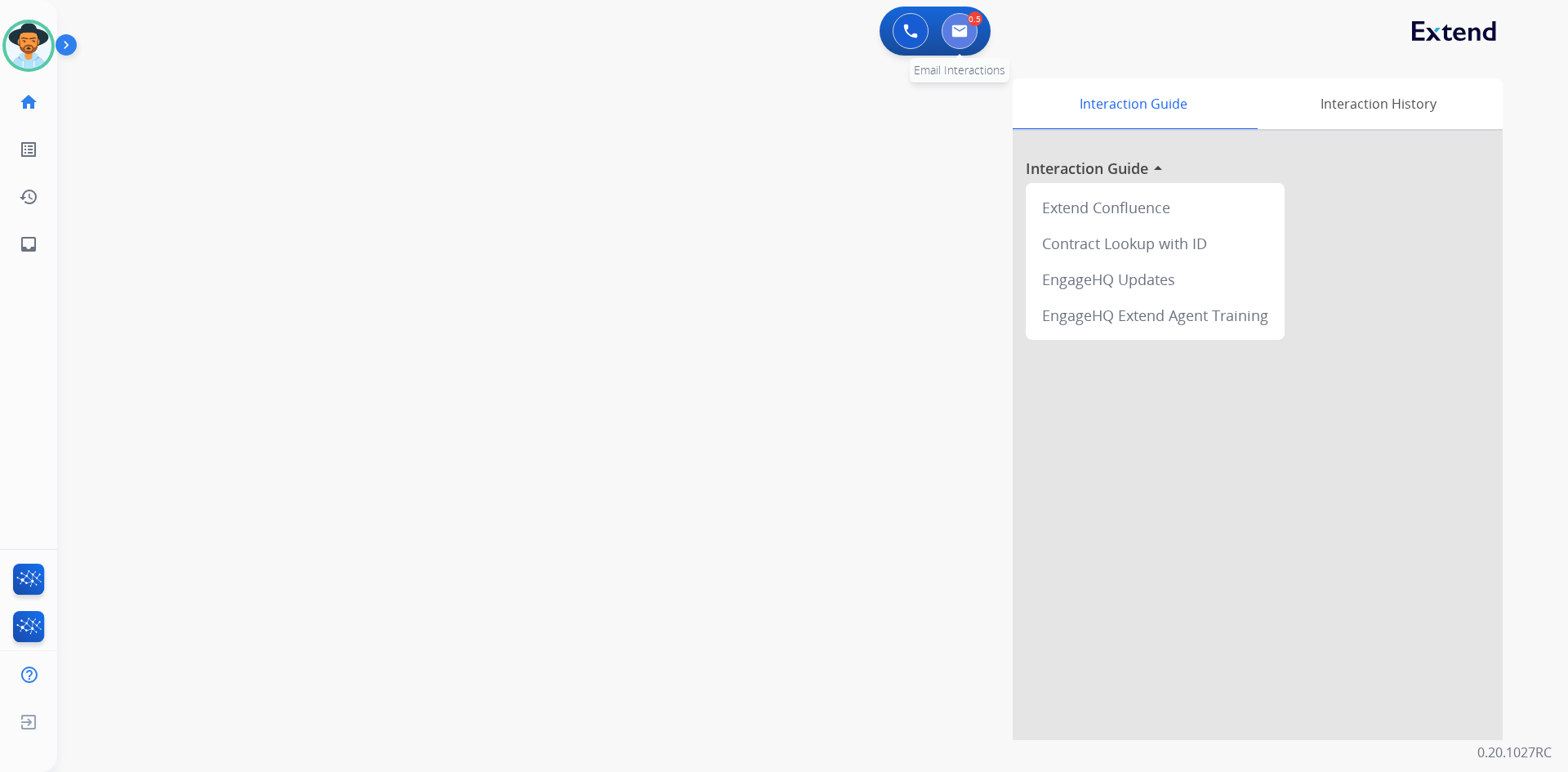
click at [971, 36] on button at bounding box center [960, 31] width 36 height 36
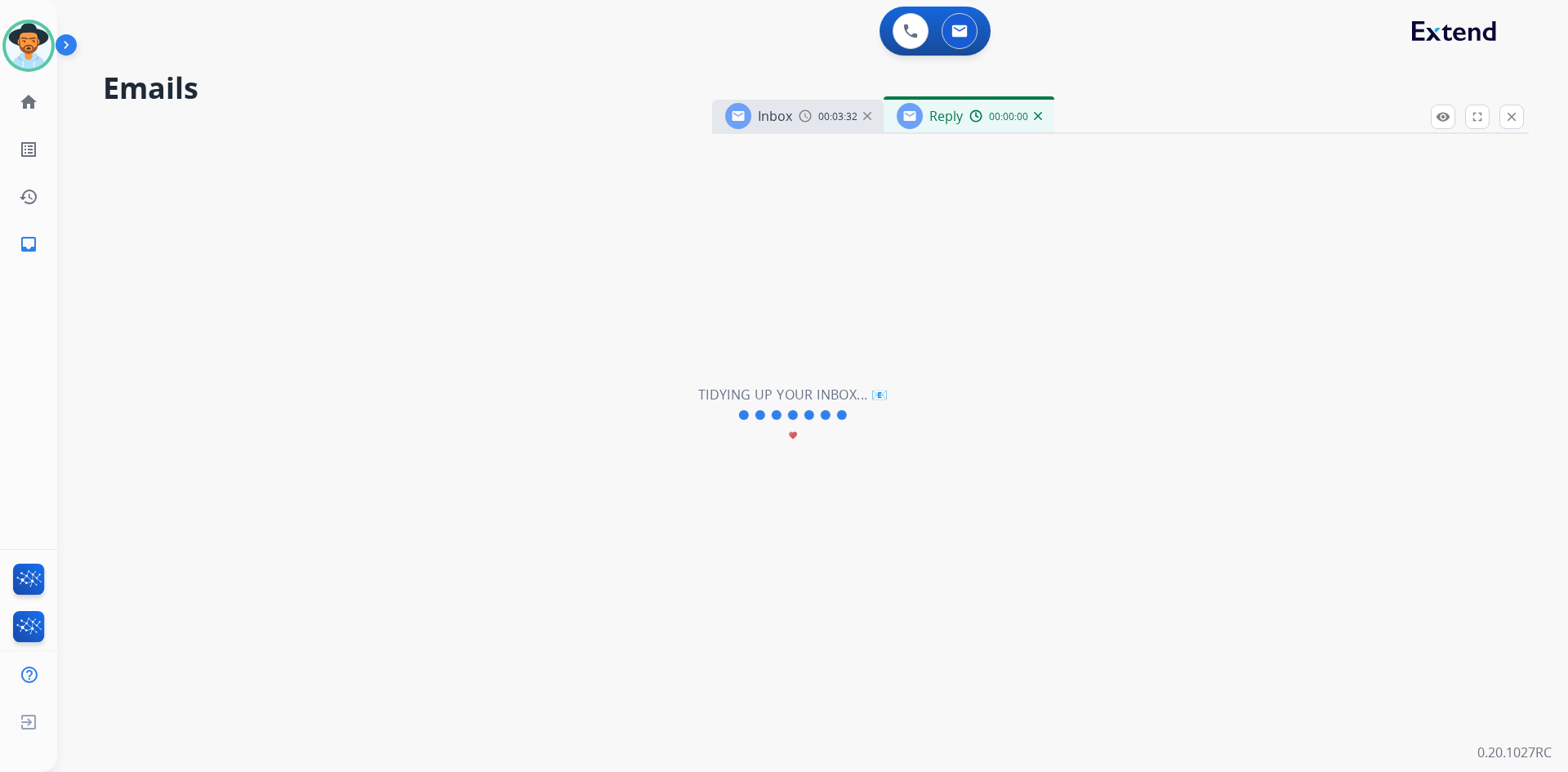
select select "**********"
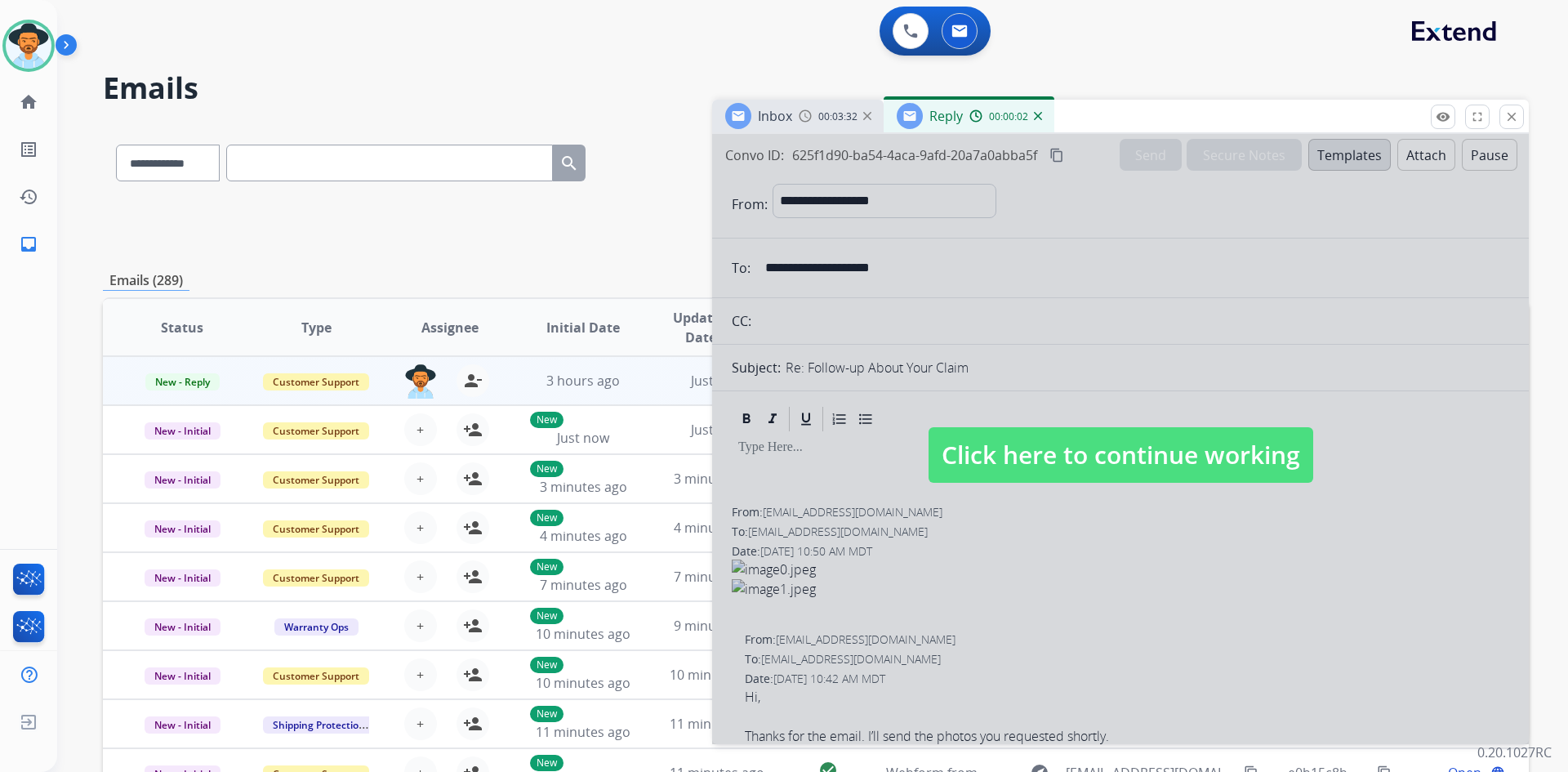
click at [1004, 452] on span "Click here to continue working" at bounding box center [1121, 455] width 385 height 56
select select
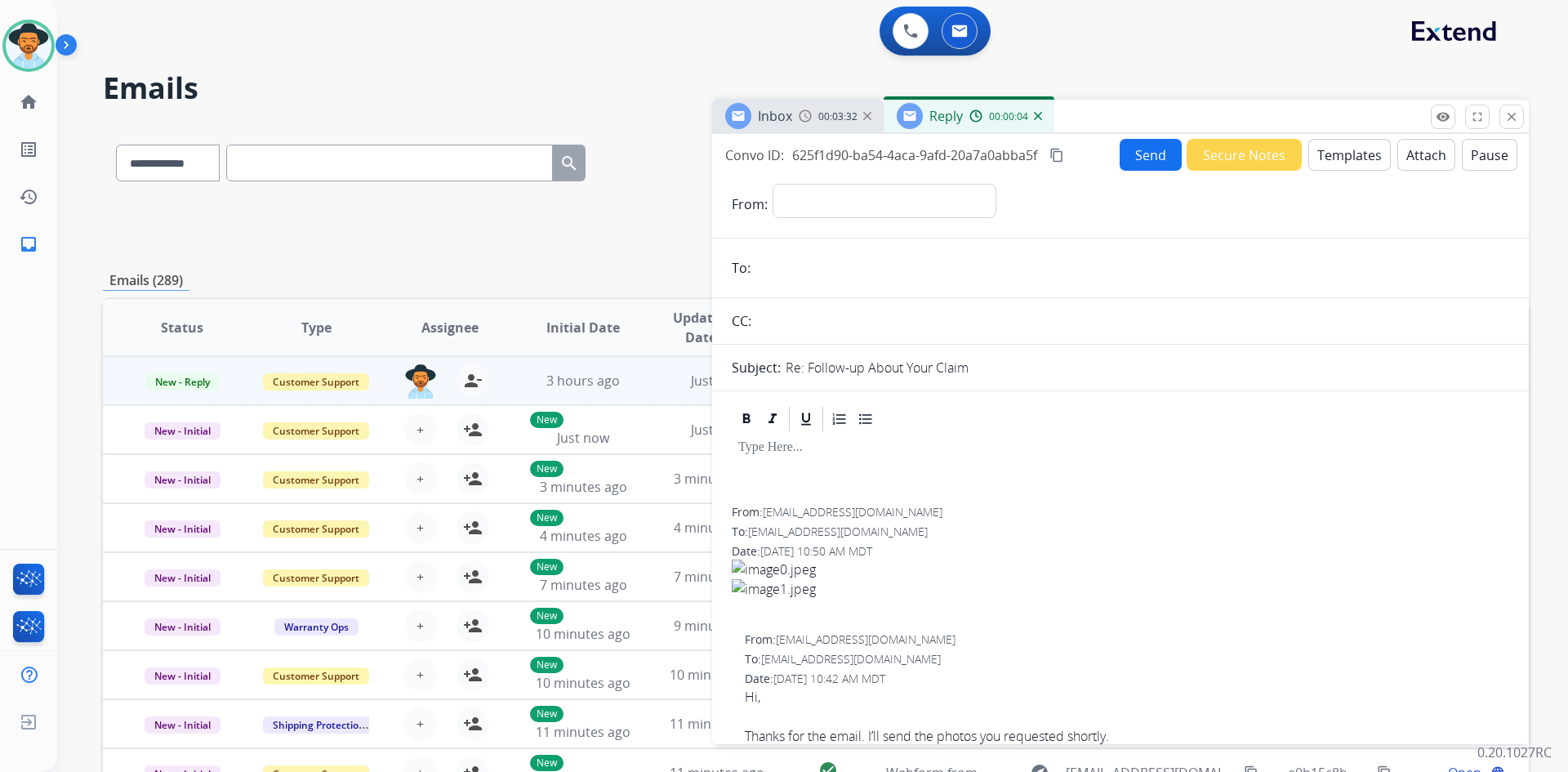
click at [1039, 114] on img at bounding box center [1037, 116] width 8 height 8
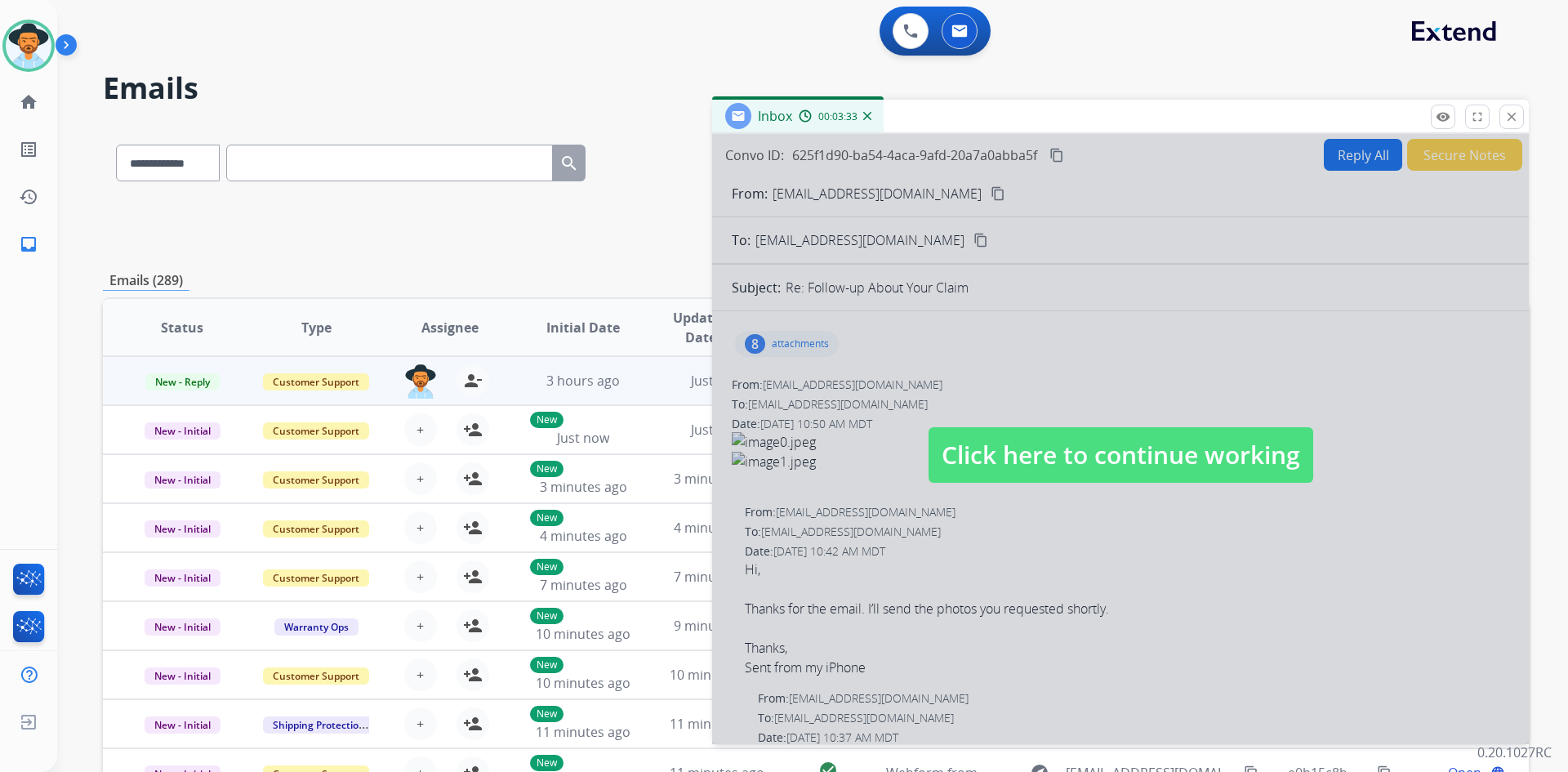
click at [1052, 454] on span "Click here to continue working" at bounding box center [1121, 455] width 385 height 56
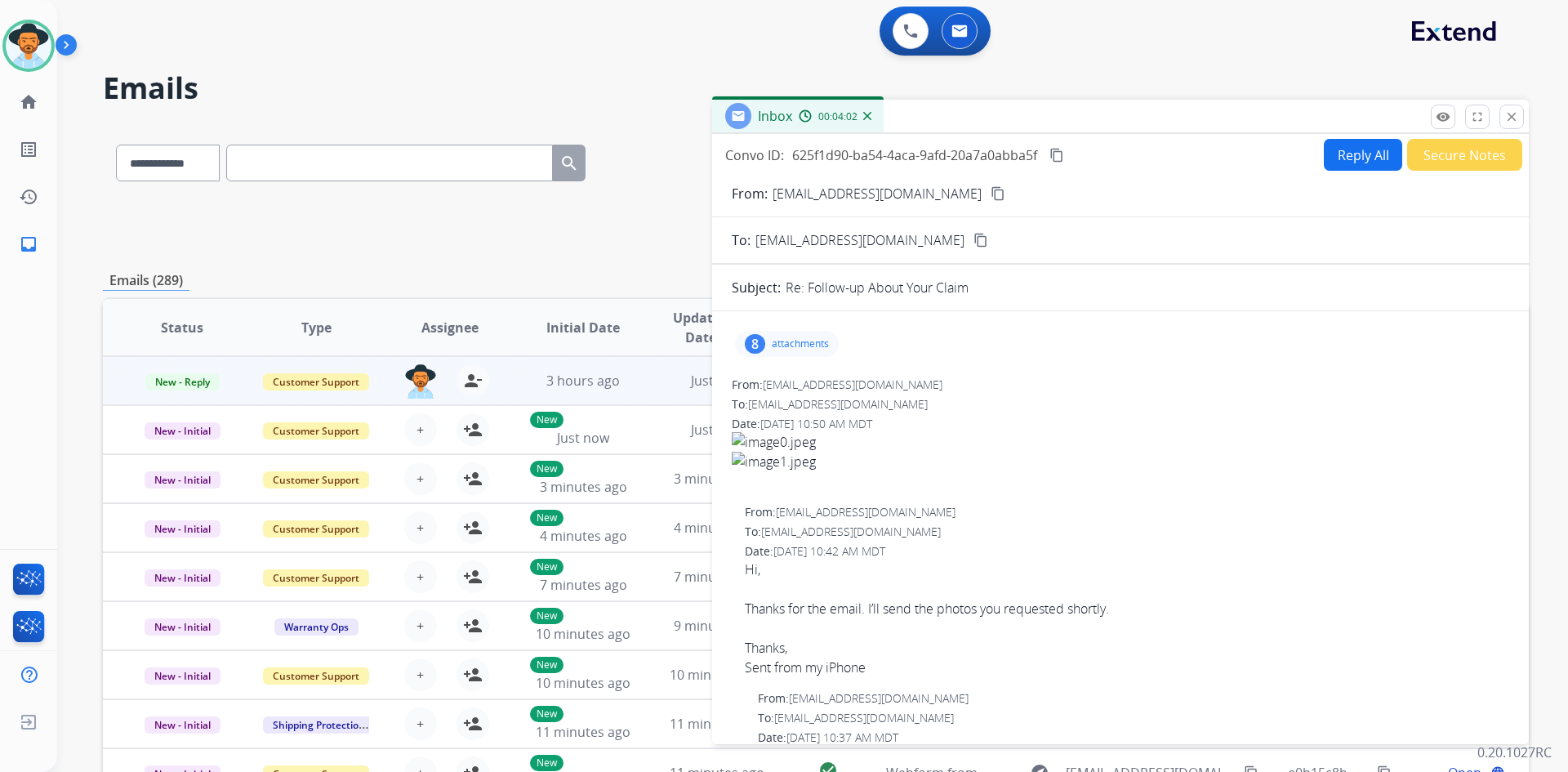
click at [1060, 155] on mat-icon "content_copy" at bounding box center [1057, 155] width 15 height 15
click at [1341, 150] on button "Reply All" at bounding box center [1363, 155] width 79 height 32
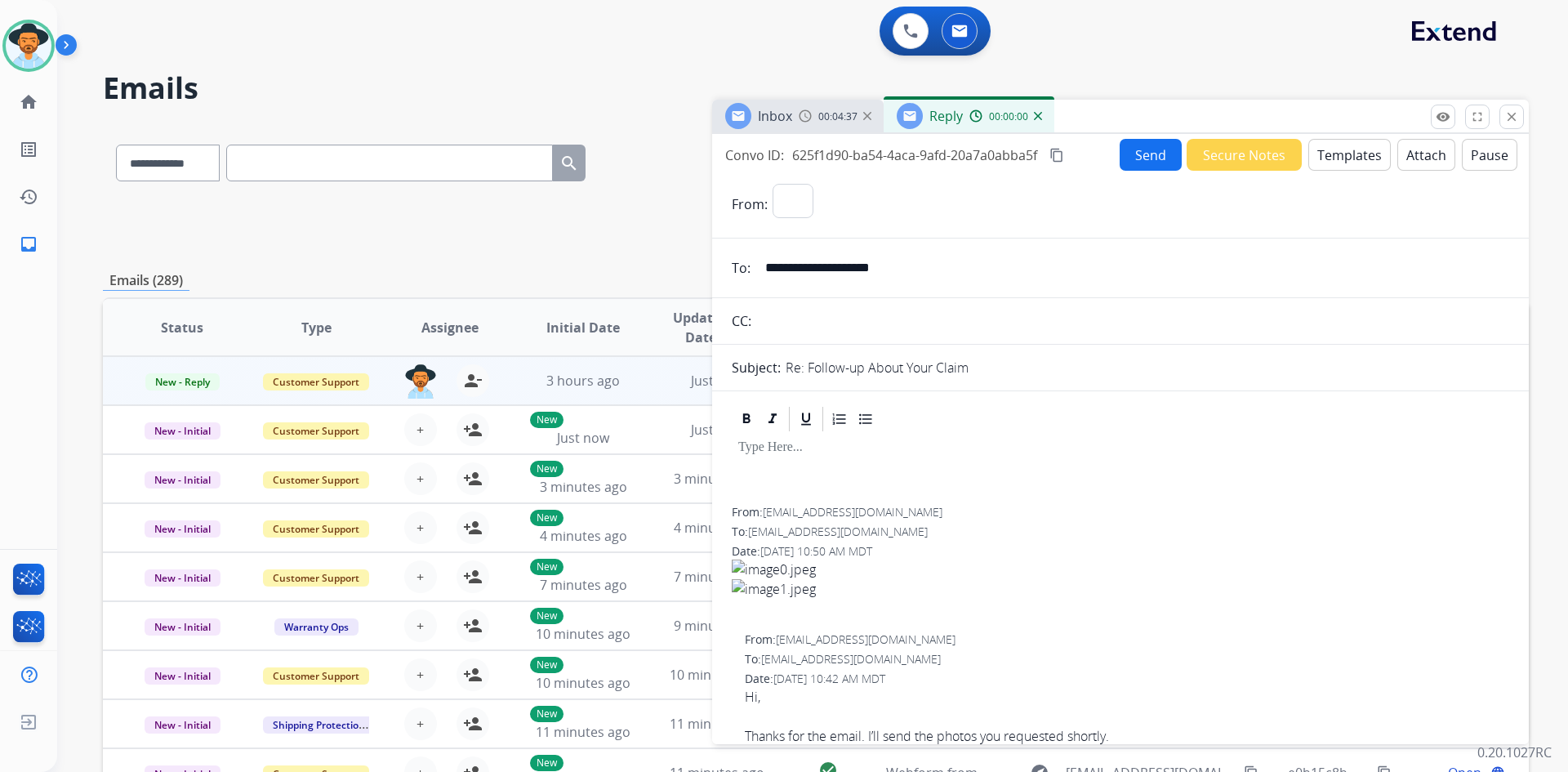
select select "**********"
click at [1349, 164] on button "Templates" at bounding box center [1349, 155] width 82 height 32
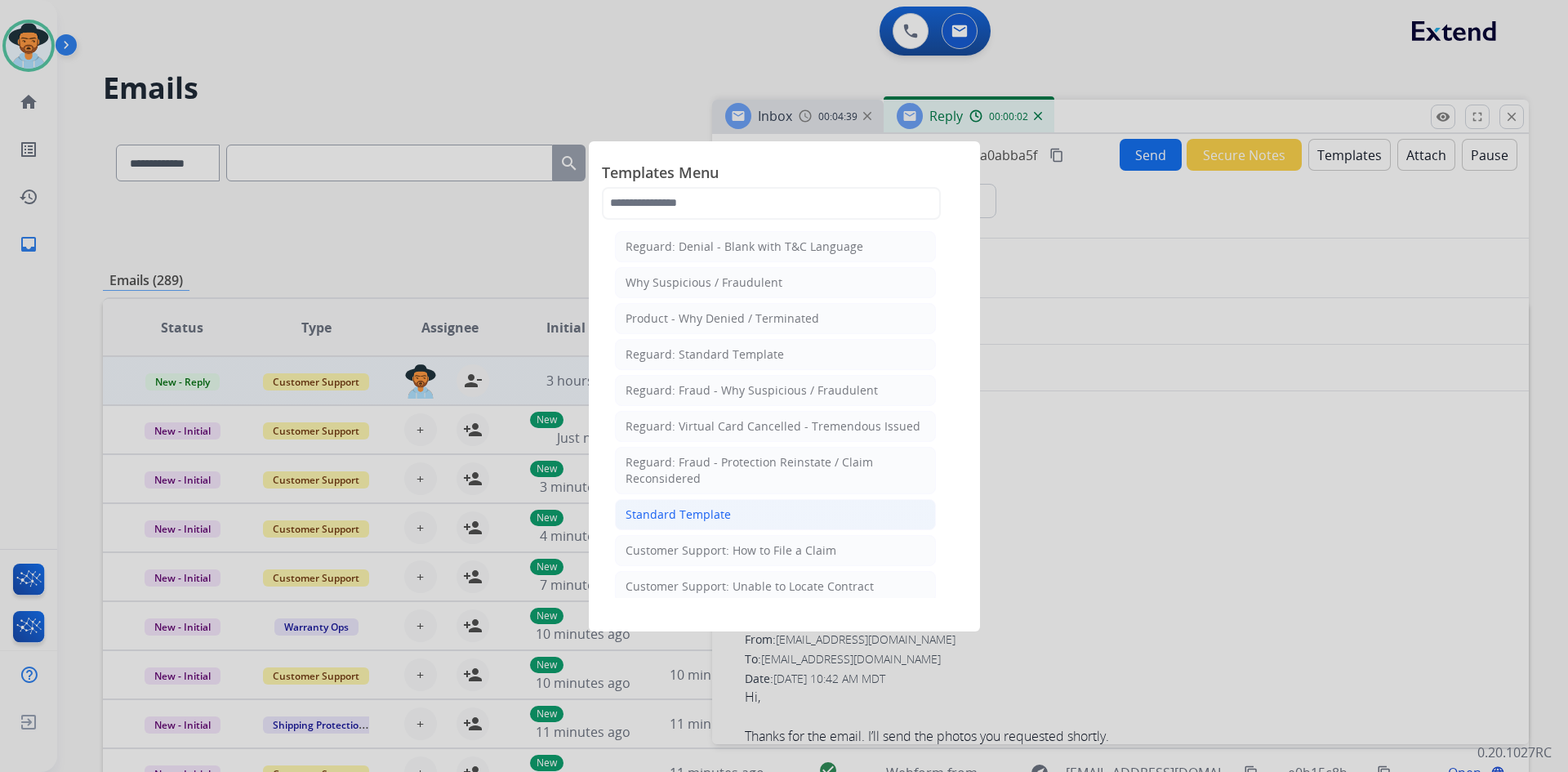
click at [754, 517] on li "Standard Template" at bounding box center [775, 514] width 321 height 31
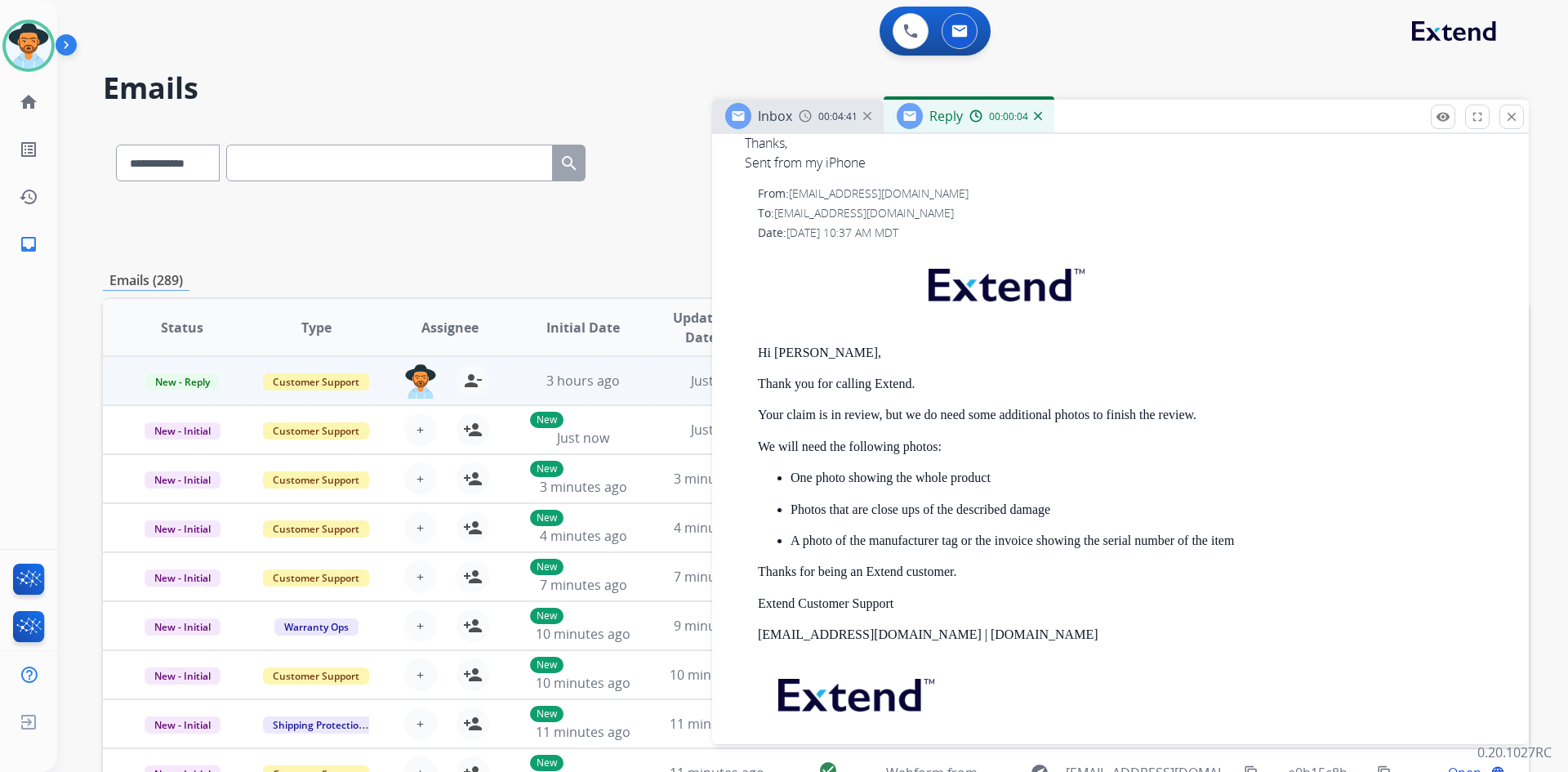
scroll to position [1317, 0]
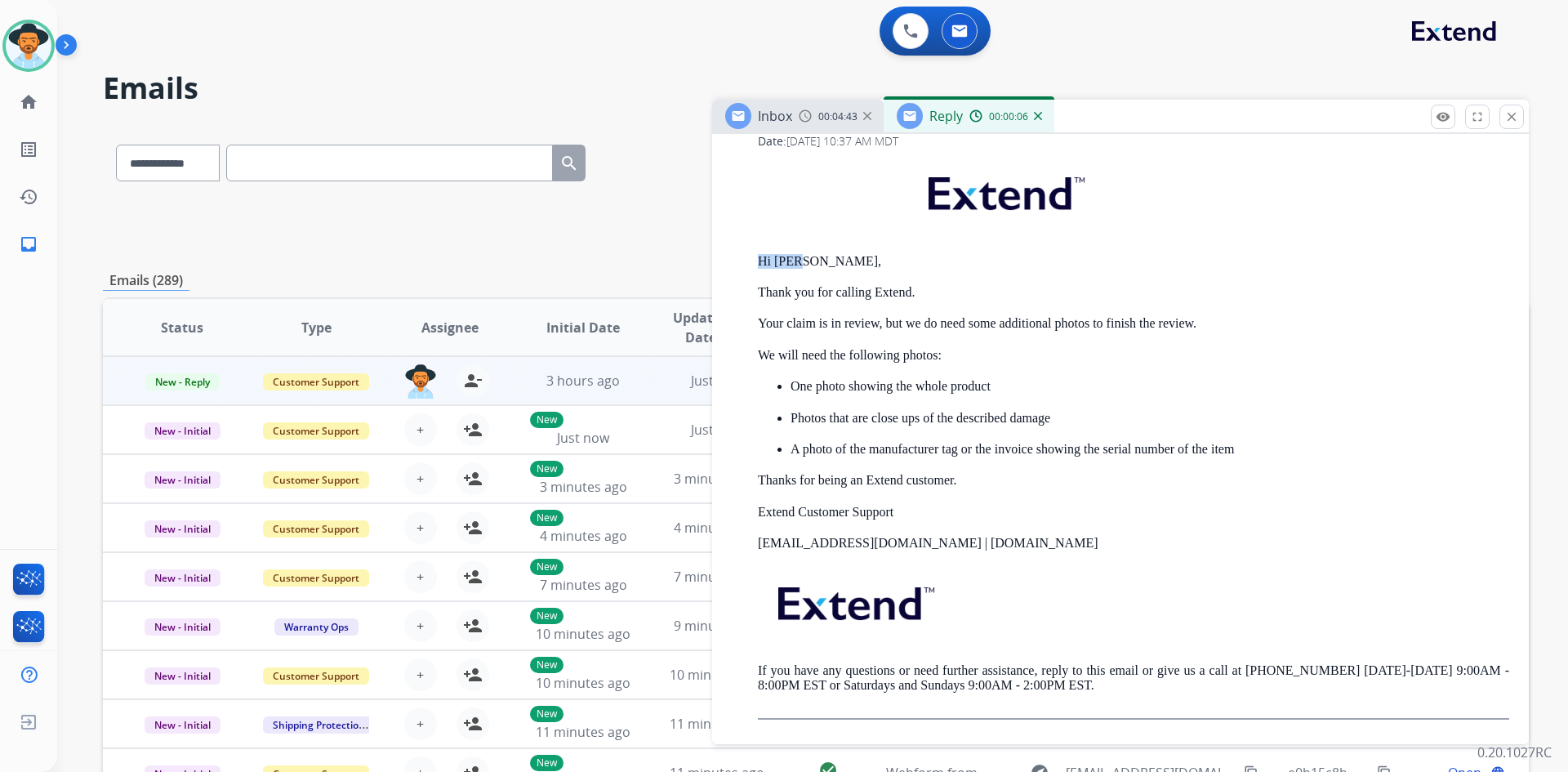
drag, startPoint x: 757, startPoint y: 262, endPoint x: 821, endPoint y: 262, distance: 64.0
click at [821, 262] on div "From: [EMAIL_ADDRESS][DOMAIN_NAME] To: [EMAIL_ADDRESS][DOMAIN_NAME] Date: [DATE…" at bounding box center [1120, 406] width 777 height 625
copy p "Hi [PERSON_NAME],"
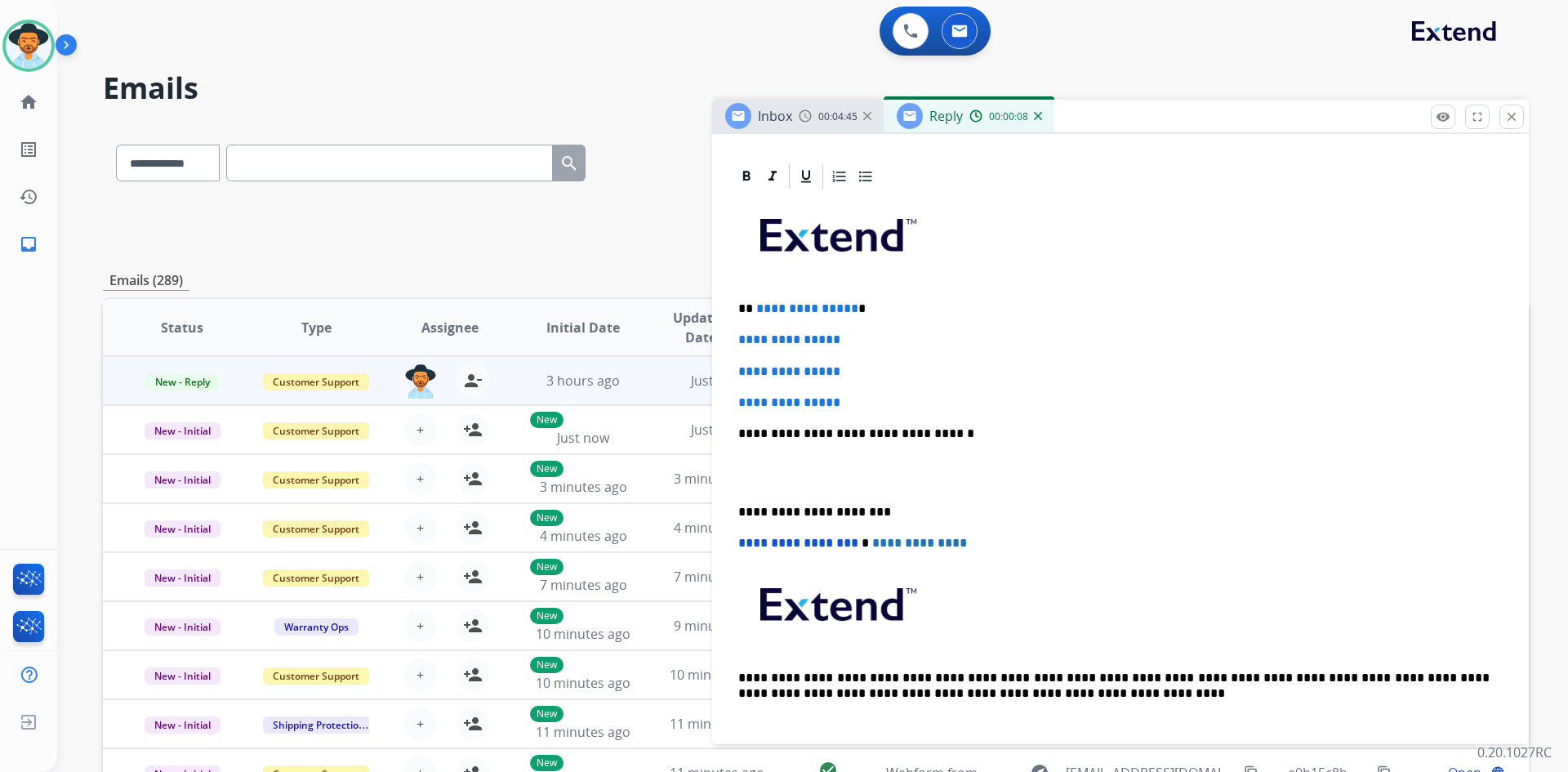
scroll to position [173, 0]
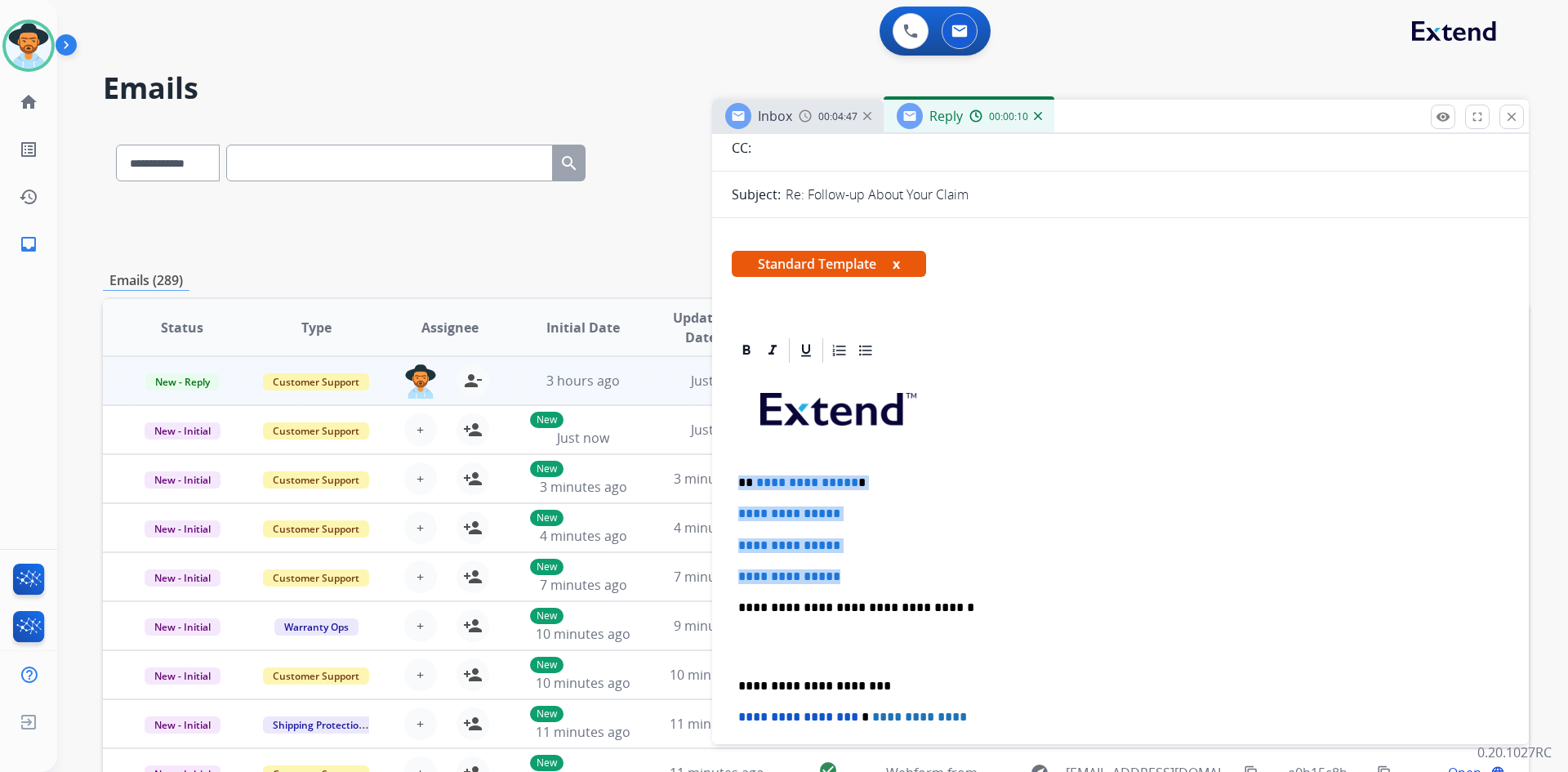
drag, startPoint x: 736, startPoint y: 478, endPoint x: 875, endPoint y: 566, distance: 164.5
click at [875, 566] on div "**********" at bounding box center [1120, 646] width 777 height 562
paste div
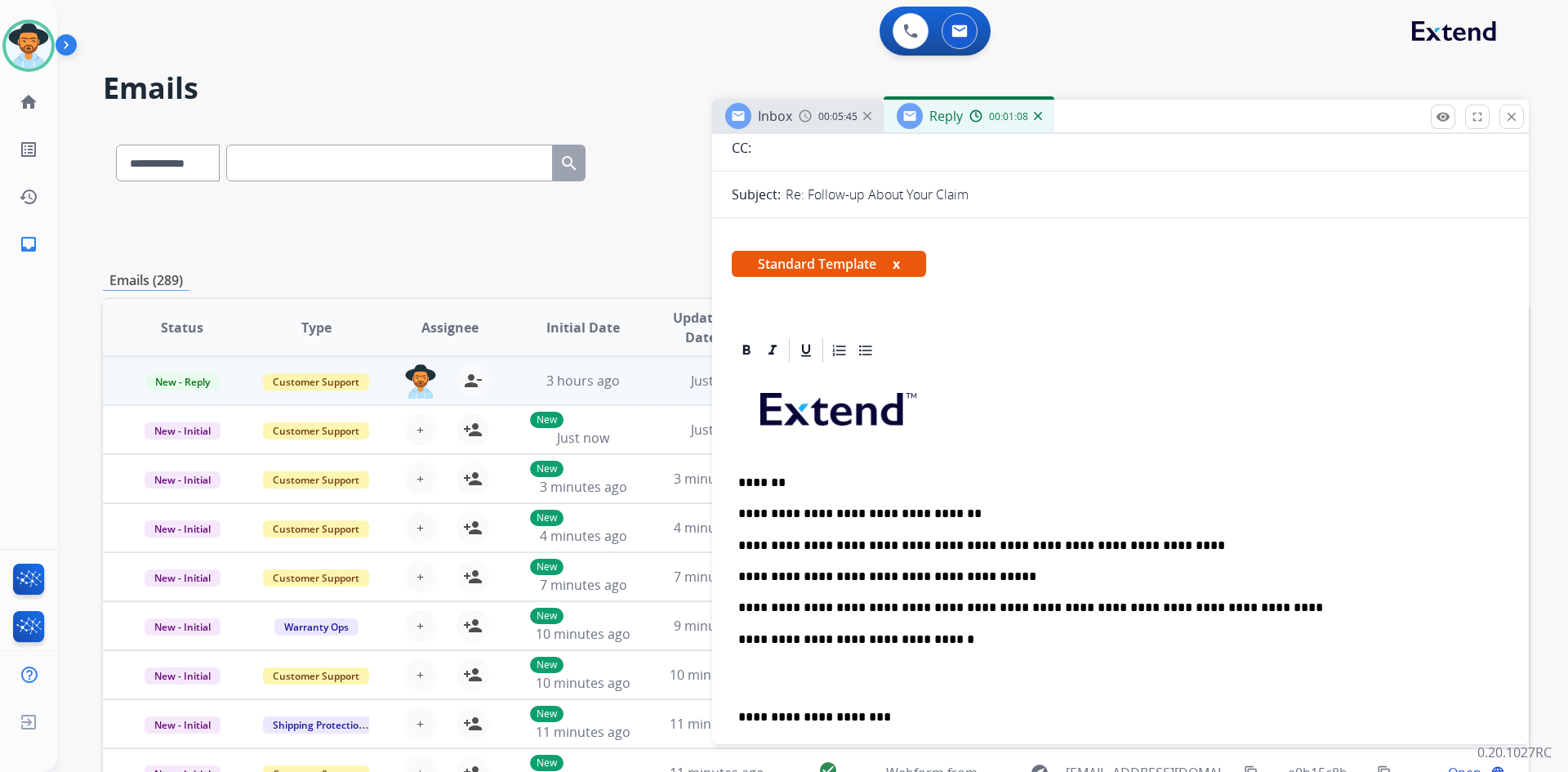
click at [833, 684] on p at bounding box center [1121, 678] width 764 height 30
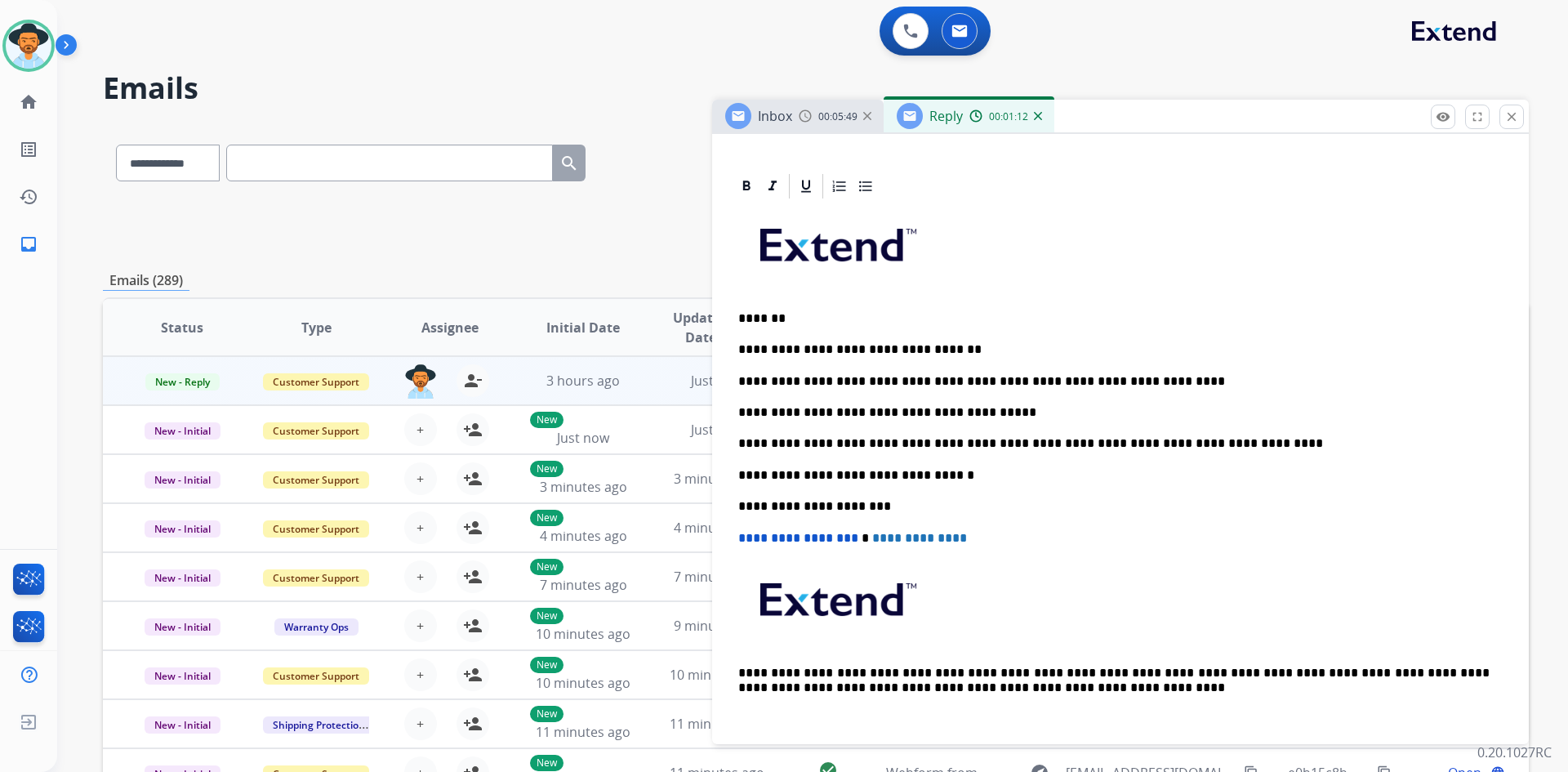
scroll to position [0, 0]
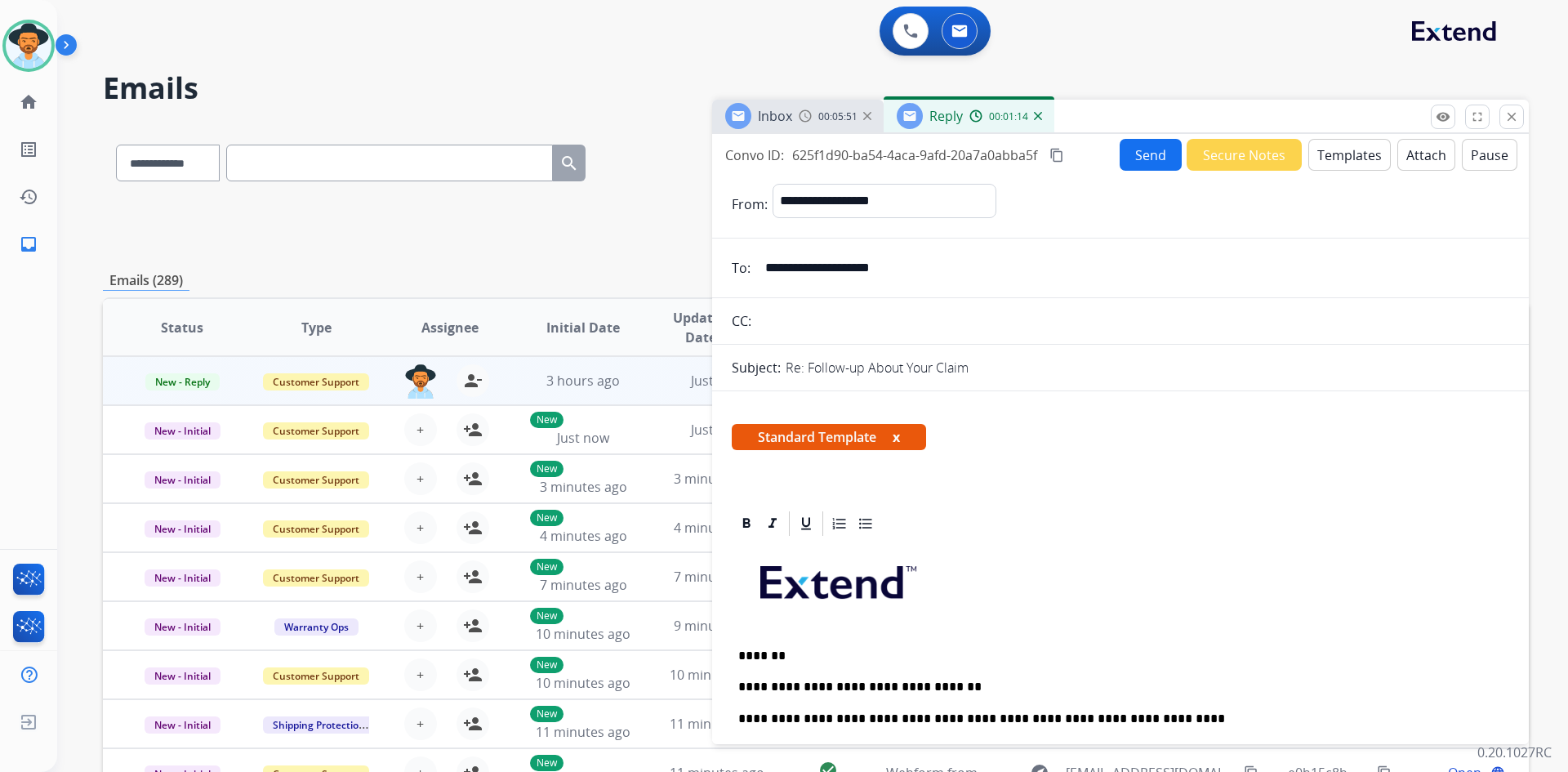
click at [1132, 148] on button "Send" at bounding box center [1151, 155] width 62 height 32
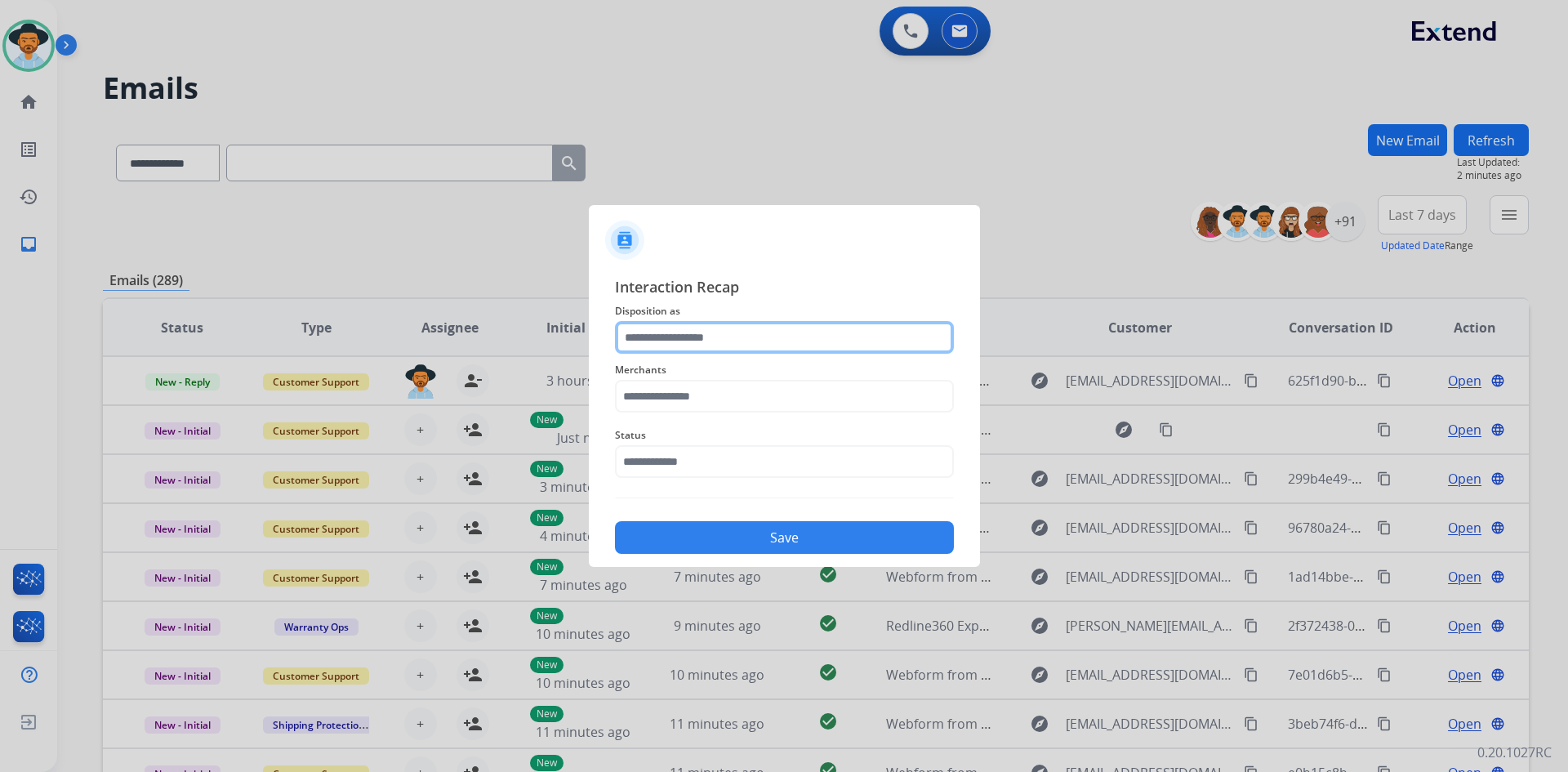
click at [738, 329] on input "text" at bounding box center [784, 337] width 339 height 33
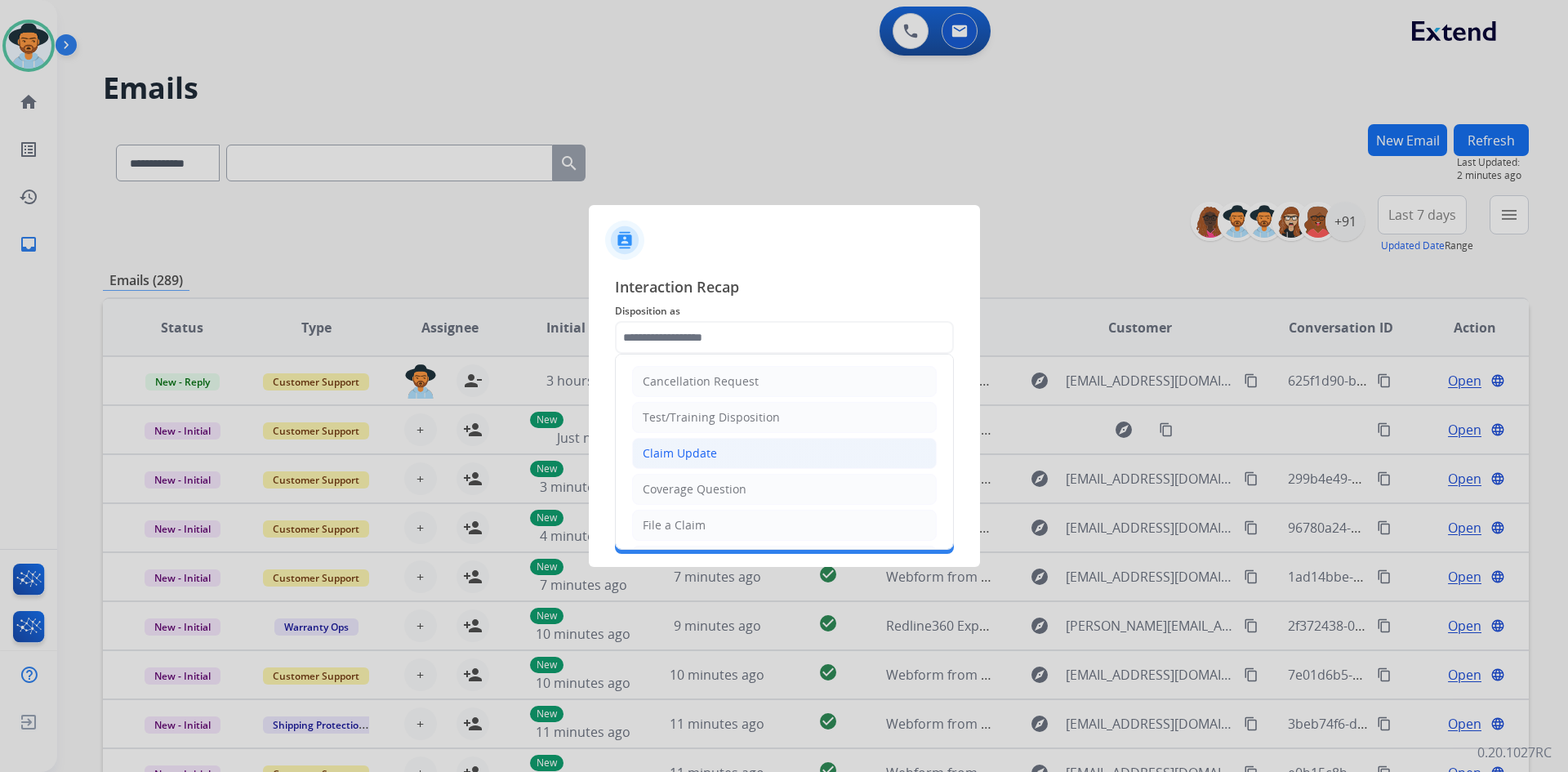
click at [759, 448] on li "Claim Update" at bounding box center [784, 453] width 304 height 31
type input "**********"
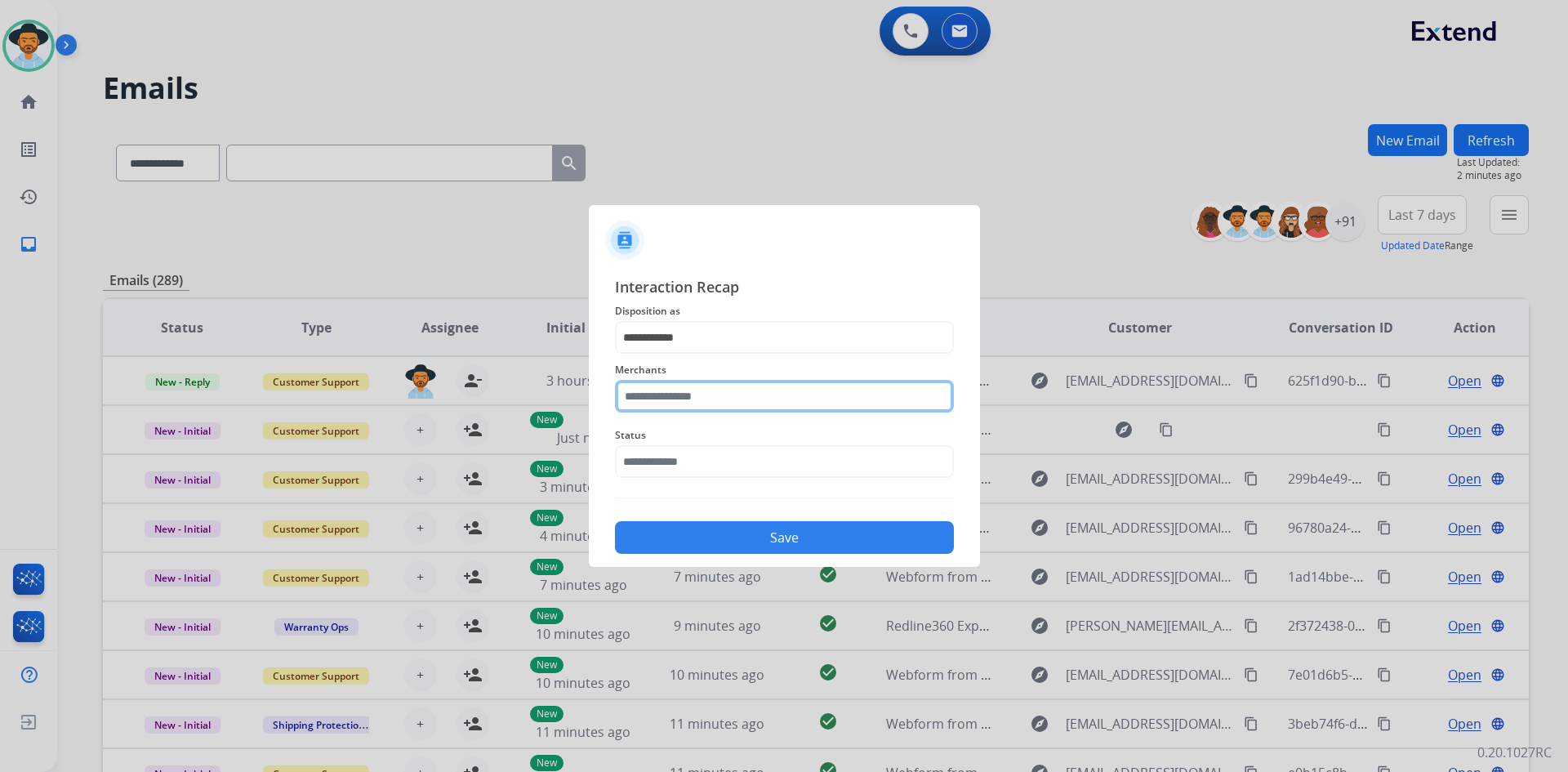
click at [704, 394] on input "text" at bounding box center [784, 395] width 339 height 33
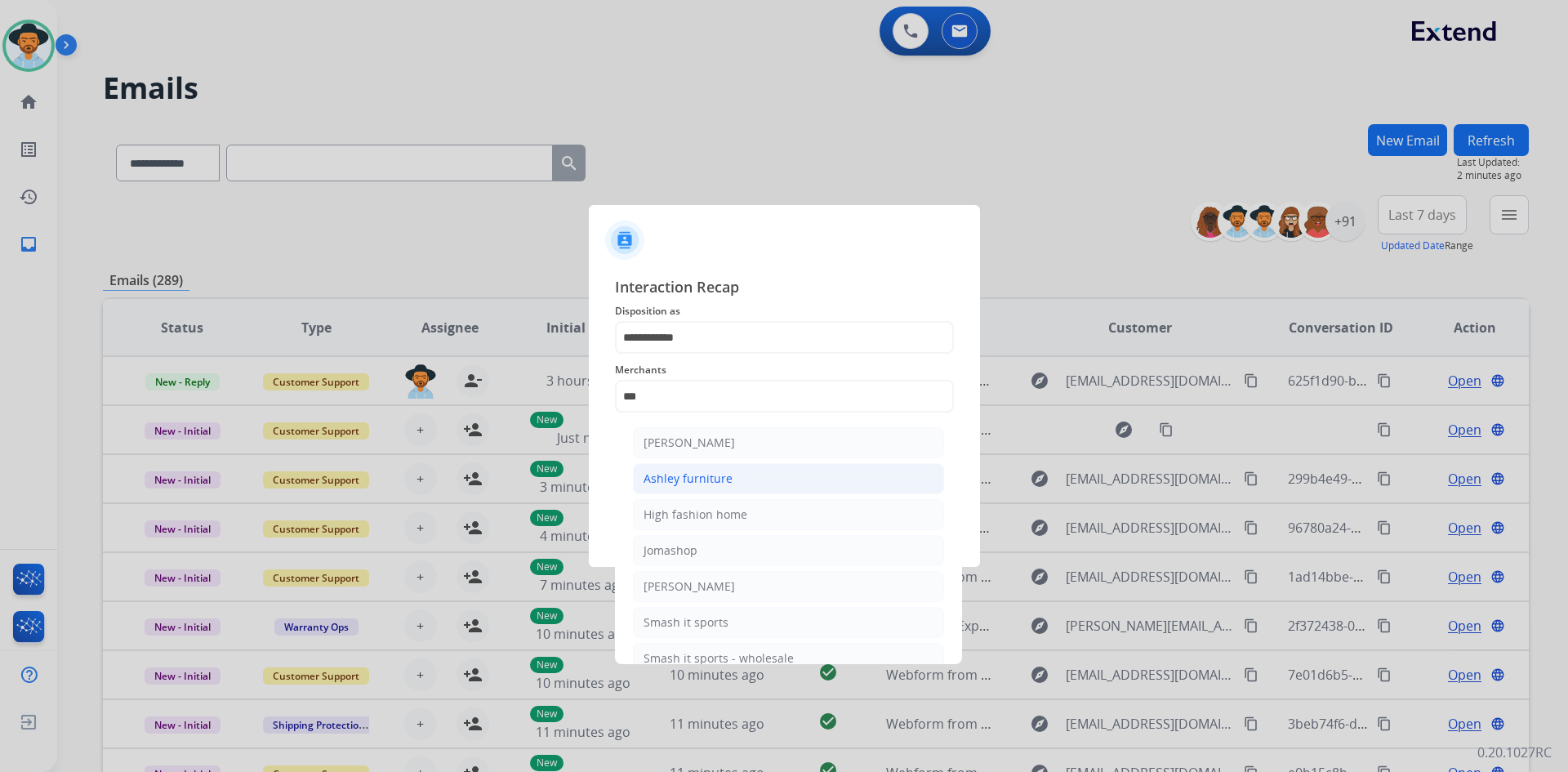
click at [729, 475] on div "Ashley furniture" at bounding box center [688, 478] width 89 height 16
type input "**********"
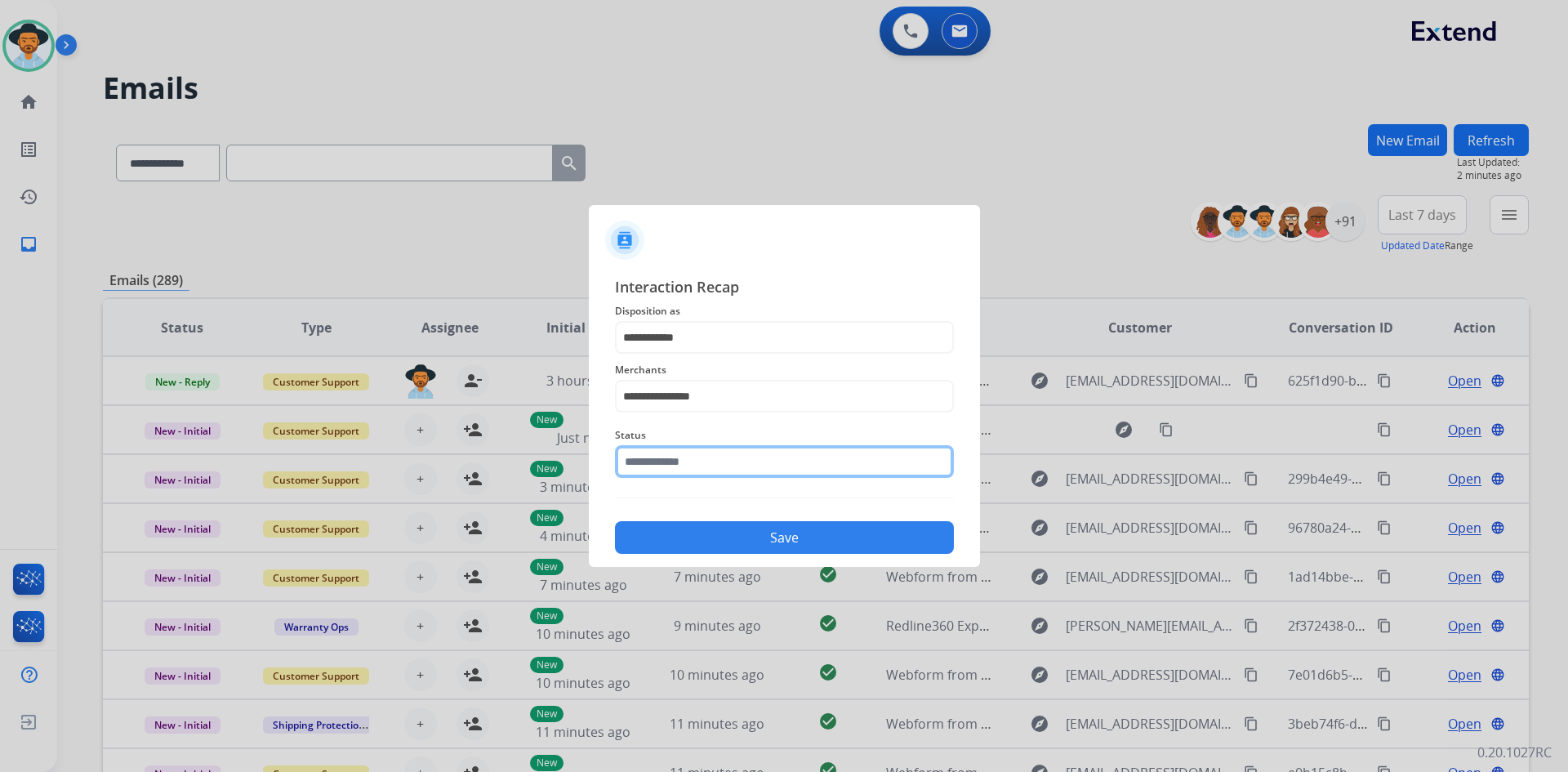
click at [725, 462] on input "text" at bounding box center [784, 461] width 339 height 33
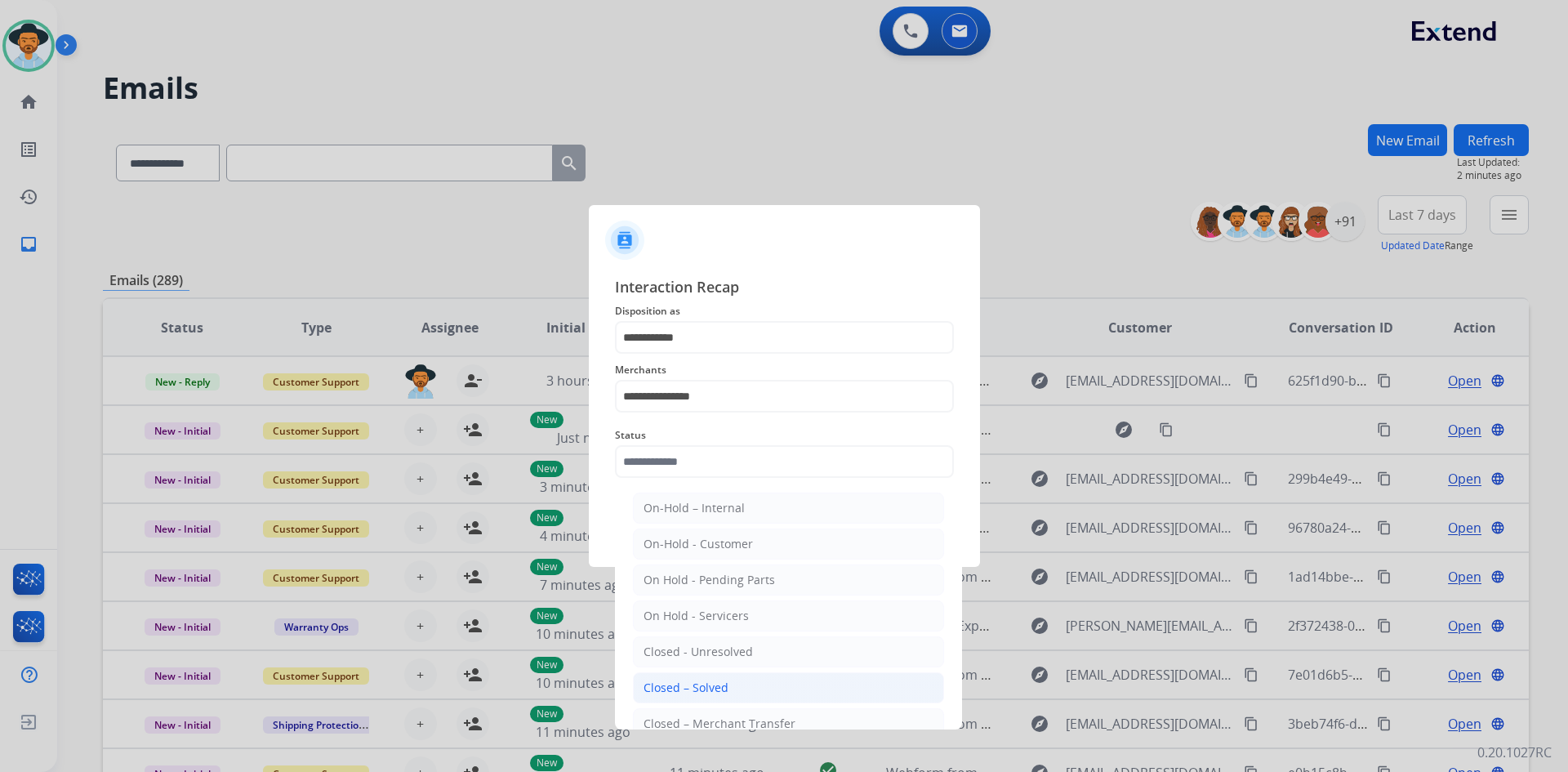
click at [731, 685] on li "Closed – Solved" at bounding box center [789, 687] width 311 height 31
type input "**********"
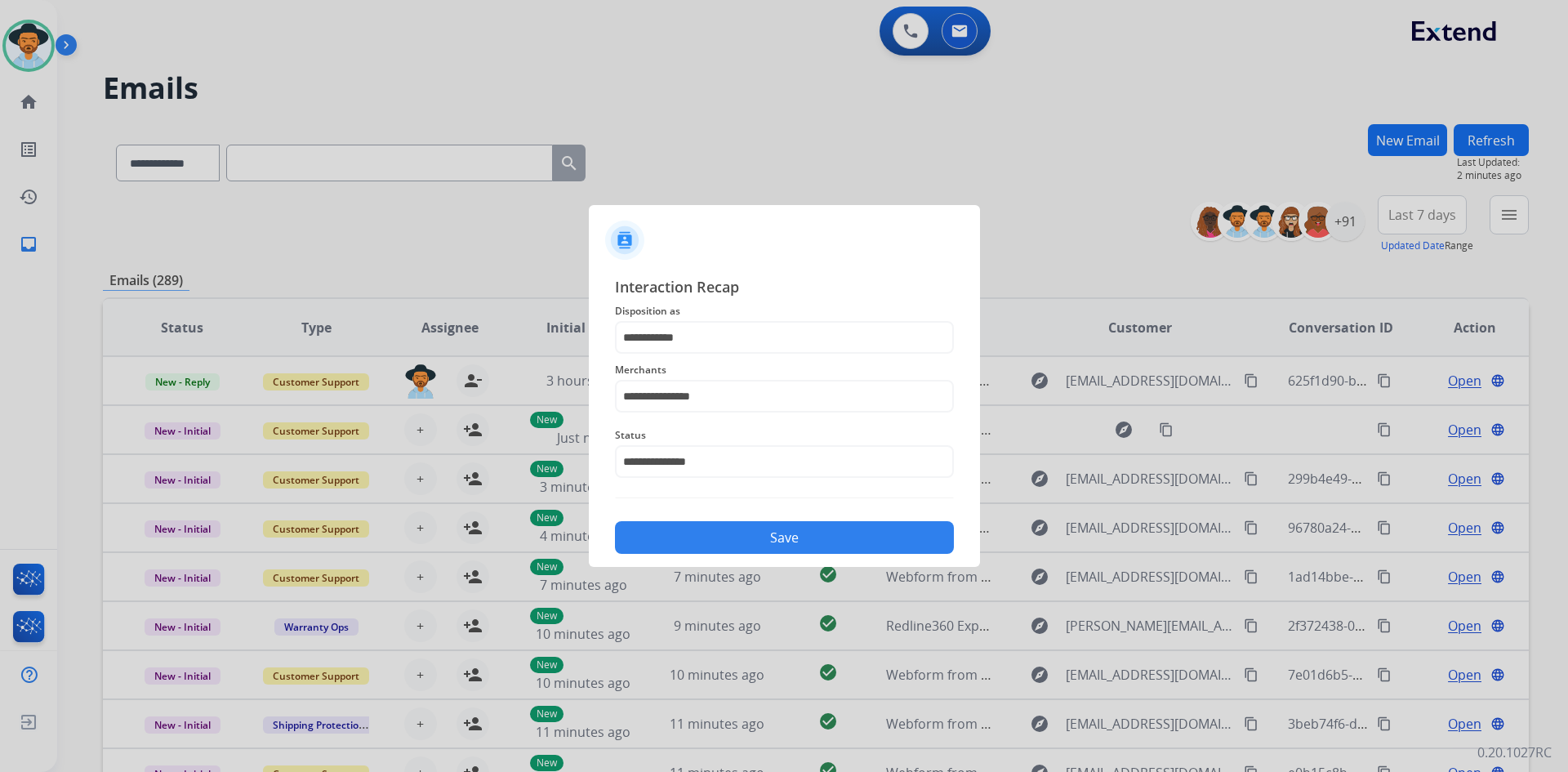
click at [768, 521] on div "Save" at bounding box center [784, 532] width 339 height 42
click at [789, 538] on button "Save" at bounding box center [784, 537] width 339 height 33
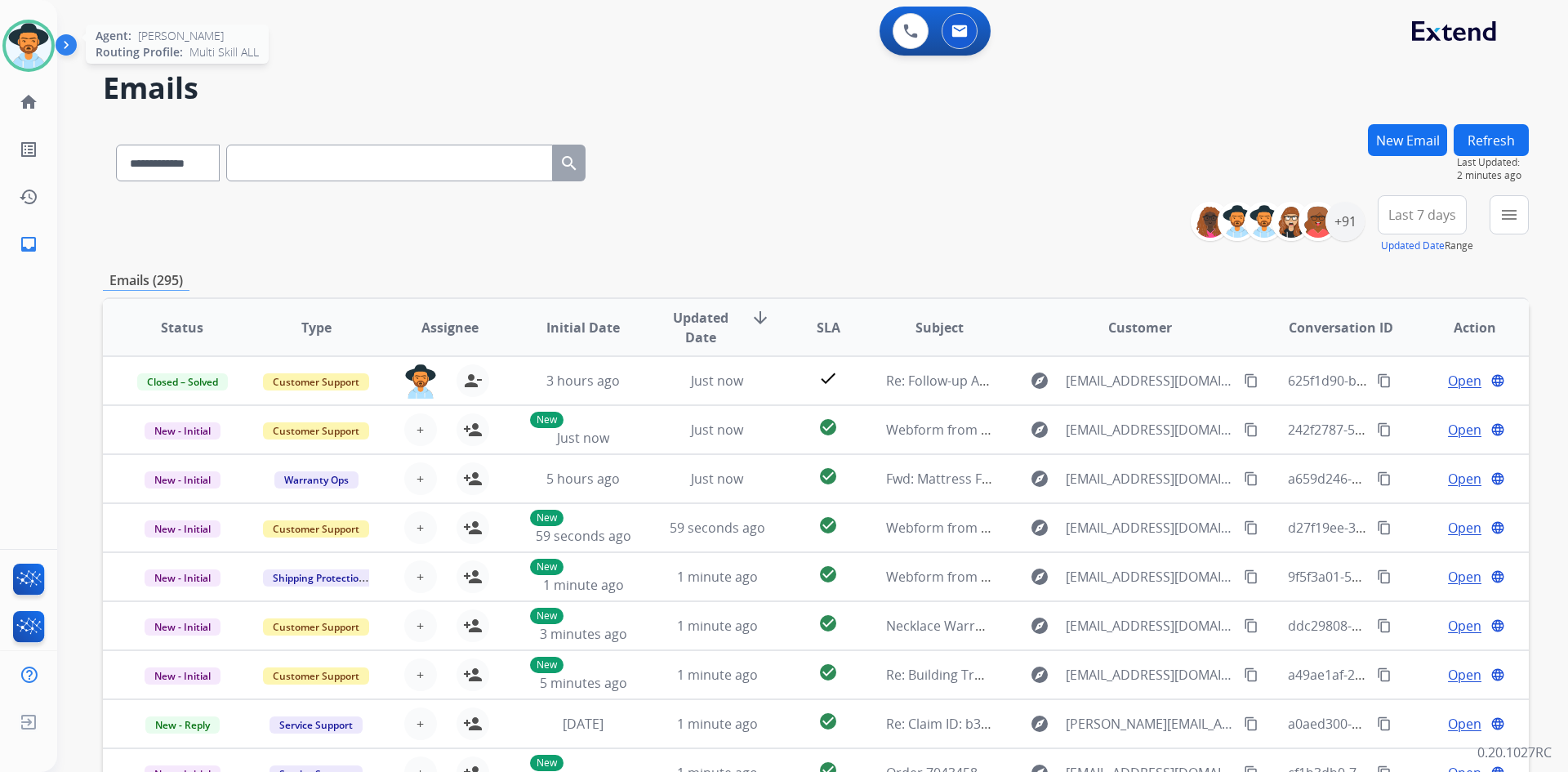
click at [30, 50] on img at bounding box center [28, 46] width 46 height 46
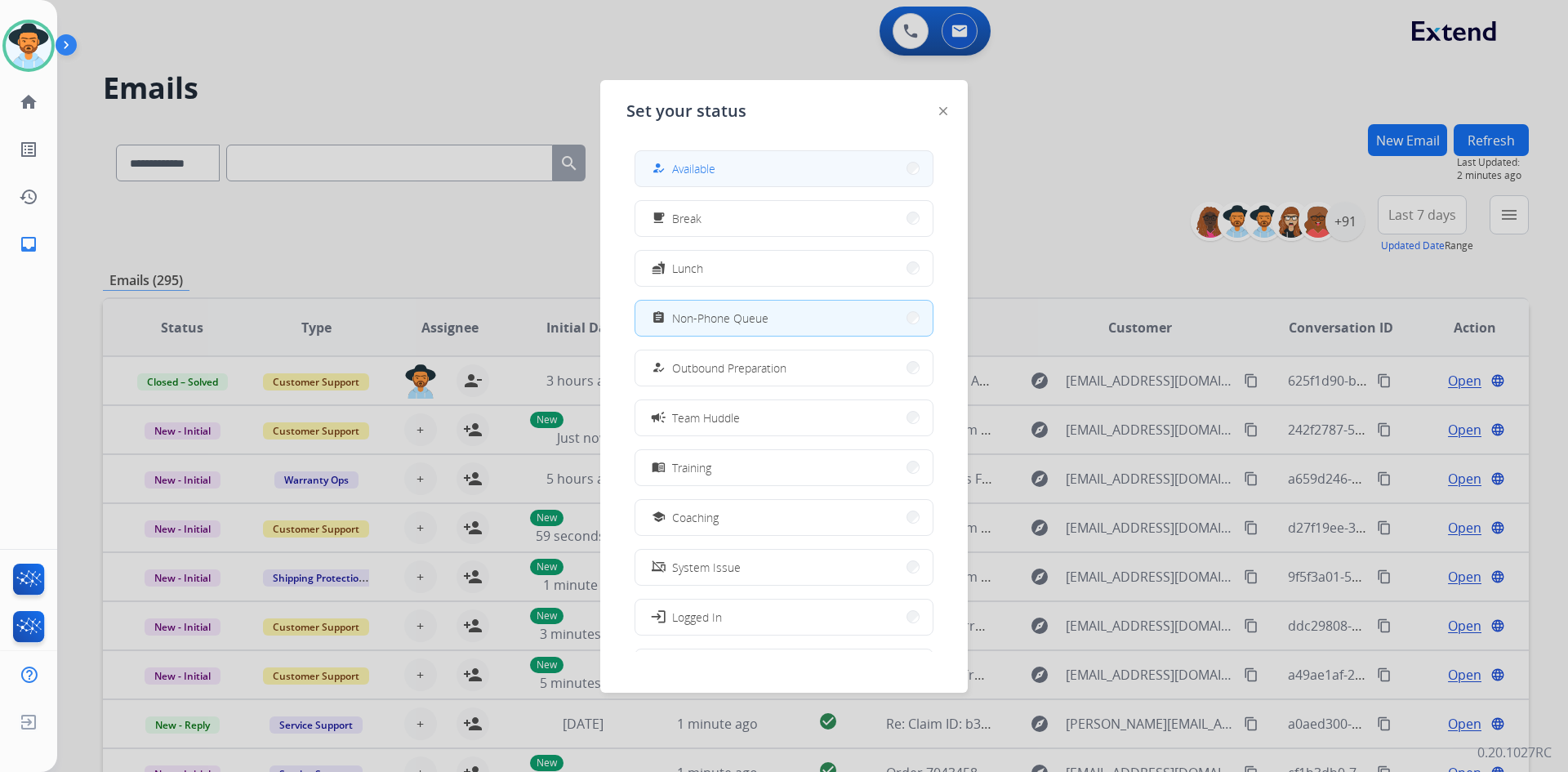
click at [742, 157] on button "how_to_reg Available" at bounding box center [784, 169] width 297 height 35
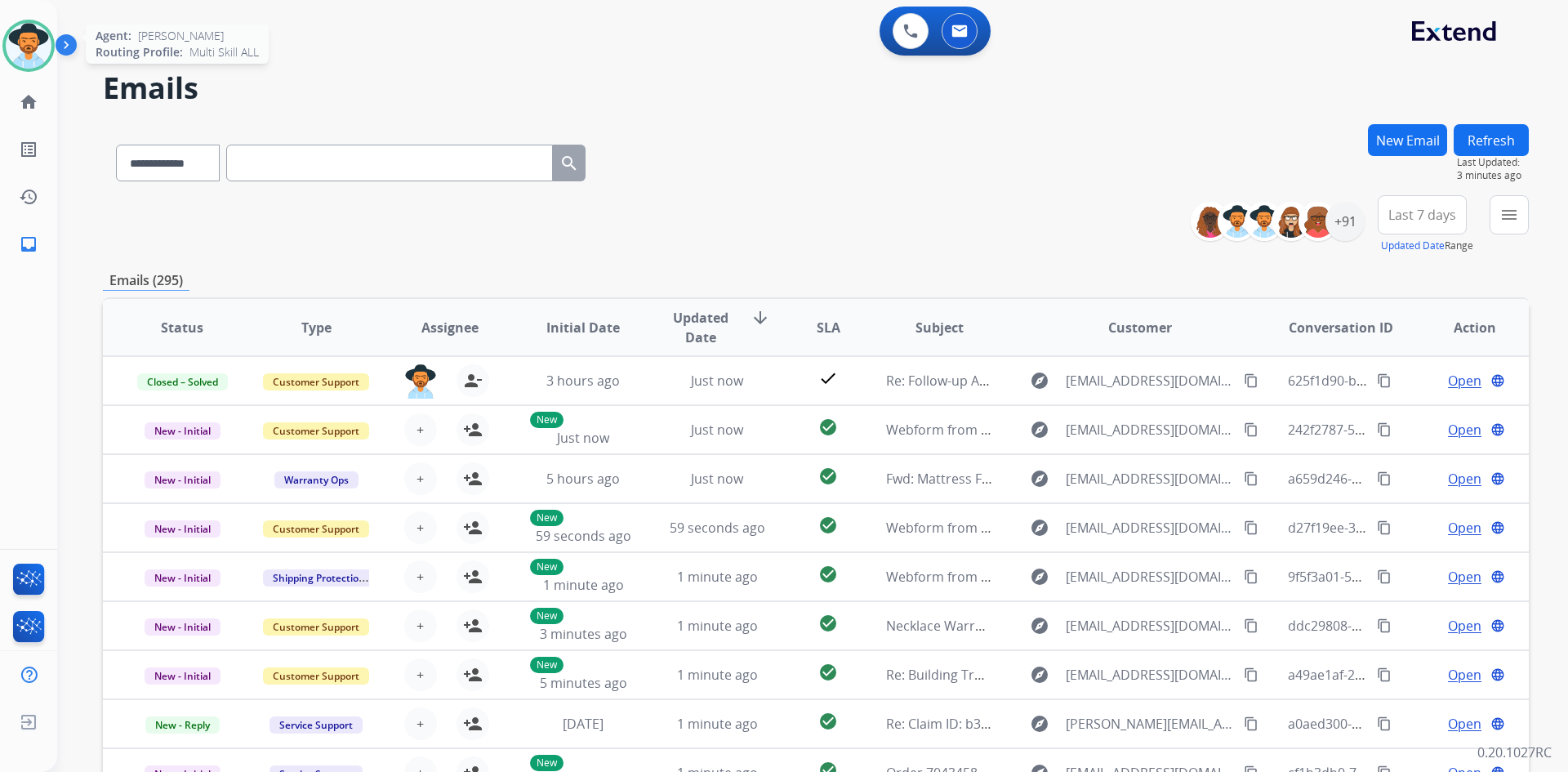
click at [45, 58] on img at bounding box center [28, 46] width 46 height 46
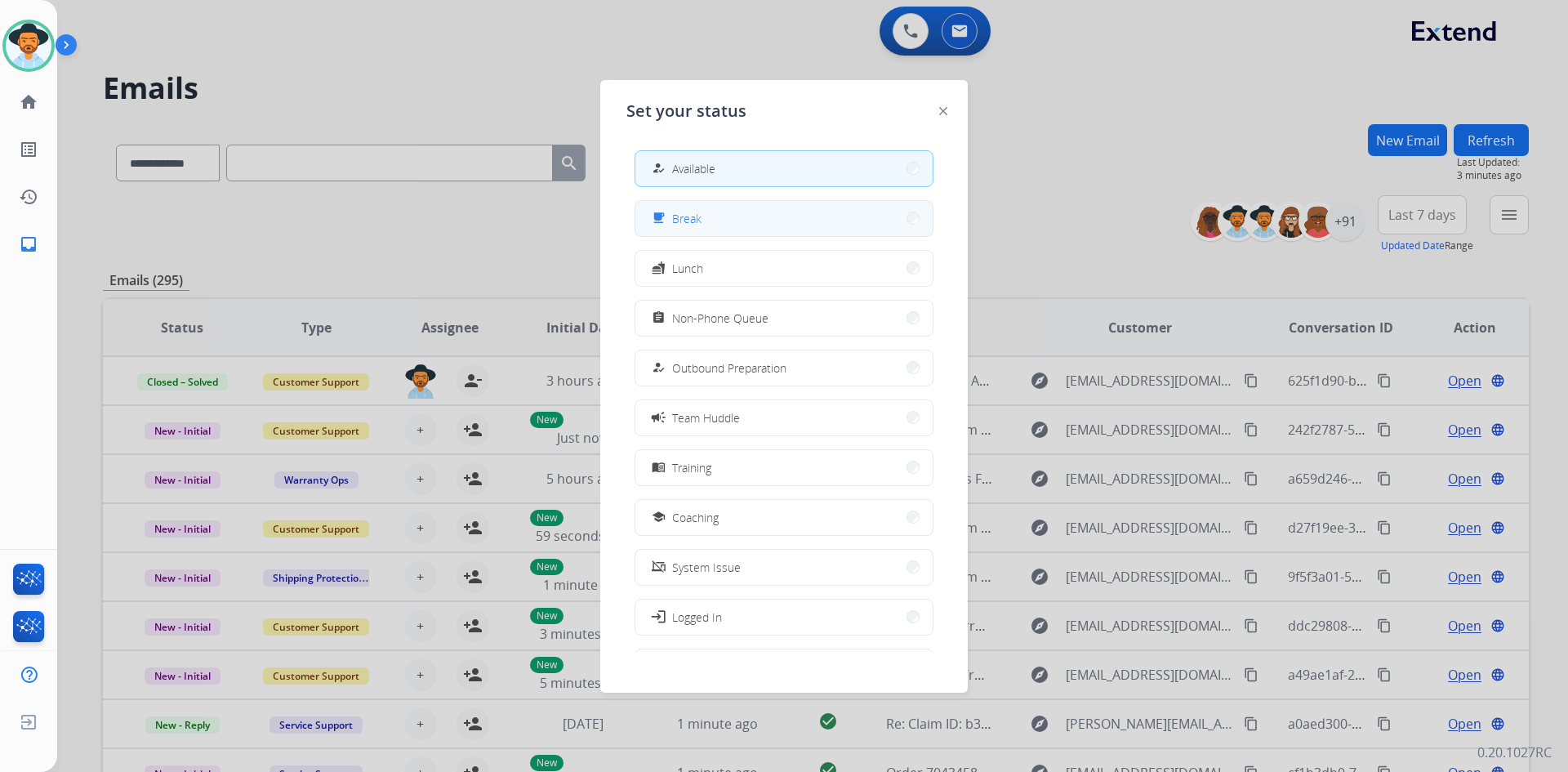
click at [791, 226] on button "free_breakfast Break" at bounding box center [784, 218] width 297 height 35
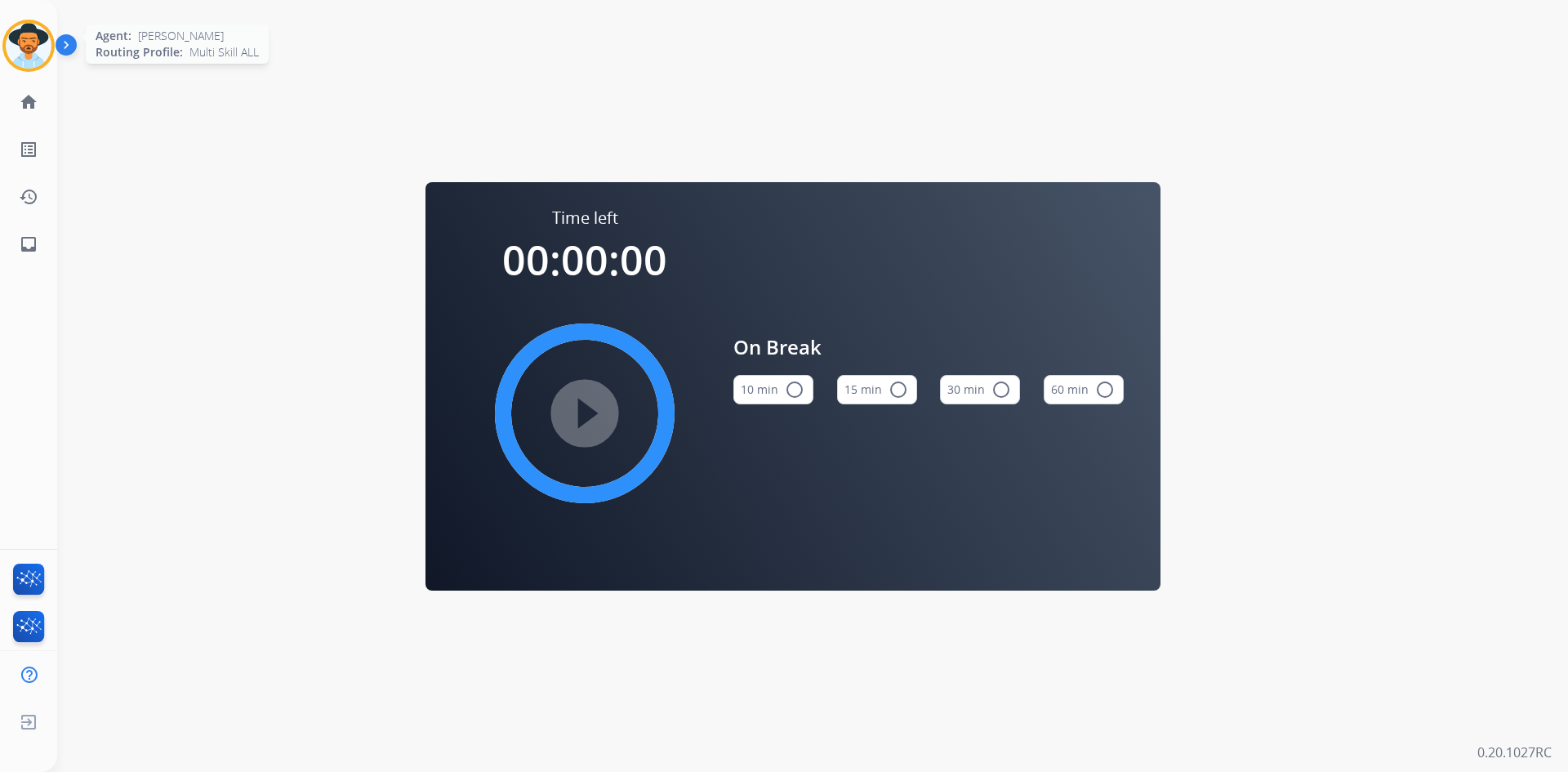
click at [37, 64] on img at bounding box center [28, 46] width 46 height 46
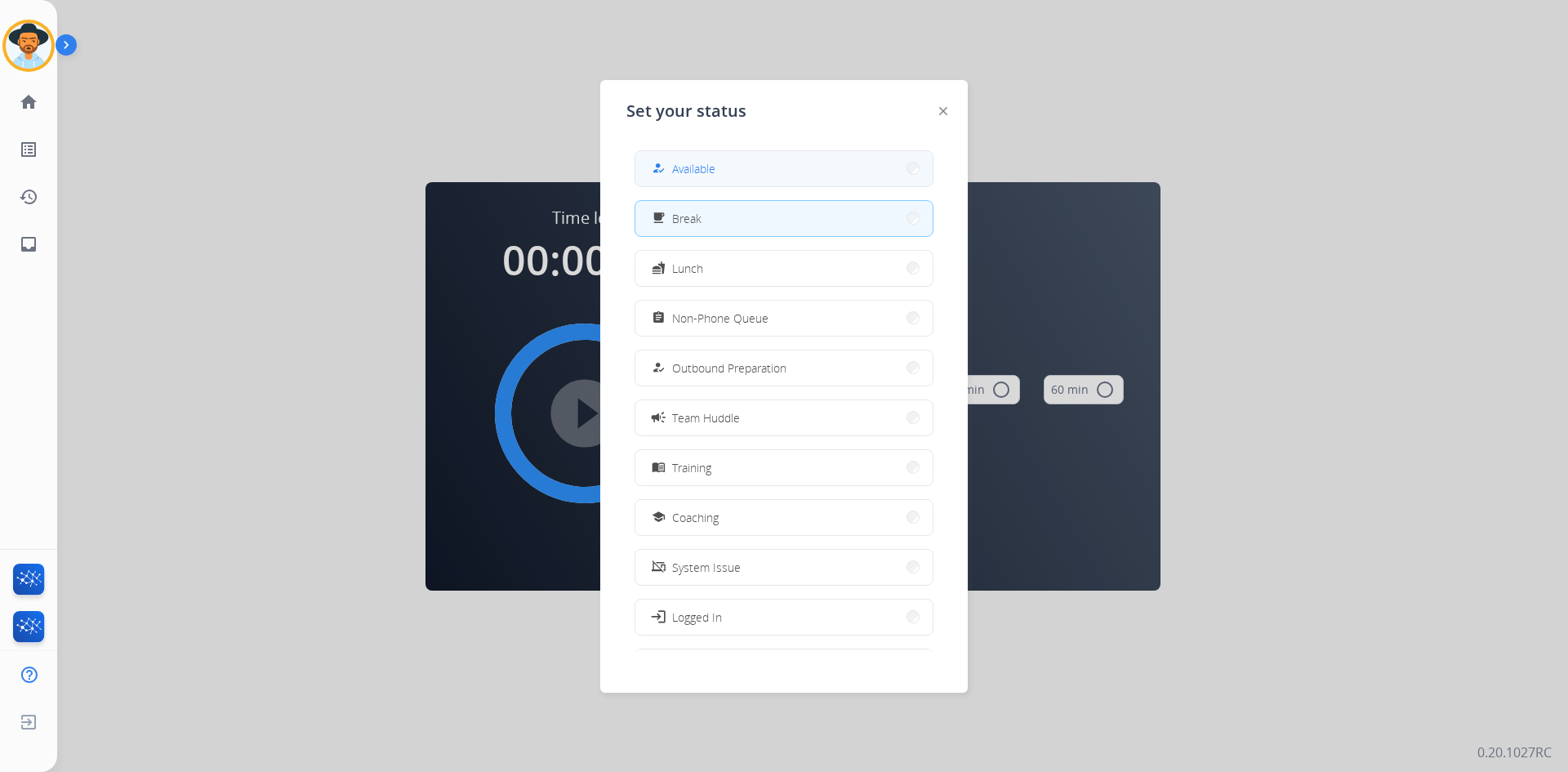
click at [731, 162] on button "how_to_reg Available" at bounding box center [784, 169] width 297 height 35
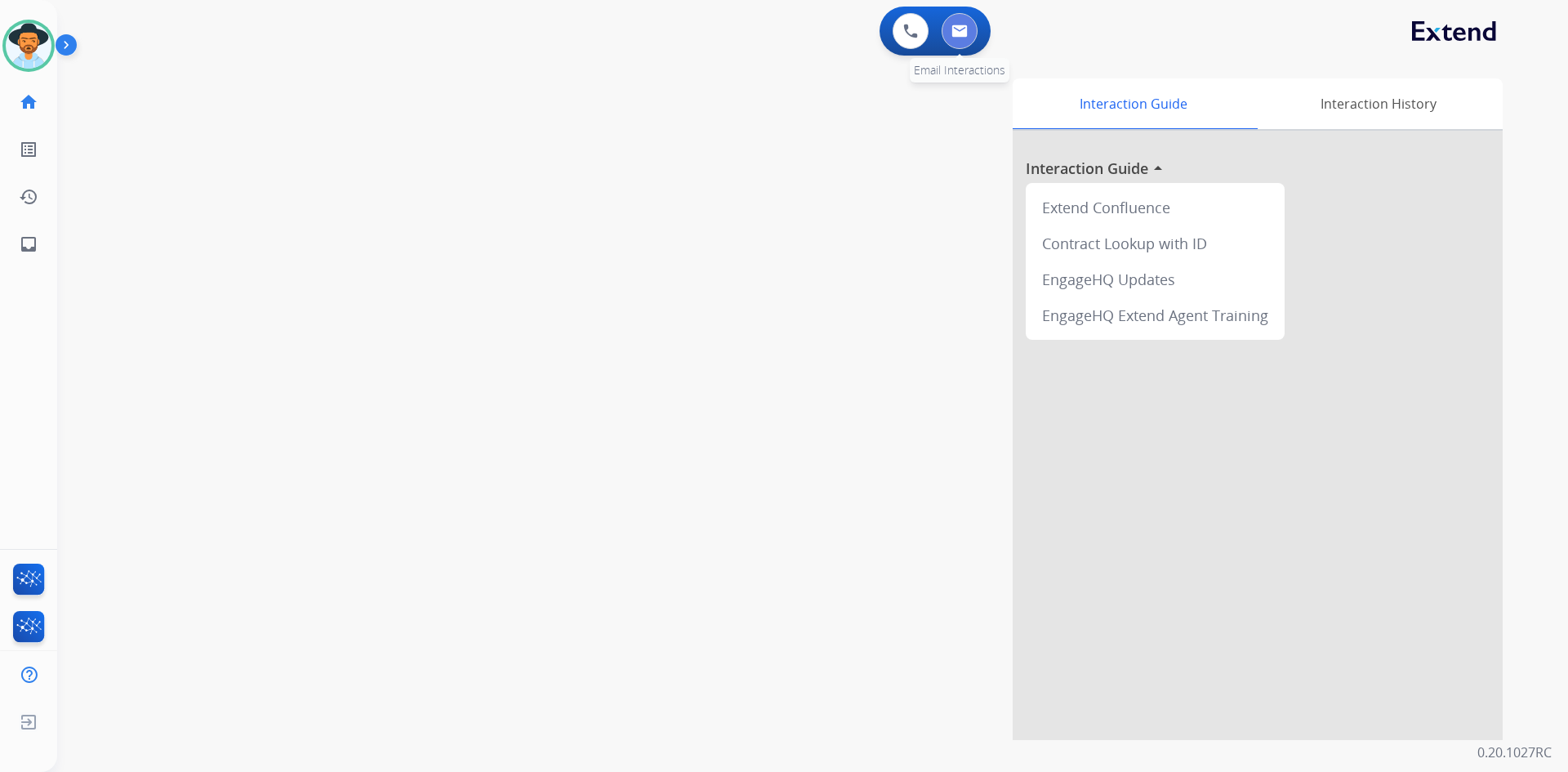
click at [974, 27] on button at bounding box center [960, 31] width 36 height 36
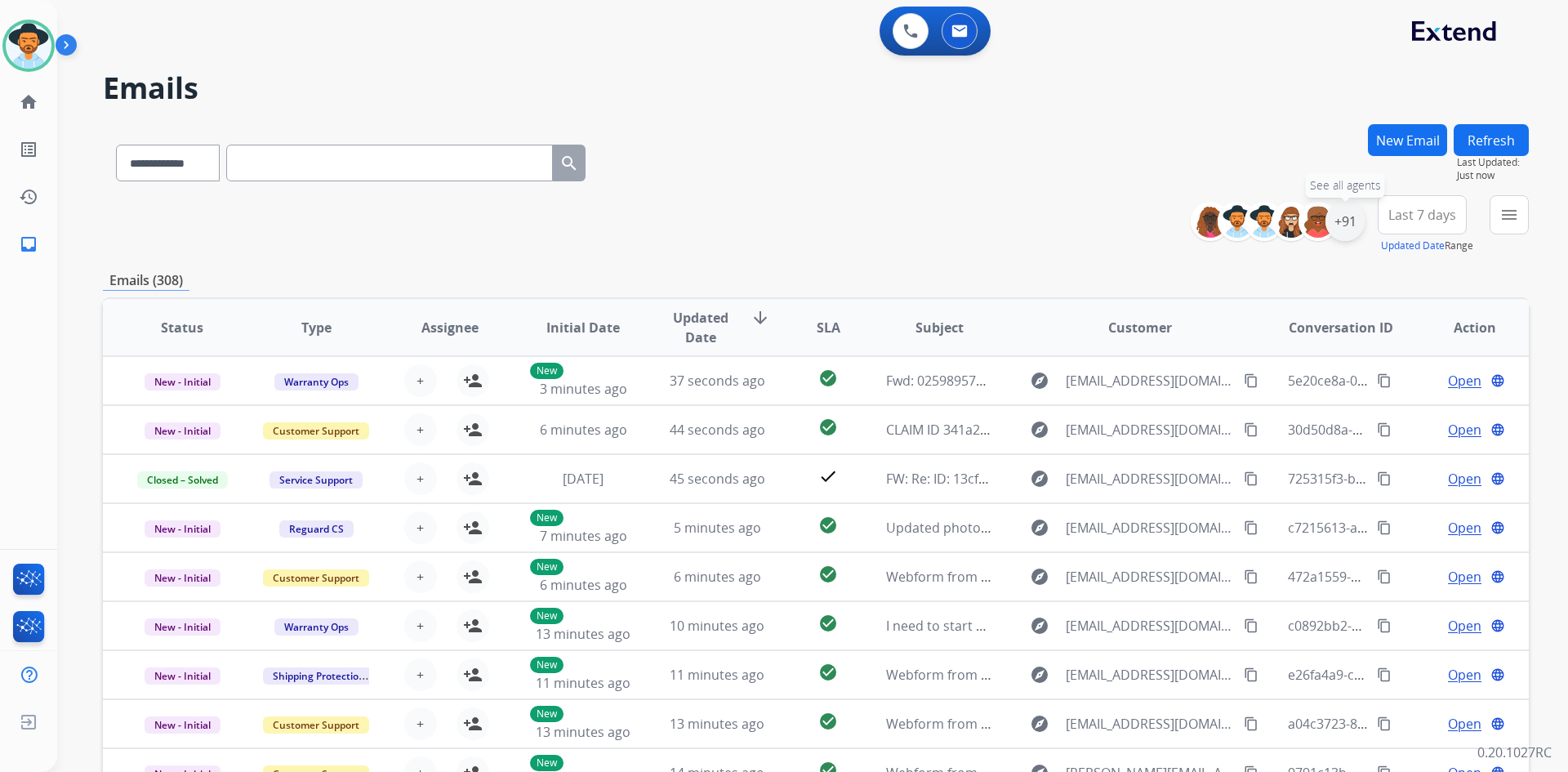
click at [1344, 226] on div "+91" at bounding box center [1345, 221] width 39 height 39
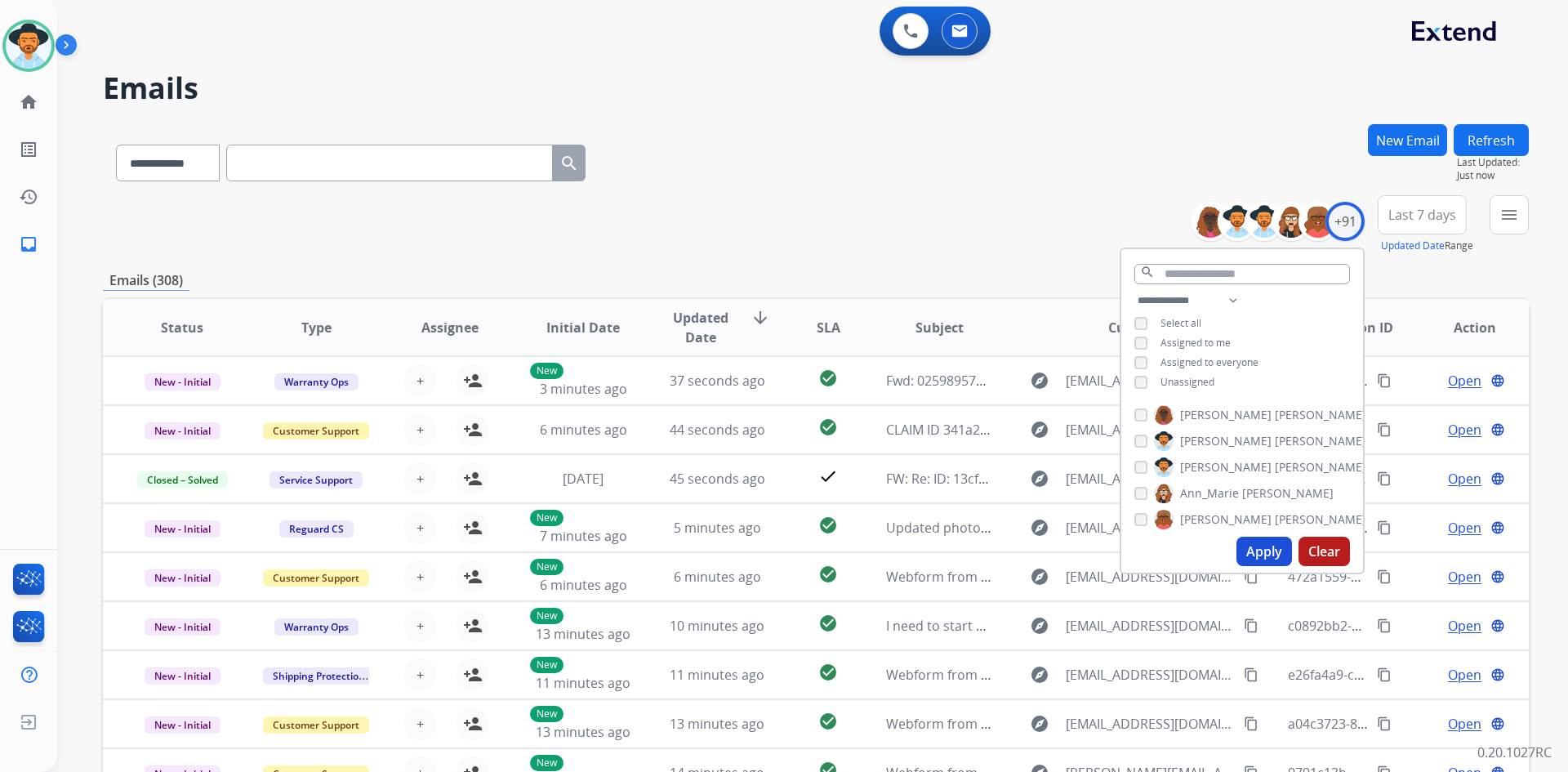
click at [1188, 378] on span "Unassigned" at bounding box center [1187, 382] width 54 height 14
click at [1243, 547] on button "Apply" at bounding box center [1264, 551] width 56 height 29
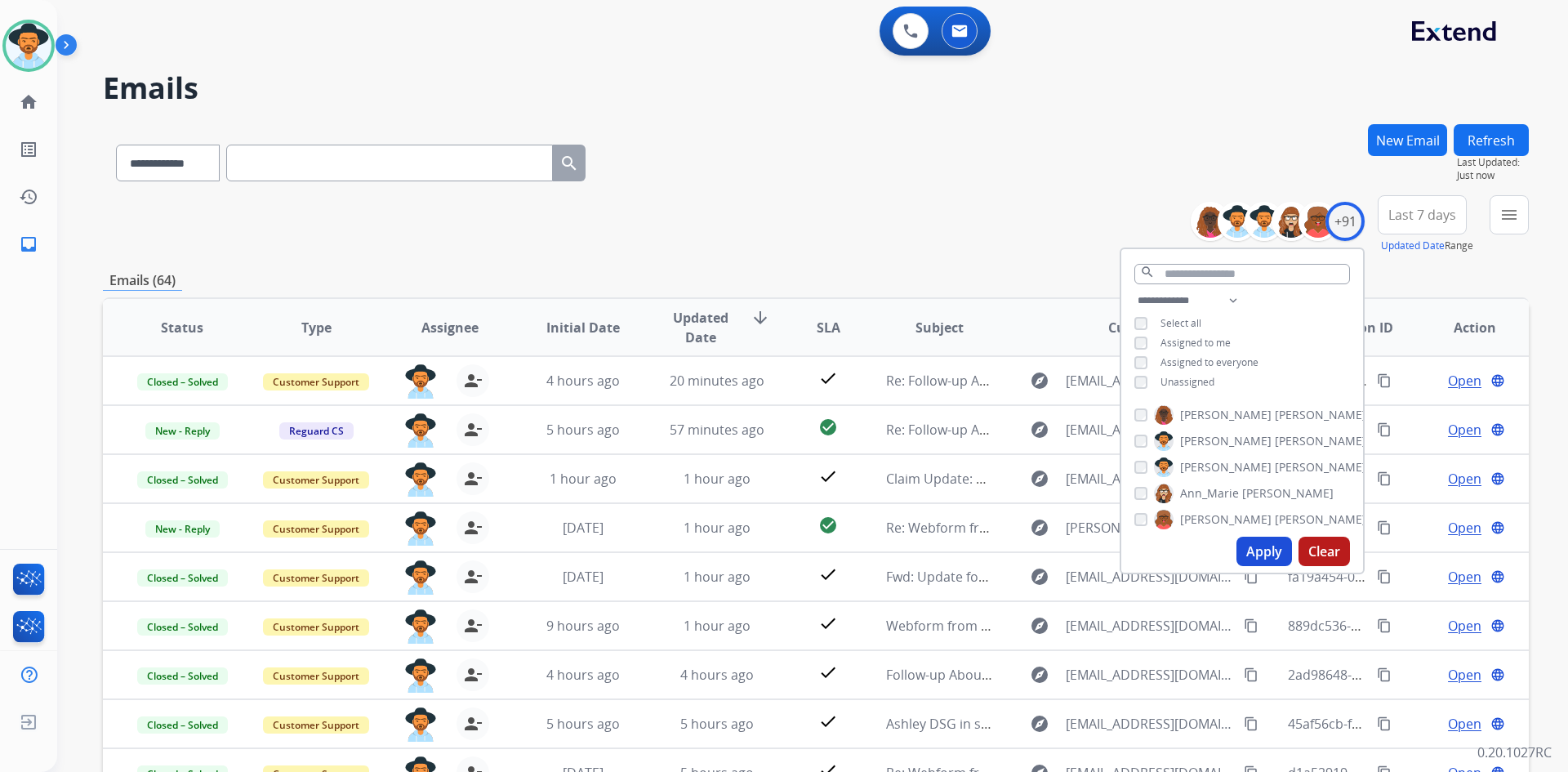
click at [842, 156] on div "**********" at bounding box center [815, 159] width 1426 height 71
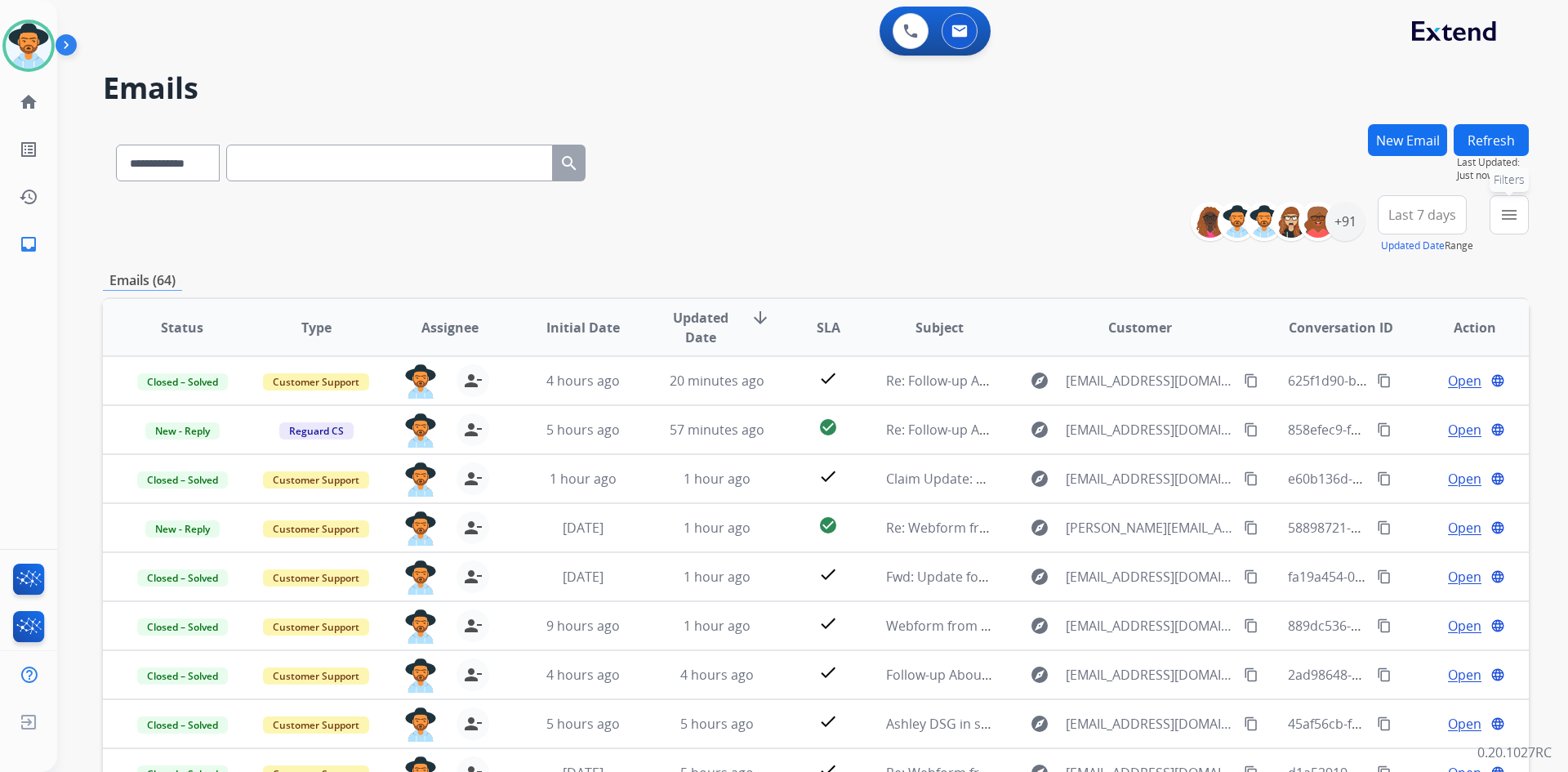
click at [1509, 215] on mat-icon "menu" at bounding box center [1509, 215] width 19 height 19
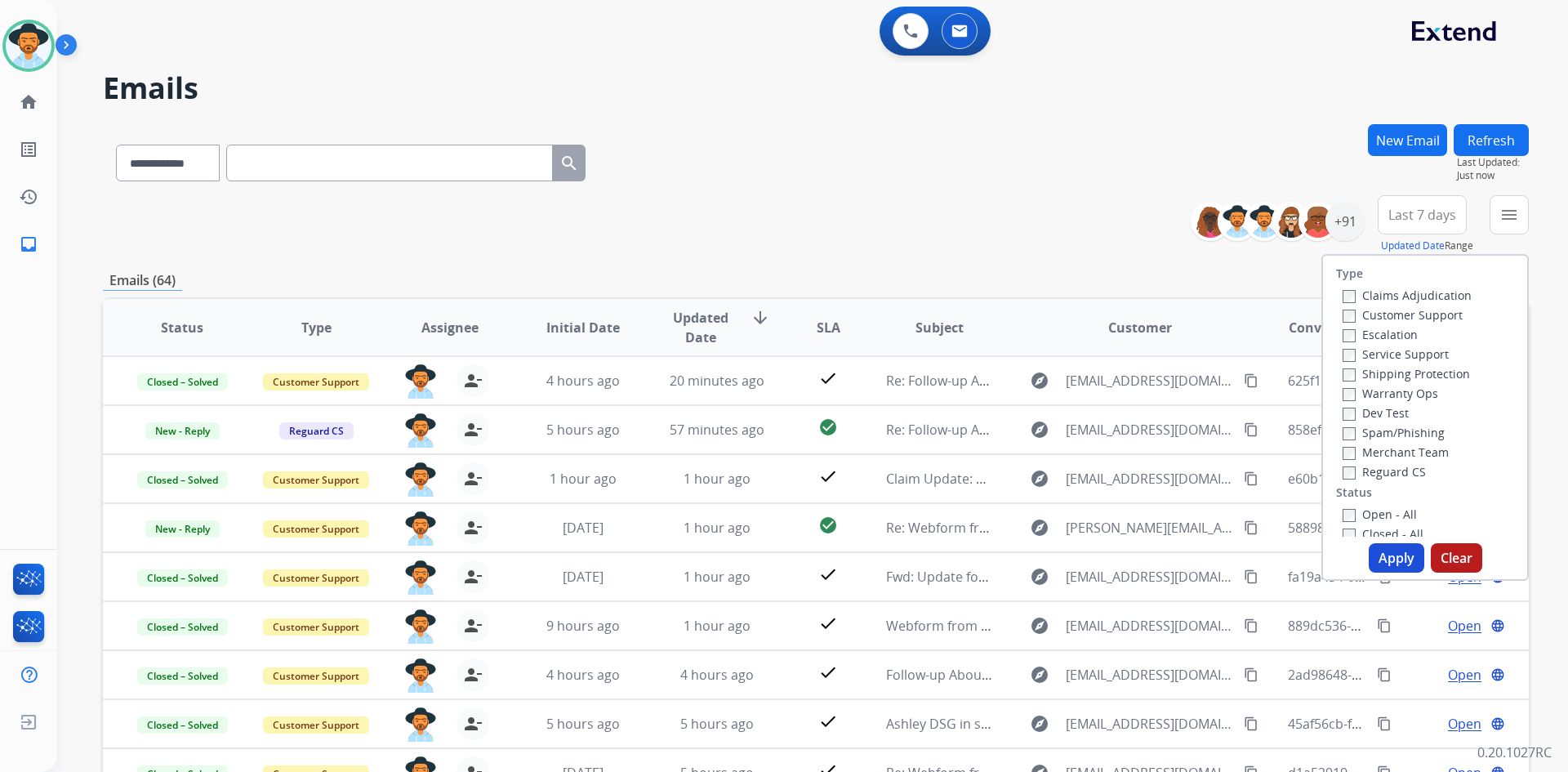
click at [1386, 514] on label "Open - All" at bounding box center [1380, 515] width 74 height 16
click at [1388, 562] on button "Apply" at bounding box center [1396, 557] width 56 height 29
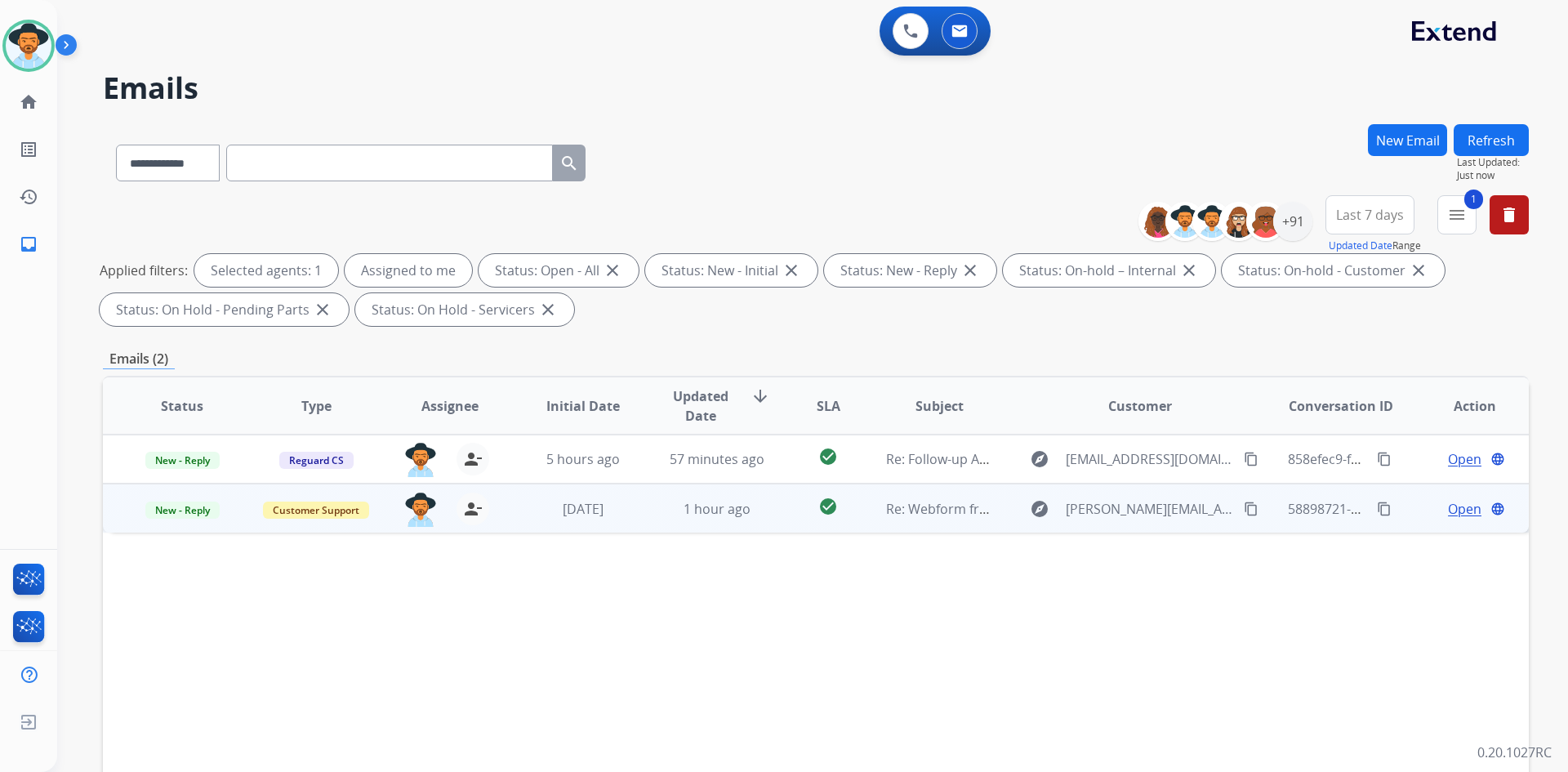
click at [1243, 508] on mat-icon "content_copy" at bounding box center [1251, 508] width 15 height 15
click at [1448, 507] on span "Open" at bounding box center [1465, 508] width 34 height 19
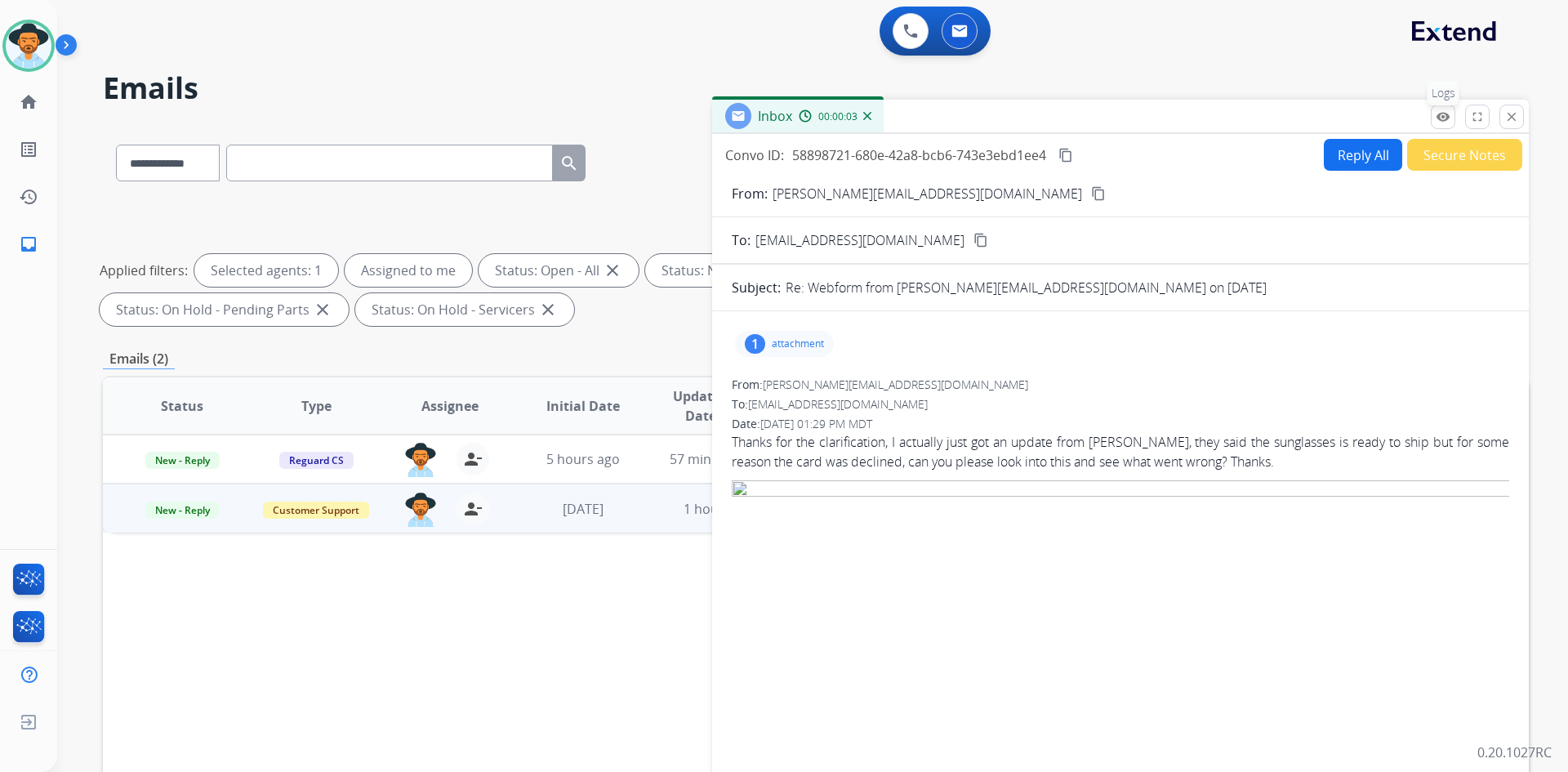
click at [1443, 119] on mat-icon "remove_red_eye" at bounding box center [1442, 117] width 15 height 15
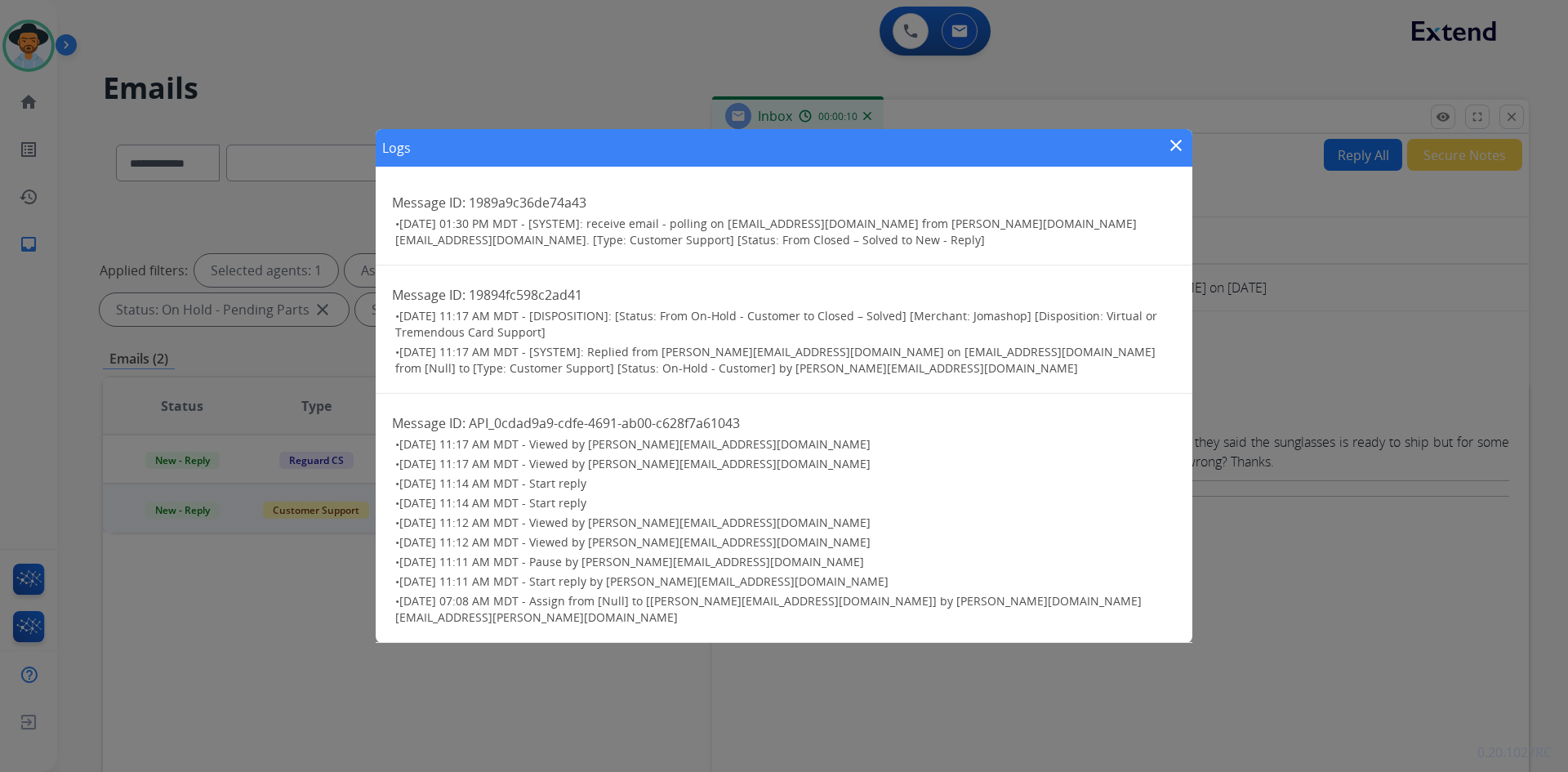
click at [1174, 154] on mat-icon "close" at bounding box center [1176, 145] width 19 height 19
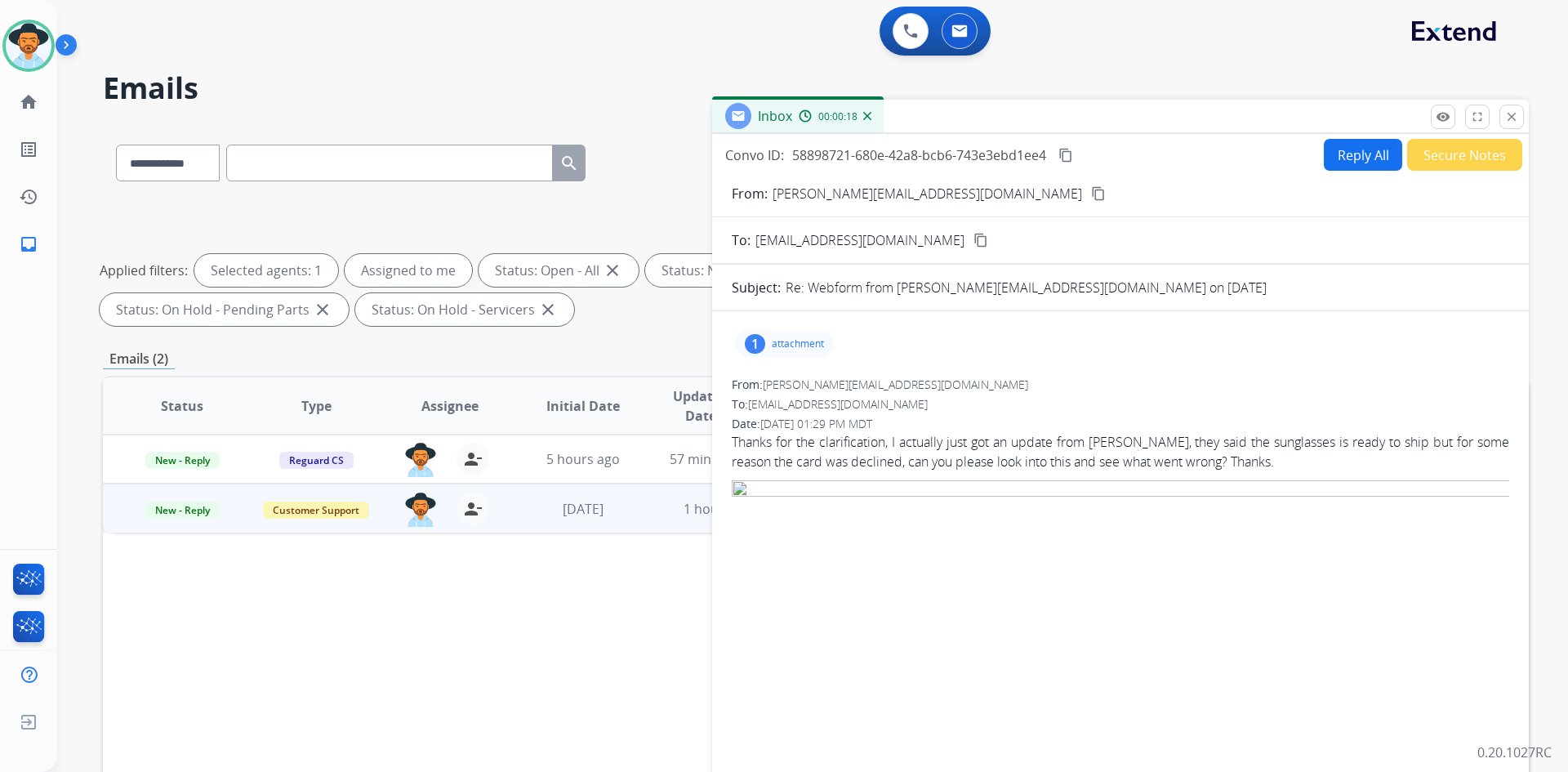
click at [1091, 189] on mat-icon "content_copy" at bounding box center [1098, 194] width 15 height 15
click at [371, 160] on input "text" at bounding box center [389, 163] width 326 height 37
paste input "**********"
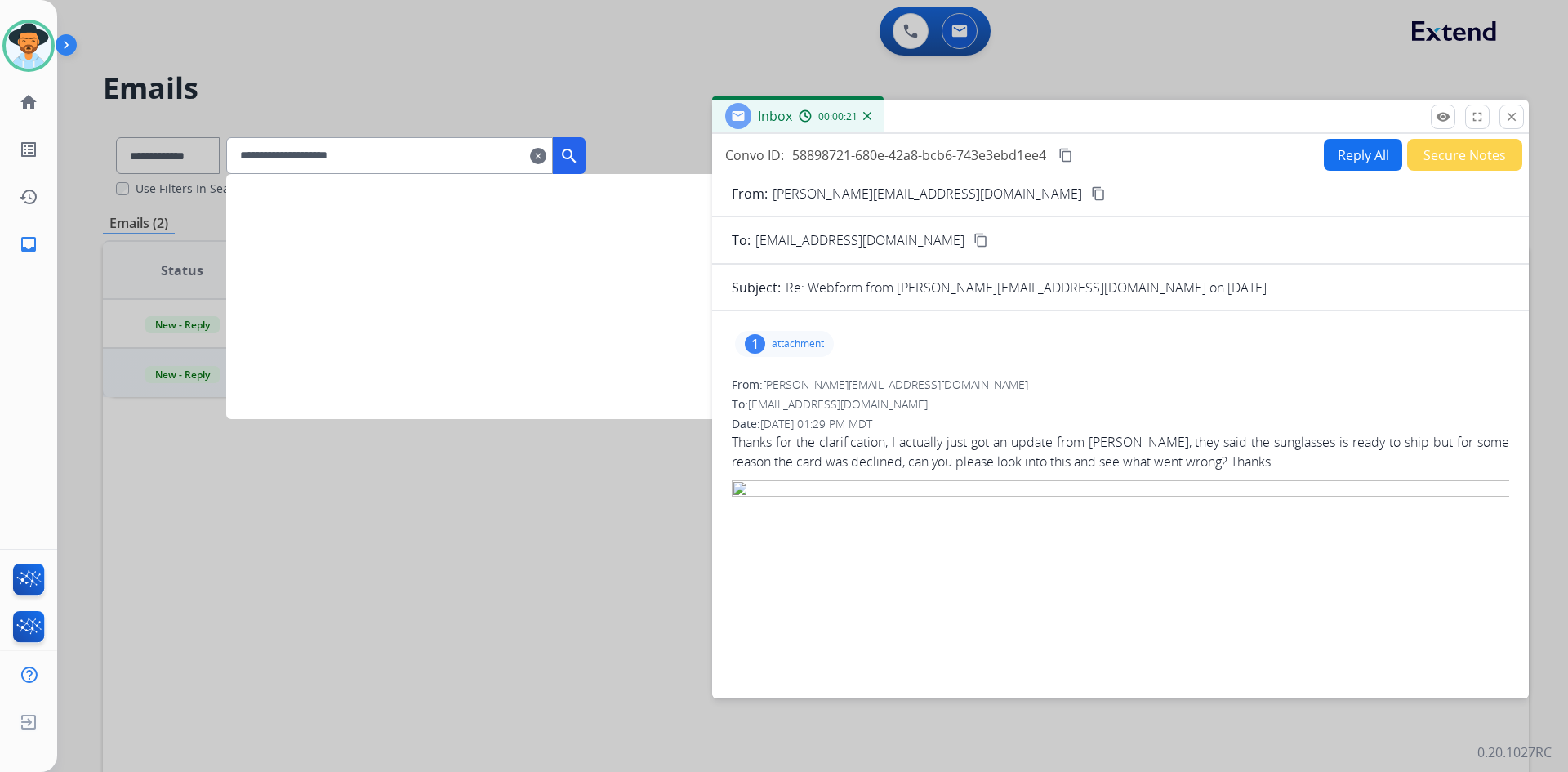
type input "**********"
click at [579, 157] on mat-icon "search" at bounding box center [570, 156] width 19 height 19
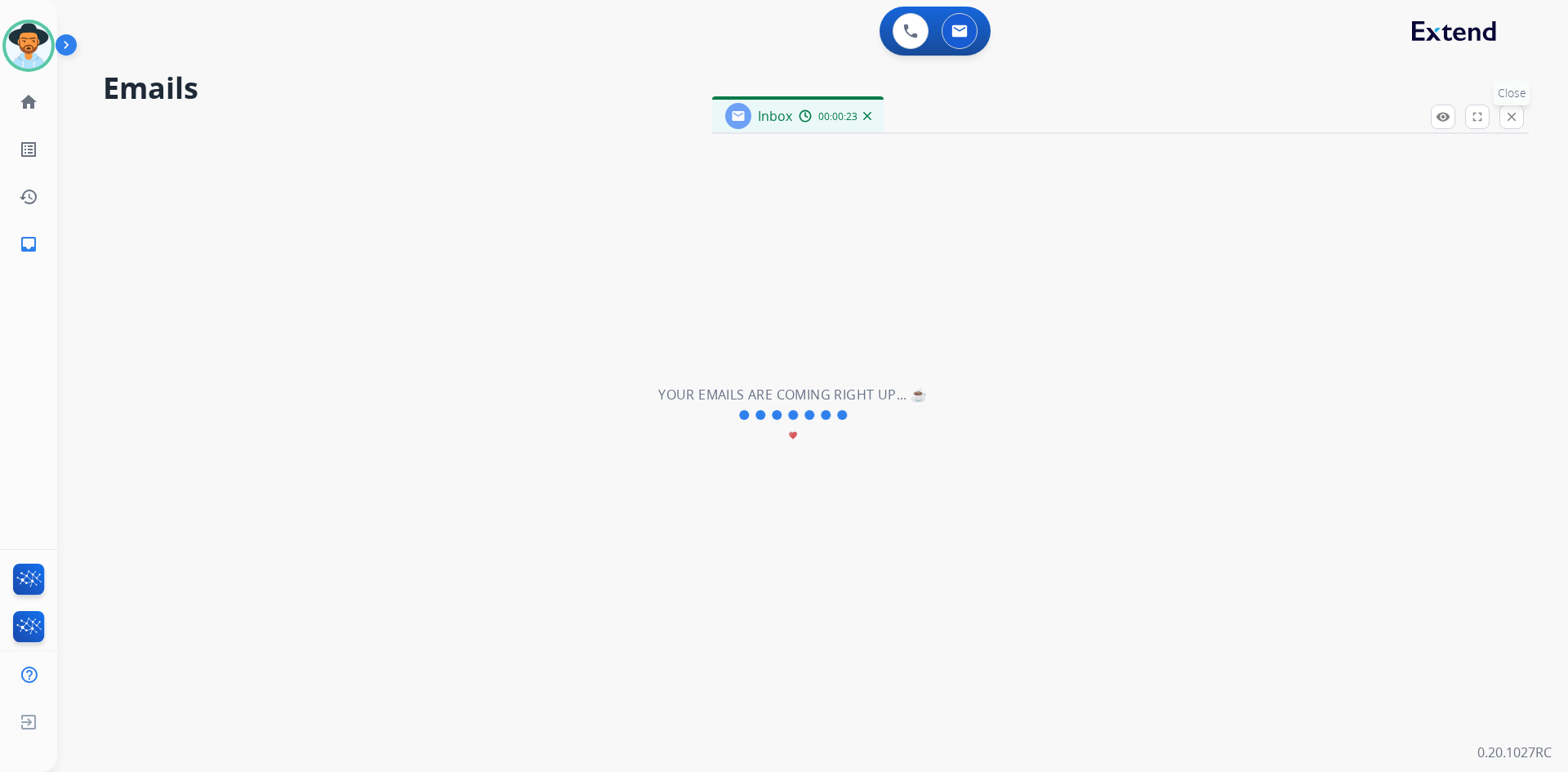
click at [1518, 112] on mat-icon "close" at bounding box center [1511, 117] width 15 height 15
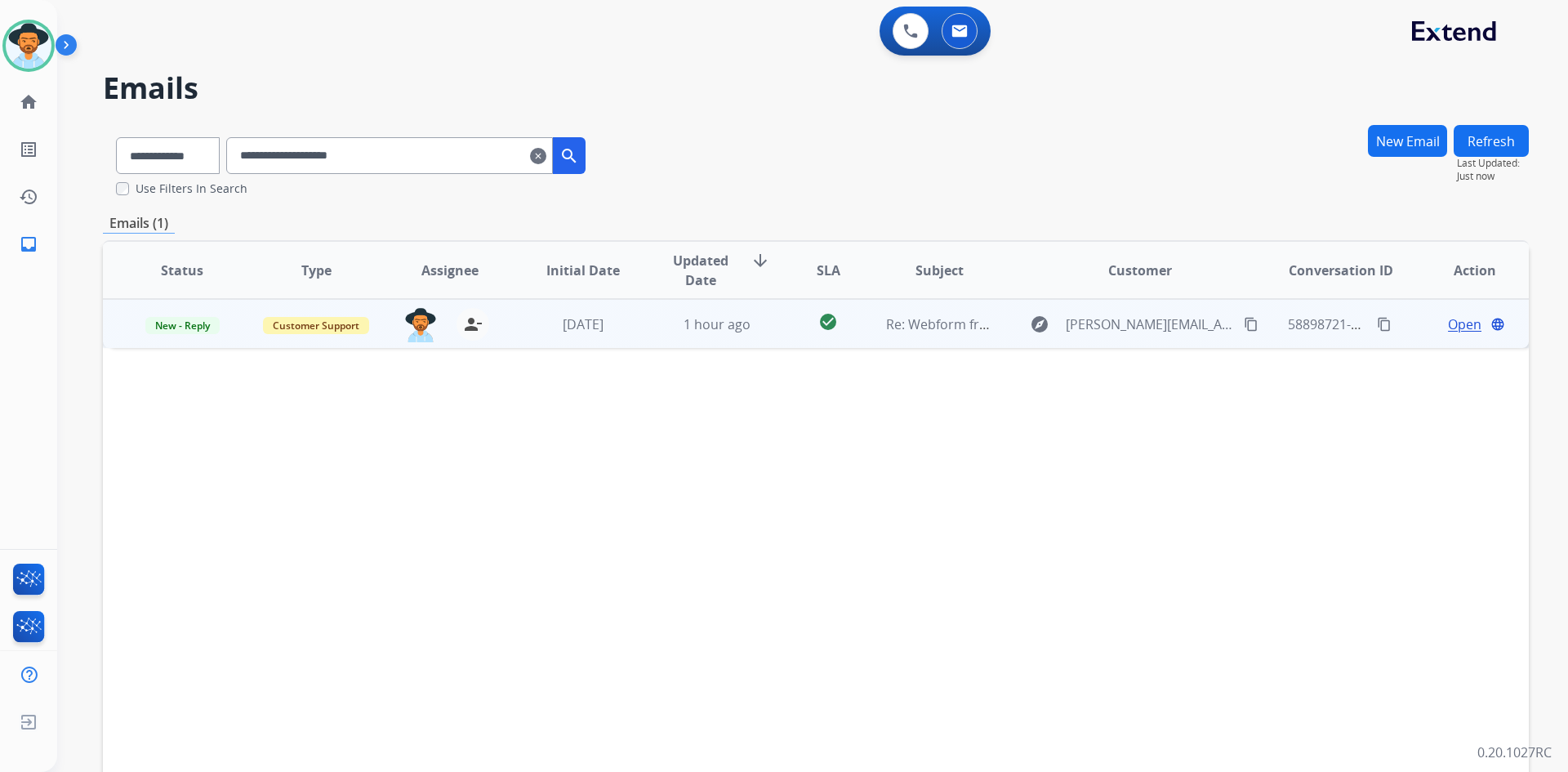
click at [1451, 327] on span "Open" at bounding box center [1465, 325] width 34 height 19
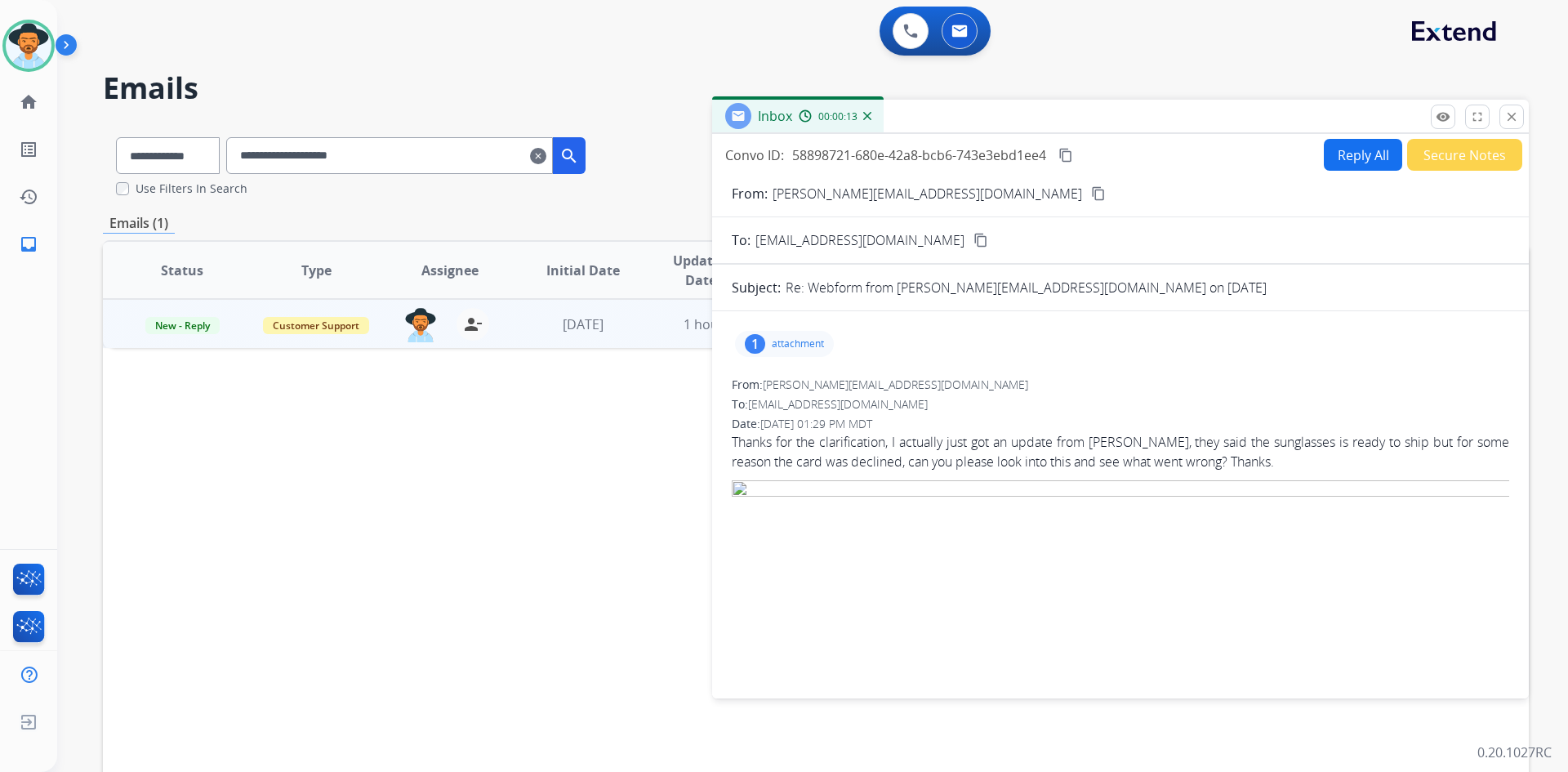
click at [789, 345] on p "attachment" at bounding box center [798, 343] width 52 height 13
click at [872, 391] on p "Attachment.png" at bounding box center [879, 386] width 100 height 19
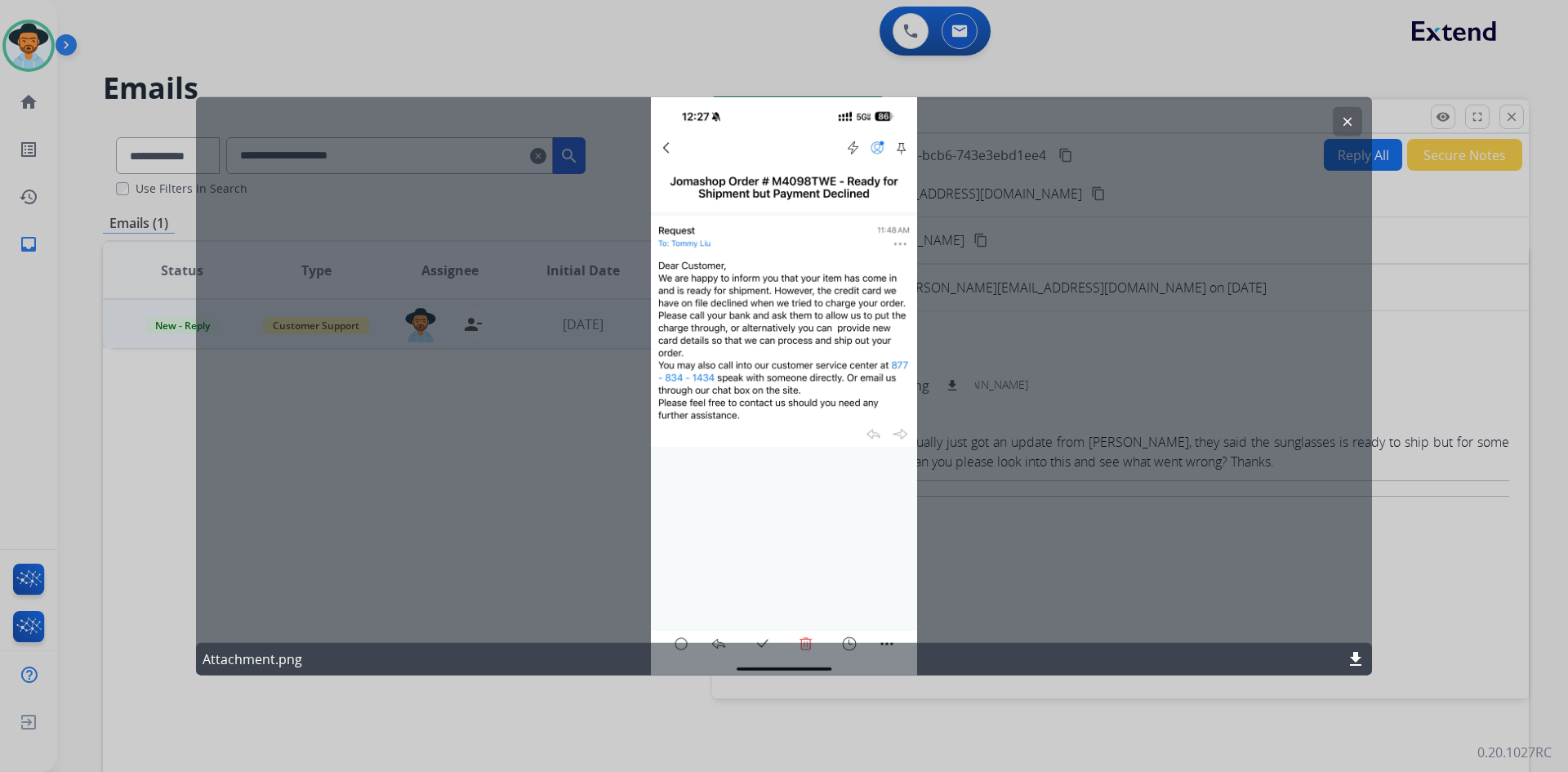
click at [1344, 126] on mat-icon "clear" at bounding box center [1347, 120] width 15 height 15
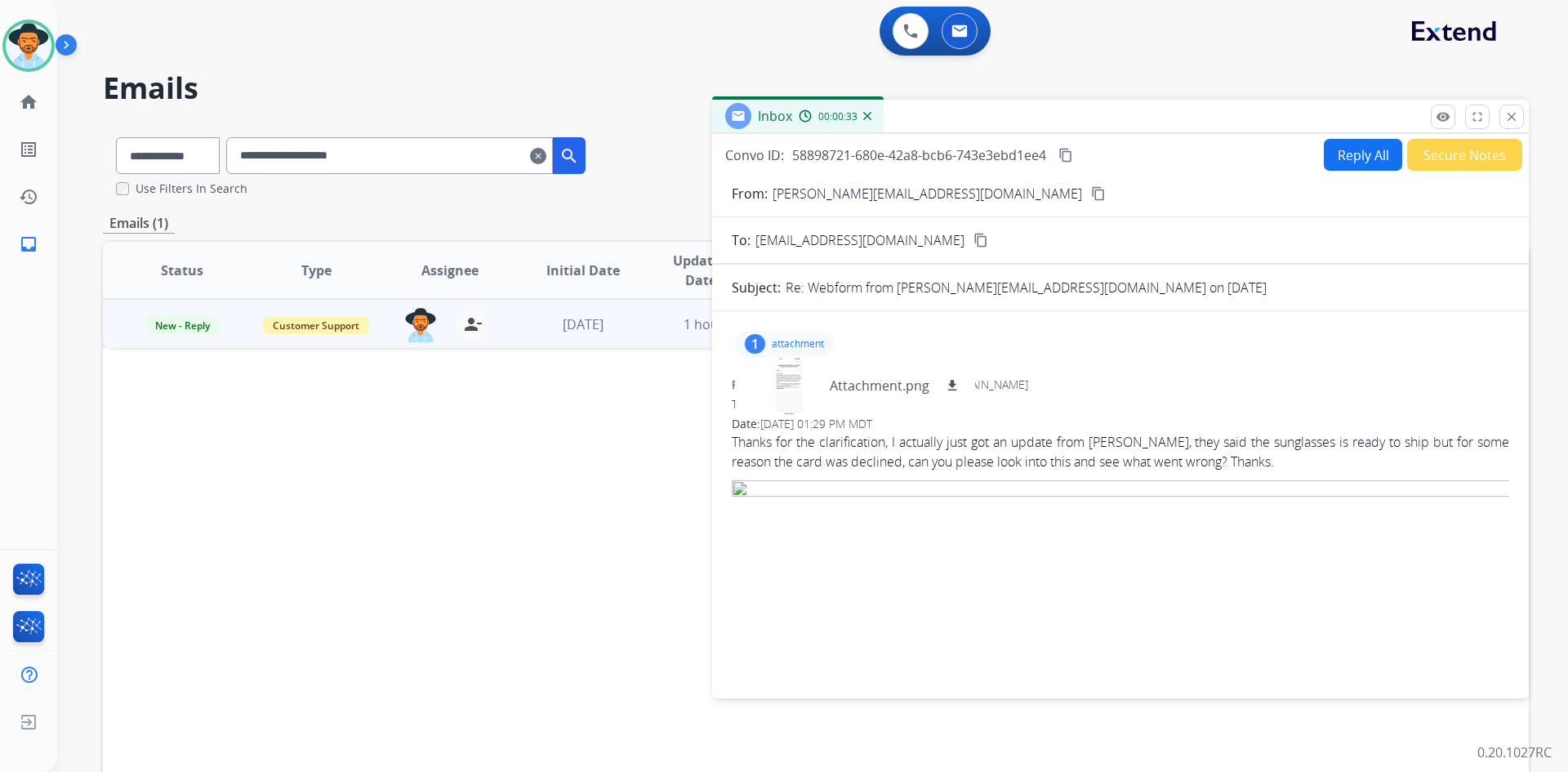
click at [783, 340] on p "attachment" at bounding box center [798, 343] width 52 height 13
drag, startPoint x: 1065, startPoint y: 156, endPoint x: 1043, endPoint y: 164, distance: 23.4
click at [1065, 156] on mat-icon "content_copy" at bounding box center [1066, 155] width 15 height 15
click at [1350, 156] on button "Reply All" at bounding box center [1363, 155] width 79 height 32
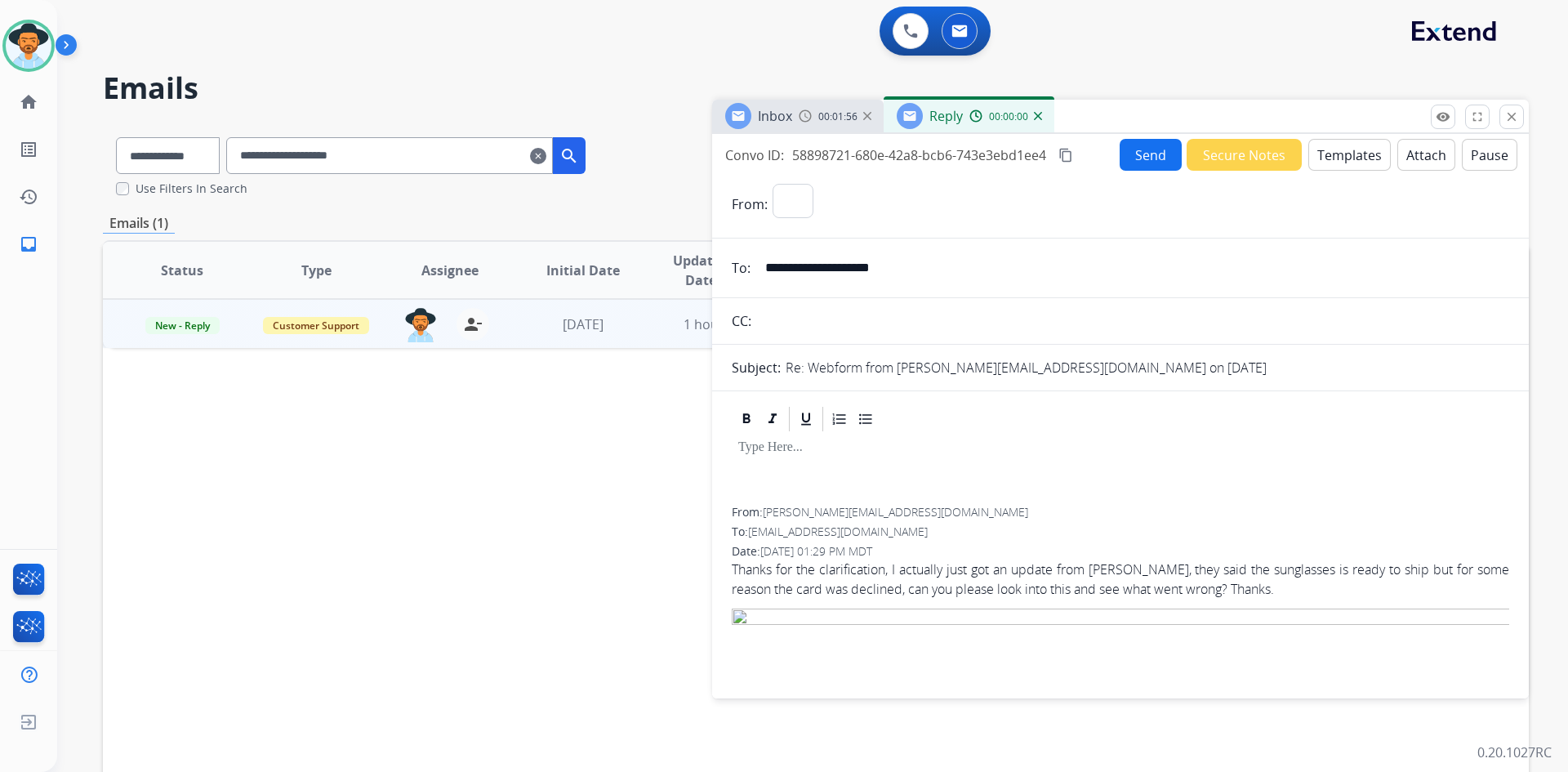
select select "**********"
click at [1341, 155] on button "Templates" at bounding box center [1349, 155] width 82 height 32
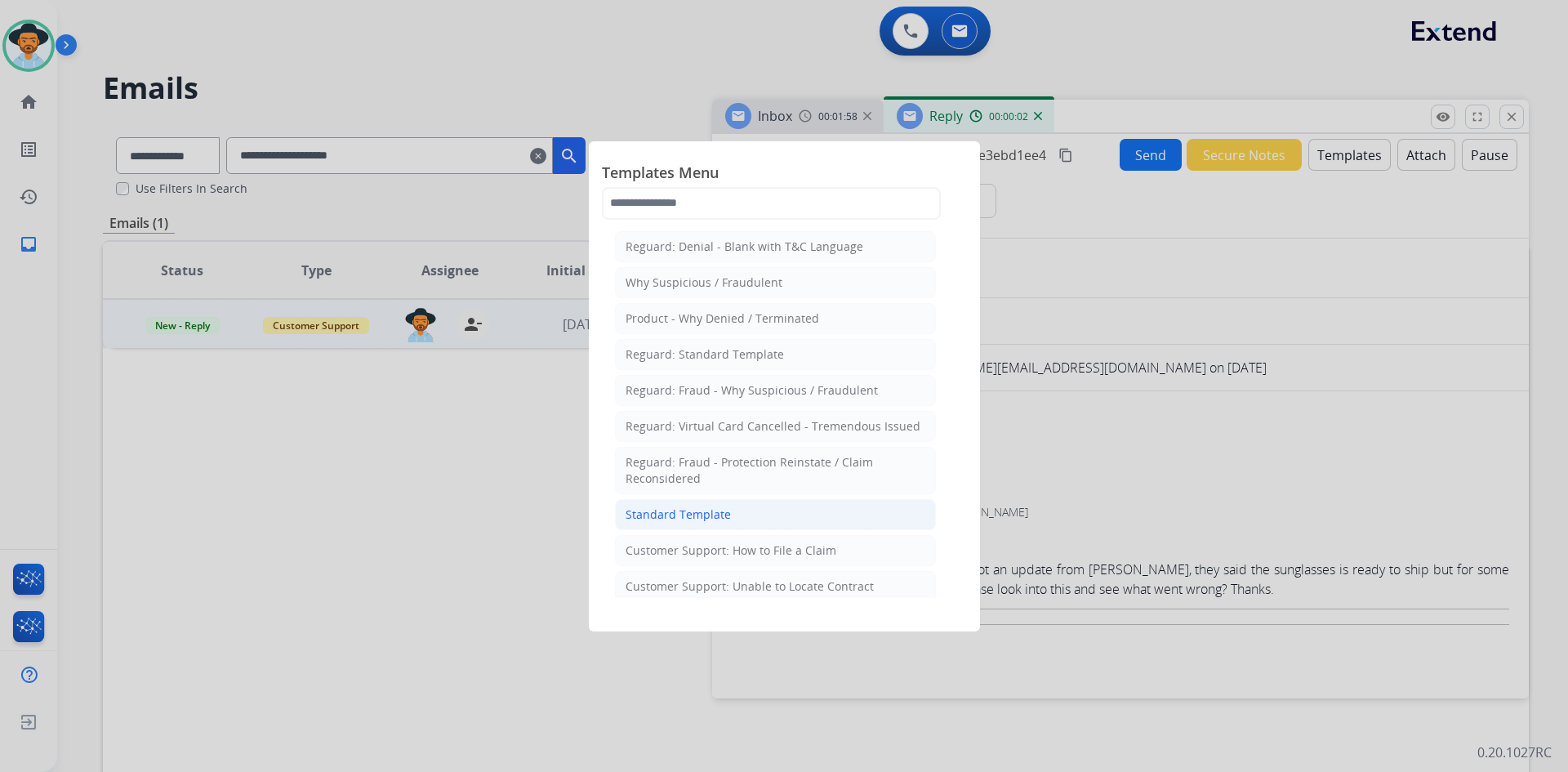
click at [730, 508] on li "Standard Template" at bounding box center [775, 514] width 321 height 31
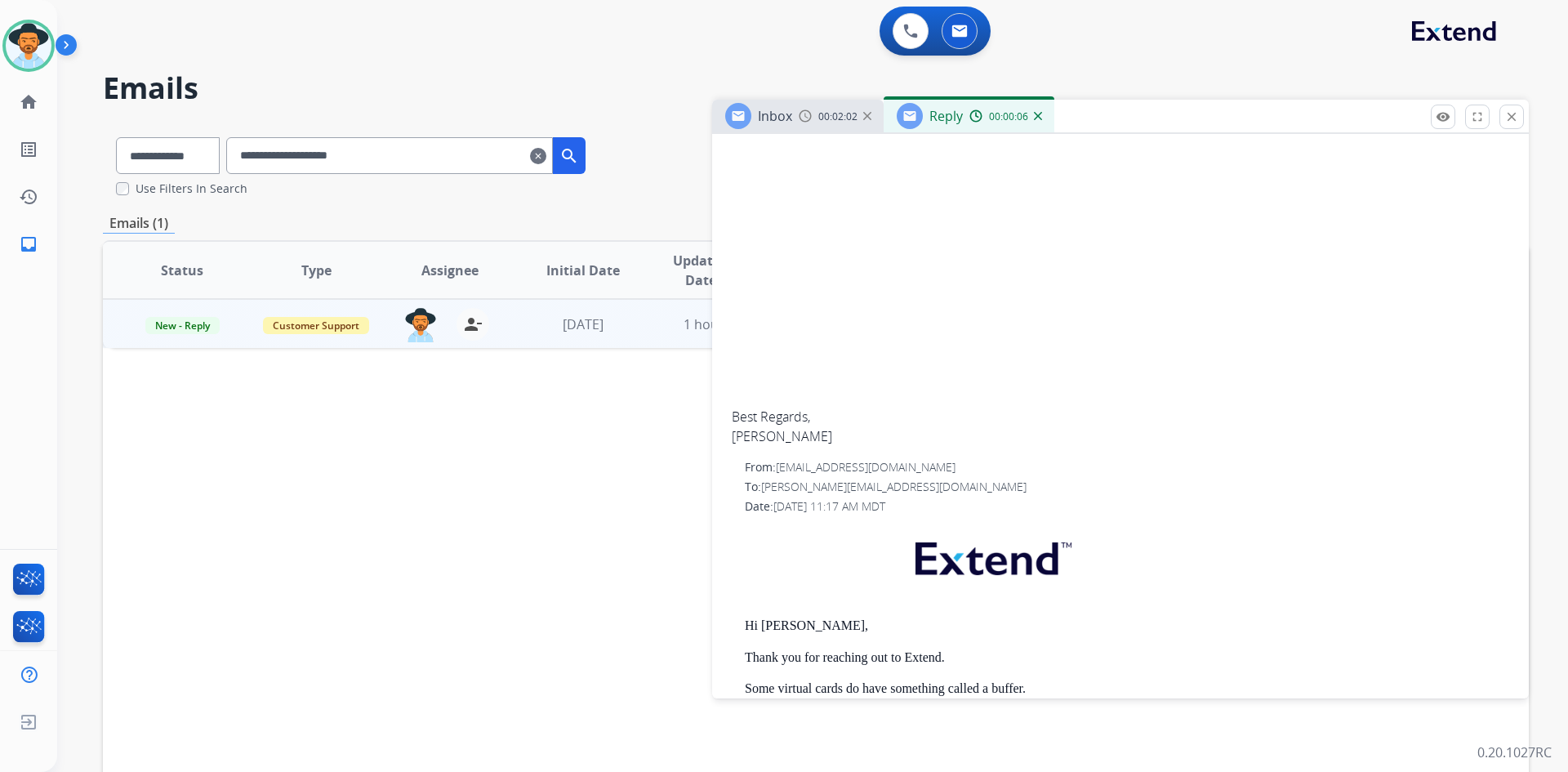
scroll to position [2694, 0]
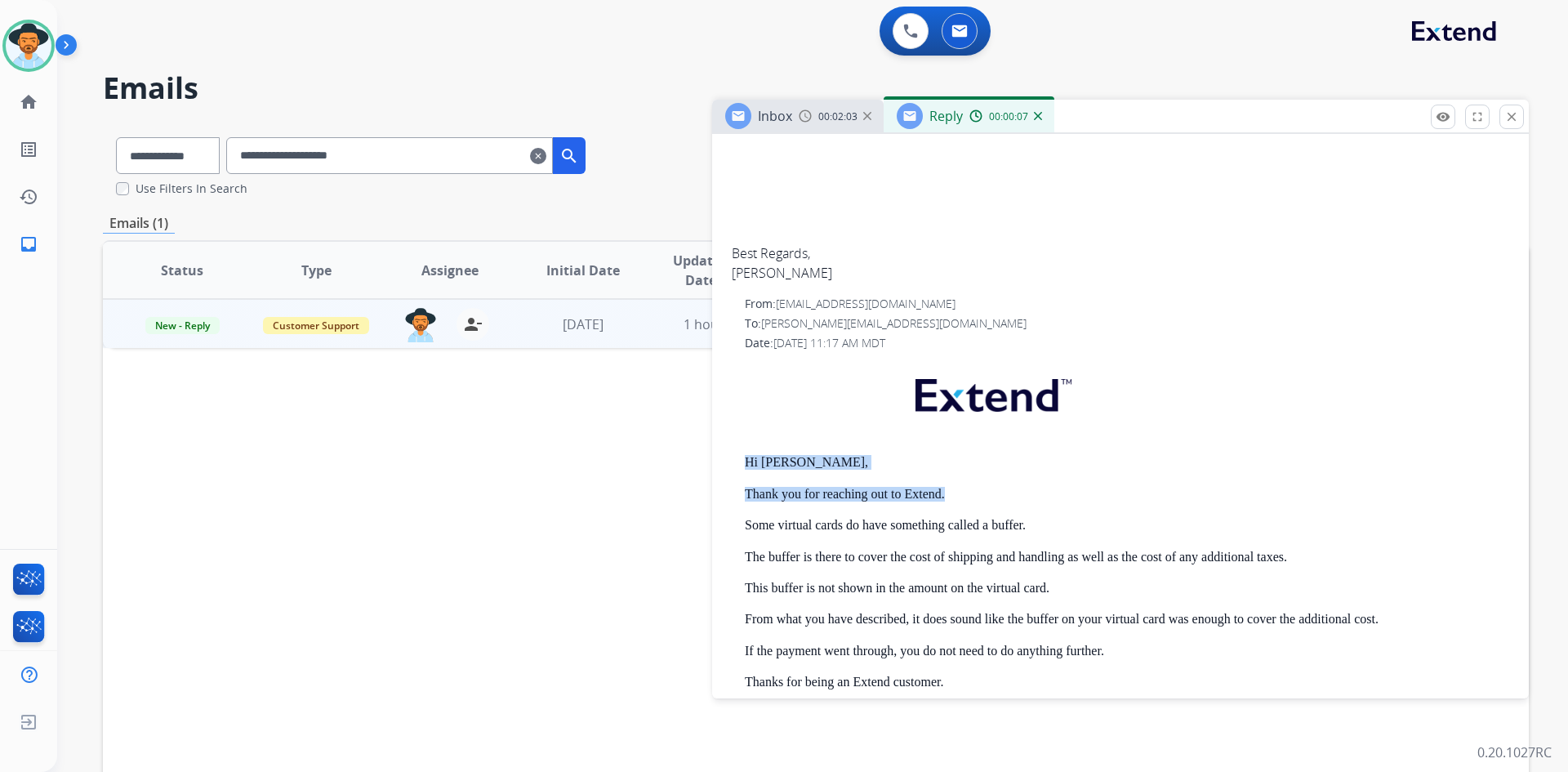
drag, startPoint x: 738, startPoint y: 435, endPoint x: 1007, endPoint y: 447, distance: 269.3
click at [1007, 447] on div "From: [EMAIL_ADDRESS][DOMAIN_NAME] To: [PERSON_NAME][EMAIL_ADDRESS][DOMAIN_NAME…" at bounding box center [1120, 608] width 777 height 625
copy div "Hi [PERSON_NAME], Thank you for reaching out to Extend."
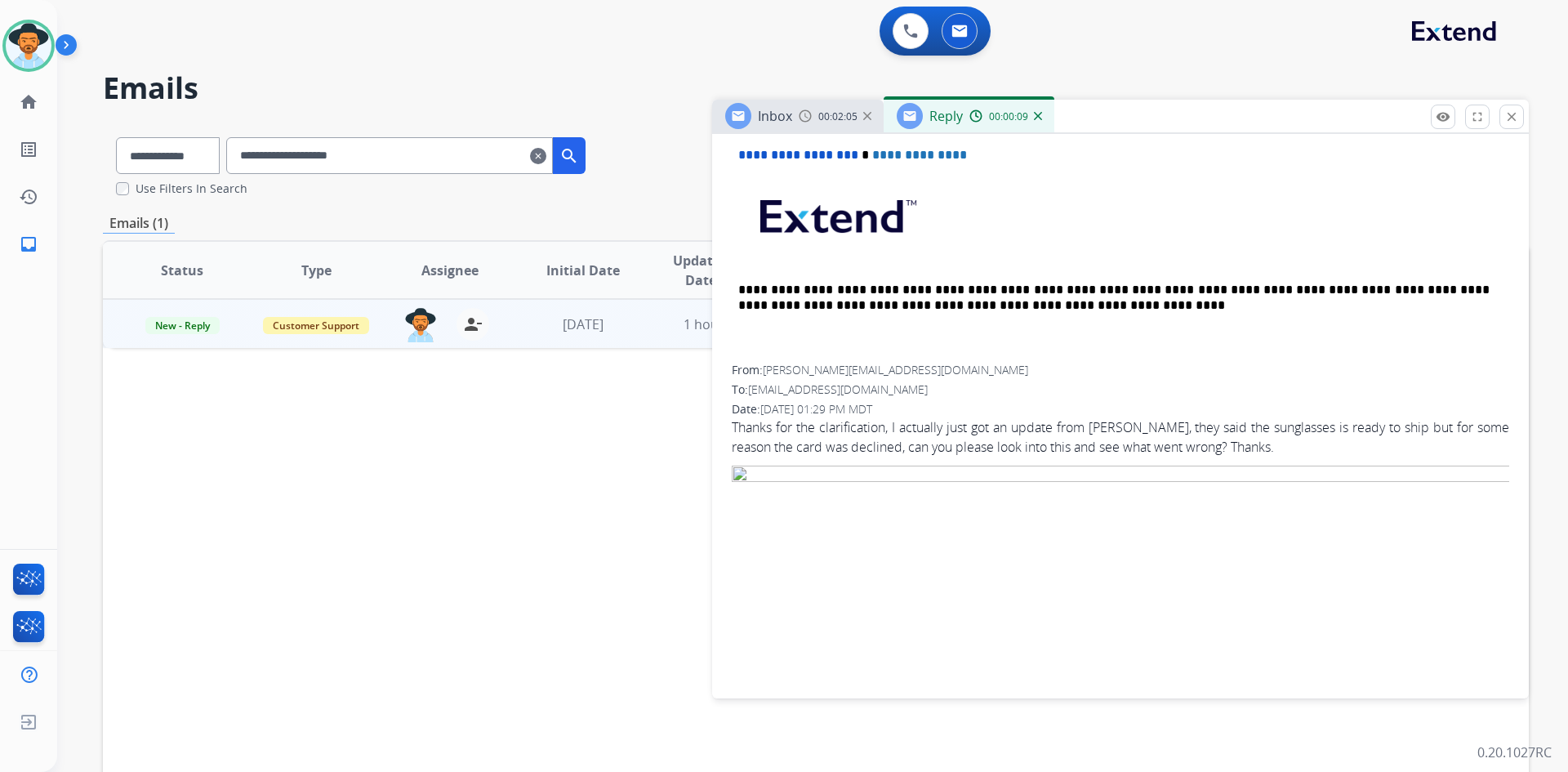
scroll to position [164, 0]
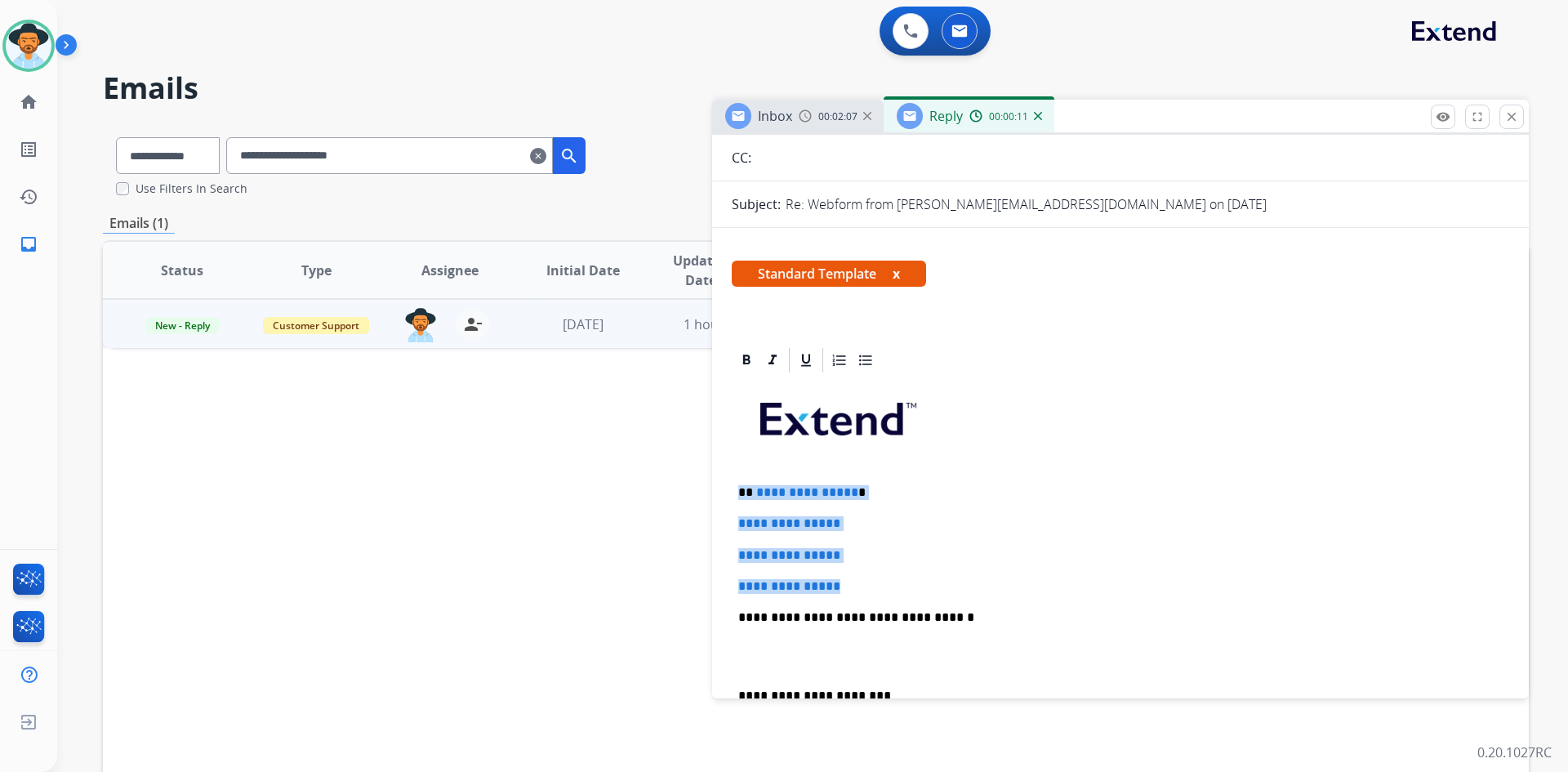
drag, startPoint x: 733, startPoint y: 487, endPoint x: 898, endPoint y: 578, distance: 188.4
click at [898, 578] on div "**********" at bounding box center [1120, 655] width 777 height 562
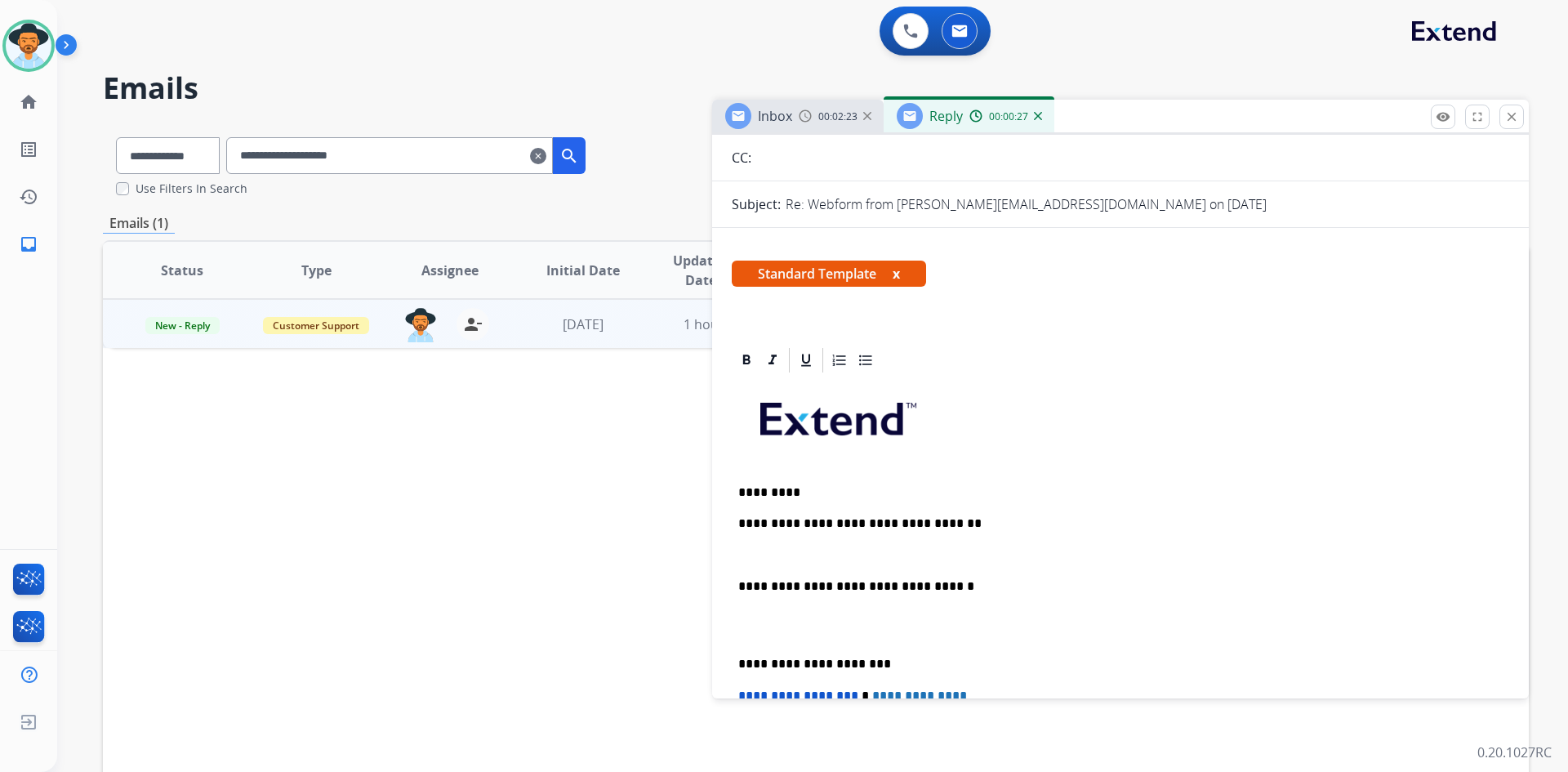
click at [767, 555] on p at bounding box center [1121, 555] width 764 height 15
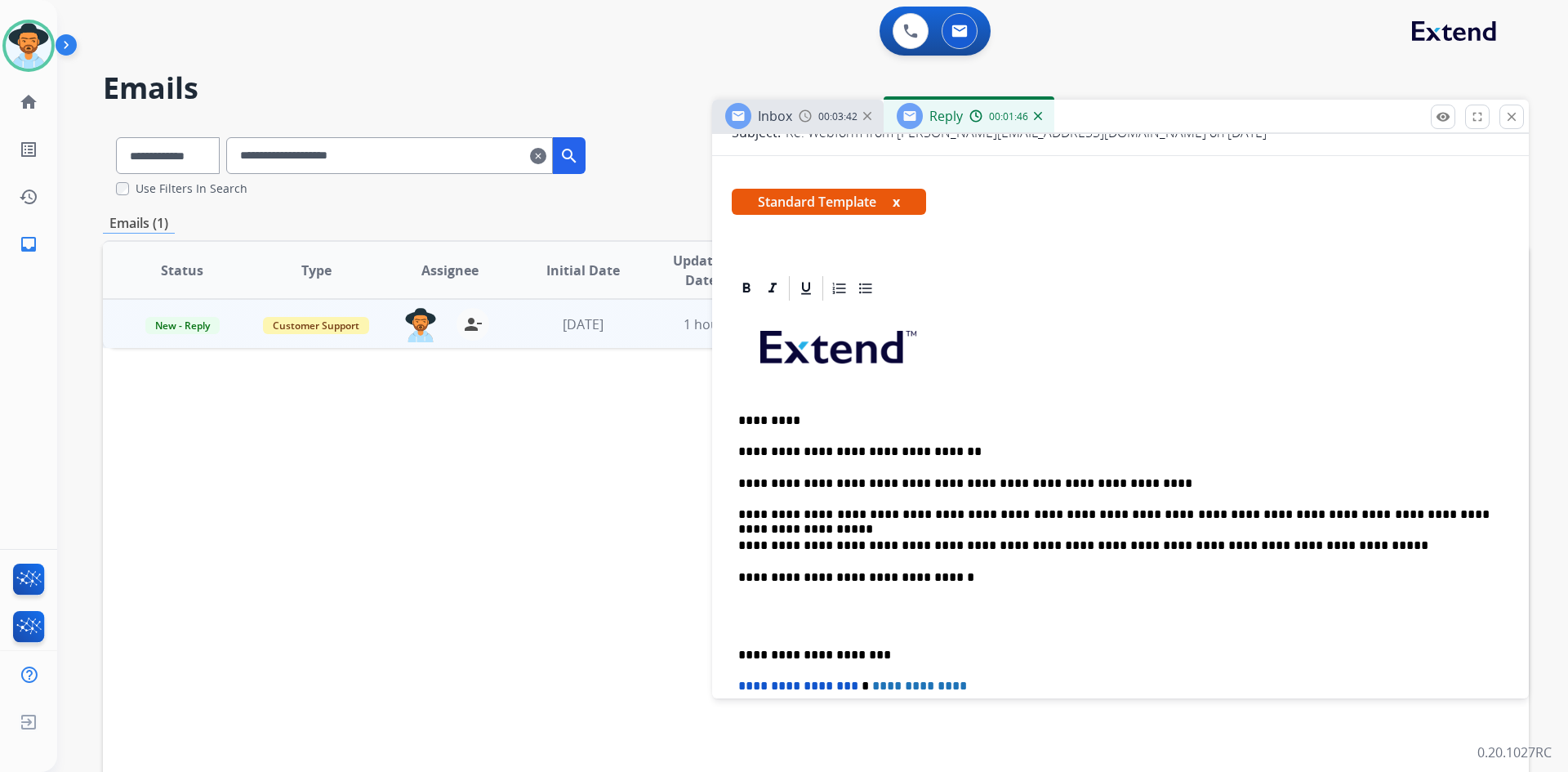
scroll to position [245, 0]
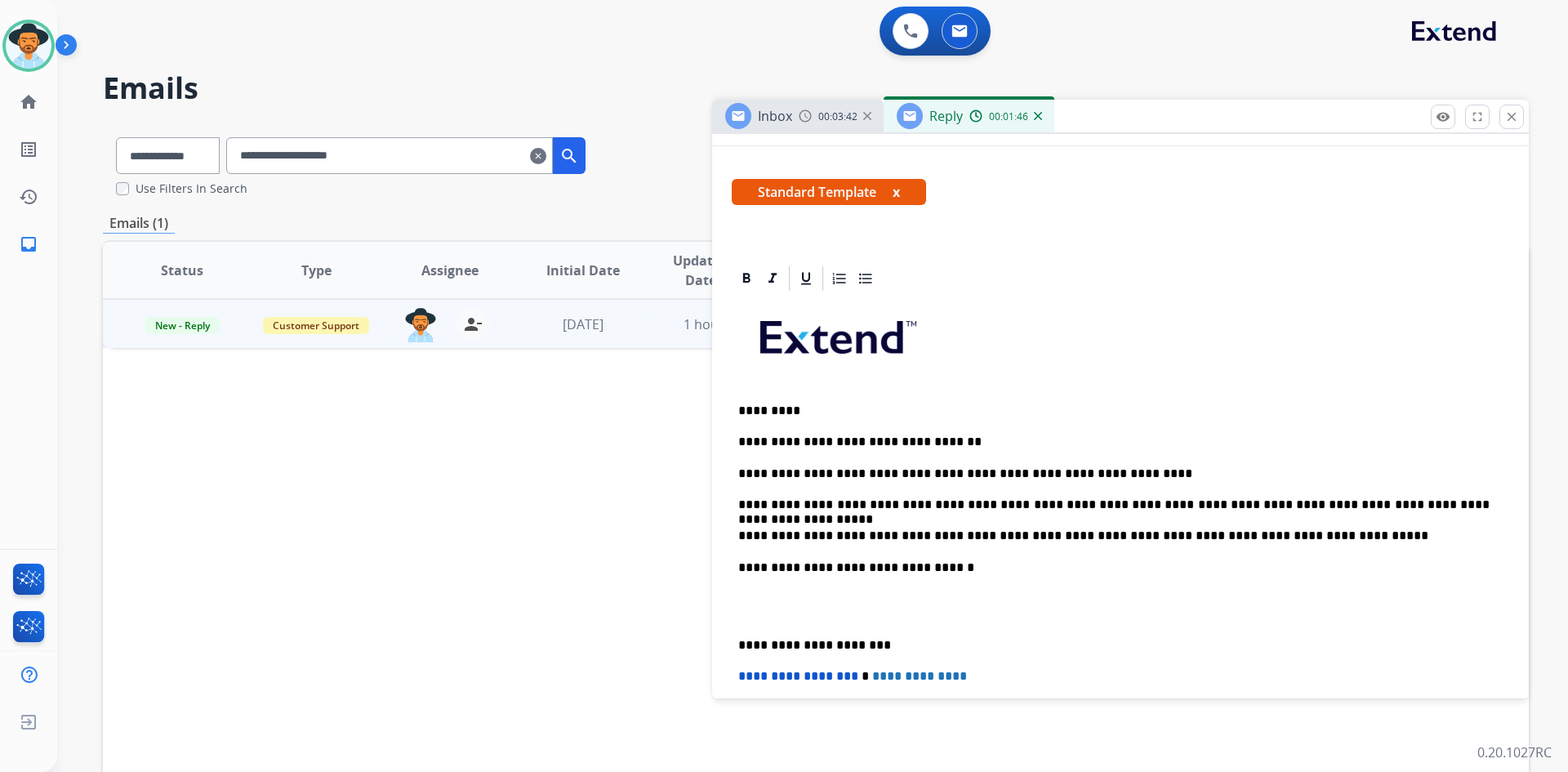
click at [795, 607] on p at bounding box center [1121, 607] width 764 height 30
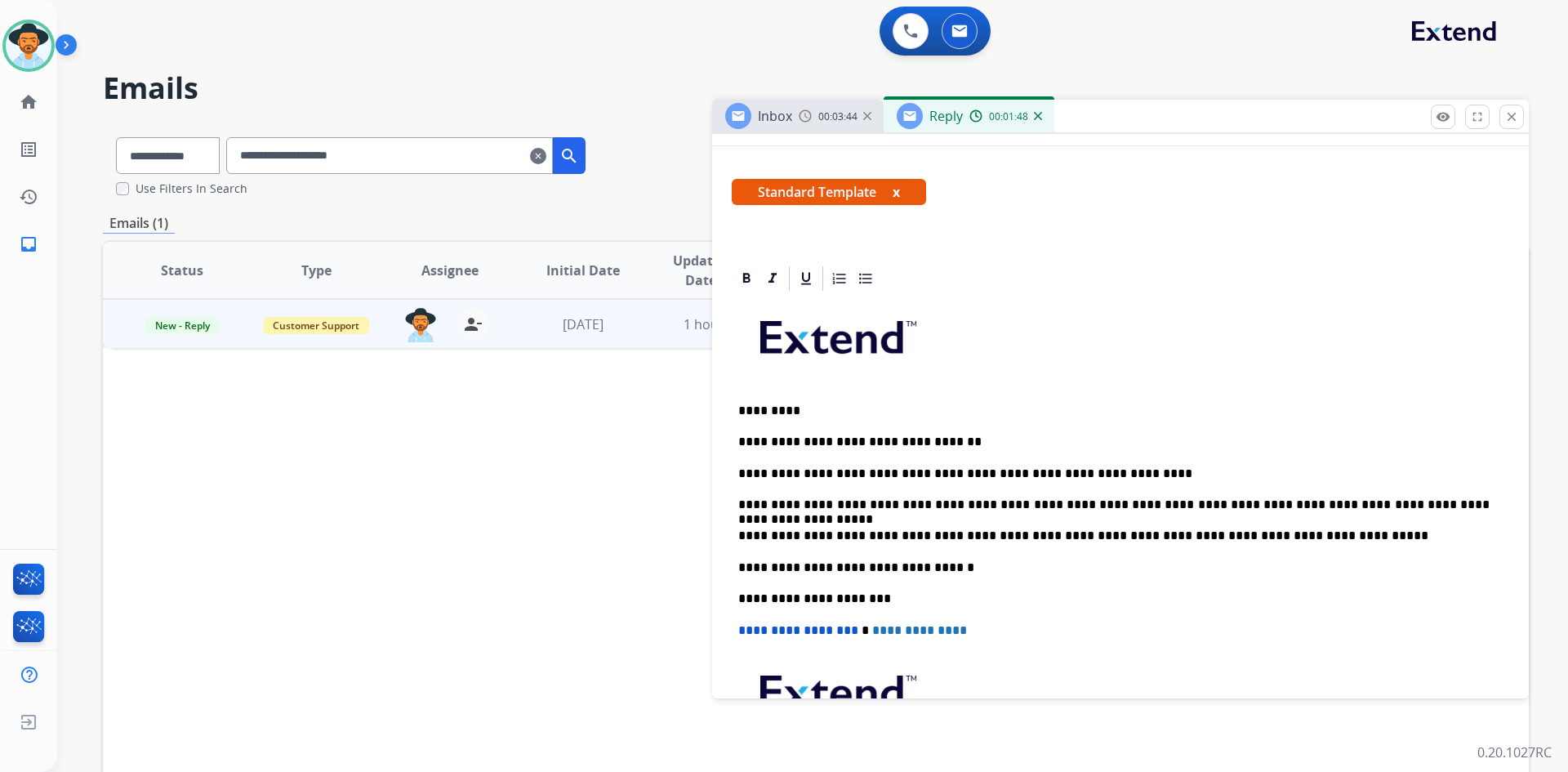
scroll to position [0, 0]
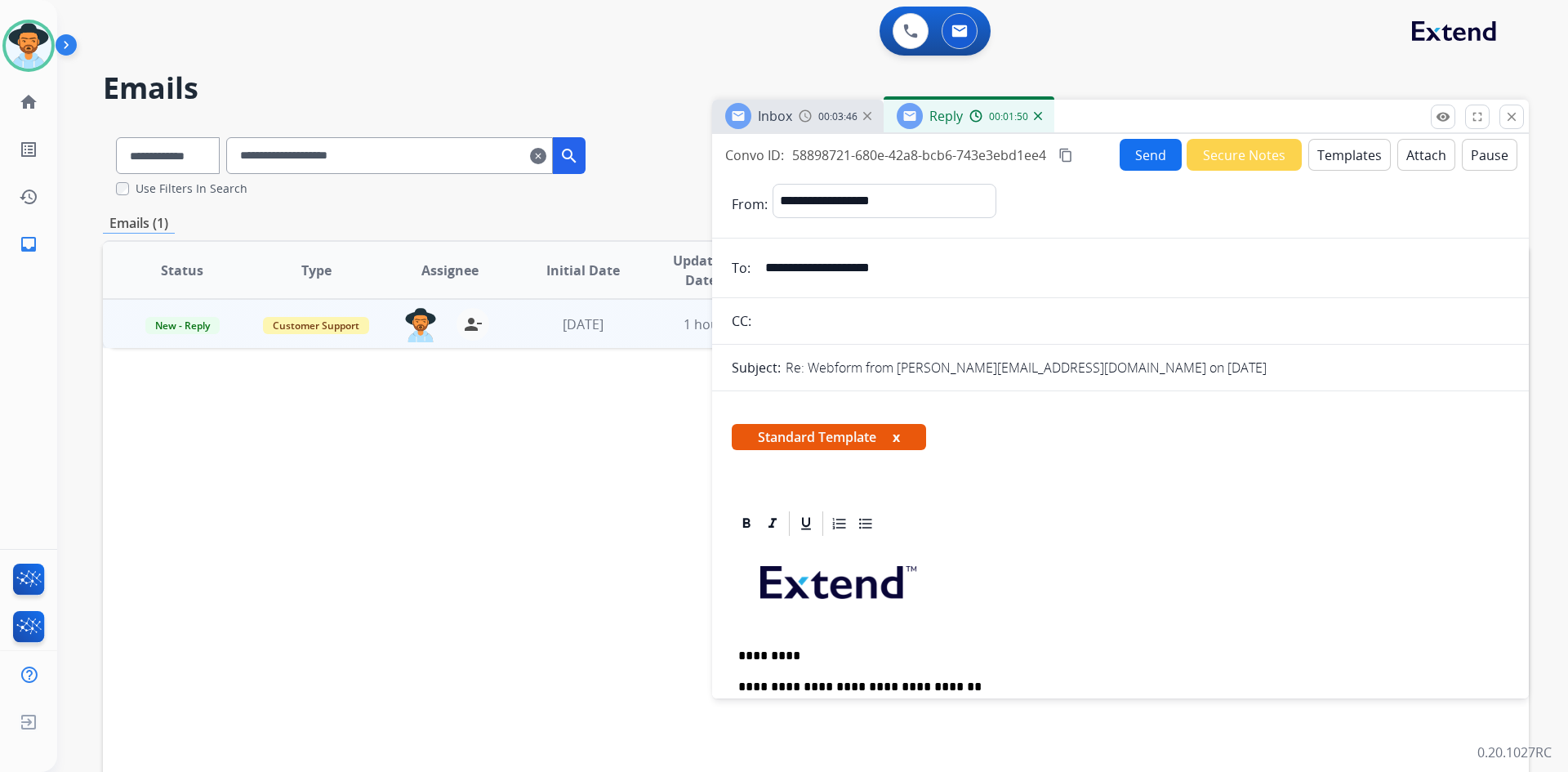
click at [1133, 150] on button "Send" at bounding box center [1151, 155] width 62 height 32
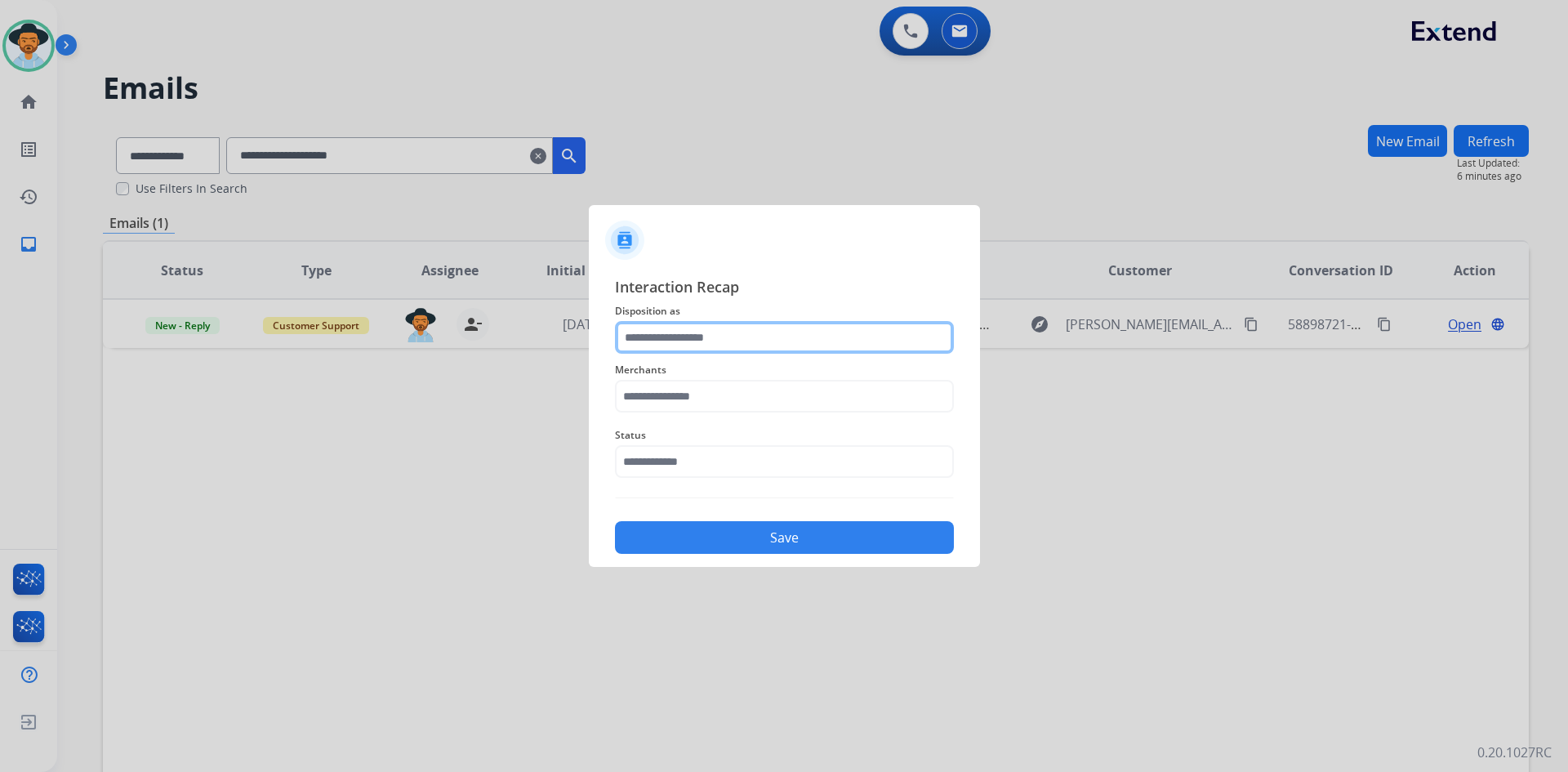
click at [717, 332] on input "text" at bounding box center [784, 337] width 339 height 33
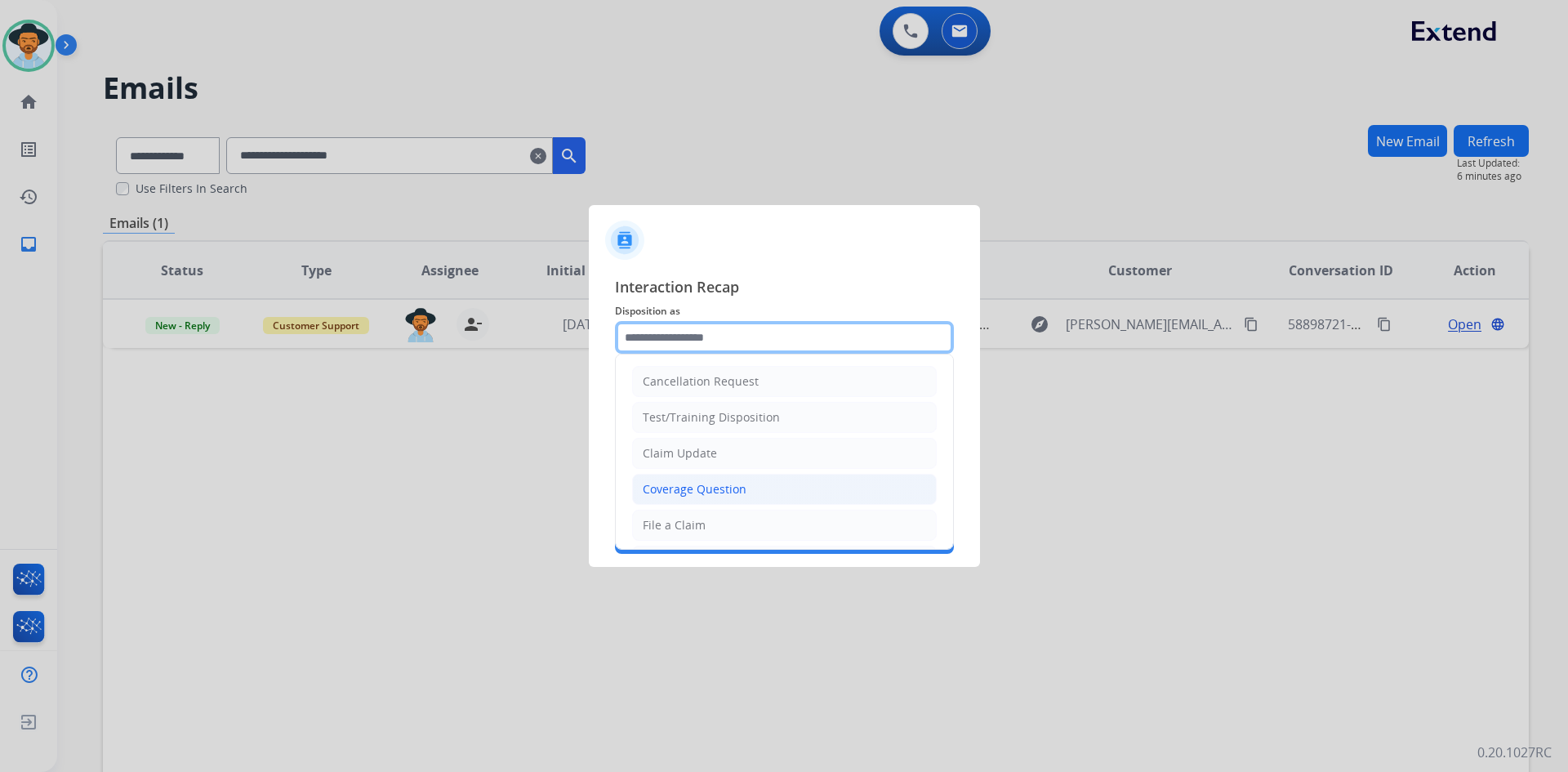
scroll to position [81, 0]
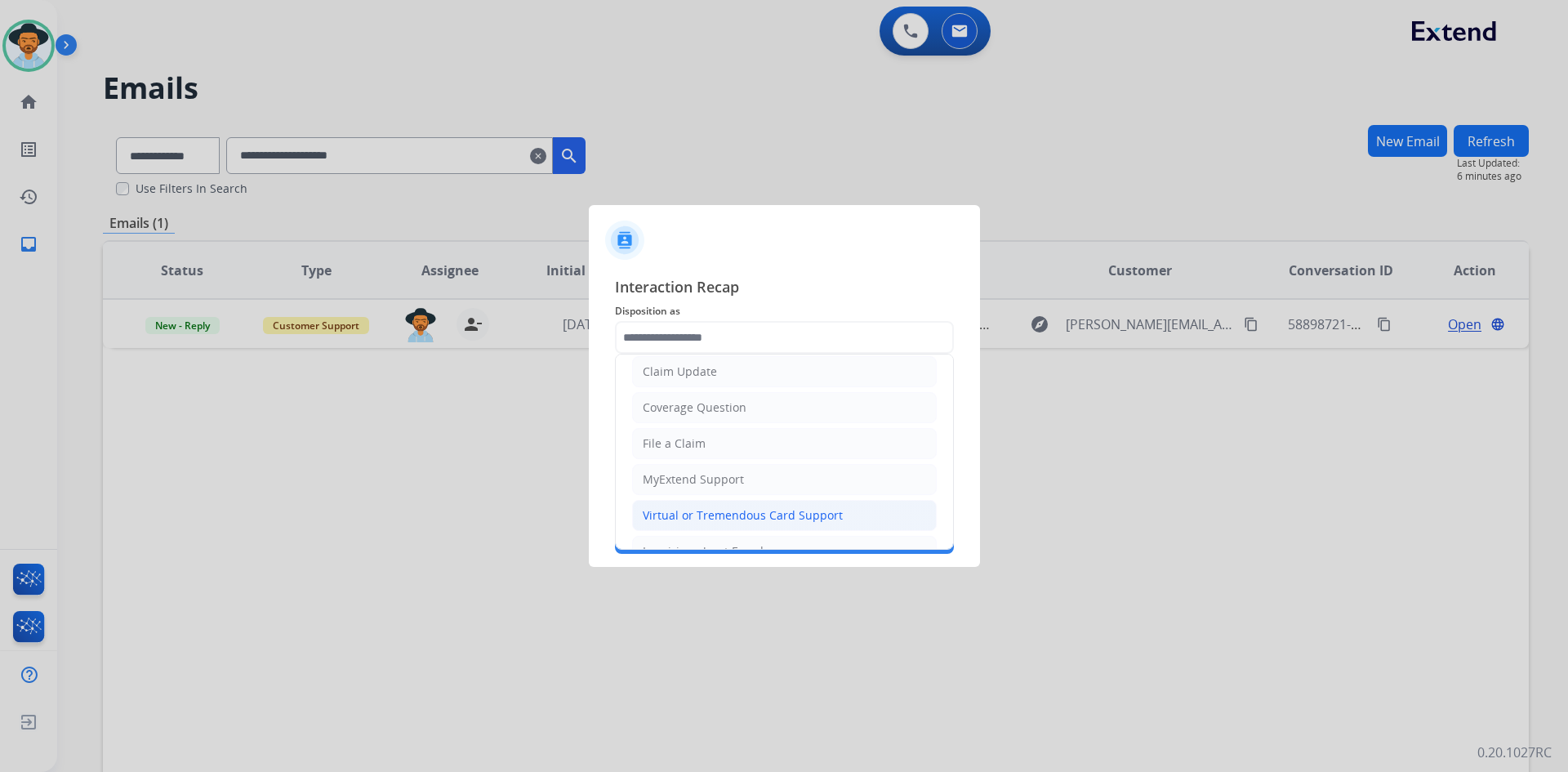
click at [764, 512] on div "Virtual or Tremendous Card Support" at bounding box center [743, 515] width 200 height 16
type input "**********"
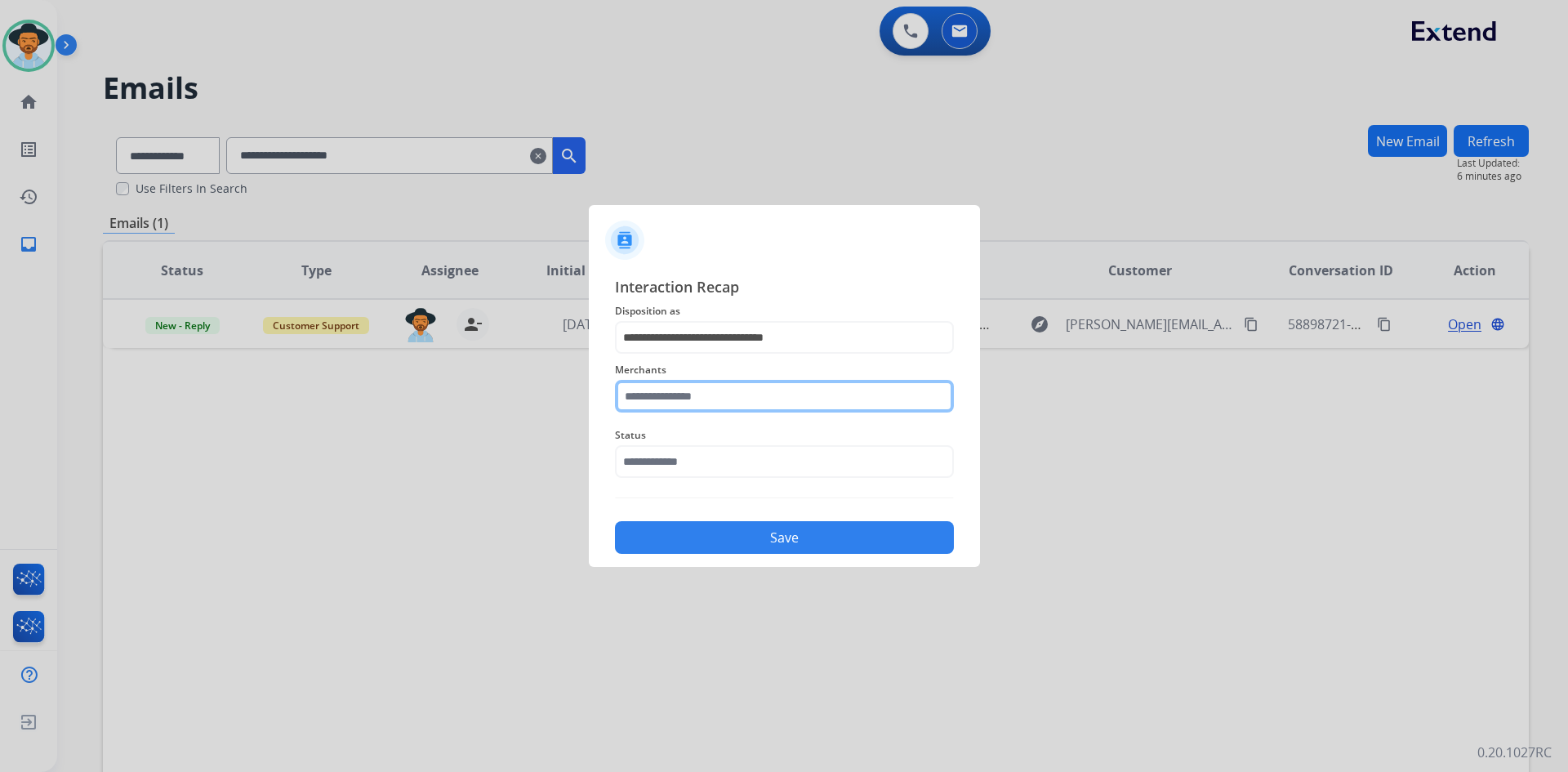
click at [679, 403] on input "text" at bounding box center [784, 395] width 339 height 33
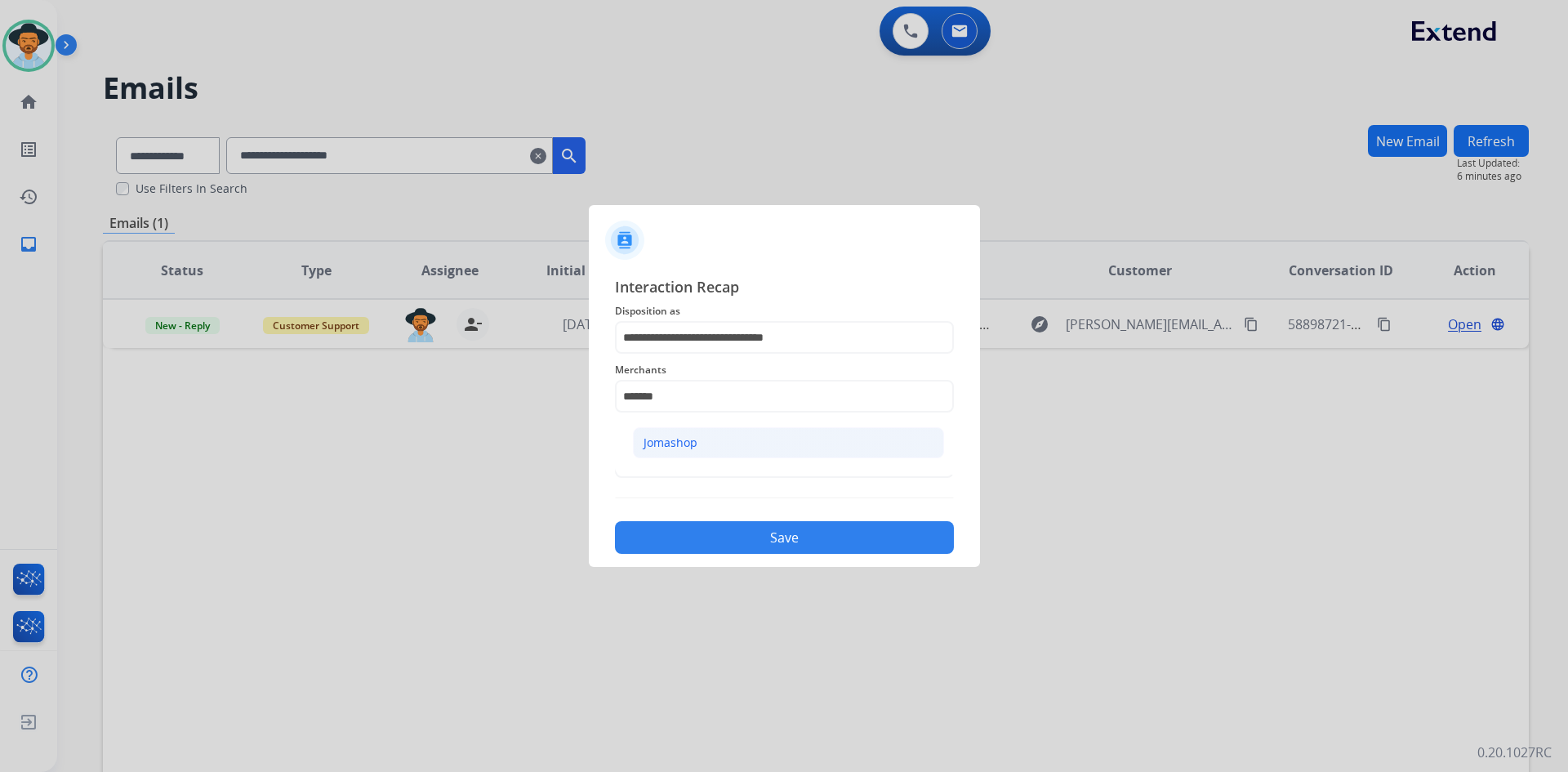
click at [692, 438] on div "Jomashop" at bounding box center [670, 442] width 54 height 16
type input "********"
click at [688, 459] on input "text" at bounding box center [784, 461] width 339 height 33
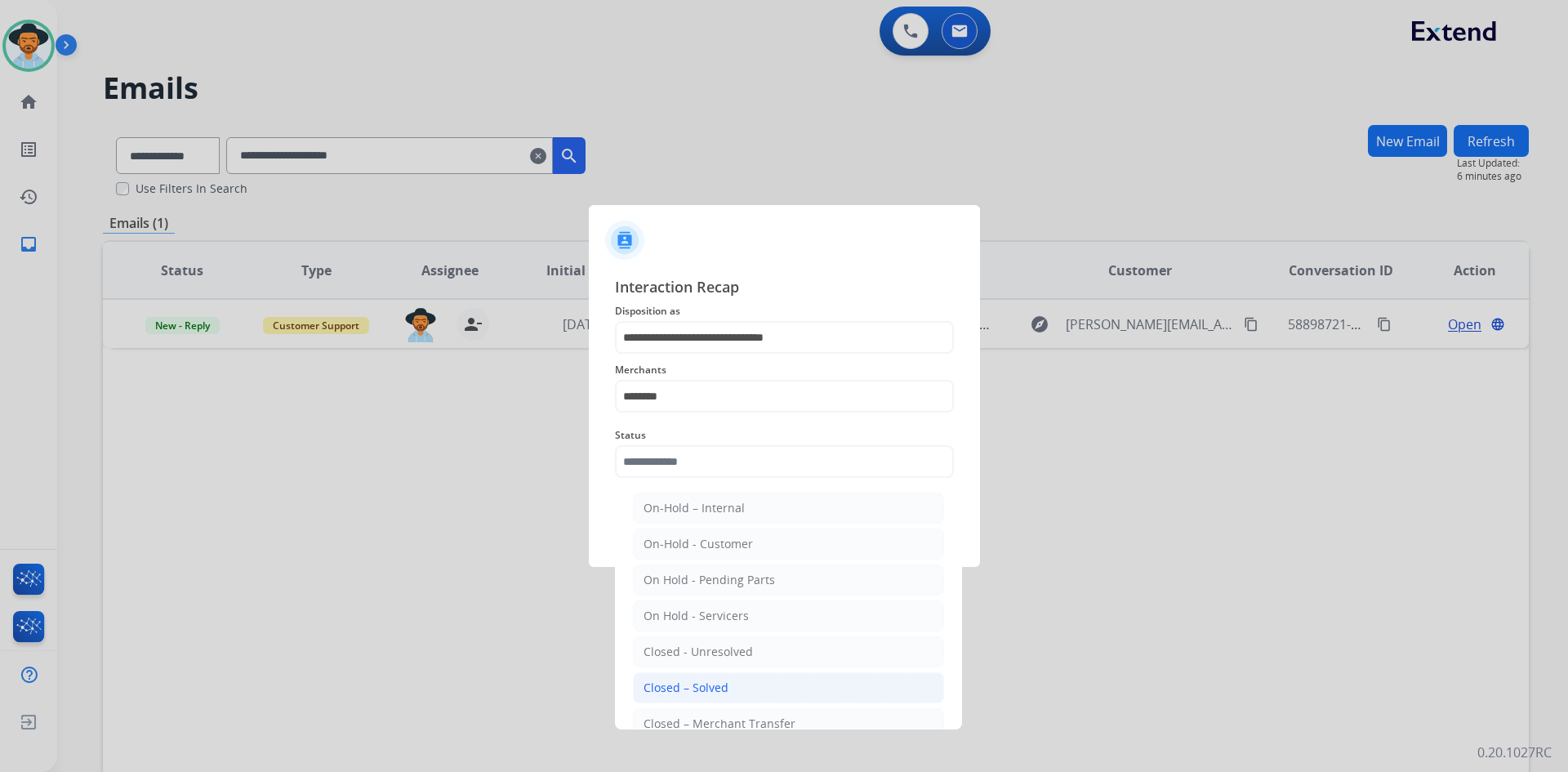
click at [737, 683] on li "Closed – Solved" at bounding box center [789, 687] width 311 height 31
type input "**********"
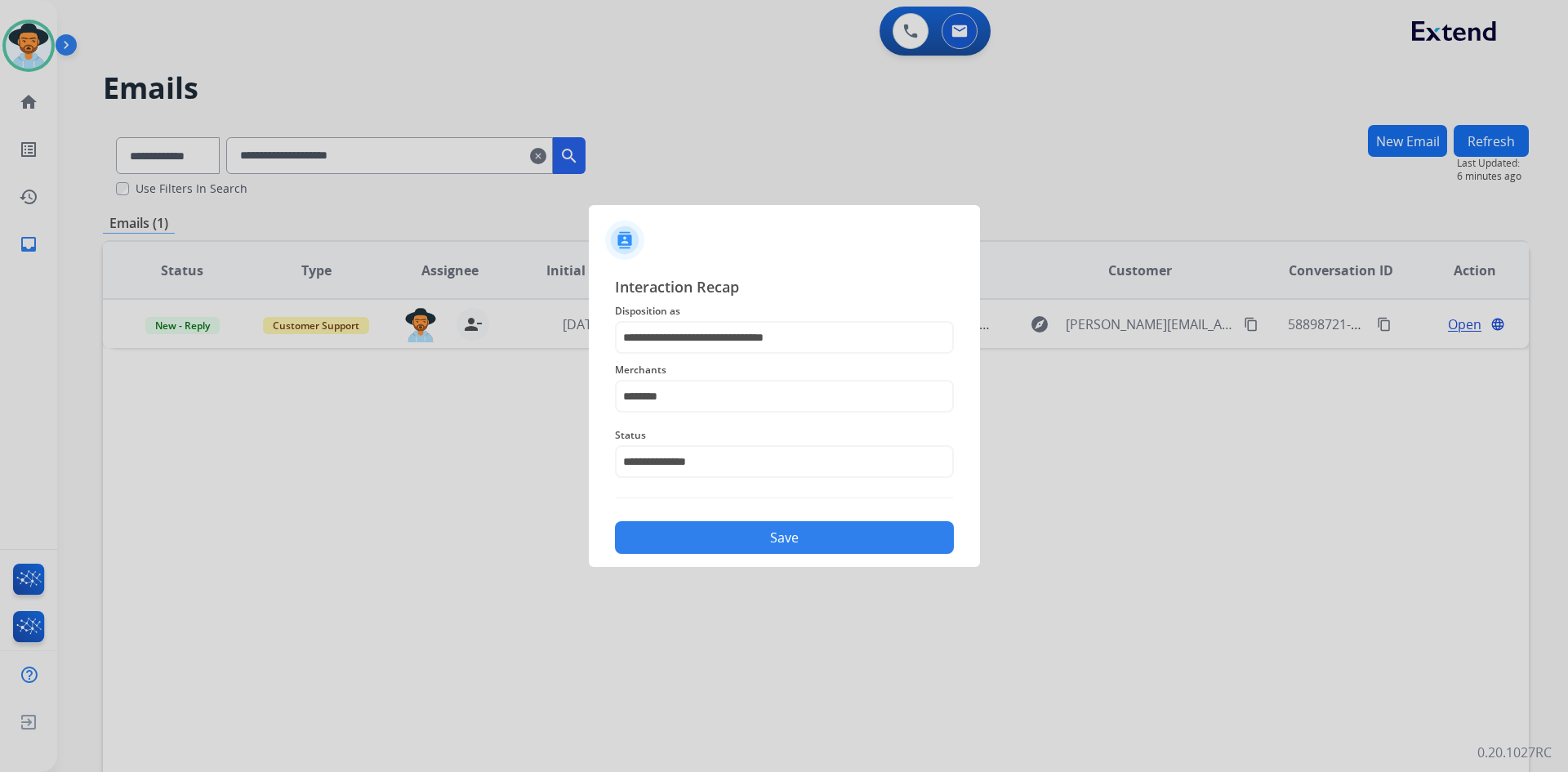
click at [758, 524] on button "Save" at bounding box center [784, 537] width 339 height 33
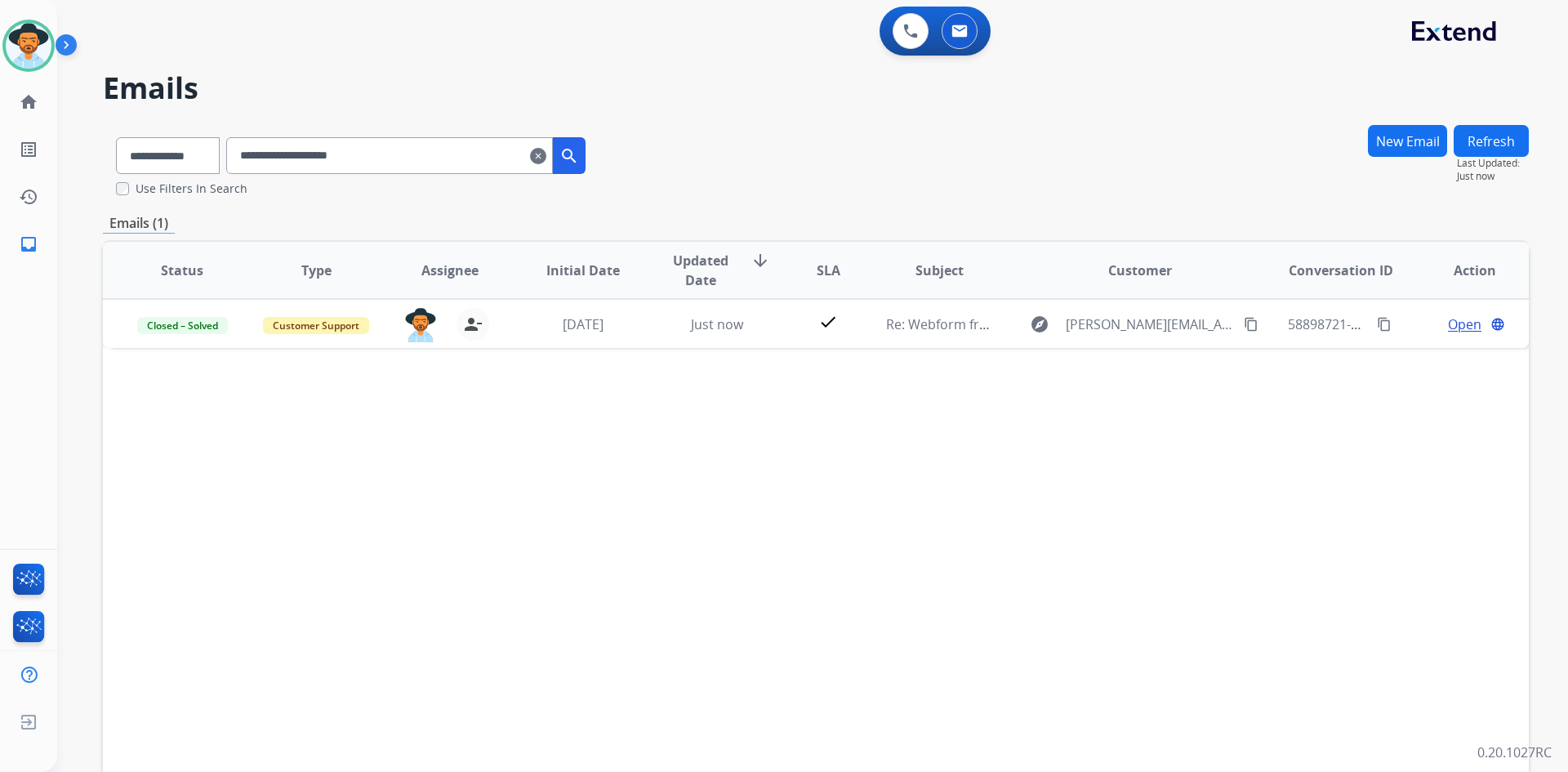
click at [547, 161] on mat-icon "clear" at bounding box center [538, 156] width 16 height 19
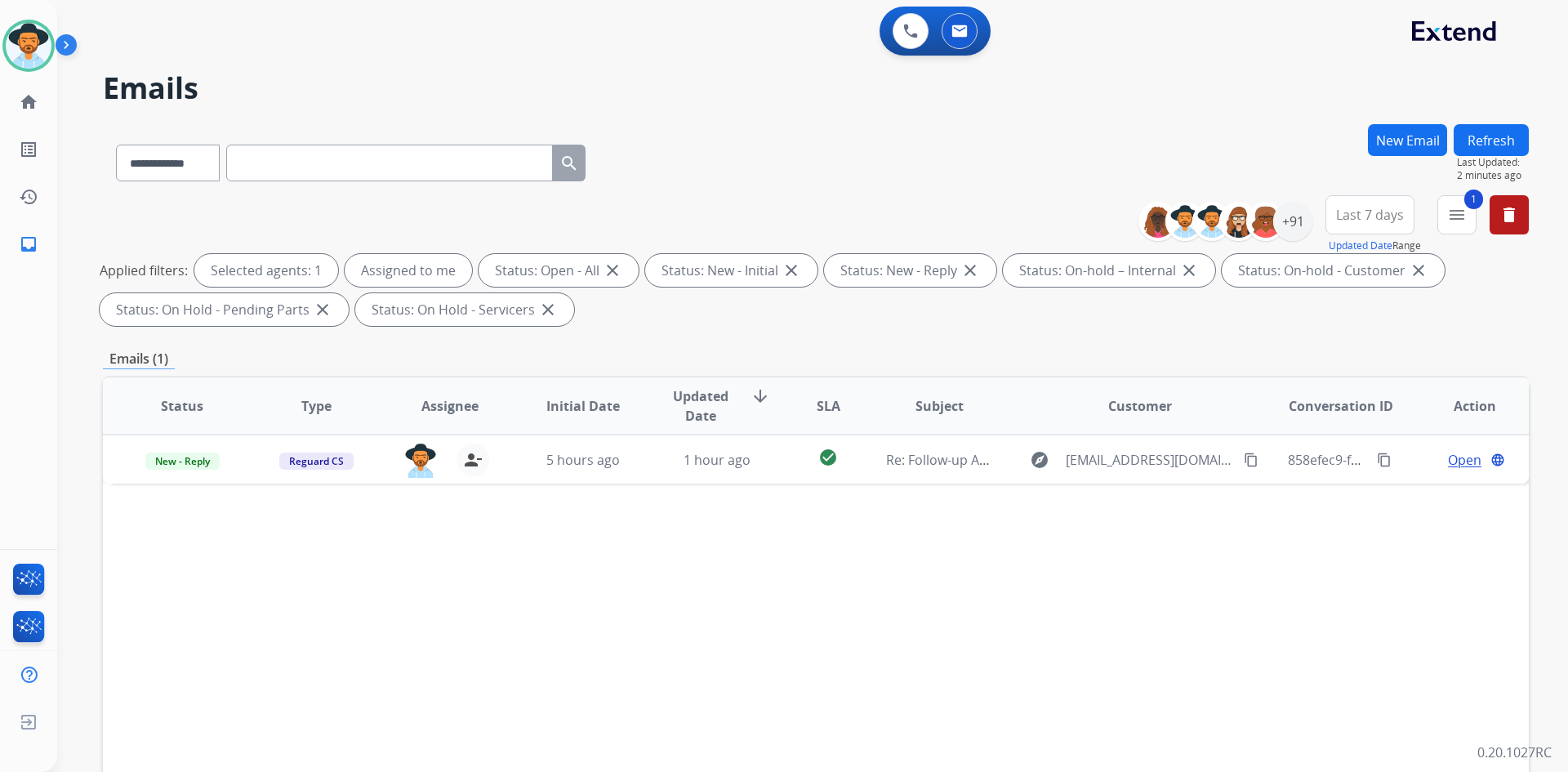
click at [73, 48] on img at bounding box center [69, 48] width 27 height 31
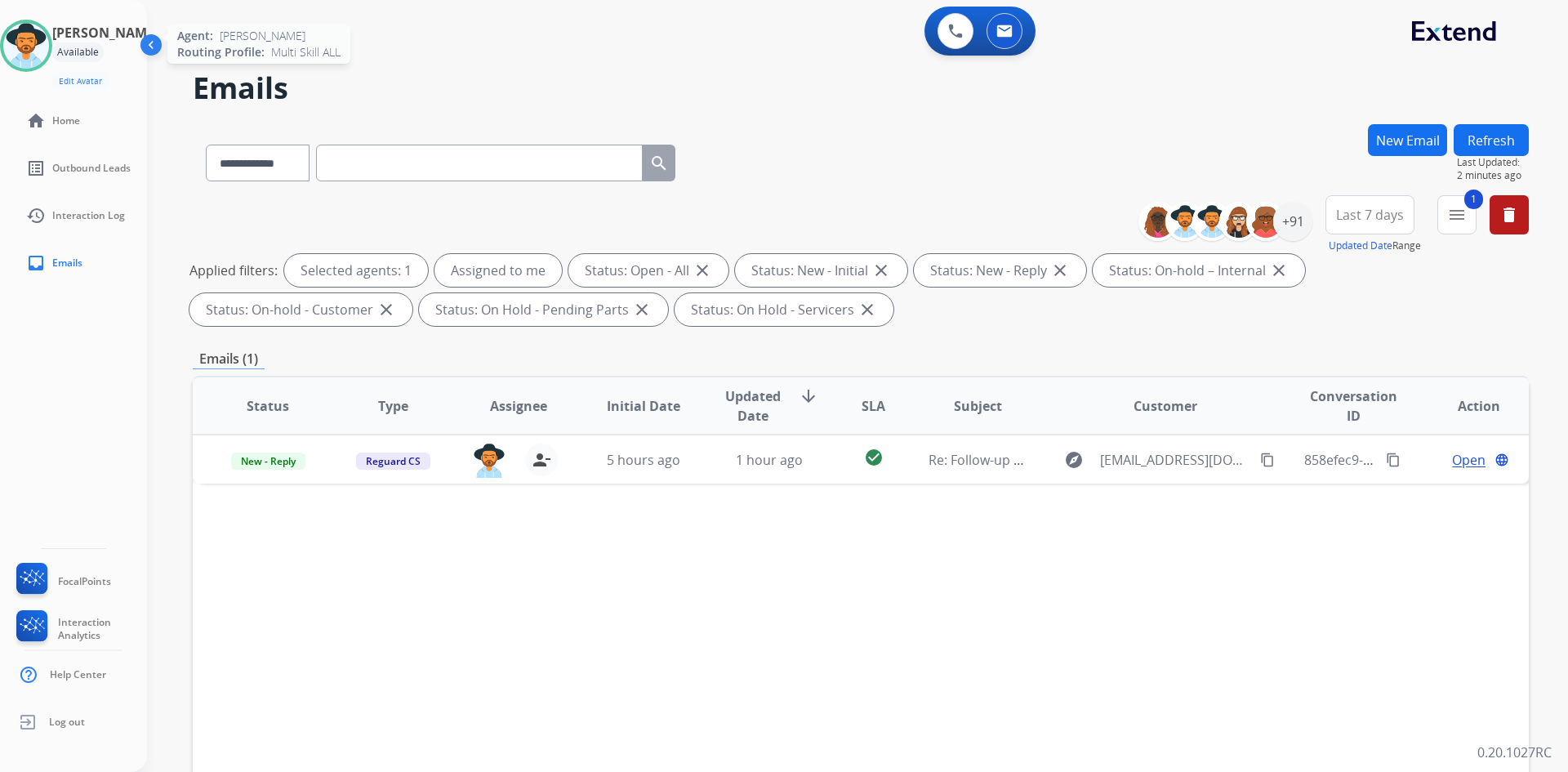
click at [33, 42] on img at bounding box center [27, 46] width 46 height 46
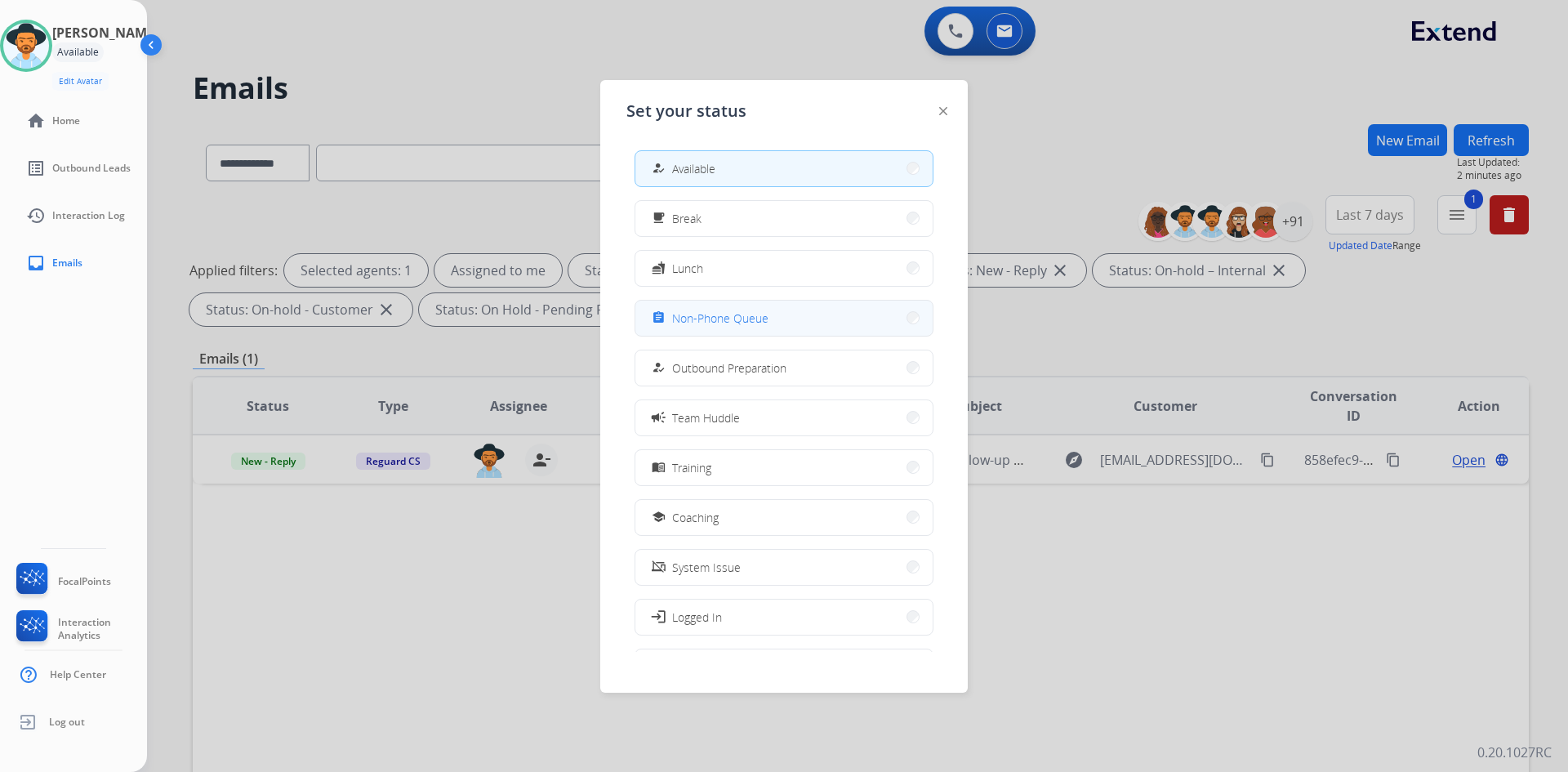
click at [803, 329] on button "assignment Non-Phone Queue" at bounding box center [784, 318] width 297 height 35
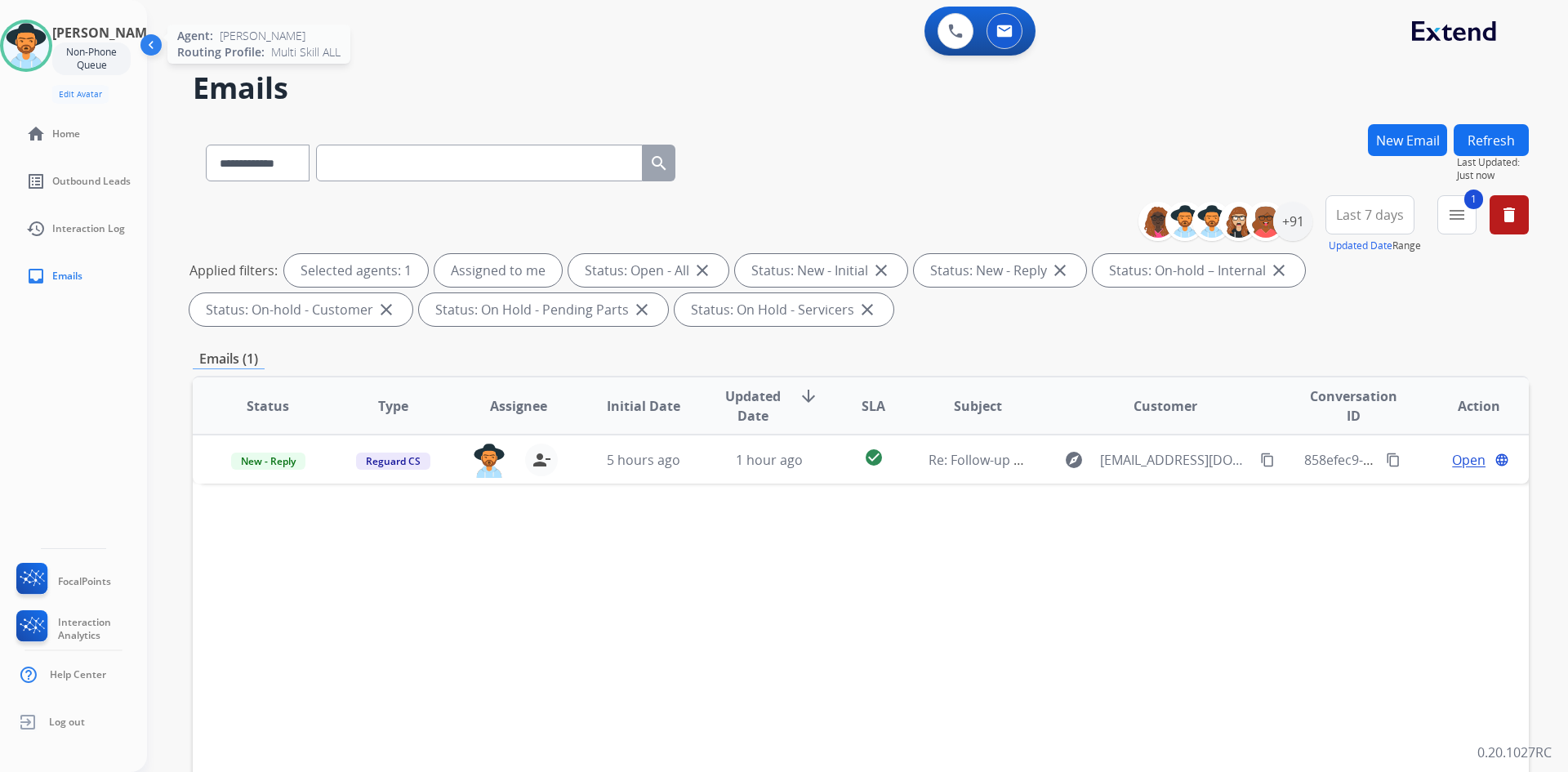
click at [43, 48] on img at bounding box center [27, 46] width 46 height 46
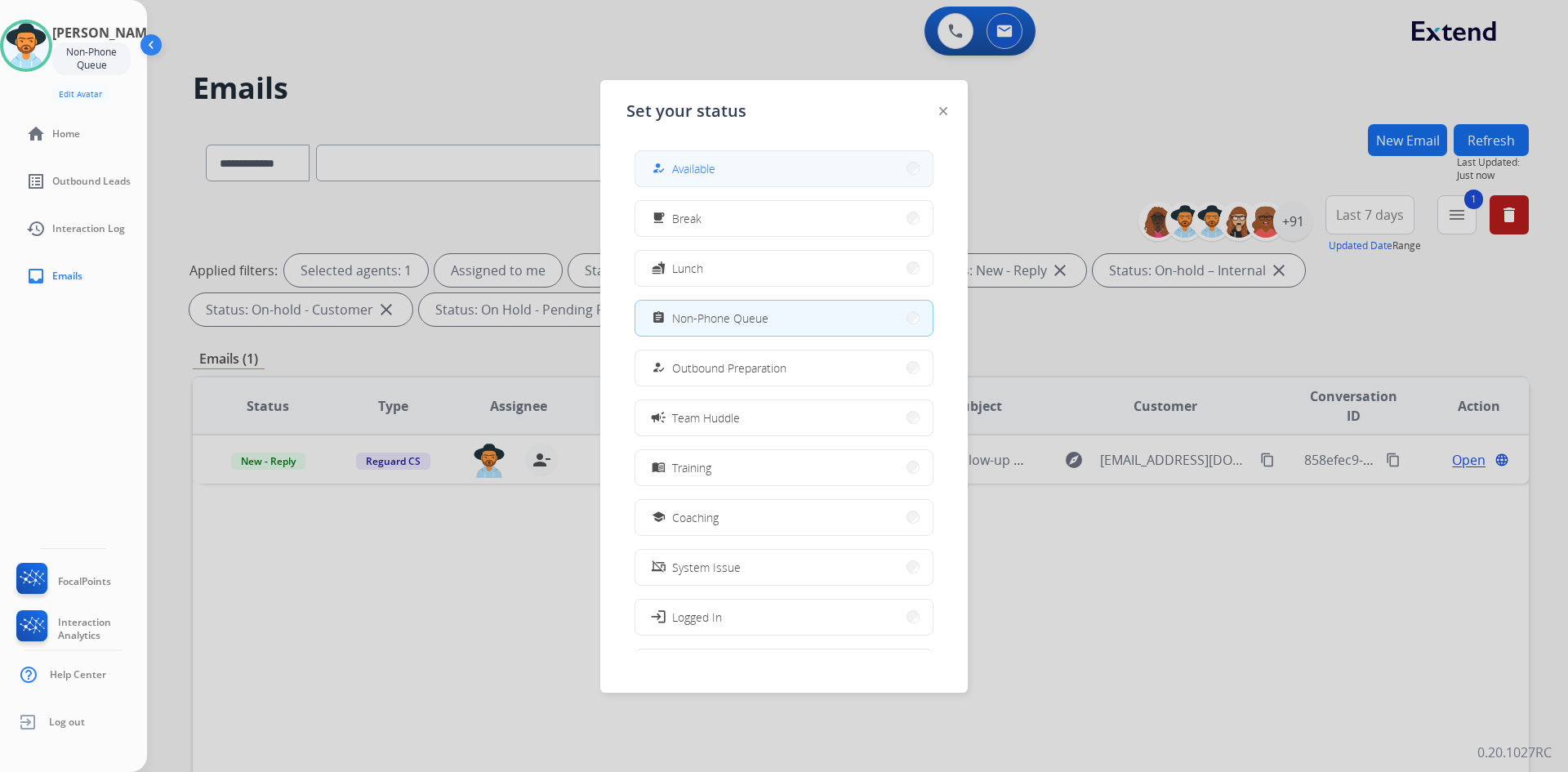
click at [776, 176] on button "how_to_reg Available" at bounding box center [784, 169] width 297 height 35
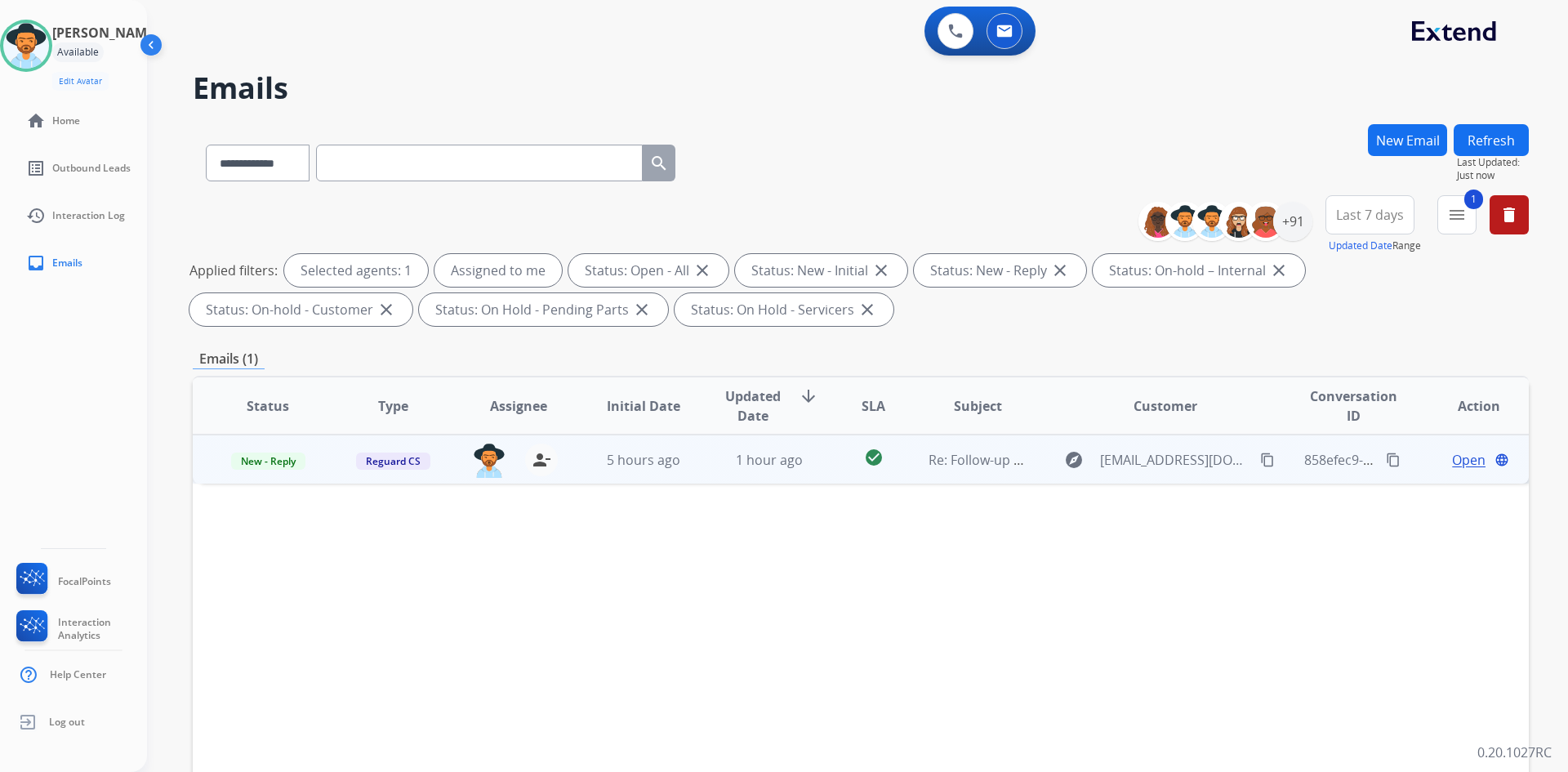
click at [1459, 459] on span "Open" at bounding box center [1469, 460] width 34 height 19
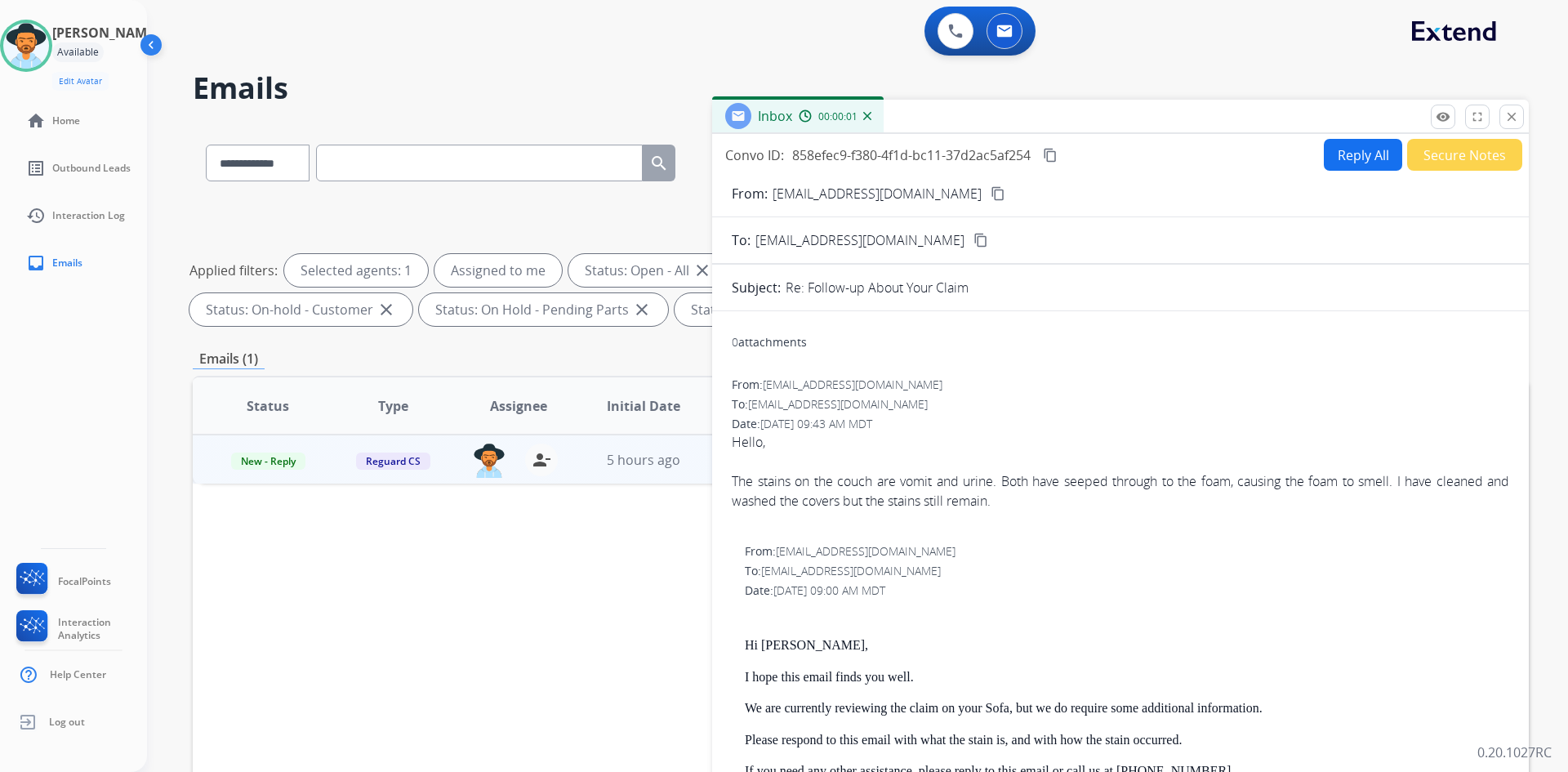
click at [1442, 159] on button "Secure Notes" at bounding box center [1465, 155] width 115 height 32
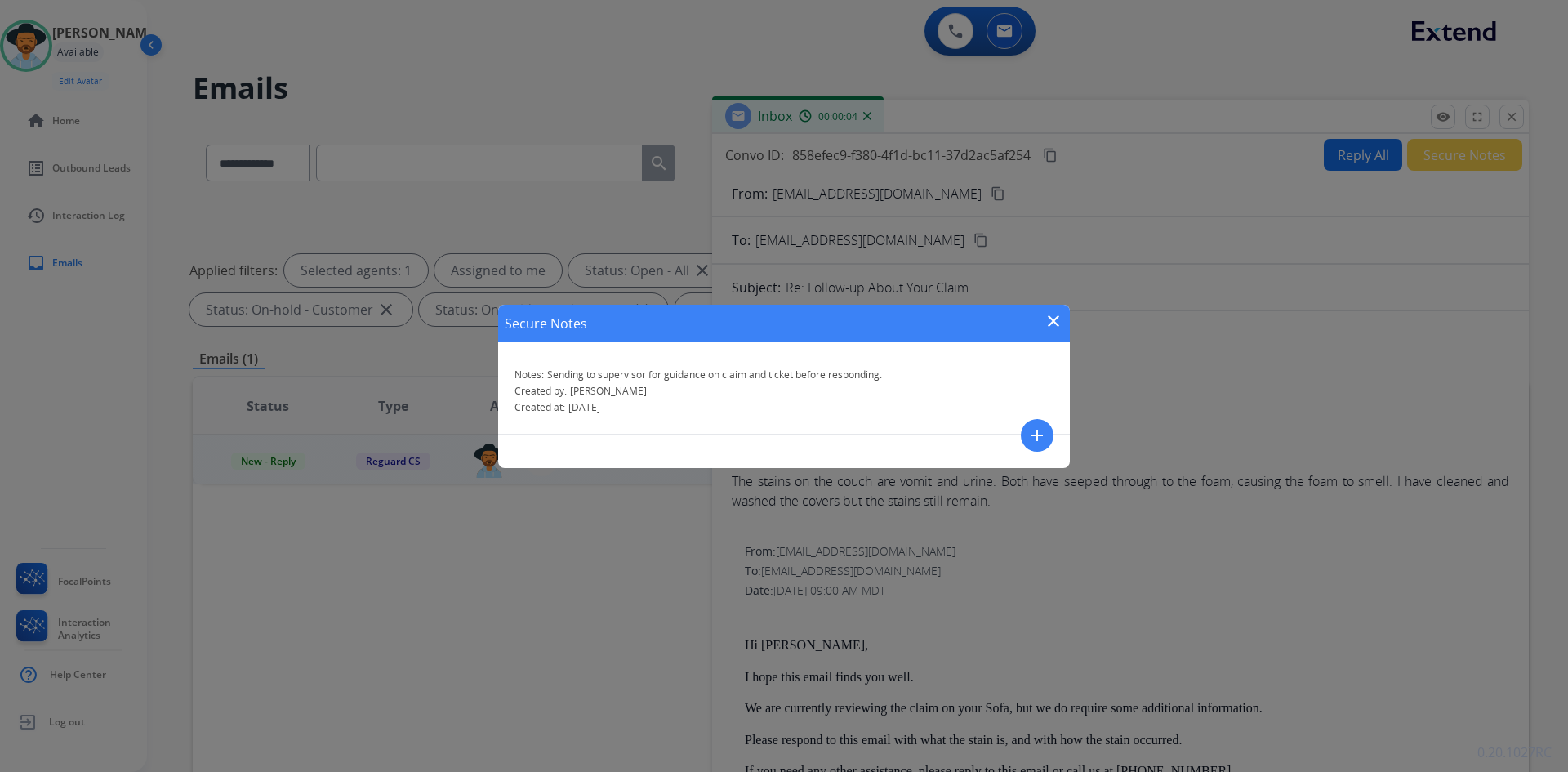
click at [1050, 323] on mat-icon "close" at bounding box center [1053, 321] width 19 height 19
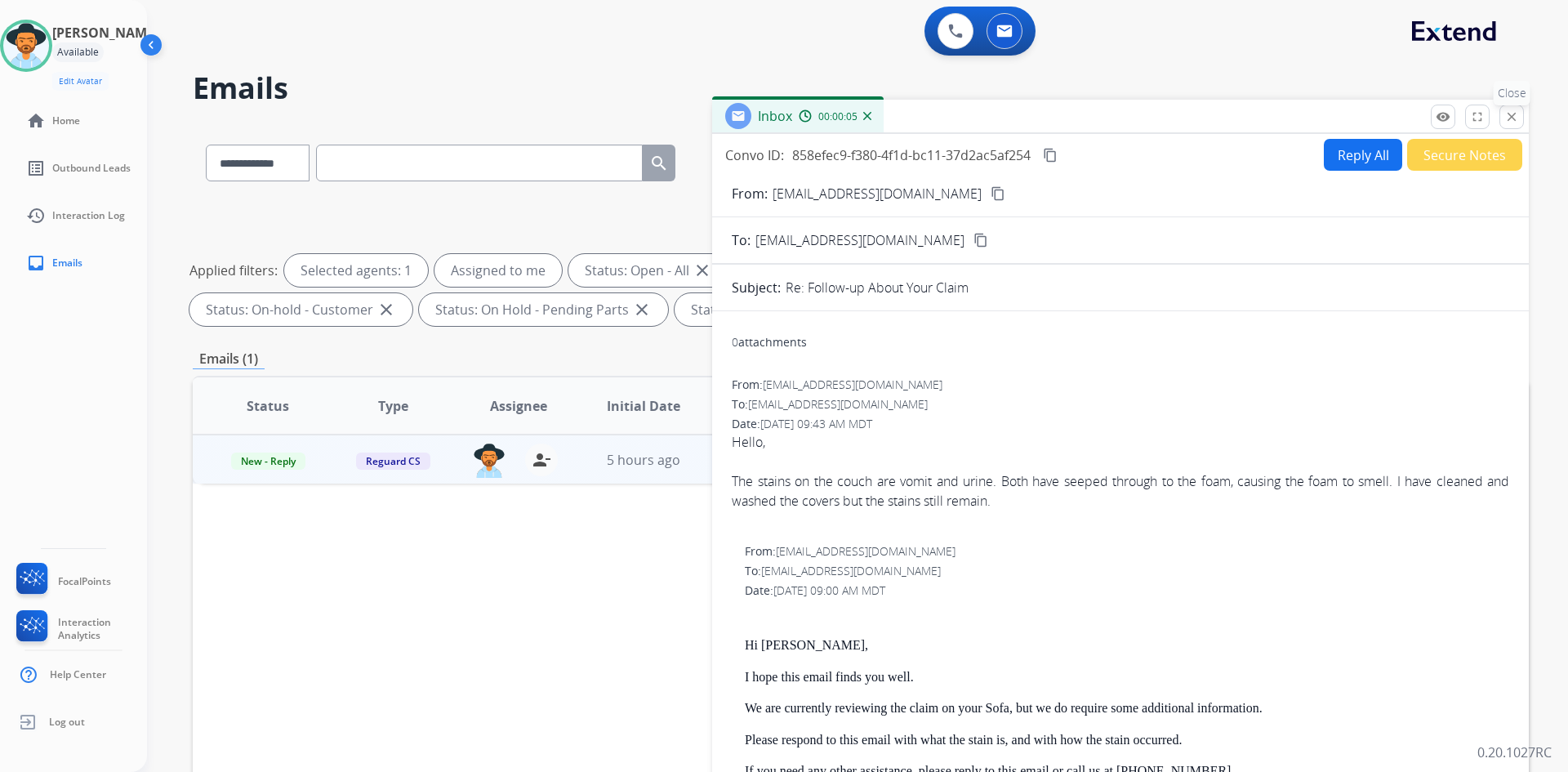
click at [1511, 123] on mat-icon "close" at bounding box center [1511, 117] width 15 height 15
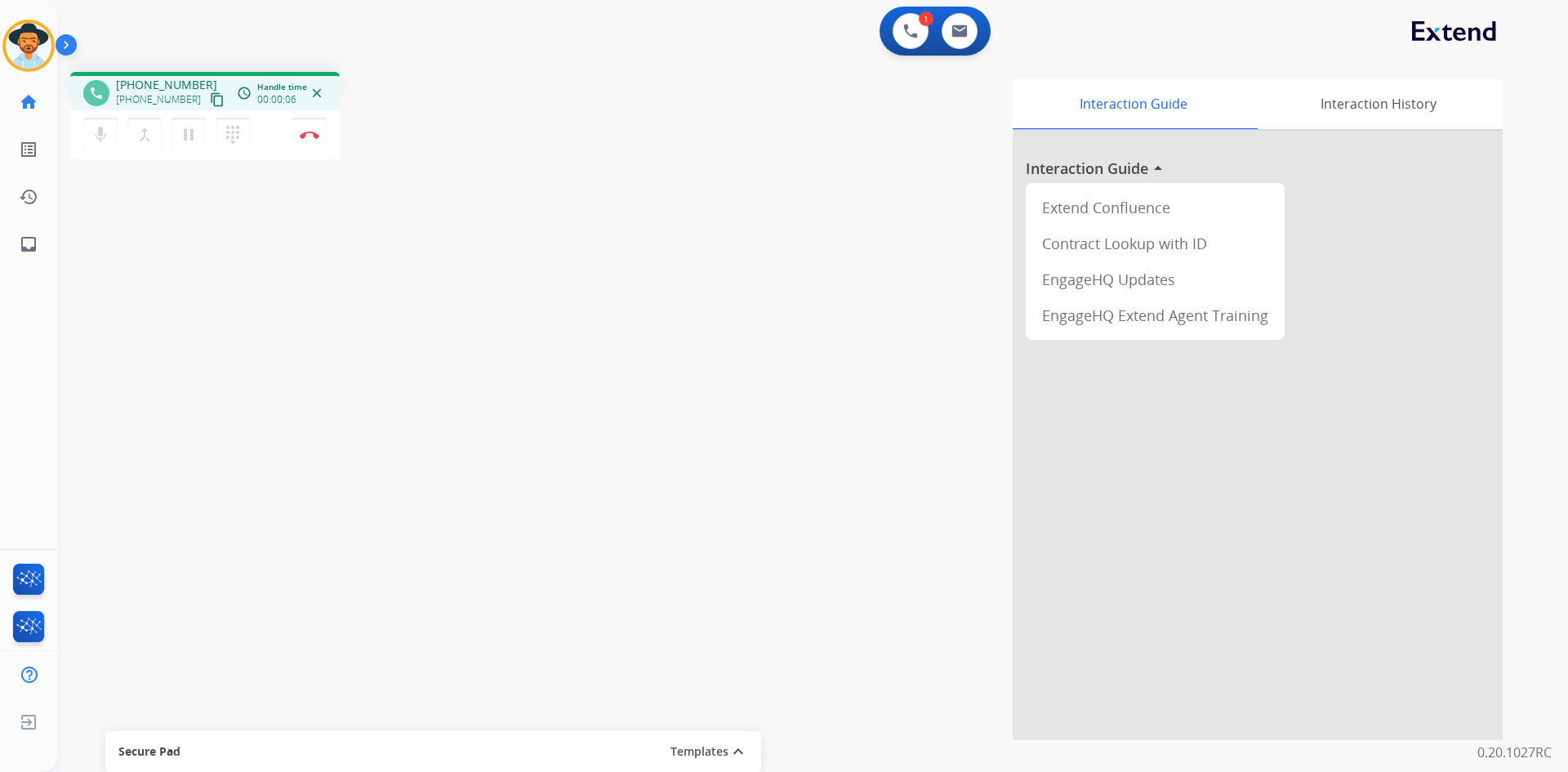
click at [210, 102] on mat-icon "content_copy" at bounding box center [217, 99] width 15 height 15
click at [192, 139] on mat-icon "pause" at bounding box center [188, 134] width 19 height 19
click at [226, 138] on mat-icon "dialpad" at bounding box center [233, 134] width 19 height 19
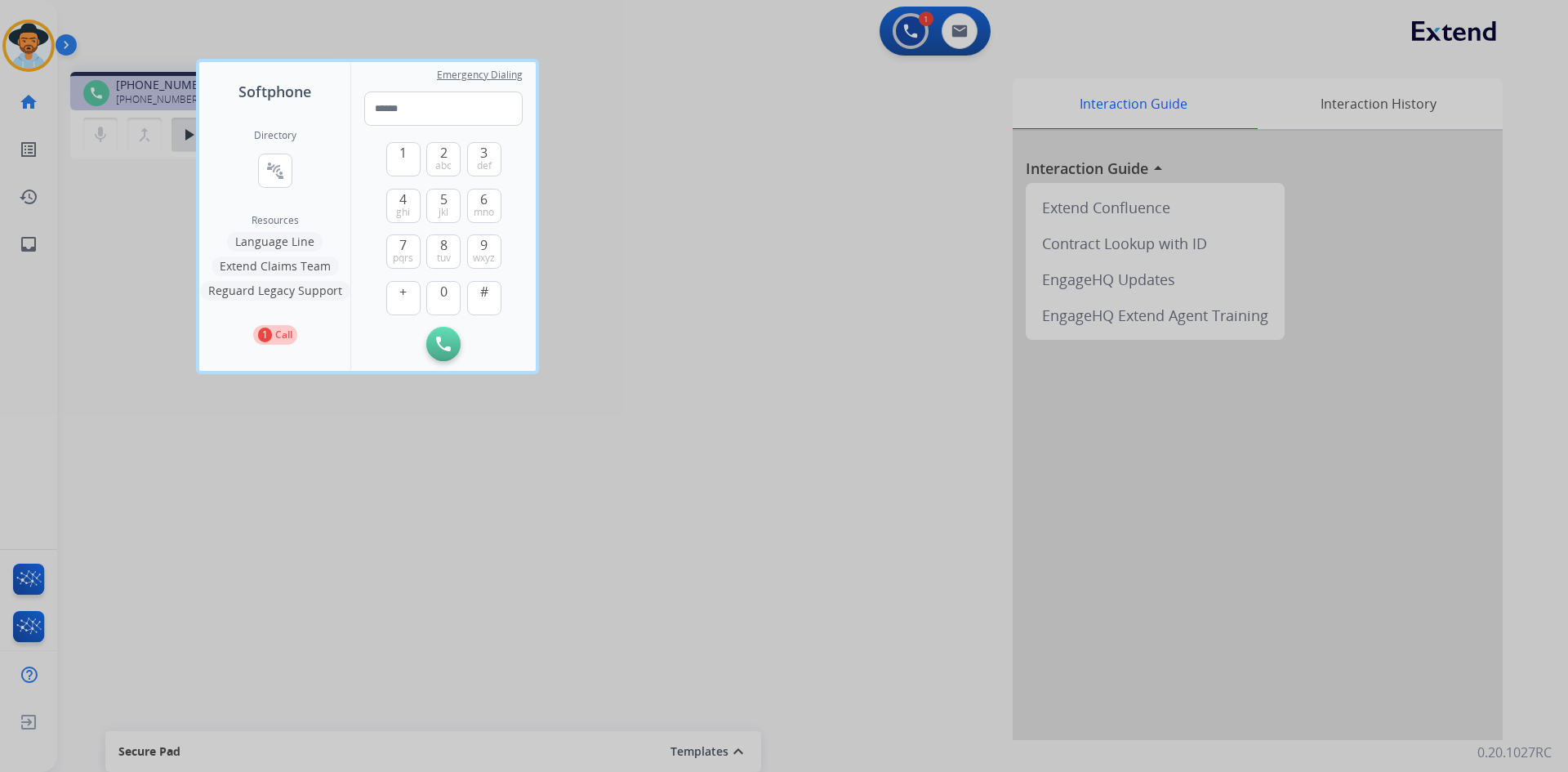
click at [294, 240] on button "Language Line" at bounding box center [275, 241] width 96 height 19
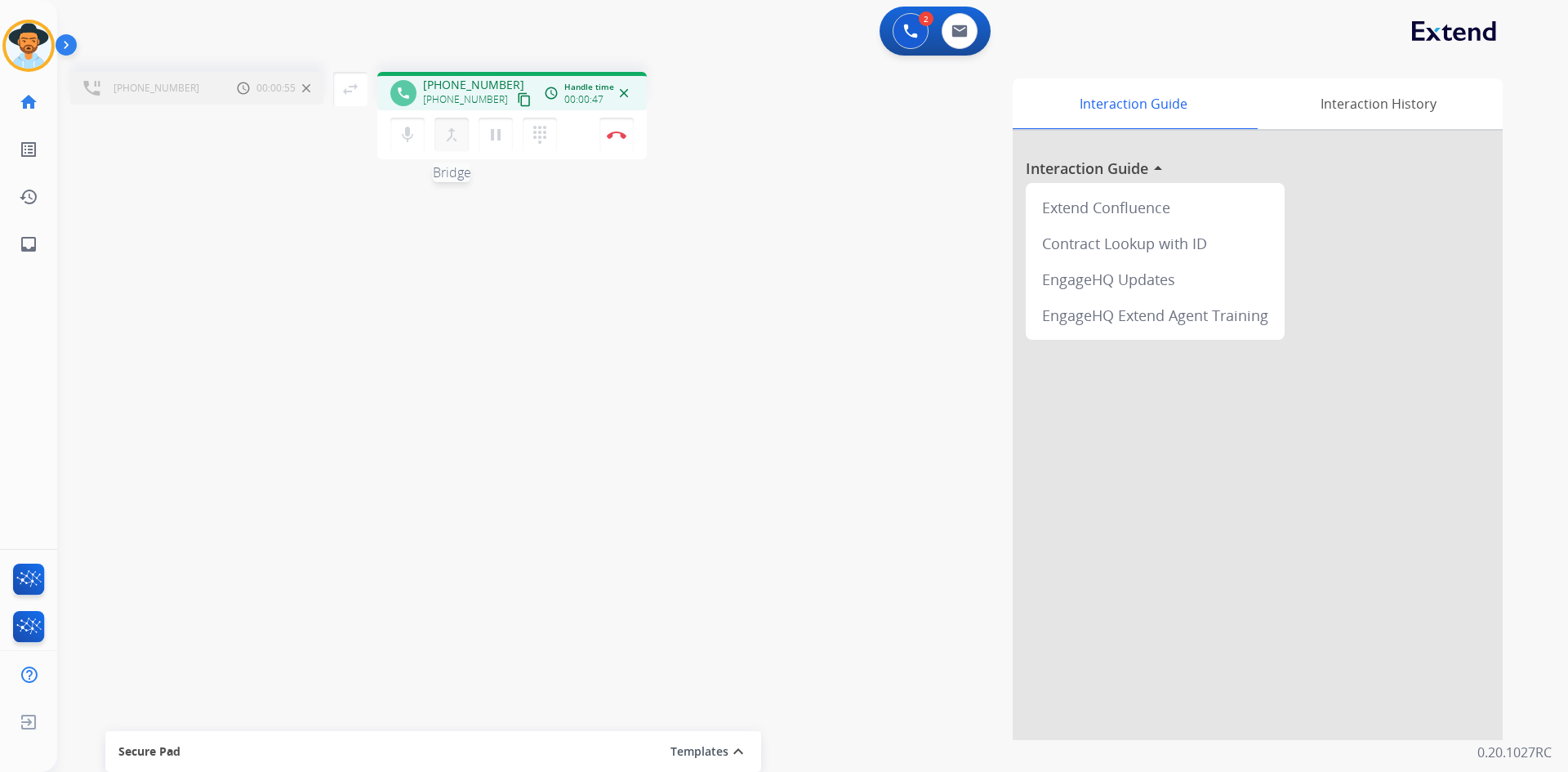
click at [453, 139] on mat-icon "merge_type" at bounding box center [452, 134] width 19 height 19
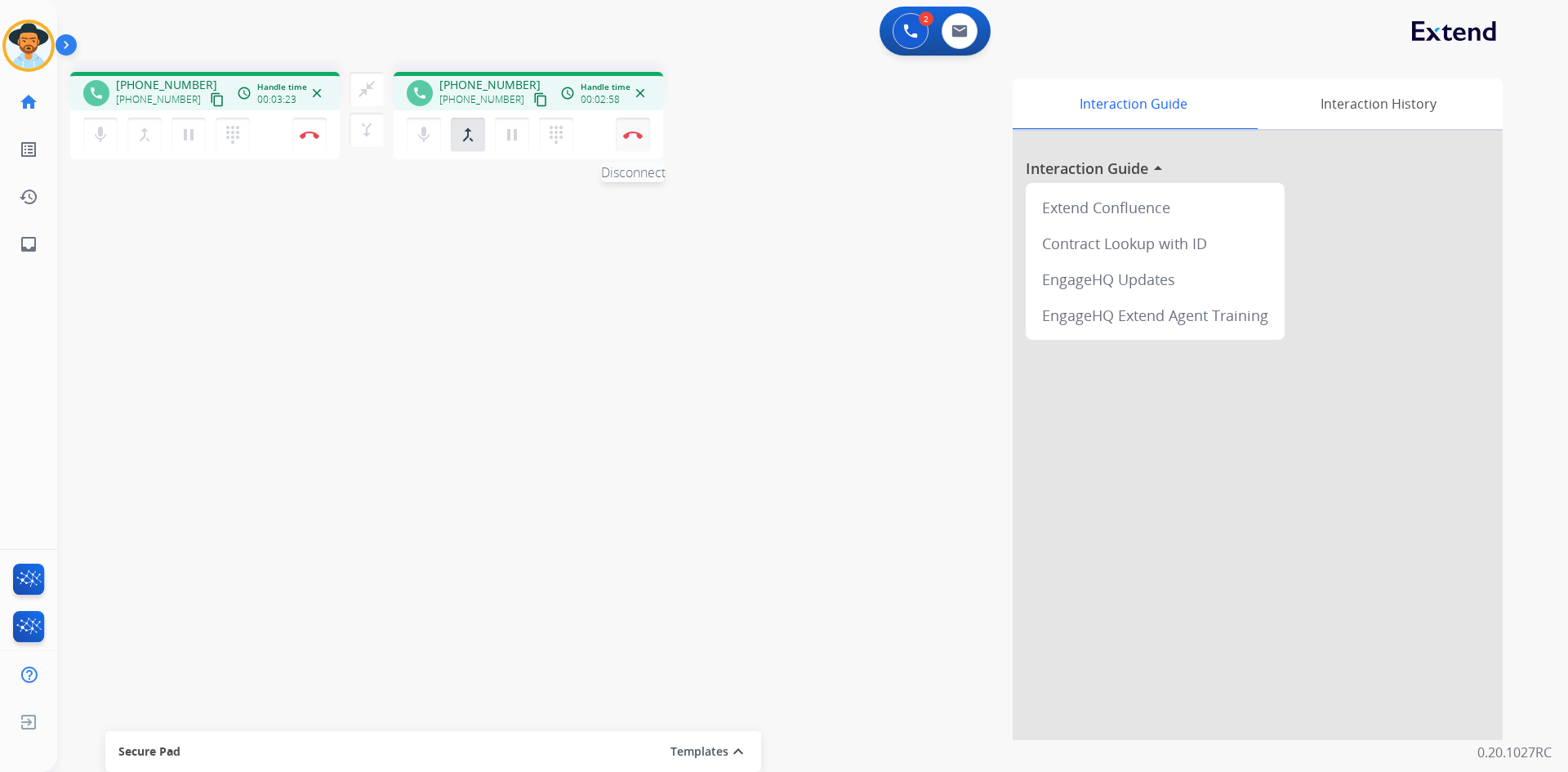
click at [319, 134] on img at bounding box center [310, 134] width 19 height 8
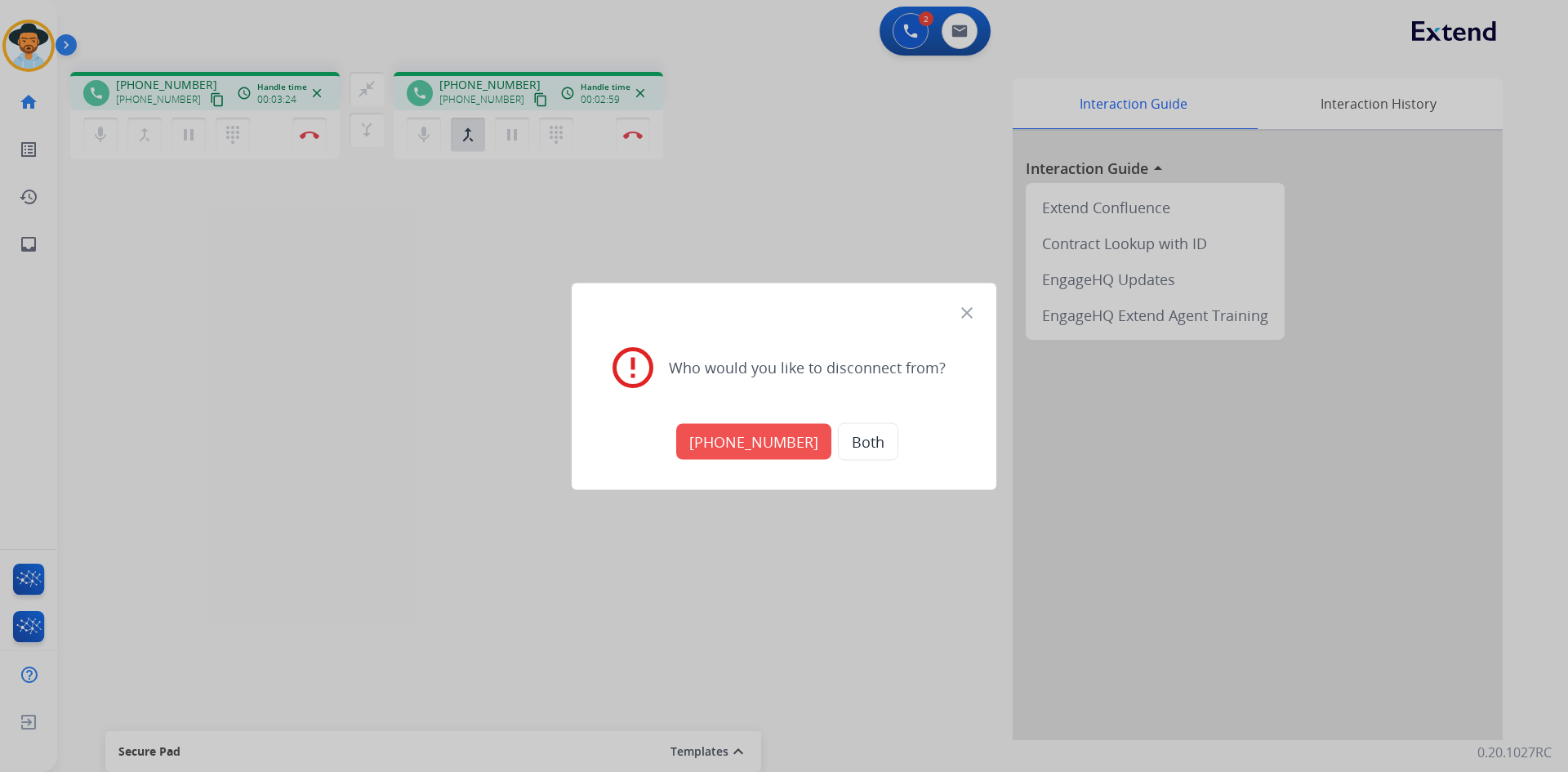
click at [853, 439] on button "Both" at bounding box center [868, 440] width 60 height 37
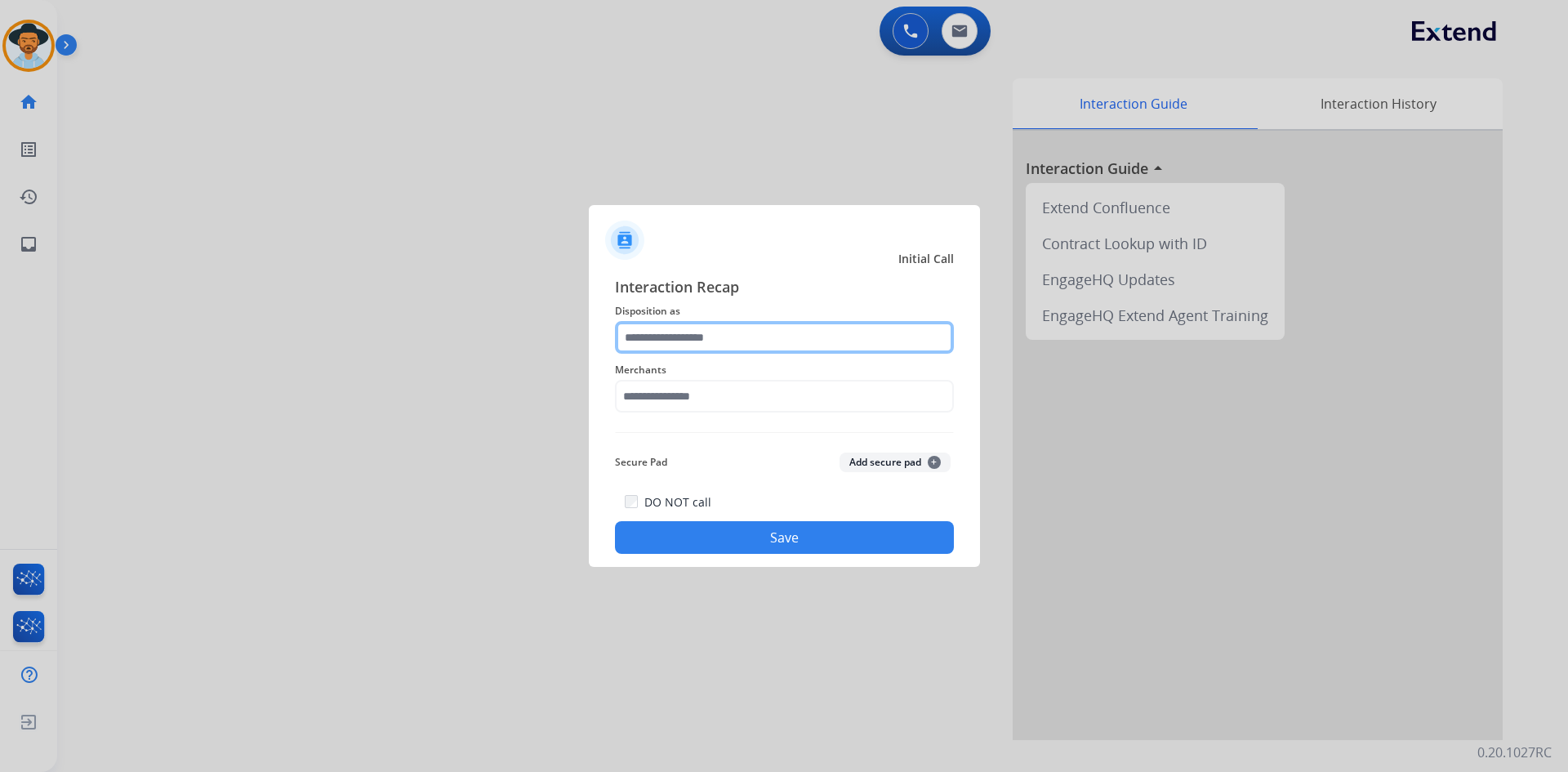
click at [733, 344] on input "text" at bounding box center [784, 337] width 339 height 33
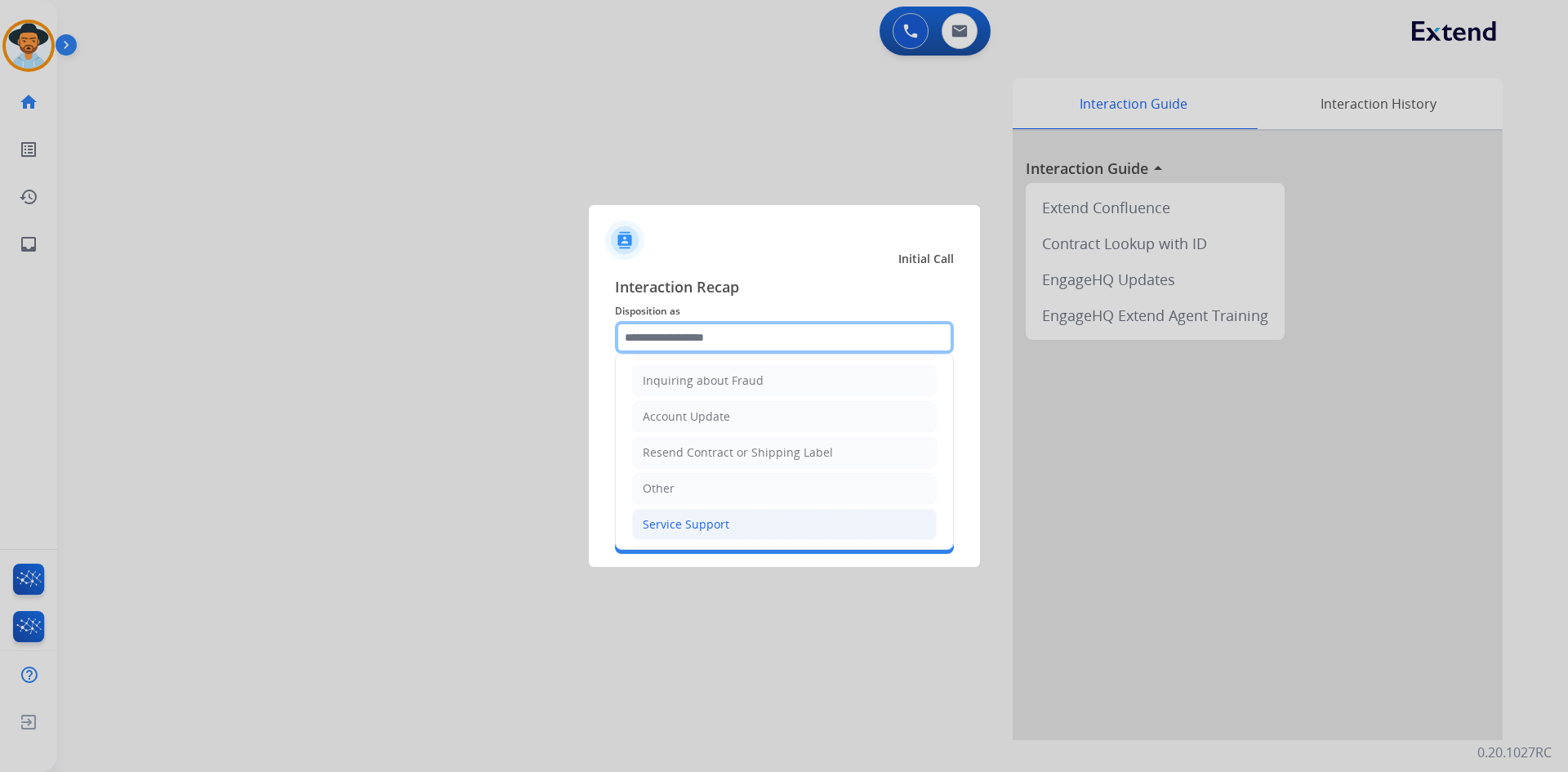
scroll to position [255, 0]
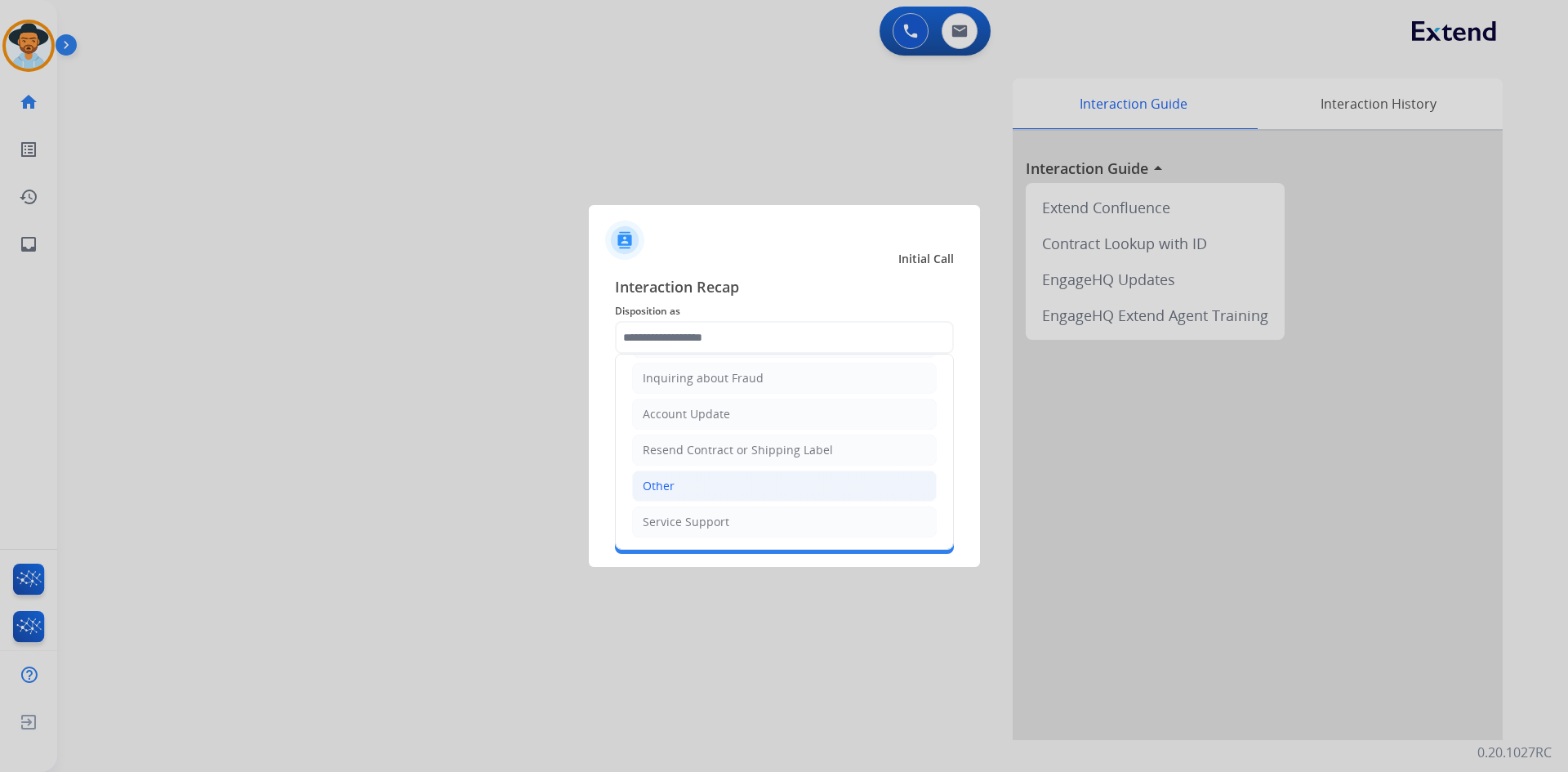
click at [730, 476] on li "Other" at bounding box center [784, 485] width 304 height 31
type input "*****"
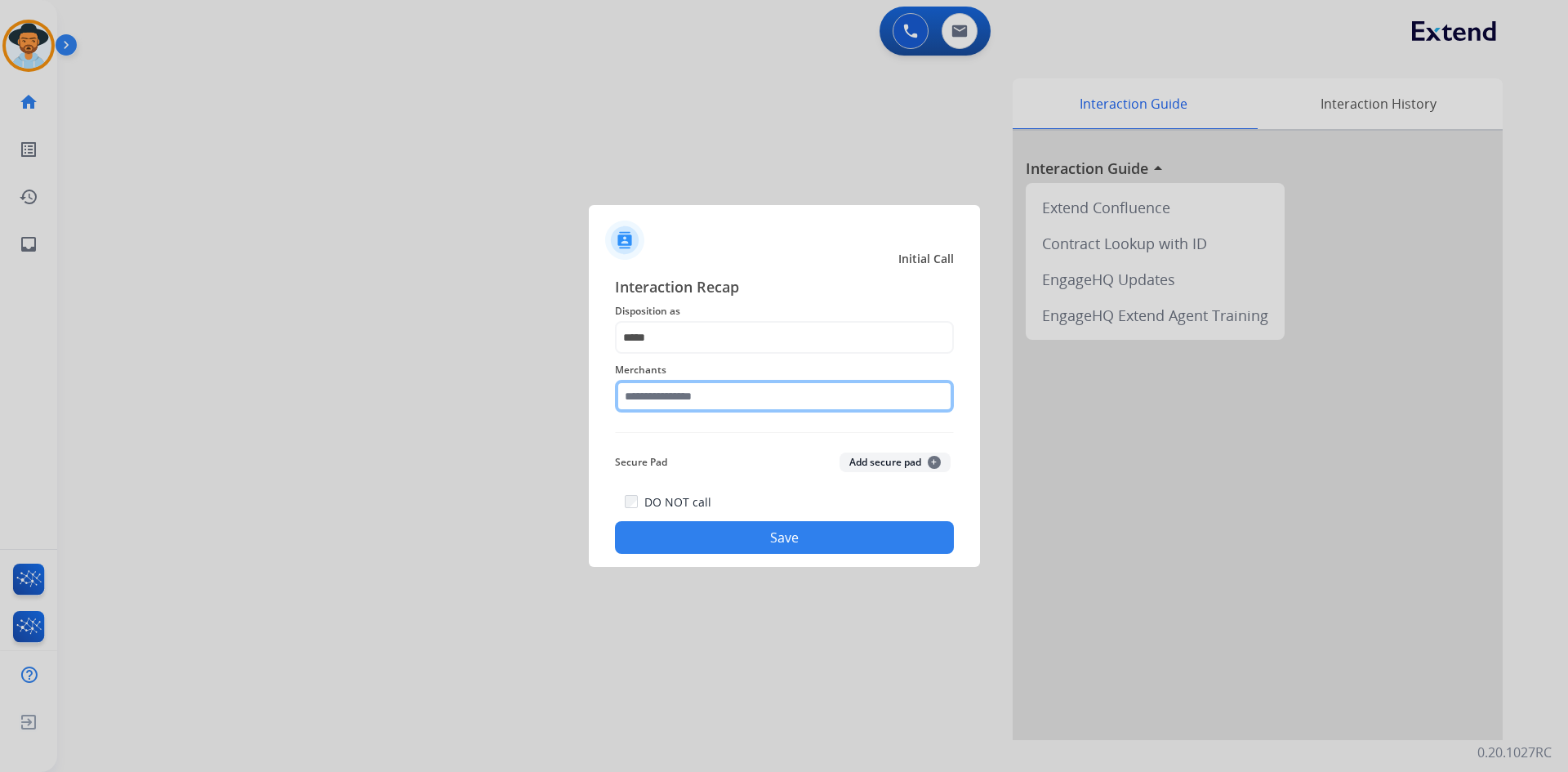
click at [709, 392] on input "text" at bounding box center [784, 395] width 339 height 33
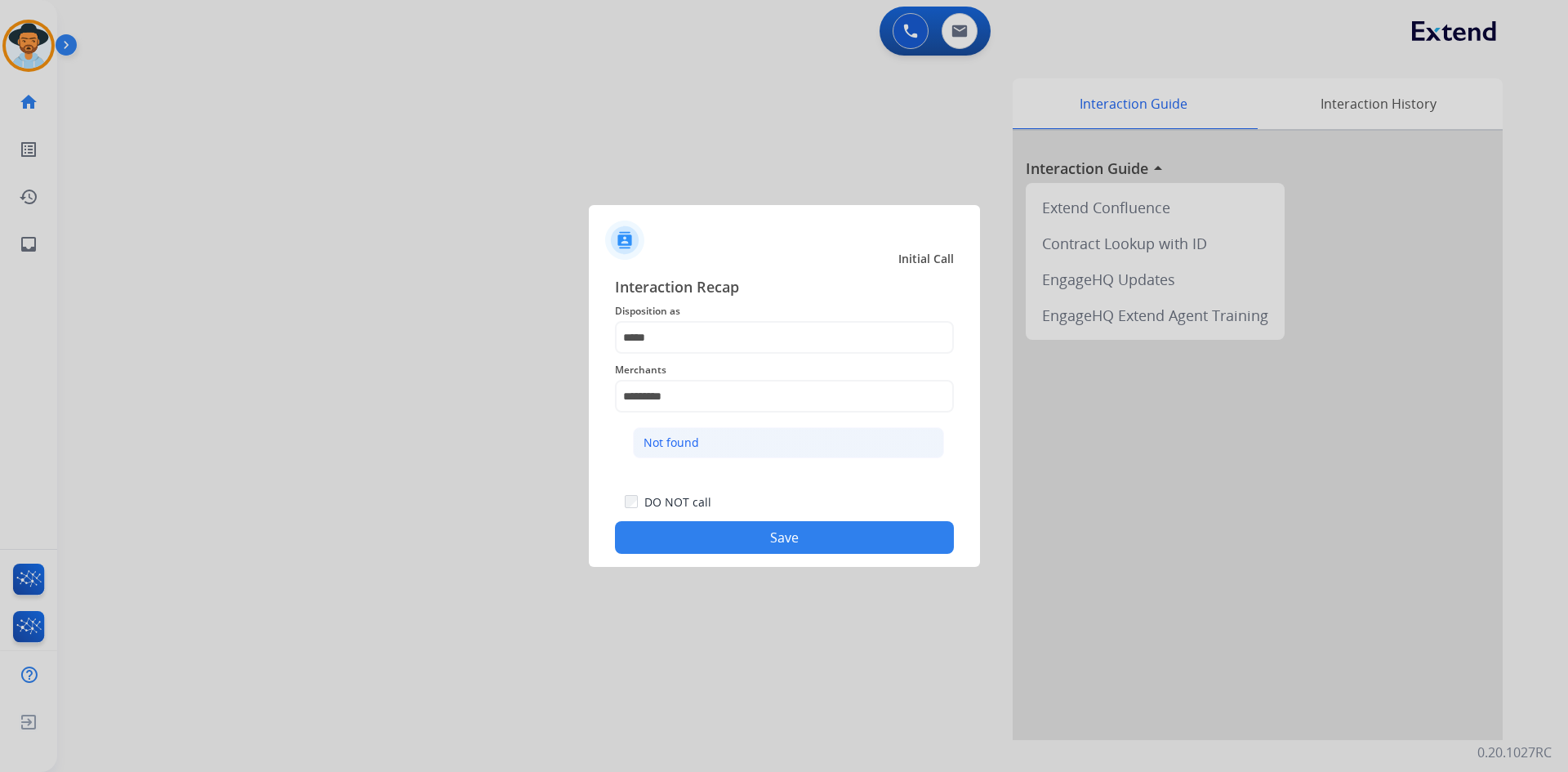
click at [714, 453] on li "Not found" at bounding box center [789, 442] width 311 height 31
type input "*********"
click at [778, 549] on button "Save" at bounding box center [784, 537] width 339 height 33
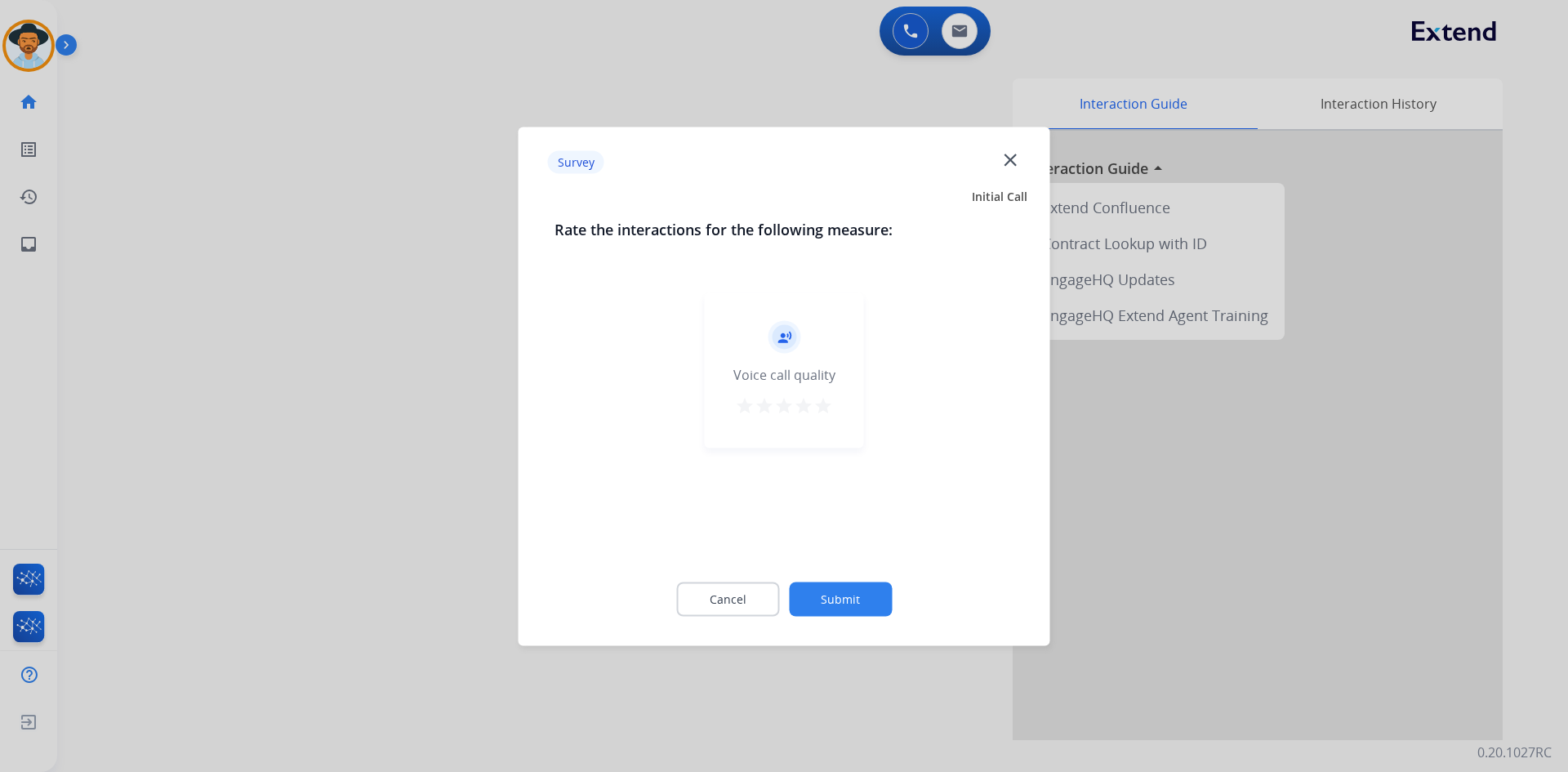
click at [825, 401] on mat-icon "star" at bounding box center [823, 405] width 19 height 19
click at [845, 600] on button "Submit" at bounding box center [840, 599] width 103 height 34
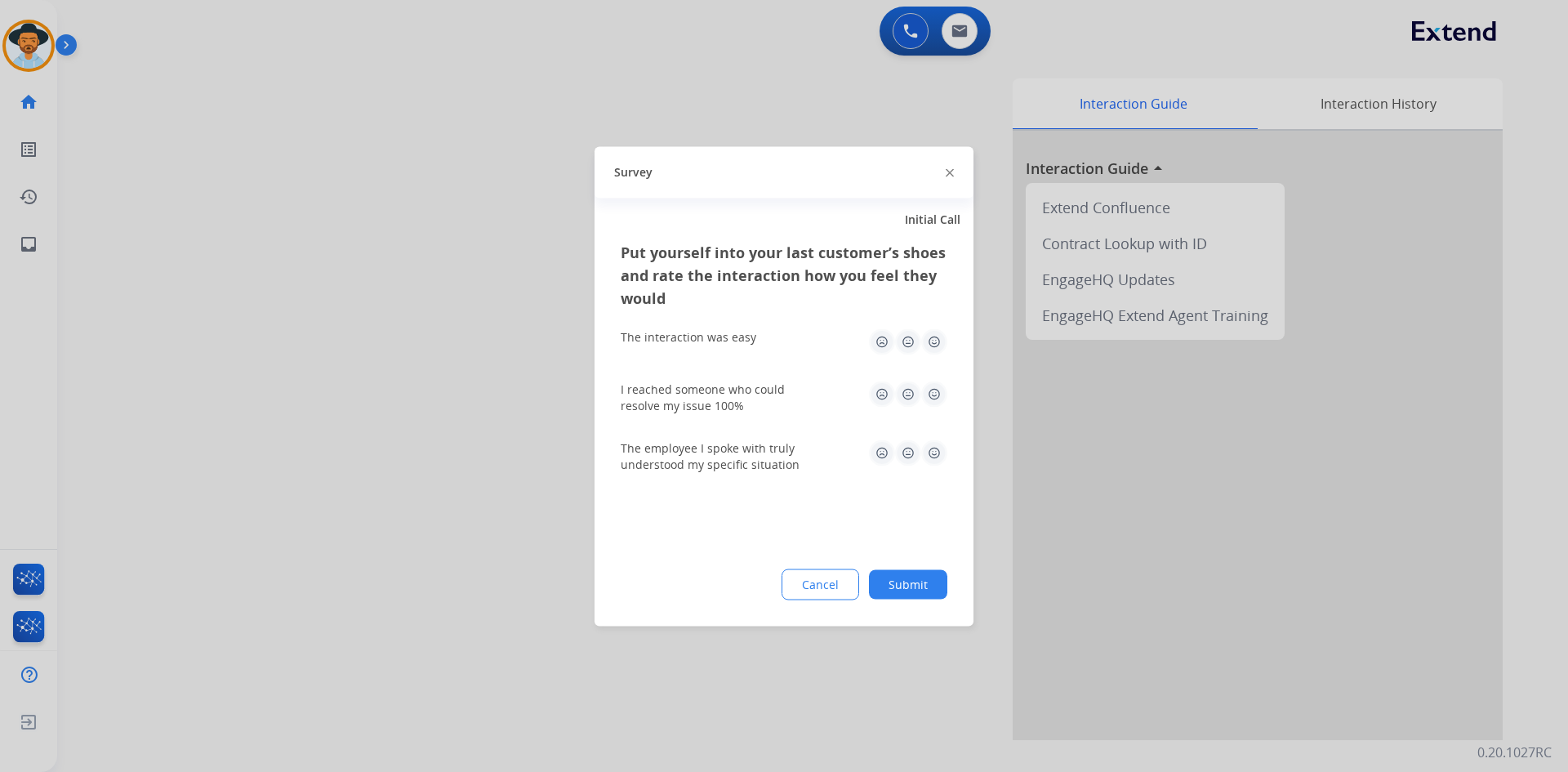
click at [908, 337] on img at bounding box center [908, 341] width 27 height 27
click at [906, 388] on img at bounding box center [908, 394] width 27 height 27
click at [914, 448] on img at bounding box center [908, 453] width 27 height 27
click at [892, 583] on button "Submit" at bounding box center [908, 584] width 79 height 29
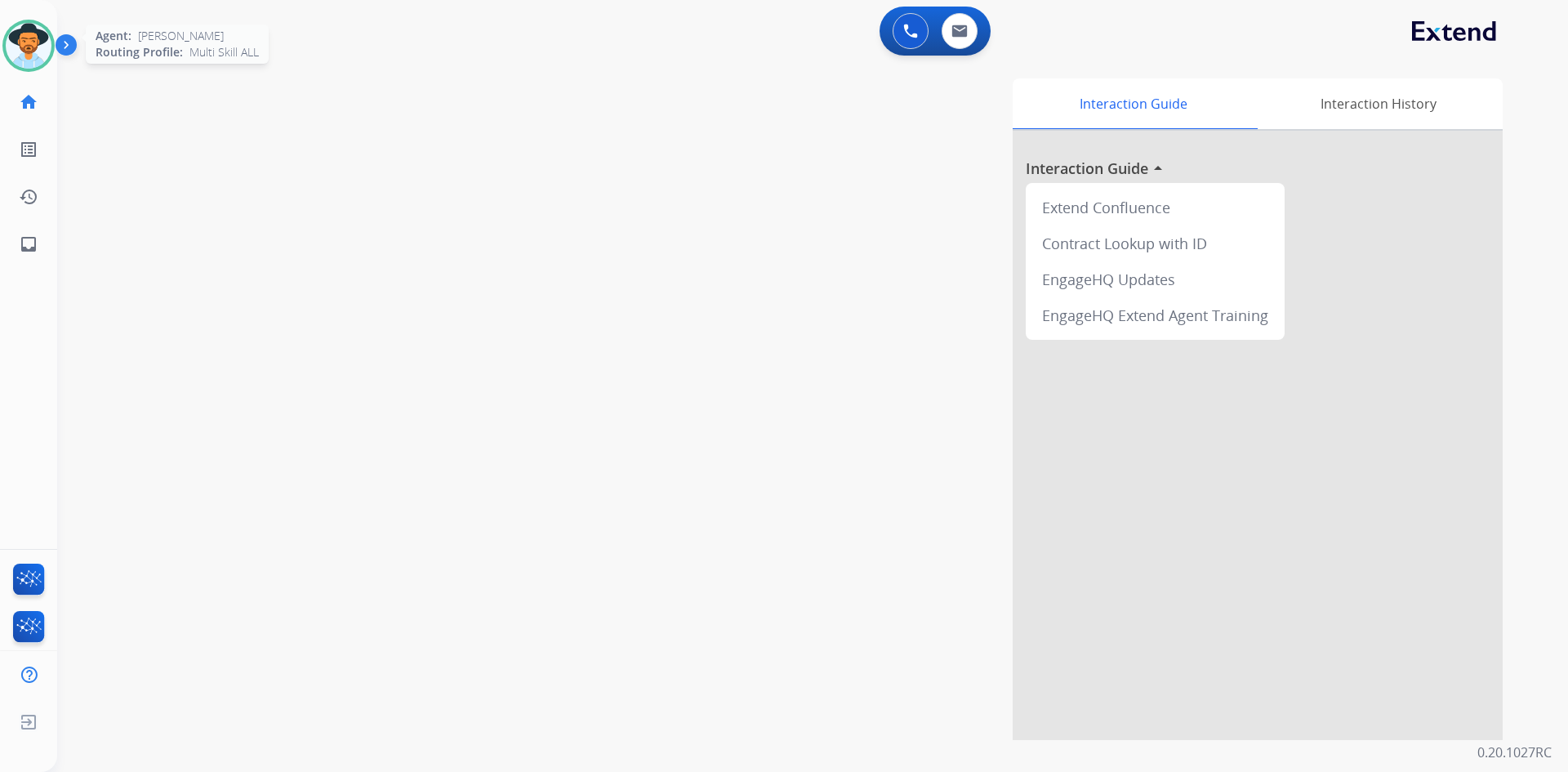
click at [26, 50] on img at bounding box center [28, 46] width 46 height 46
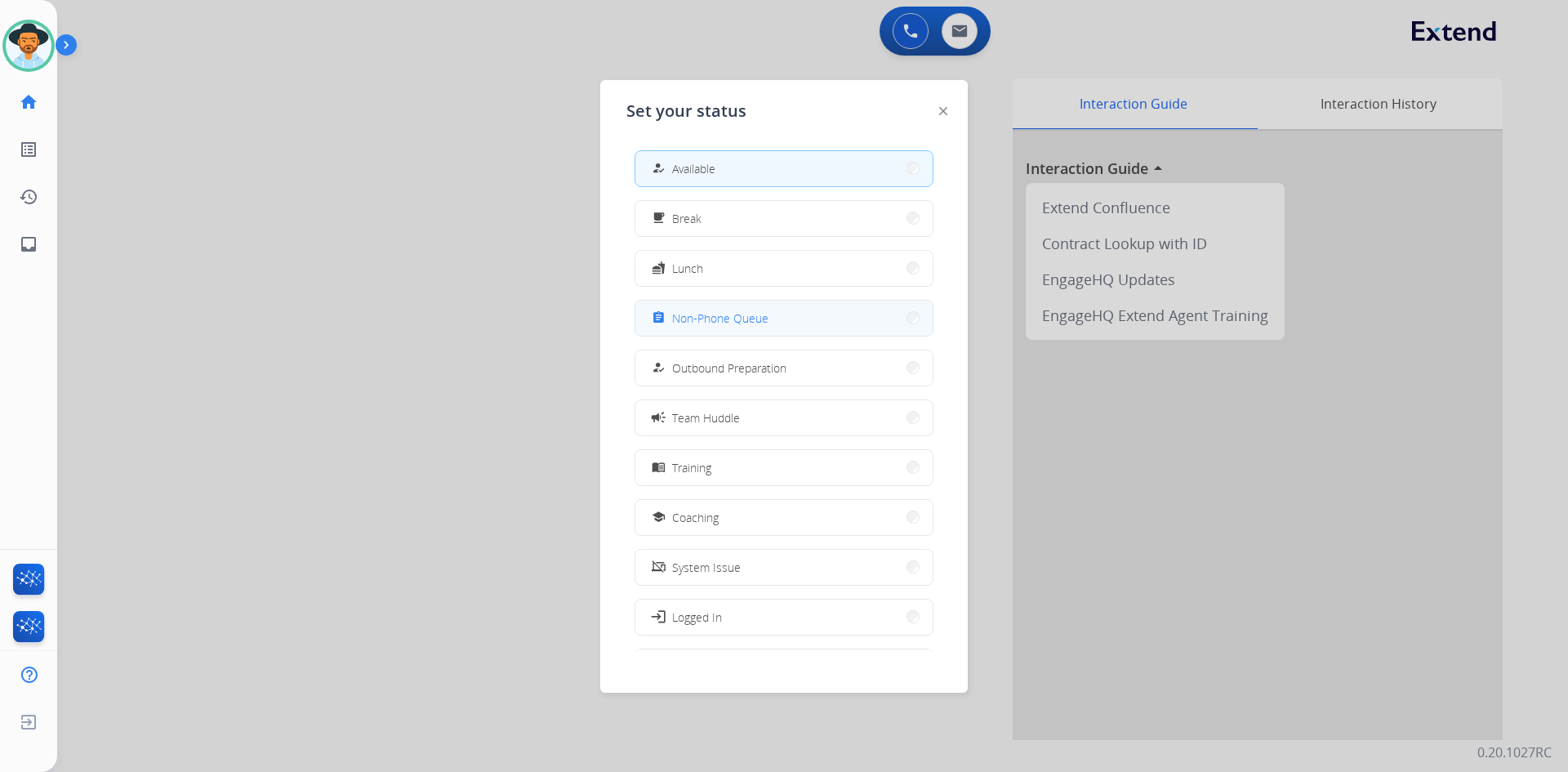
click at [793, 317] on button "assignment Non-Phone Queue" at bounding box center [784, 318] width 297 height 35
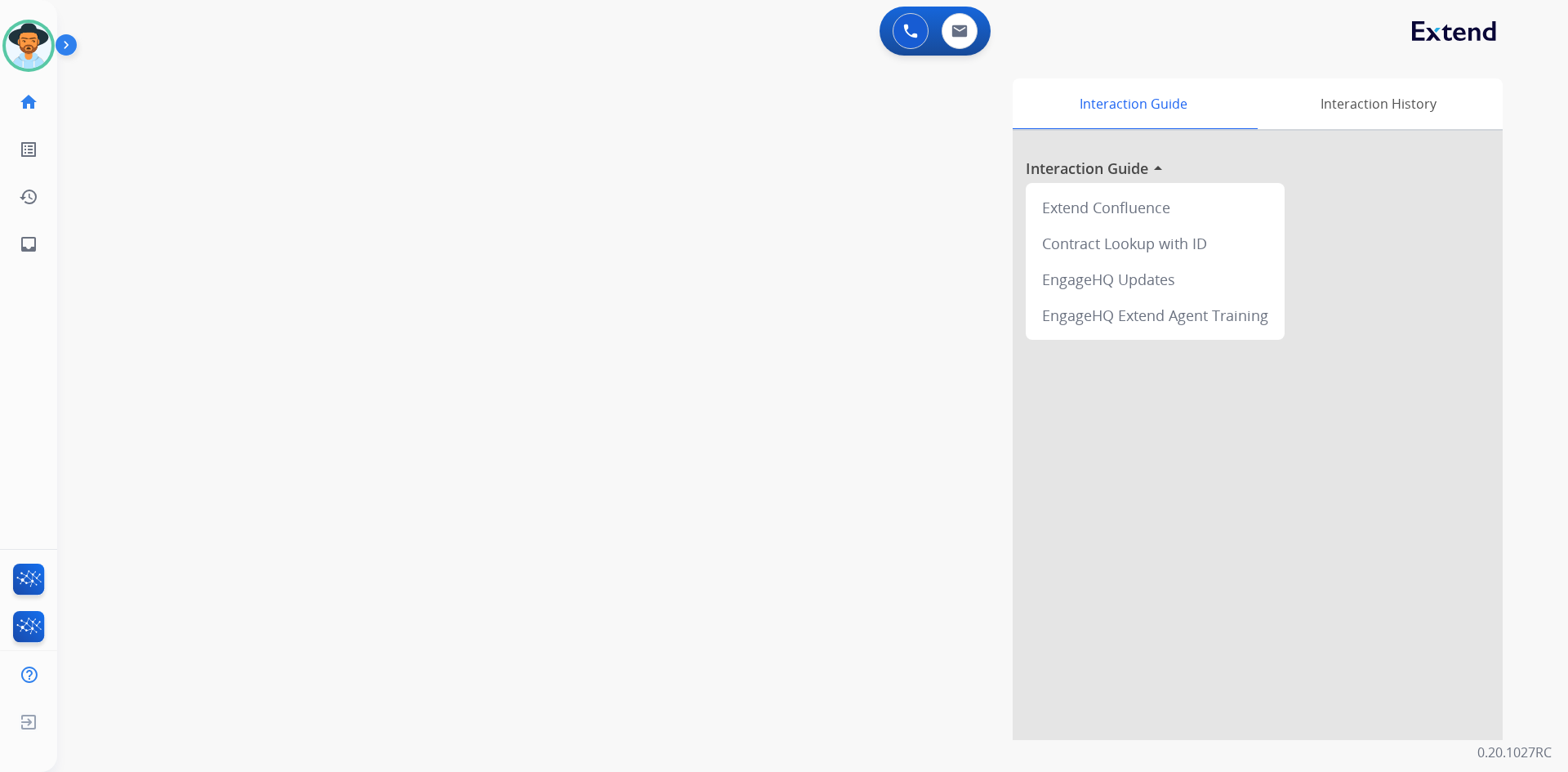
click at [63, 50] on img at bounding box center [69, 48] width 27 height 31
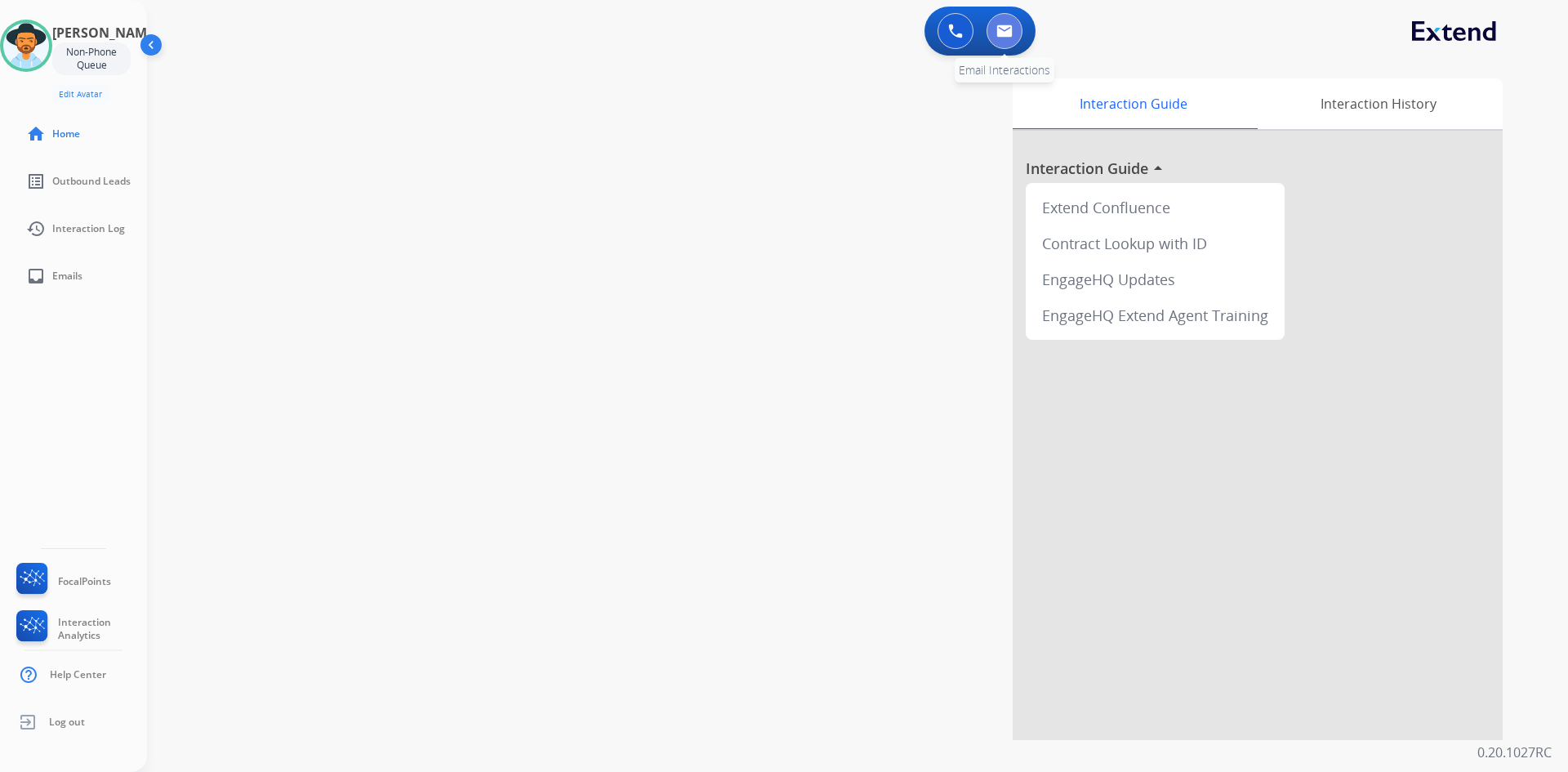
click at [1000, 27] on img at bounding box center [1005, 31] width 16 height 13
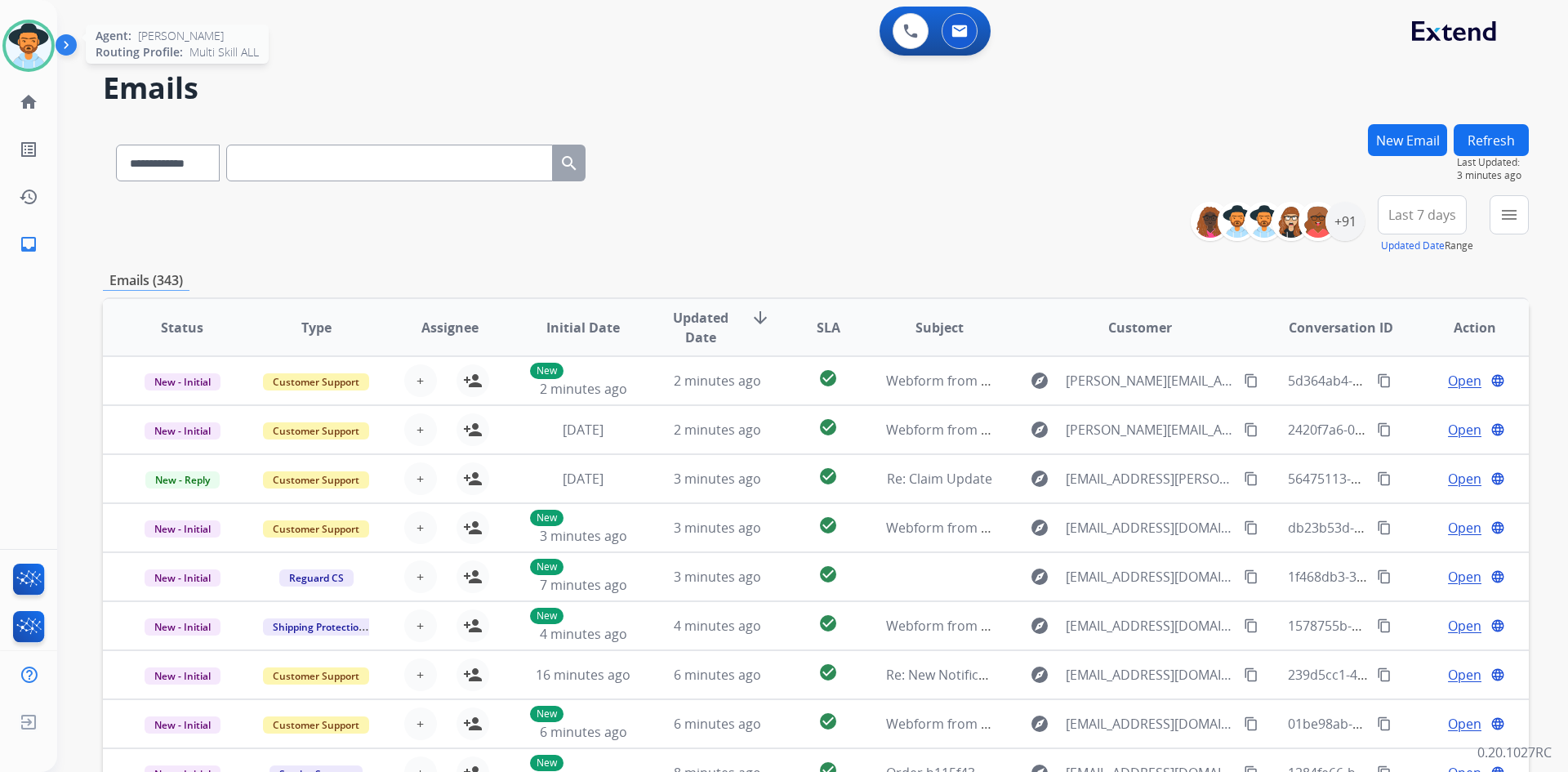
drag, startPoint x: 12, startPoint y: 47, endPoint x: 44, endPoint y: 58, distance: 33.8
click at [12, 47] on img at bounding box center [28, 46] width 46 height 46
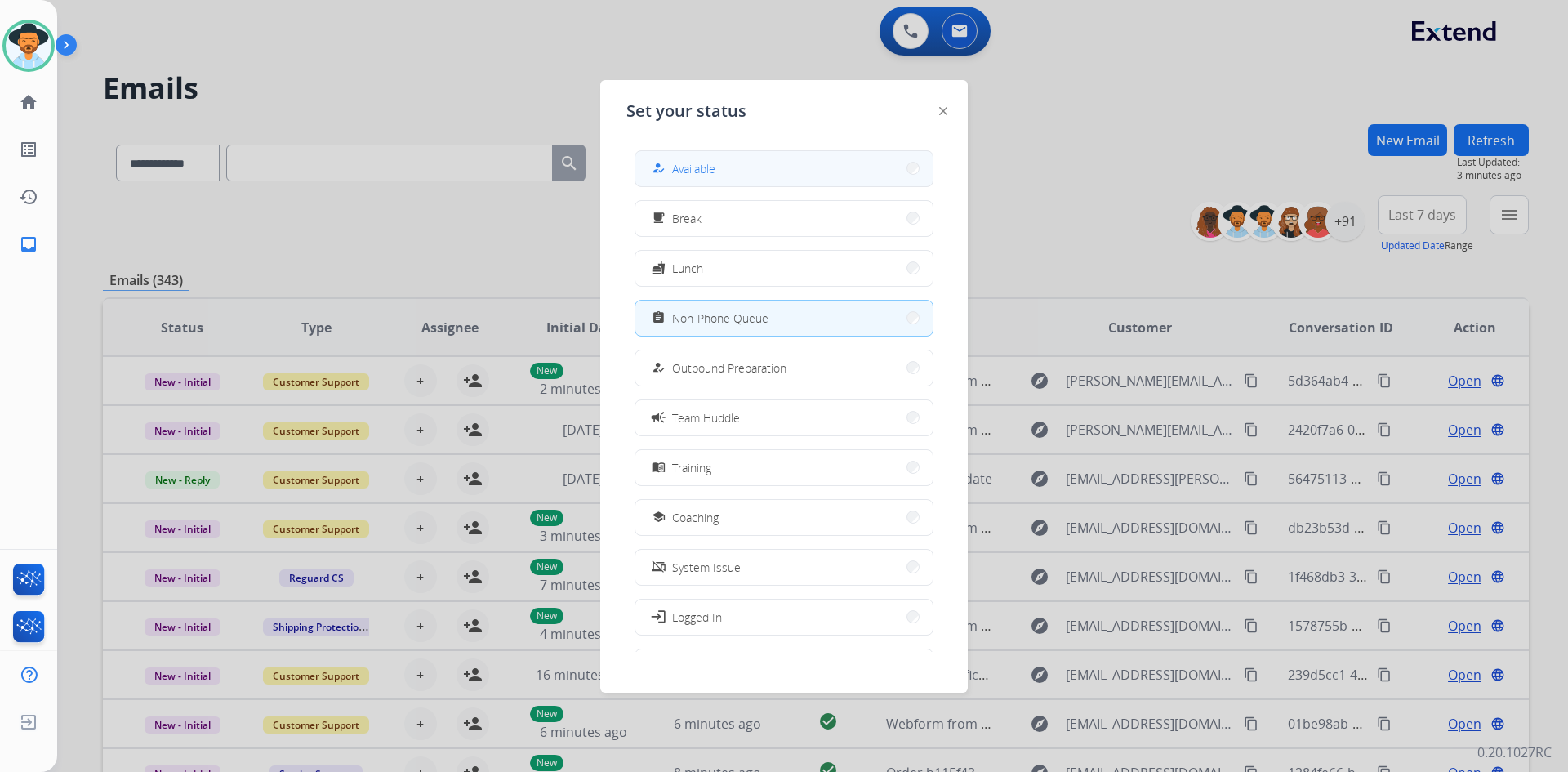
click at [751, 164] on button "how_to_reg Available" at bounding box center [784, 169] width 297 height 35
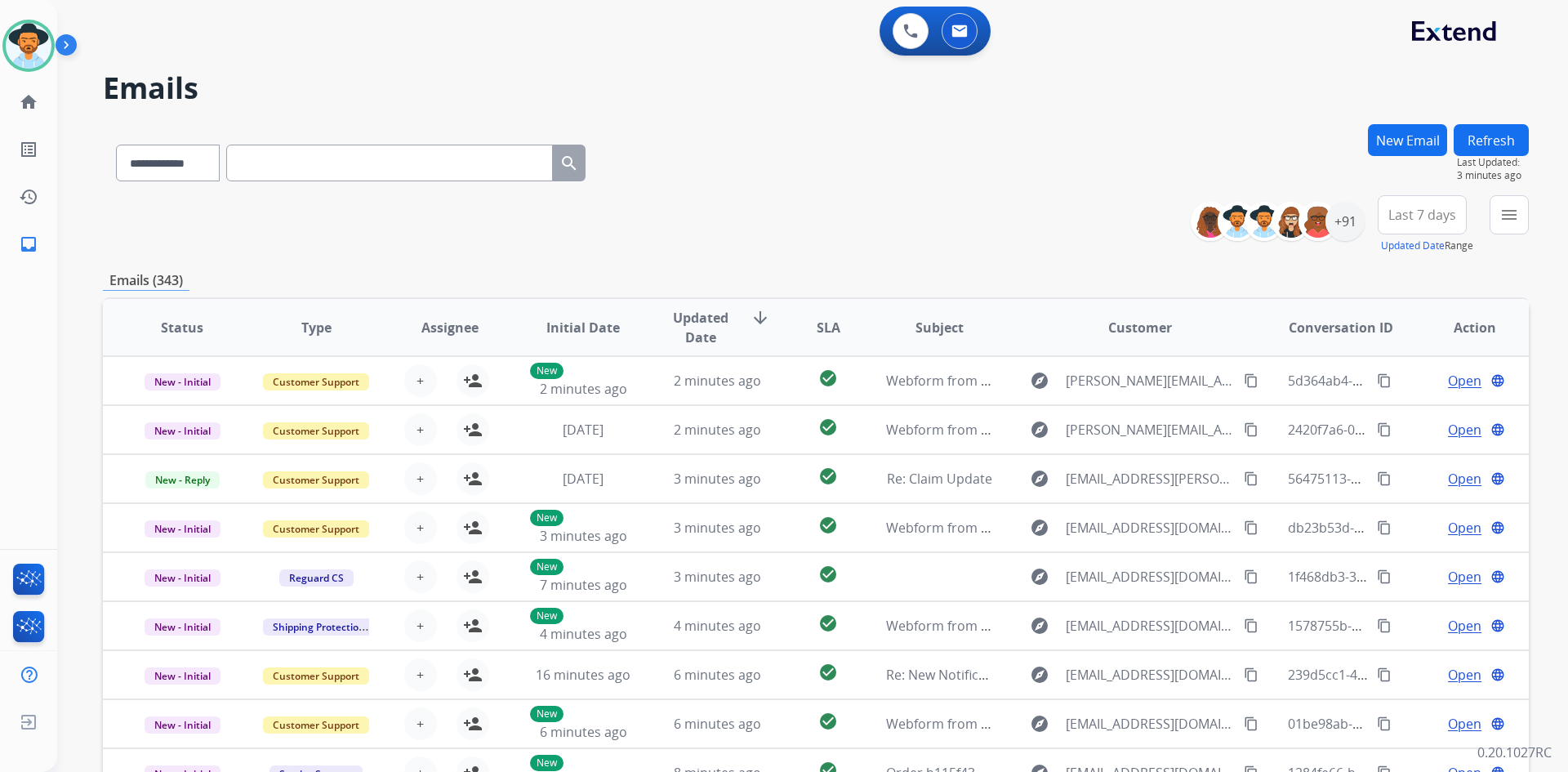
click at [1424, 218] on span "Last 7 days" at bounding box center [1422, 214] width 68 height 6
drag, startPoint x: 1409, startPoint y: 385, endPoint x: 966, endPoint y: 371, distance: 443.2
click at [1408, 385] on div "Last 30 days" at bounding box center [1417, 386] width 90 height 25
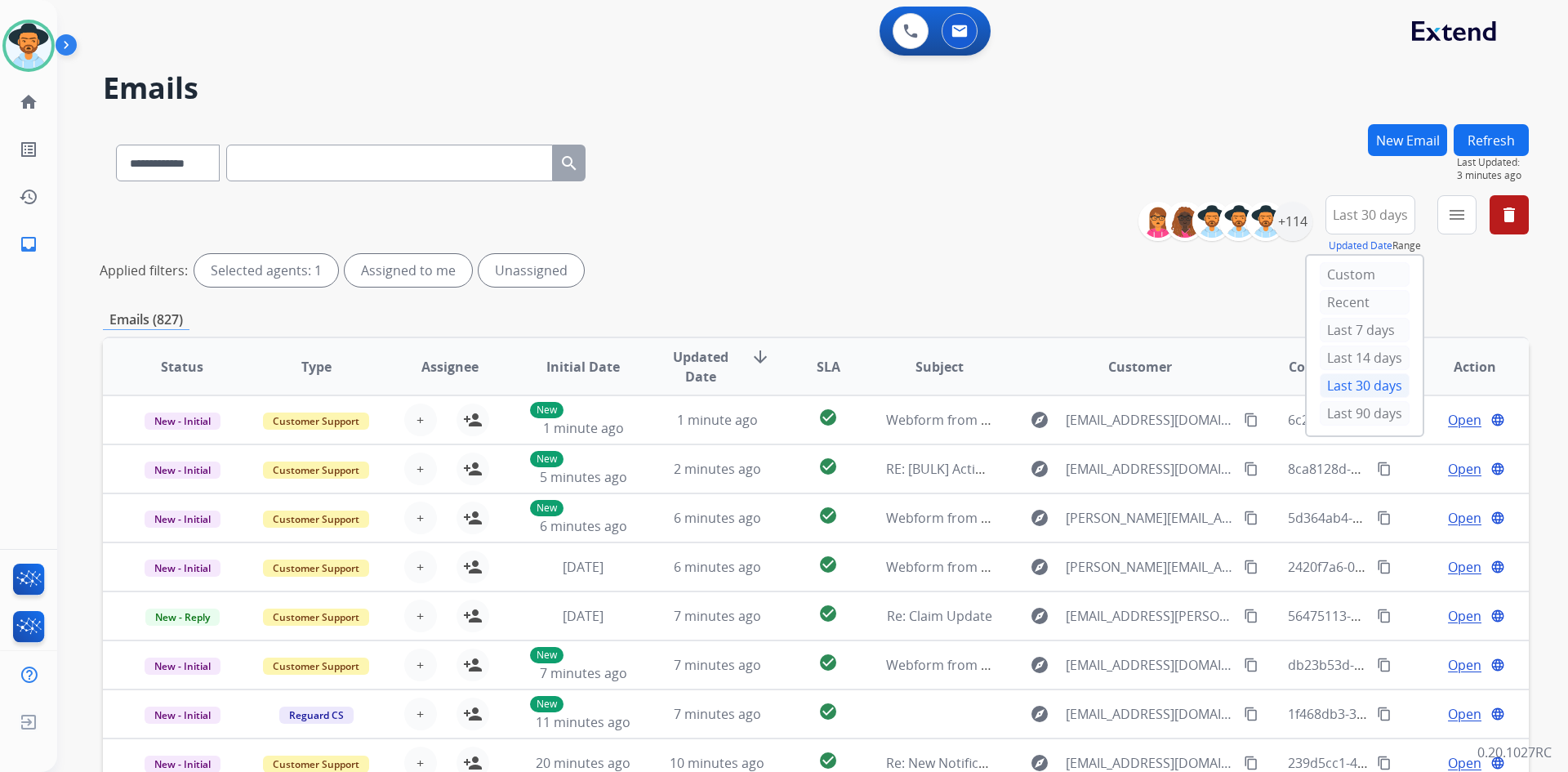
click at [942, 204] on div "**********" at bounding box center [815, 244] width 1426 height 98
click at [1294, 218] on div "+114" at bounding box center [1293, 221] width 39 height 39
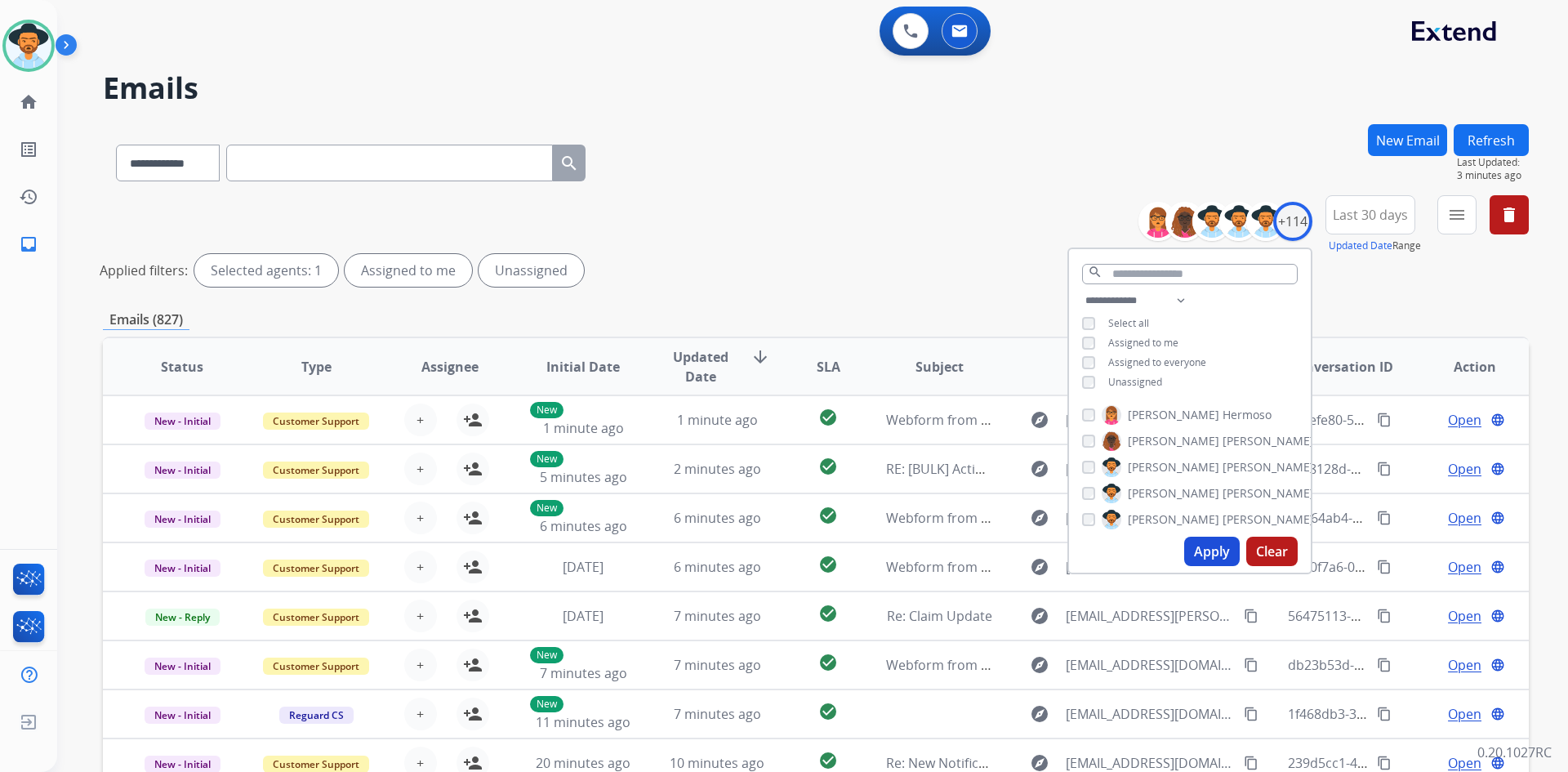
click at [1136, 385] on span "Unassigned" at bounding box center [1135, 382] width 54 height 14
click at [1208, 556] on button "Apply" at bounding box center [1212, 551] width 56 height 29
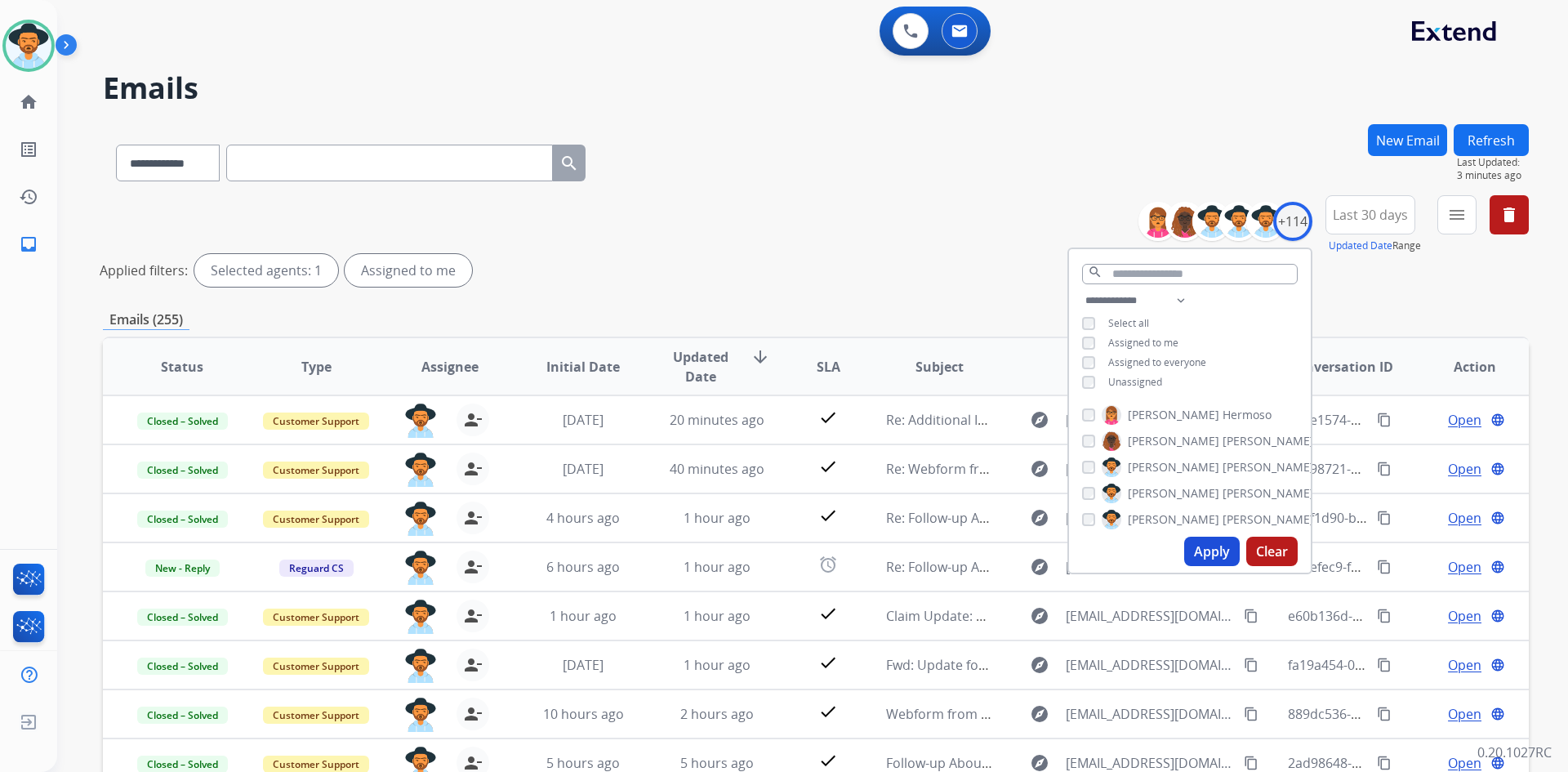
click at [764, 164] on div "**********" at bounding box center [815, 159] width 1426 height 71
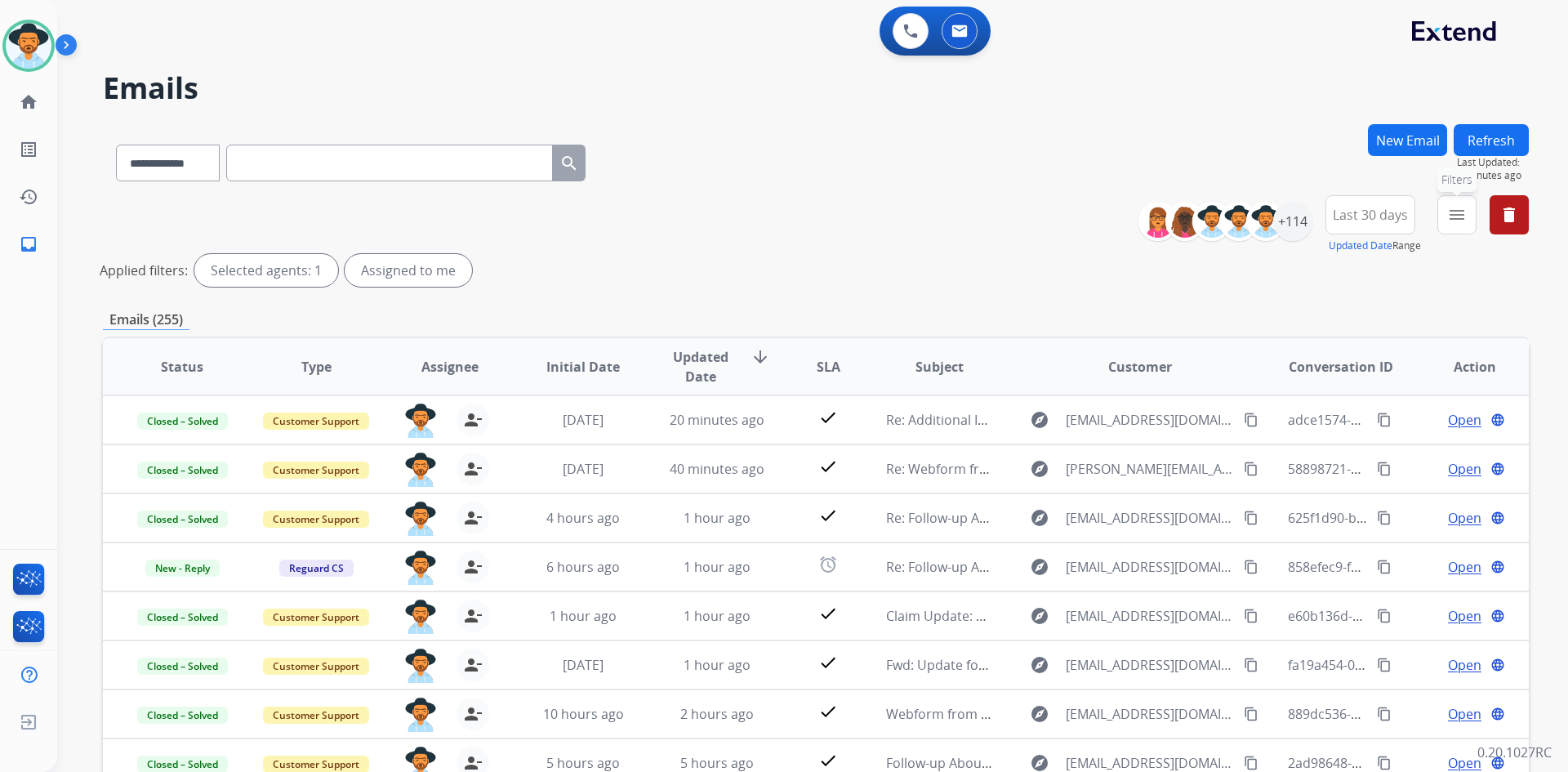
click at [1455, 216] on mat-icon "menu" at bounding box center [1457, 215] width 19 height 19
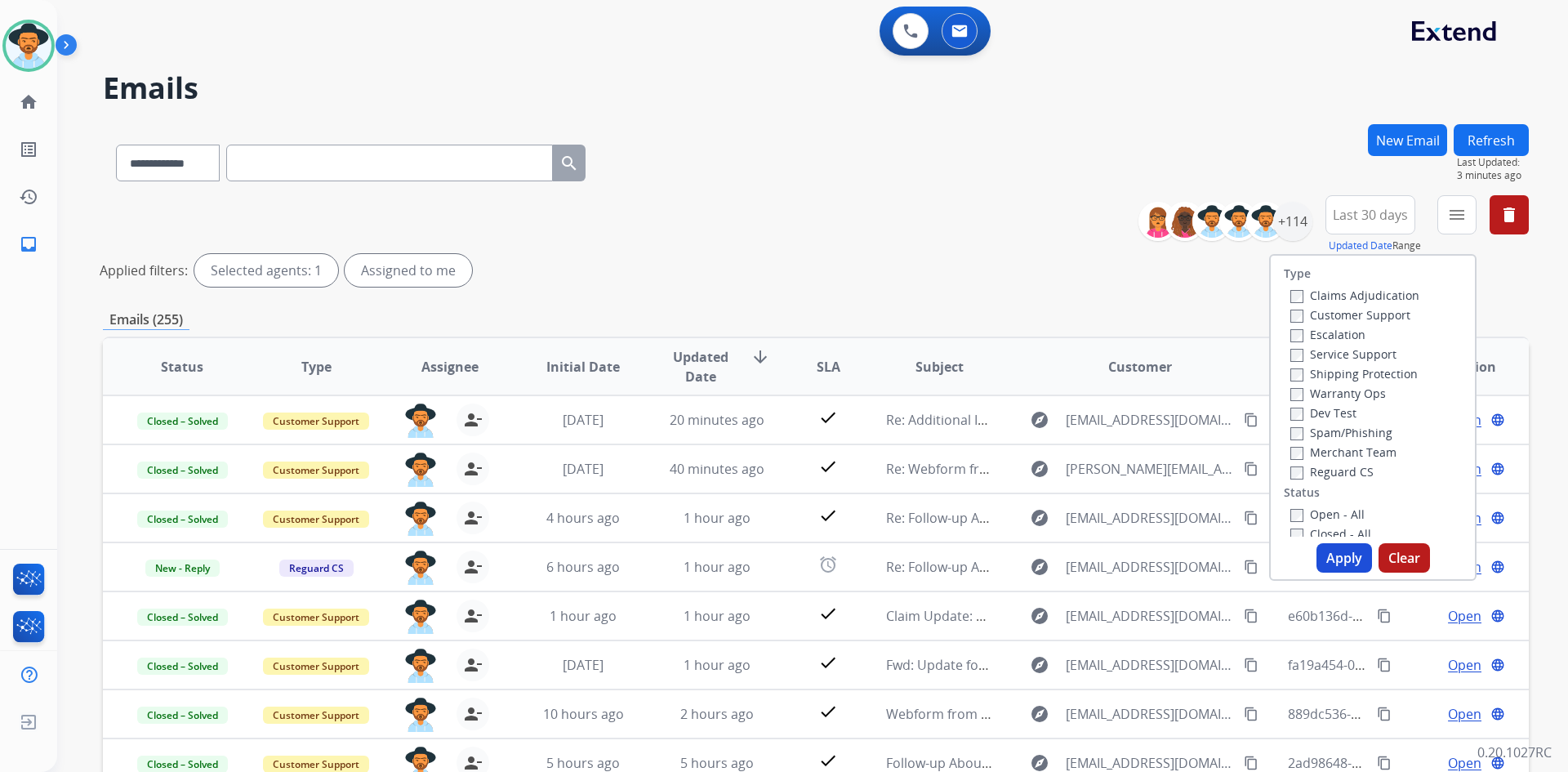
click at [1331, 508] on label "Open - All" at bounding box center [1327, 515] width 74 height 16
click at [1338, 565] on button "Apply" at bounding box center [1344, 557] width 56 height 29
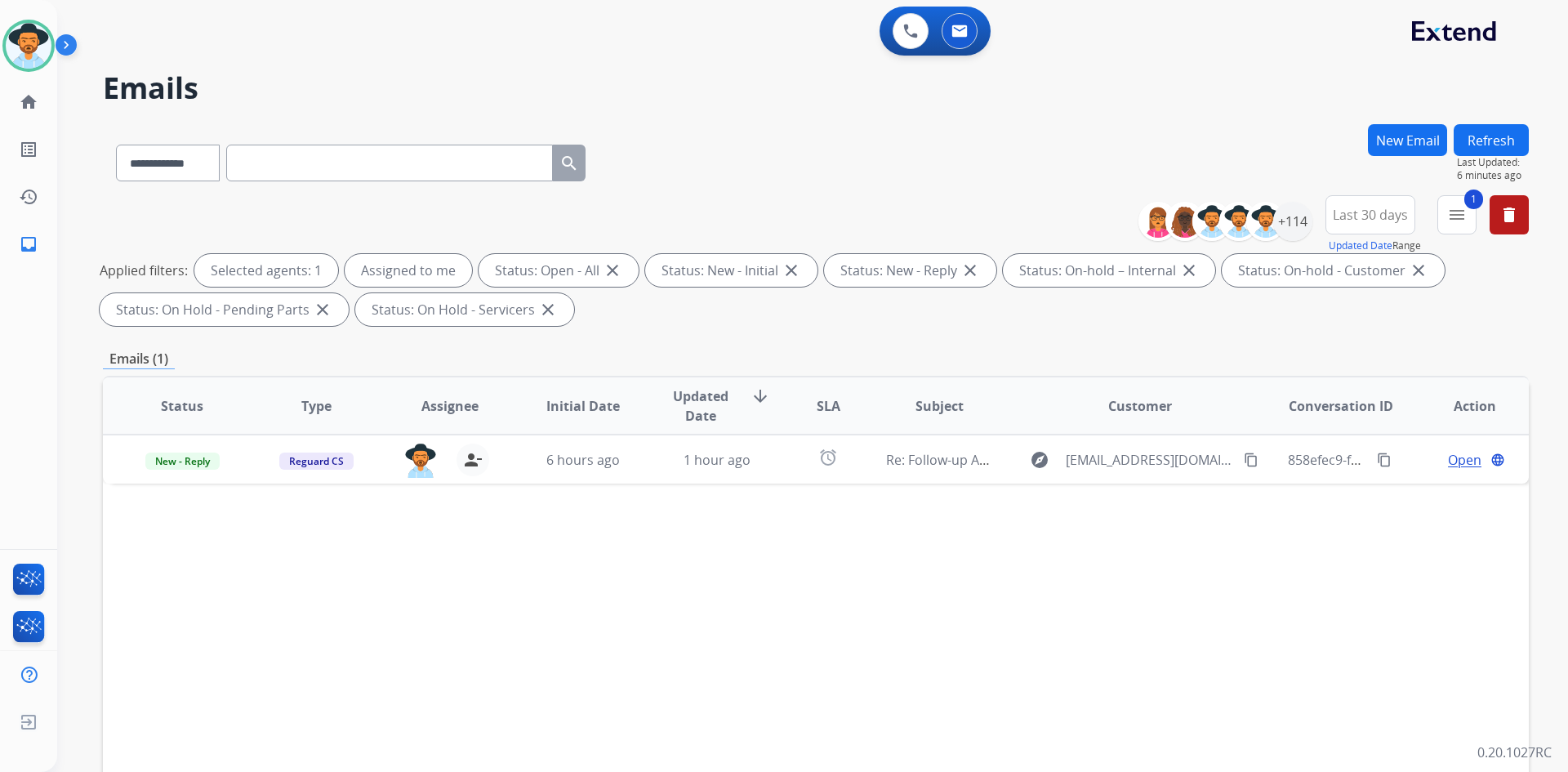
click at [63, 45] on img at bounding box center [69, 48] width 27 height 31
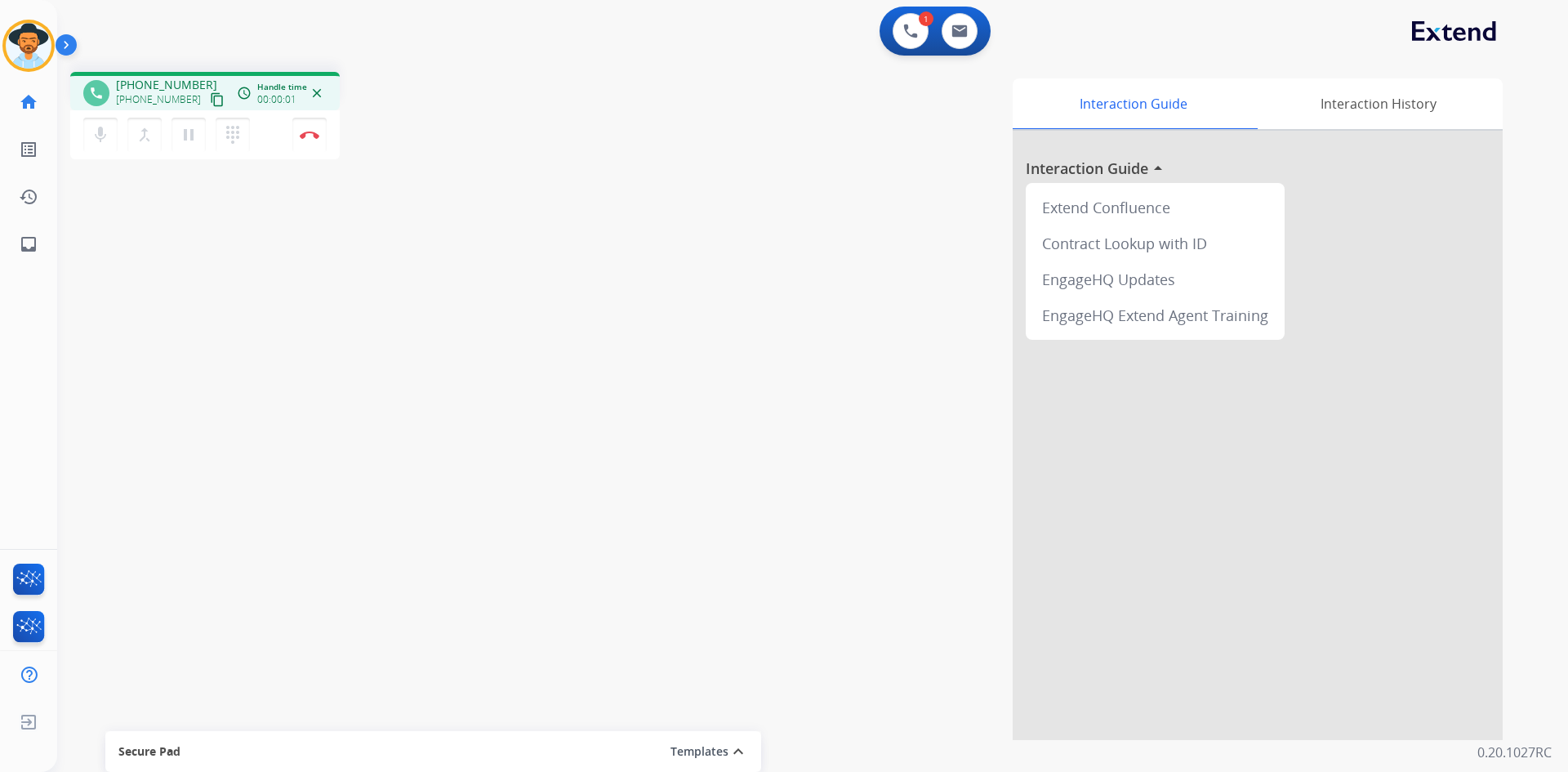
click at [210, 99] on mat-icon "content_copy" at bounding box center [217, 99] width 15 height 15
click at [316, 126] on button "Disconnect" at bounding box center [310, 134] width 34 height 34
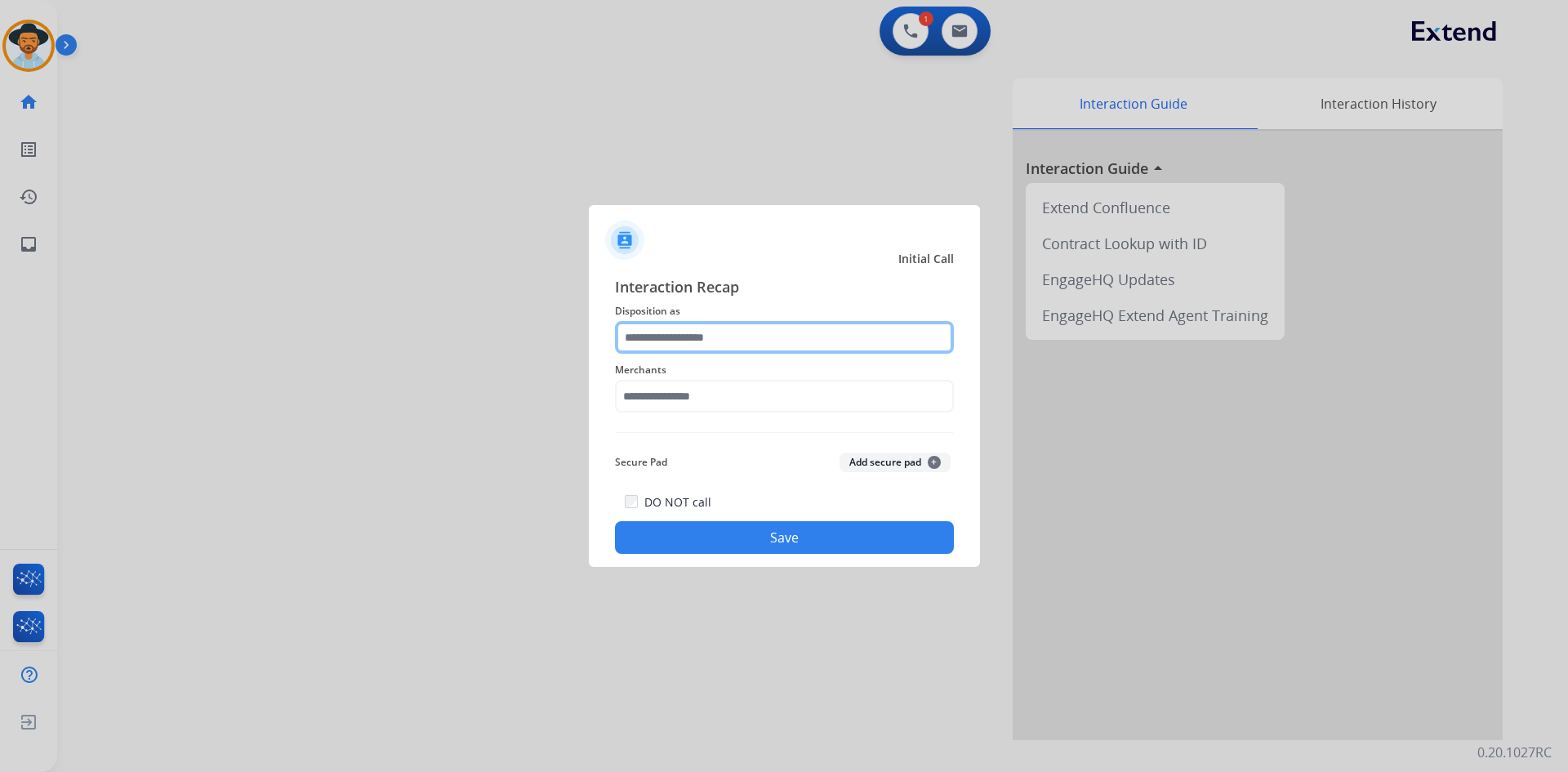
click at [714, 337] on input "text" at bounding box center [784, 337] width 339 height 33
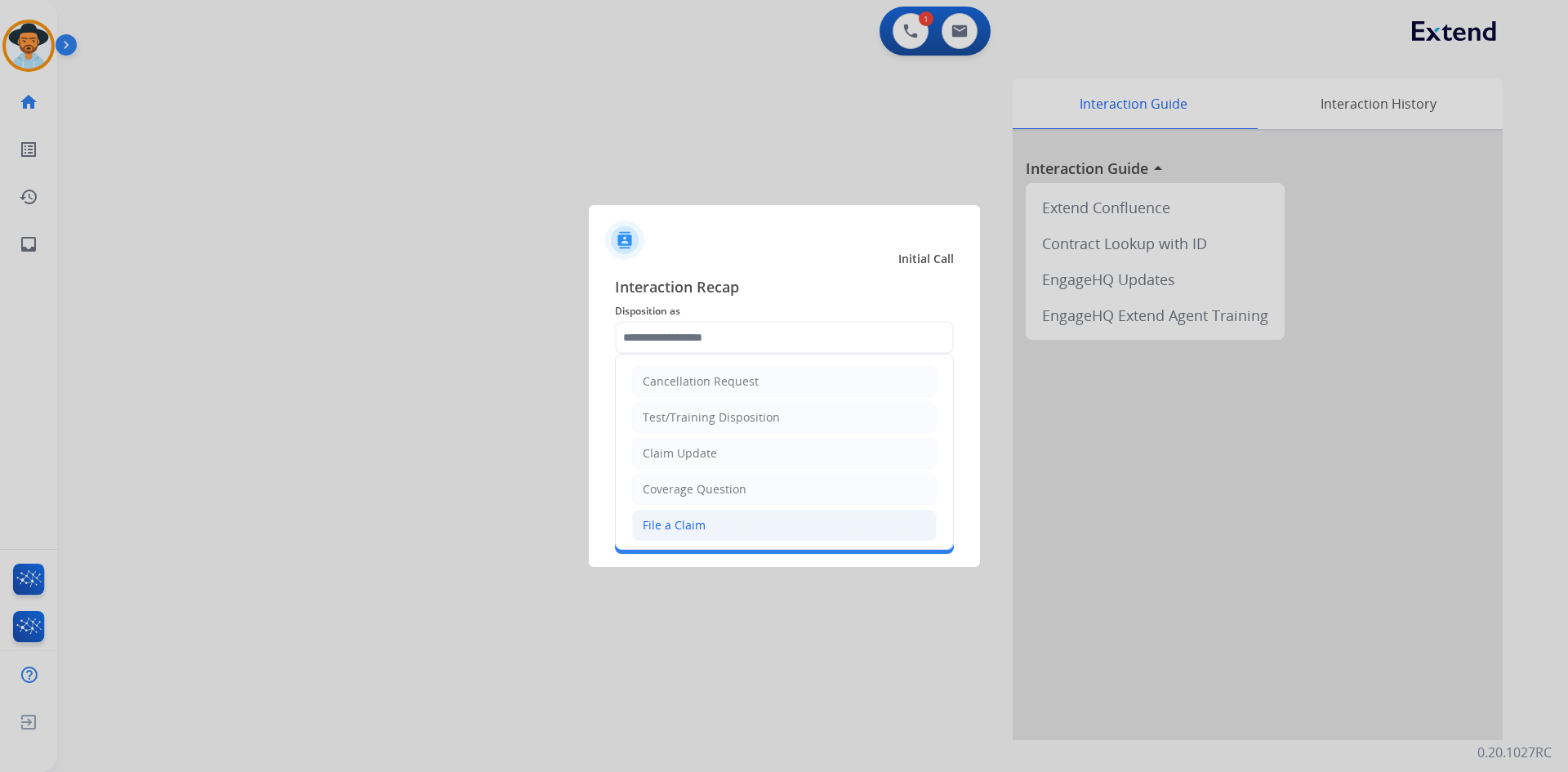
click at [766, 526] on li "File a Claim" at bounding box center [784, 524] width 304 height 31
type input "**********"
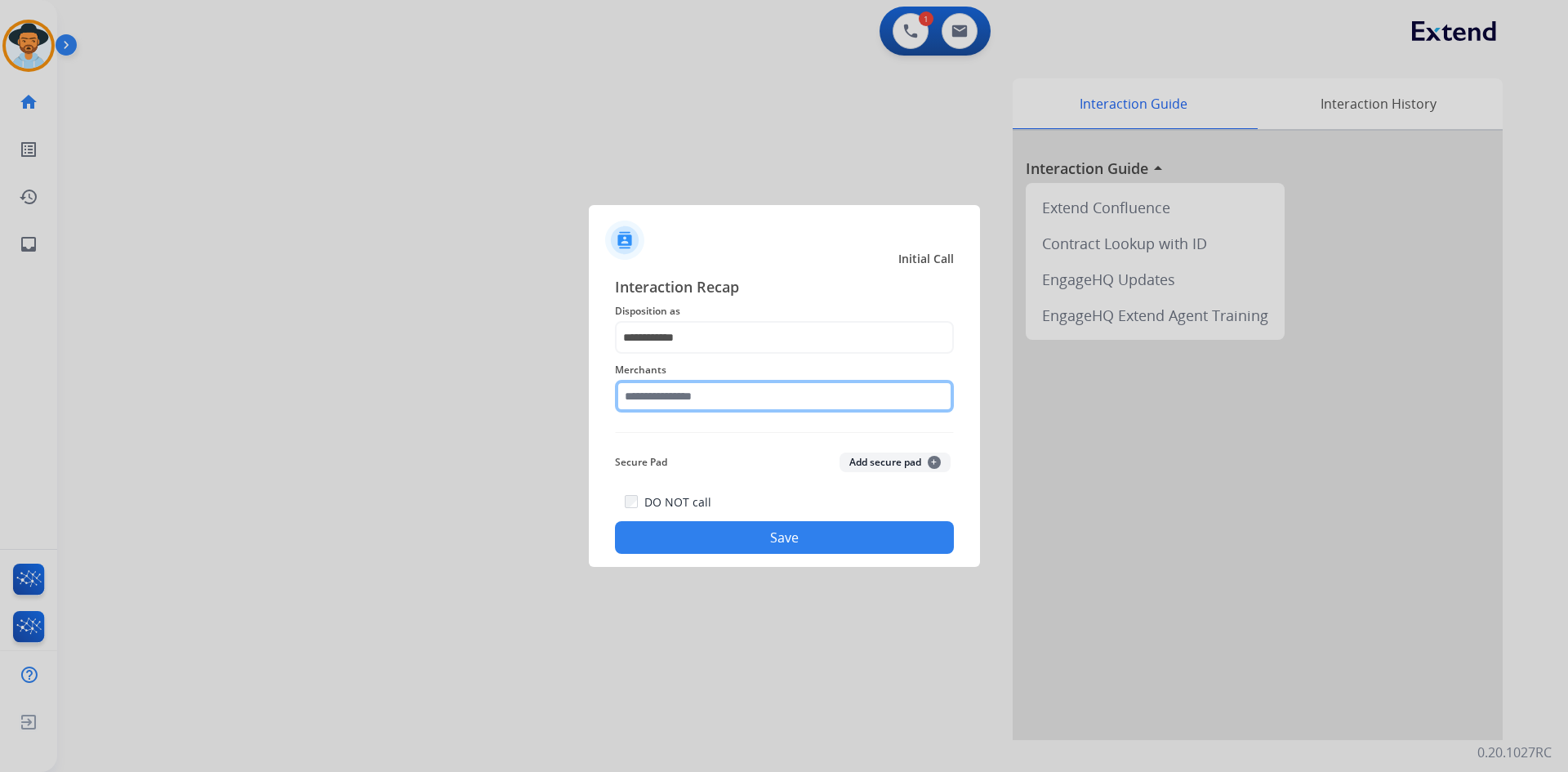
click at [715, 399] on input "text" at bounding box center [784, 395] width 339 height 33
type input "*"
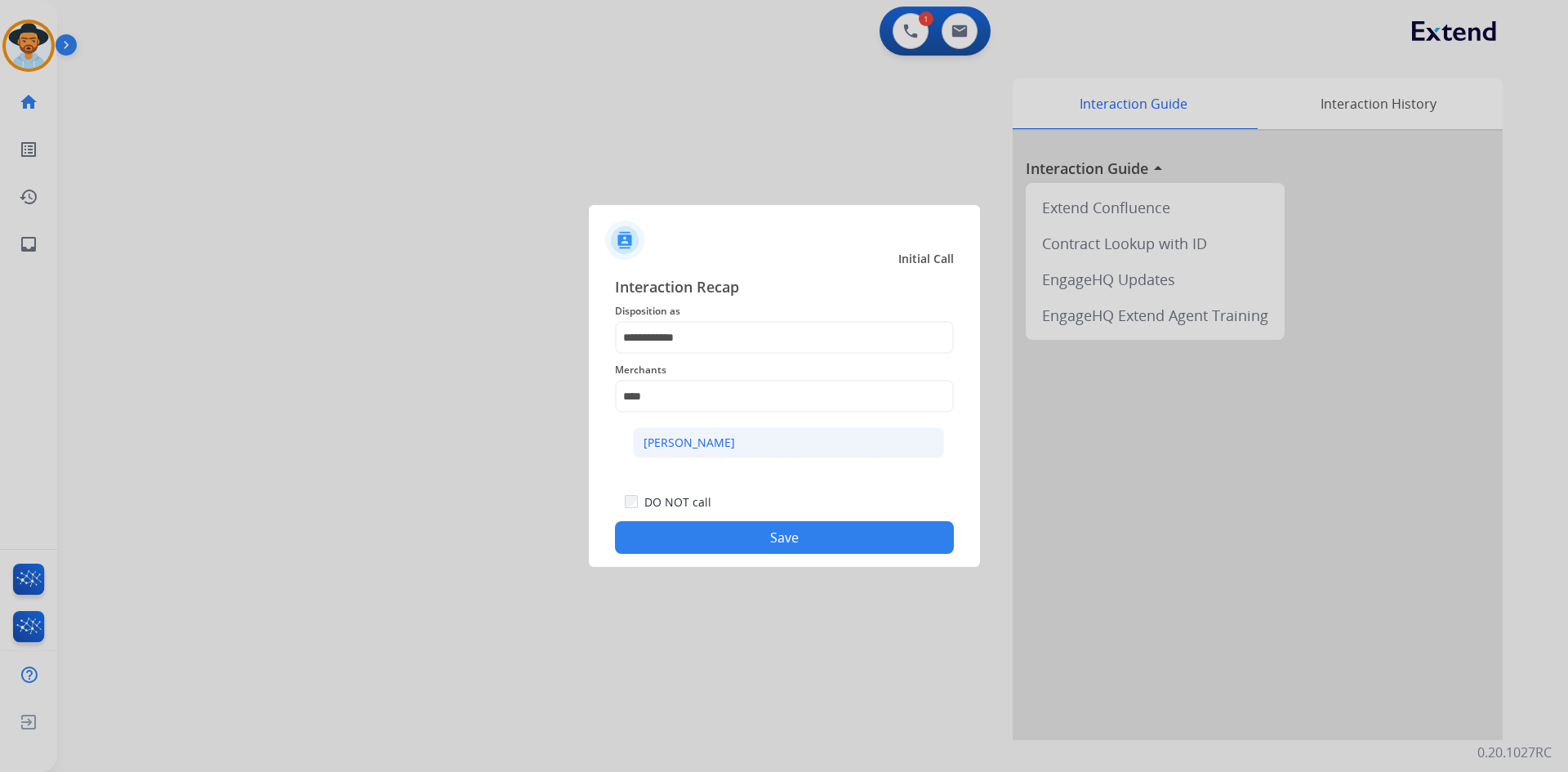
click at [738, 447] on li "[PERSON_NAME]" at bounding box center [789, 442] width 311 height 31
type input "**********"
click at [799, 549] on button "Save" at bounding box center [784, 537] width 339 height 33
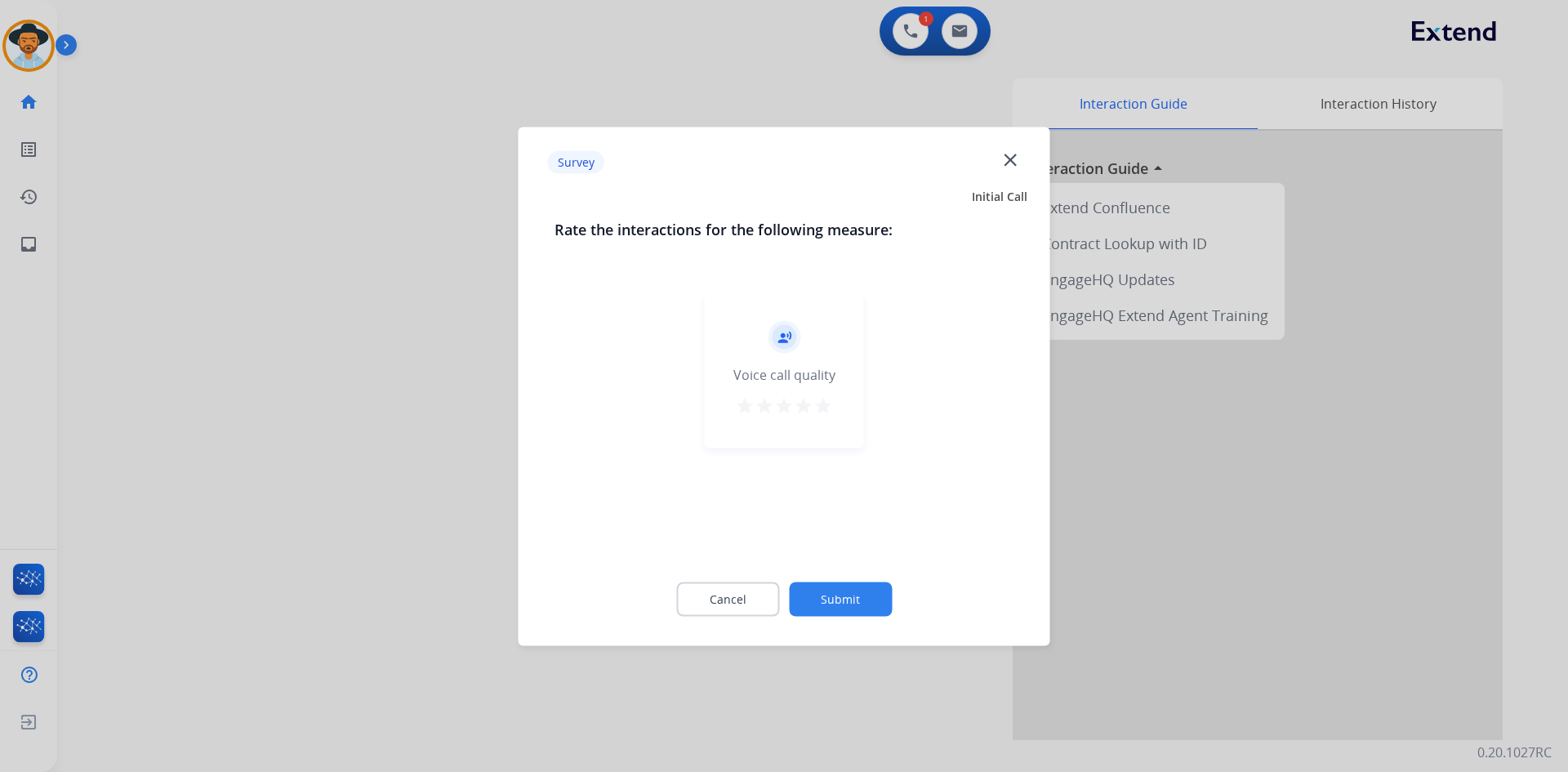
click at [829, 409] on mat-icon "star" at bounding box center [823, 405] width 19 height 19
click at [837, 595] on button "Submit" at bounding box center [840, 599] width 103 height 34
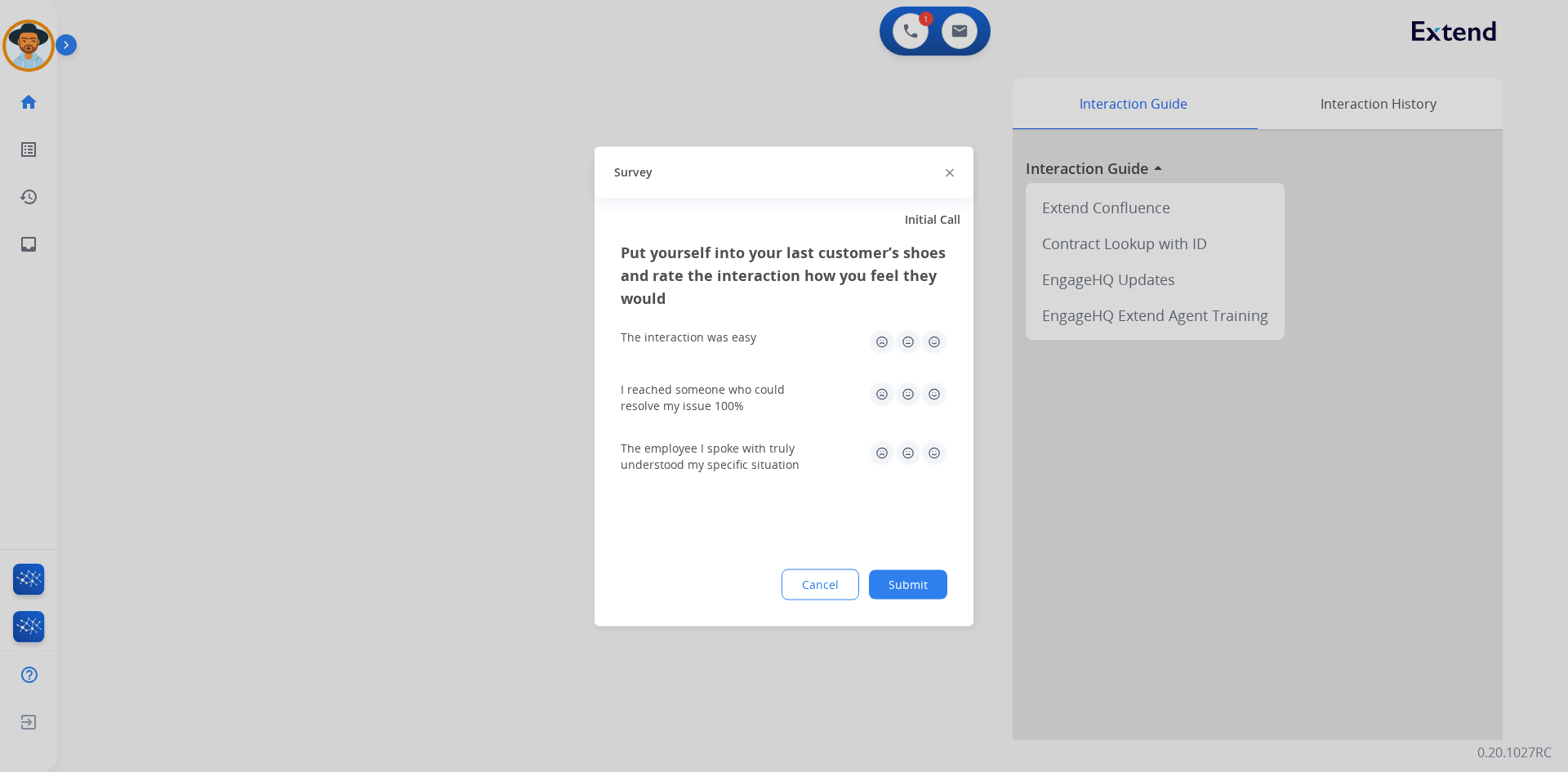
click at [939, 340] on img at bounding box center [935, 341] width 27 height 27
drag, startPoint x: 938, startPoint y: 396, endPoint x: 937, endPoint y: 426, distance: 30.0
click at [938, 399] on img at bounding box center [935, 394] width 27 height 27
drag, startPoint x: 936, startPoint y: 455, endPoint x: 917, endPoint y: 521, distance: 68.7
click at [936, 458] on img at bounding box center [935, 453] width 27 height 27
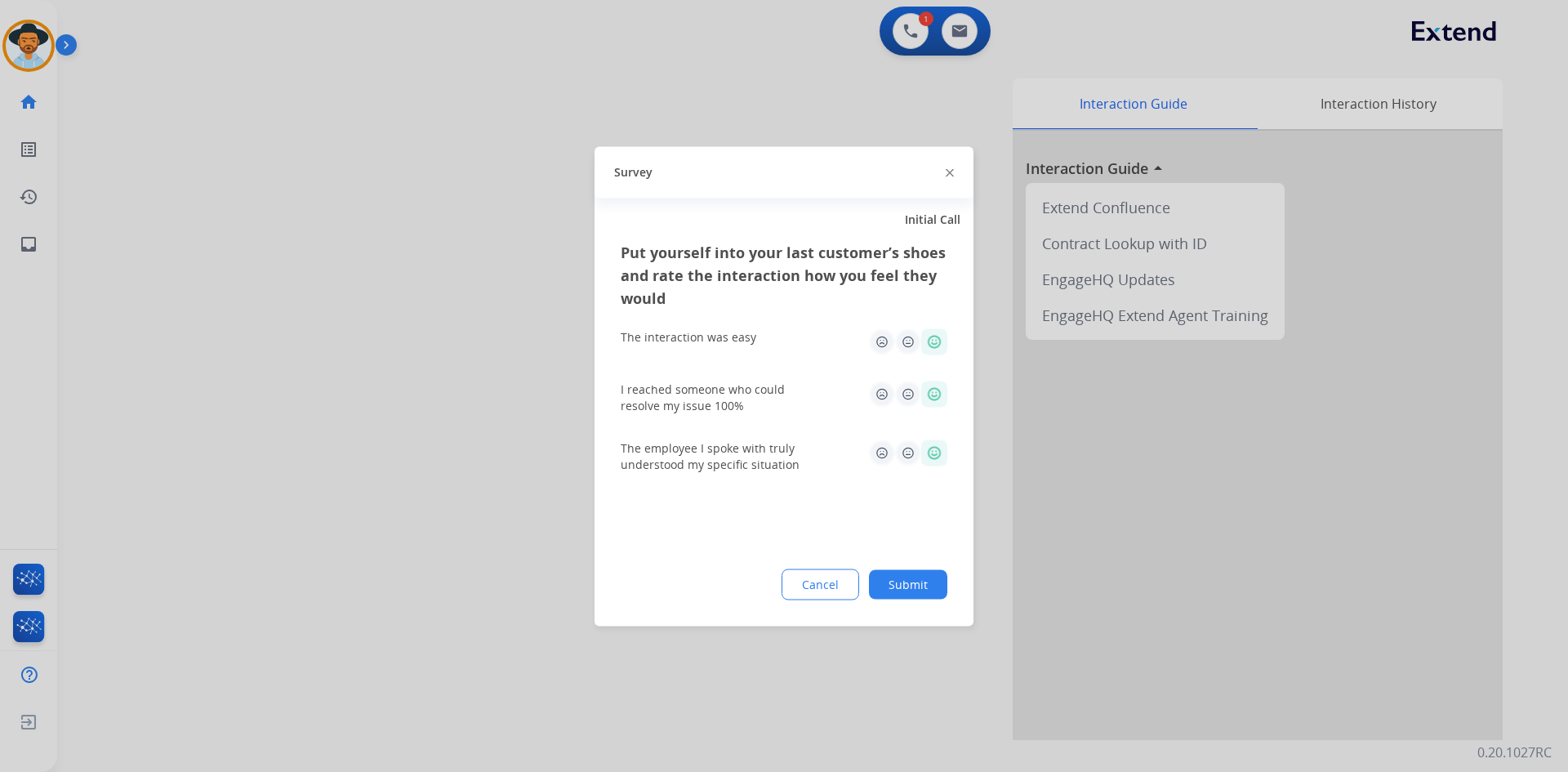
click at [906, 579] on button "Submit" at bounding box center [908, 584] width 79 height 29
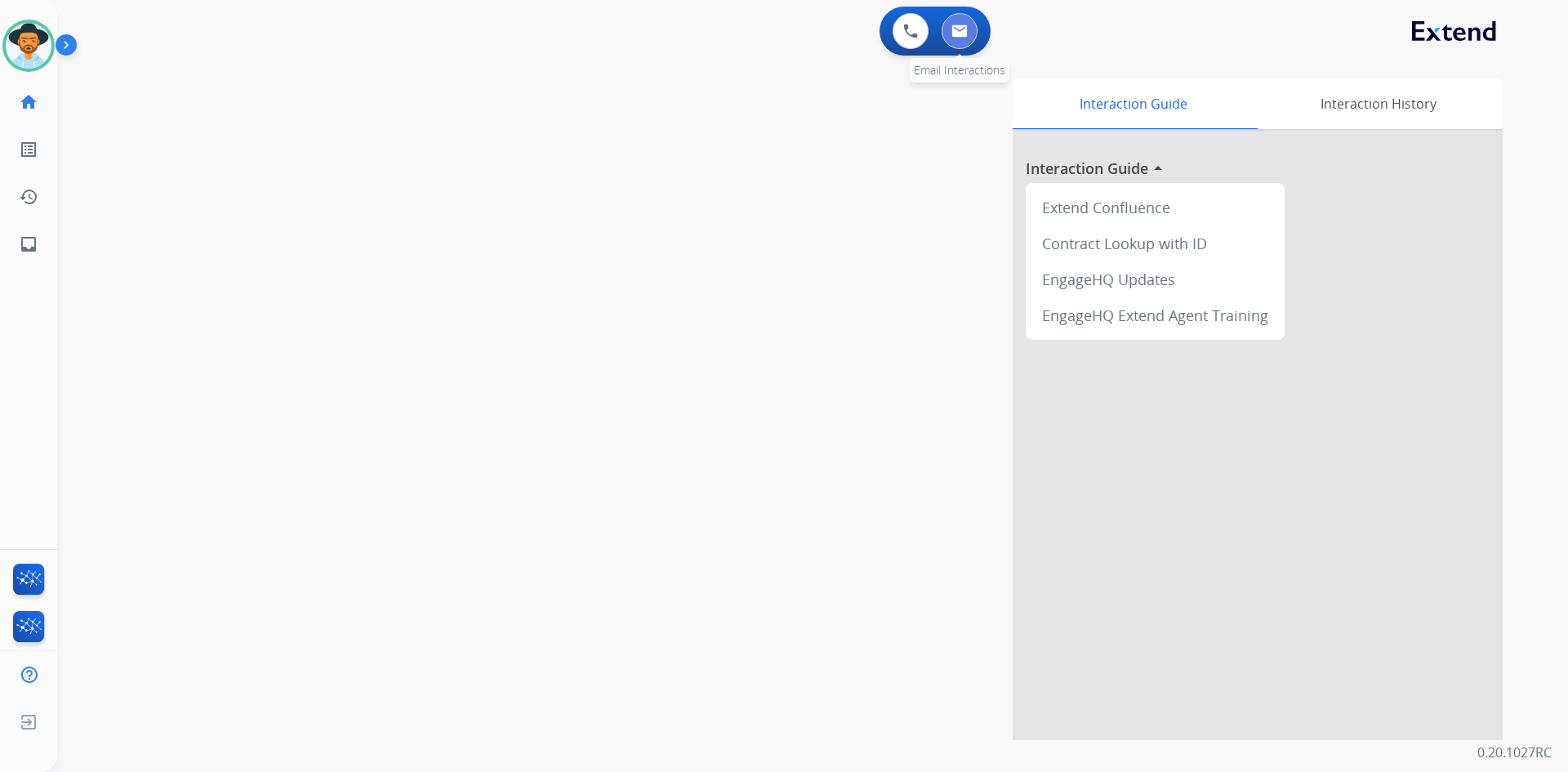
click at [947, 32] on button at bounding box center [960, 31] width 36 height 36
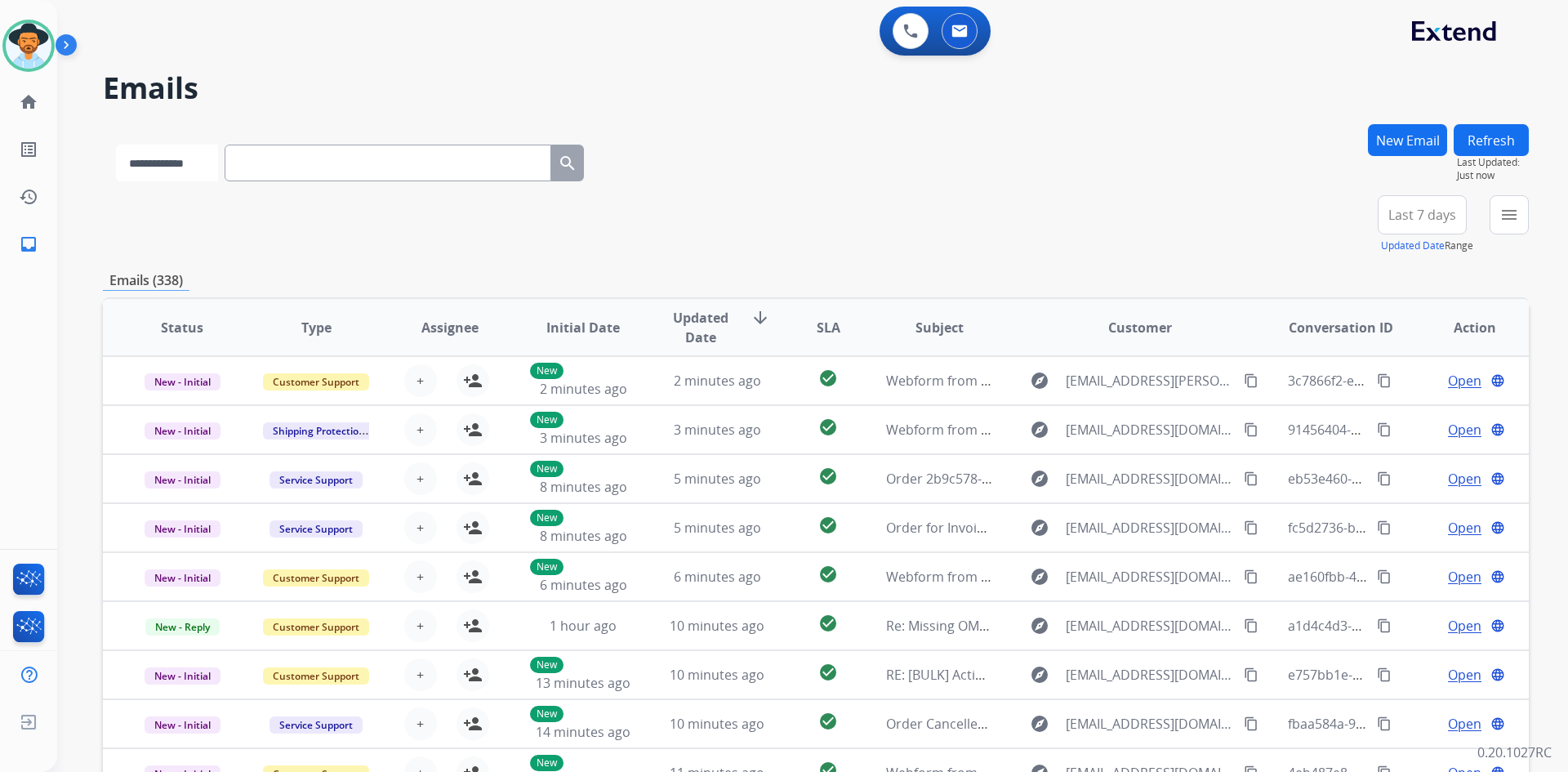
drag, startPoint x: 160, startPoint y: 169, endPoint x: 190, endPoint y: 180, distance: 32.0
click at [160, 169] on select "**********" at bounding box center [166, 163] width 102 height 37
select select "**********"
click at [116, 144] on select "**********" at bounding box center [166, 163] width 102 height 37
click at [328, 160] on input "text" at bounding box center [389, 163] width 326 height 37
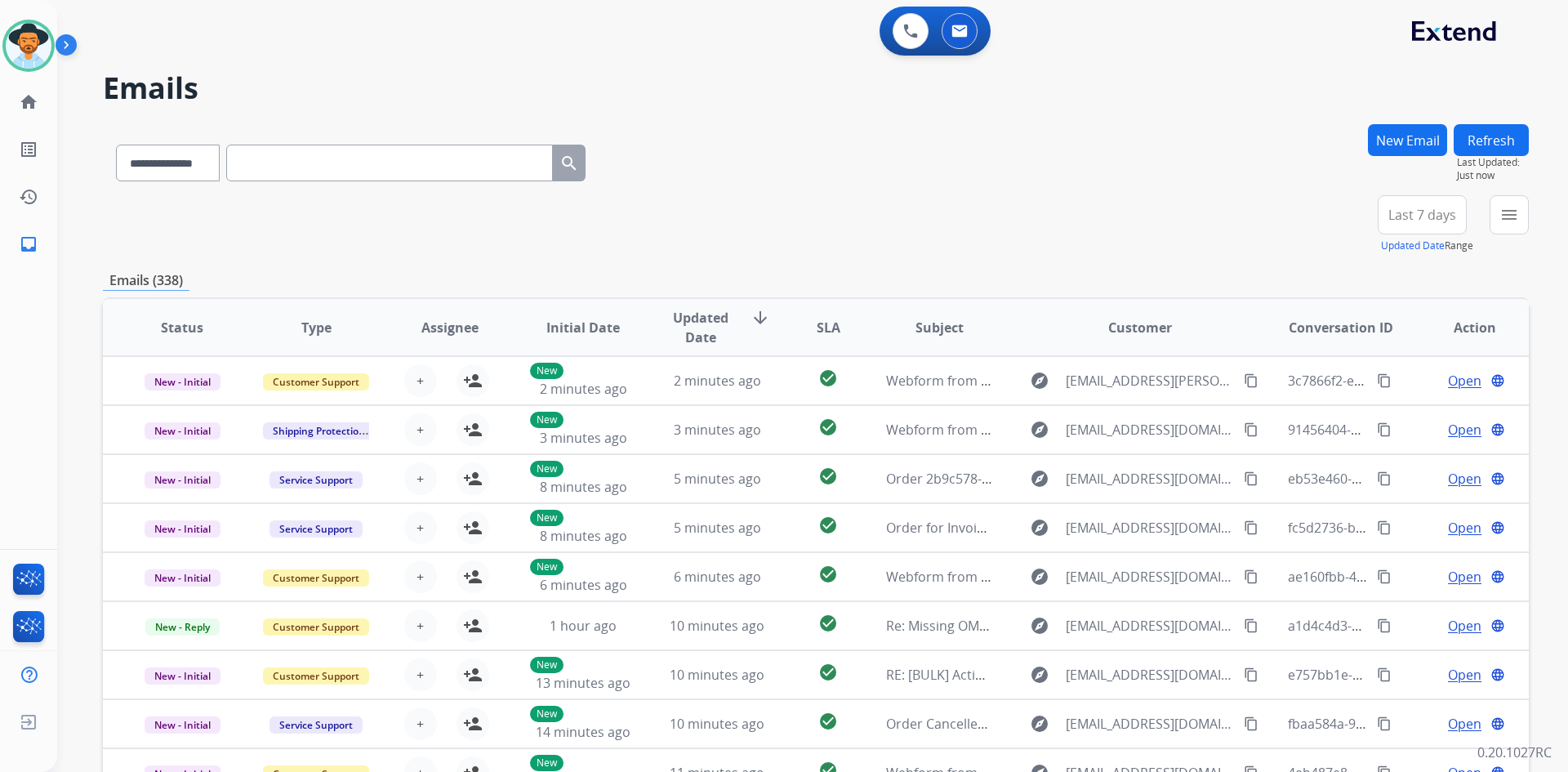
paste input "**********"
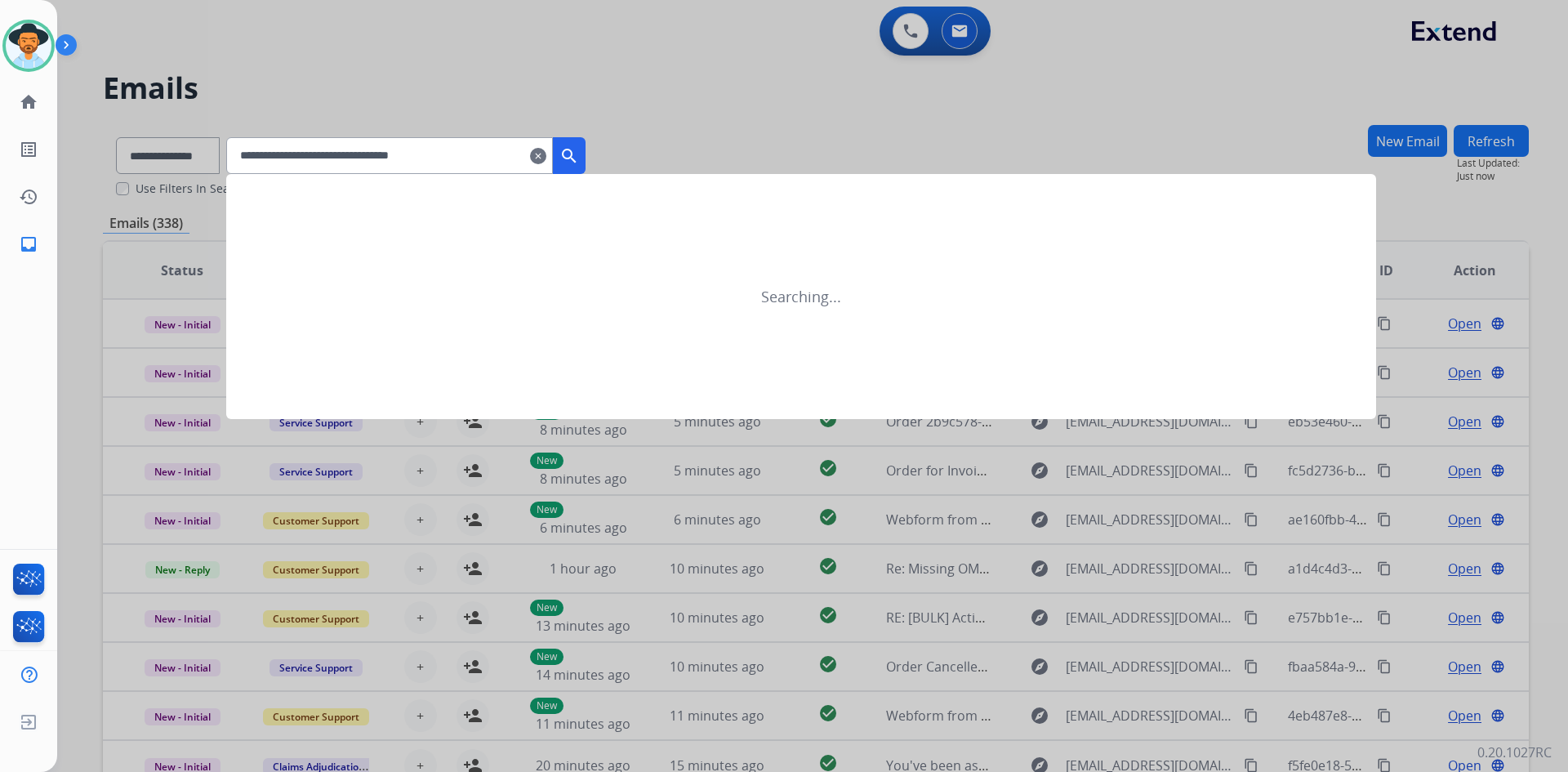
type input "**********"
click at [579, 161] on mat-icon "search" at bounding box center [570, 156] width 19 height 19
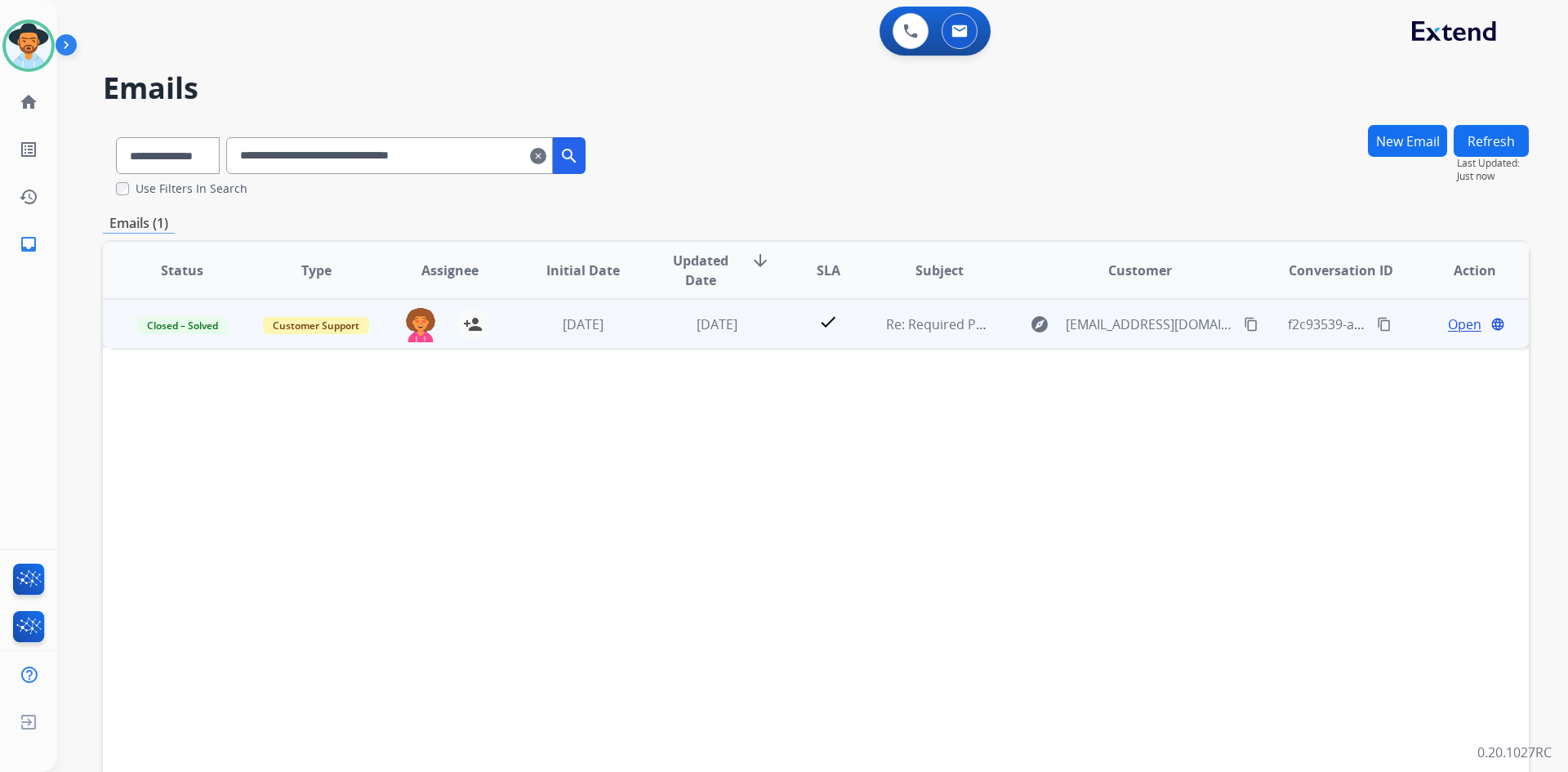
click at [1448, 325] on span "Open" at bounding box center [1465, 325] width 34 height 19
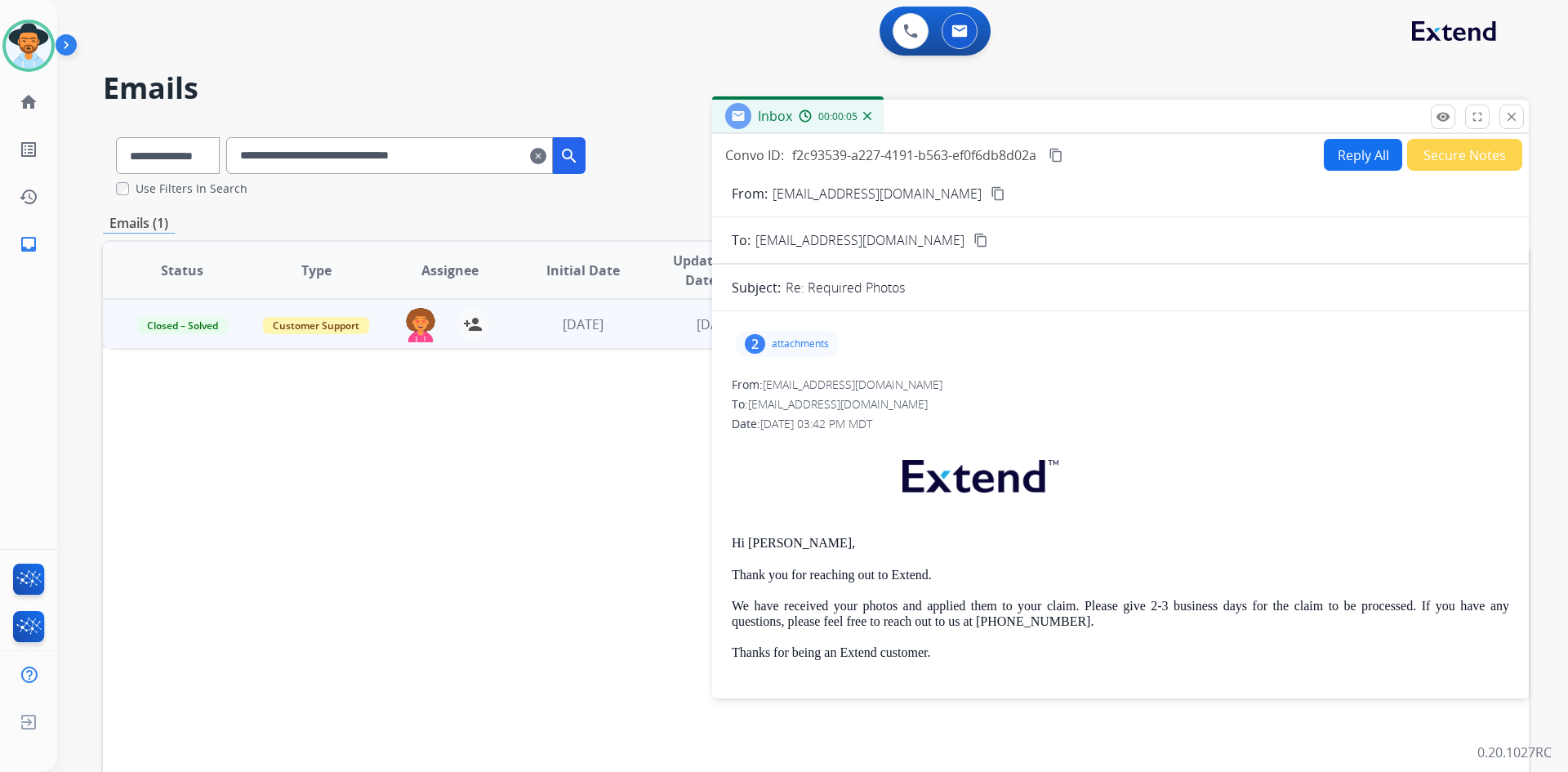
click at [792, 346] on p "attachments" at bounding box center [800, 343] width 57 height 13
click at [898, 385] on p "1000022405.jpg" at bounding box center [877, 386] width 96 height 19
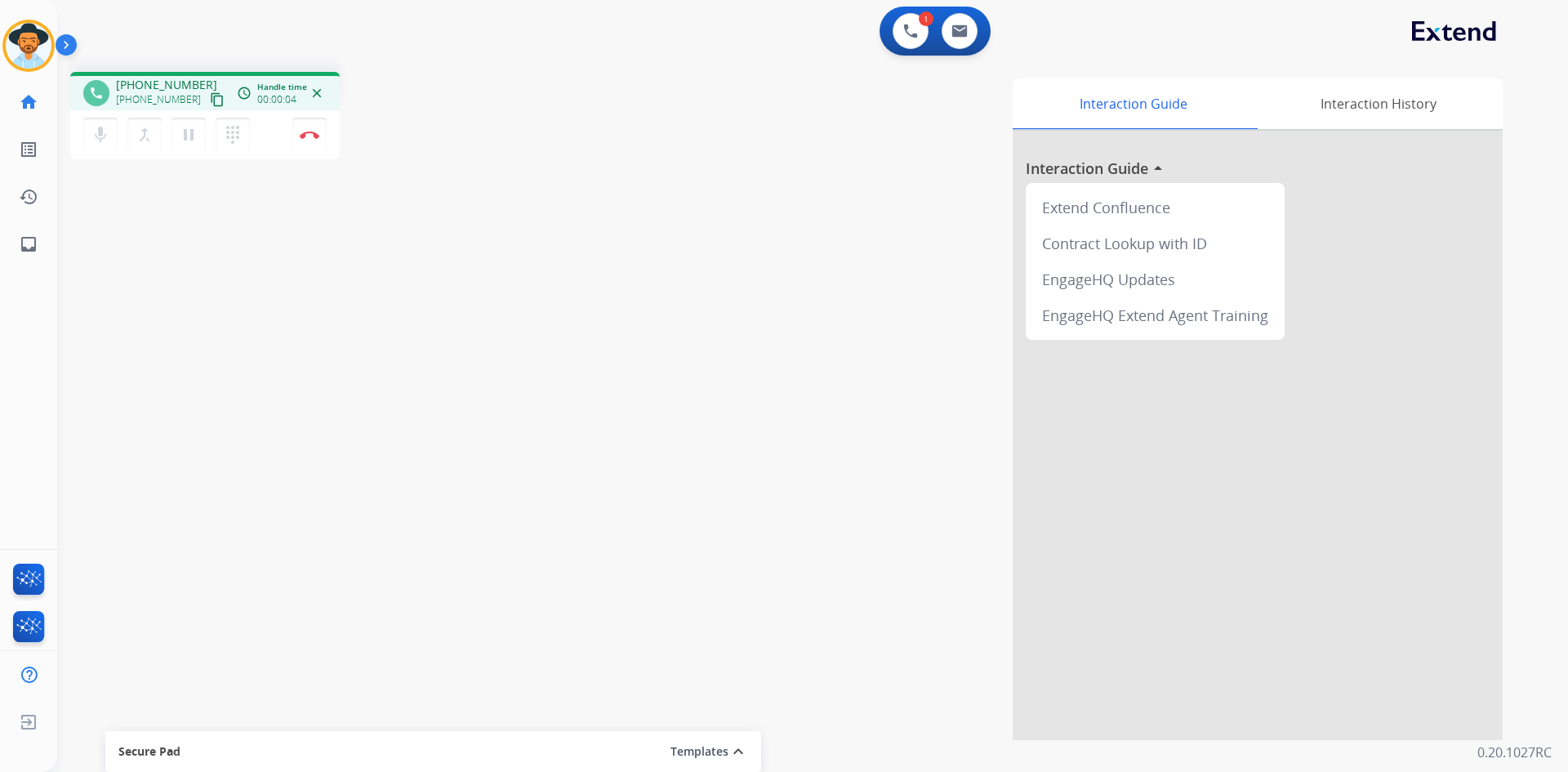
click at [210, 103] on mat-icon "content_copy" at bounding box center [217, 99] width 15 height 15
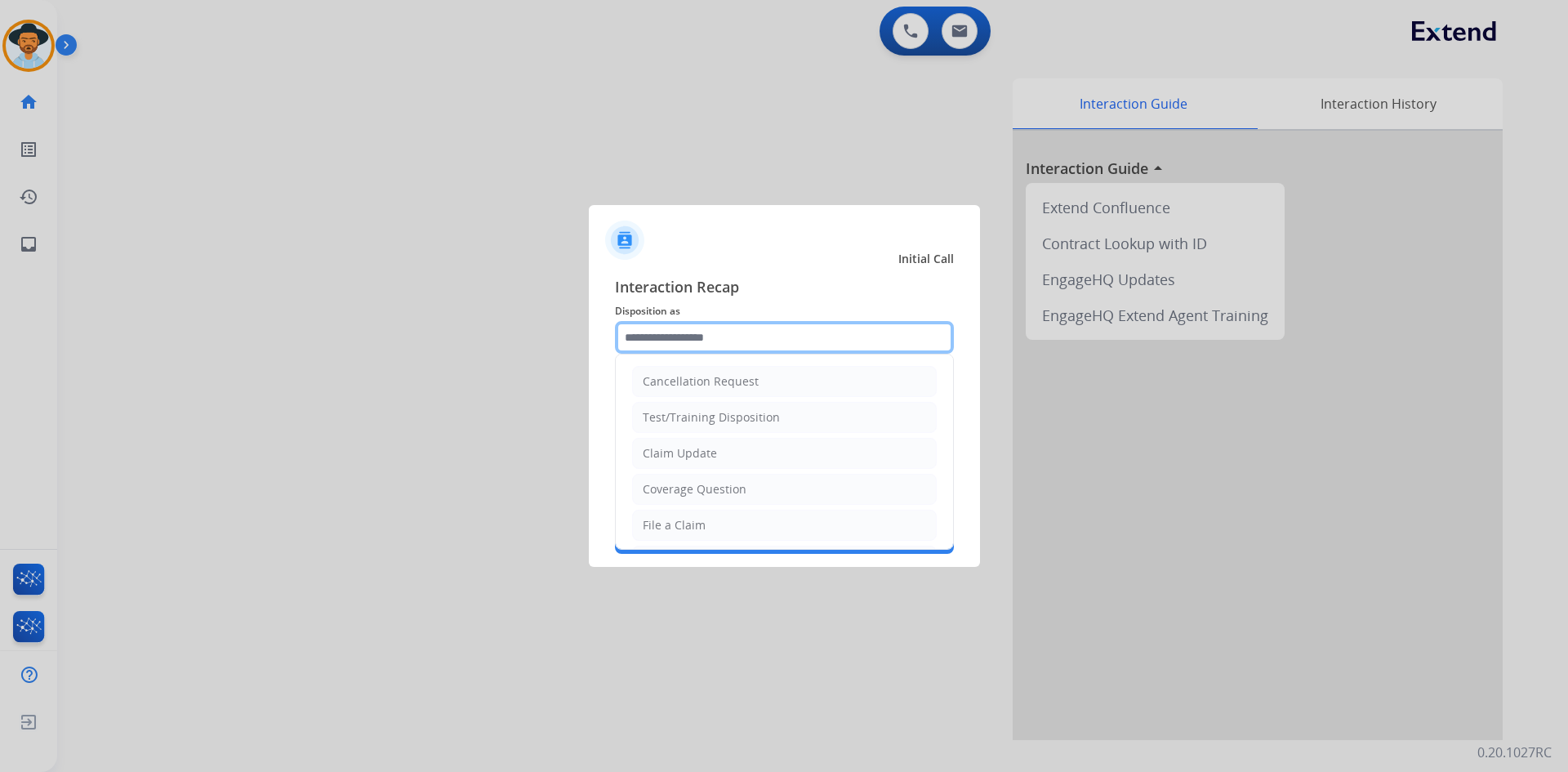
click at [720, 348] on input "text" at bounding box center [784, 337] width 339 height 33
click at [779, 526] on li "File a Claim" at bounding box center [784, 524] width 304 height 31
type input "**********"
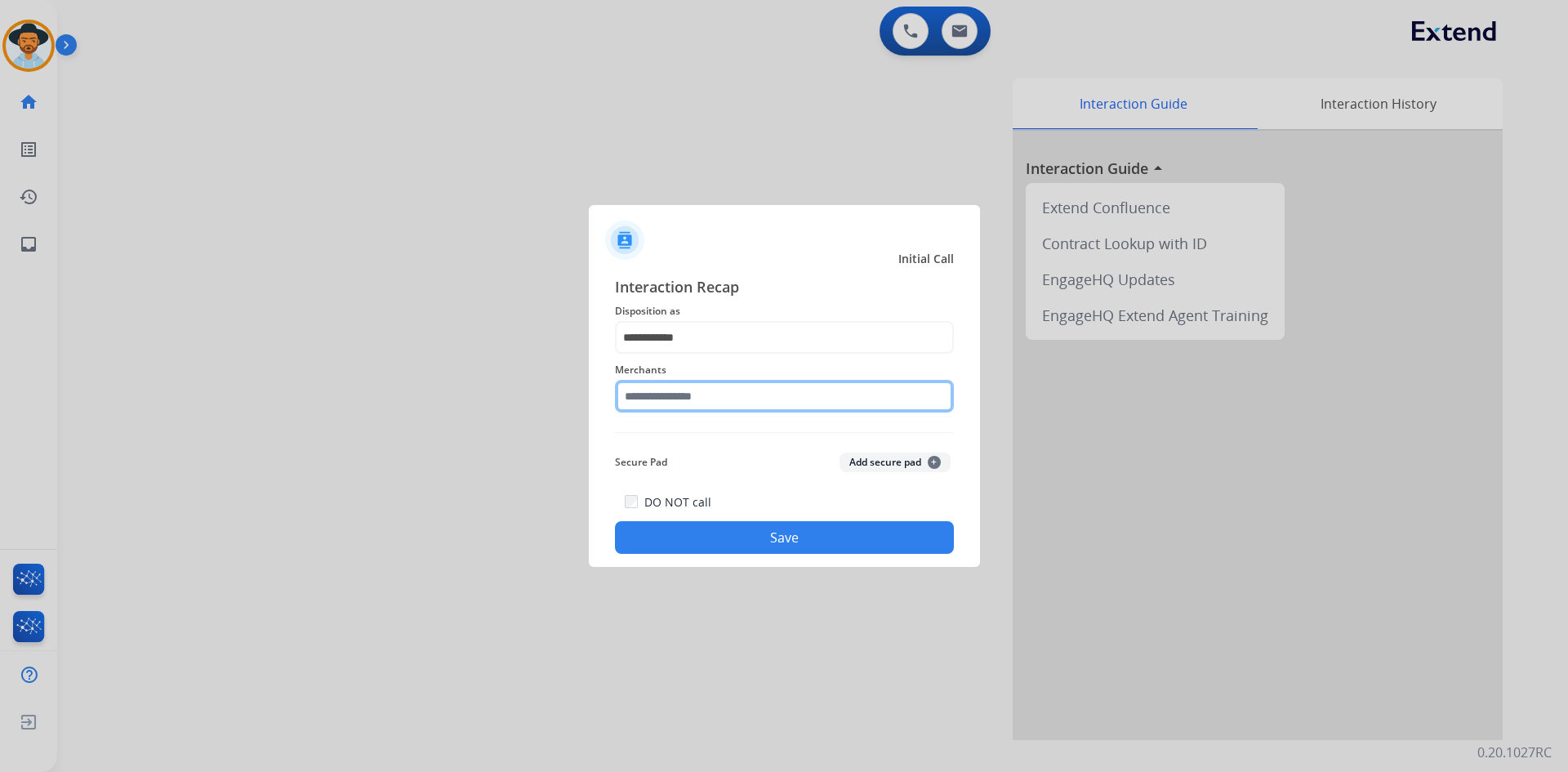
click at [741, 394] on input "text" at bounding box center [784, 395] width 339 height 33
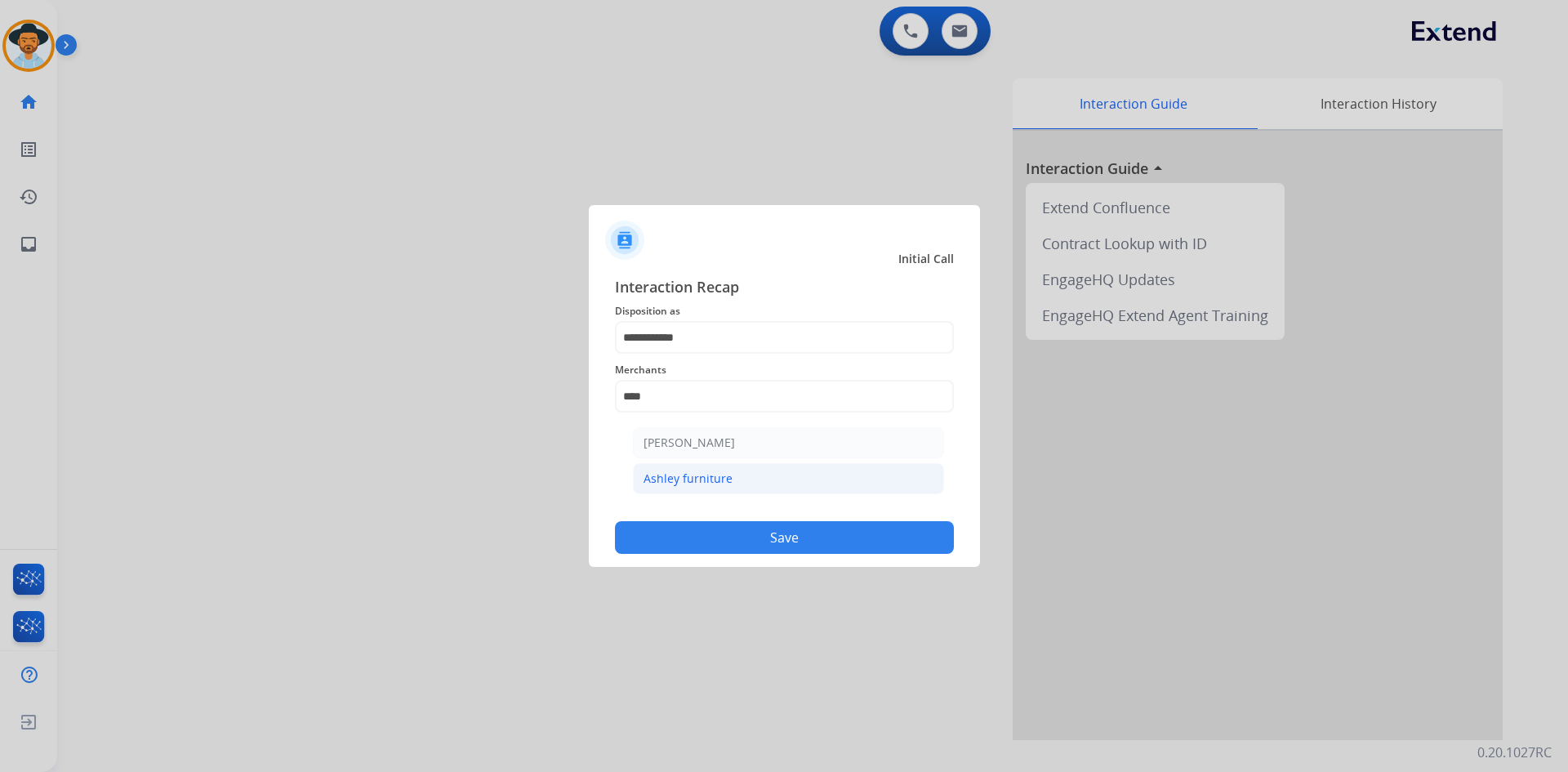
click at [765, 478] on li "Ashley furniture" at bounding box center [789, 478] width 311 height 31
type input "**********"
click at [808, 539] on button "Save" at bounding box center [784, 537] width 339 height 33
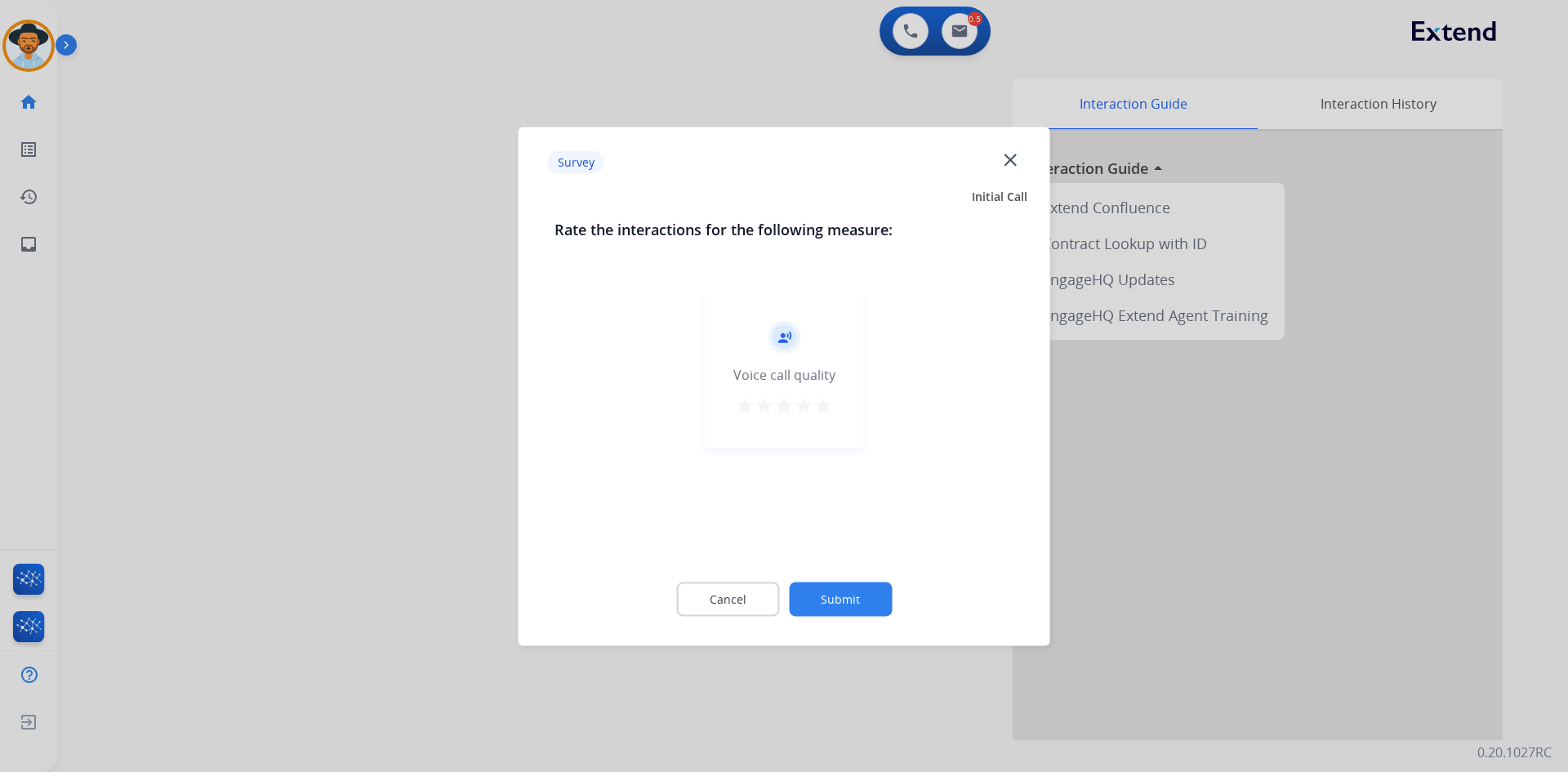
click at [825, 405] on mat-icon "star" at bounding box center [823, 405] width 19 height 19
click at [830, 587] on button "Submit" at bounding box center [840, 599] width 103 height 34
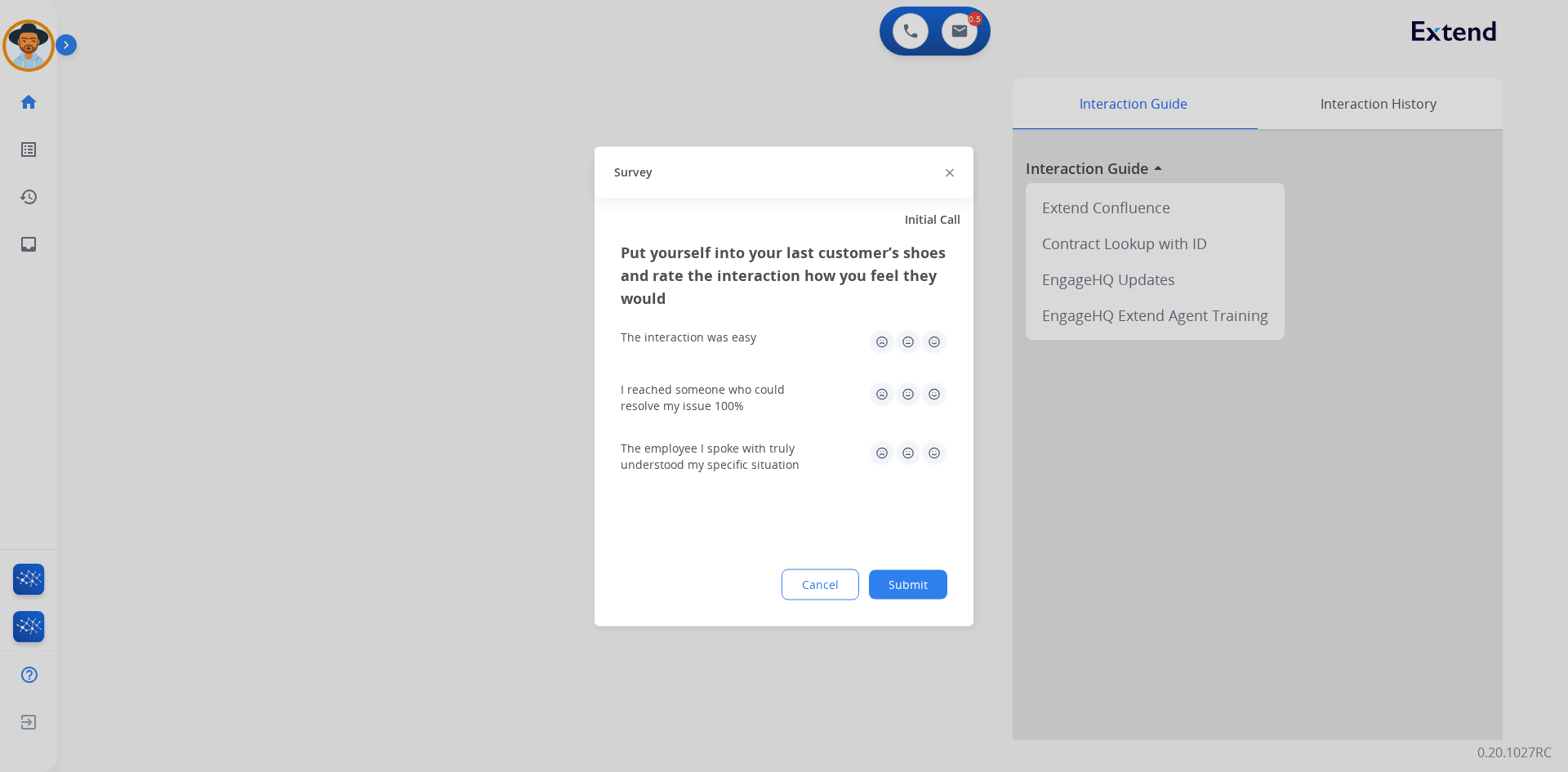
click at [926, 347] on img at bounding box center [935, 341] width 27 height 27
click at [944, 393] on img at bounding box center [935, 394] width 27 height 27
click at [931, 453] on img at bounding box center [935, 453] width 27 height 27
click at [906, 589] on button "Submit" at bounding box center [908, 584] width 79 height 29
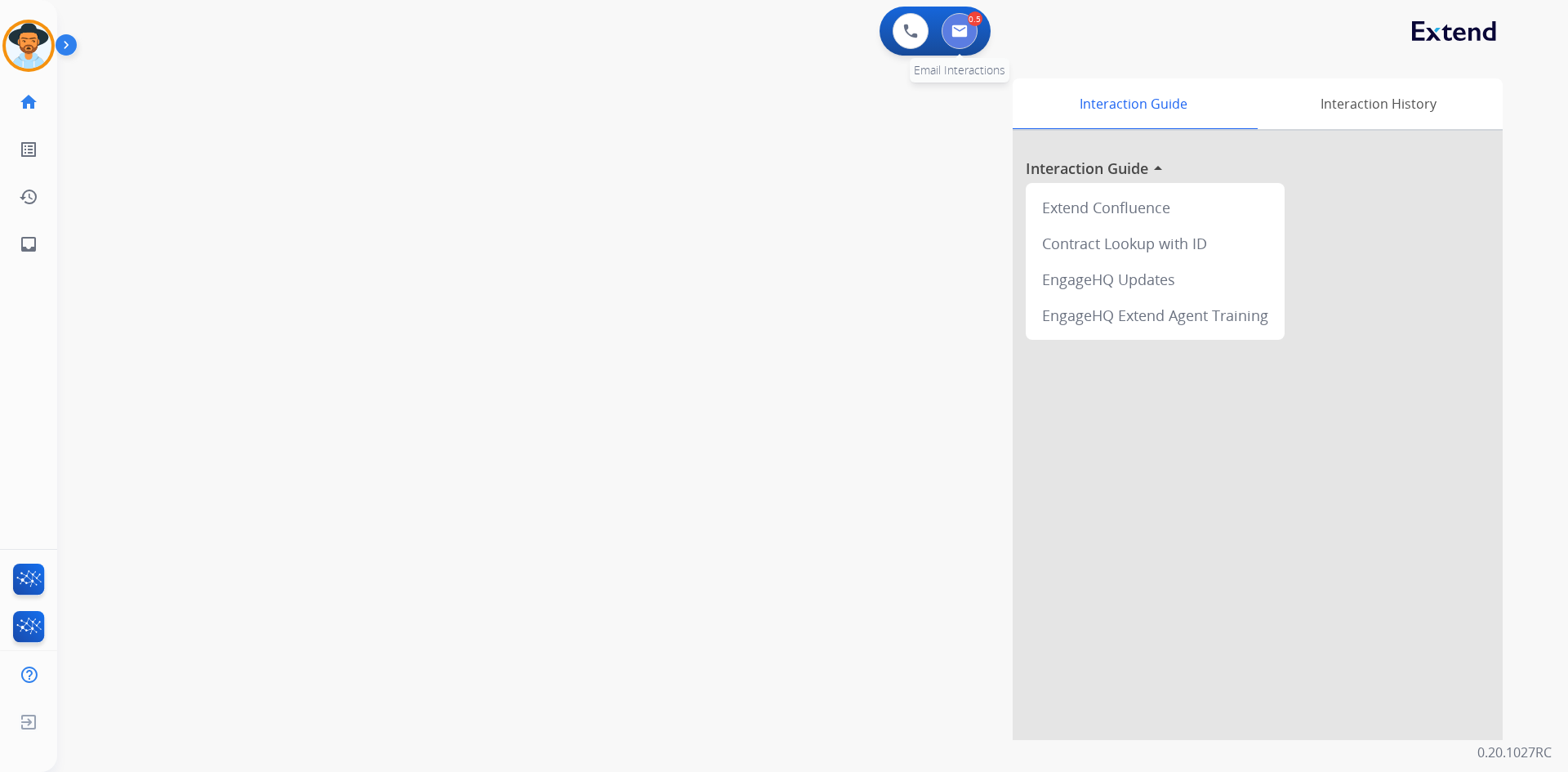
click at [955, 27] on img at bounding box center [960, 31] width 16 height 13
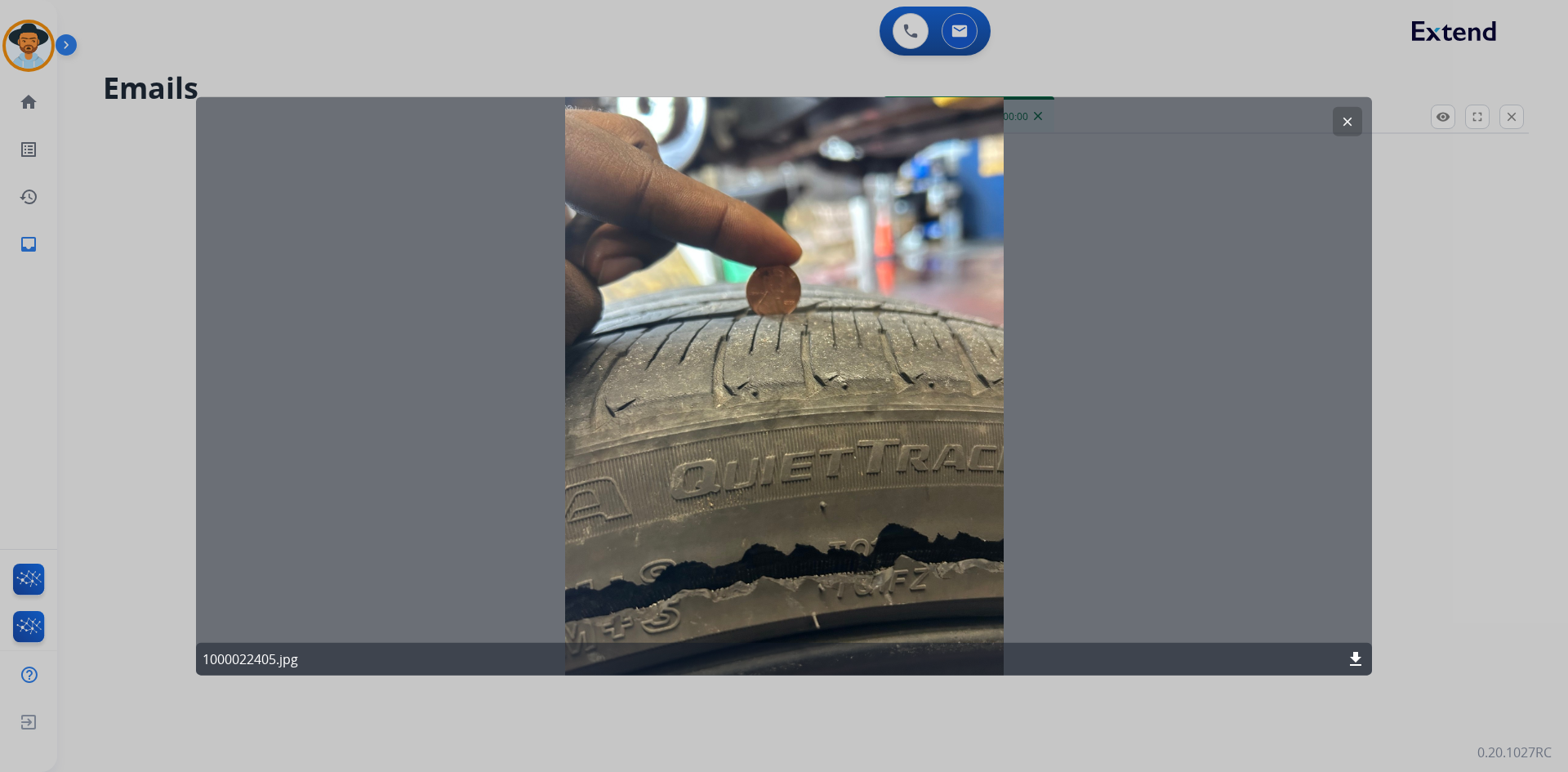
select select "**********"
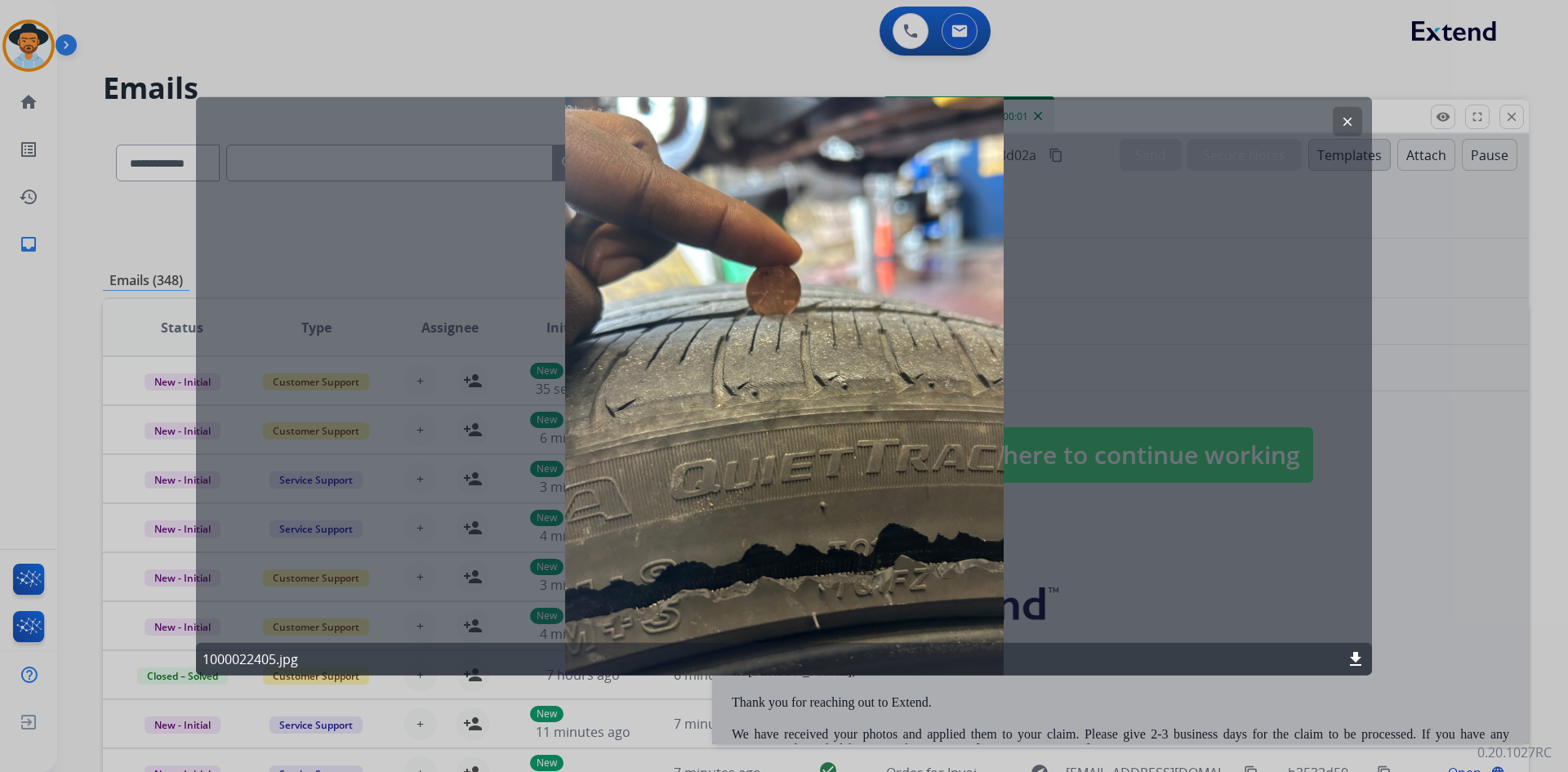
click at [1339, 115] on button "clear" at bounding box center [1347, 120] width 29 height 29
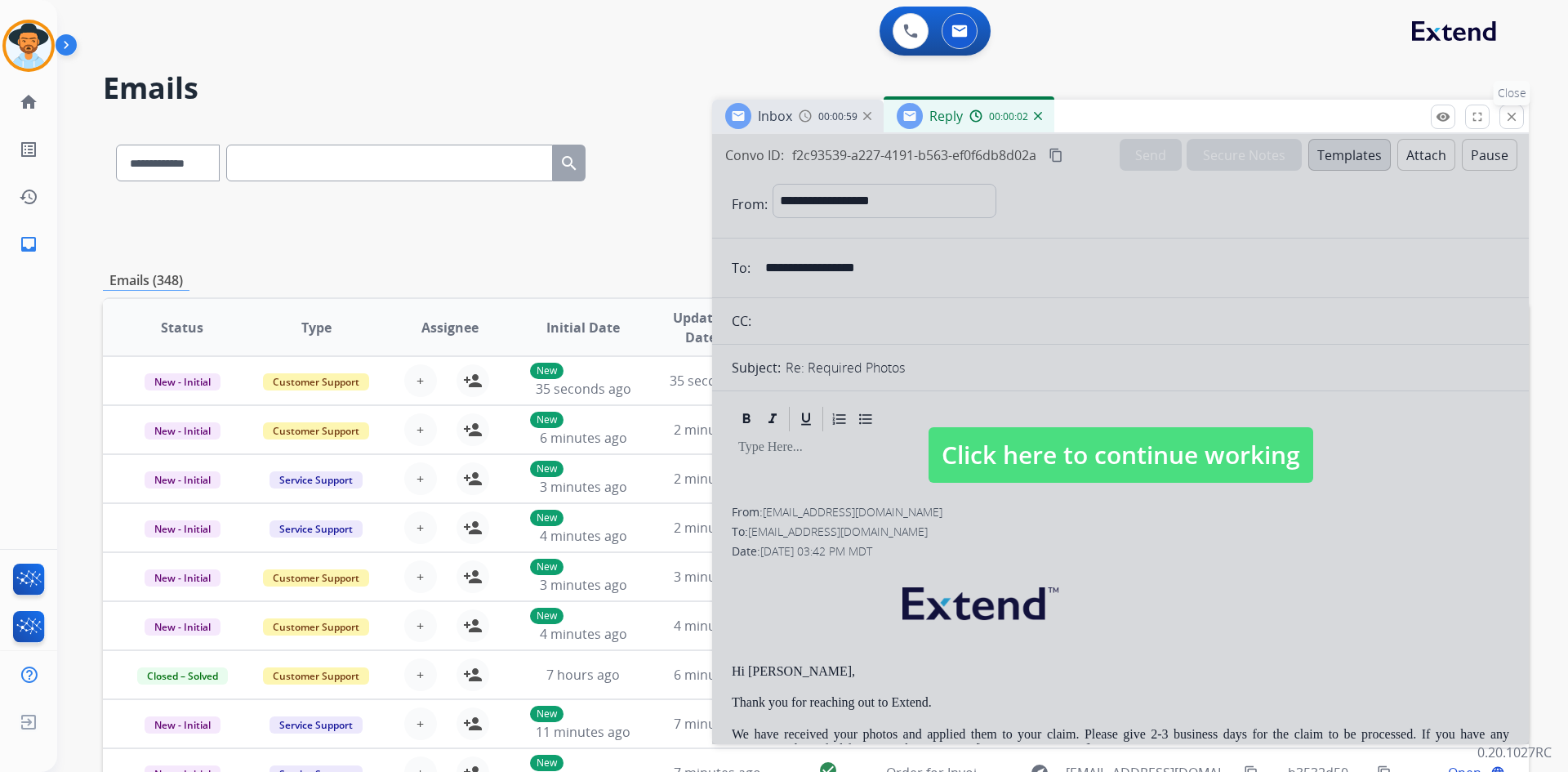
click at [1516, 116] on mat-icon "close" at bounding box center [1511, 117] width 15 height 15
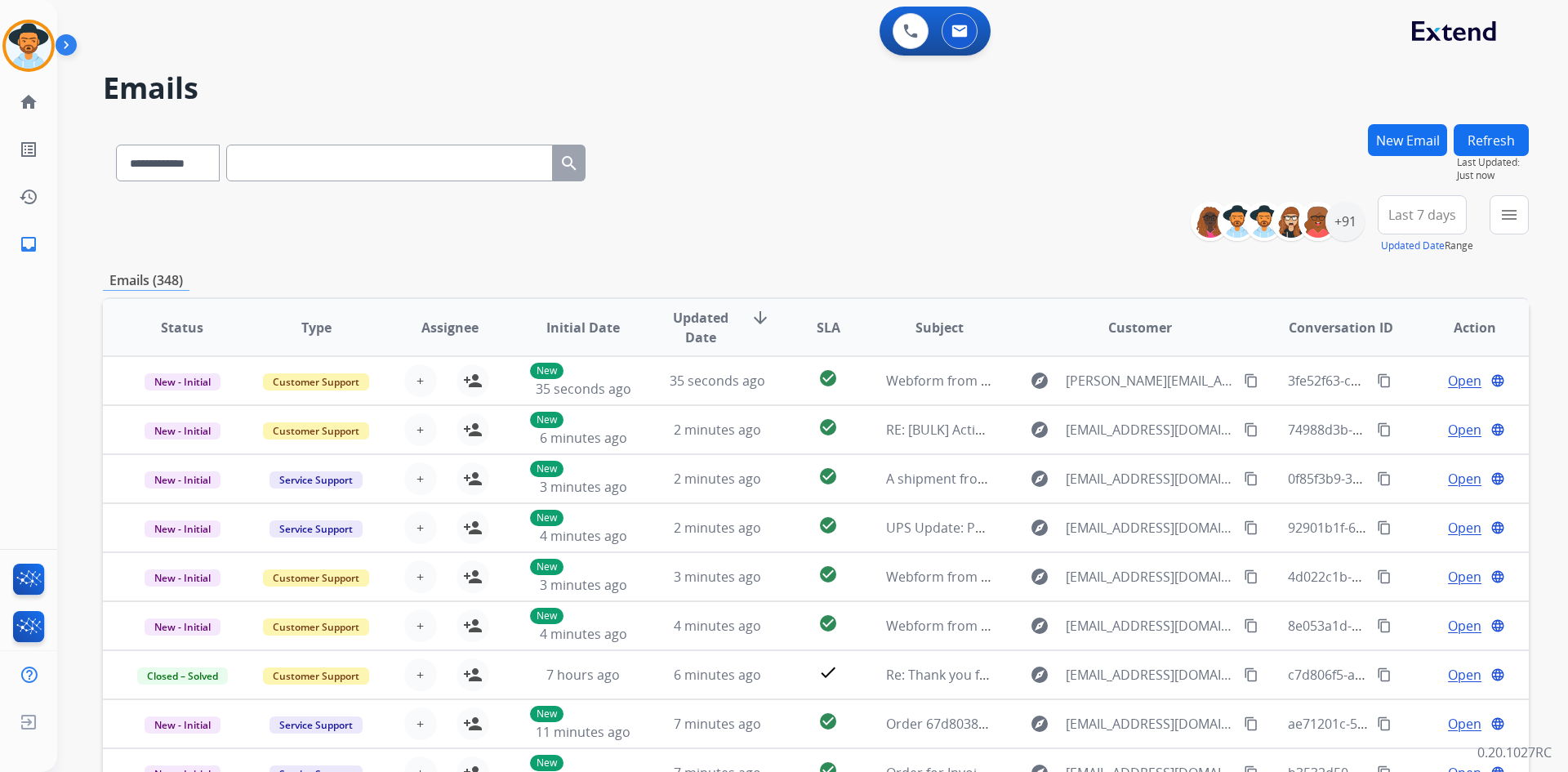
click at [302, 169] on input "text" at bounding box center [389, 163] width 326 height 37
paste input "**********"
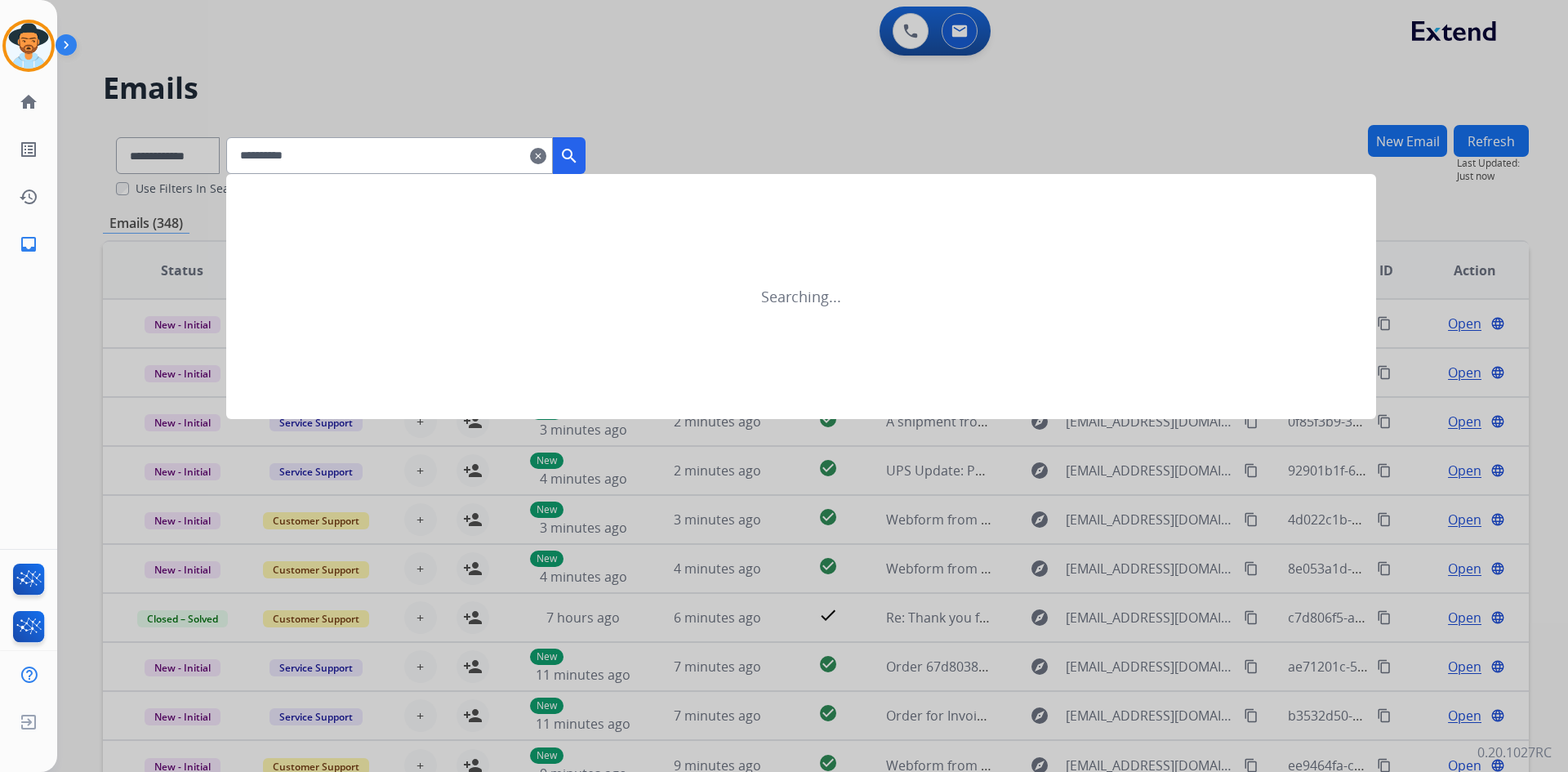
type input "**********"
click at [547, 157] on mat-icon "clear" at bounding box center [538, 156] width 16 height 19
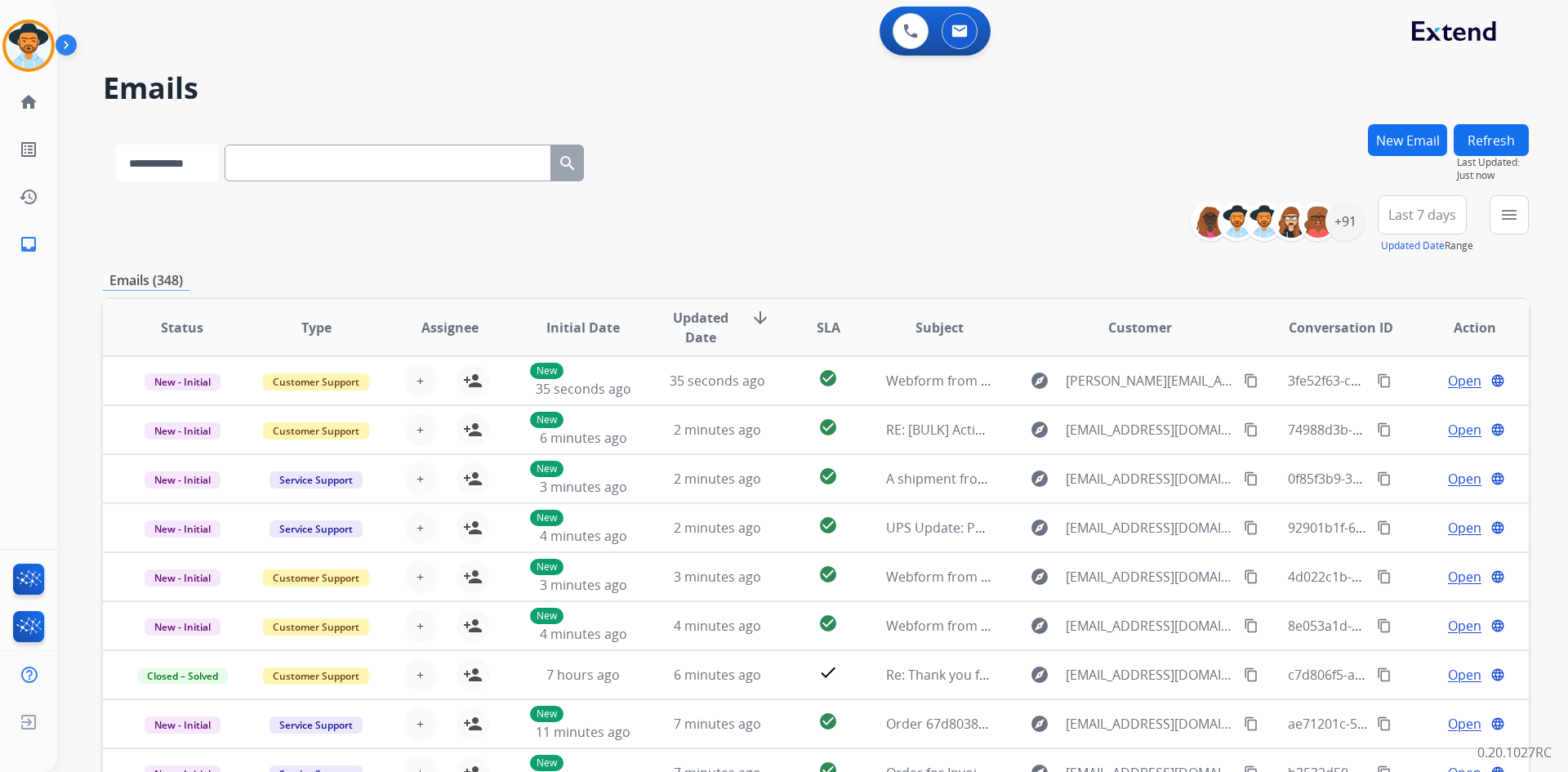
click at [190, 176] on select "**********" at bounding box center [166, 163] width 102 height 37
select select "**********"
click at [116, 144] on select "**********" at bounding box center [166, 163] width 102 height 37
click at [360, 155] on input "text" at bounding box center [389, 163] width 326 height 37
paste input "**********"
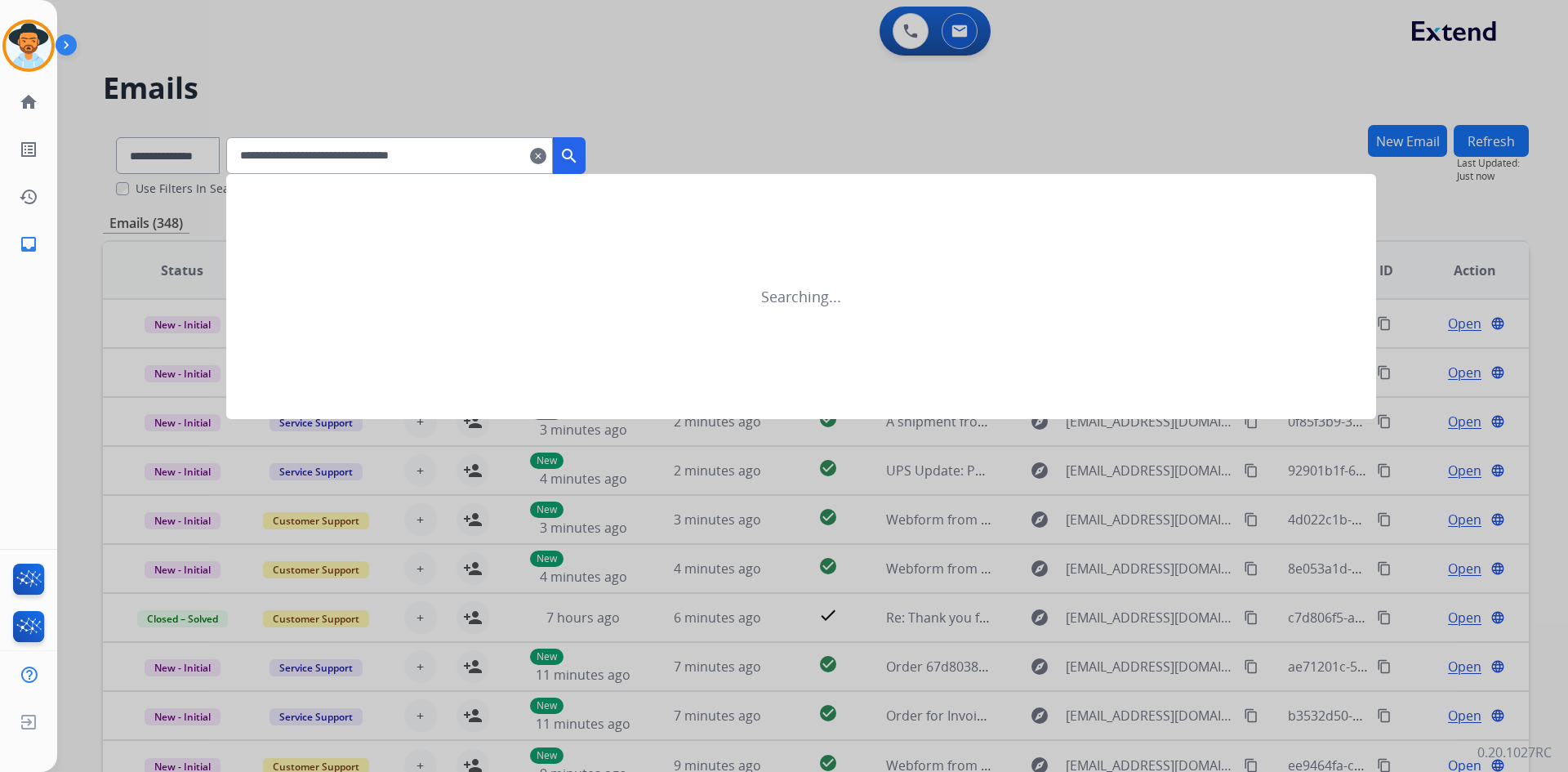
type input "**********"
click at [579, 151] on mat-icon "search" at bounding box center [570, 156] width 19 height 19
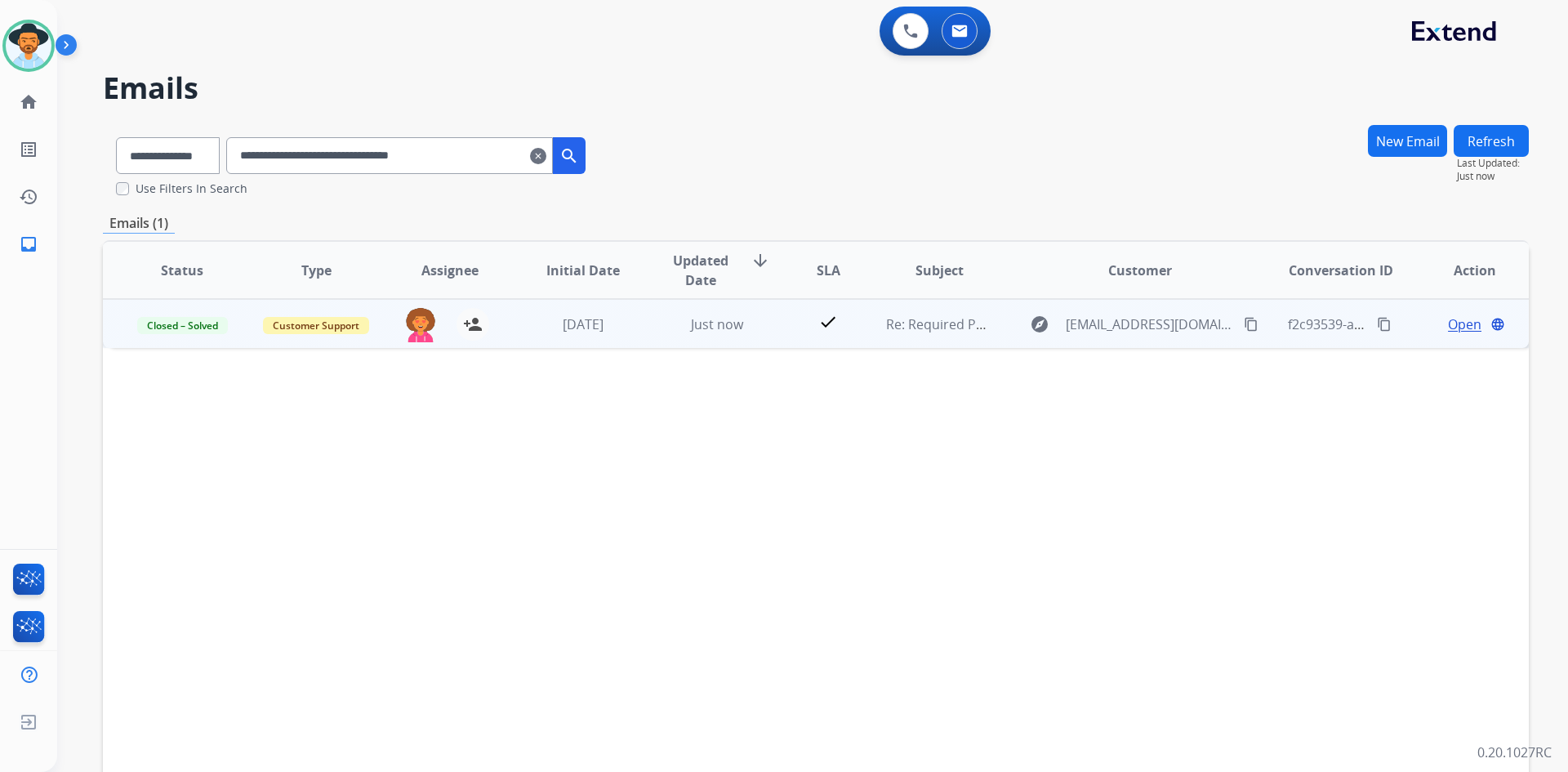
click at [1243, 325] on mat-icon "content_copy" at bounding box center [1251, 324] width 15 height 15
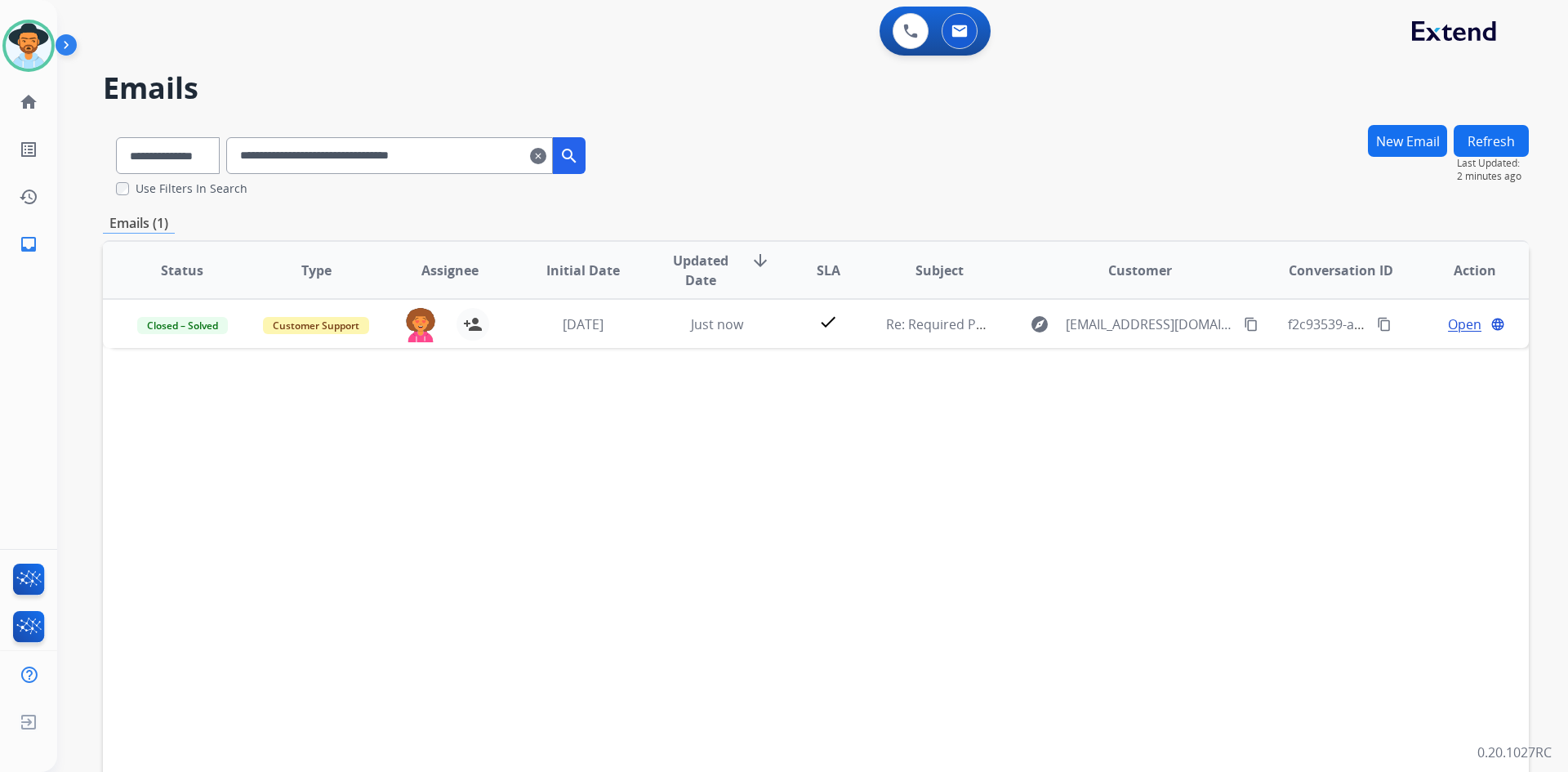
drag, startPoint x: 563, startPoint y: 155, endPoint x: 638, endPoint y: 251, distance: 121.8
click at [547, 155] on mat-icon "clear" at bounding box center [538, 156] width 16 height 19
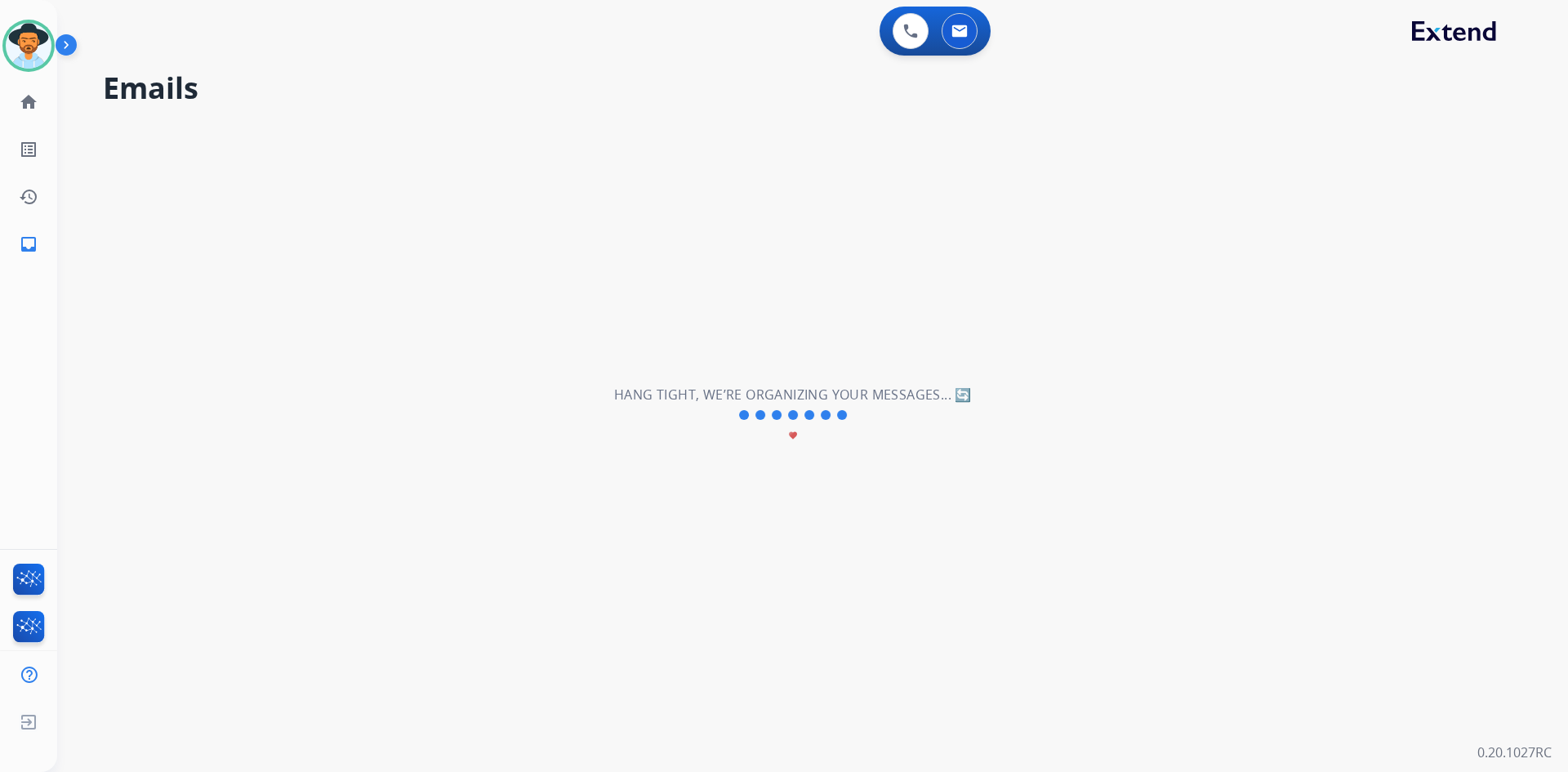
select select "**********"
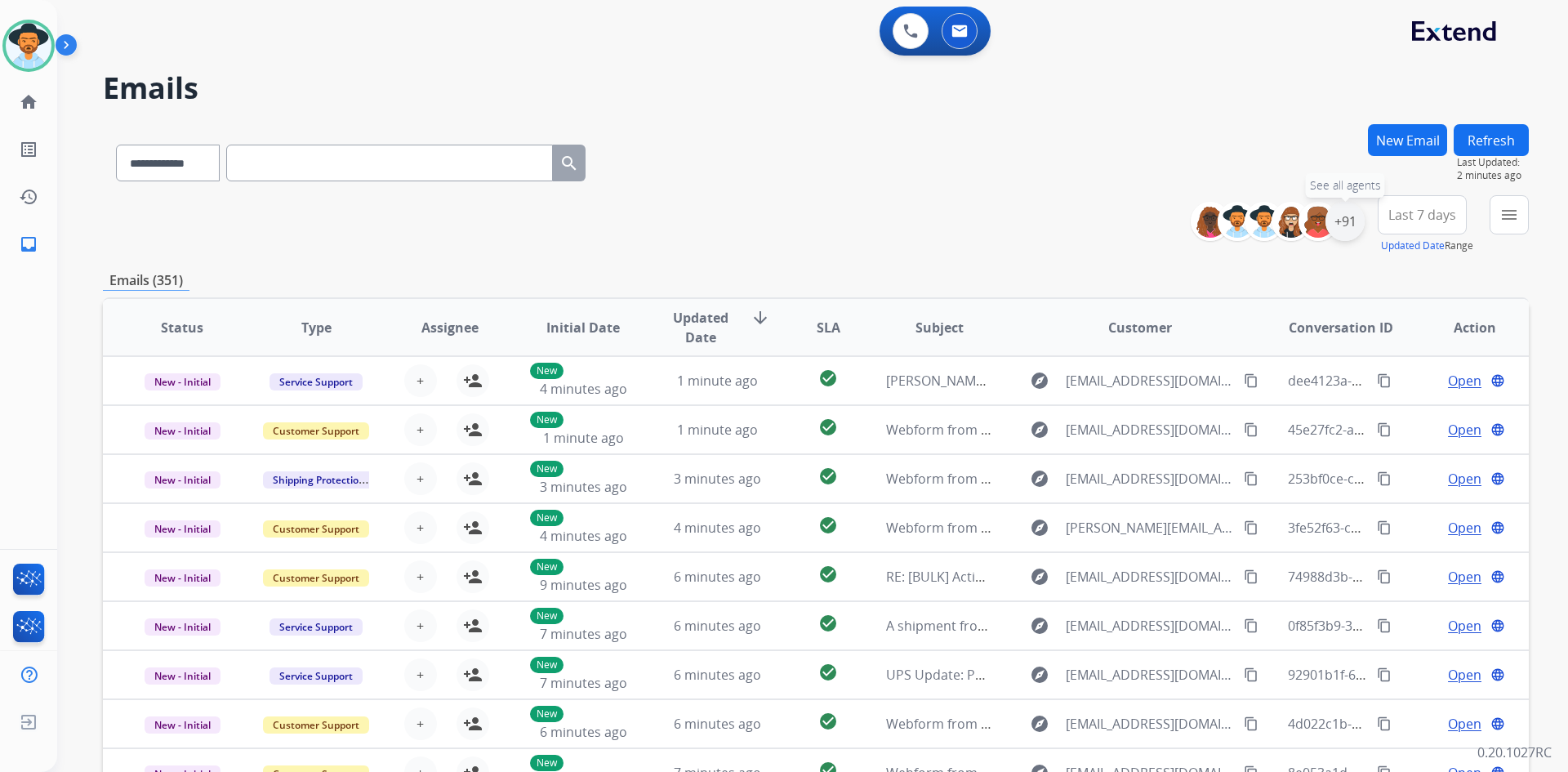
click at [1346, 210] on div "+91" at bounding box center [1345, 221] width 39 height 39
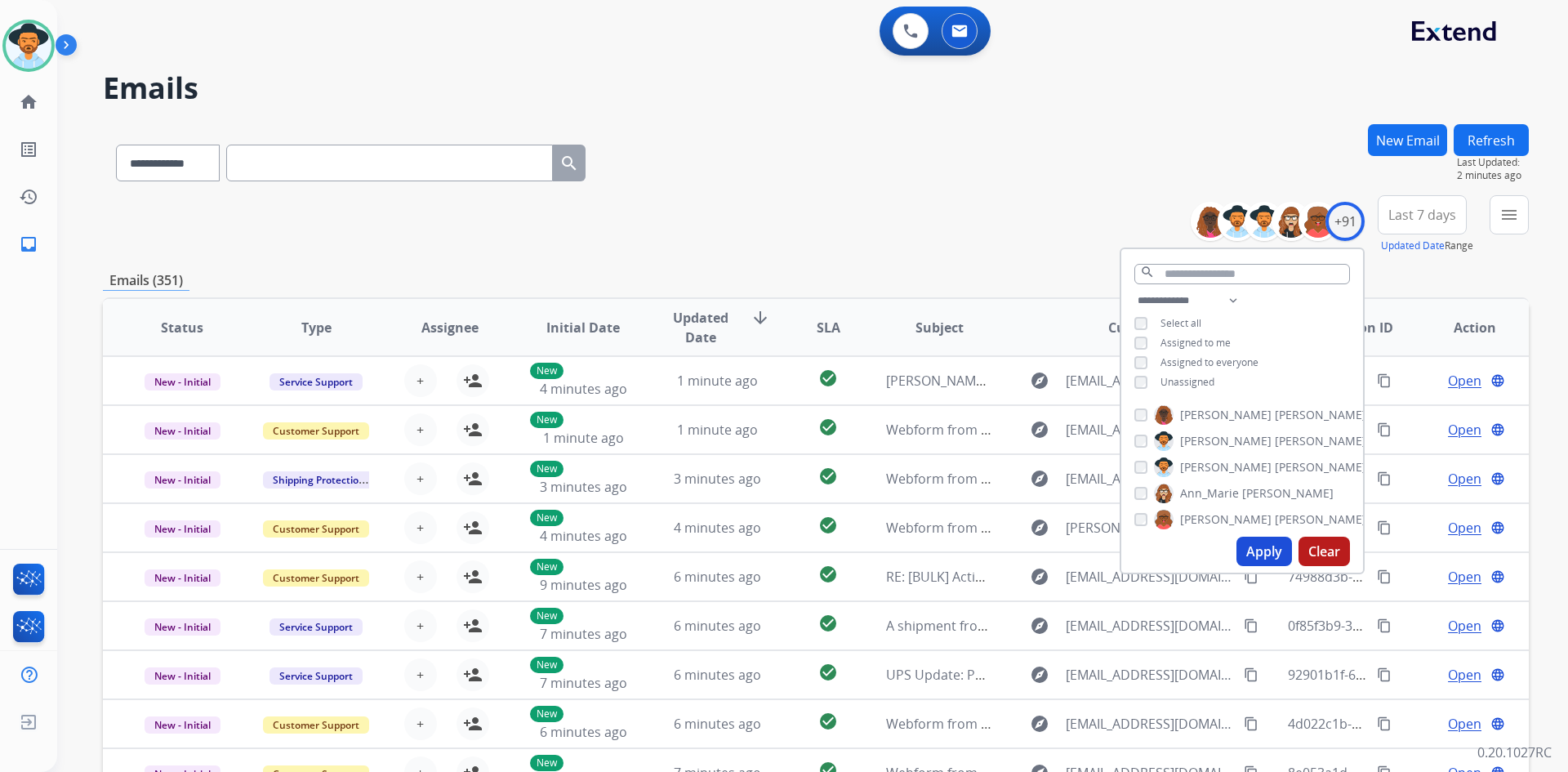
click at [1176, 382] on span "Unassigned" at bounding box center [1187, 382] width 54 height 14
click at [1259, 548] on button "Apply" at bounding box center [1264, 551] width 56 height 29
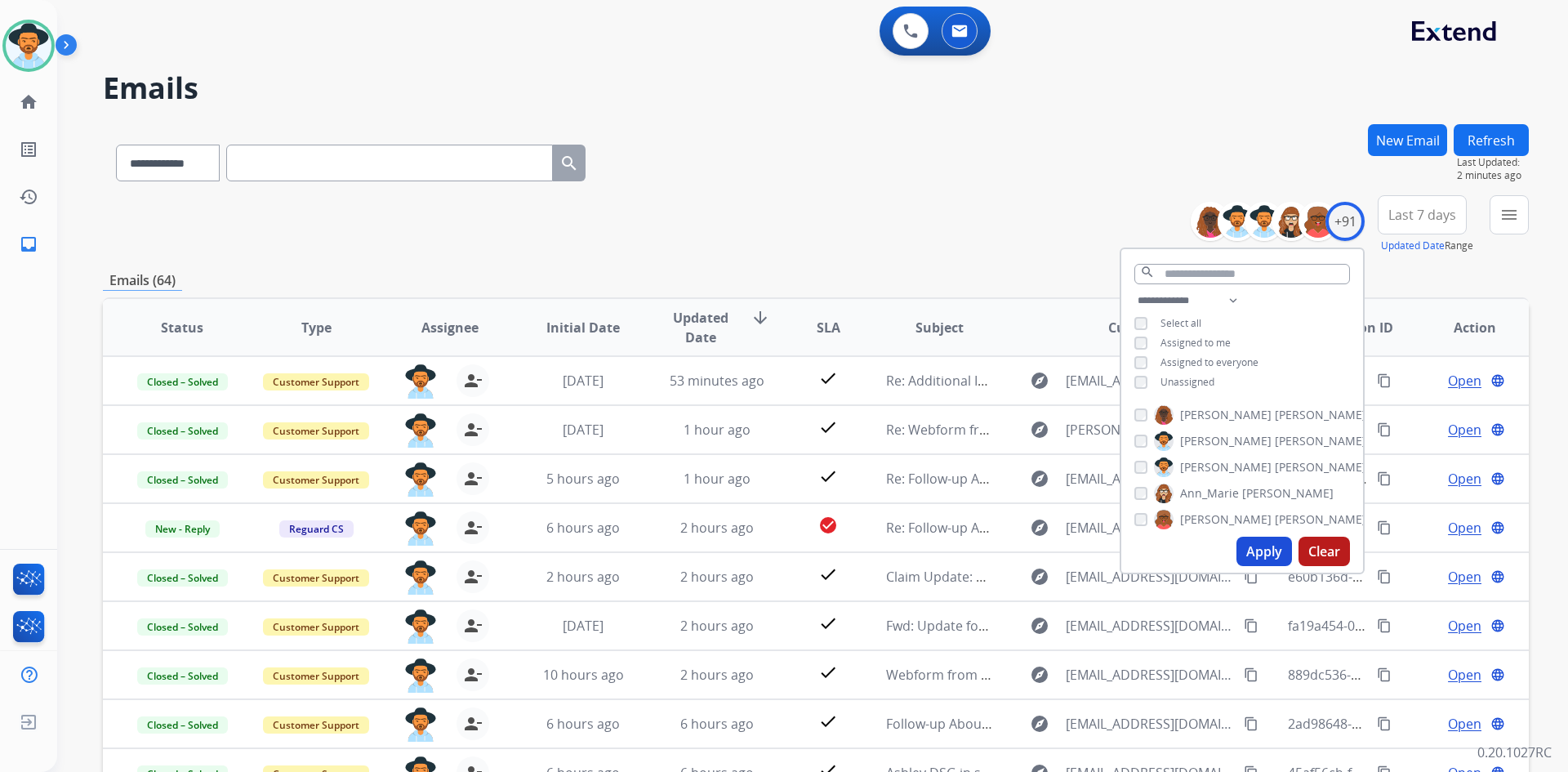
click at [841, 173] on div "**********" at bounding box center [815, 159] width 1426 height 71
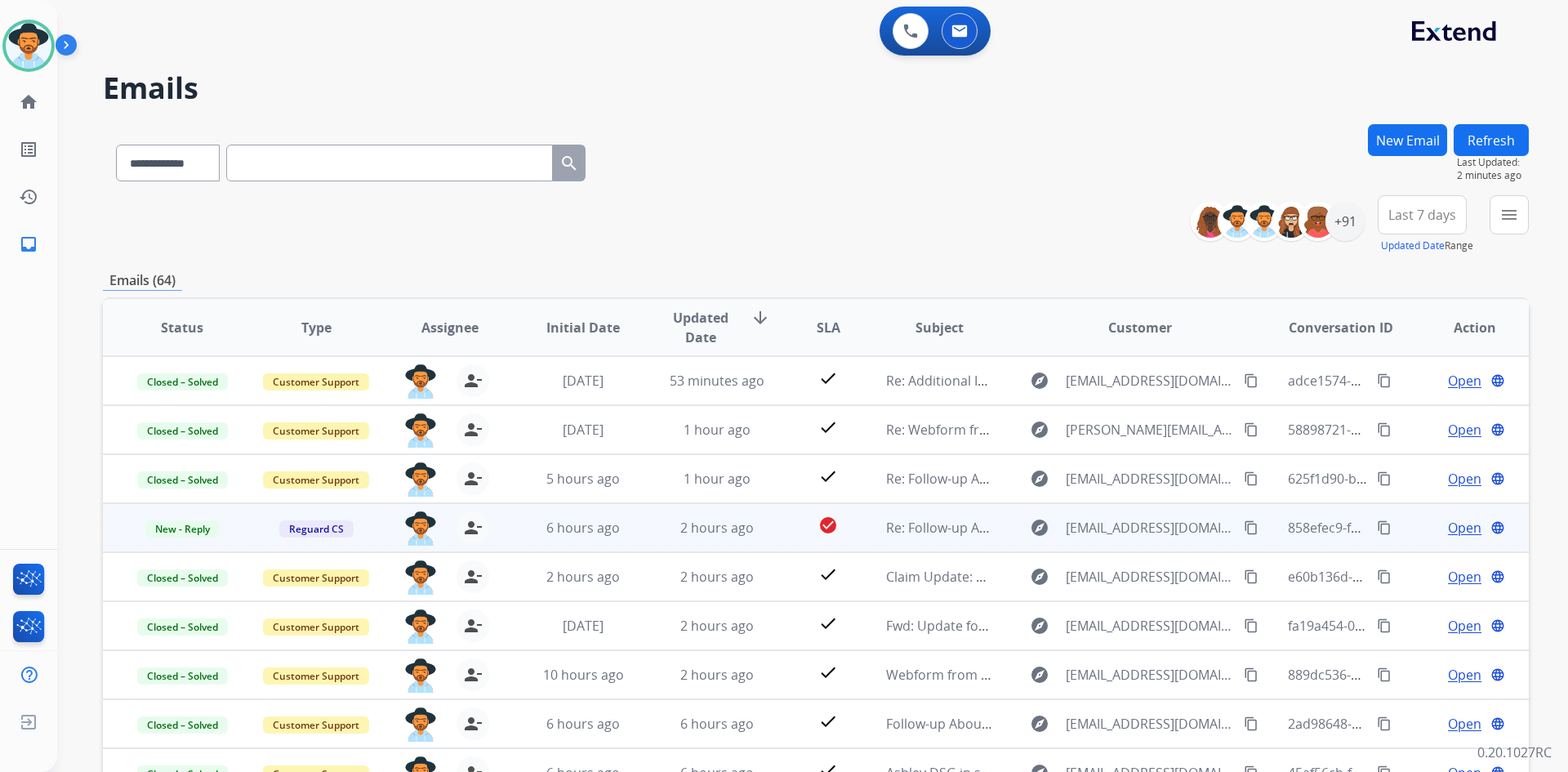
click at [1451, 528] on span "Open" at bounding box center [1465, 527] width 34 height 19
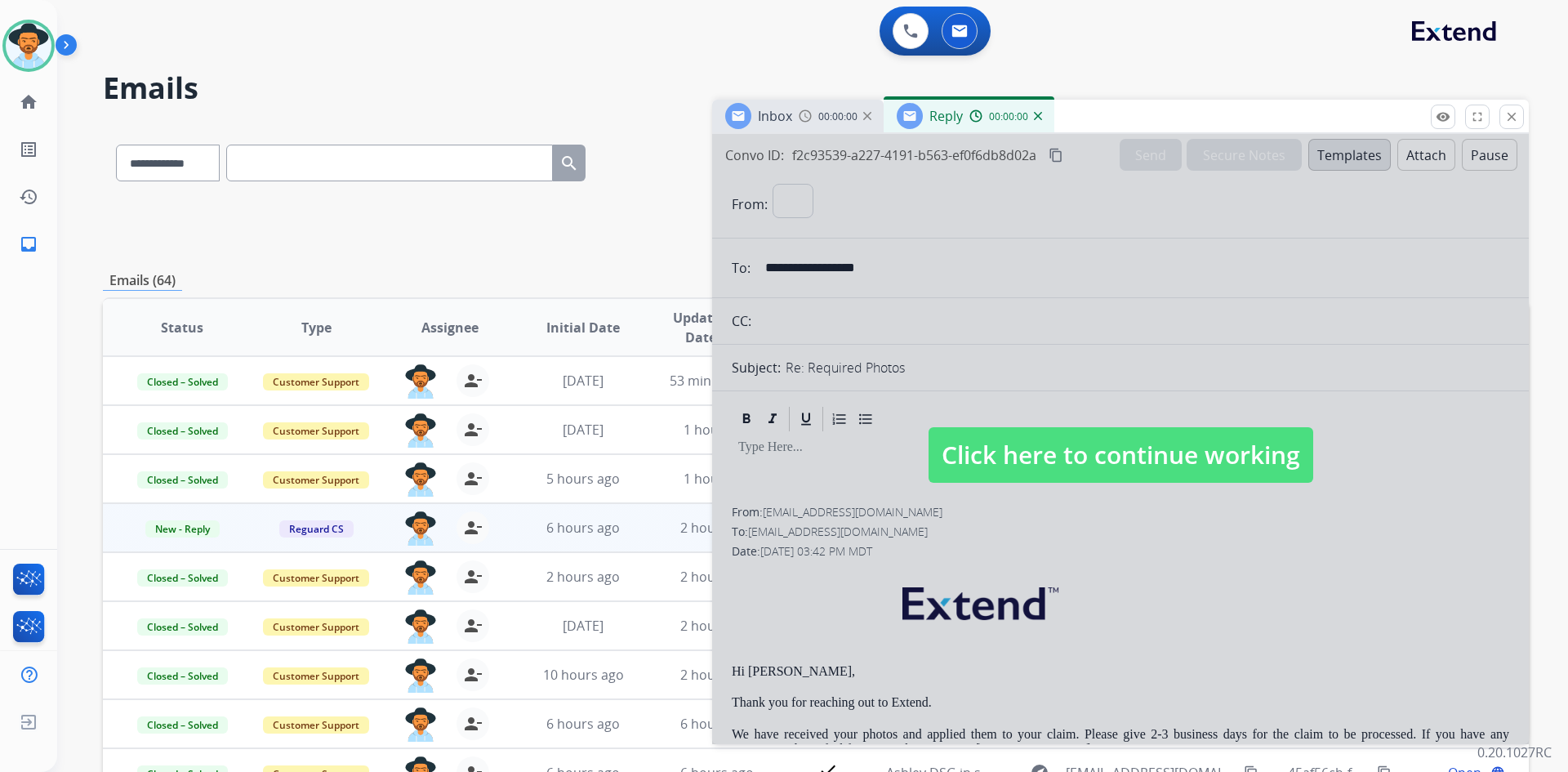
select select "**********"
click at [1108, 453] on span "Click here to continue working" at bounding box center [1121, 455] width 385 height 56
select select
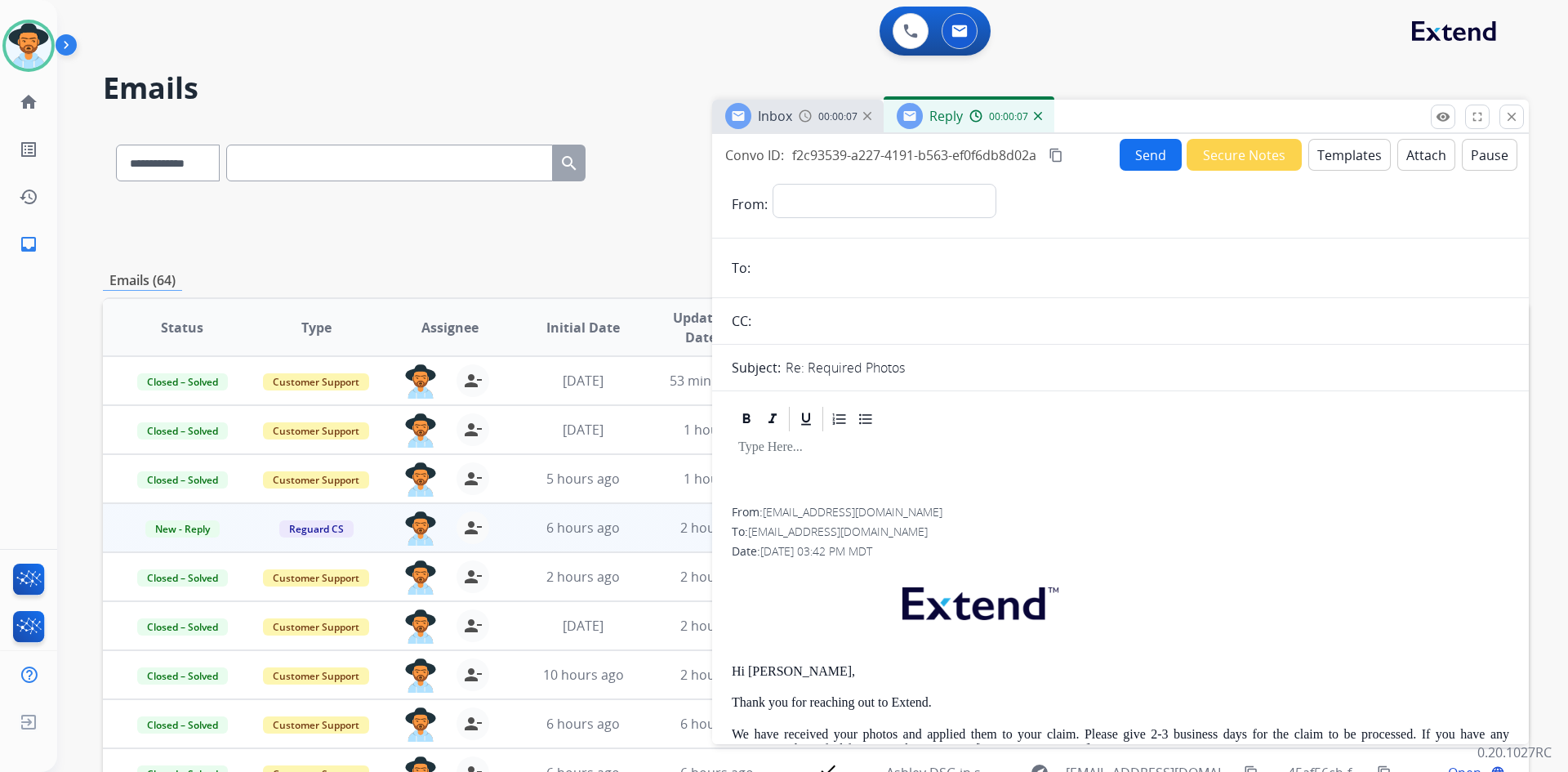
click at [1036, 118] on img at bounding box center [1037, 116] width 8 height 8
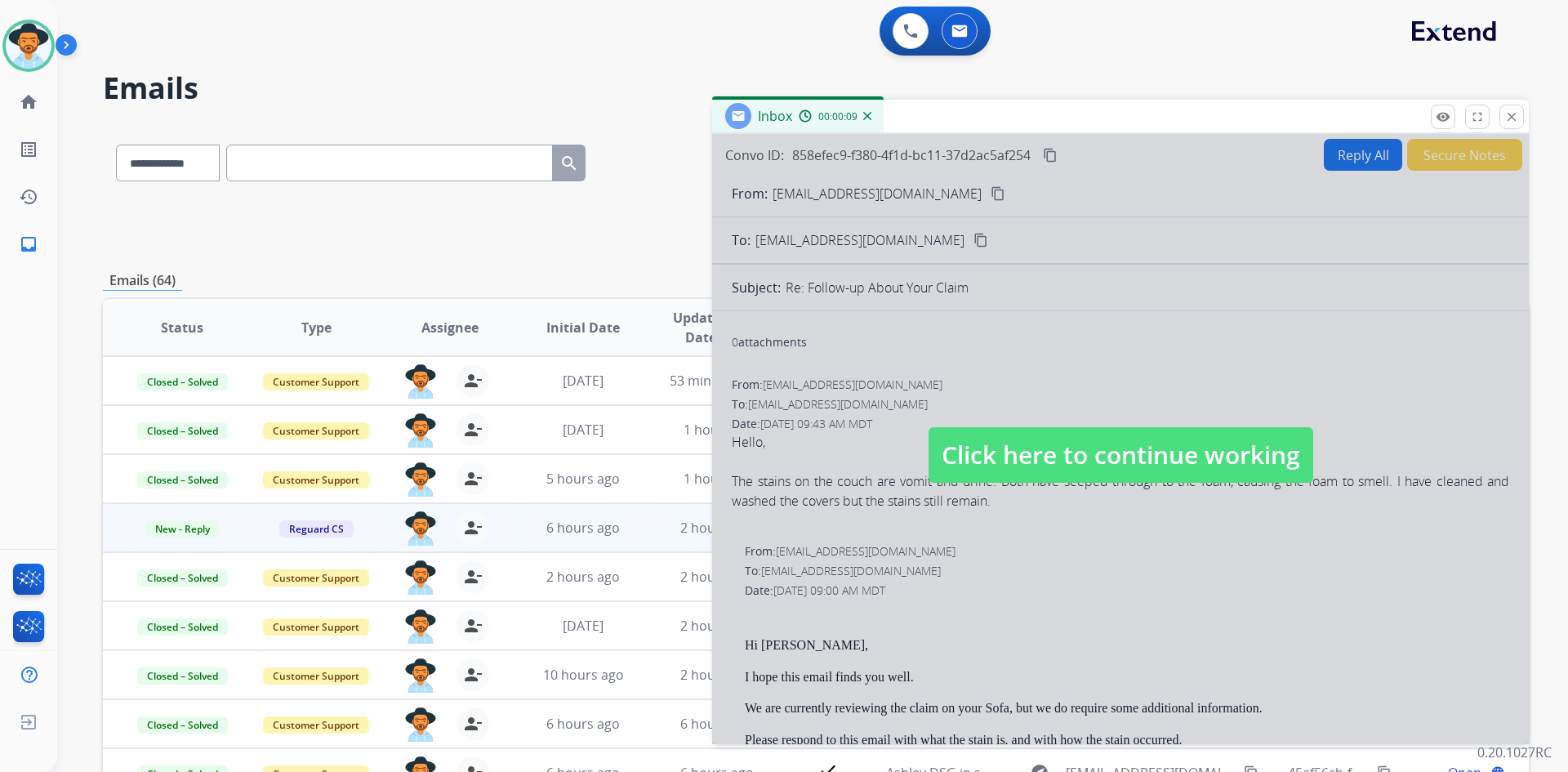
click at [1126, 447] on span "Click here to continue working" at bounding box center [1121, 455] width 385 height 56
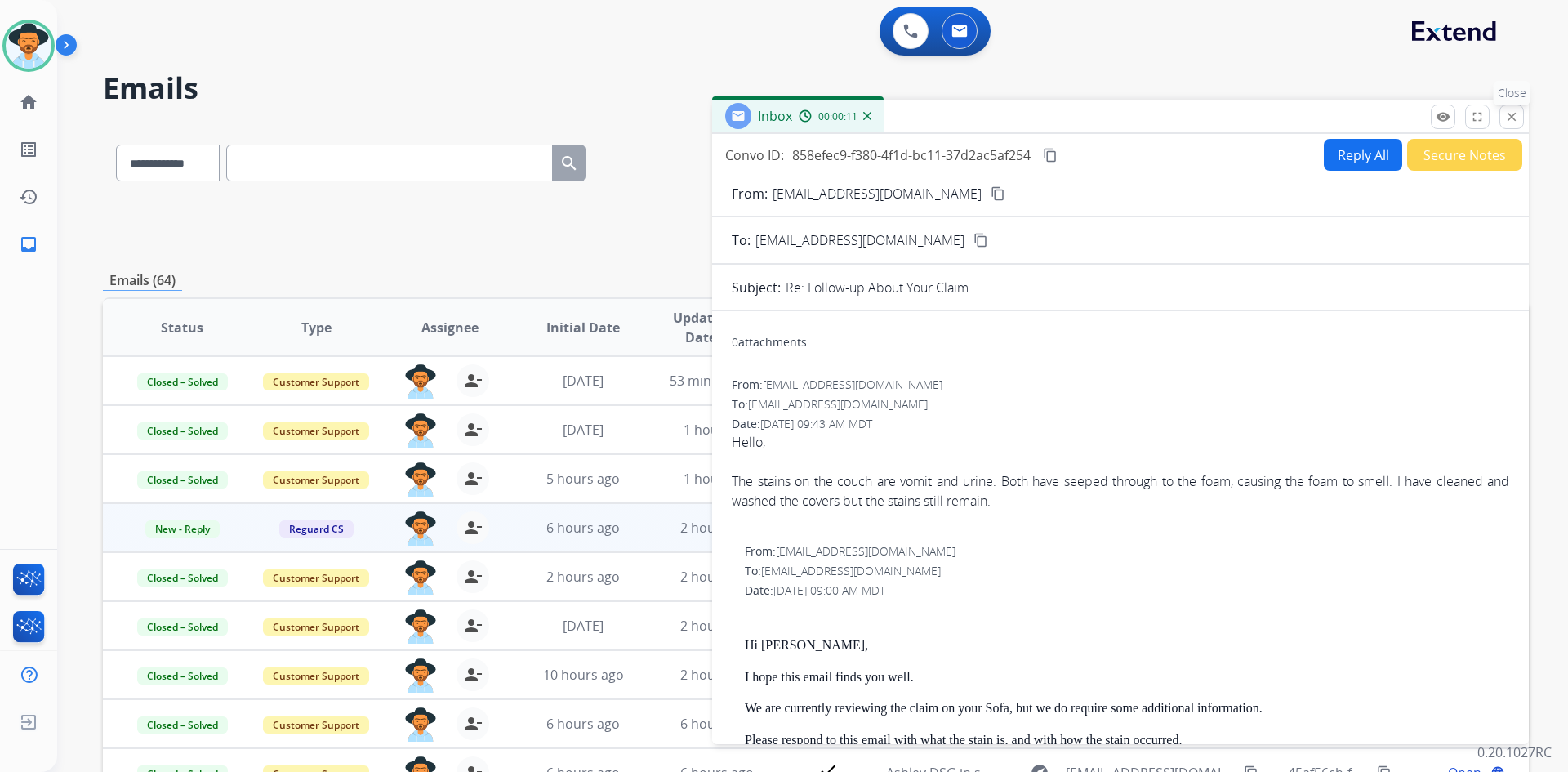
click at [1521, 116] on button "close Close" at bounding box center [1511, 117] width 25 height 25
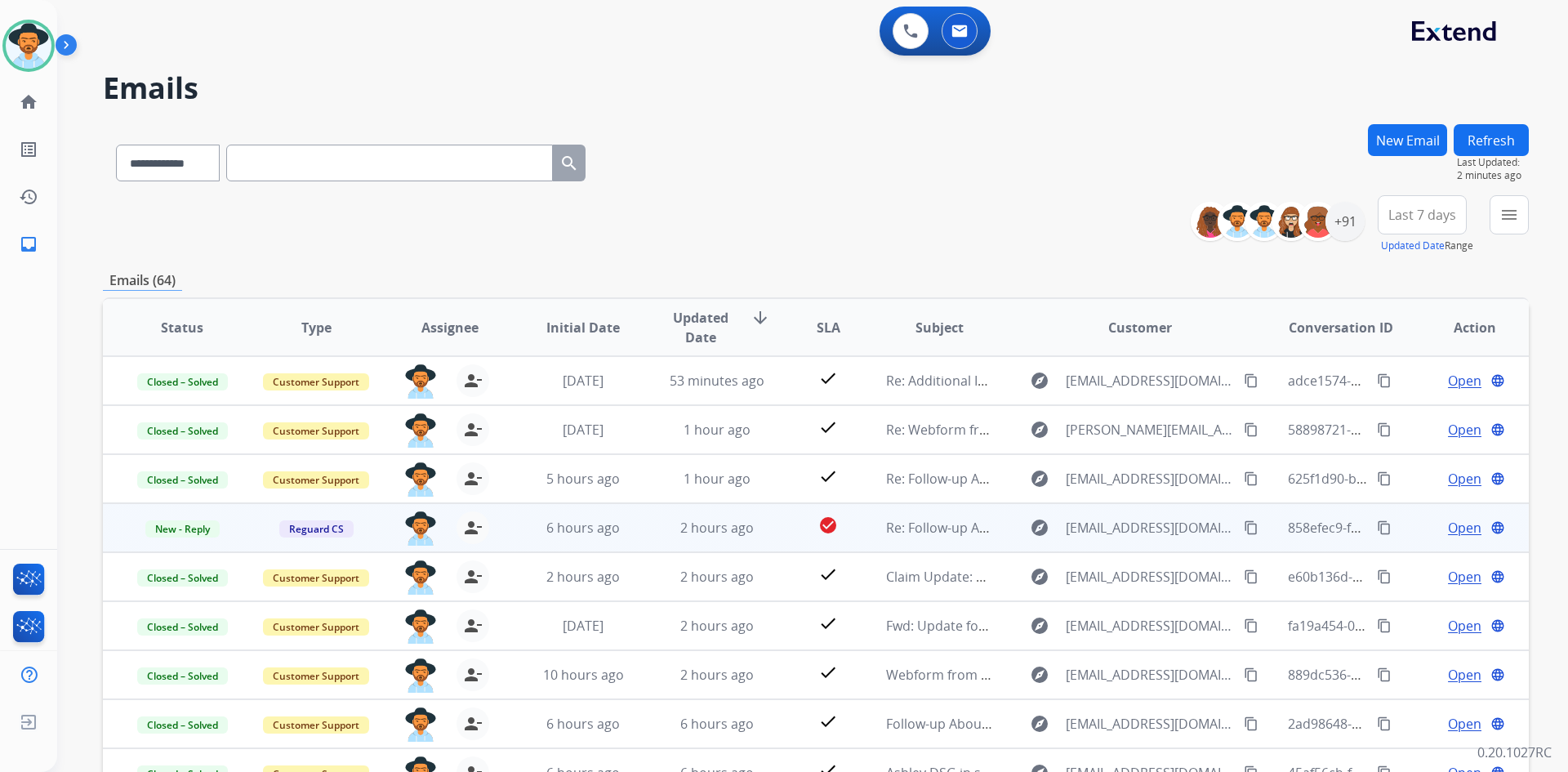
click at [1448, 527] on span "Open" at bounding box center [1465, 527] width 34 height 19
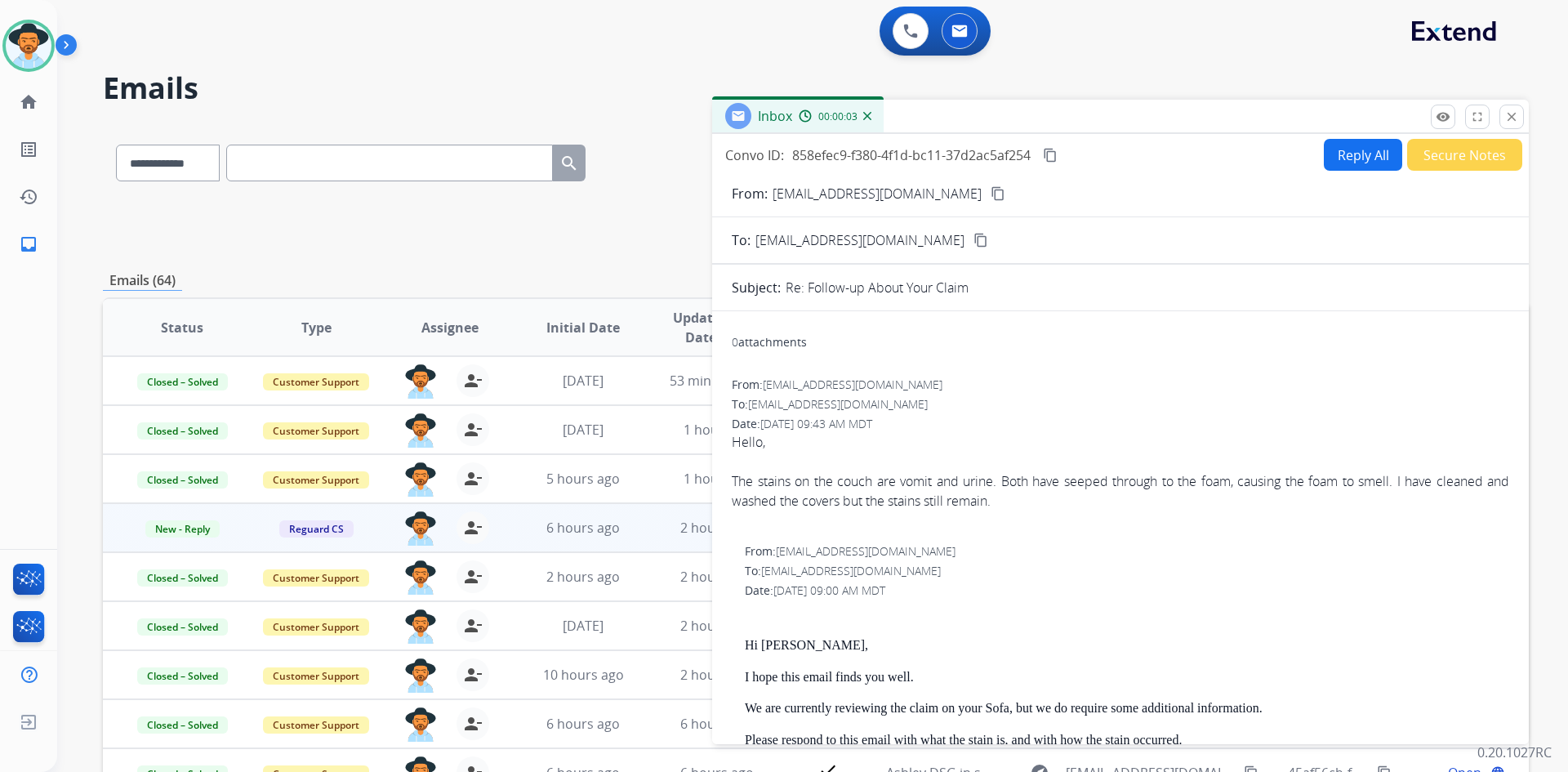
click at [1480, 158] on button "Secure Notes" at bounding box center [1465, 155] width 115 height 32
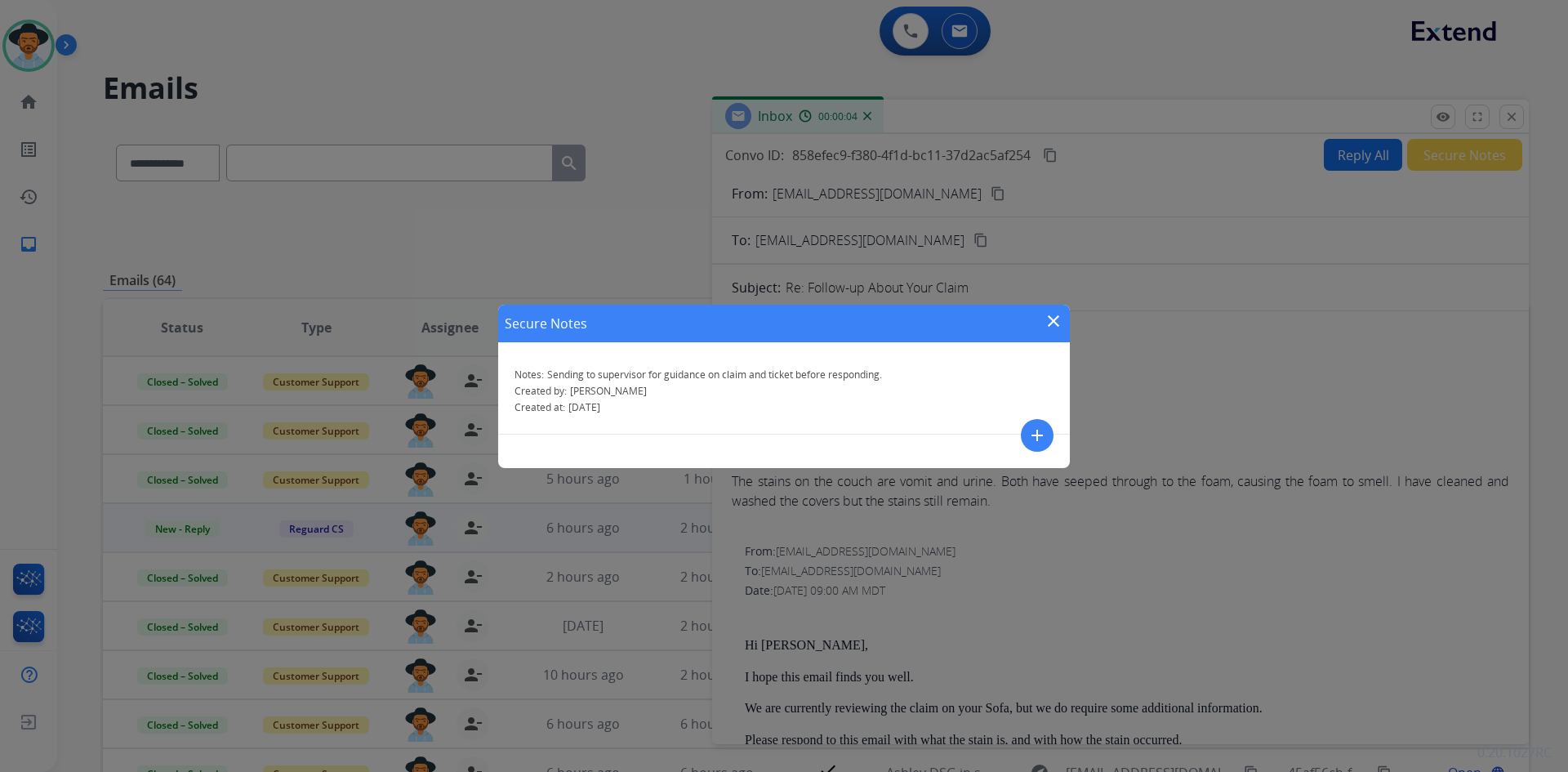
click at [1029, 435] on mat-icon "add" at bounding box center [1037, 435] width 19 height 19
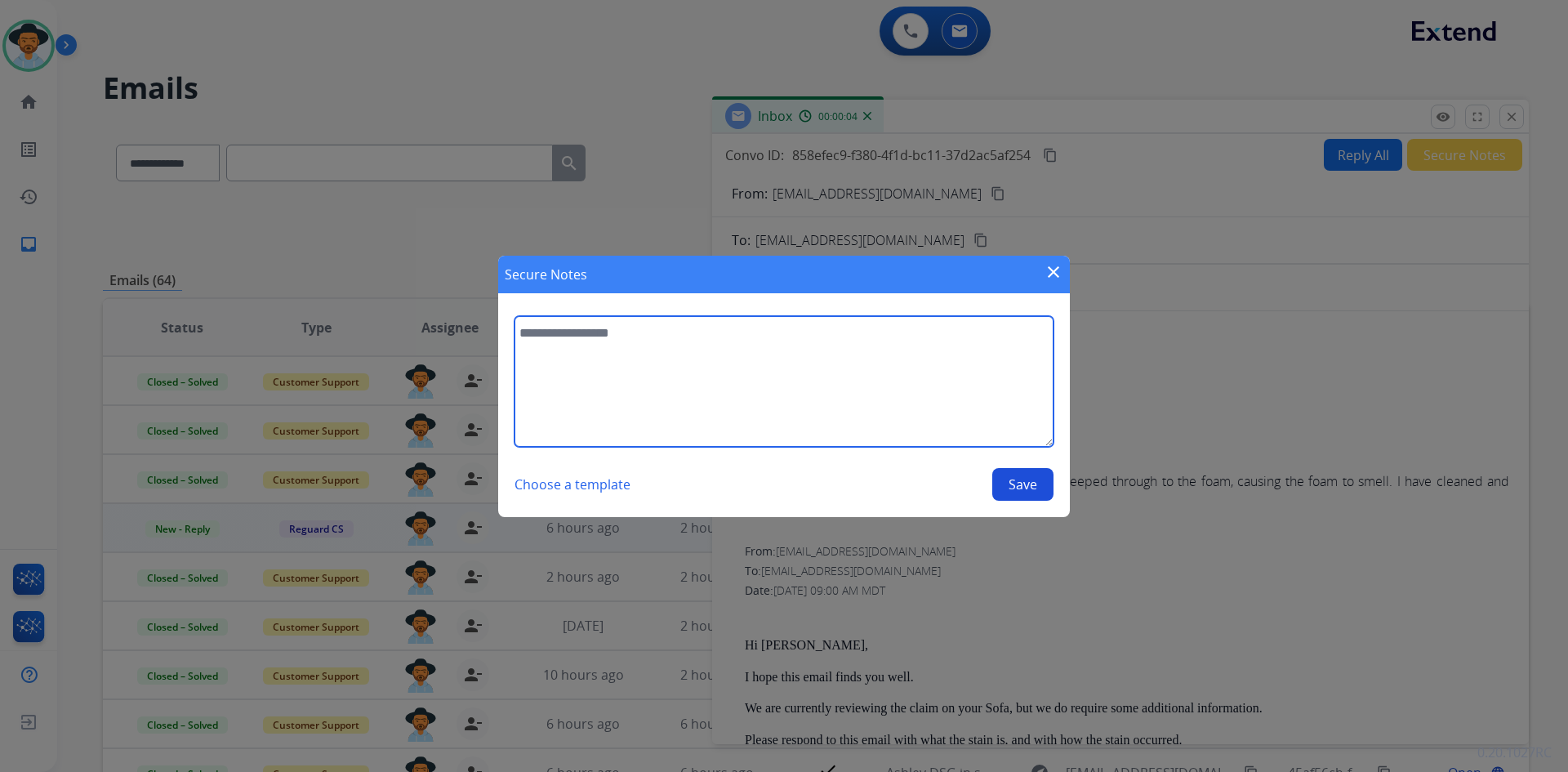
click at [695, 378] on textarea at bounding box center [784, 381] width 539 height 131
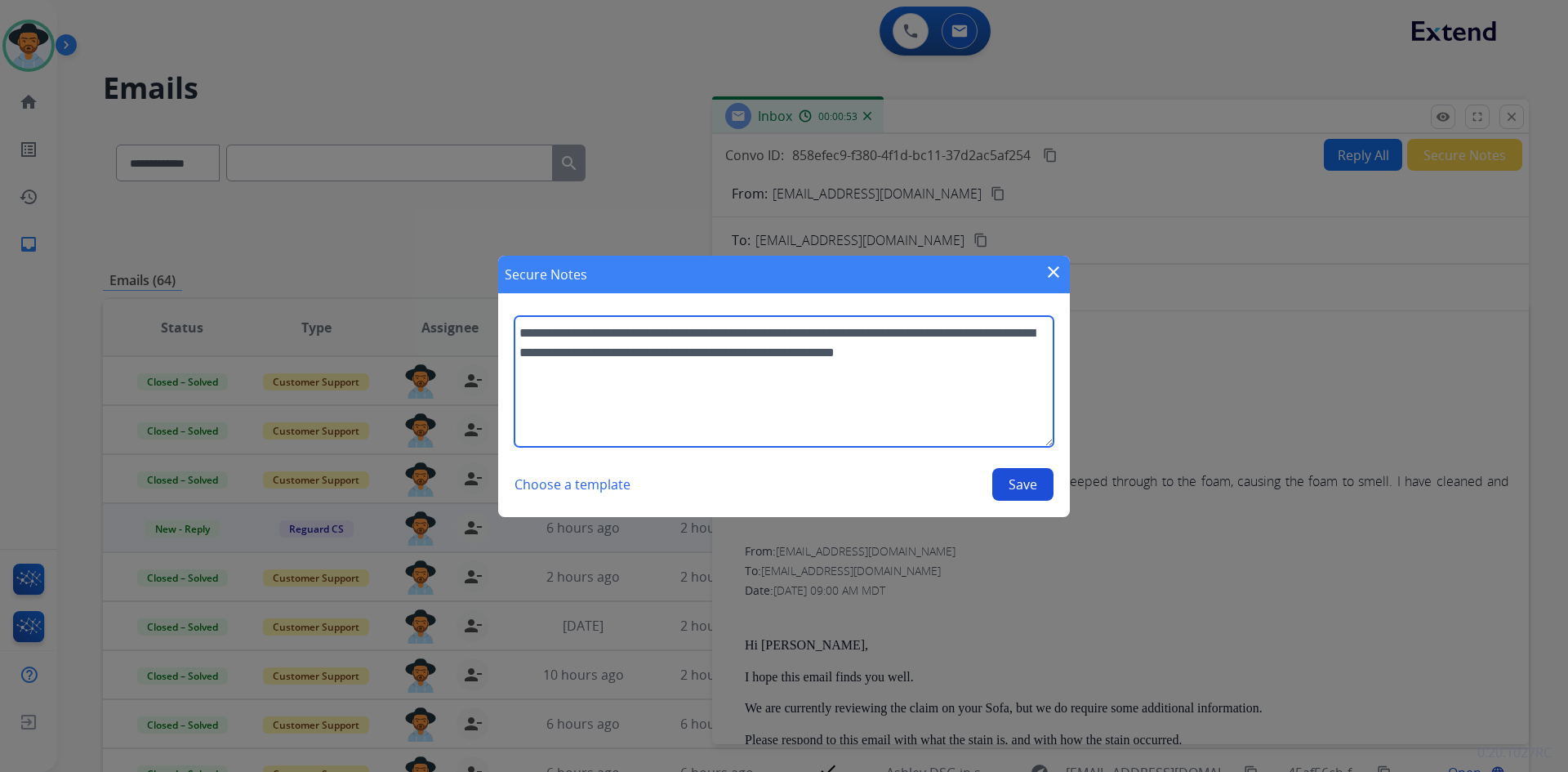
type textarea "**********"
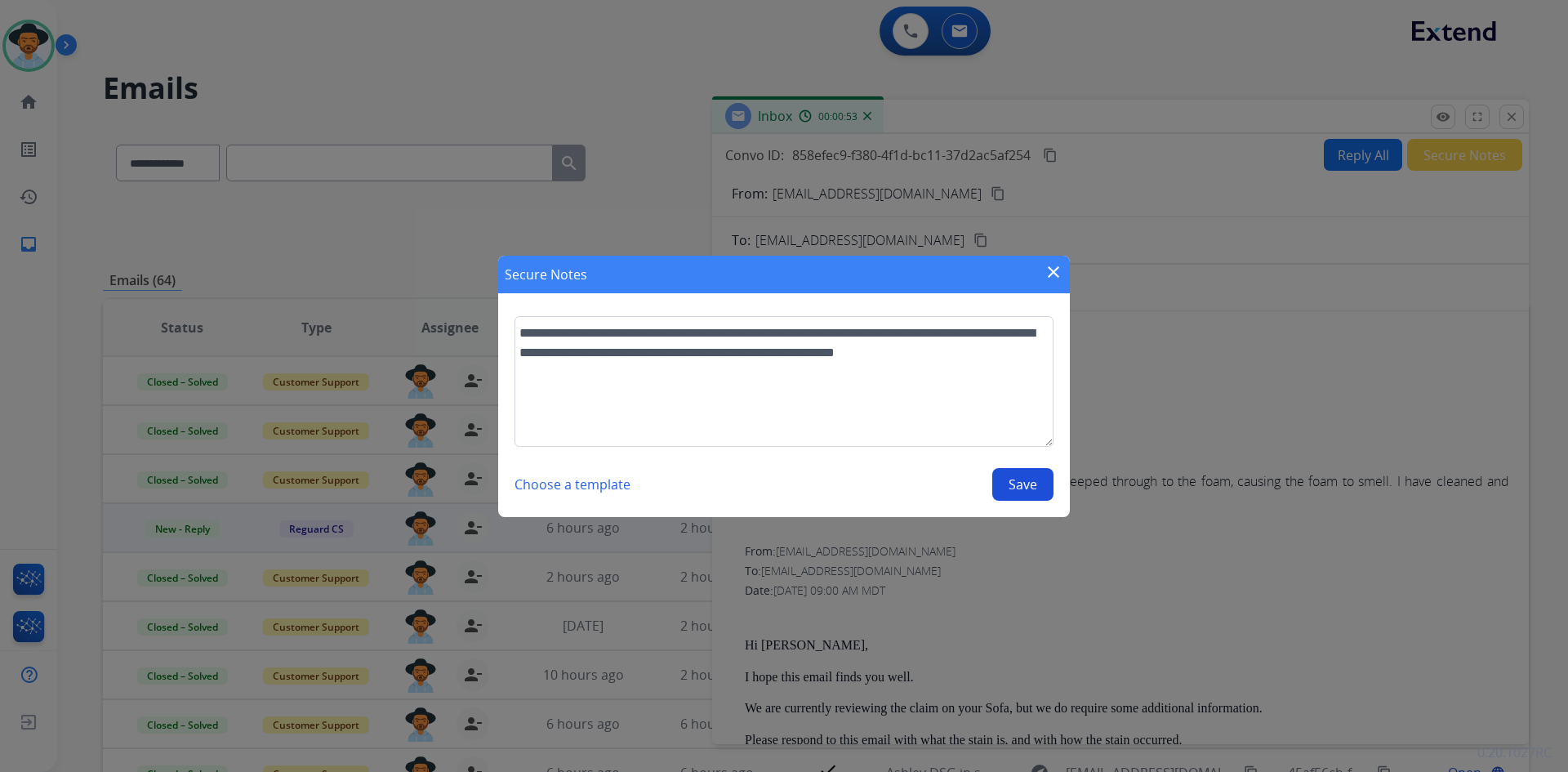
click at [1020, 489] on button "Save" at bounding box center [1022, 484] width 61 height 33
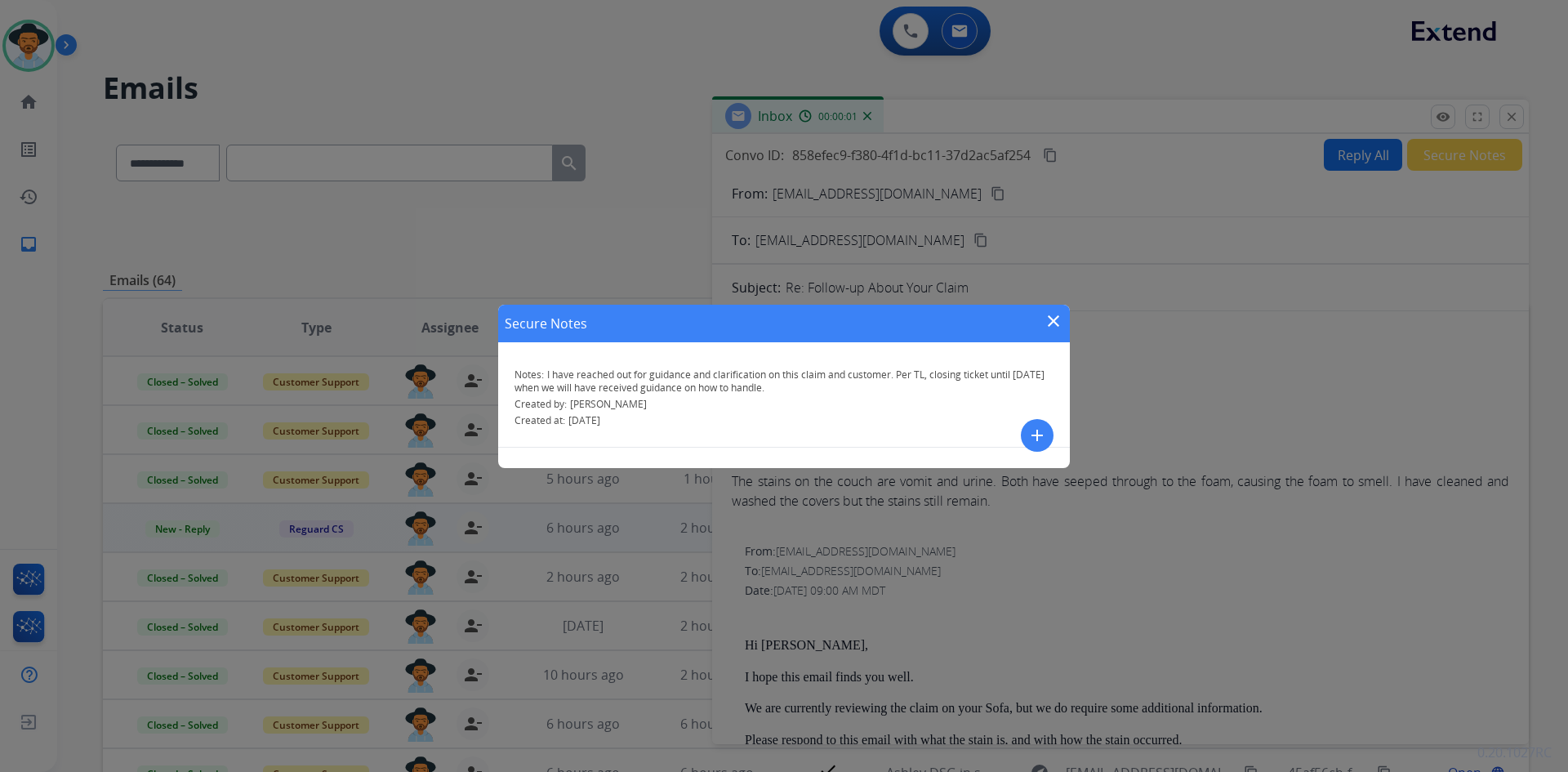
click at [1052, 318] on mat-icon "close" at bounding box center [1053, 321] width 19 height 19
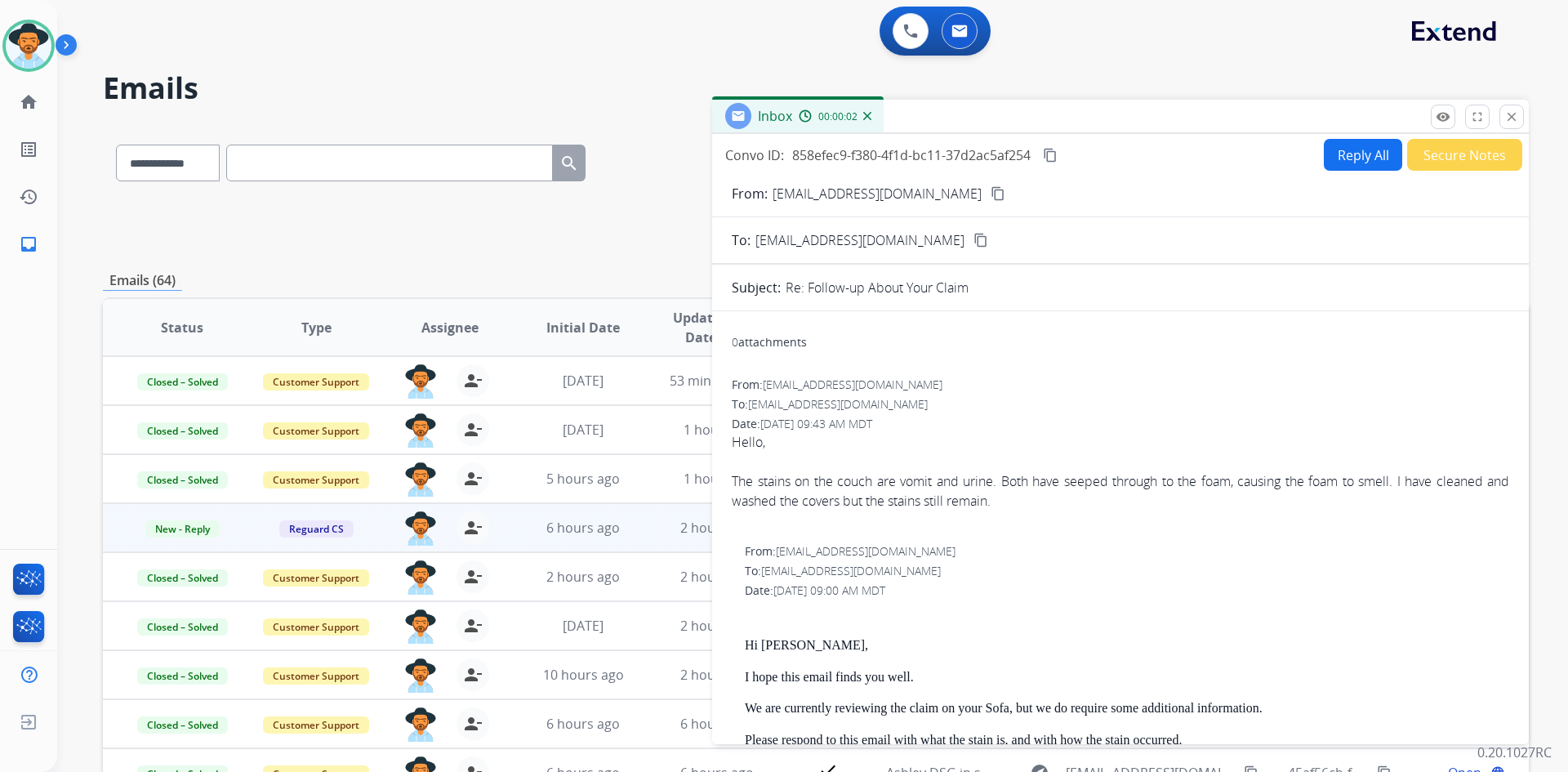
click at [1057, 155] on mat-icon "content_copy" at bounding box center [1050, 155] width 15 height 15
click at [1521, 114] on button "close Close" at bounding box center [1511, 117] width 25 height 25
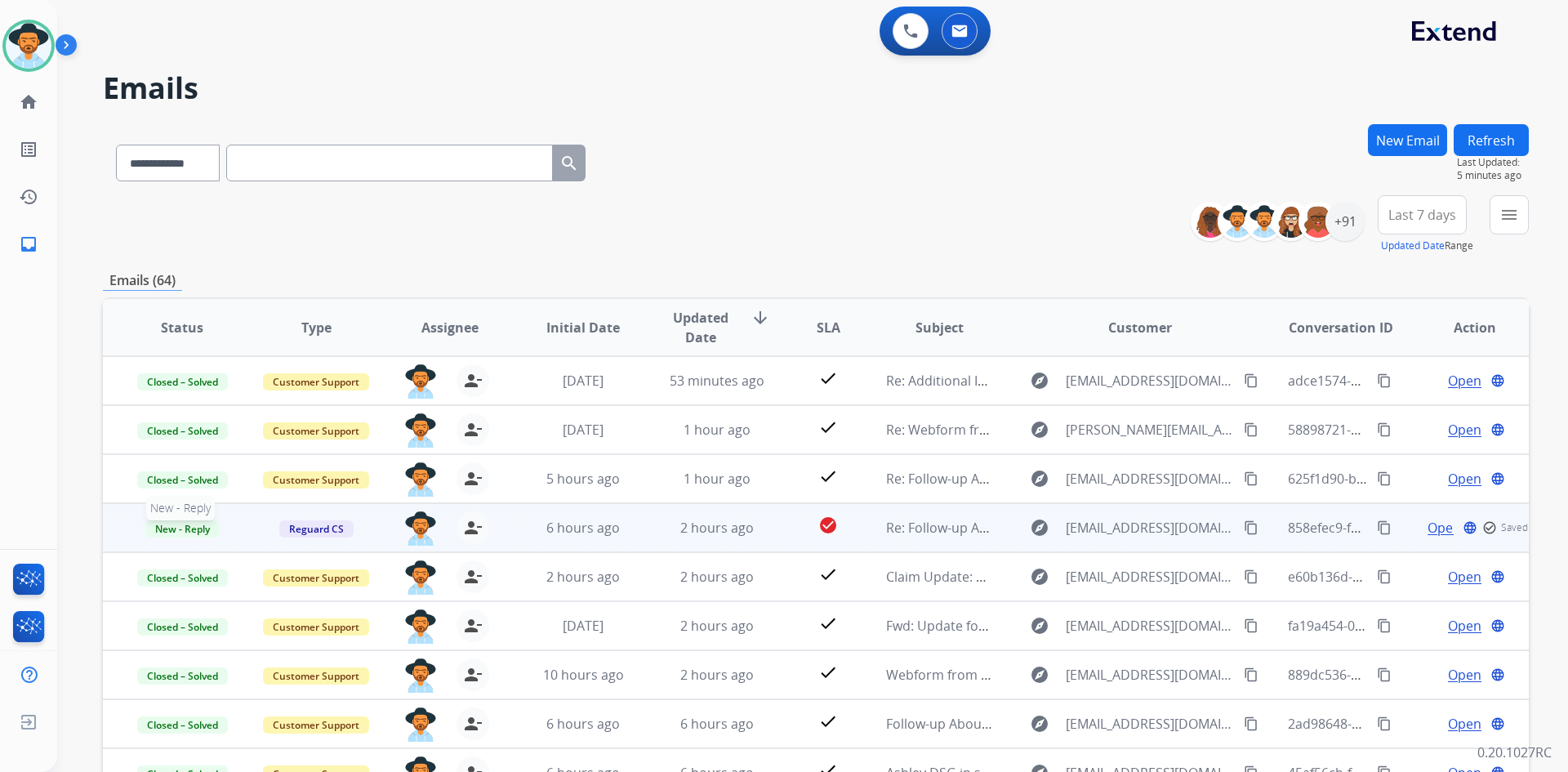
click at [161, 522] on span "New - Reply" at bounding box center [182, 528] width 74 height 17
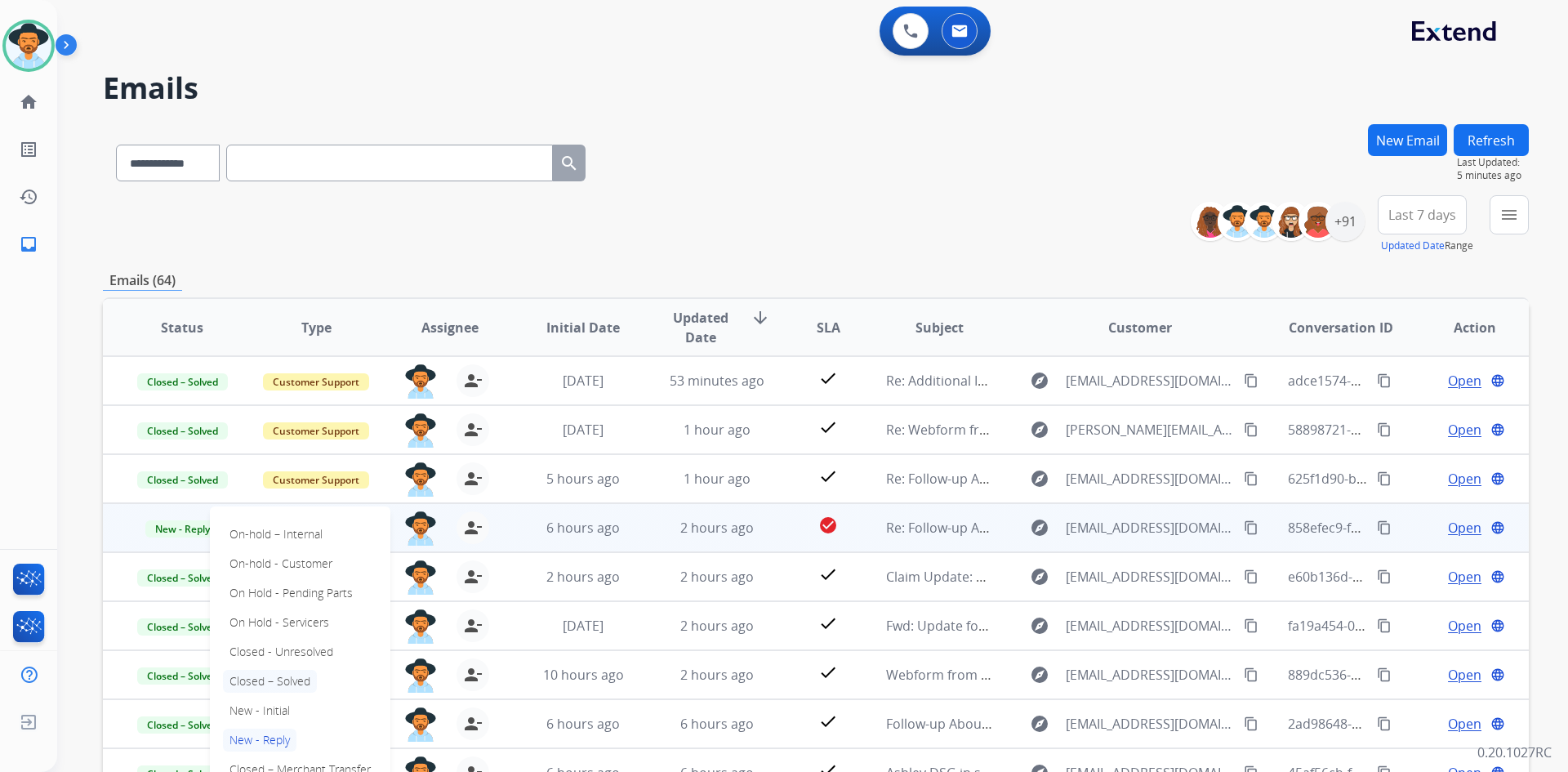
click at [289, 687] on p "Closed – Solved" at bounding box center [270, 681] width 94 height 23
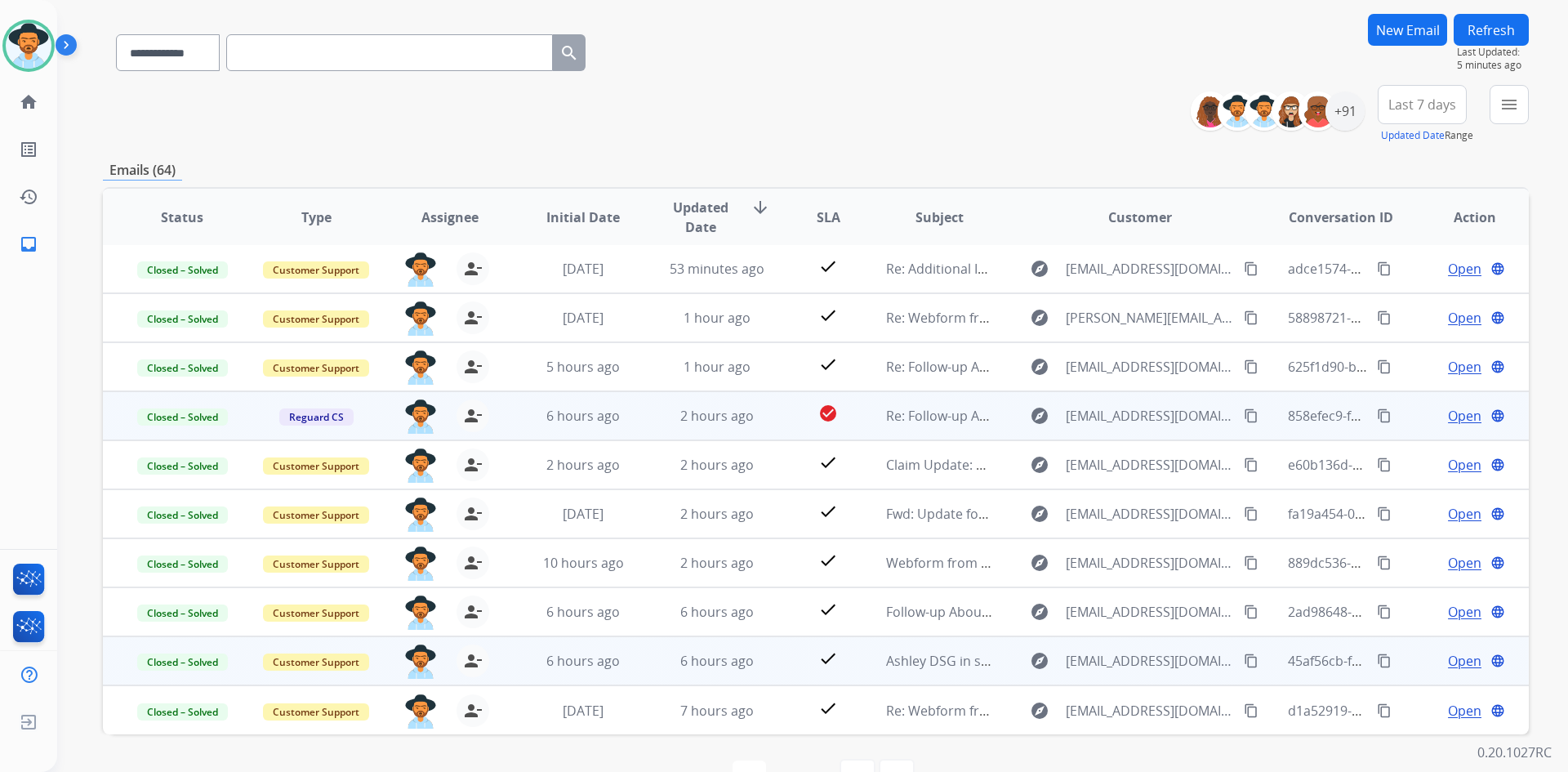
scroll to position [157, 0]
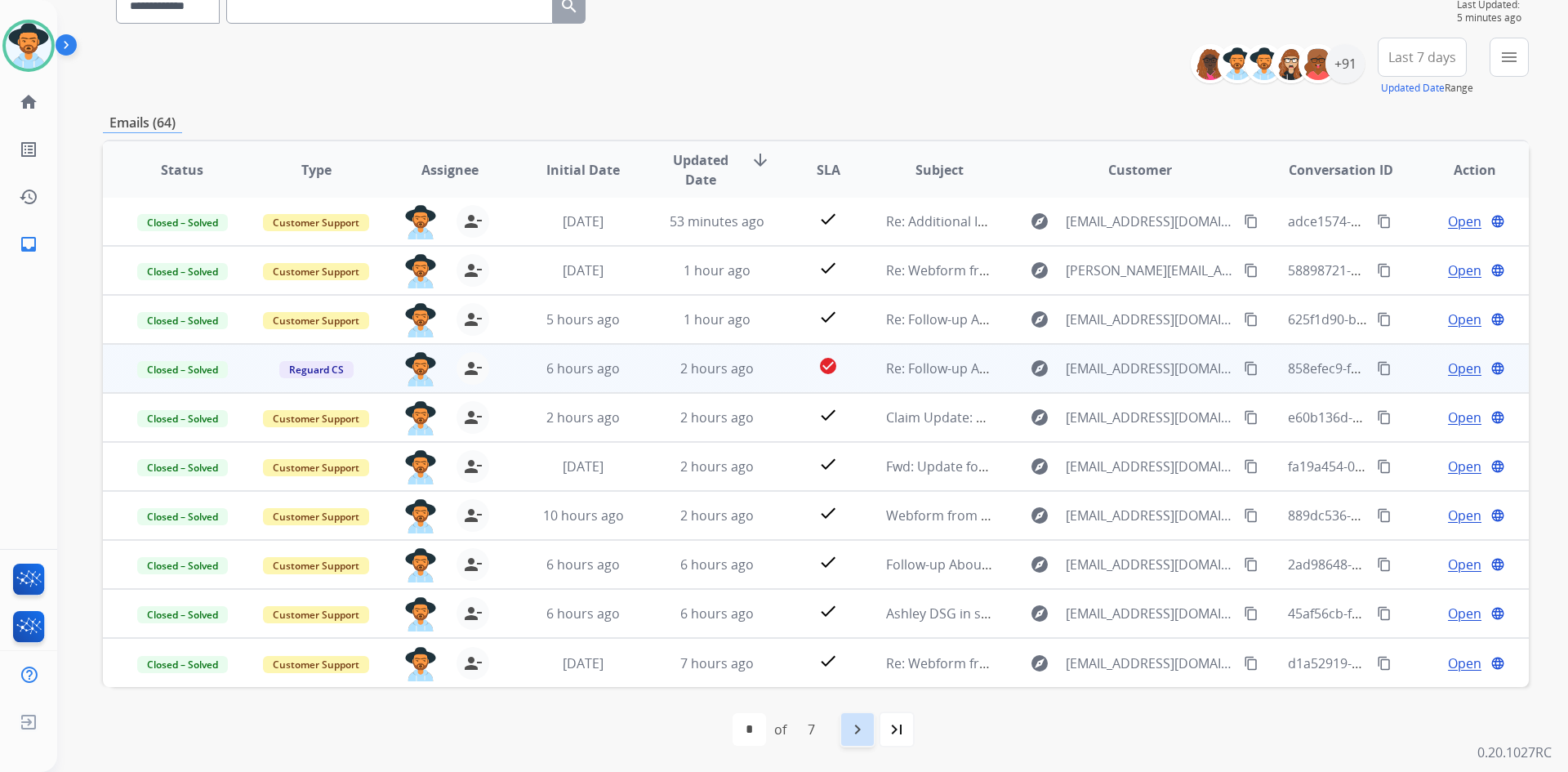
click at [858, 727] on mat-icon "navigate_next" at bounding box center [858, 730] width 19 height 19
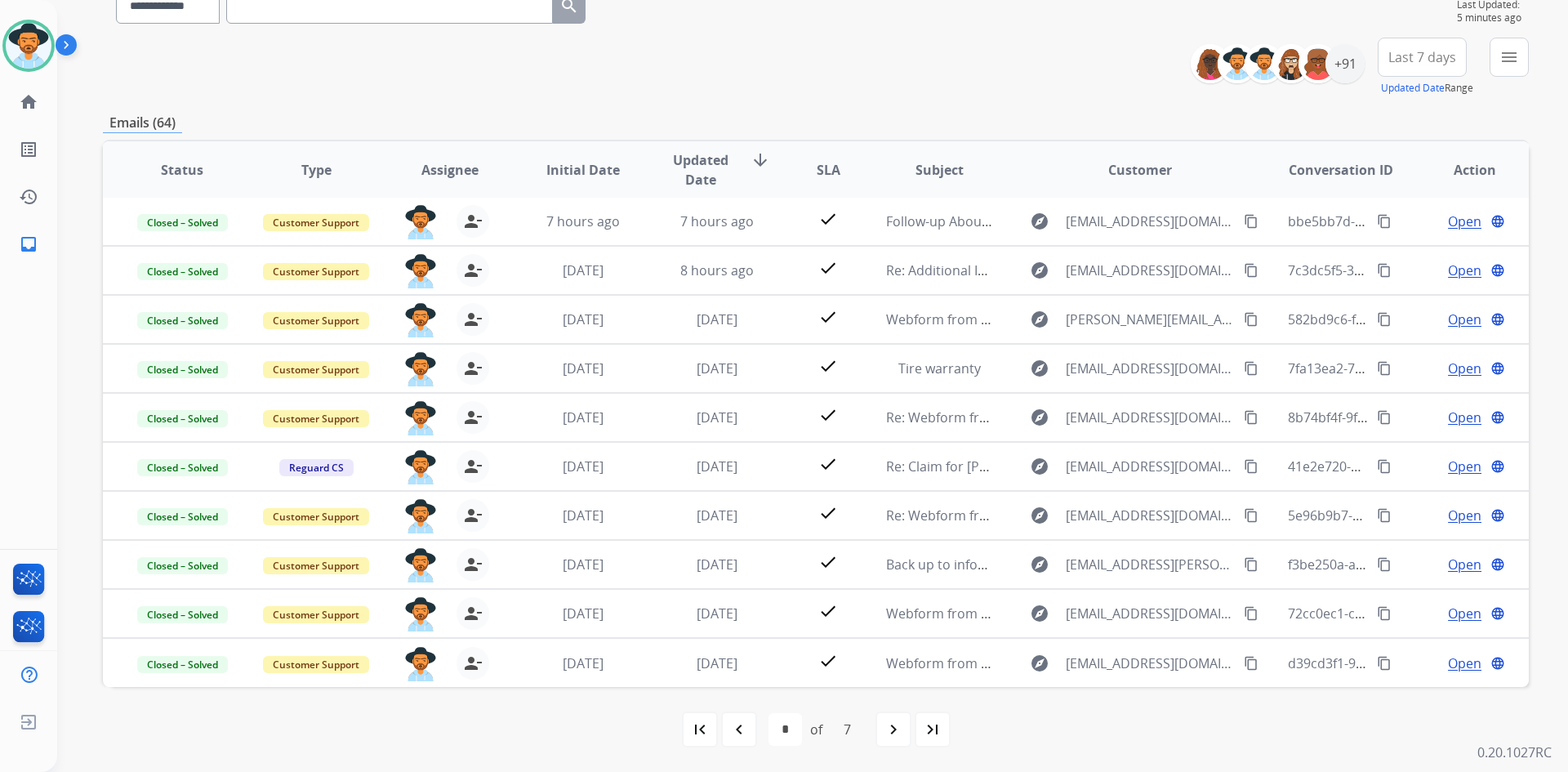
drag, startPoint x: 697, startPoint y: 732, endPoint x: 577, endPoint y: 696, distance: 125.3
click at [697, 732] on mat-icon "first_page" at bounding box center [700, 730] width 19 height 19
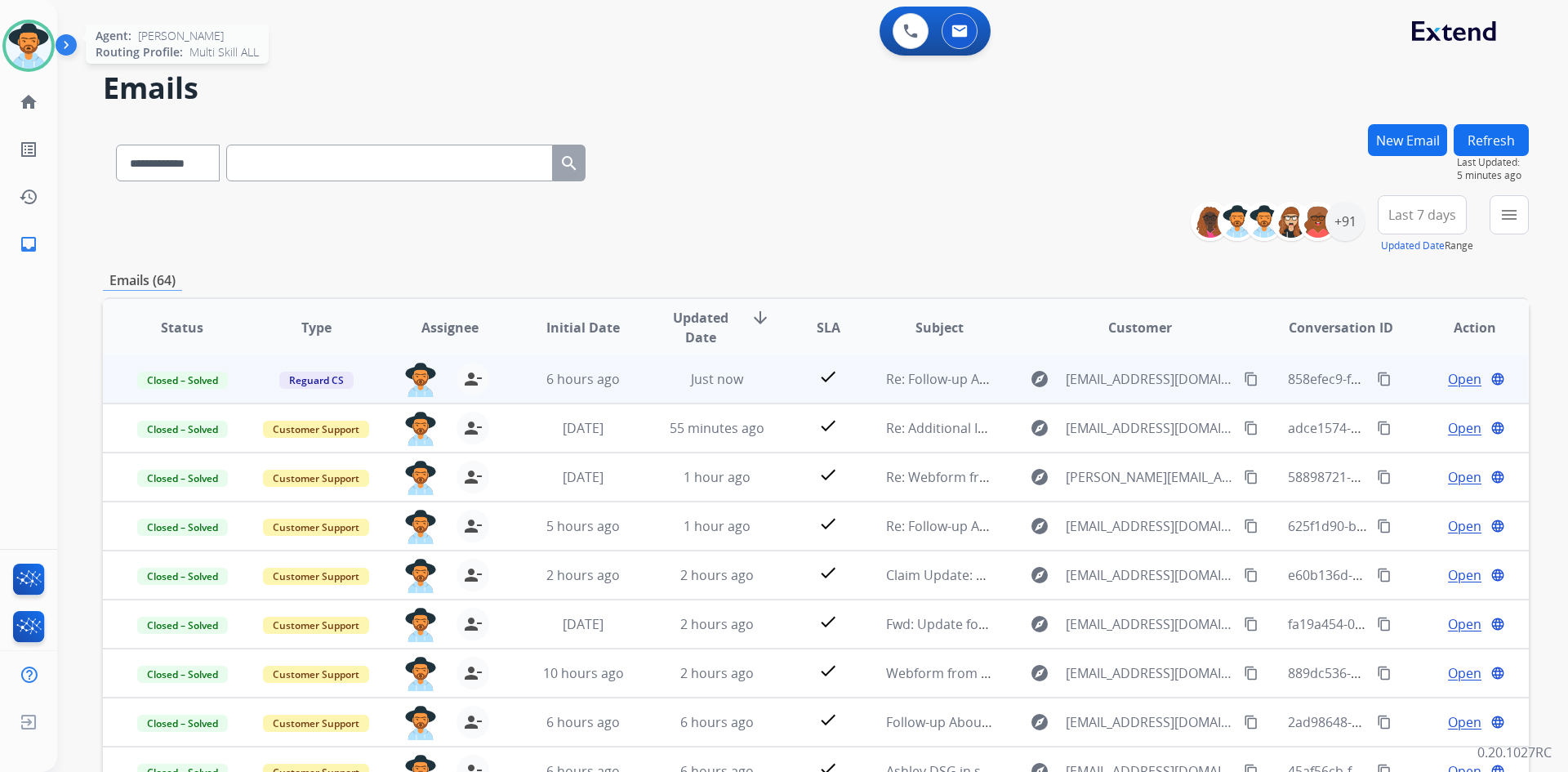
click at [27, 42] on img at bounding box center [28, 46] width 46 height 46
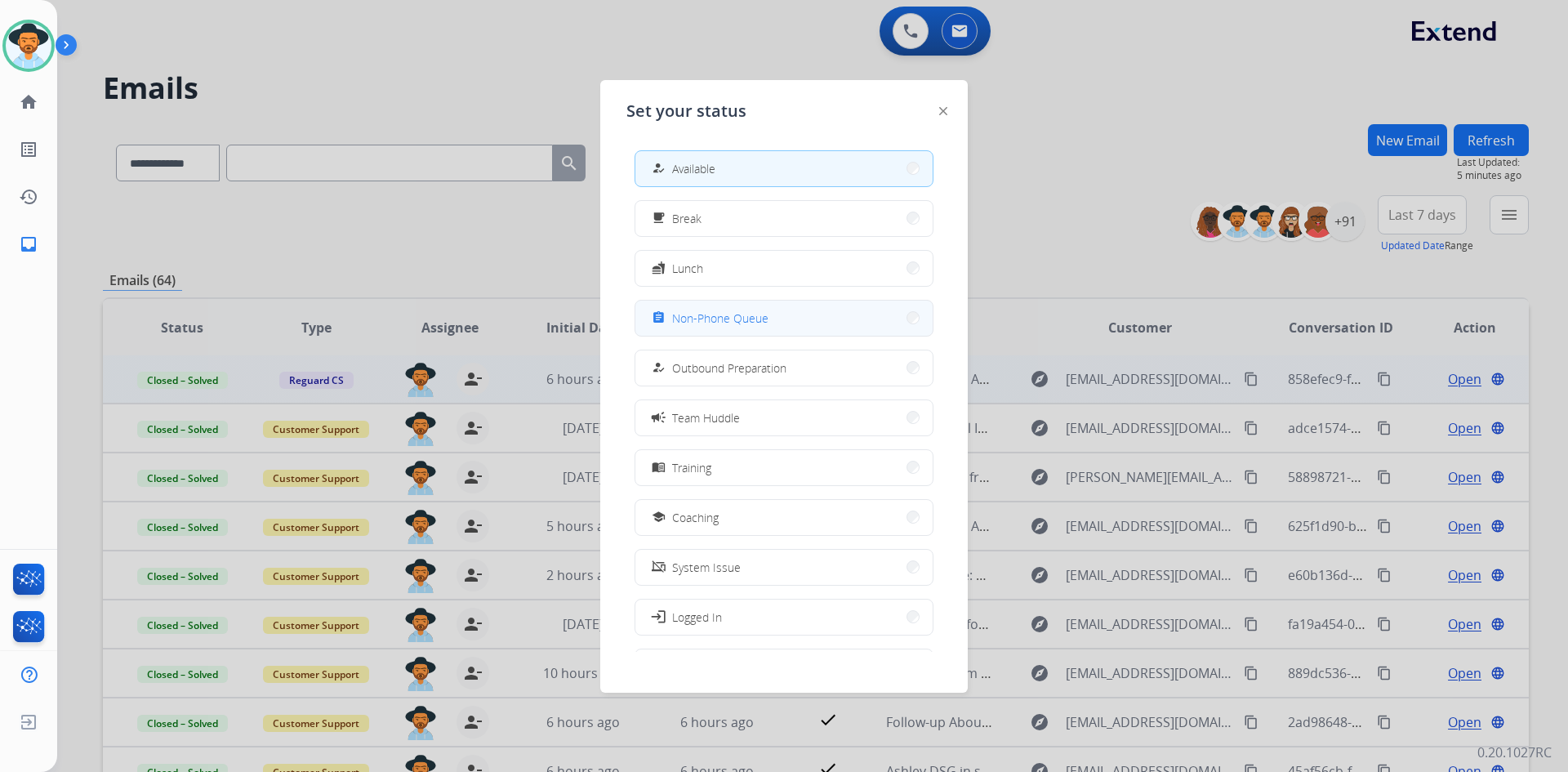
click at [778, 305] on button "assignment Non-Phone Queue" at bounding box center [784, 318] width 297 height 35
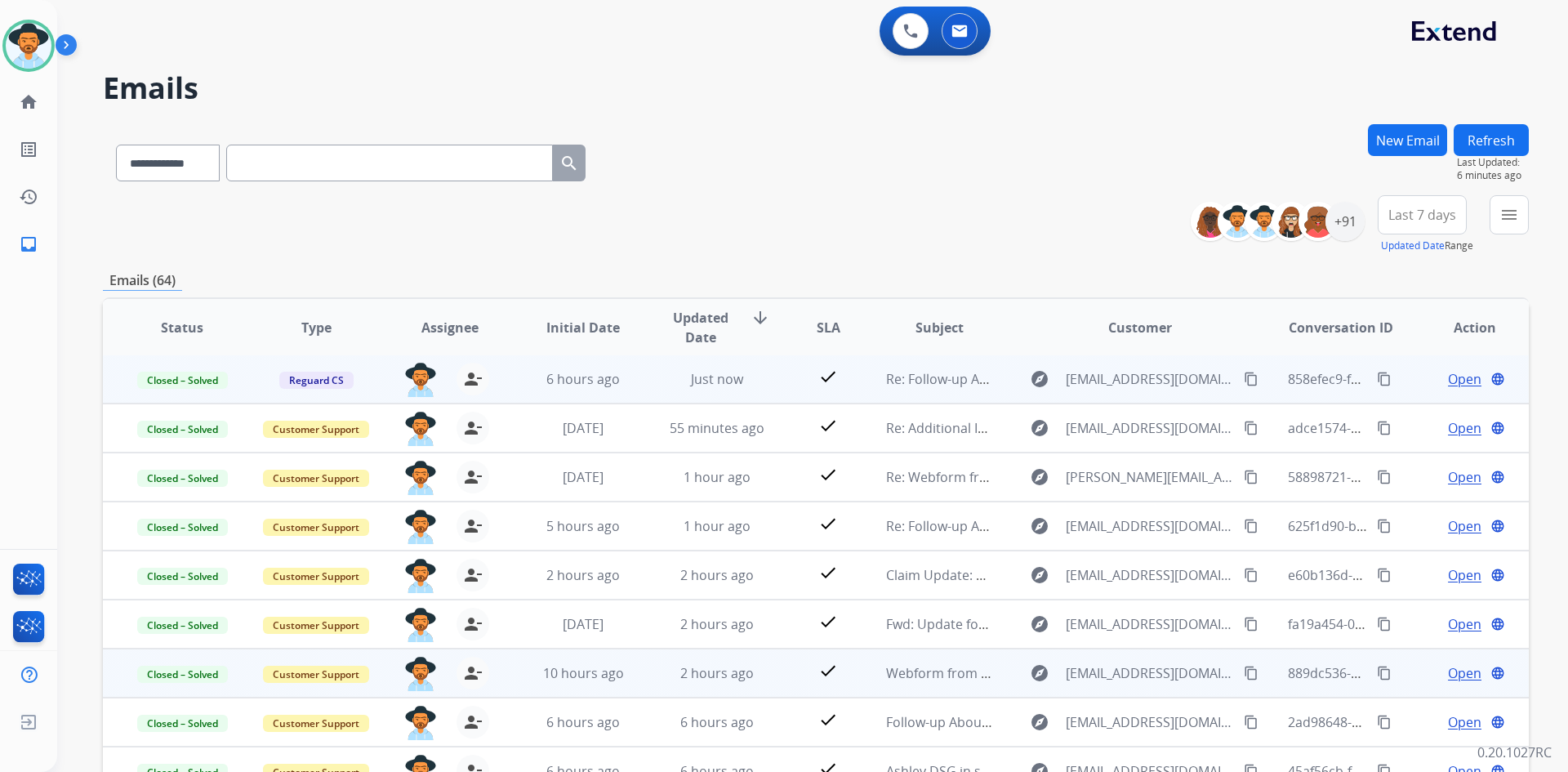
scroll to position [157, 0]
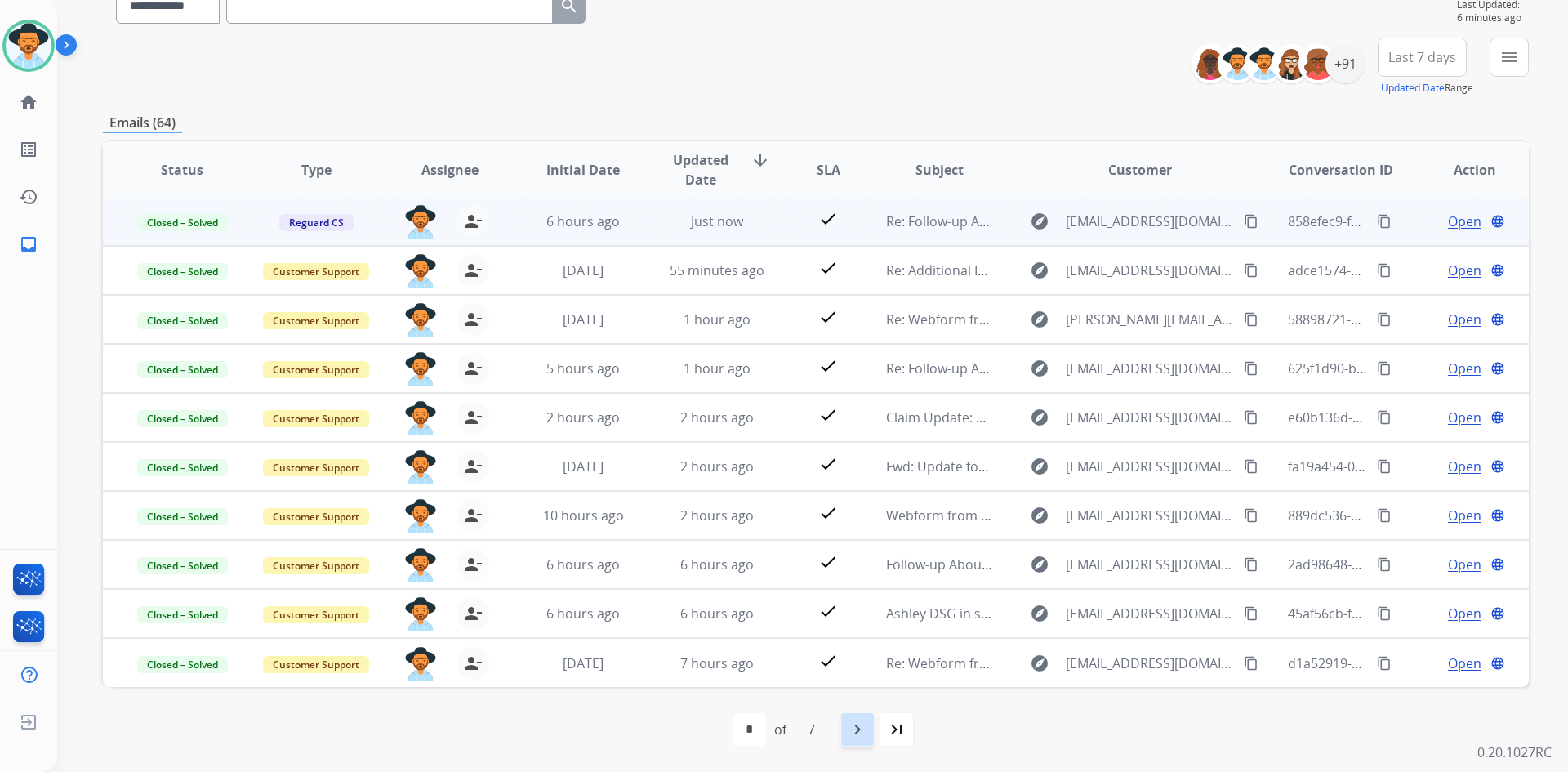
click at [862, 722] on mat-icon "navigate_next" at bounding box center [858, 730] width 19 height 19
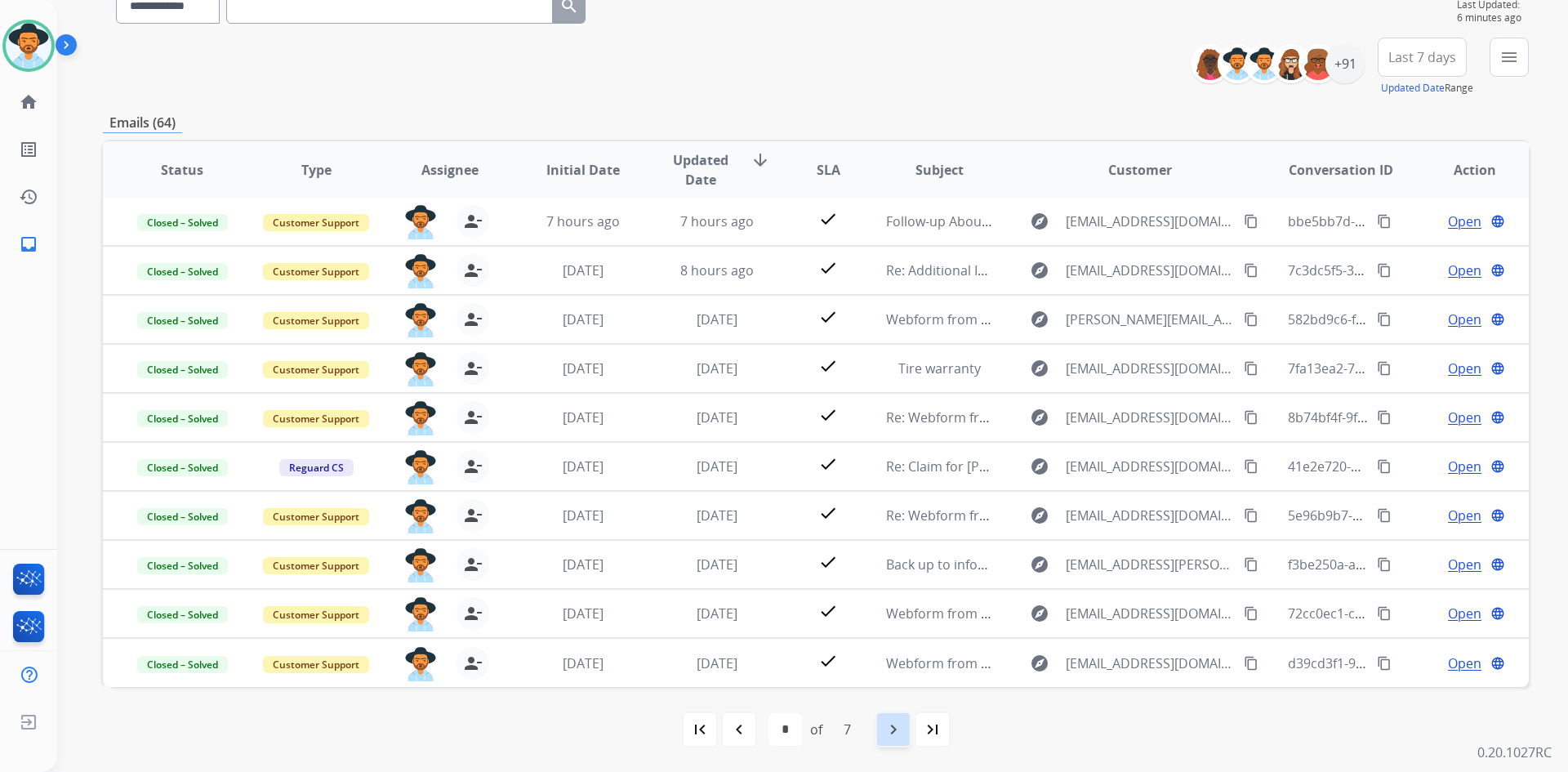
click at [901, 726] on mat-icon "navigate_next" at bounding box center [893, 730] width 19 height 19
click at [704, 735] on mat-icon "first_page" at bounding box center [700, 730] width 19 height 19
select select "*"
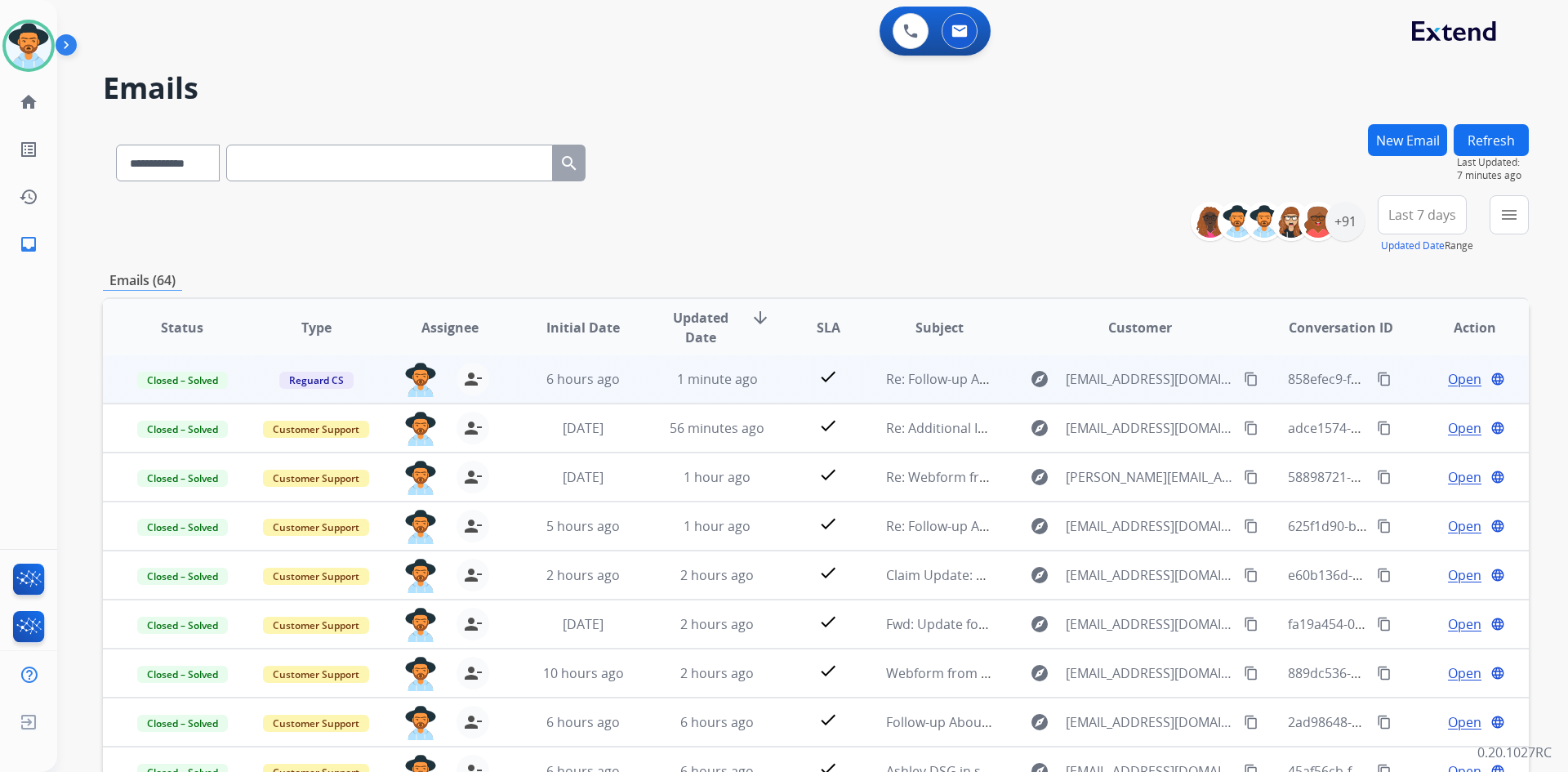
drag, startPoint x: 11, startPoint y: 46, endPoint x: 78, endPoint y: 65, distance: 69.6
click at [11, 45] on img at bounding box center [28, 46] width 46 height 46
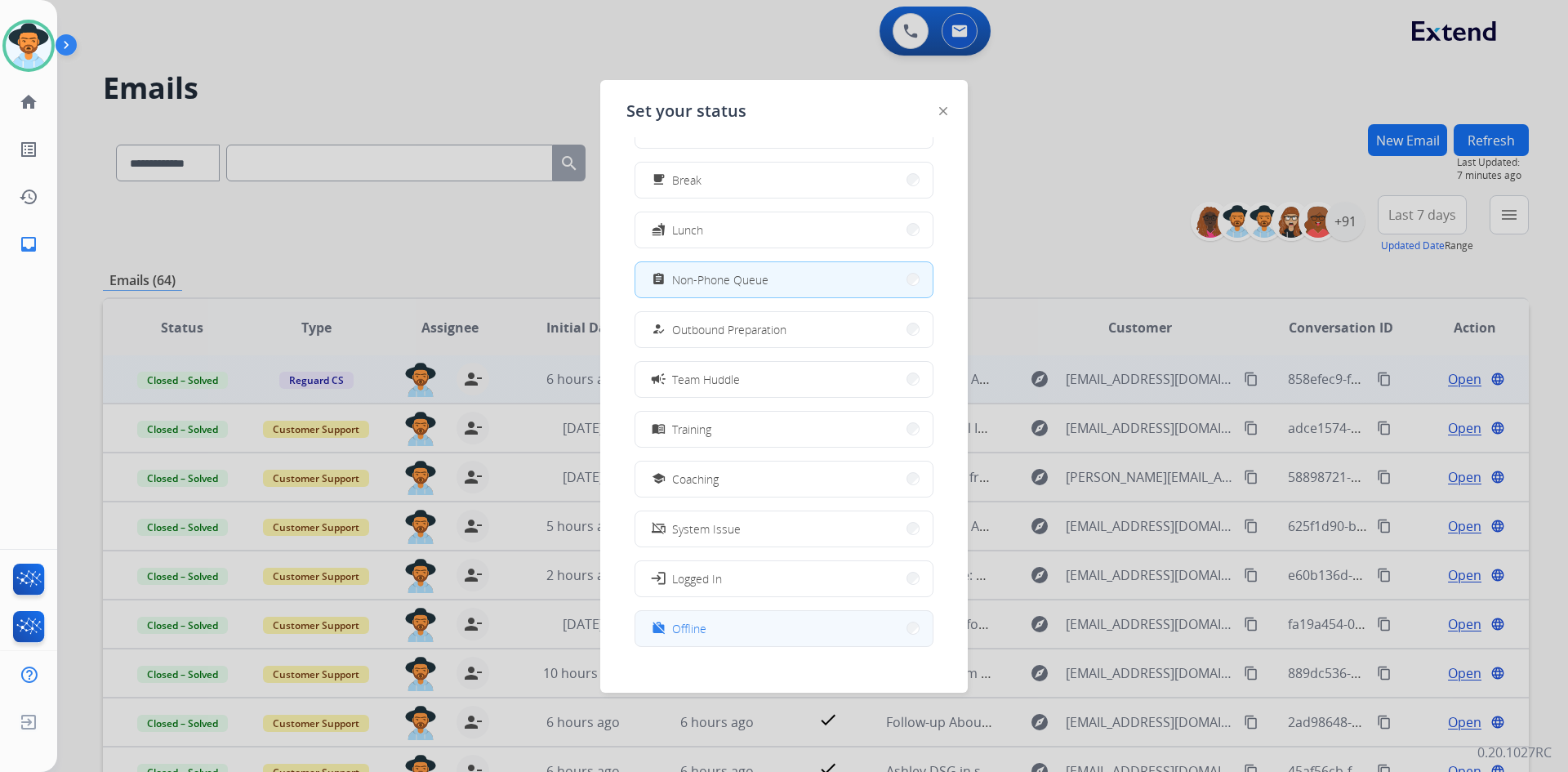
scroll to position [55, 0]
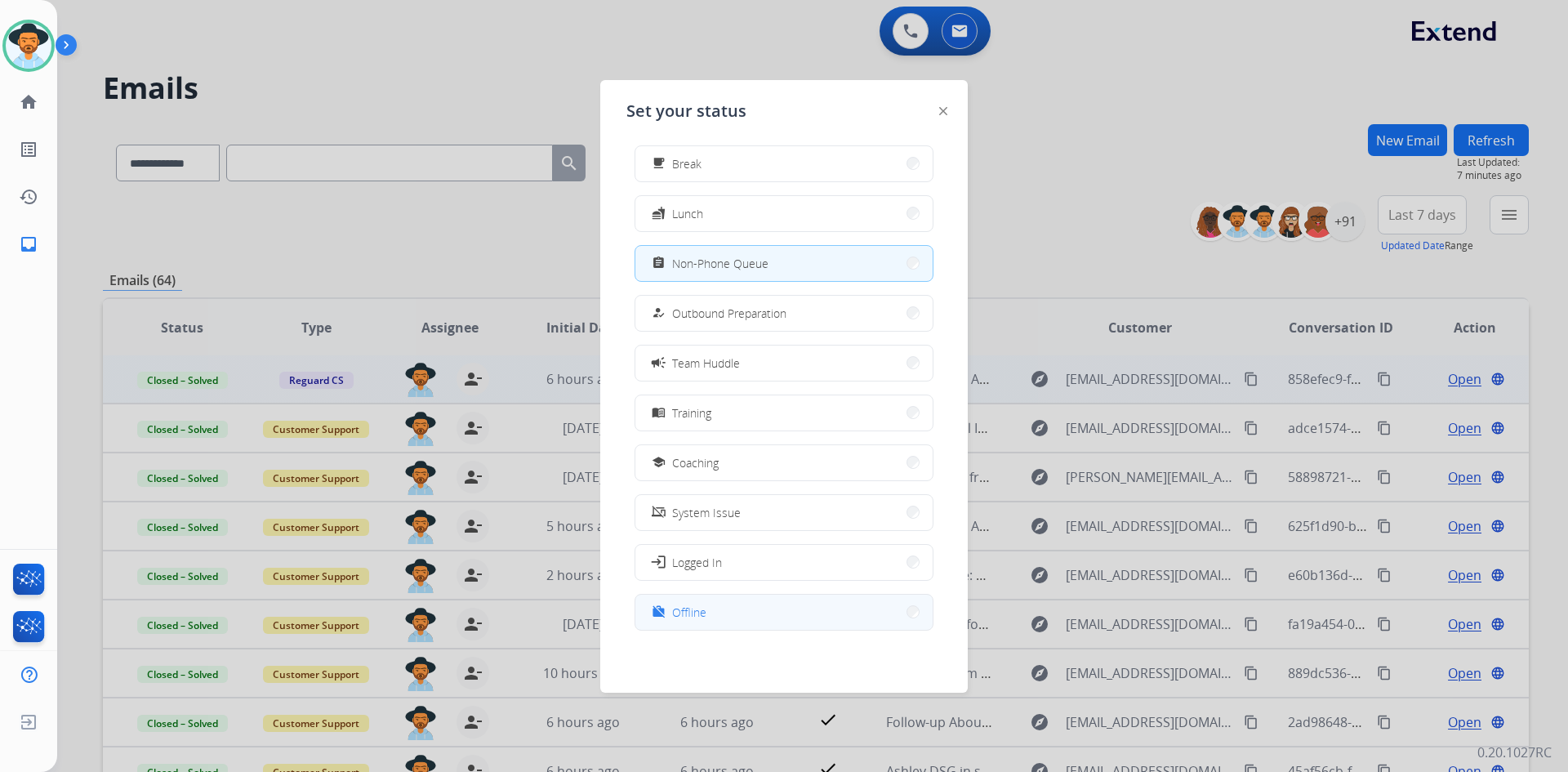
click at [805, 603] on button "work_off Offline" at bounding box center [784, 612] width 297 height 35
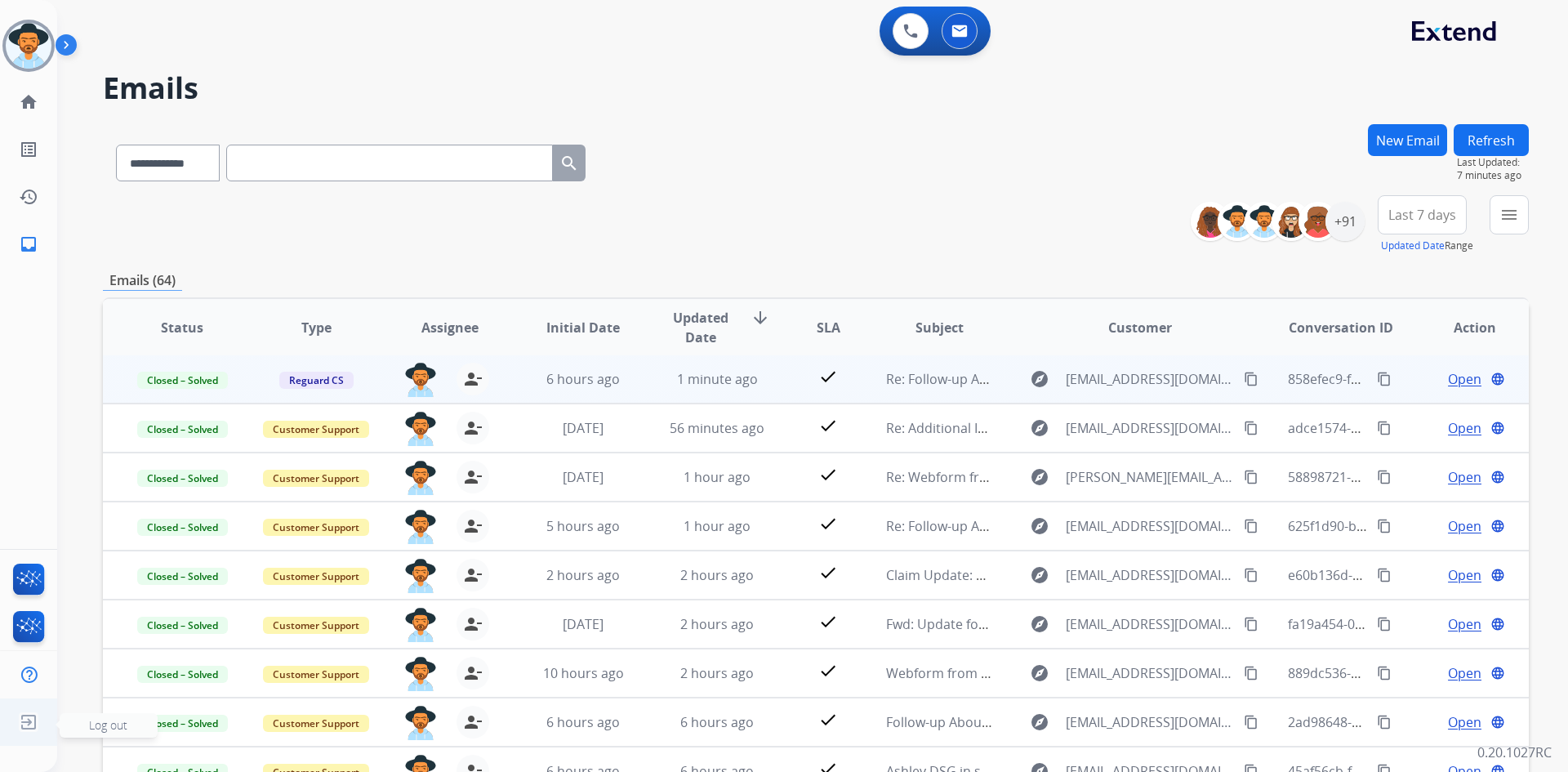
click at [80, 728] on span "Log out" at bounding box center [108, 725] width 98 height 25
